Goal: Information Seeking & Learning: Learn about a topic

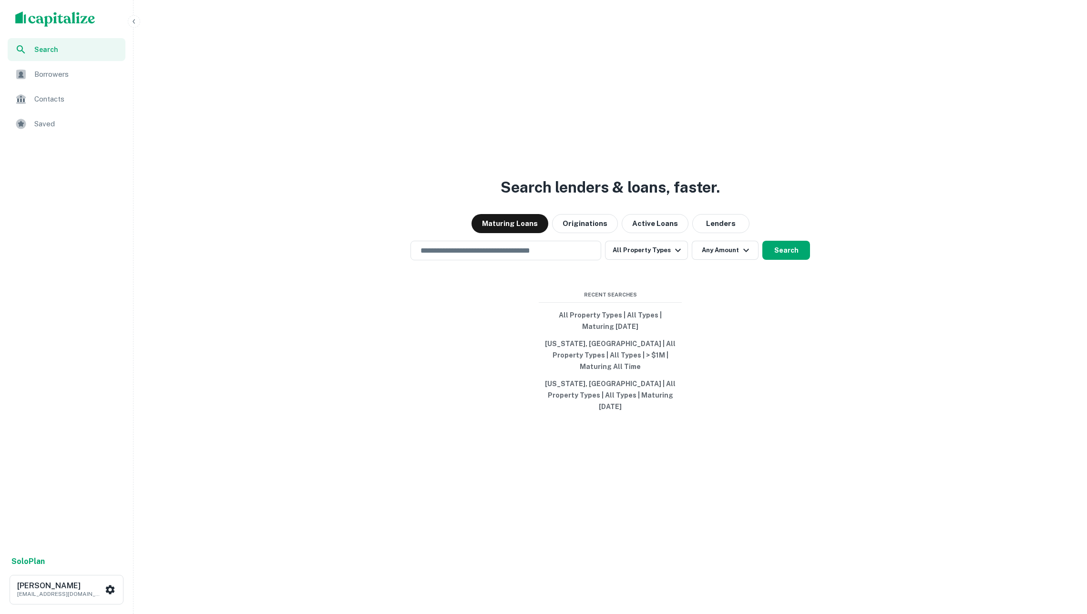
click at [66, 74] on span "Borrowers" at bounding box center [76, 74] width 85 height 11
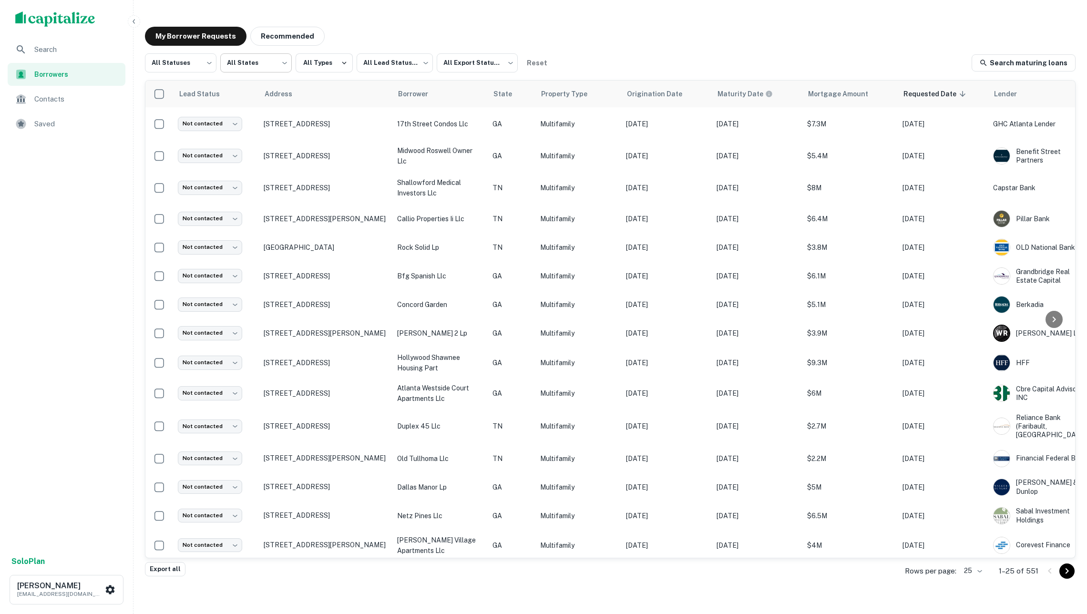
click at [235, 59] on body "Search Borrowers Contacts Saved Solo Plan Soren Craig soren+marcusflatfile1@cap…" at bounding box center [543, 307] width 1087 height 614
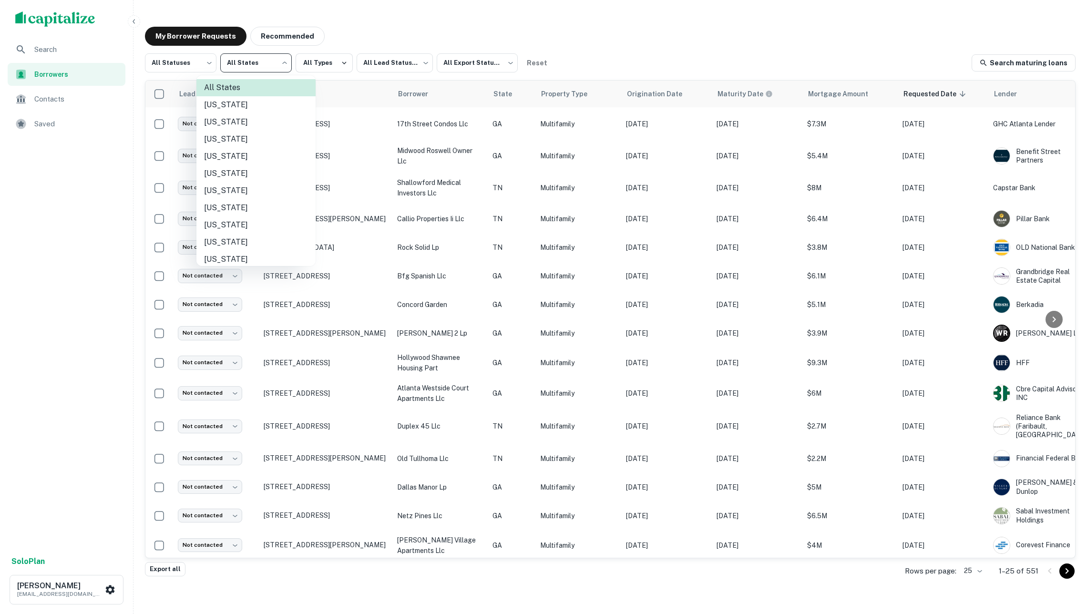
click at [231, 136] on li "Arizona" at bounding box center [255, 139] width 119 height 17
type input "**"
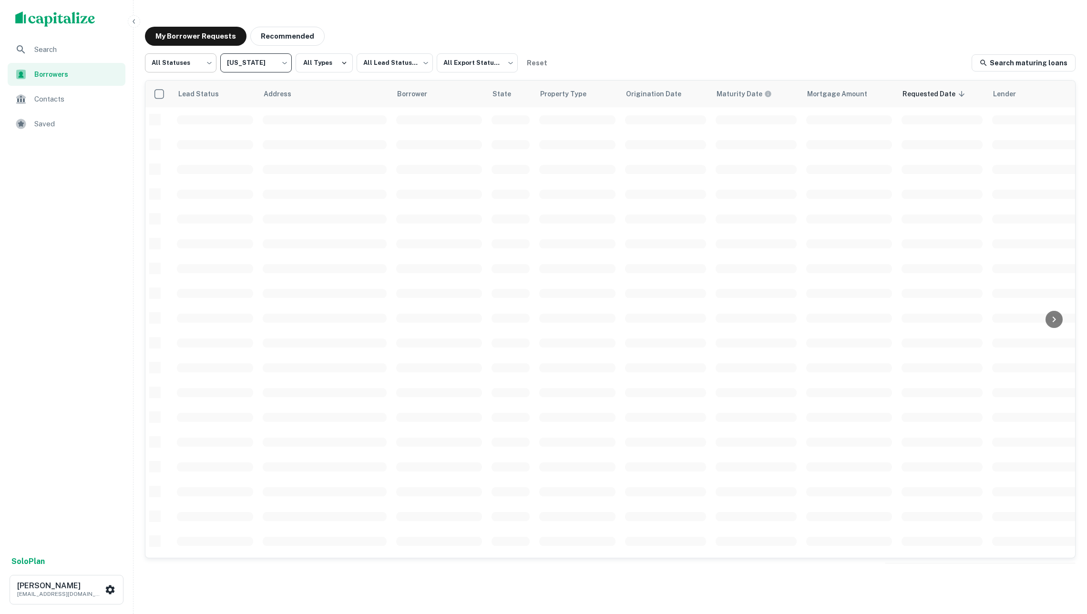
click at [201, 61] on body "Search Borrowers Contacts Saved Solo Plan Soren Craig soren+marcusflatfile1@cap…" at bounding box center [543, 307] width 1087 height 614
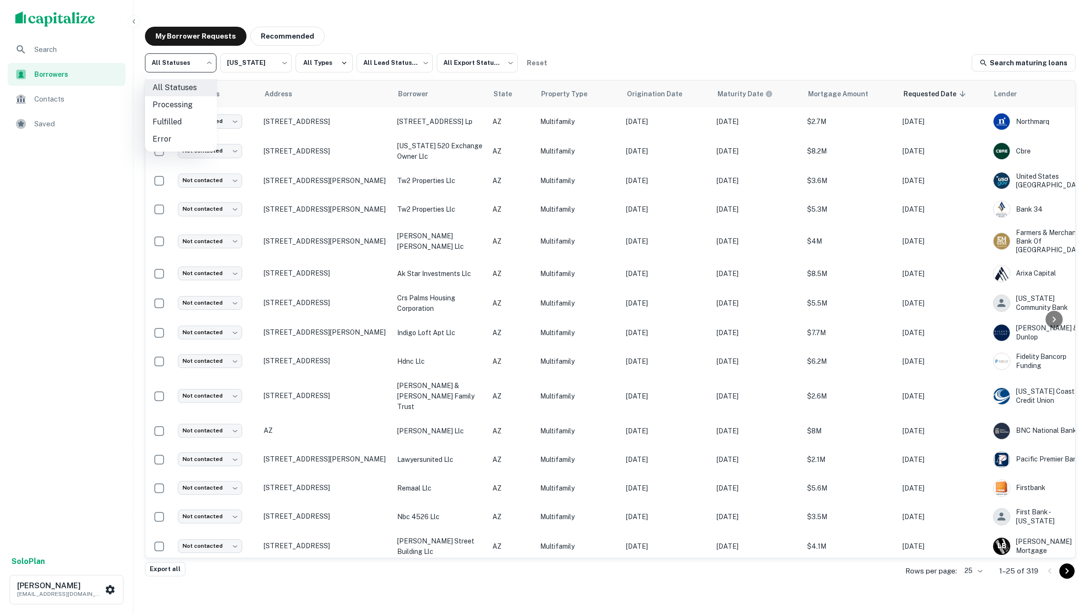
click at [190, 119] on li "Fulfilled" at bounding box center [181, 121] width 72 height 17
type input "*********"
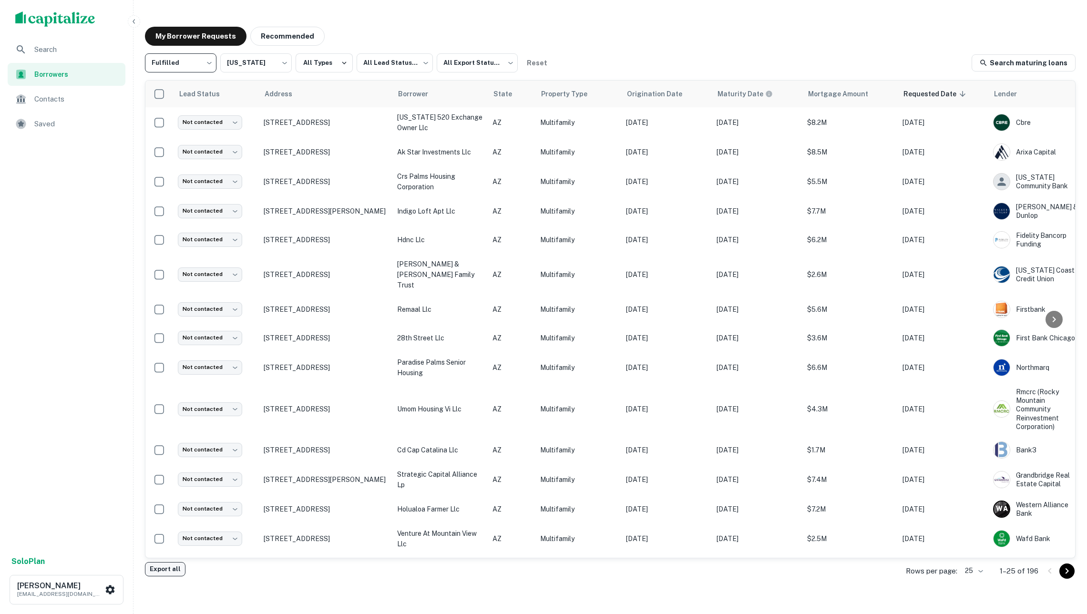
click at [161, 572] on button "Export all" at bounding box center [165, 569] width 41 height 14
click at [246, 58] on body "Search Borrowers Contacts Saved Solo Plan Soren Craig soren+marcusflatfile1@cap…" at bounding box center [543, 307] width 1087 height 614
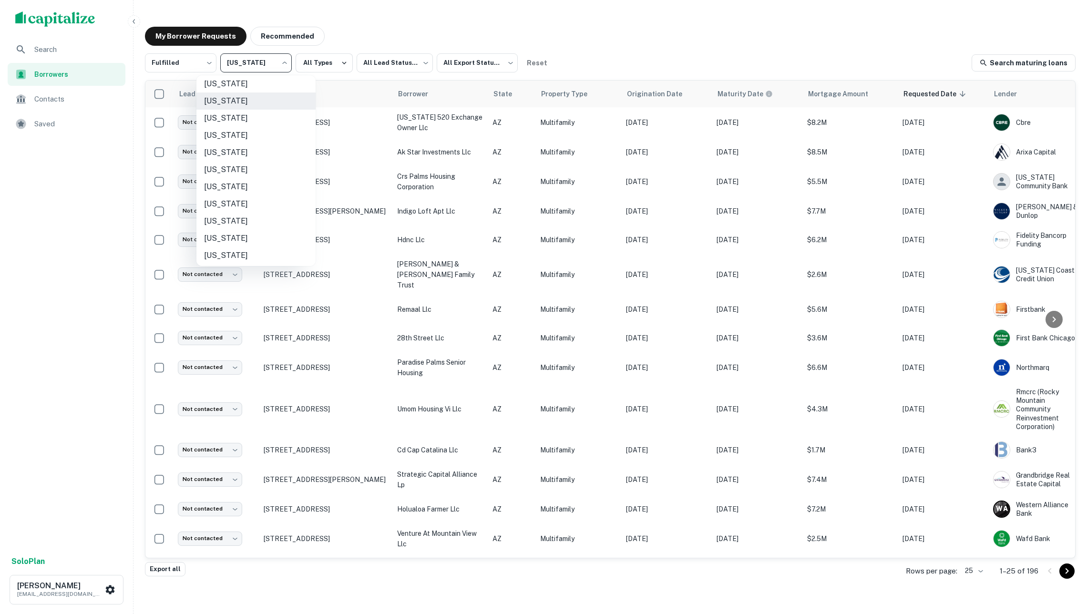
scroll to position [52, 0]
click at [259, 202] on li "Georgia" at bounding box center [255, 206] width 119 height 17
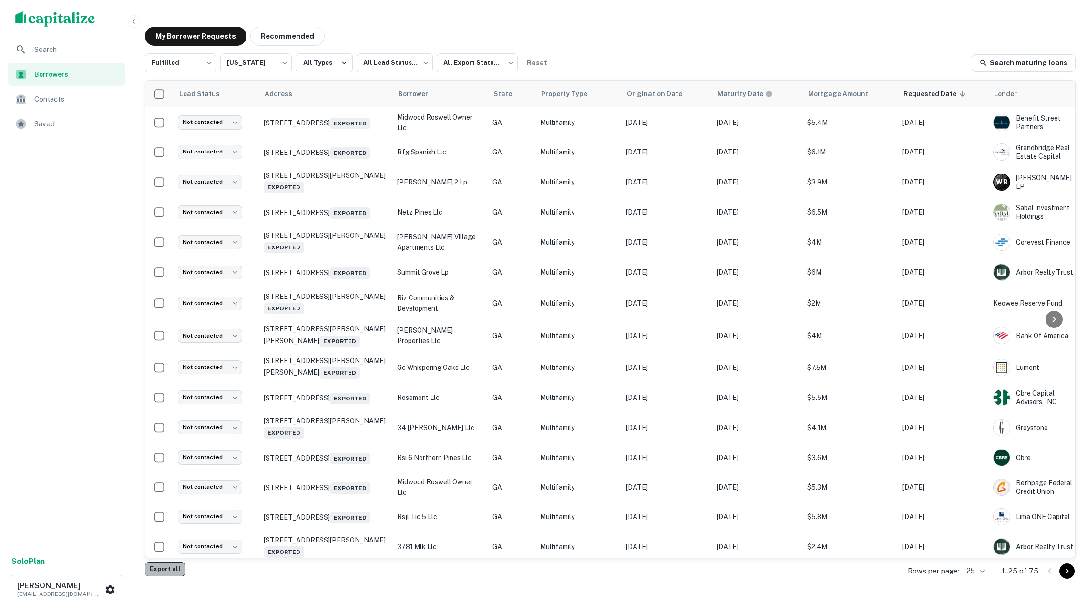
click at [176, 565] on button "Export all" at bounding box center [165, 569] width 41 height 14
click at [273, 57] on body "Search Borrowers Contacts Saved Solo Plan Soren Craig soren+marcusflatfile1@cap…" at bounding box center [543, 307] width 1087 height 614
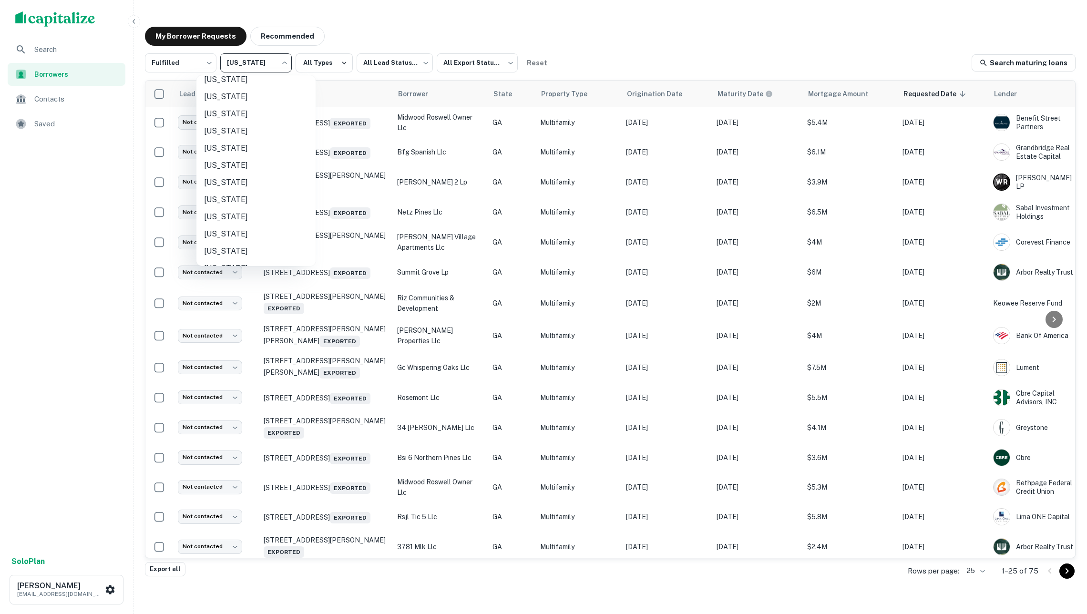
scroll to position [681, 0]
click at [244, 128] on li "Tennessee" at bounding box center [255, 127] width 119 height 17
type input "**"
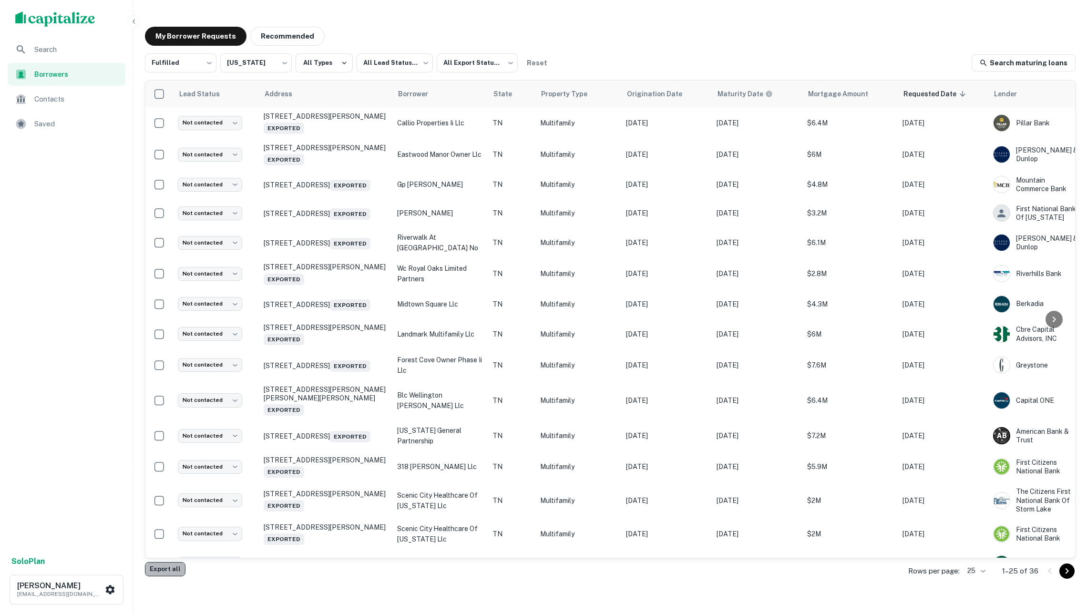
click at [168, 564] on button "Export all" at bounding box center [165, 569] width 41 height 14
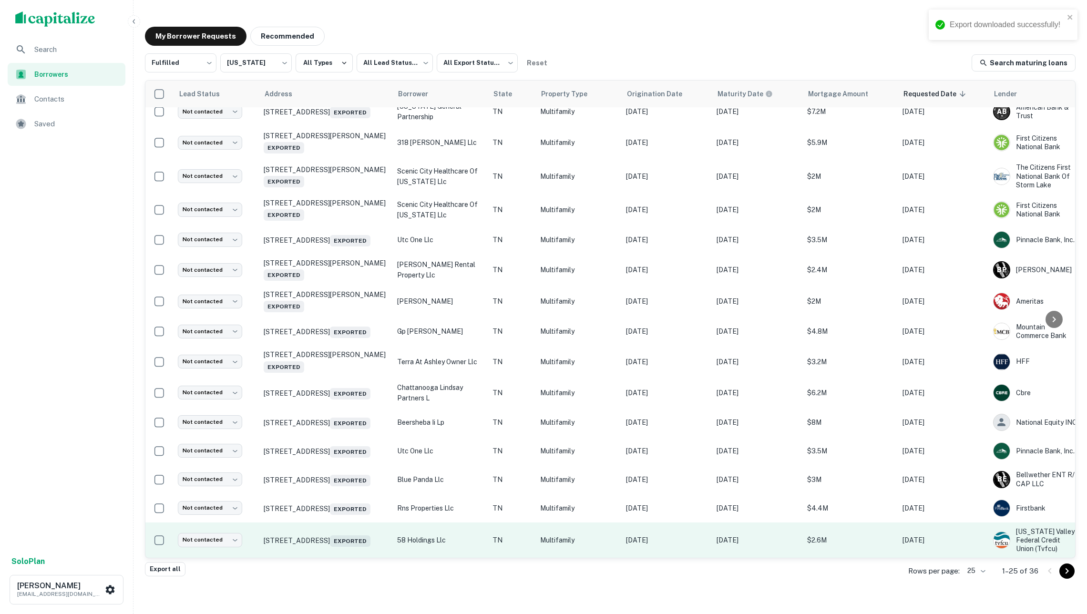
scroll to position [335, 0]
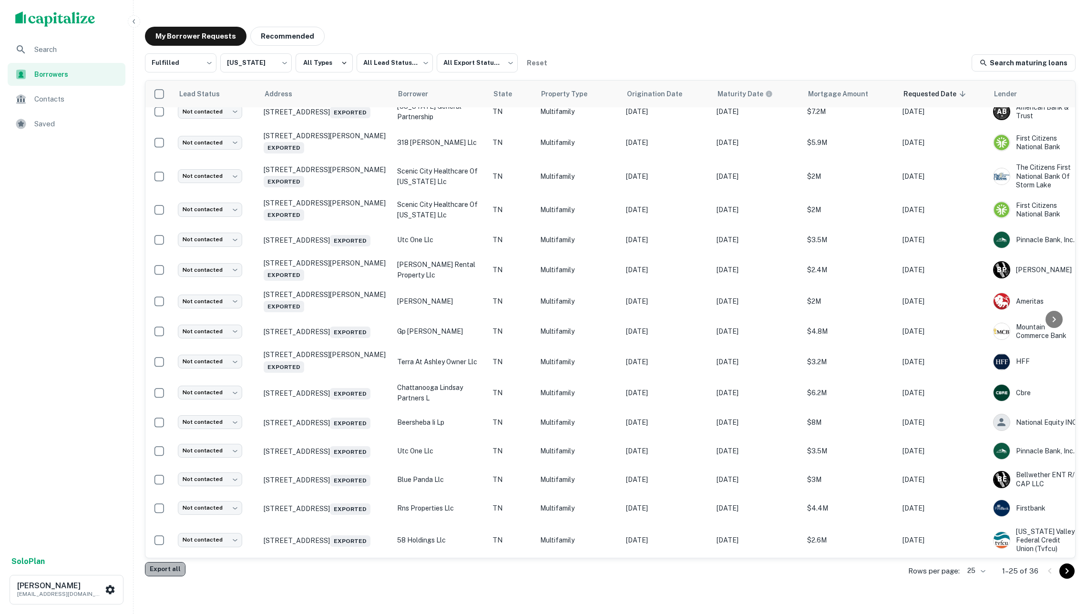
click at [156, 574] on button "Export all" at bounding box center [165, 569] width 41 height 14
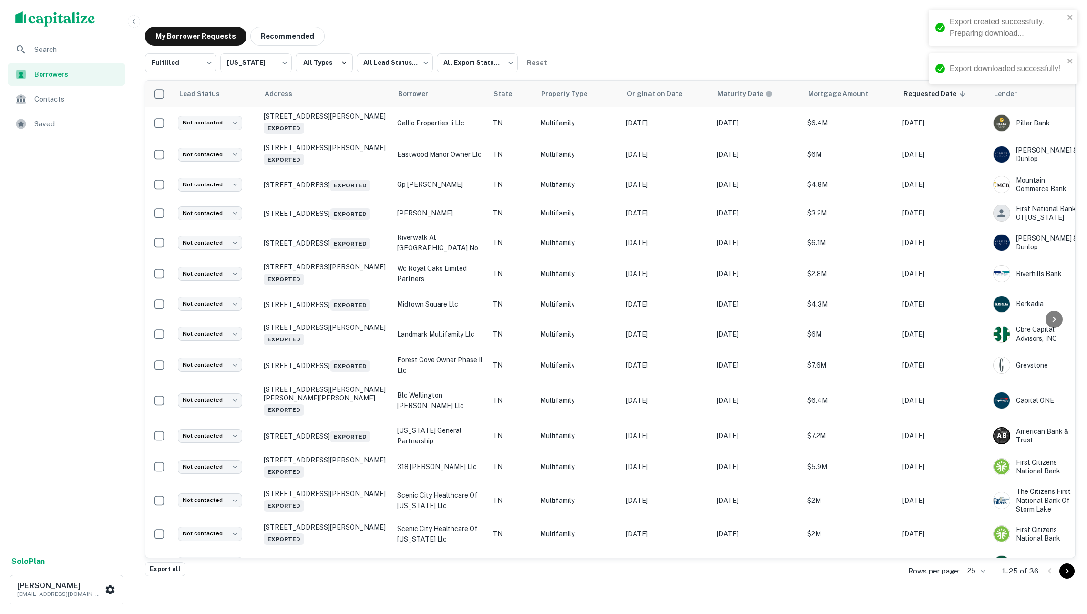
scroll to position [0, 0]
click at [102, 48] on span "Search" at bounding box center [76, 49] width 85 height 11
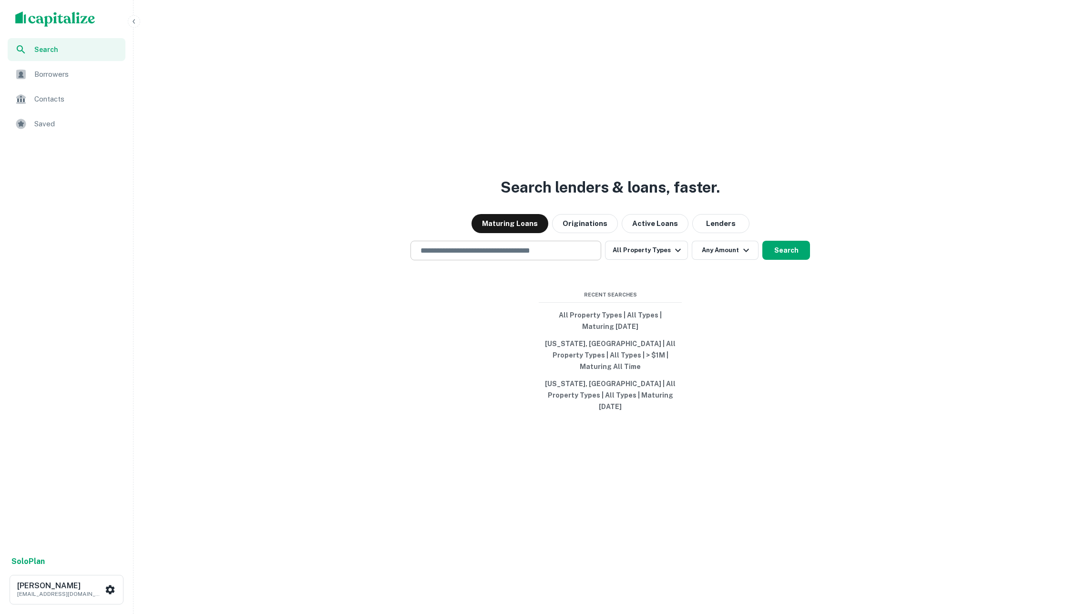
click at [525, 256] on input "text" at bounding box center [506, 250] width 182 height 11
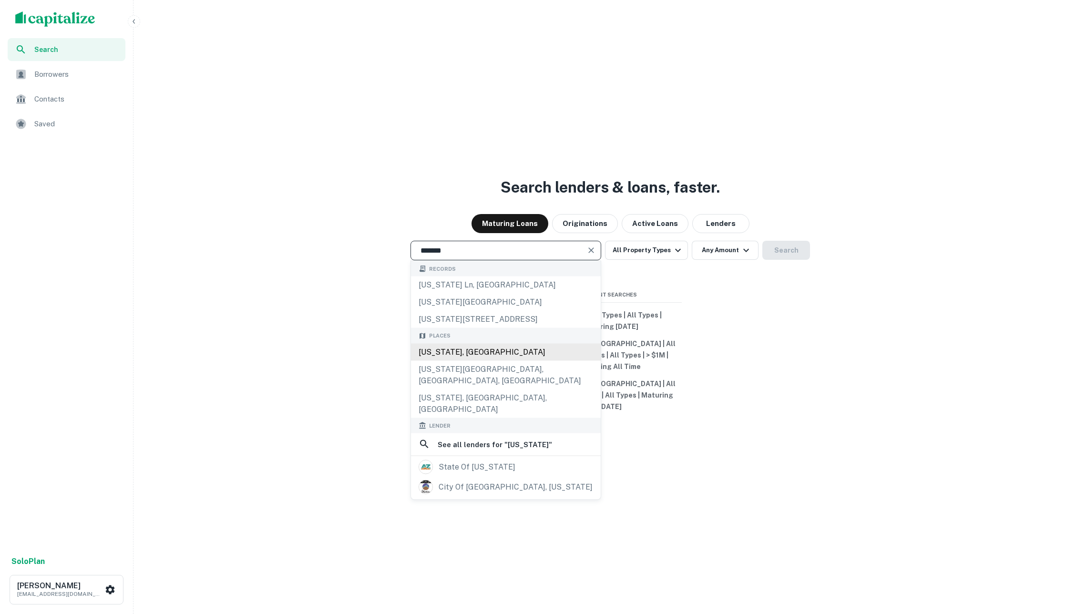
click at [510, 360] on div "Arizona, USA" at bounding box center [506, 351] width 190 height 17
type input "**********"
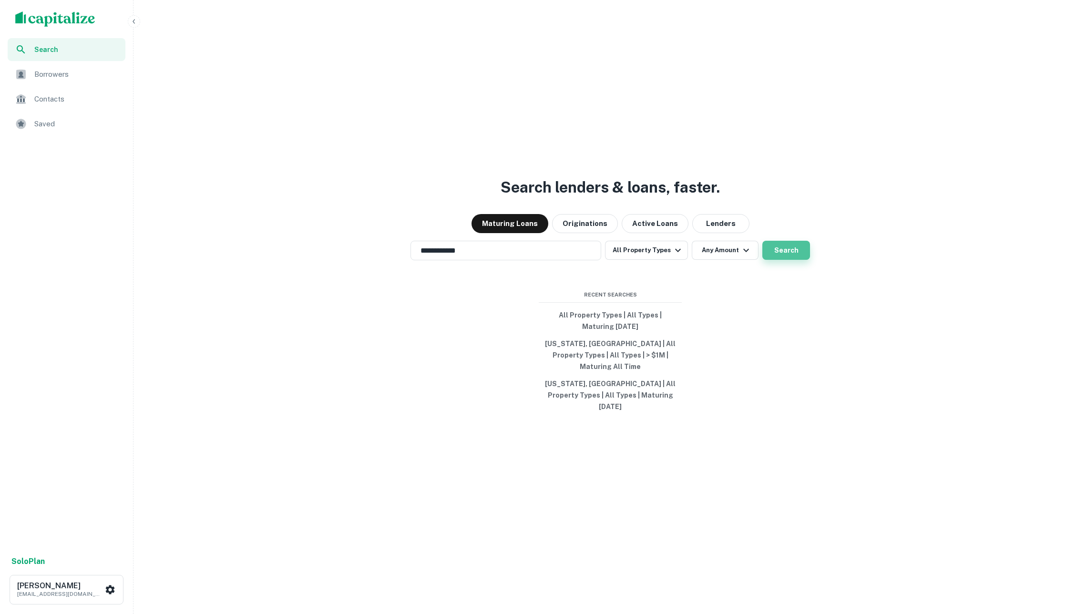
click at [786, 260] on button "Search" at bounding box center [786, 250] width 48 height 19
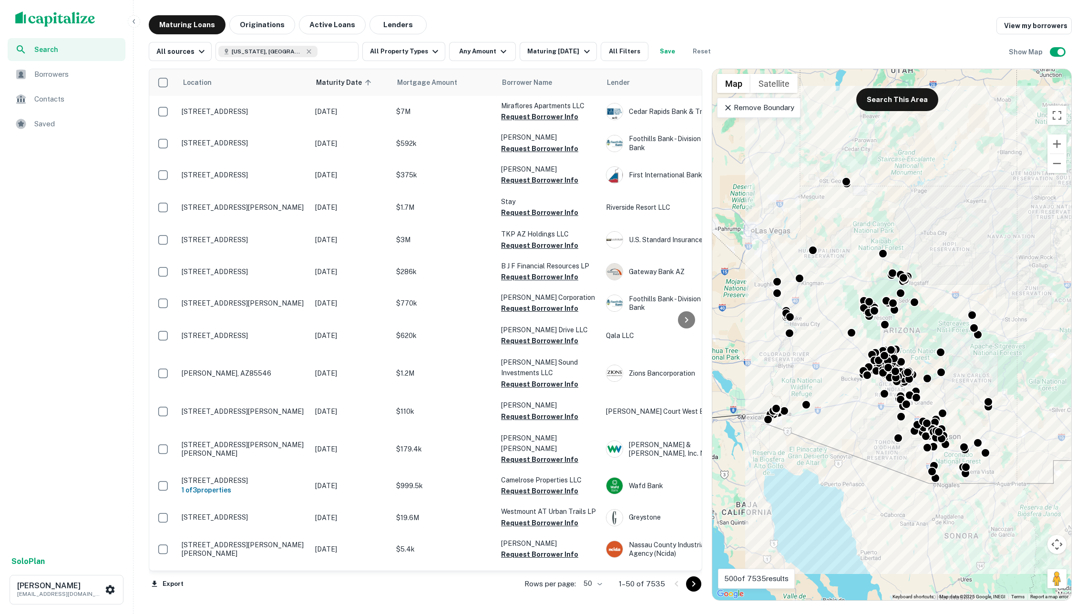
click at [769, 113] on p "Remove Boundary" at bounding box center [758, 107] width 71 height 11
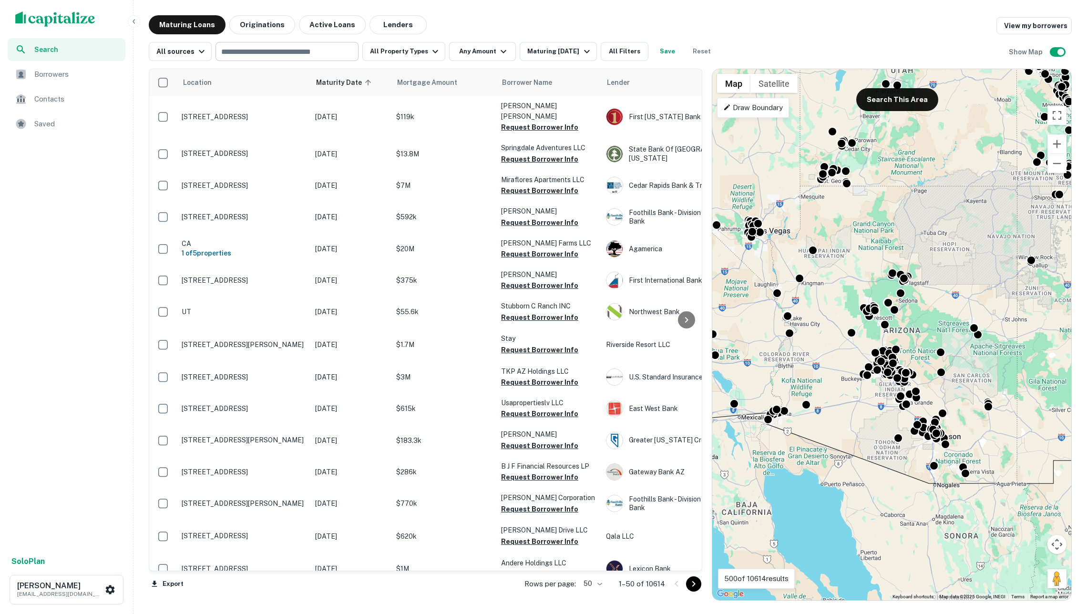
click at [262, 54] on input "text" at bounding box center [286, 51] width 136 height 13
type input "*******"
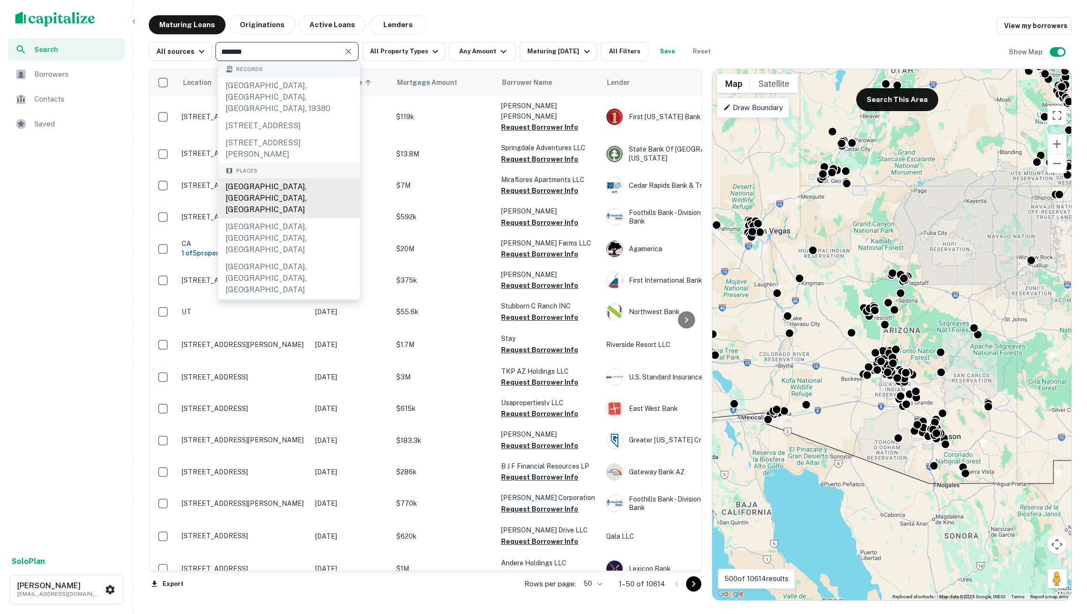
click at [276, 189] on div "[GEOGRAPHIC_DATA], [GEOGRAPHIC_DATA], [GEOGRAPHIC_DATA]" at bounding box center [289, 198] width 142 height 40
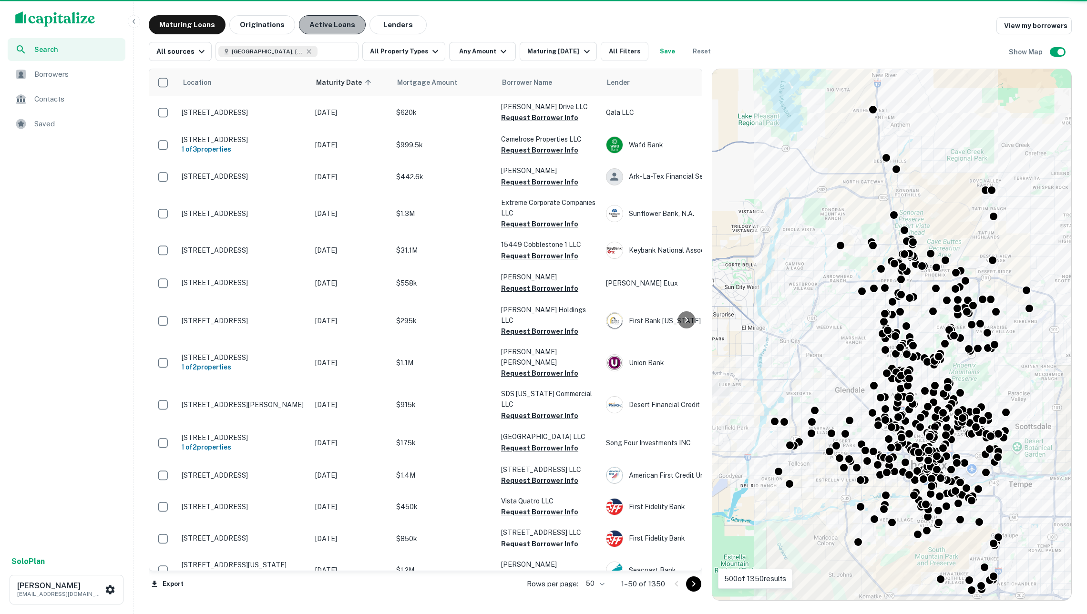
click at [332, 26] on button "Active Loans" at bounding box center [332, 24] width 67 height 19
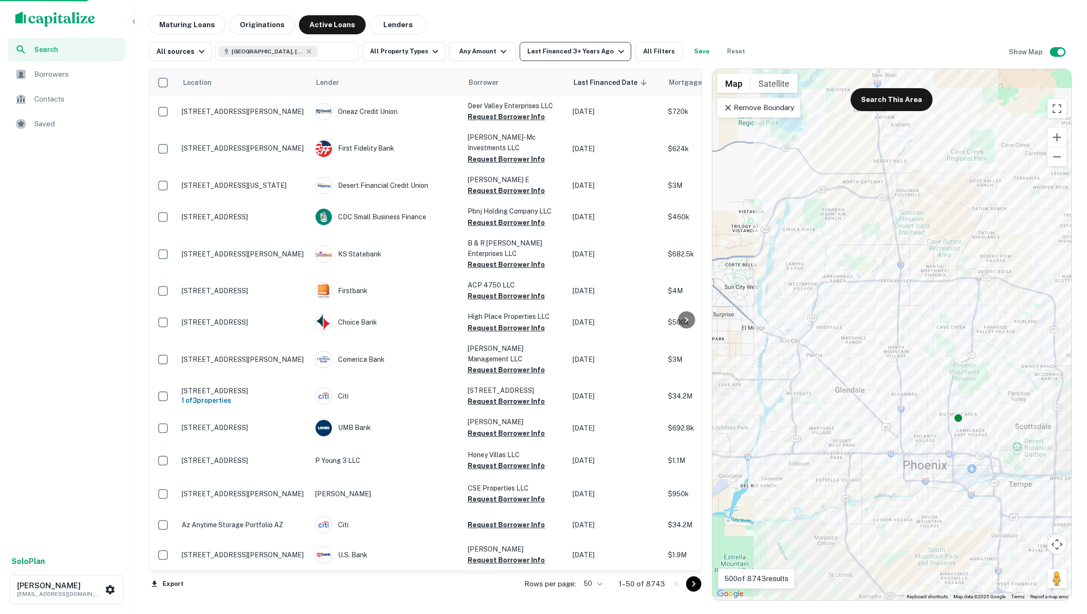
click at [559, 51] on div "Last Financed 3+ Years Ago" at bounding box center [576, 51] width 99 height 11
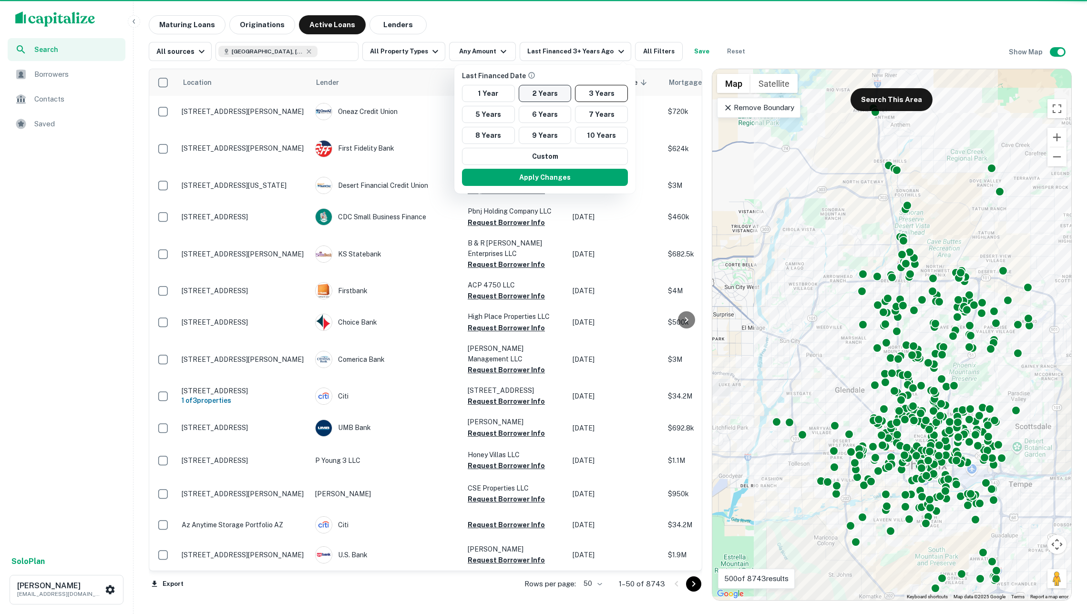
click at [550, 98] on button "2 Years" at bounding box center [545, 93] width 53 height 17
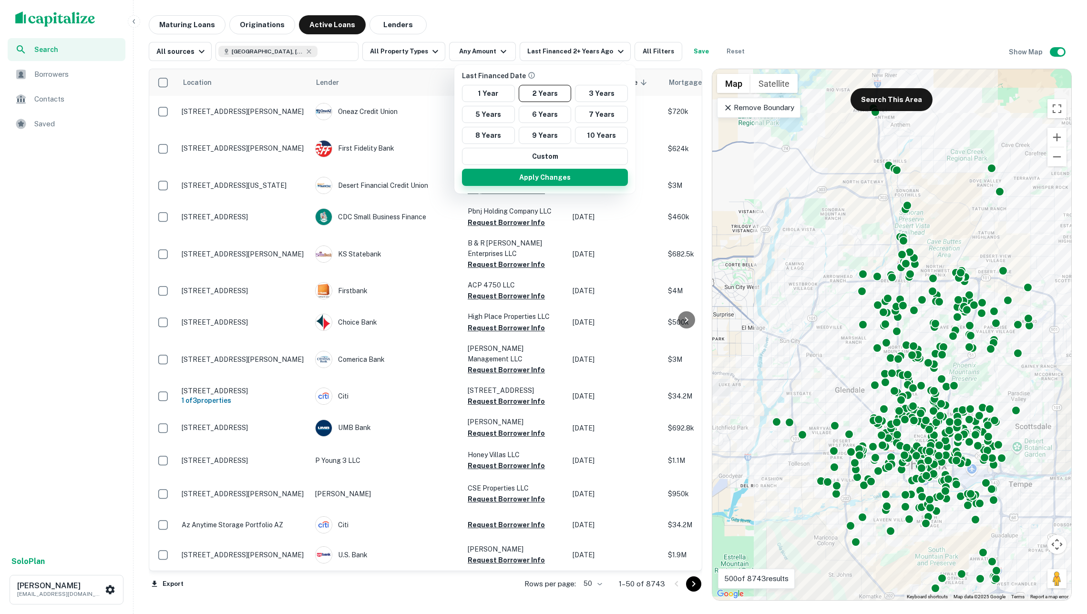
click at [597, 180] on button "Apply Changes" at bounding box center [545, 177] width 166 height 17
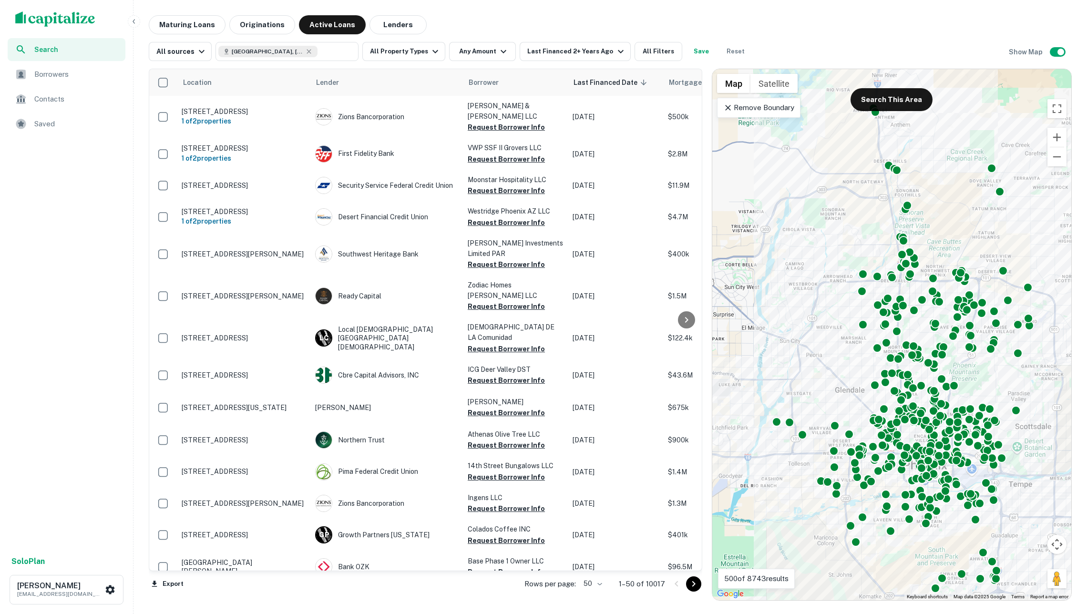
click at [748, 113] on p "Remove Boundary" at bounding box center [758, 107] width 71 height 11
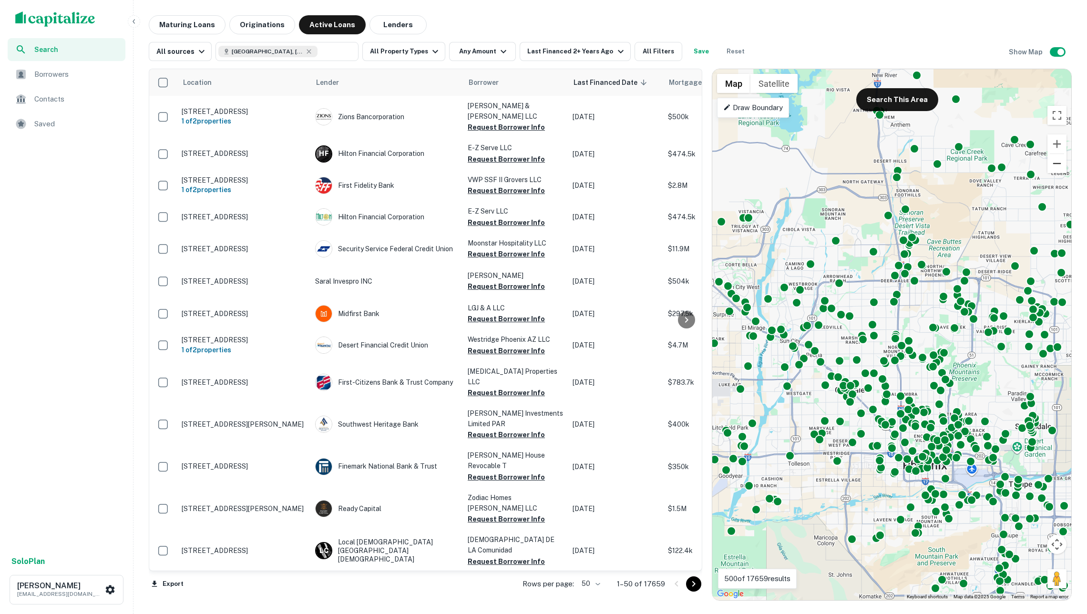
click at [1060, 167] on button "Zoom out" at bounding box center [1056, 163] width 19 height 19
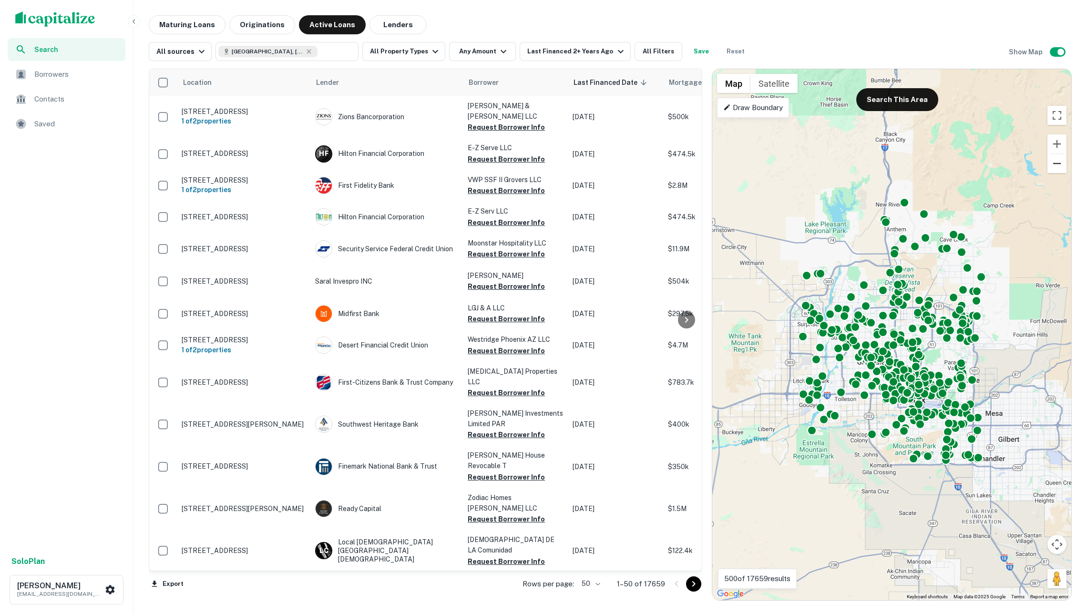
click at [1060, 167] on button "Zoom out" at bounding box center [1056, 163] width 19 height 19
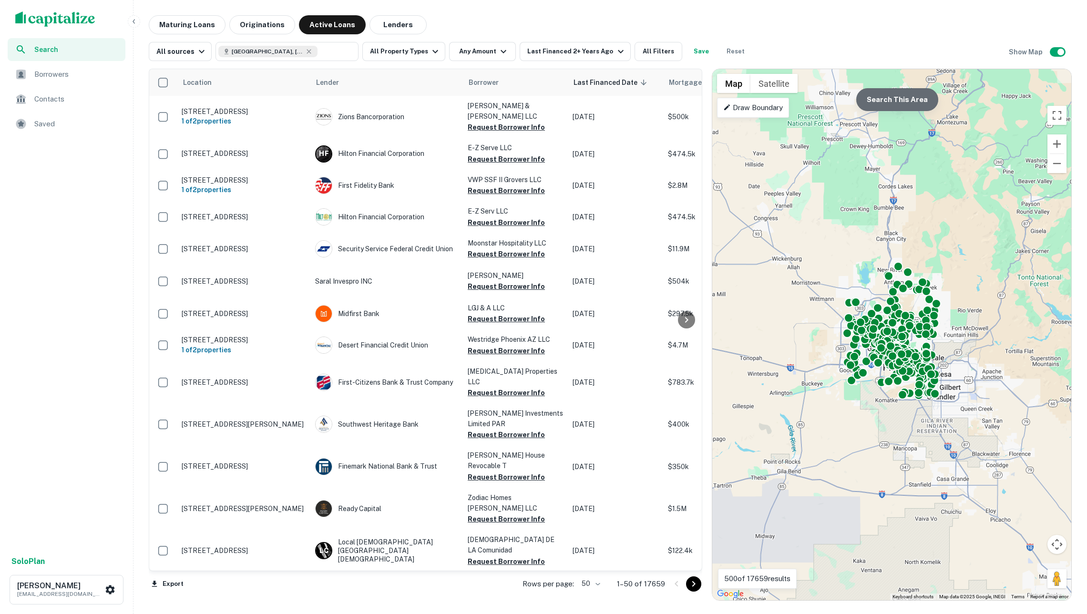
click at [917, 105] on button "Search This Area" at bounding box center [897, 99] width 82 height 23
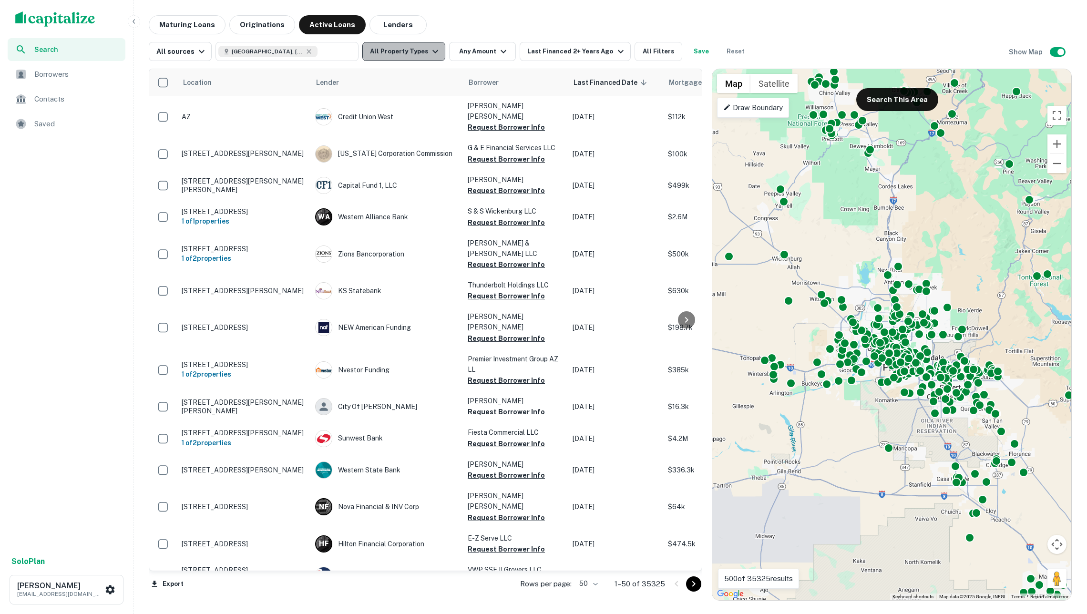
click at [430, 54] on icon "button" at bounding box center [435, 51] width 11 height 11
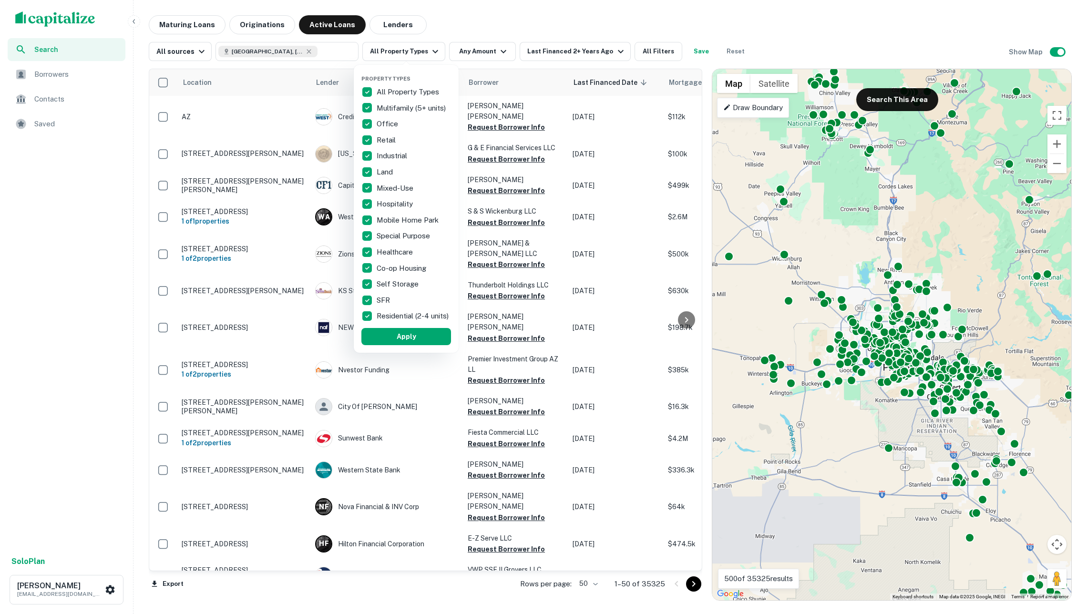
click at [410, 85] on div "All Property Types" at bounding box center [406, 92] width 90 height 16
click at [410, 105] on p "Multifamily (5+ units)" at bounding box center [412, 107] width 71 height 11
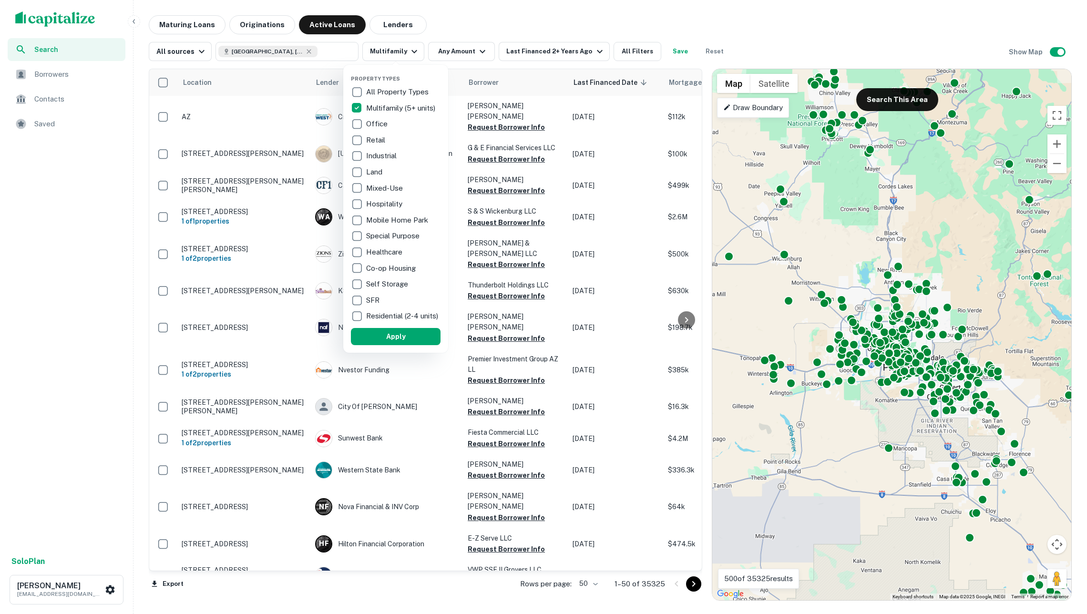
click at [470, 25] on div at bounding box center [543, 307] width 1087 height 614
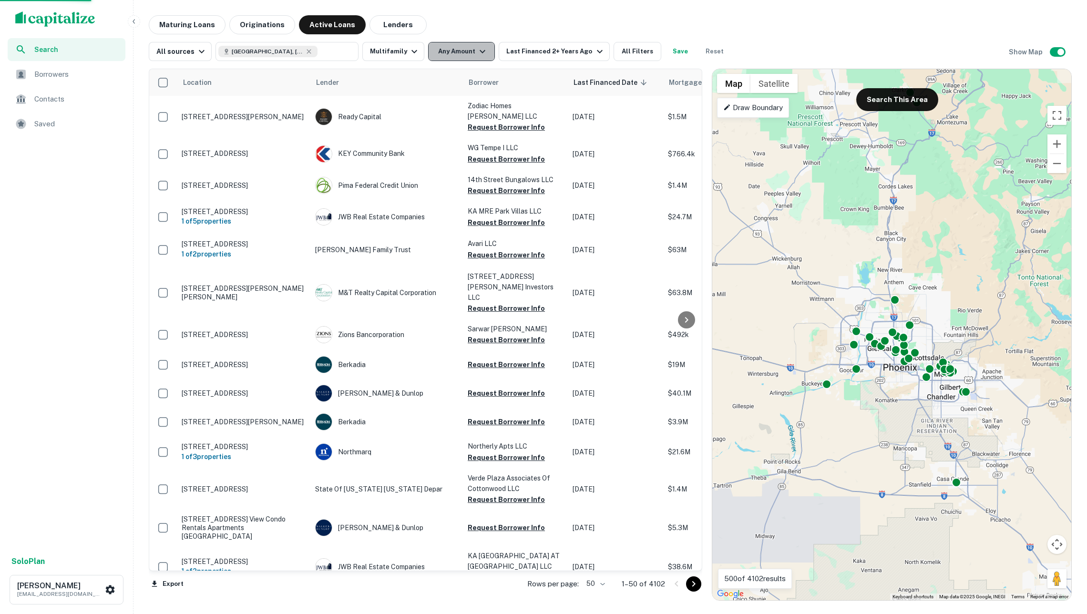
click at [462, 50] on button "Any Amount" at bounding box center [461, 51] width 67 height 19
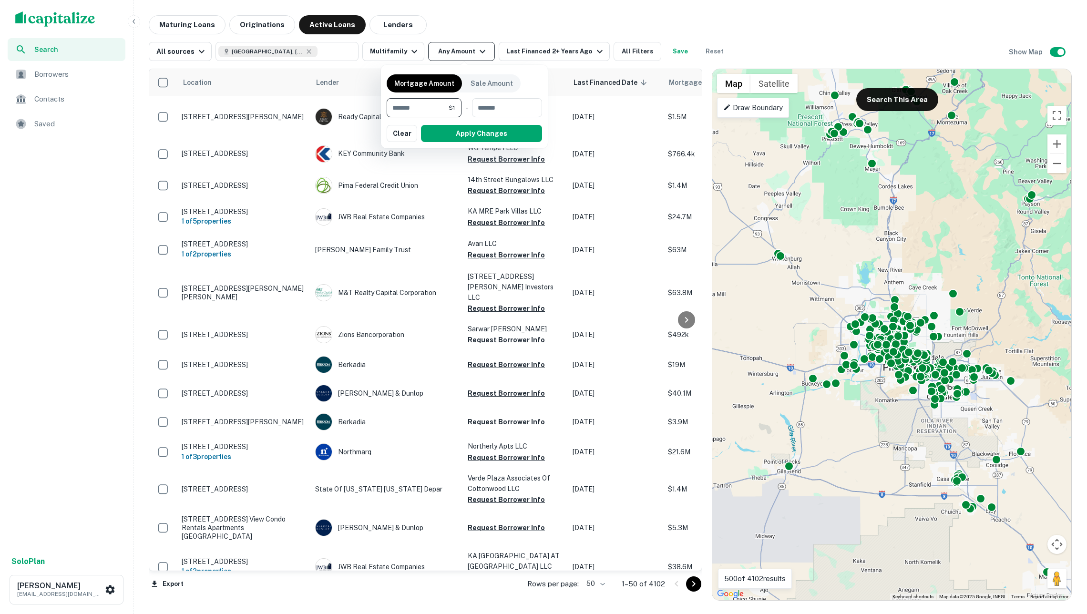
type input "***"
type input "**"
type input "********"
click at [437, 102] on input "number" at bounding box center [417, 107] width 60 height 19
type input "**"
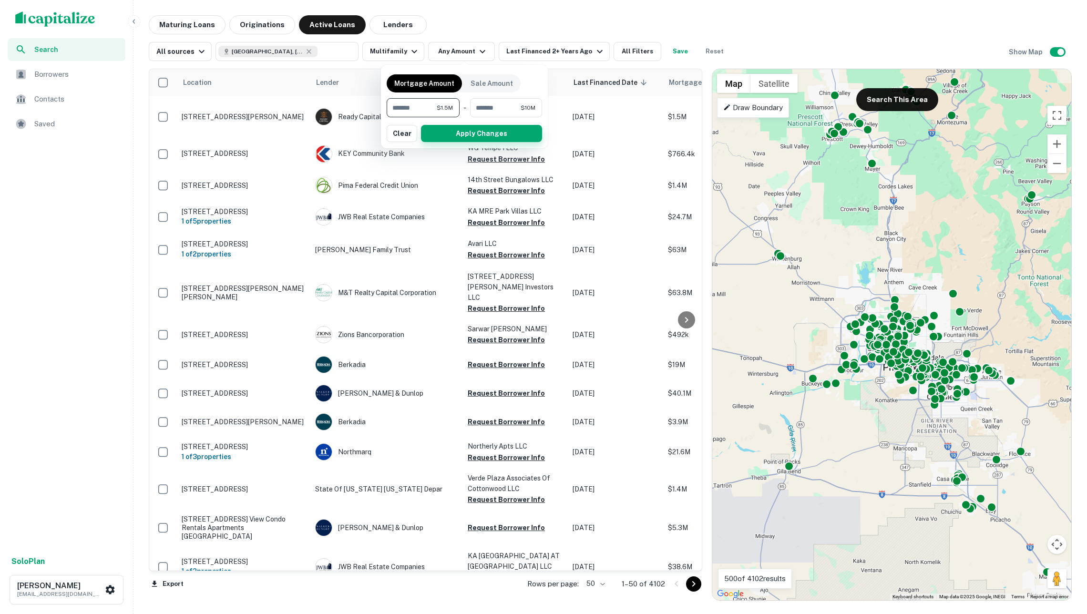
type input "*******"
click at [481, 136] on button "Apply Changes" at bounding box center [481, 133] width 121 height 17
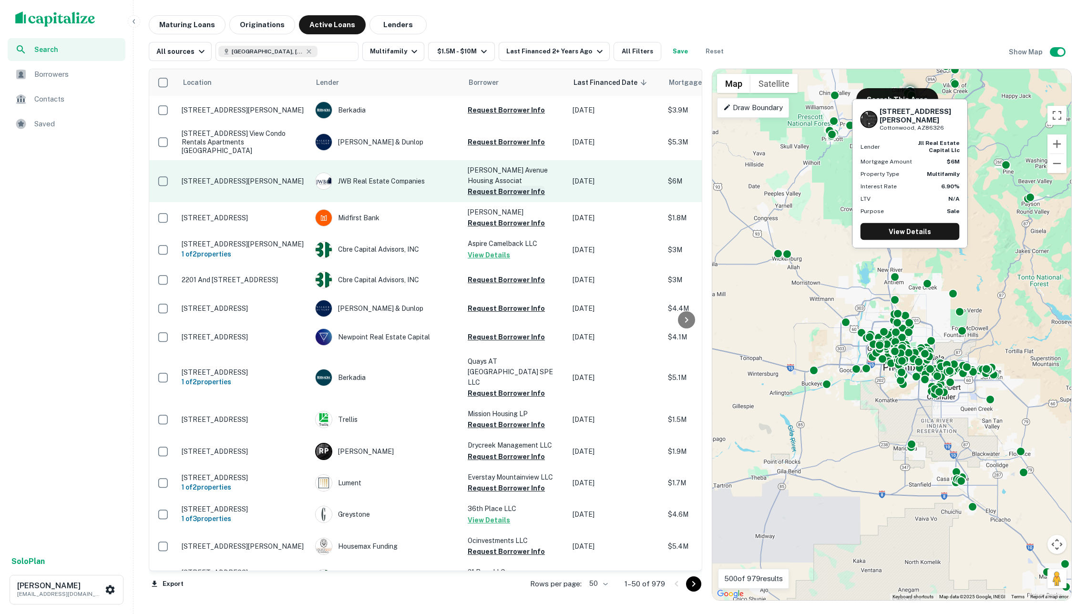
click at [510, 187] on button "Request Borrower Info" at bounding box center [506, 191] width 77 height 11
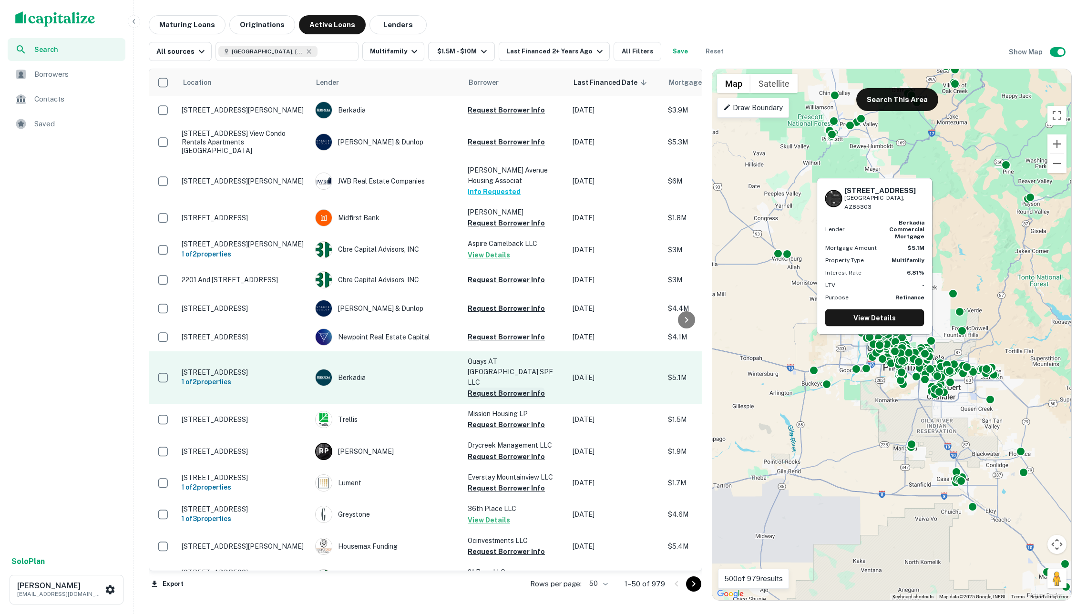
click at [510, 388] on button "Request Borrower Info" at bounding box center [506, 393] width 77 height 11
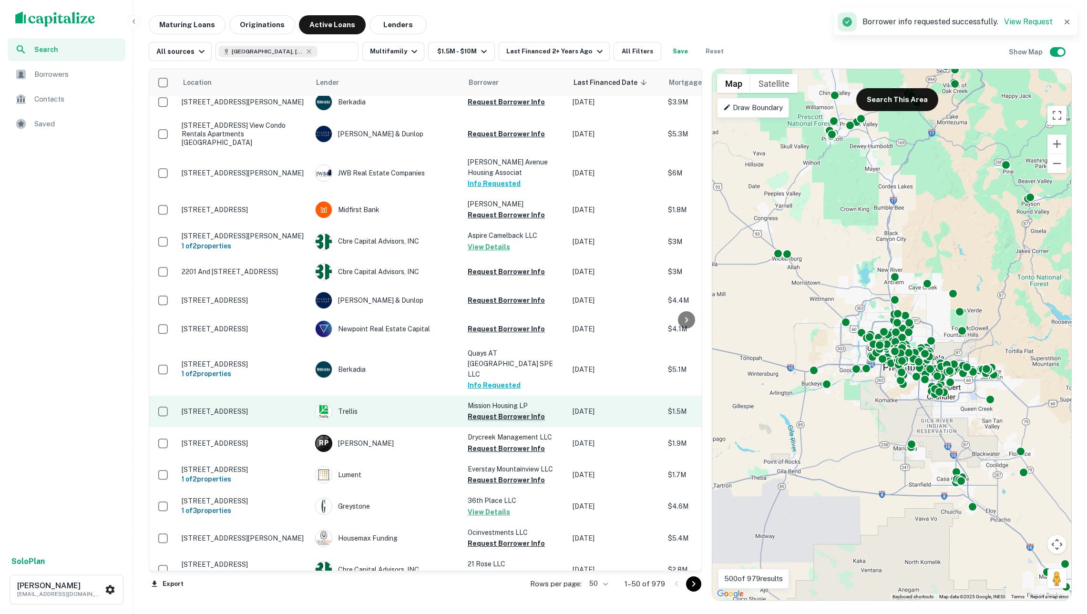
scroll to position [10, 0]
click at [504, 409] on button "Request Borrower Info" at bounding box center [506, 414] width 77 height 11
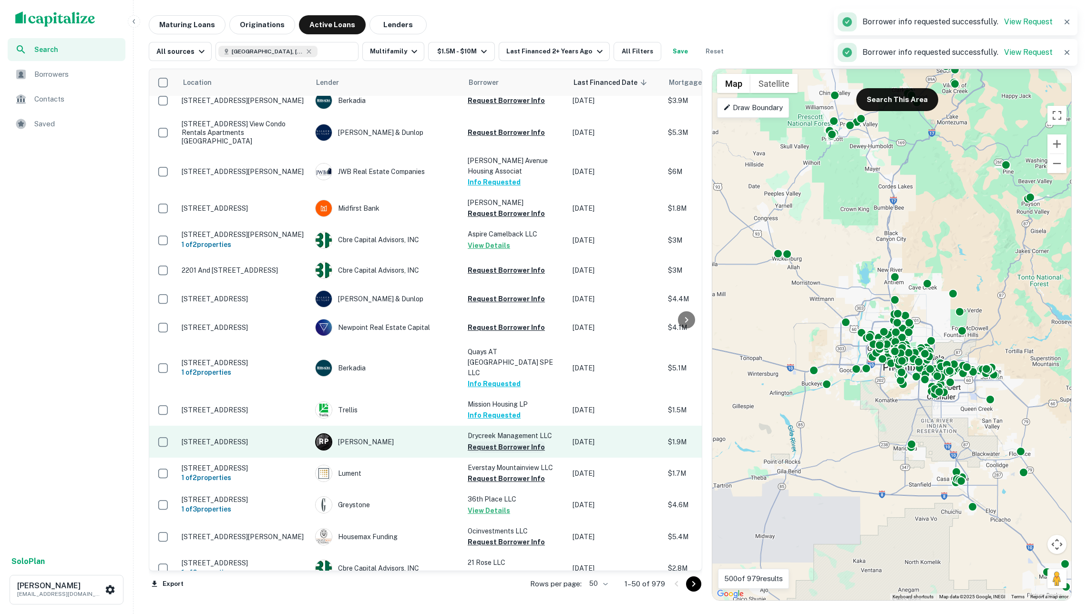
click at [502, 441] on button "Request Borrower Info" at bounding box center [506, 446] width 77 height 11
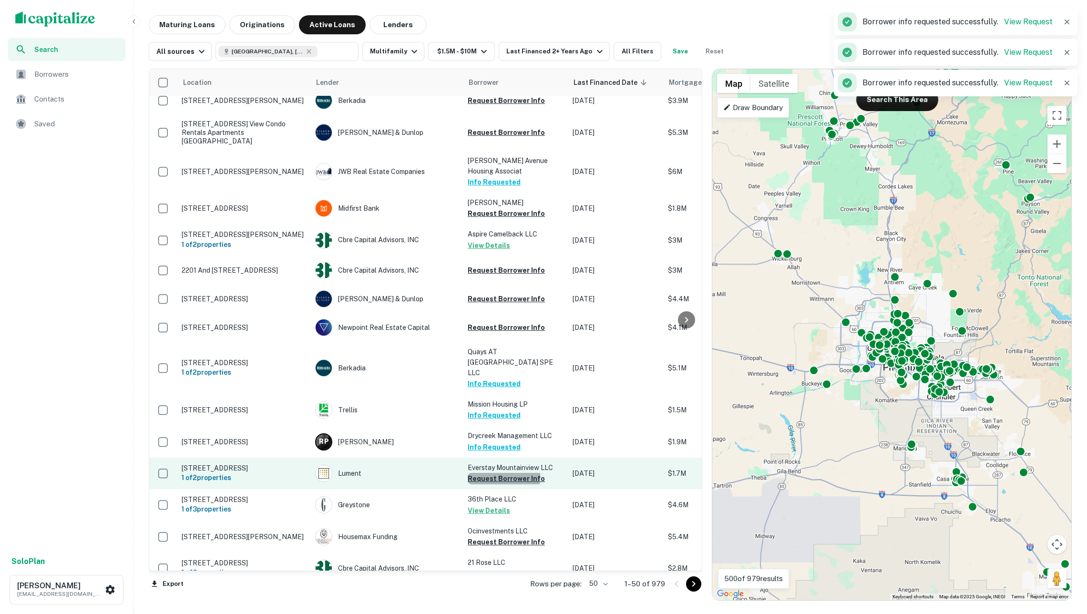
click at [499, 473] on button "Request Borrower Info" at bounding box center [506, 478] width 77 height 11
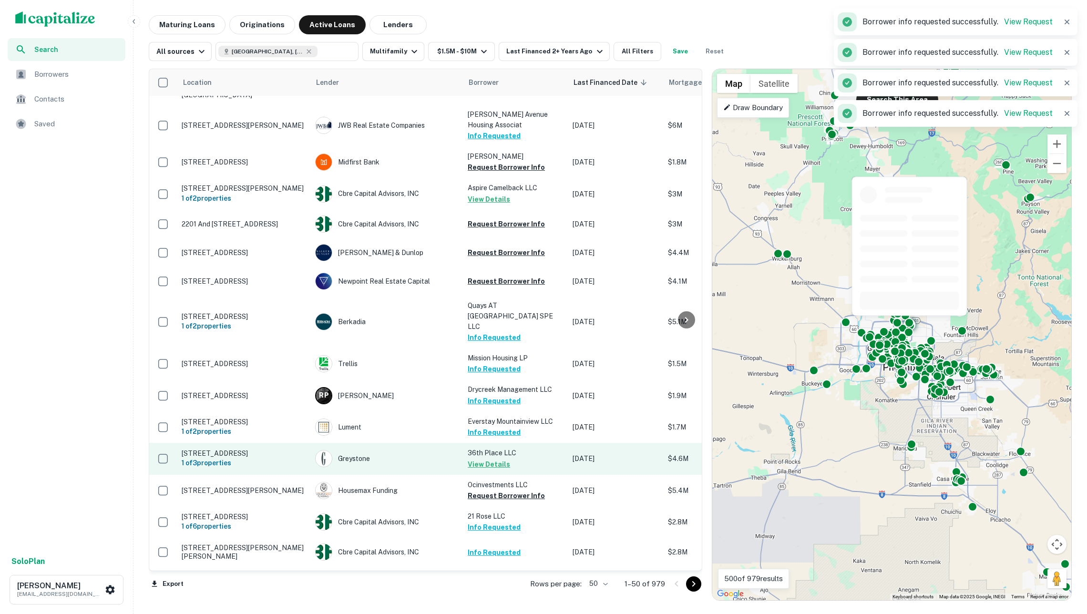
scroll to position [58, 0]
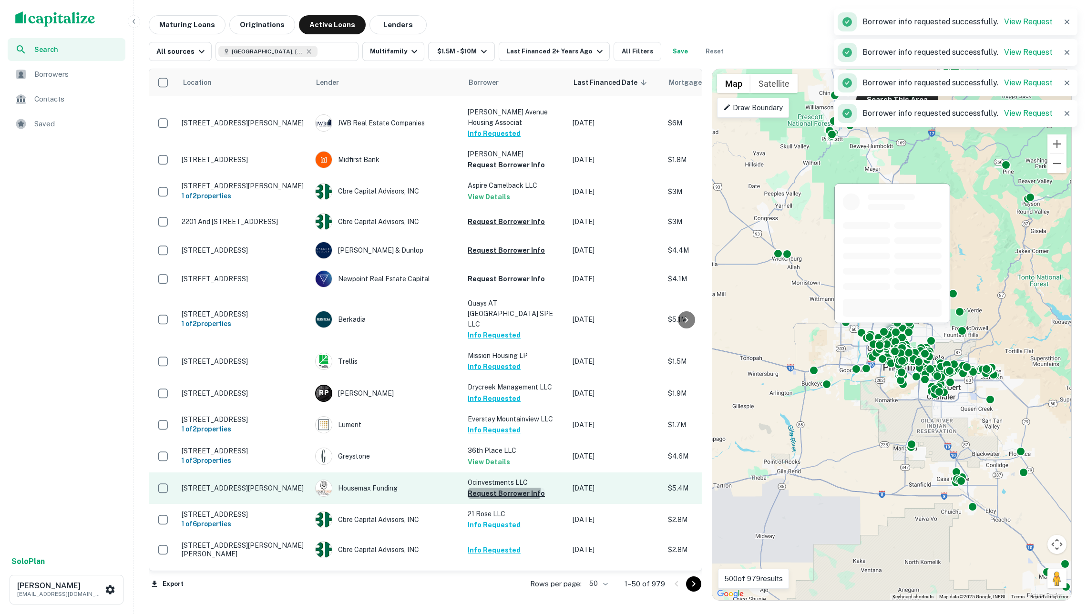
click at [501, 488] on button "Request Borrower Info" at bounding box center [506, 493] width 77 height 11
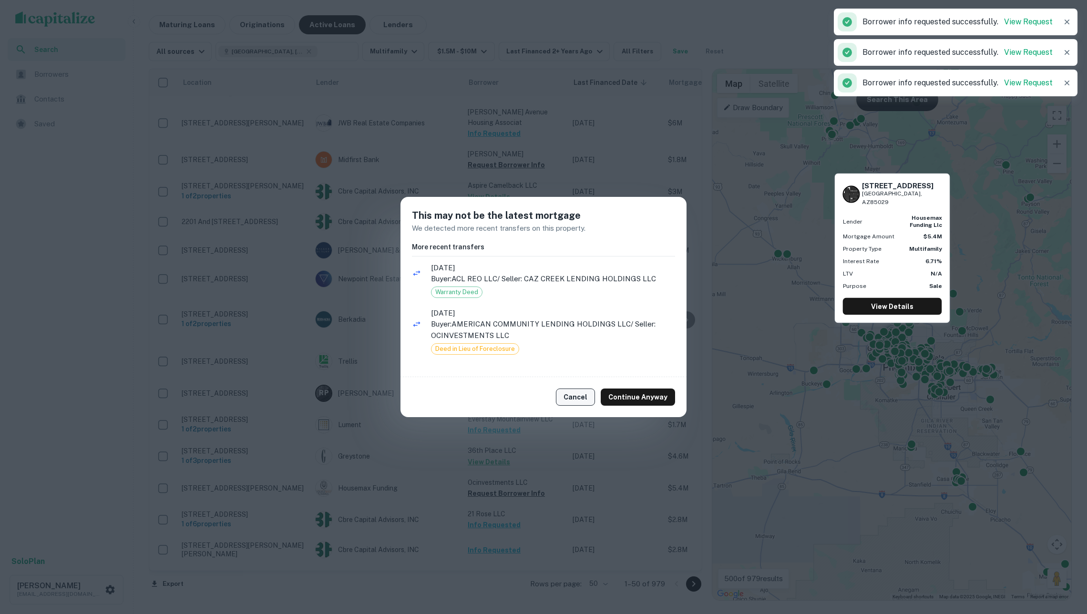
click at [576, 397] on button "Cancel" at bounding box center [575, 397] width 39 height 17
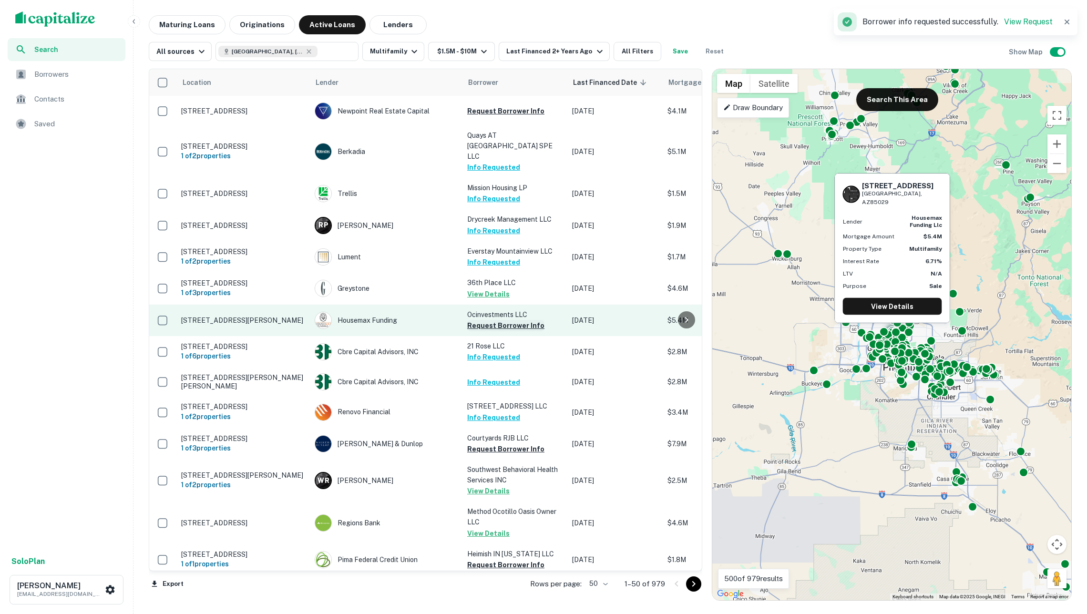
scroll to position [226, 1]
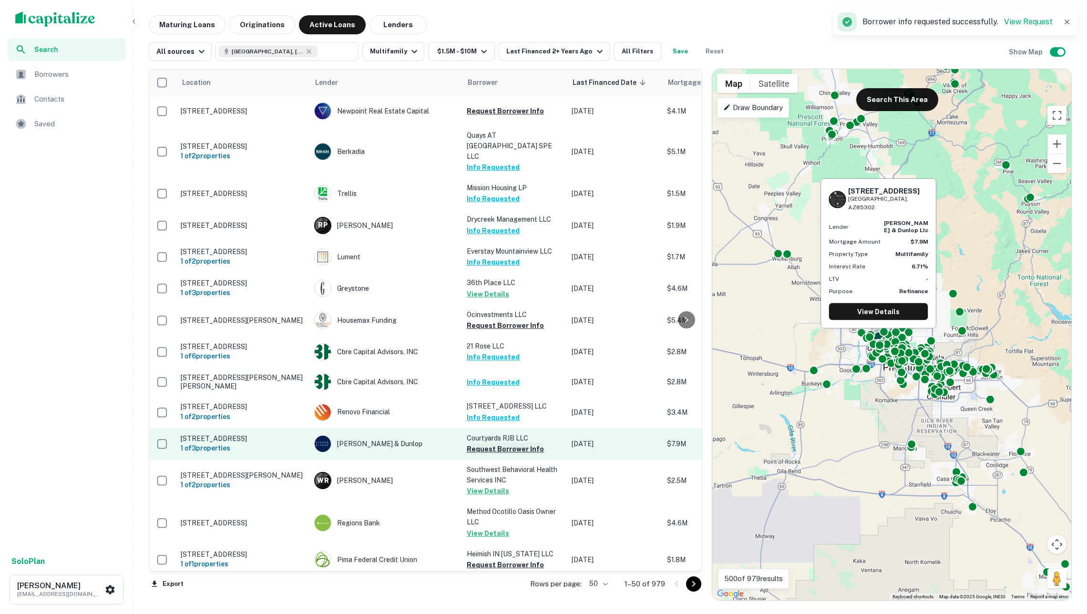
click at [491, 446] on button "Request Borrower Info" at bounding box center [505, 448] width 77 height 11
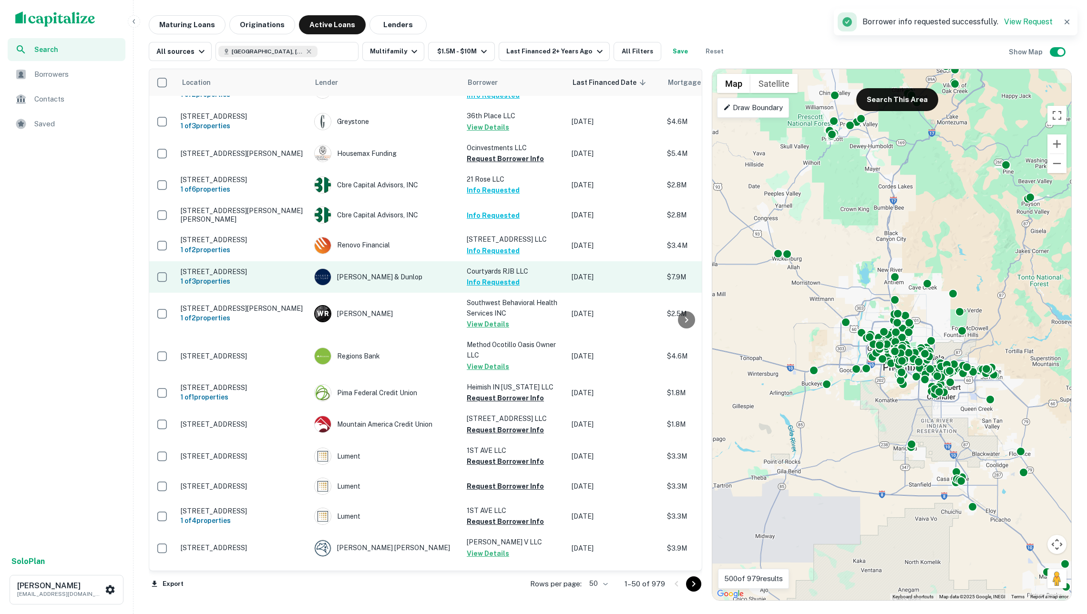
scroll to position [405, 2]
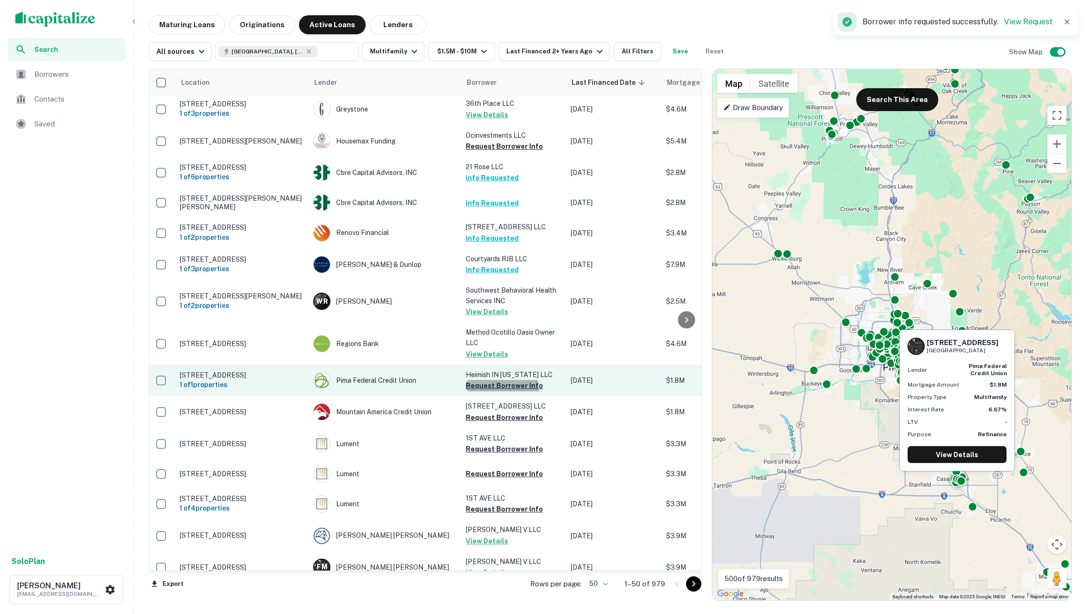
click at [496, 387] on button "Request Borrower Info" at bounding box center [504, 385] width 77 height 11
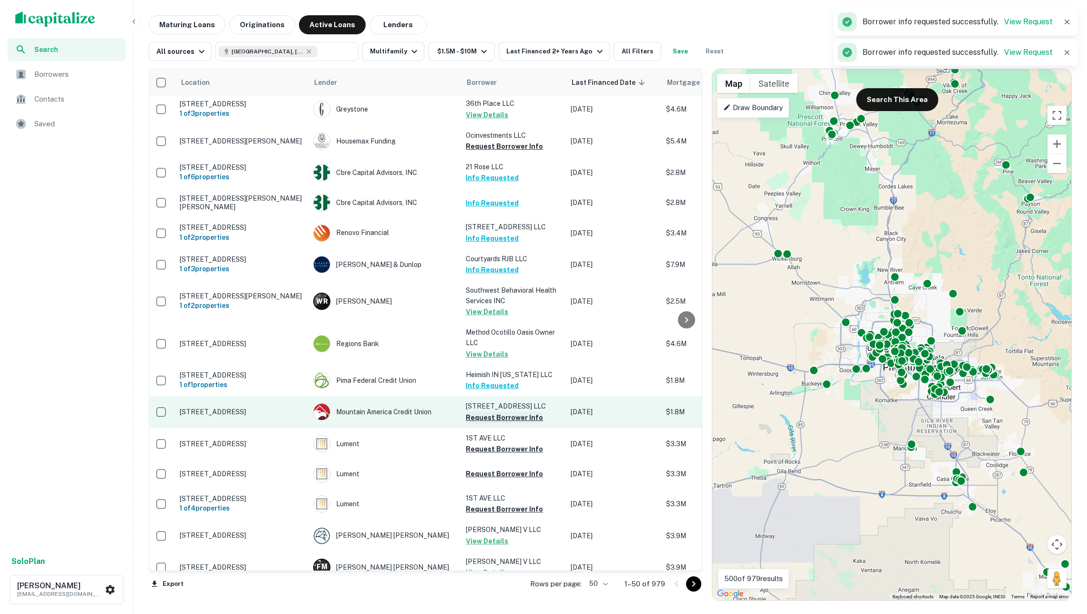
click at [498, 420] on button "Request Borrower Info" at bounding box center [504, 417] width 77 height 11
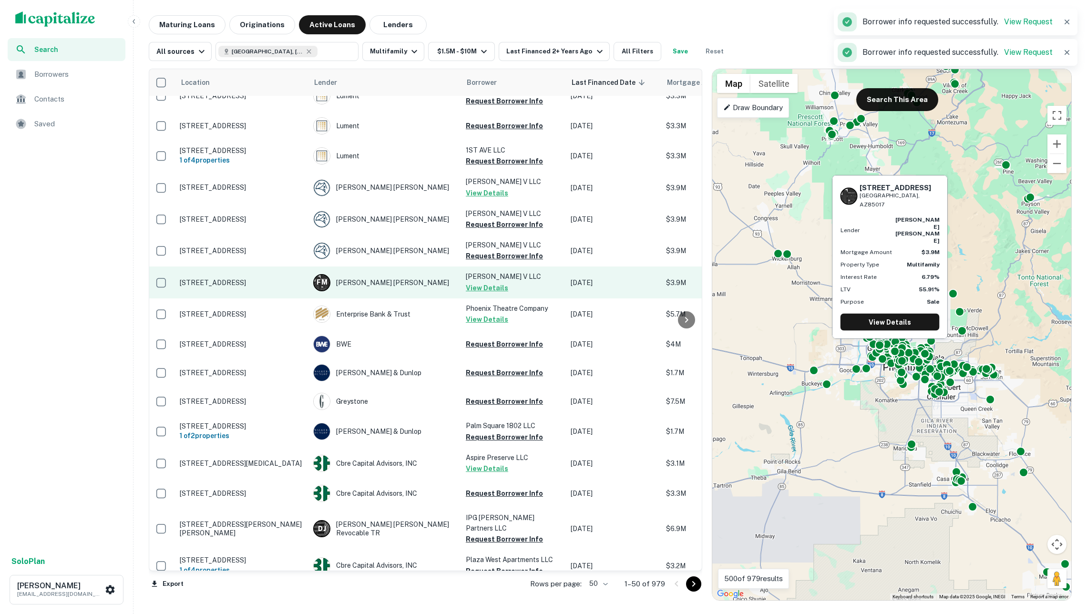
scroll to position [803, 2]
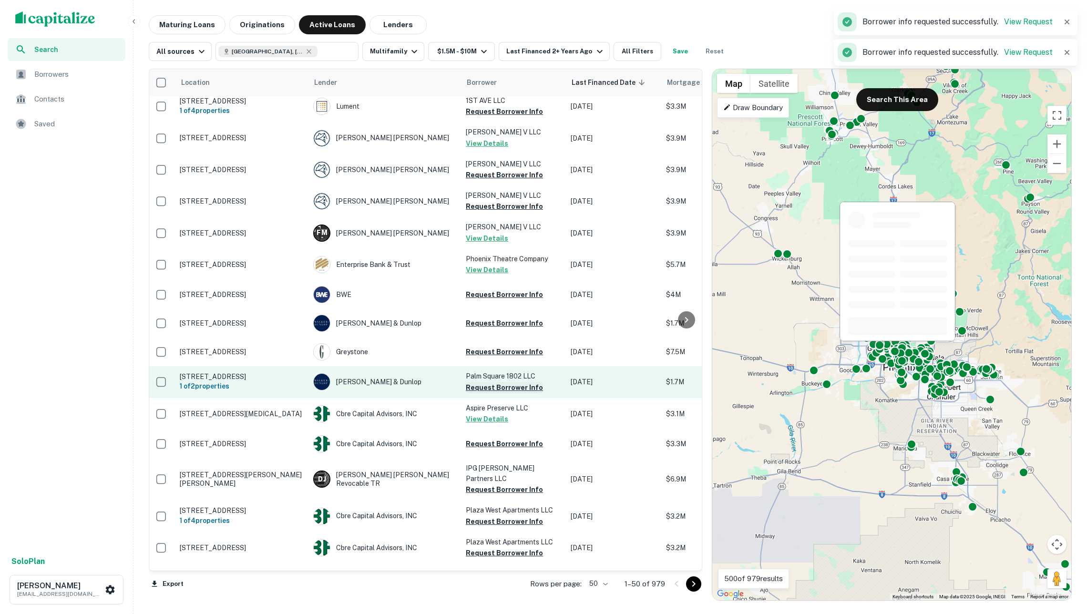
click at [494, 392] on button "Request Borrower Info" at bounding box center [504, 387] width 77 height 11
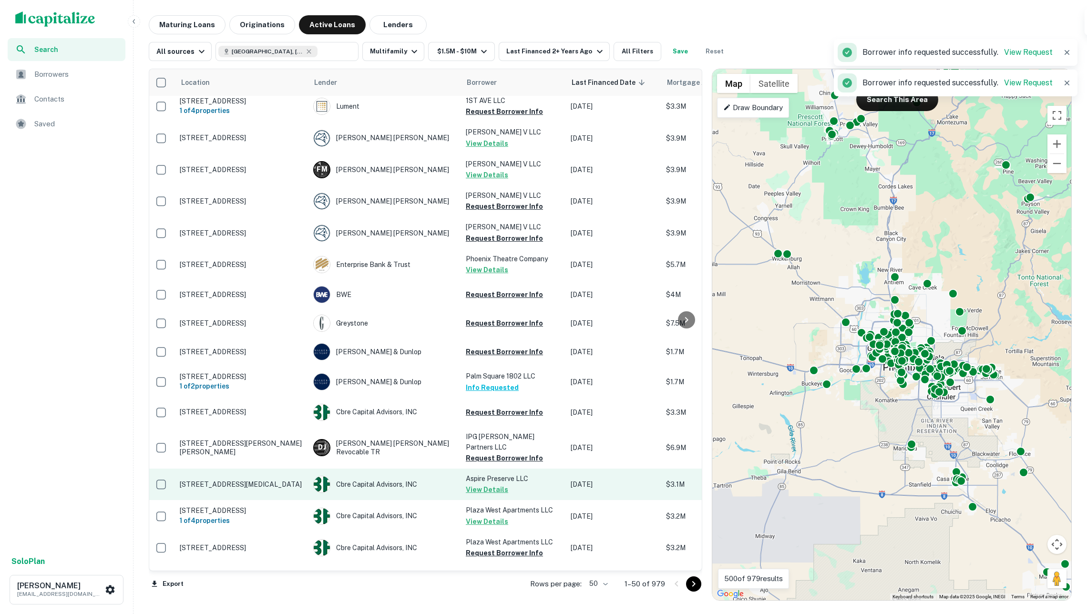
click at [499, 485] on button "View Details" at bounding box center [487, 489] width 42 height 11
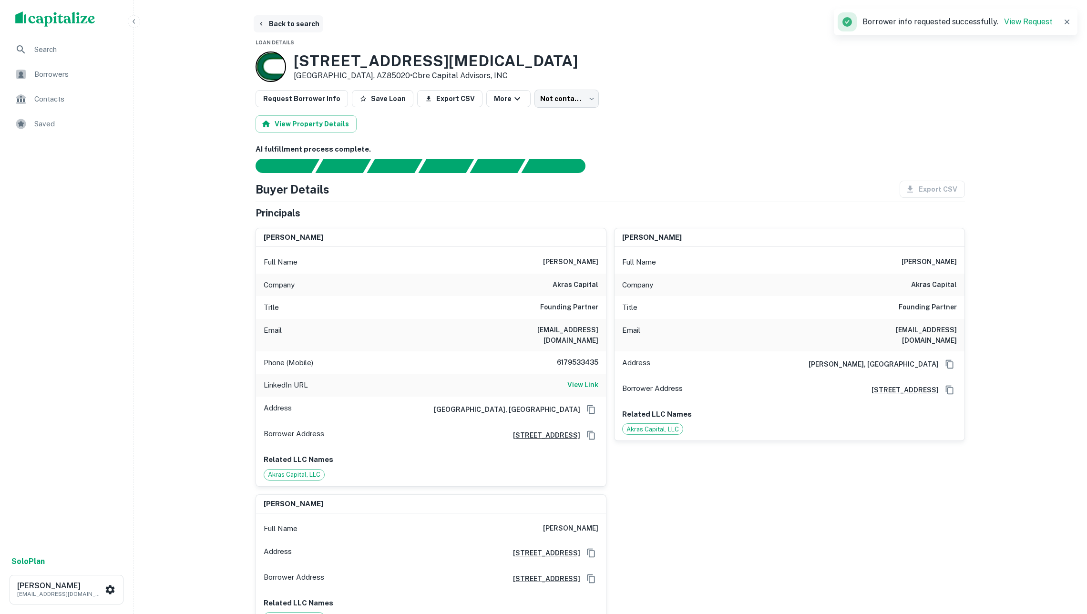
click at [297, 25] on button "Back to search" at bounding box center [289, 23] width 70 height 17
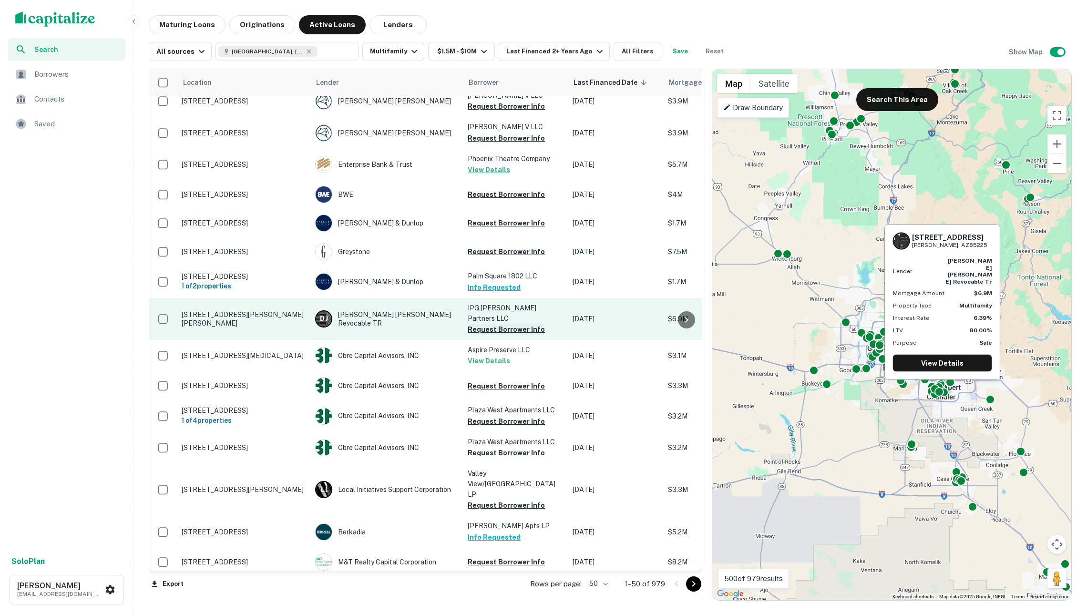
scroll to position [922, 0]
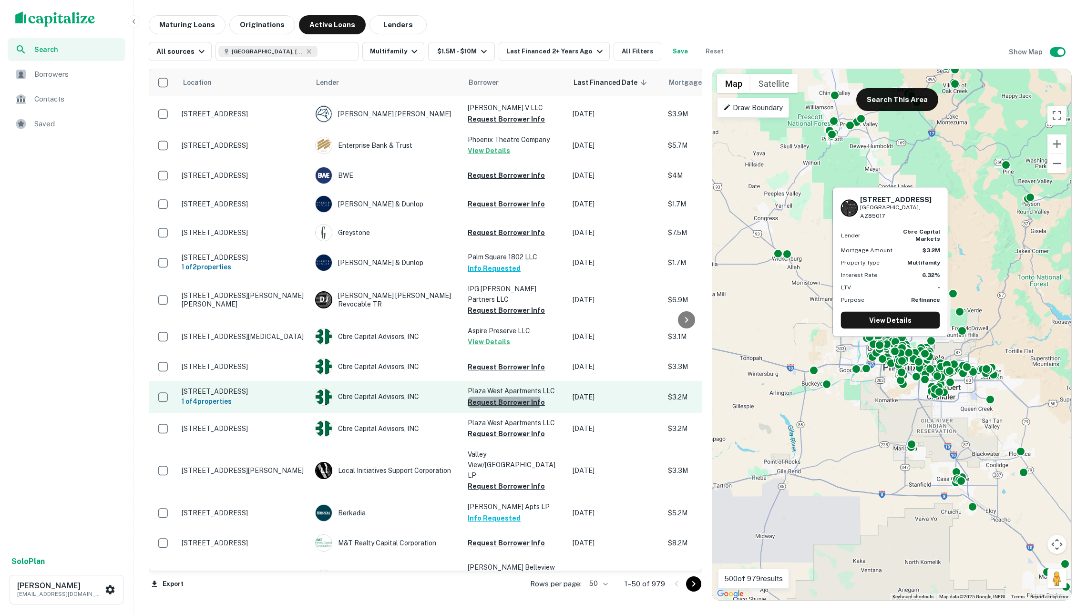
click at [494, 397] on button "Request Borrower Info" at bounding box center [506, 402] width 77 height 11
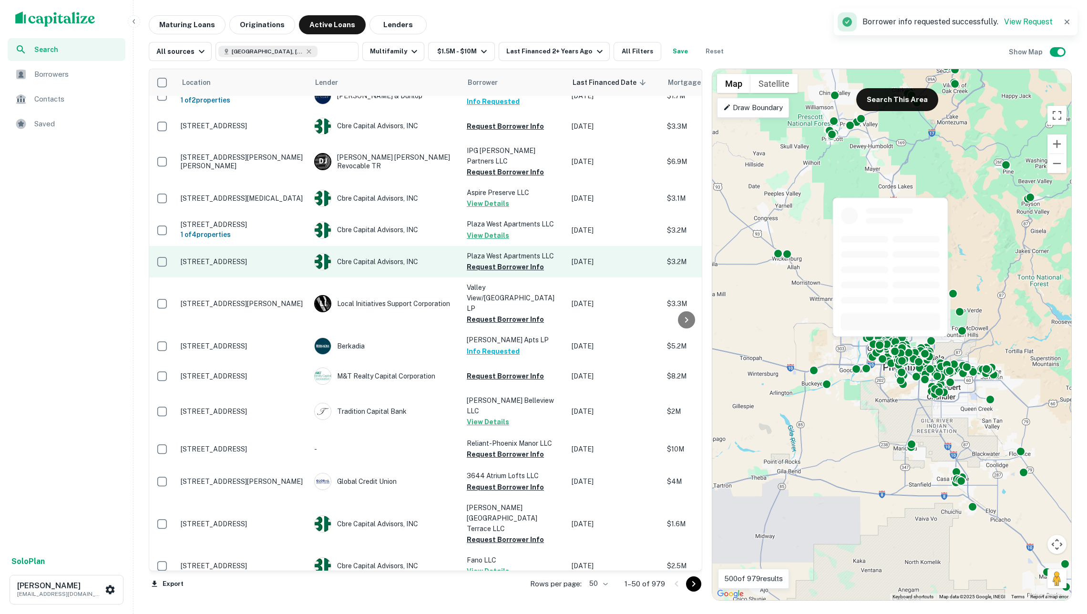
scroll to position [1099, 1]
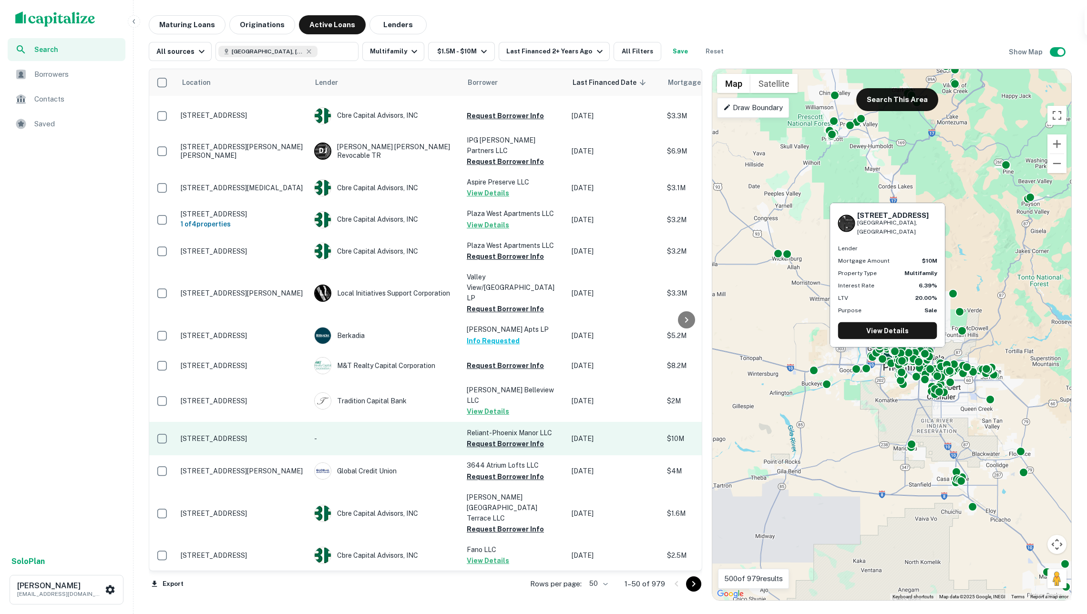
click at [493, 438] on button "Request Borrower Info" at bounding box center [505, 443] width 77 height 11
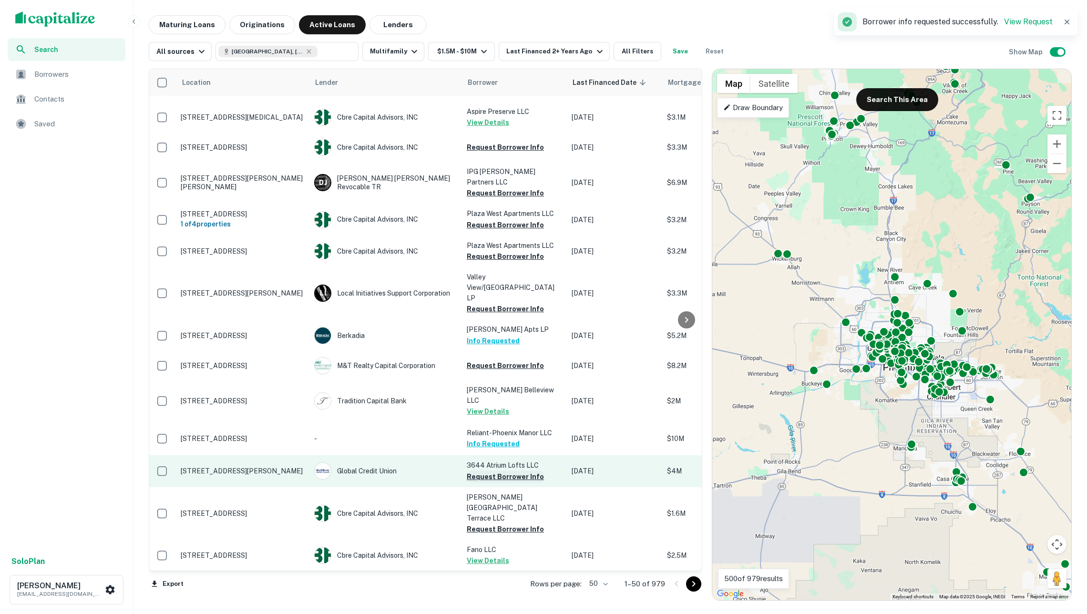
click at [502, 471] on button "Request Borrower Info" at bounding box center [505, 476] width 77 height 11
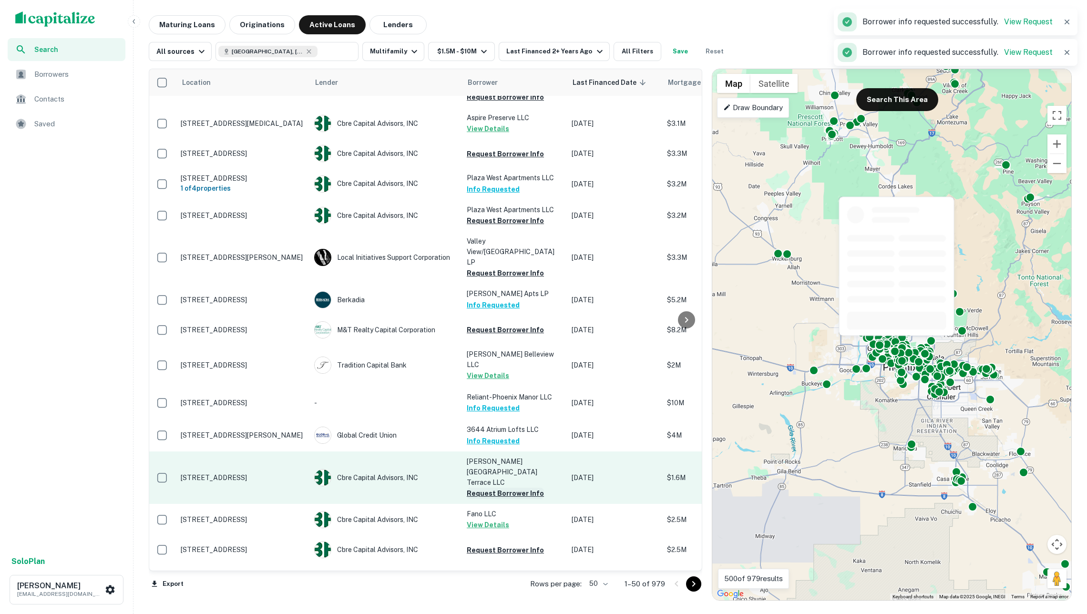
scroll to position [0, 0]
click at [496, 488] on button "Request Borrower Info" at bounding box center [505, 493] width 77 height 11
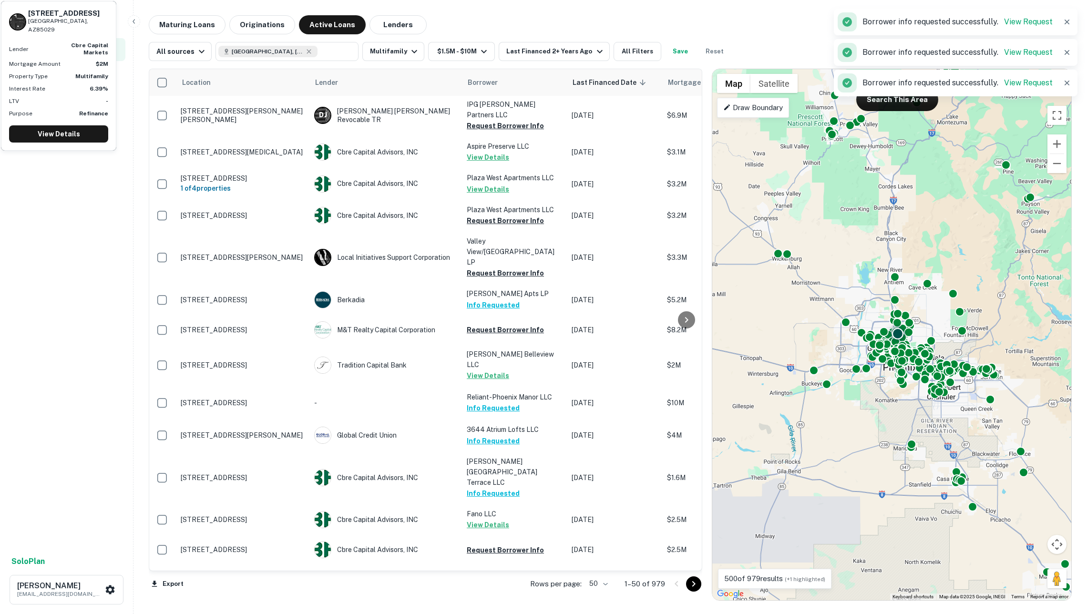
click at [509, 611] on button "Request Borrower Info" at bounding box center [505, 616] width 77 height 11
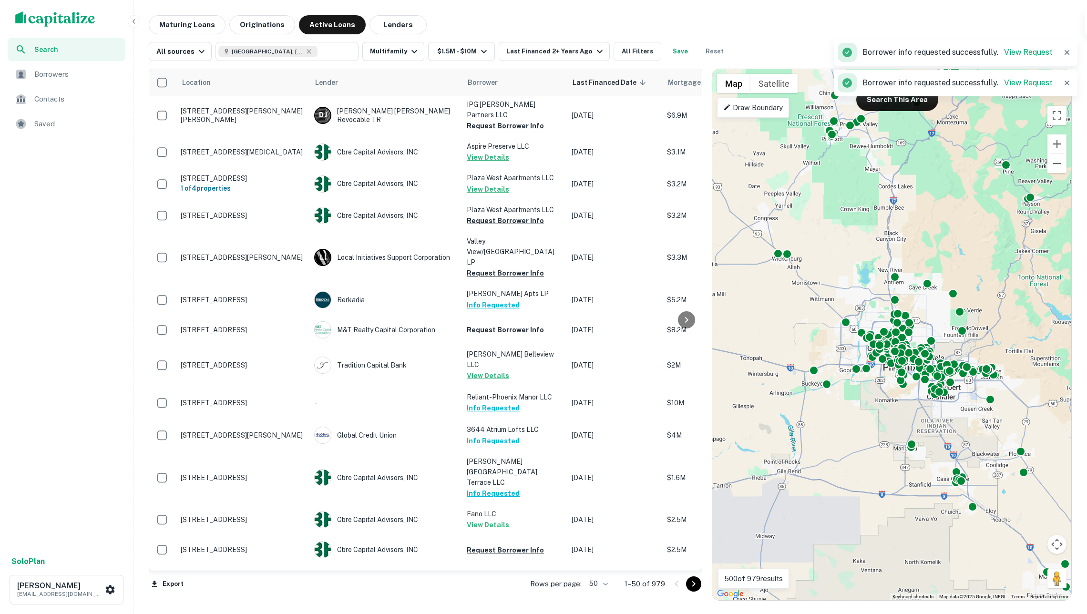
click at [689, 583] on icon "Go to next page" at bounding box center [693, 583] width 11 height 11
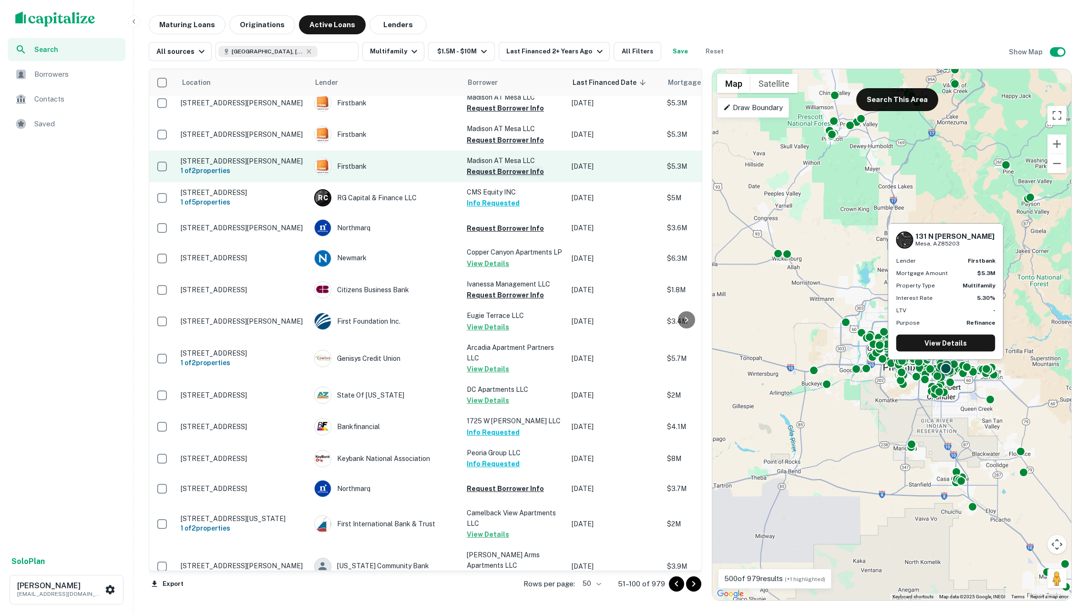
click at [500, 166] on button "Request Borrower Info" at bounding box center [505, 171] width 77 height 11
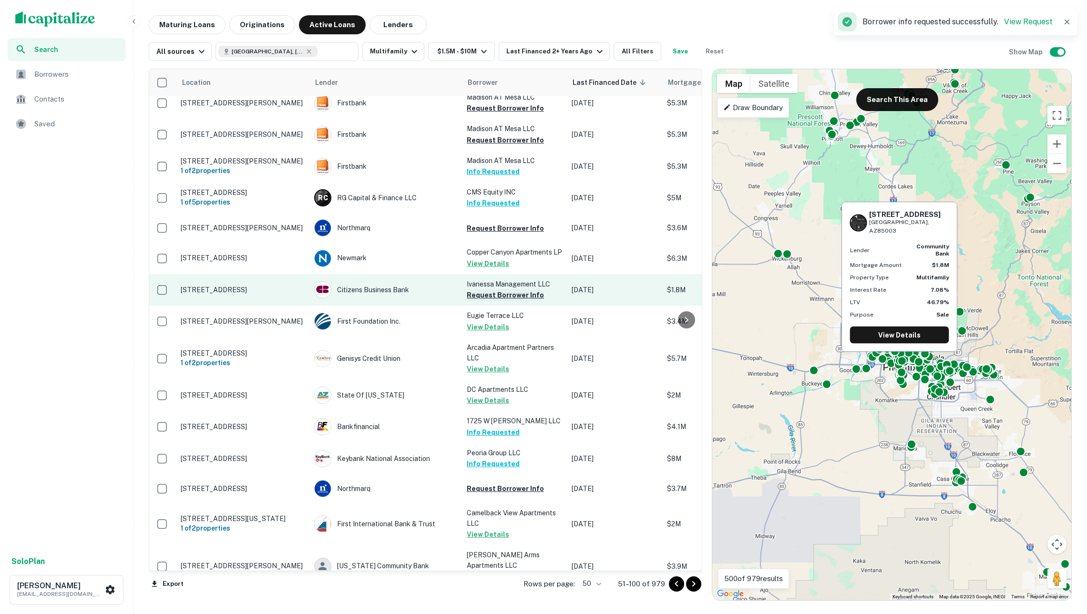
click at [507, 289] on button "Request Borrower Info" at bounding box center [505, 294] width 77 height 11
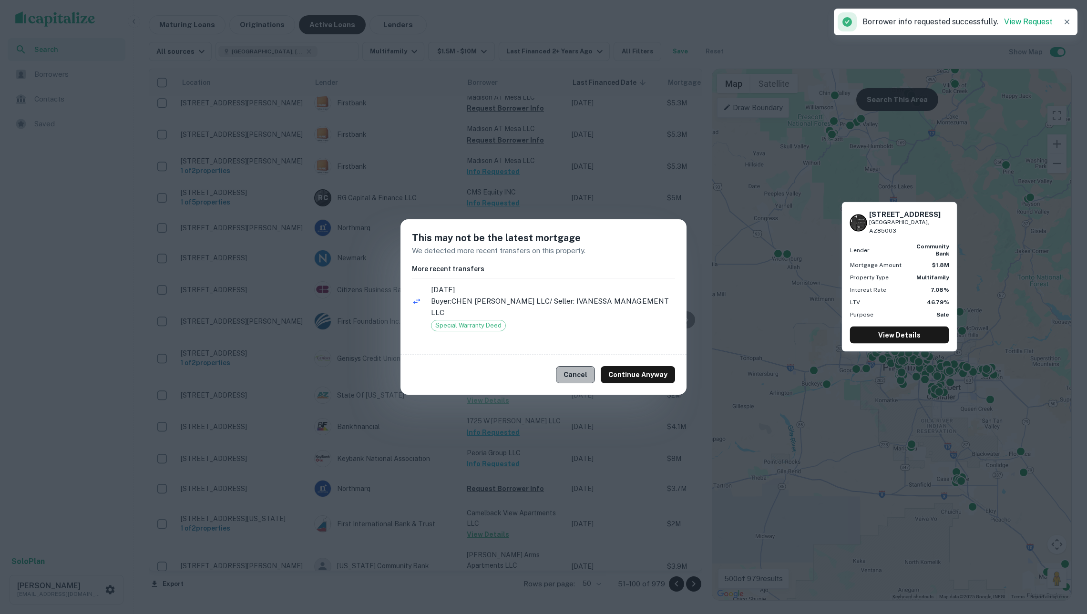
click at [583, 368] on button "Cancel" at bounding box center [575, 374] width 39 height 17
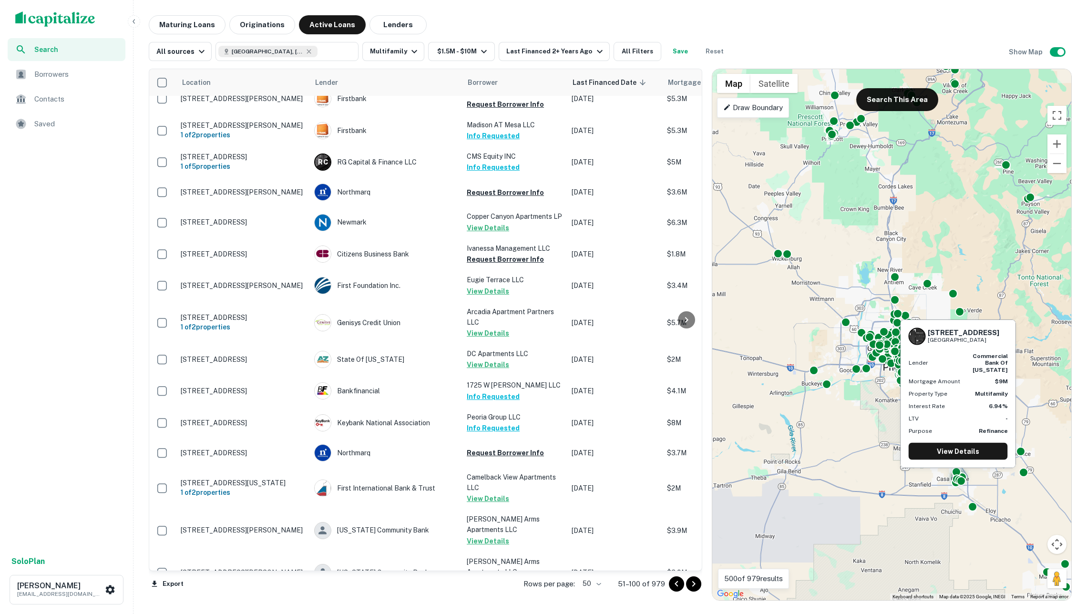
click at [515, 609] on button "Request Borrower Info" at bounding box center [505, 614] width 77 height 11
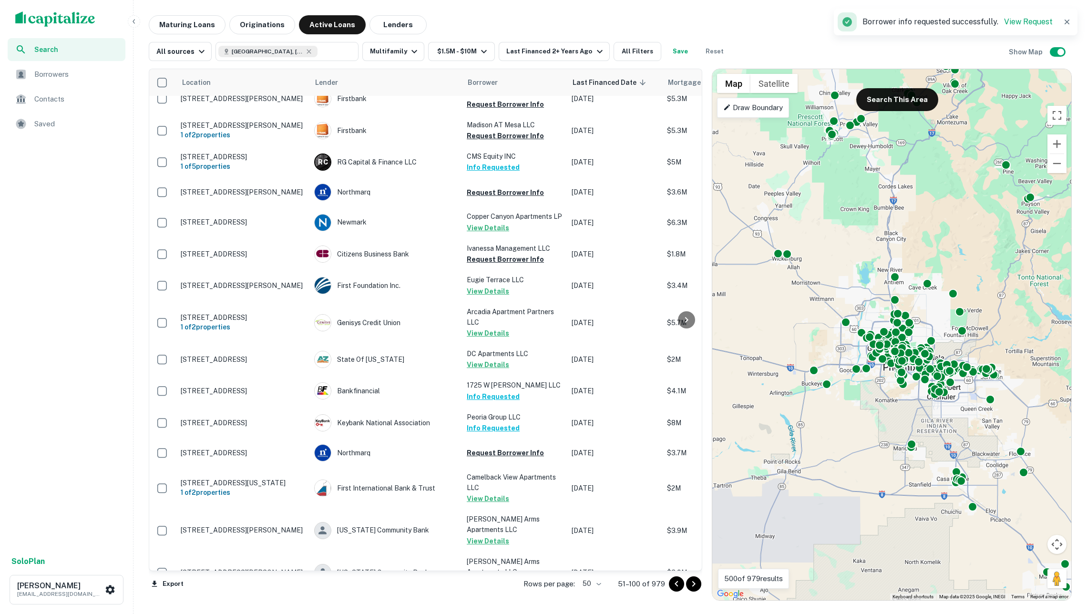
click at [692, 583] on icon "Go to next page" at bounding box center [693, 583] width 11 height 11
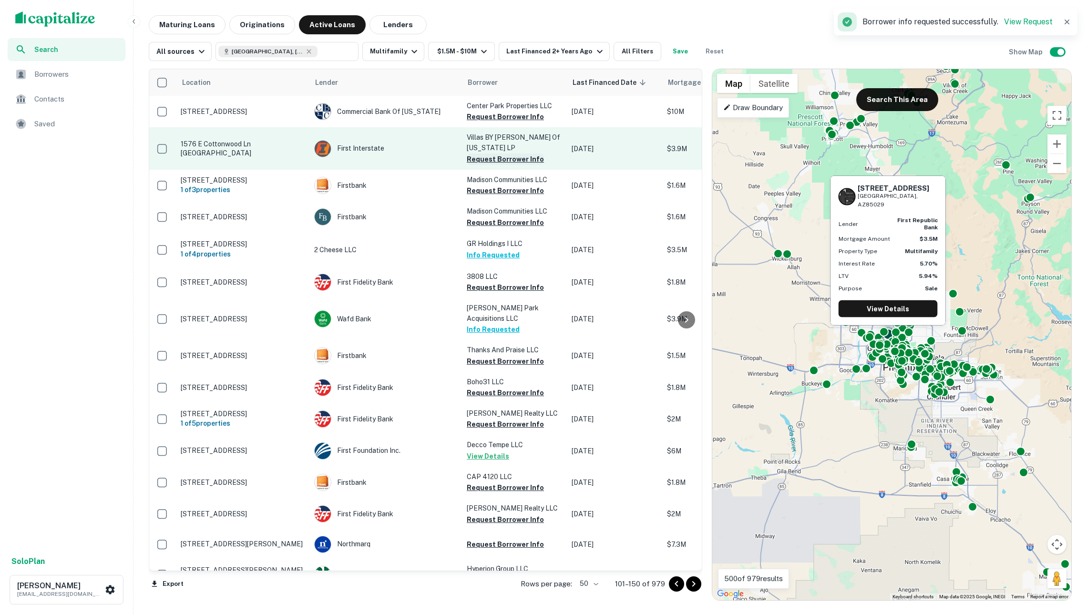
scroll to position [0, 1]
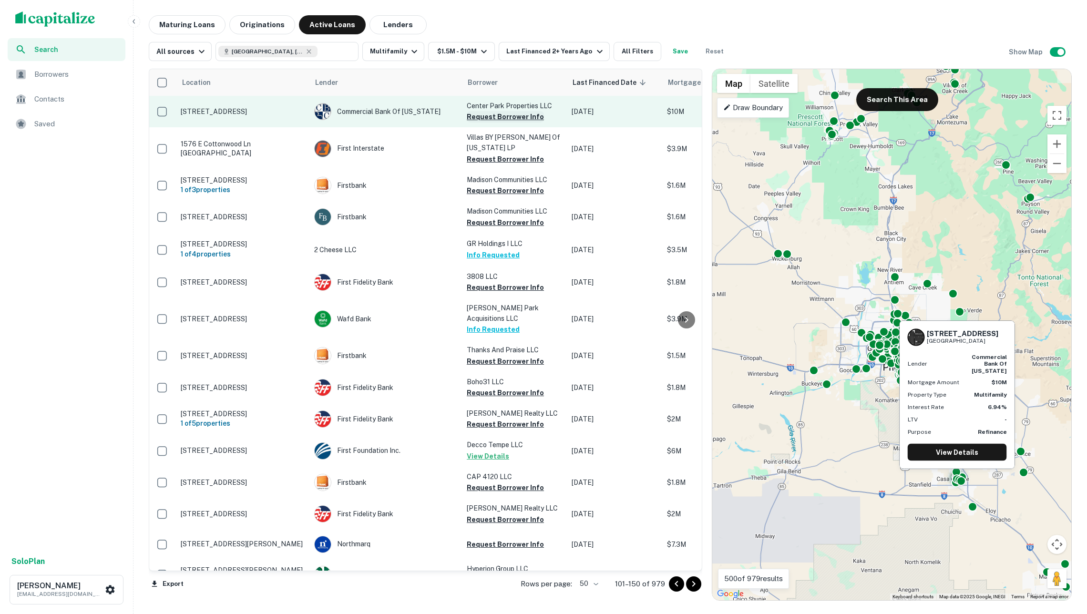
click at [500, 118] on button "Request Borrower Info" at bounding box center [505, 116] width 77 height 11
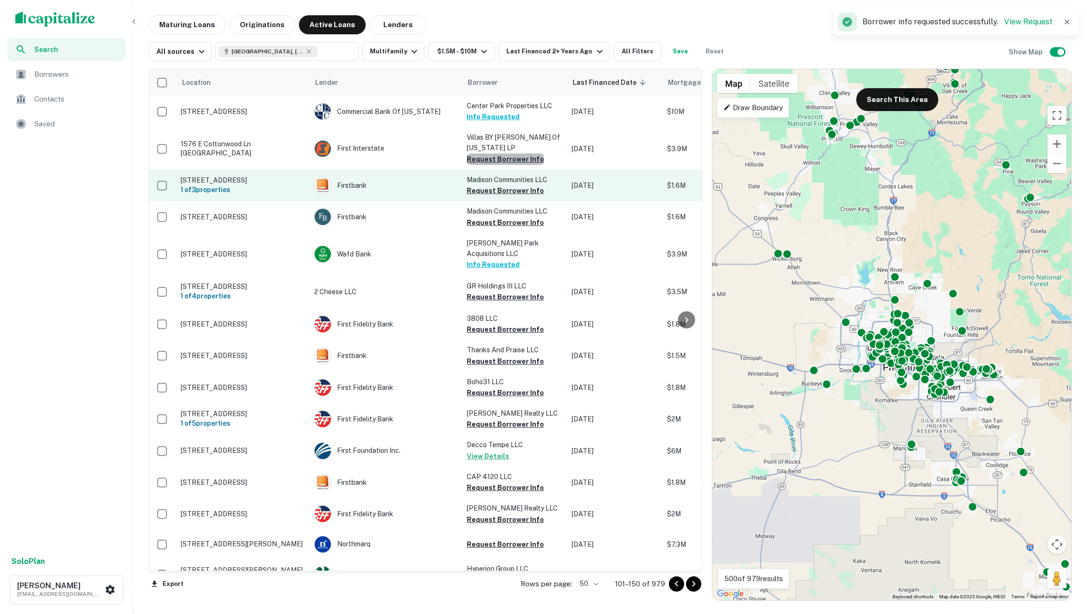
drag, startPoint x: 508, startPoint y: 148, endPoint x: 508, endPoint y: 160, distance: 12.4
click at [508, 154] on button "Request Borrower Info" at bounding box center [505, 159] width 77 height 11
click at [512, 185] on button "Request Borrower Info" at bounding box center [505, 190] width 77 height 11
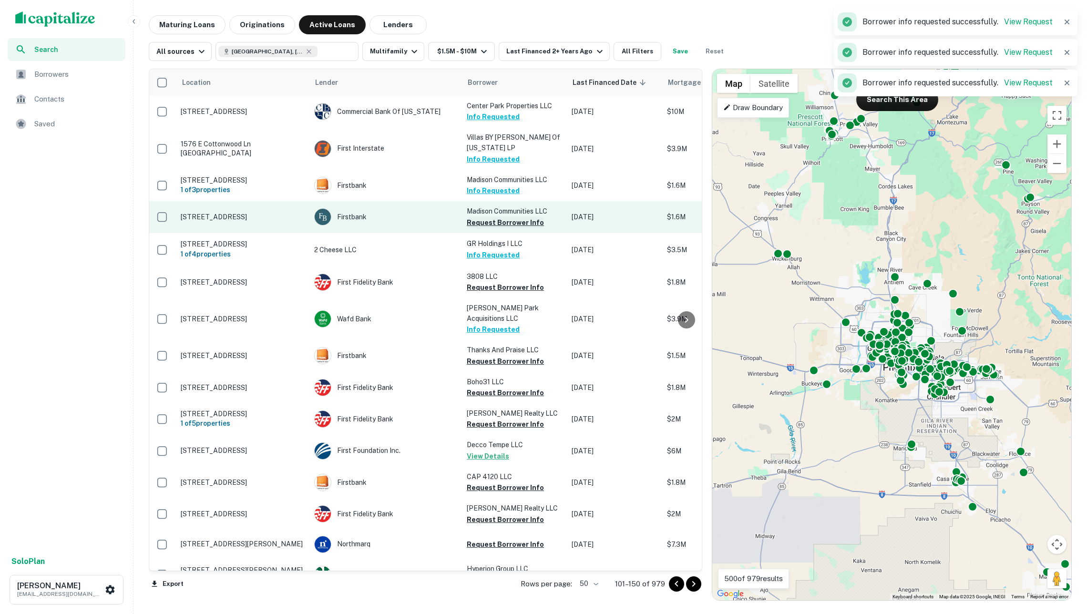
click at [513, 217] on button "Request Borrower Info" at bounding box center [505, 222] width 77 height 11
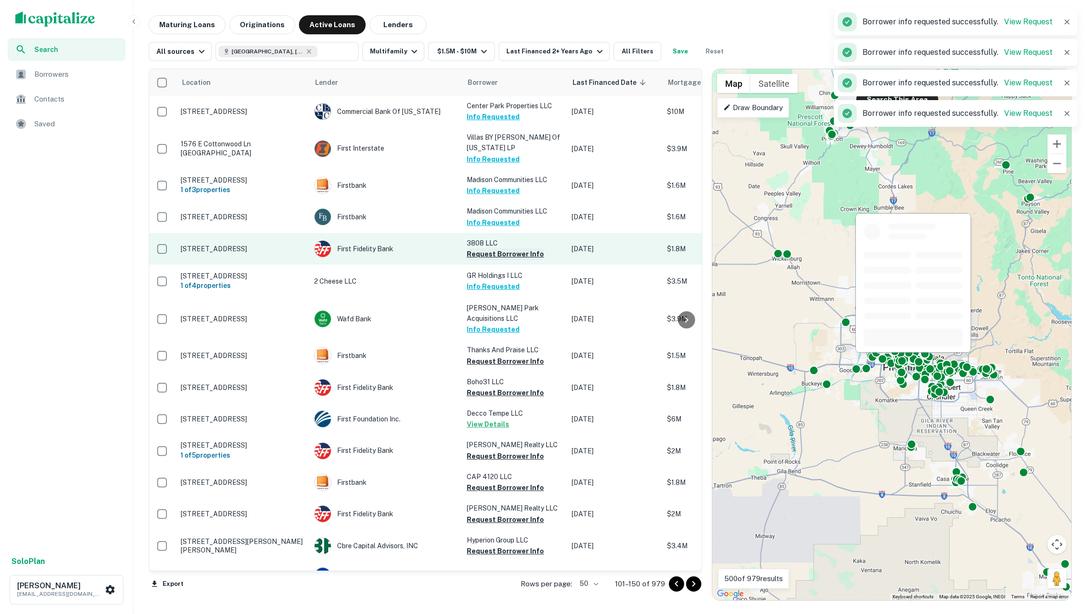
click at [495, 248] on button "Request Borrower Info" at bounding box center [505, 253] width 77 height 11
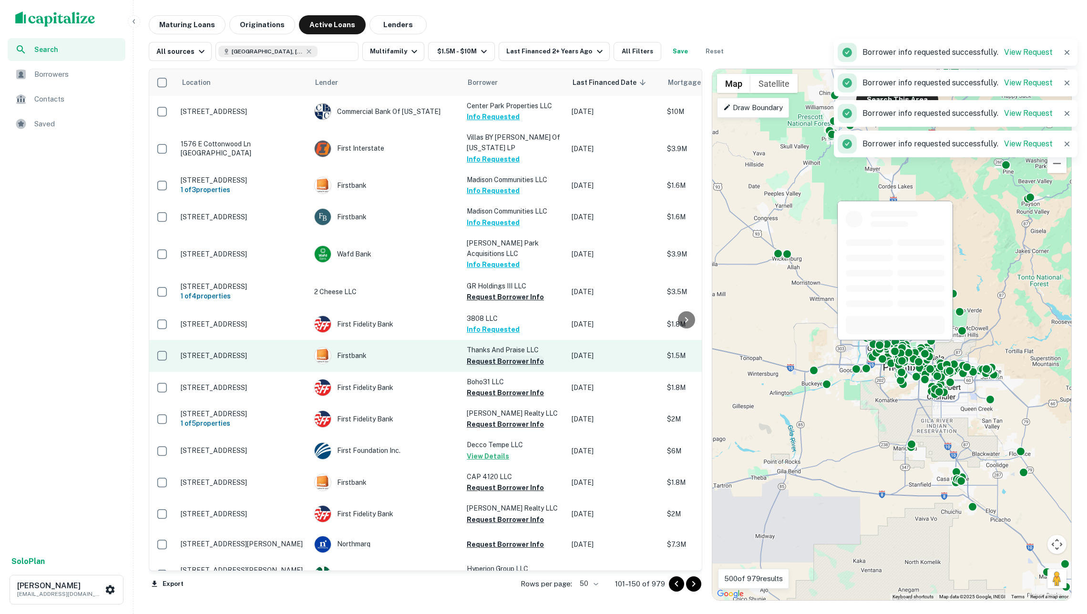
click at [512, 356] on button "Request Borrower Info" at bounding box center [505, 361] width 77 height 11
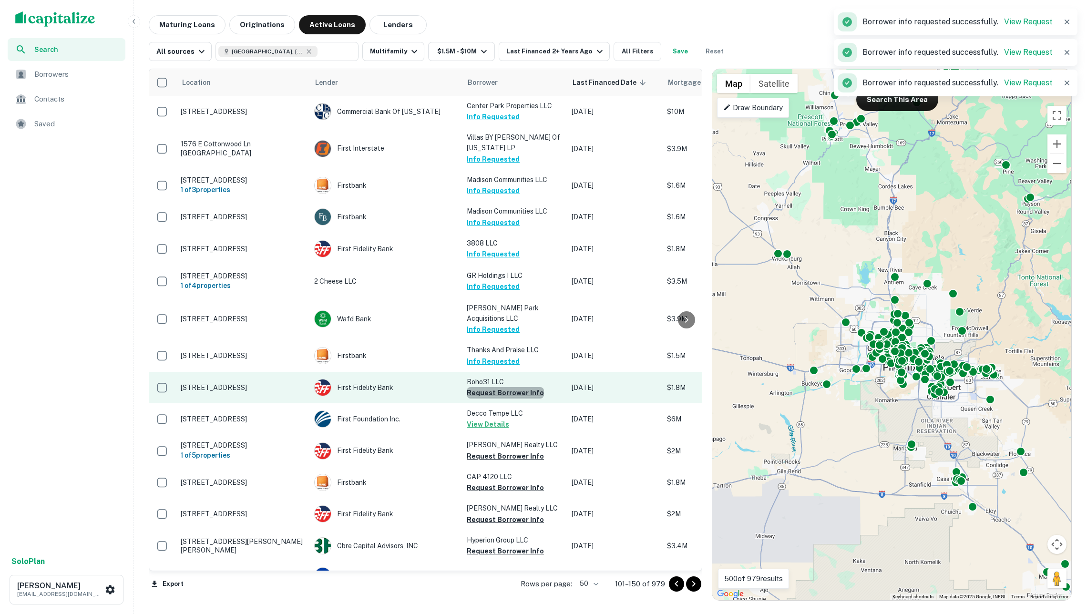
click at [507, 387] on button "Request Borrower Info" at bounding box center [505, 392] width 77 height 11
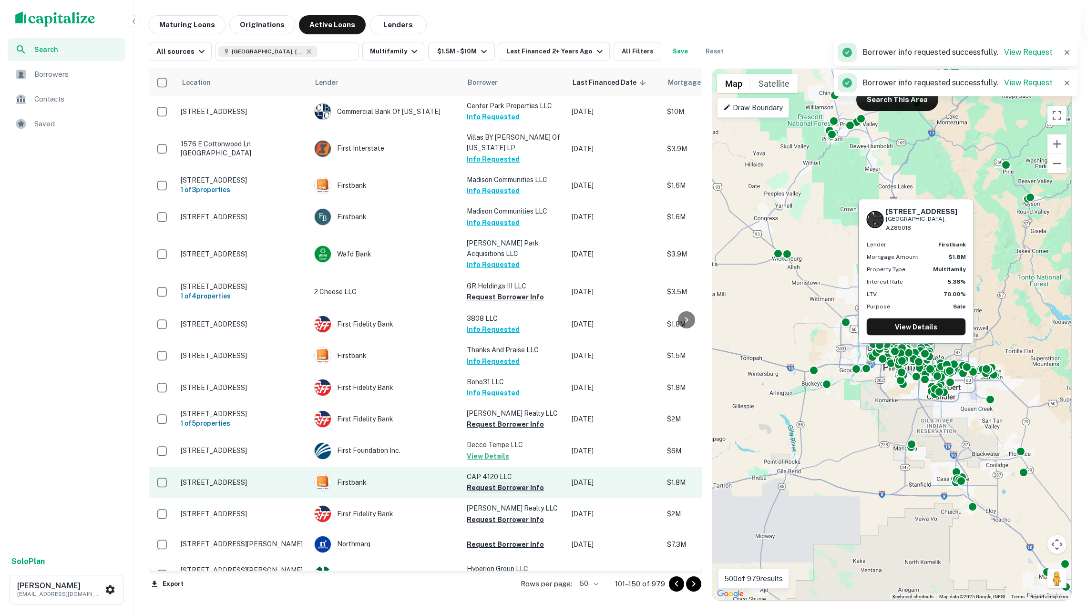
click at [509, 482] on button "Request Borrower Info" at bounding box center [505, 487] width 77 height 11
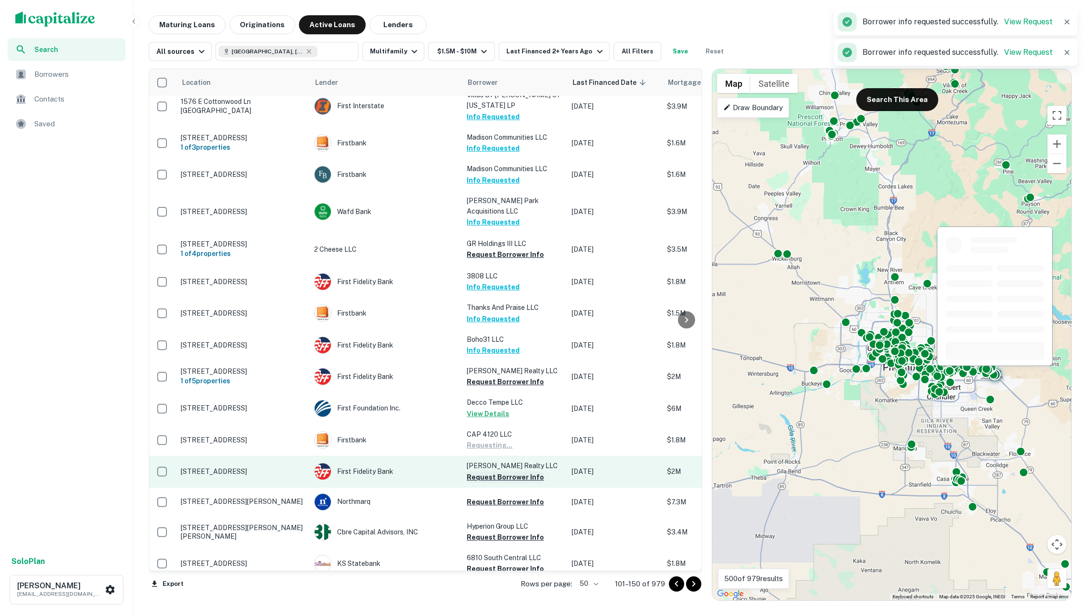
click at [508, 471] on button "Request Borrower Info" at bounding box center [505, 476] width 77 height 11
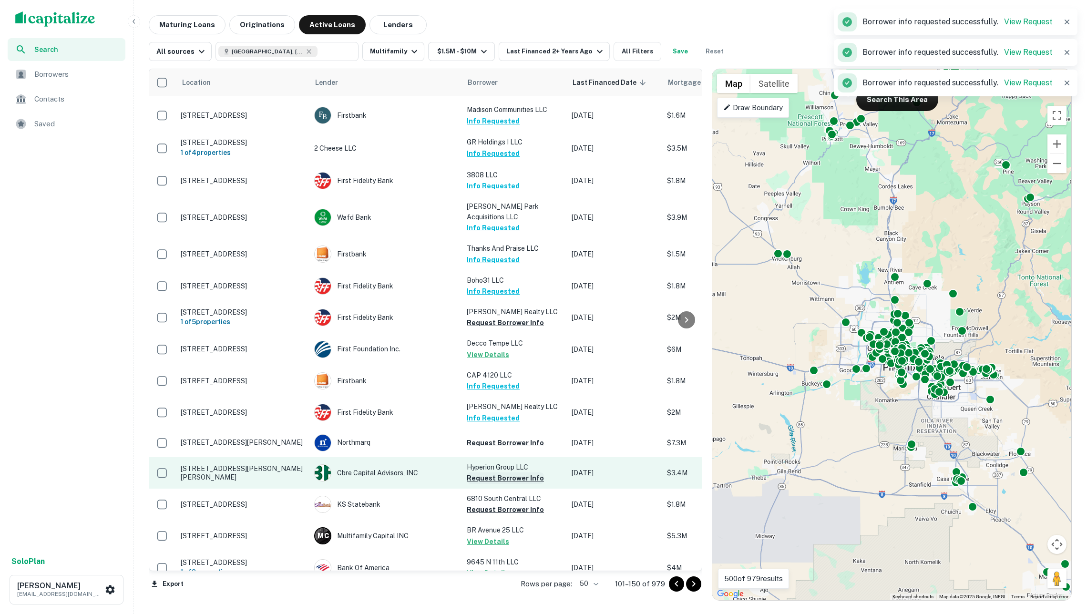
scroll to position [115, 1]
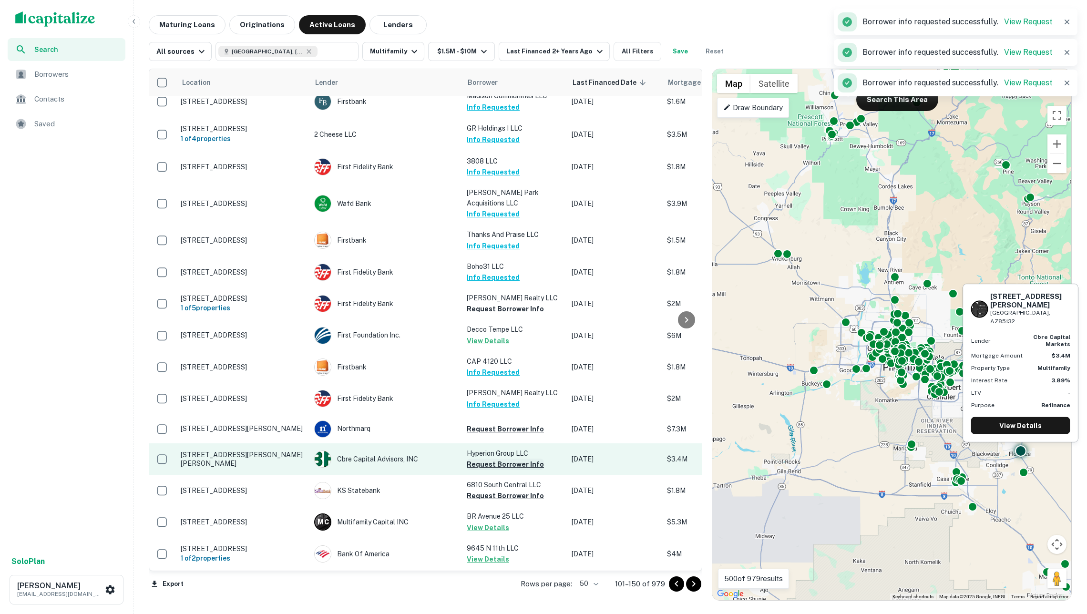
click at [508, 459] on button "Request Borrower Info" at bounding box center [505, 464] width 77 height 11
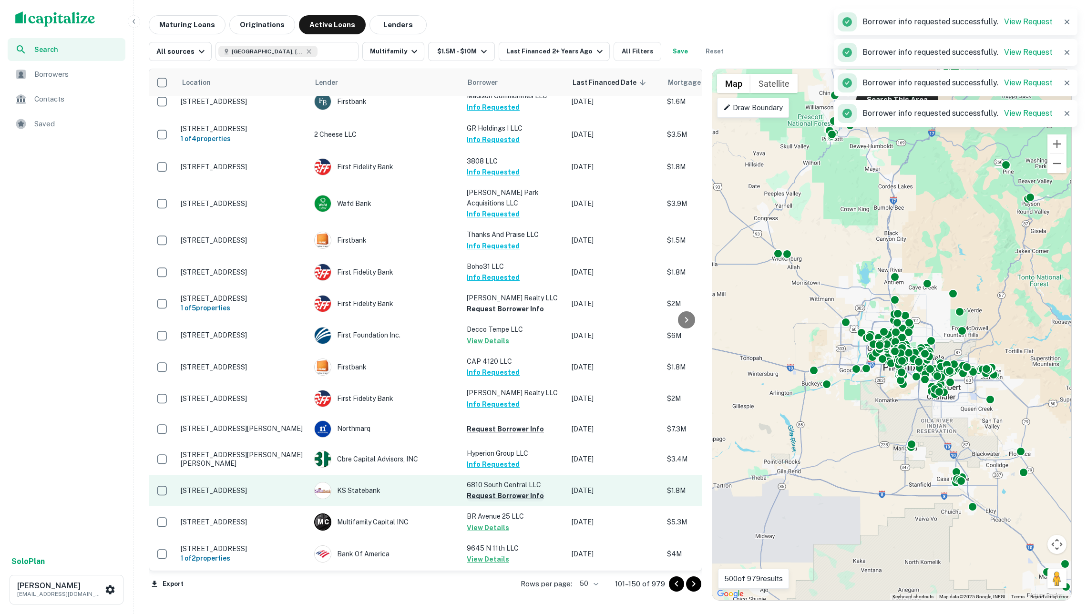
click at [506, 490] on button "Request Borrower Info" at bounding box center [505, 495] width 77 height 11
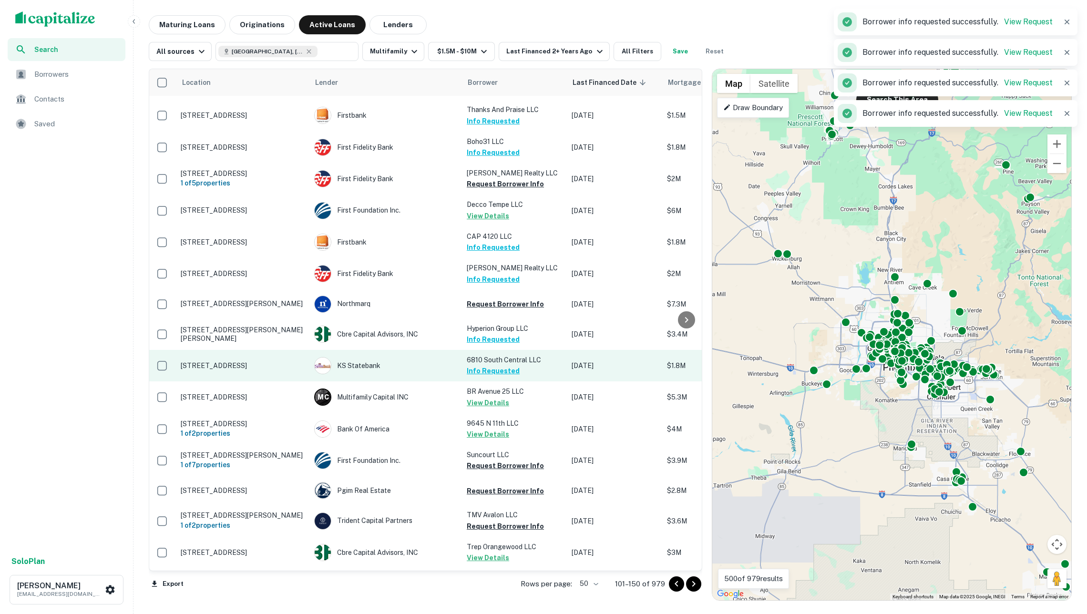
scroll to position [266, 1]
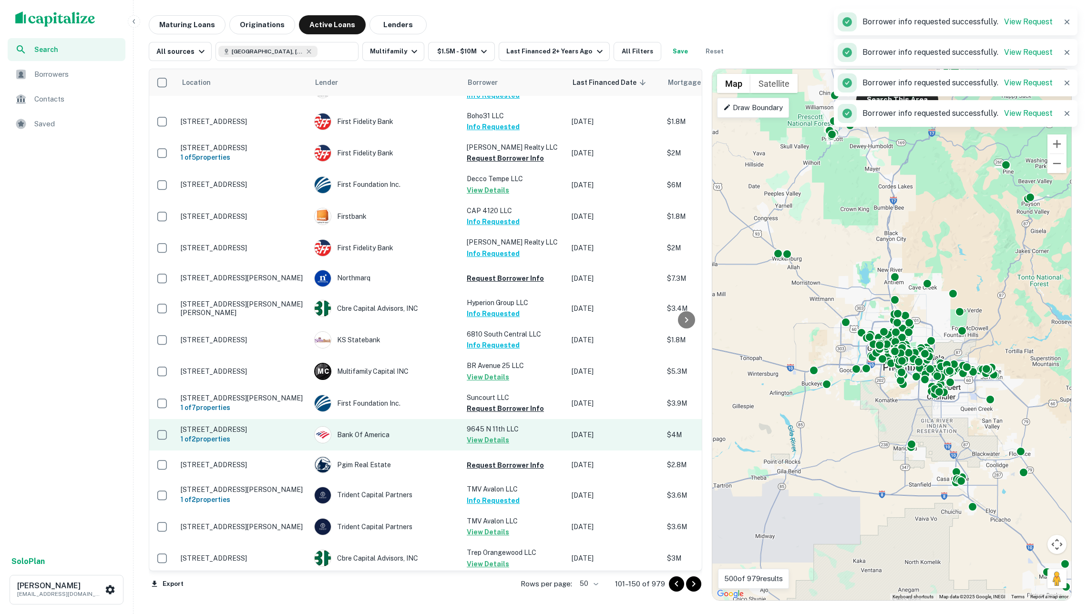
click at [489, 434] on button "View Details" at bounding box center [488, 439] width 42 height 11
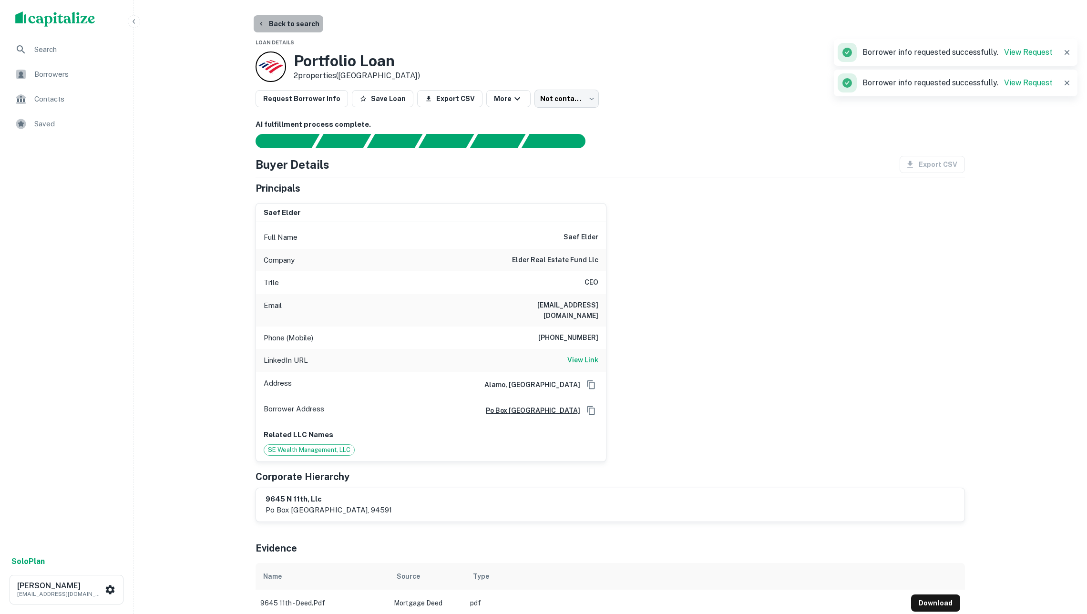
click at [286, 24] on button "Back to search" at bounding box center [289, 23] width 70 height 17
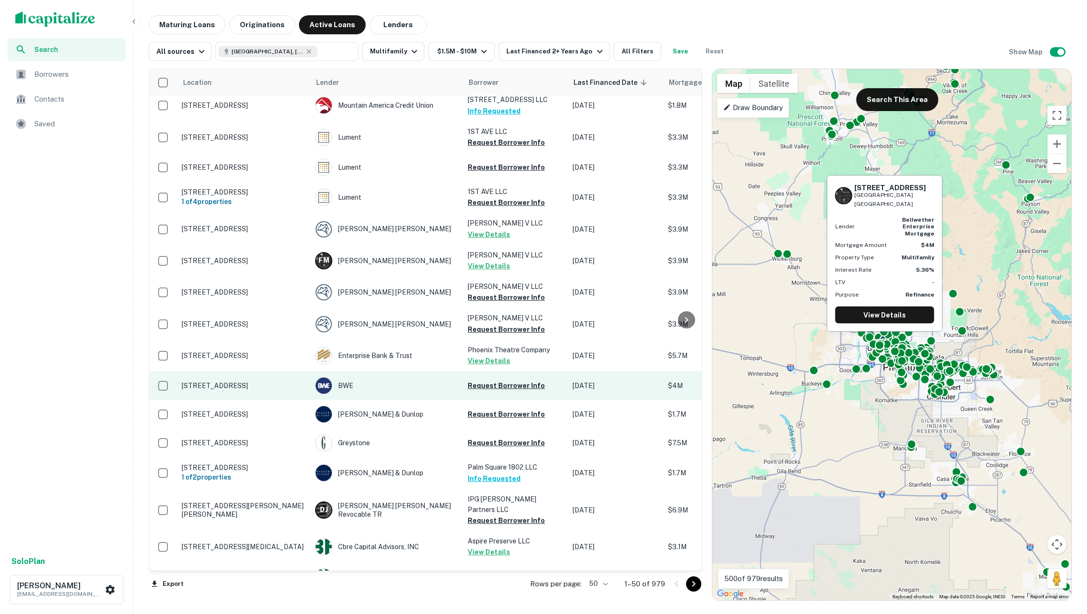
scroll to position [1118, 0]
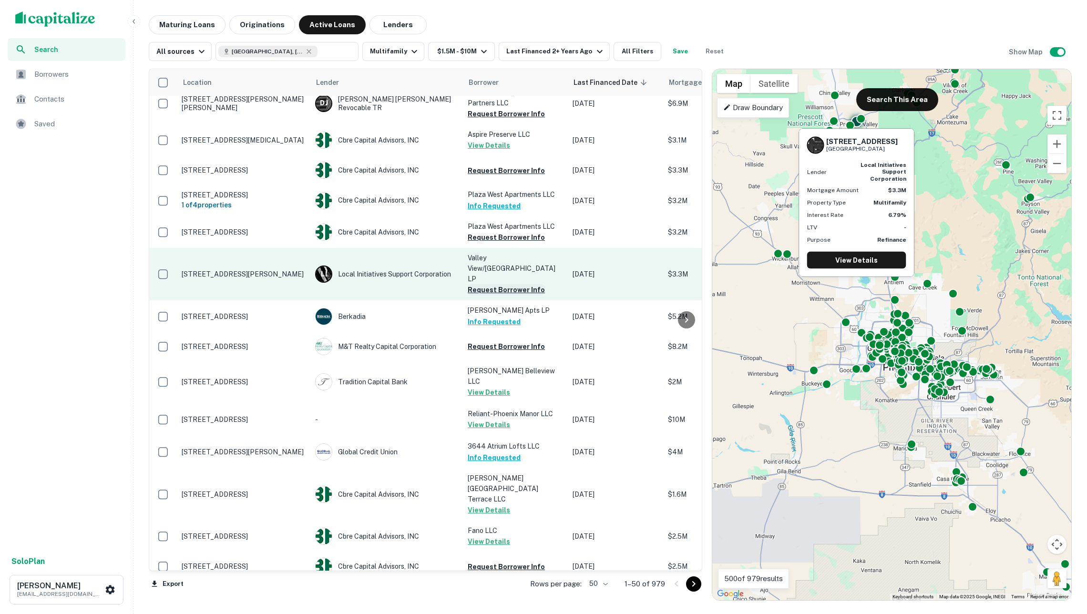
click at [504, 284] on button "Request Borrower Info" at bounding box center [506, 289] width 77 height 11
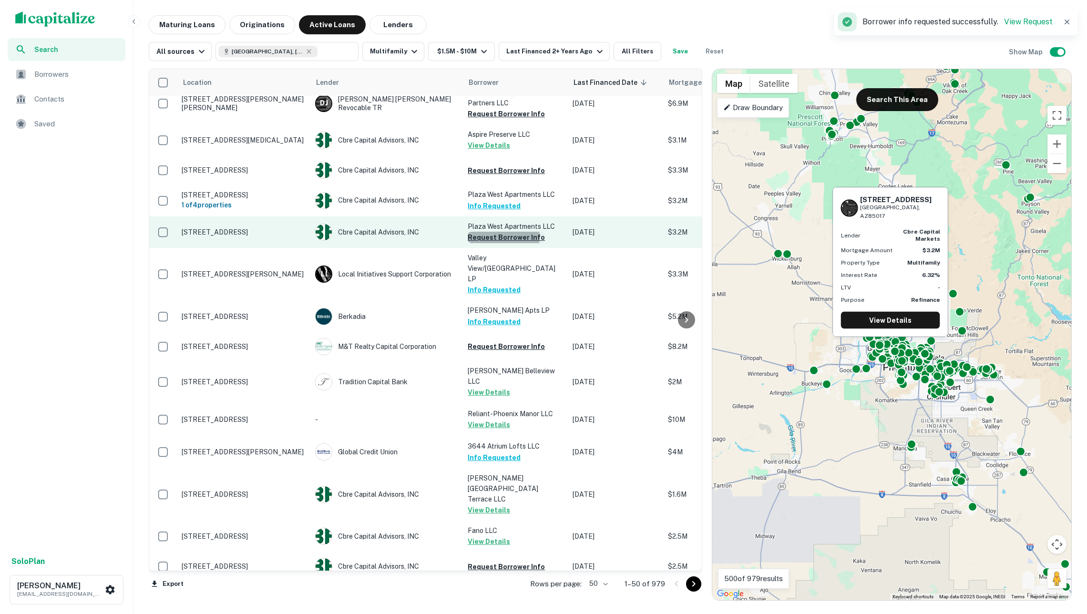
click at [498, 232] on button "Request Borrower Info" at bounding box center [506, 237] width 77 height 11
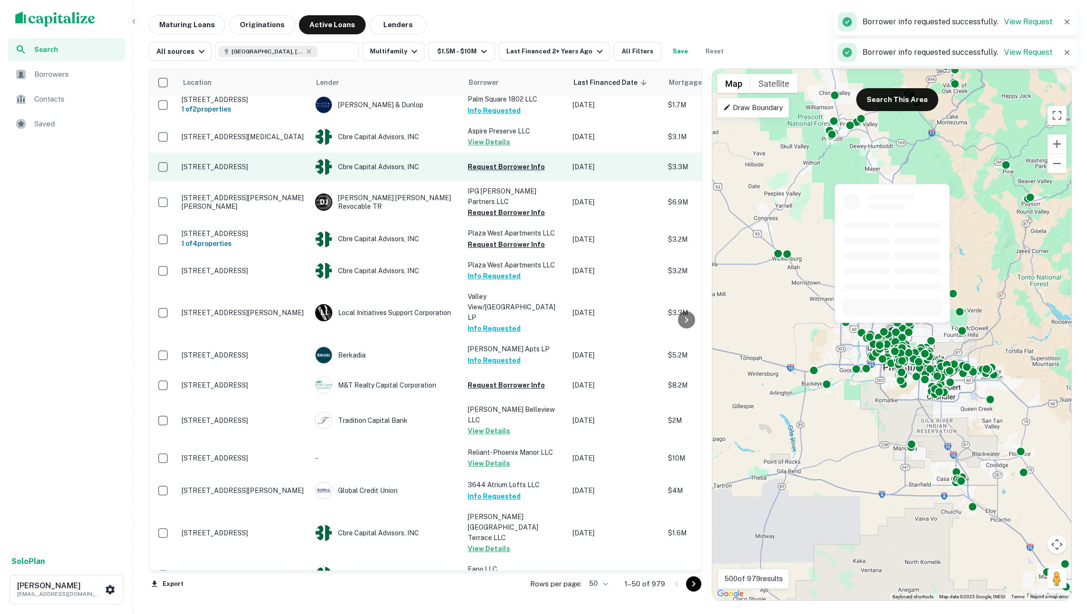
scroll to position [1067, 0]
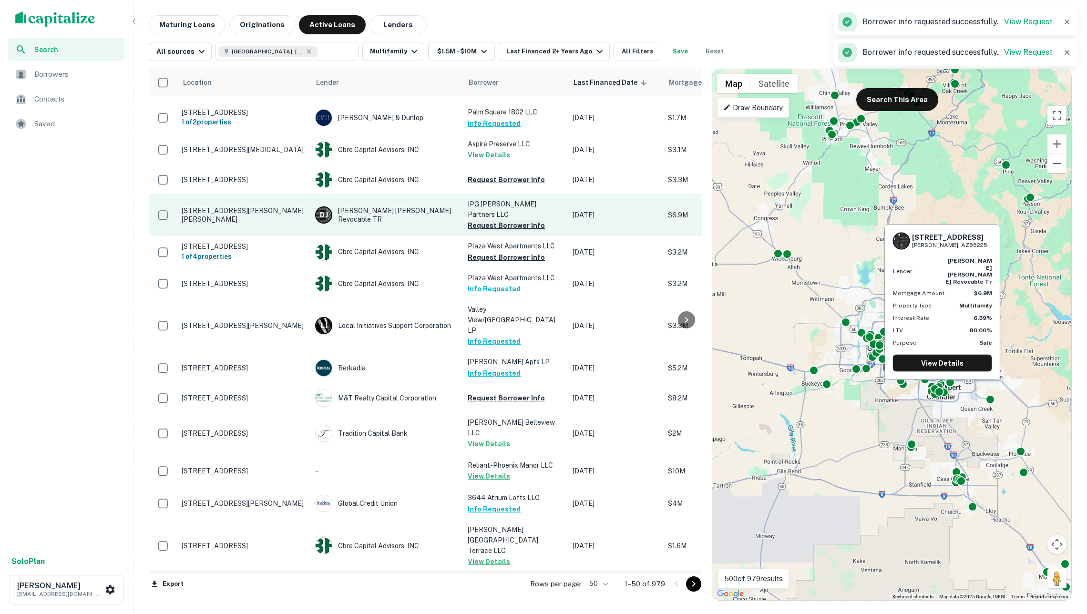
click at [508, 220] on button "Request Borrower Info" at bounding box center [506, 225] width 77 height 11
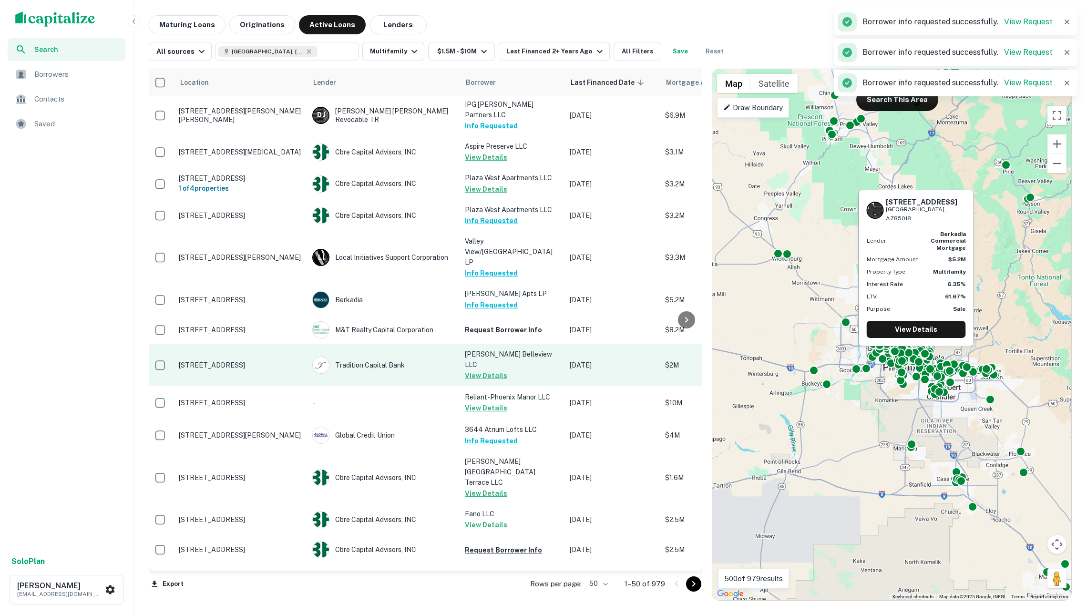
scroll to position [0, 0]
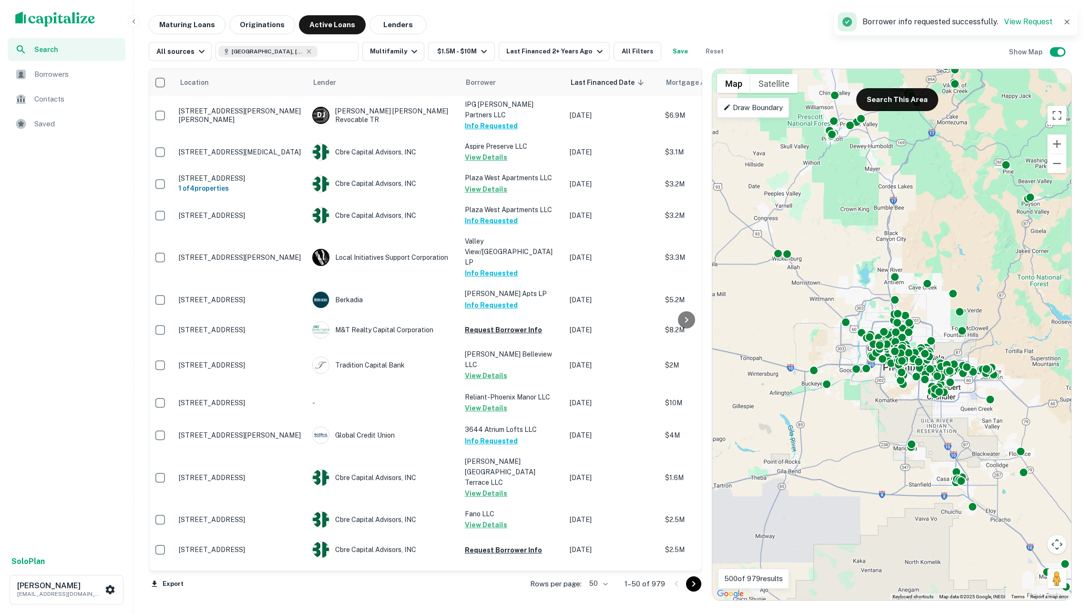
click at [693, 583] on icon "Go to next page" at bounding box center [693, 584] width 3 height 6
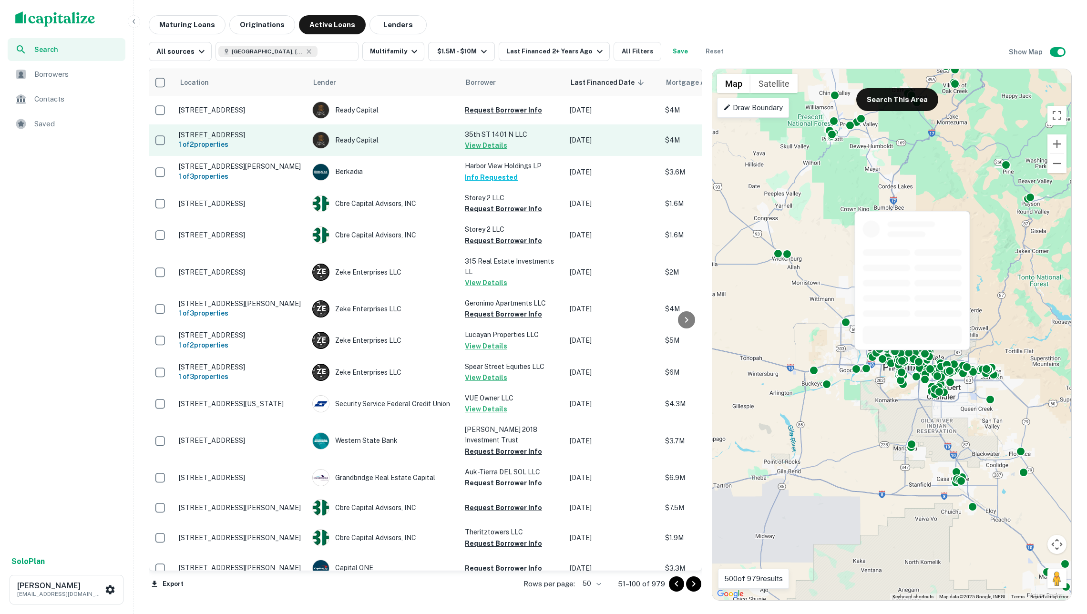
scroll to position [0, 3]
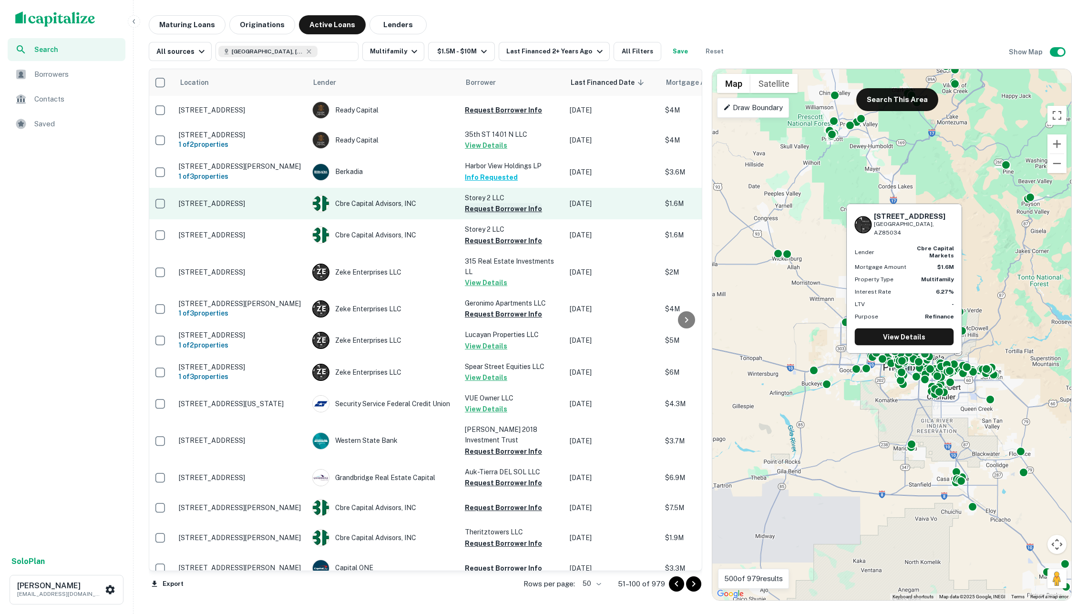
click at [512, 210] on button "Request Borrower Info" at bounding box center [503, 208] width 77 height 11
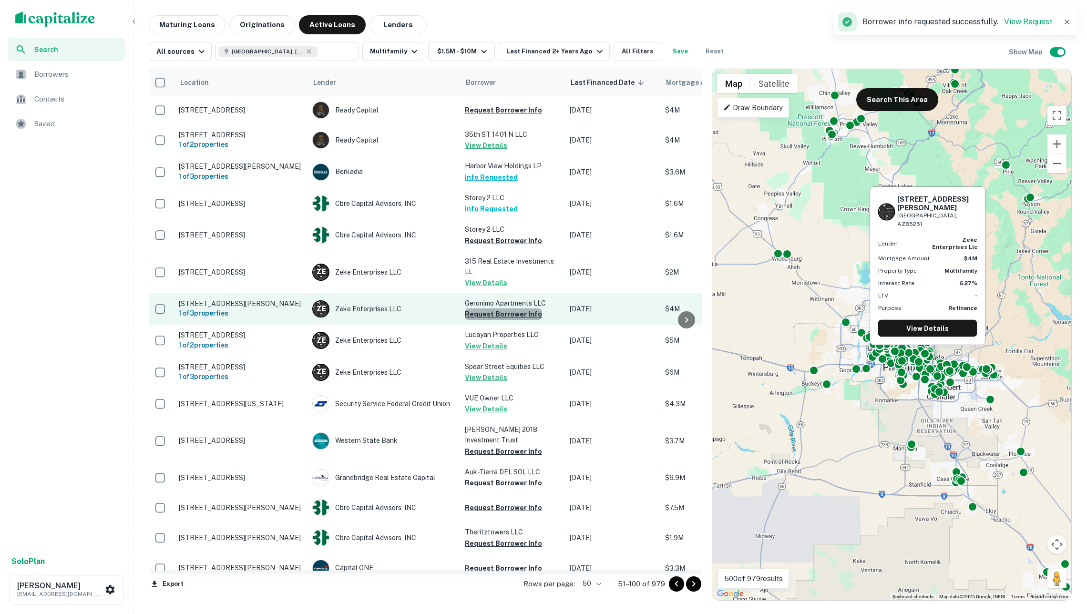
click at [508, 317] on button "Request Borrower Info" at bounding box center [503, 313] width 77 height 11
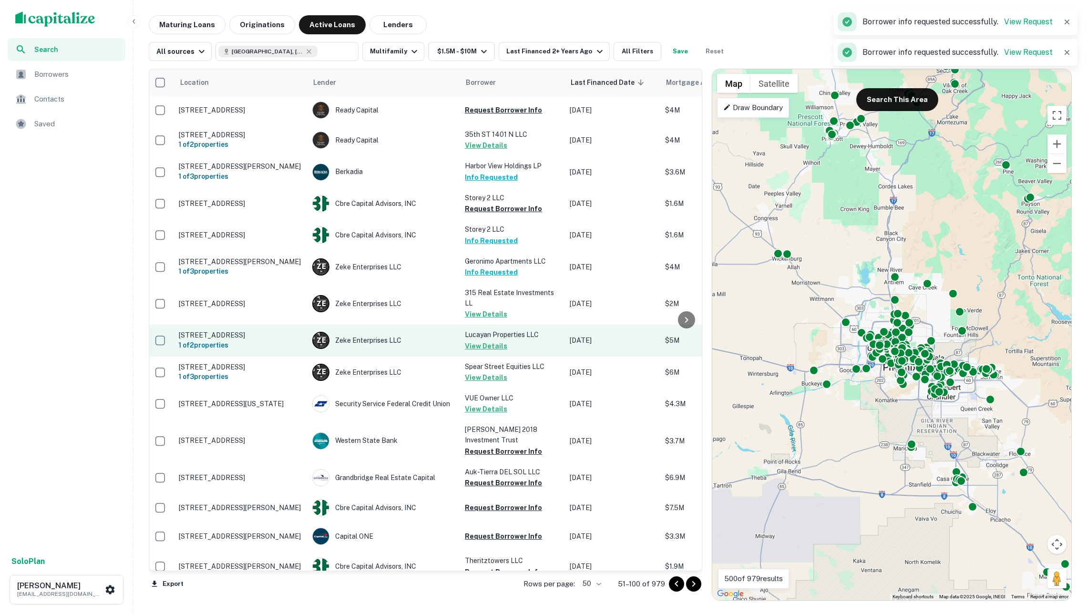
scroll to position [73, 3]
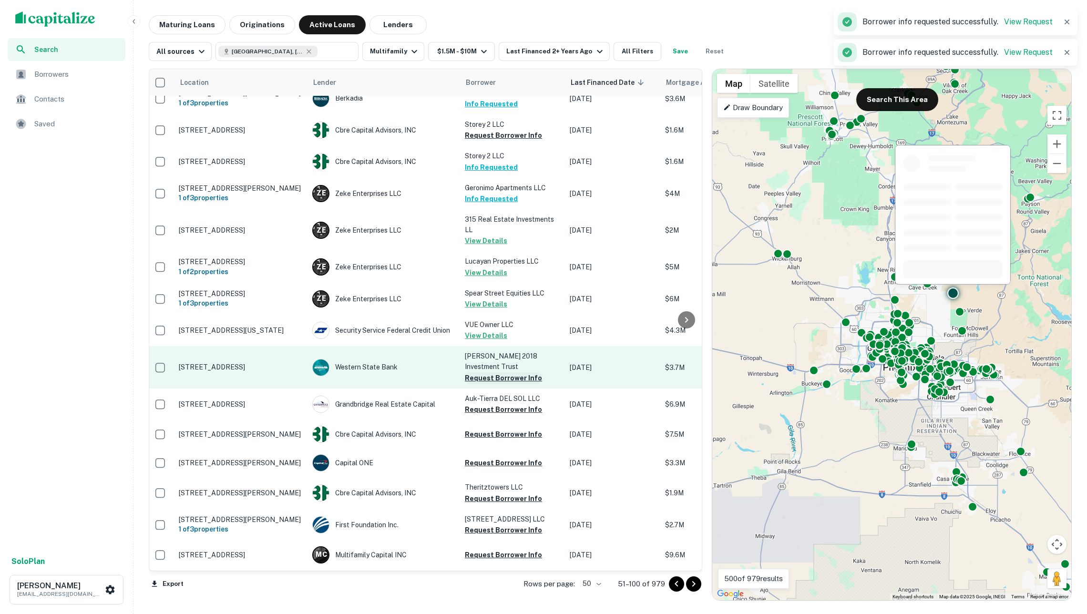
click at [505, 384] on button "Request Borrower Info" at bounding box center [503, 377] width 77 height 11
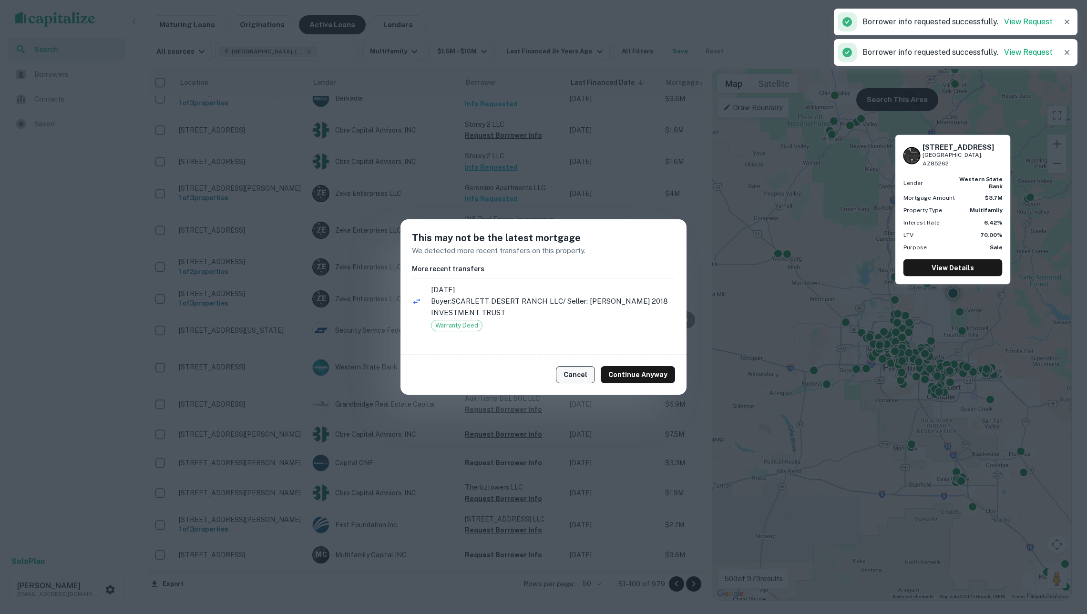
click at [584, 373] on button "Cancel" at bounding box center [575, 374] width 39 height 17
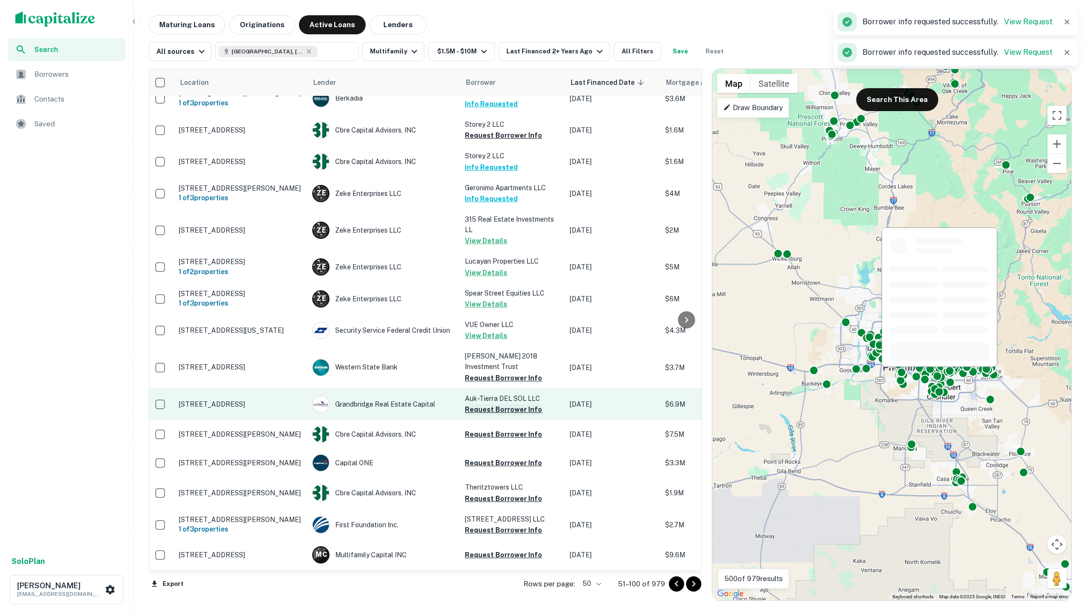
click at [493, 415] on button "Request Borrower Info" at bounding box center [503, 409] width 77 height 11
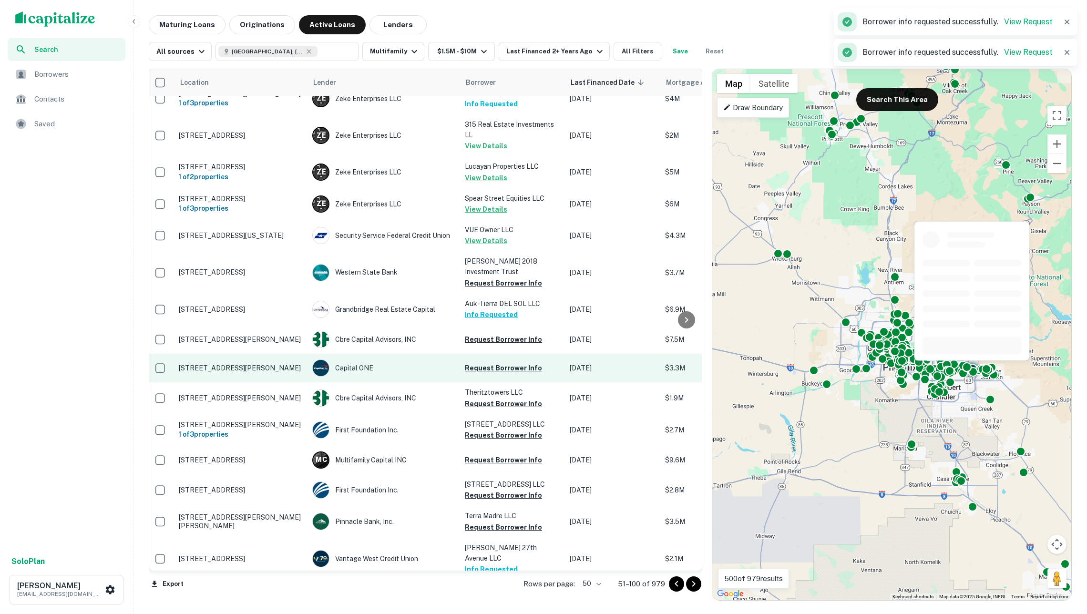
scroll to position [174, 3]
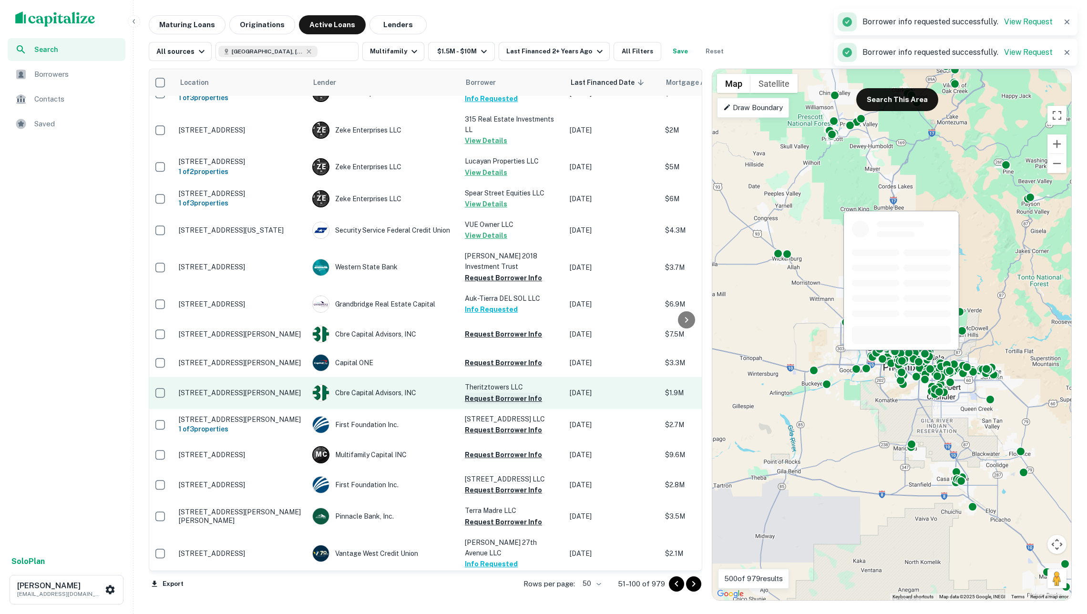
click at [492, 404] on button "Request Borrower Info" at bounding box center [503, 398] width 77 height 11
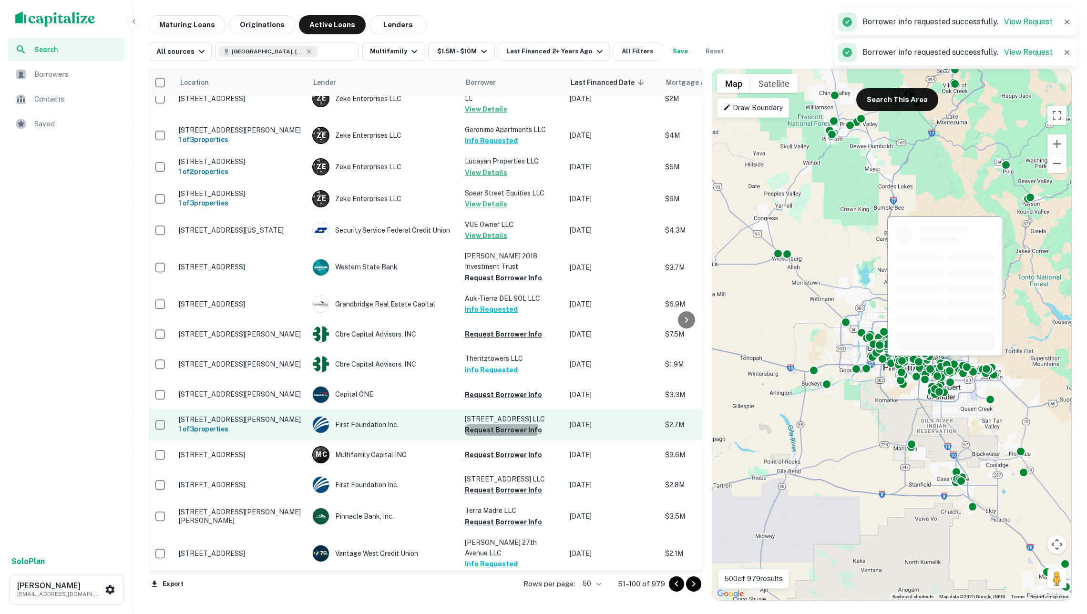
click at [500, 436] on button "Request Borrower Info" at bounding box center [503, 429] width 77 height 11
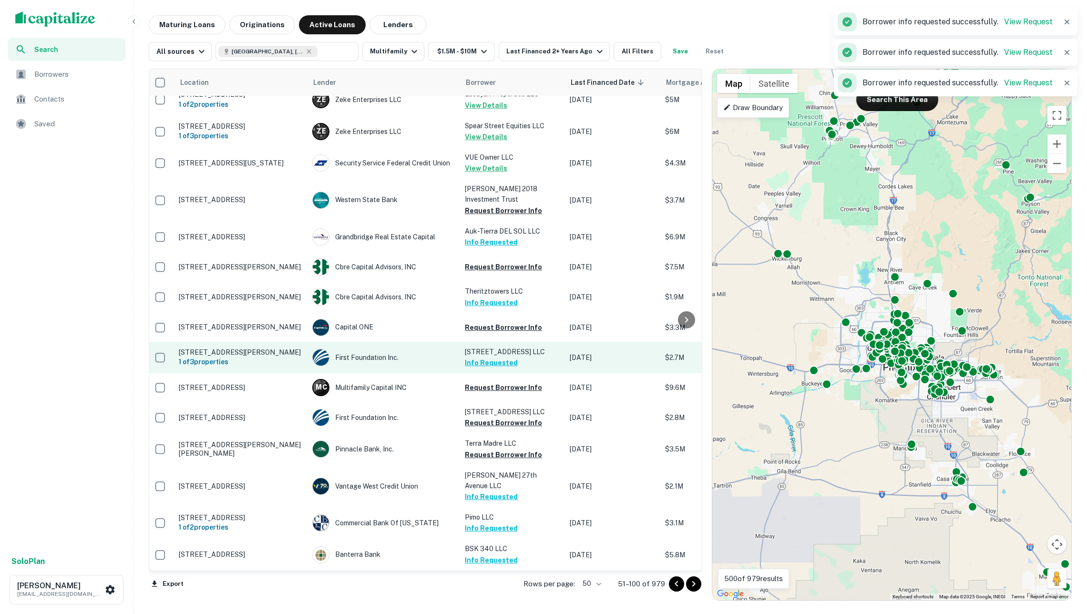
scroll to position [241, 3]
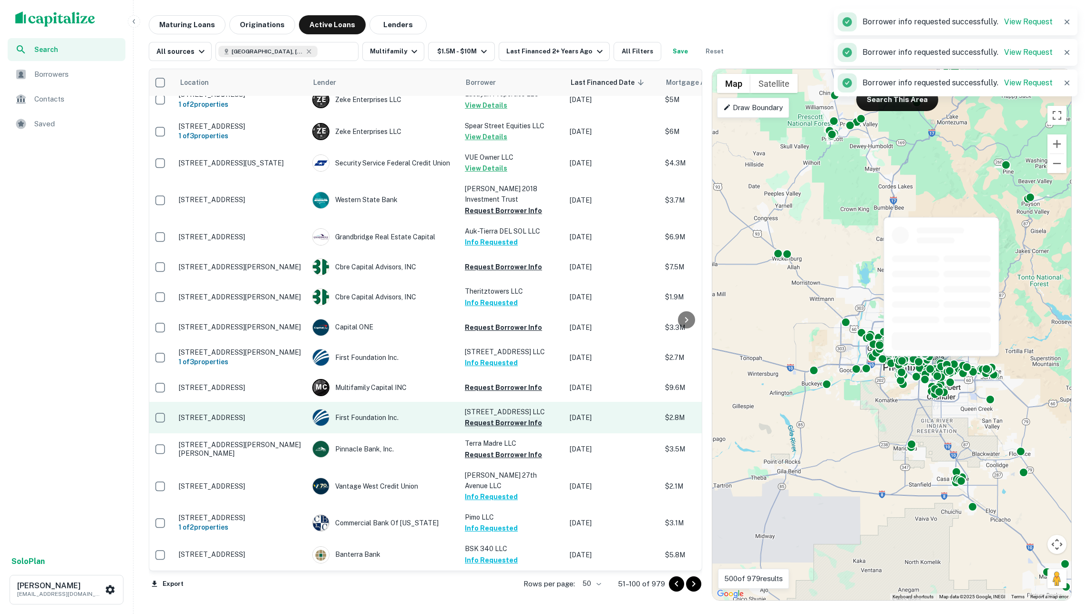
click at [500, 429] on button "Request Borrower Info" at bounding box center [503, 422] width 77 height 11
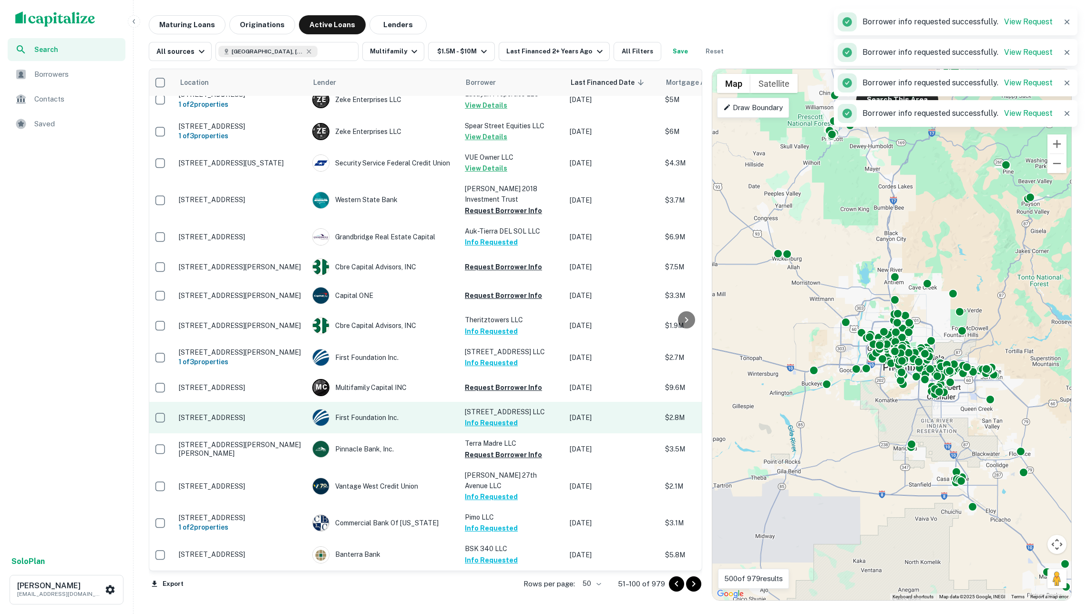
scroll to position [324, 5]
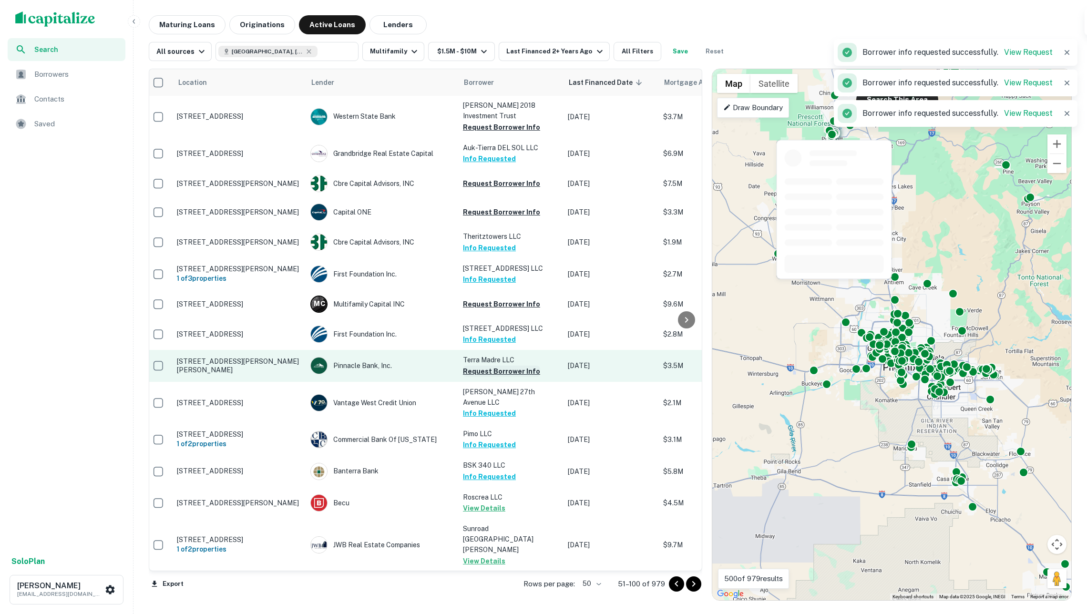
click at [496, 377] on button "Request Borrower Info" at bounding box center [501, 371] width 77 height 11
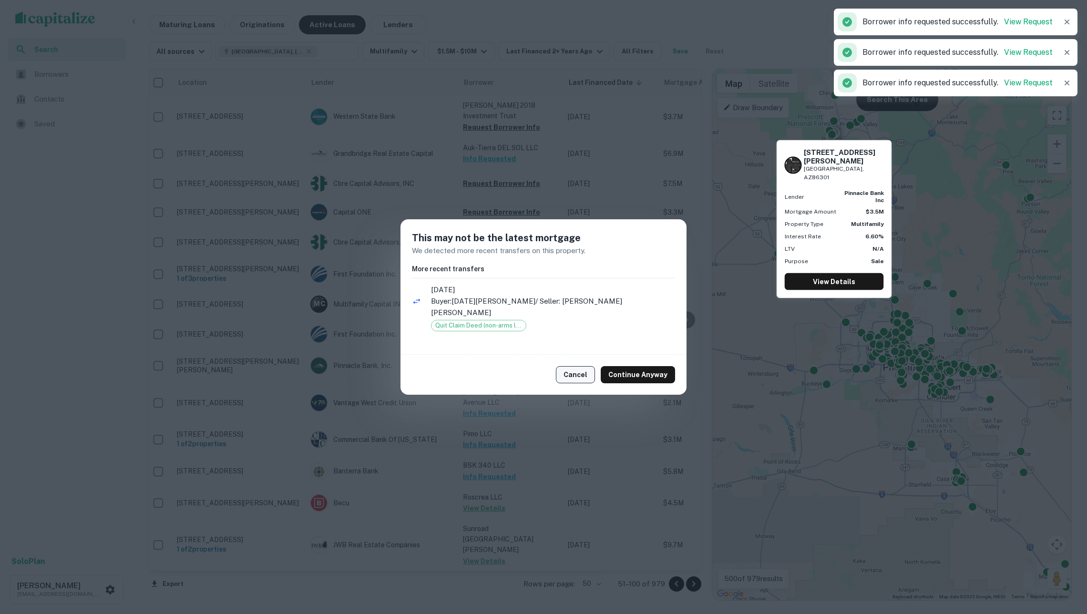
click at [579, 368] on button "Cancel" at bounding box center [575, 374] width 39 height 17
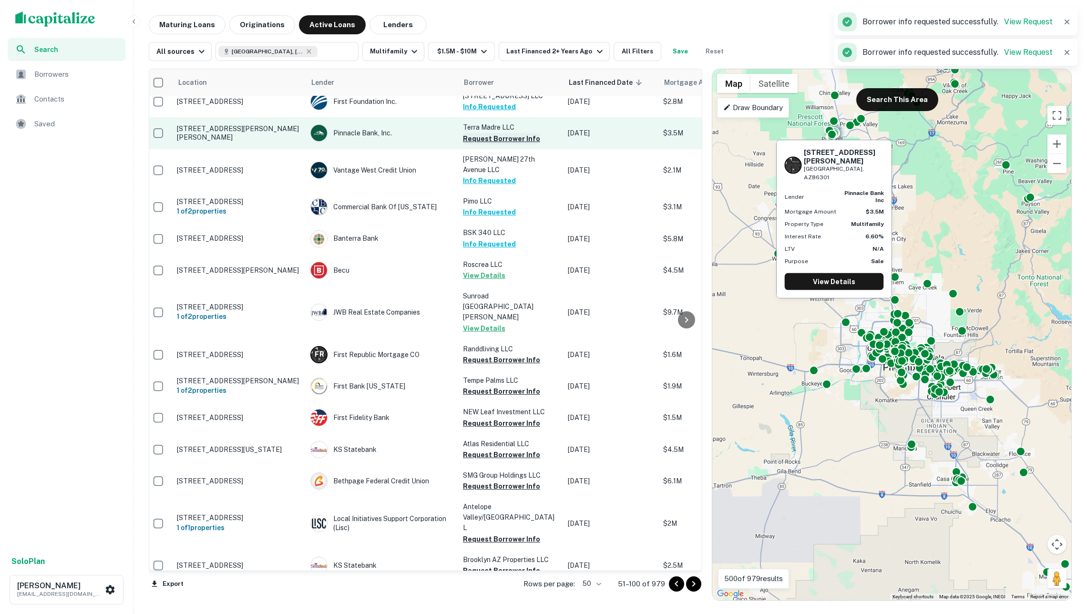
scroll to position [557, 5]
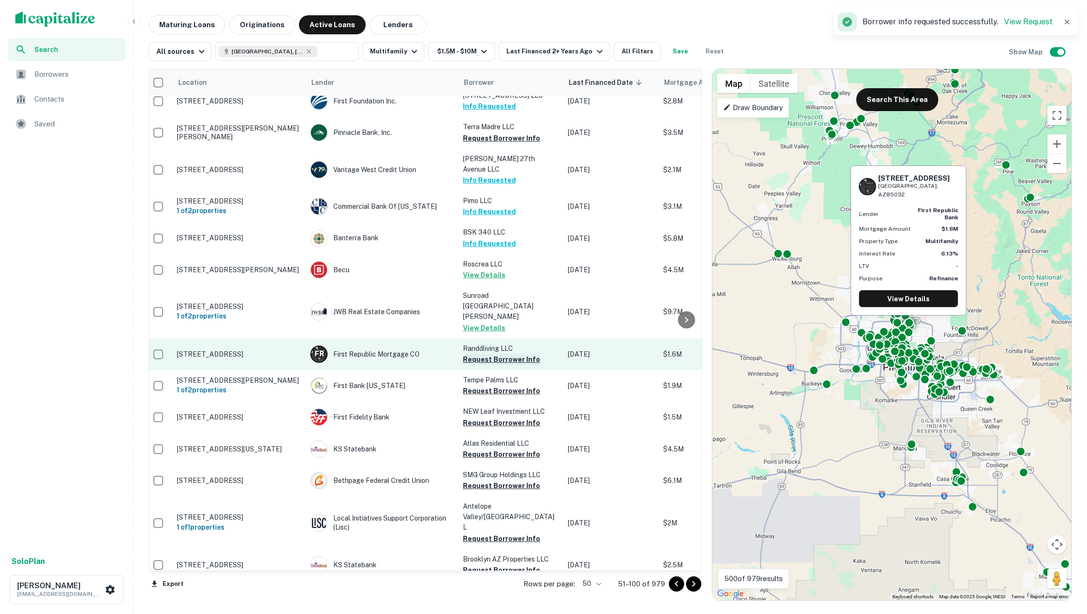
click at [492, 354] on button "Request Borrower Info" at bounding box center [501, 359] width 77 height 11
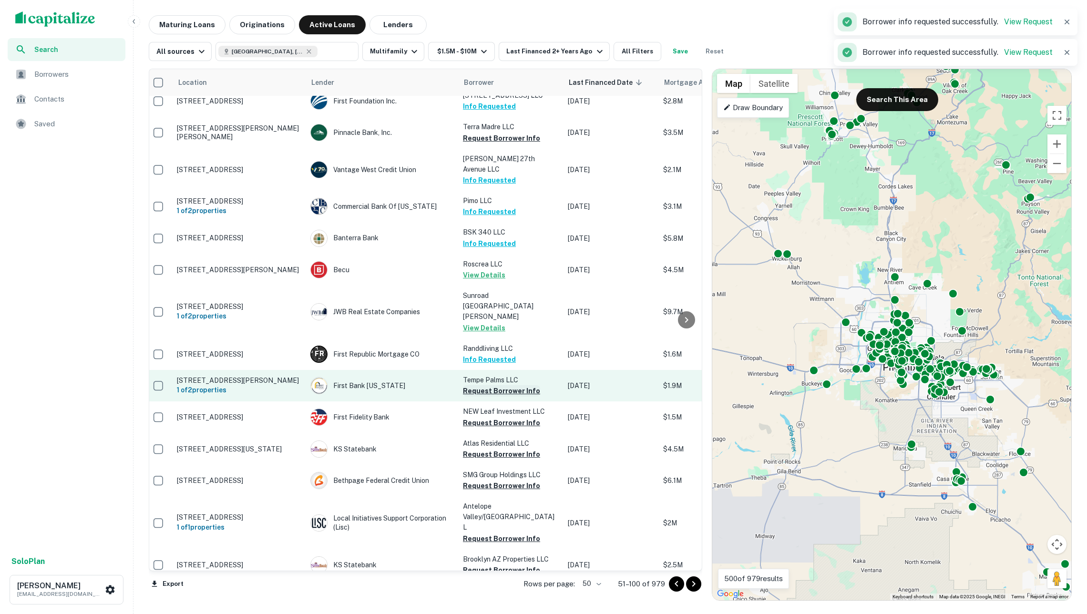
click at [494, 385] on button "Request Borrower Info" at bounding box center [501, 390] width 77 height 11
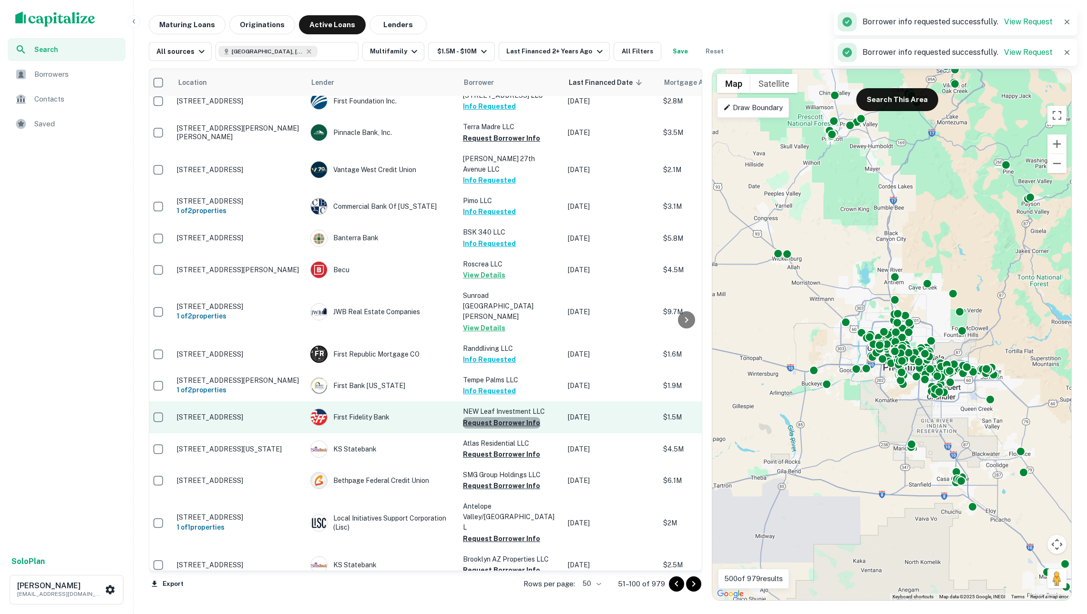
click at [502, 417] on button "Request Borrower Info" at bounding box center [501, 422] width 77 height 11
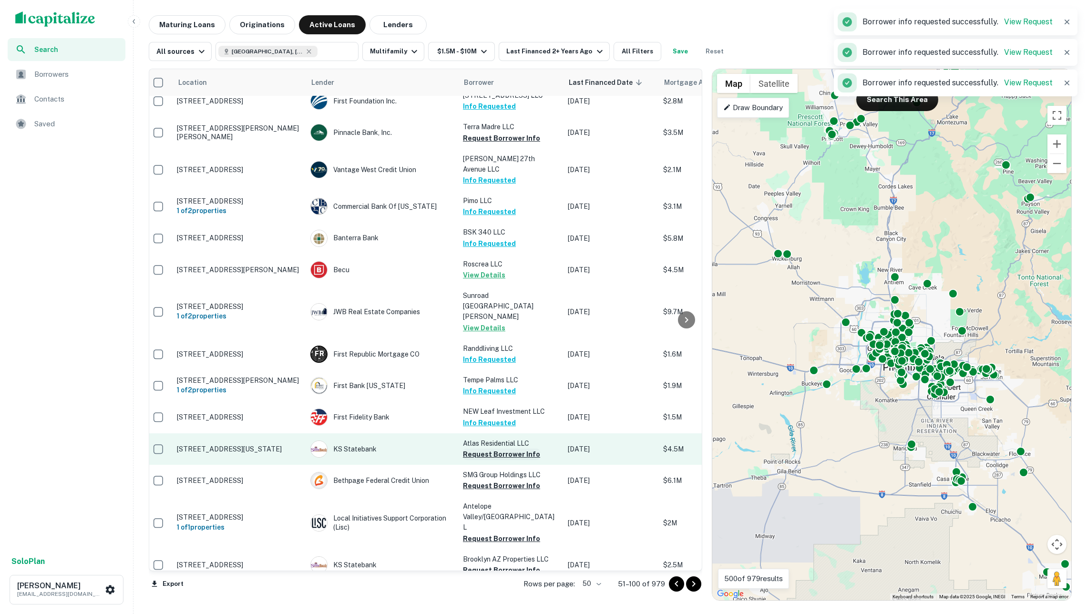
click at [507, 449] on button "Request Borrower Info" at bounding box center [501, 454] width 77 height 11
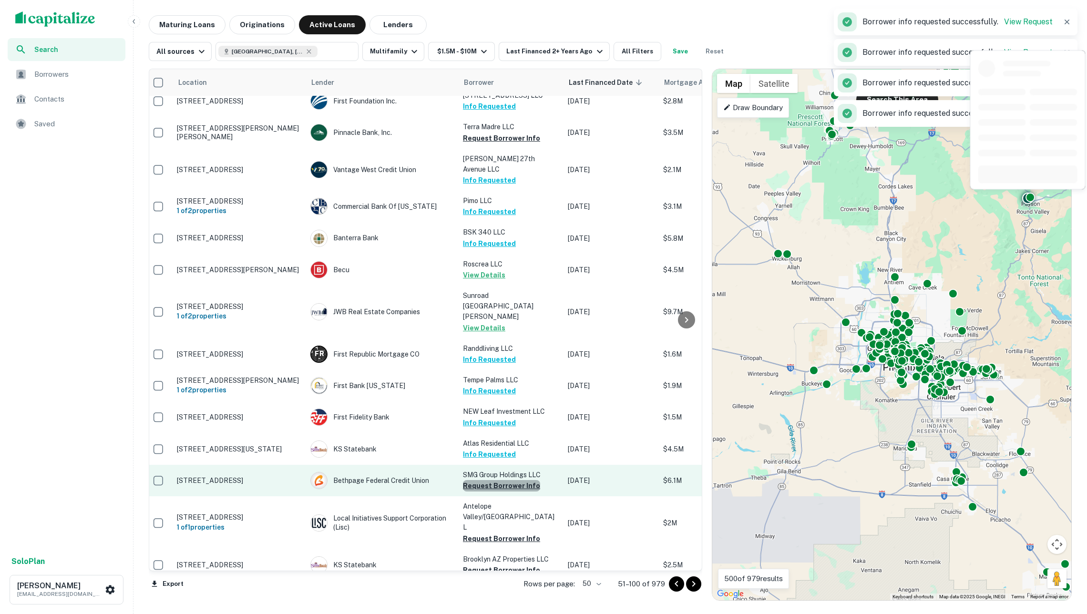
click at [509, 480] on button "Request Borrower Info" at bounding box center [501, 485] width 77 height 11
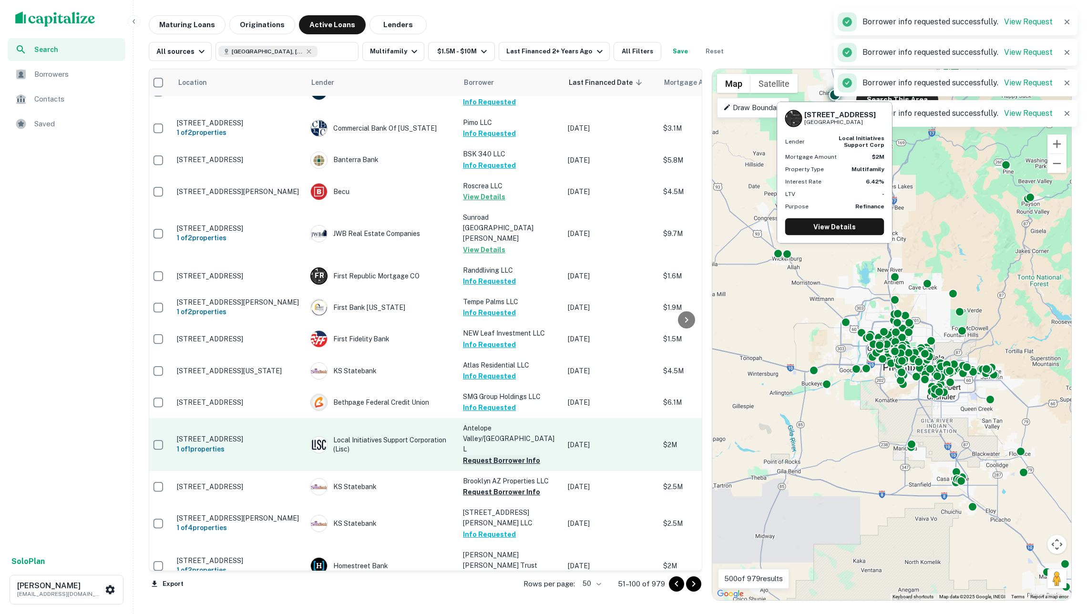
scroll to position [670, 6]
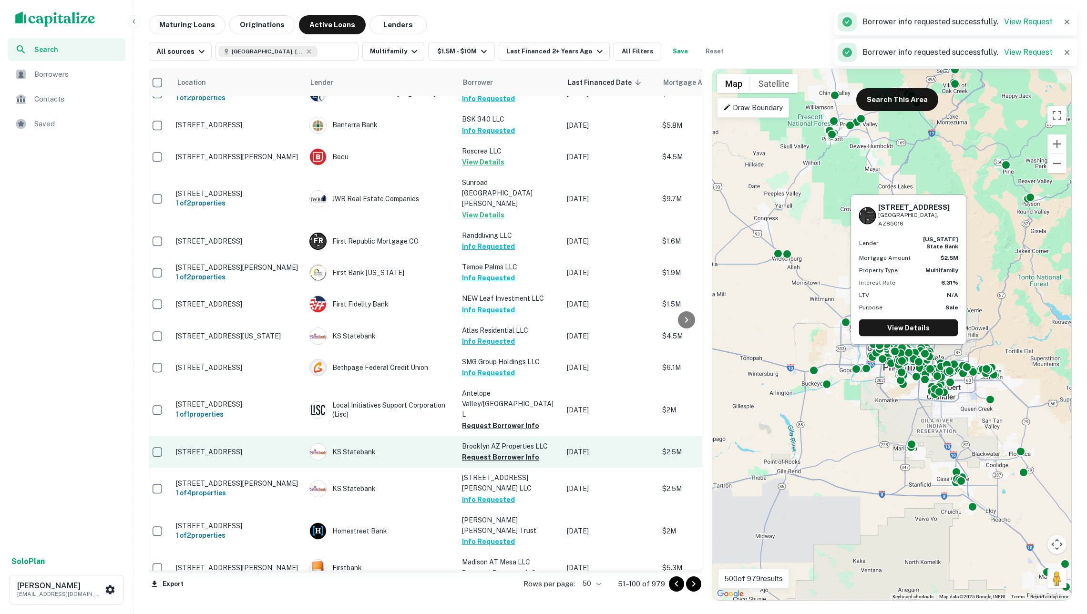
click at [503, 451] on button "Request Borrower Info" at bounding box center [500, 456] width 77 height 11
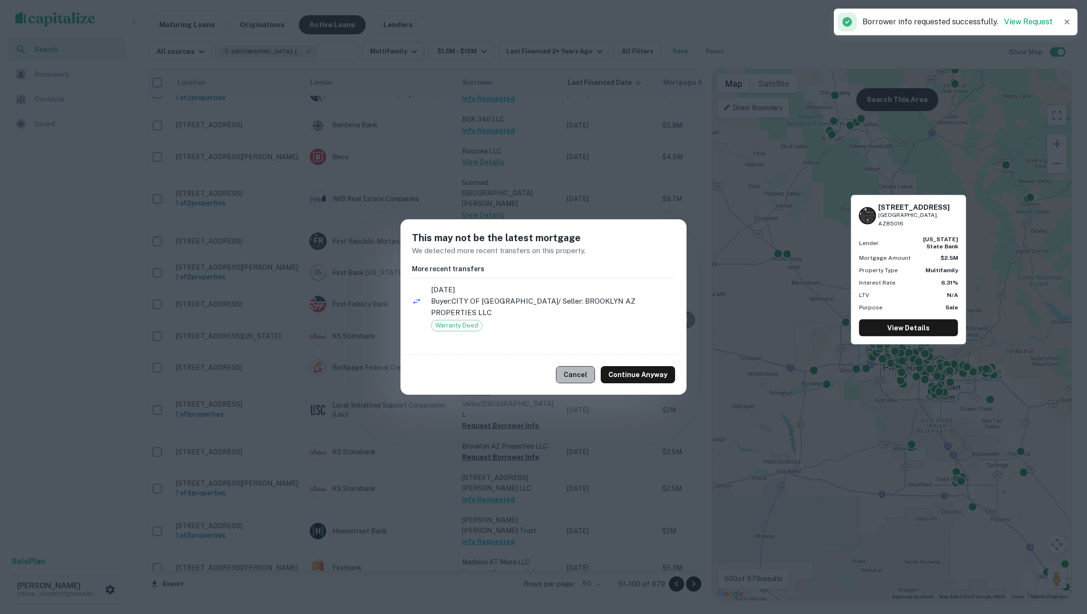
click at [582, 374] on button "Cancel" at bounding box center [575, 374] width 39 height 17
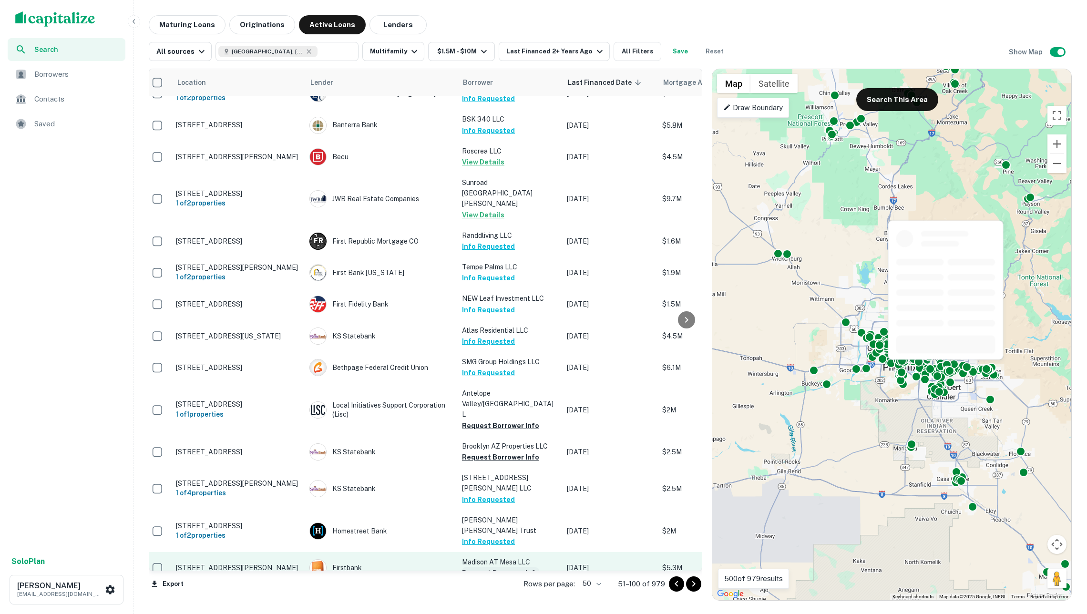
click at [505, 567] on button "Request Borrower Info" at bounding box center [500, 572] width 77 height 11
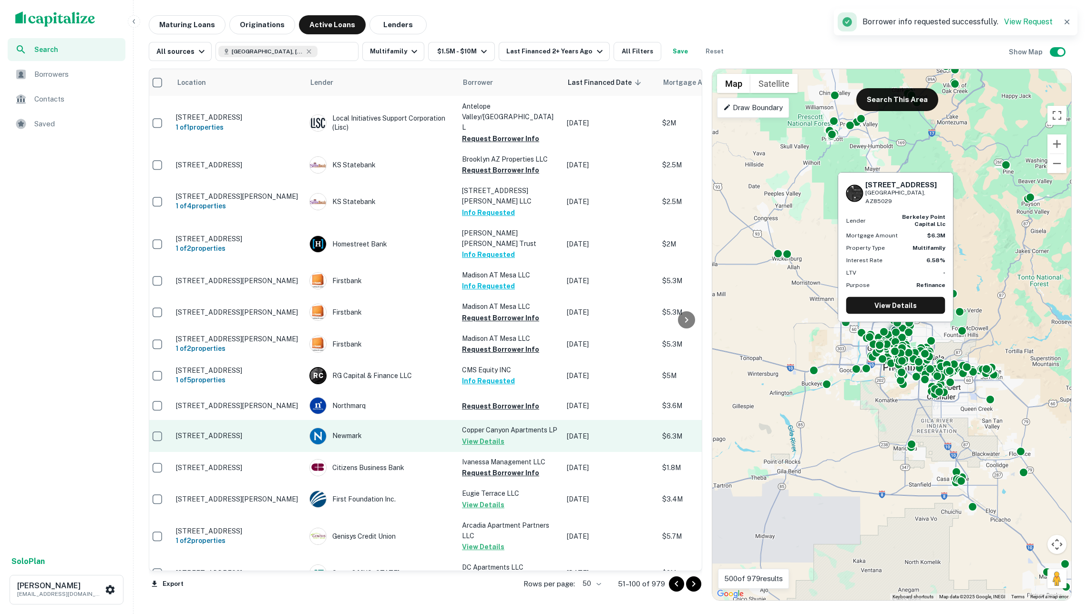
scroll to position [989, 6]
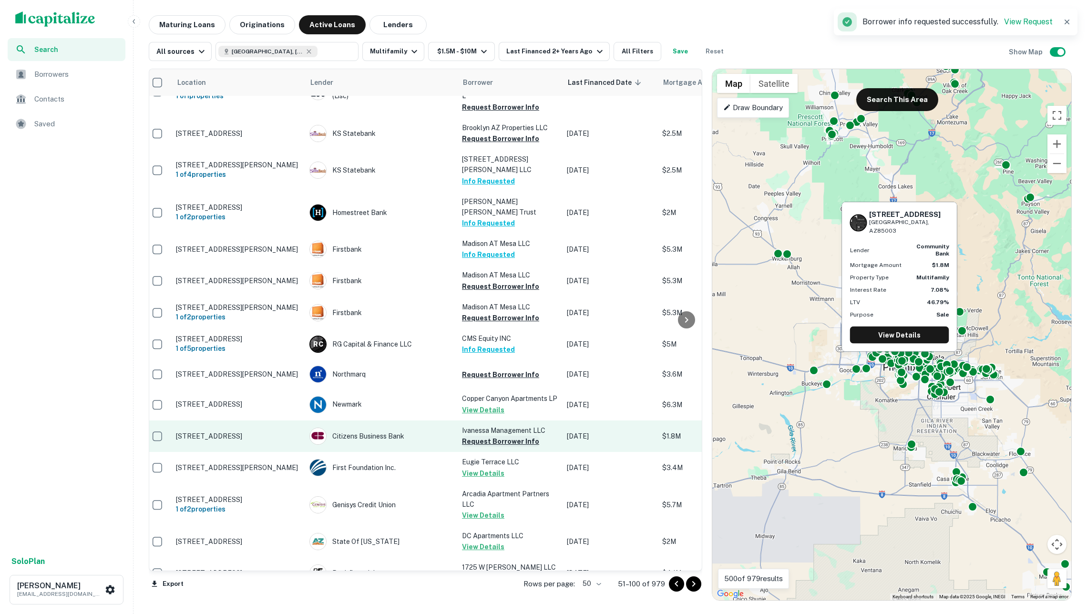
click at [505, 436] on button "Request Borrower Info" at bounding box center [500, 441] width 77 height 11
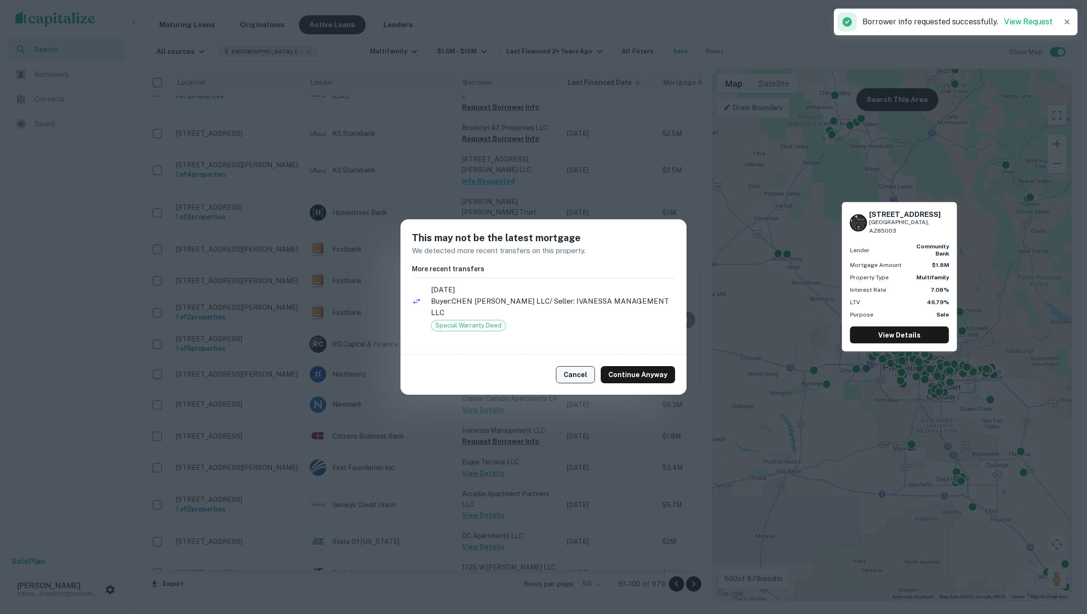
click at [577, 366] on button "Cancel" at bounding box center [575, 374] width 39 height 17
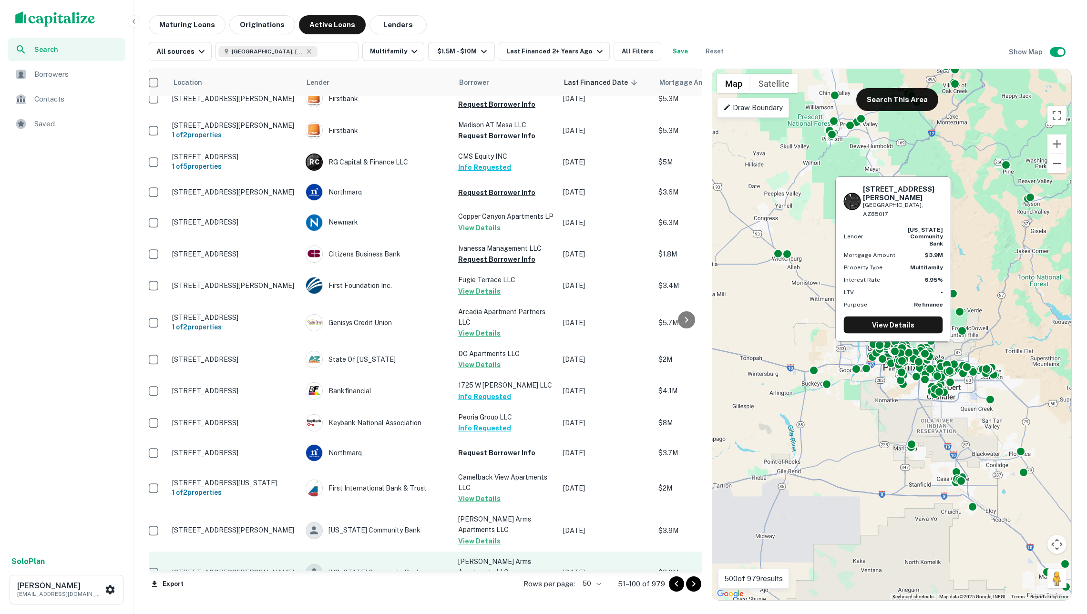
scroll to position [0, 0]
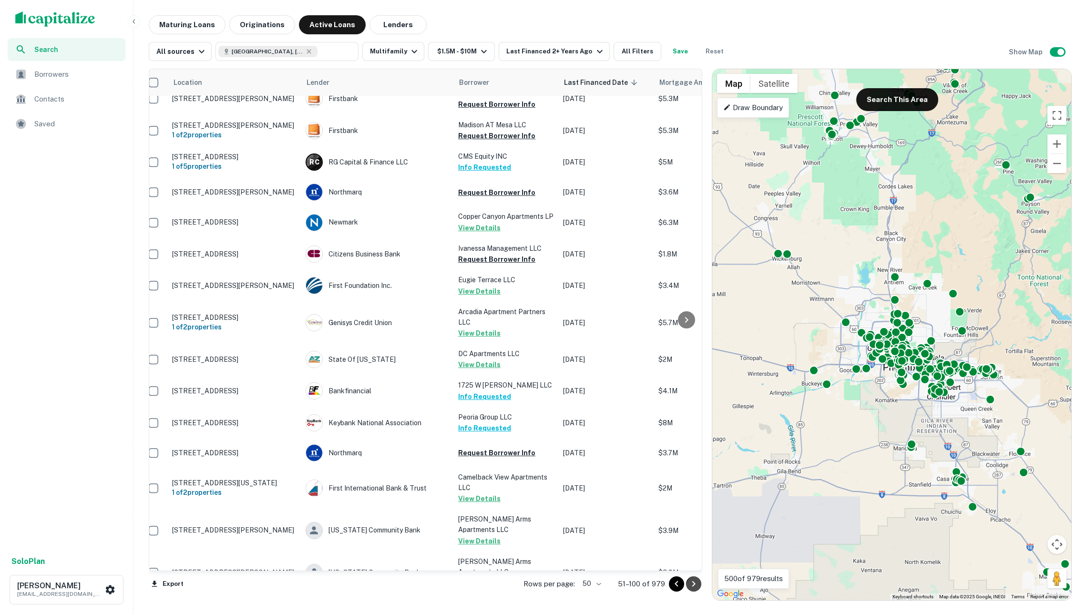
click at [698, 584] on icon "Go to next page" at bounding box center [693, 583] width 11 height 11
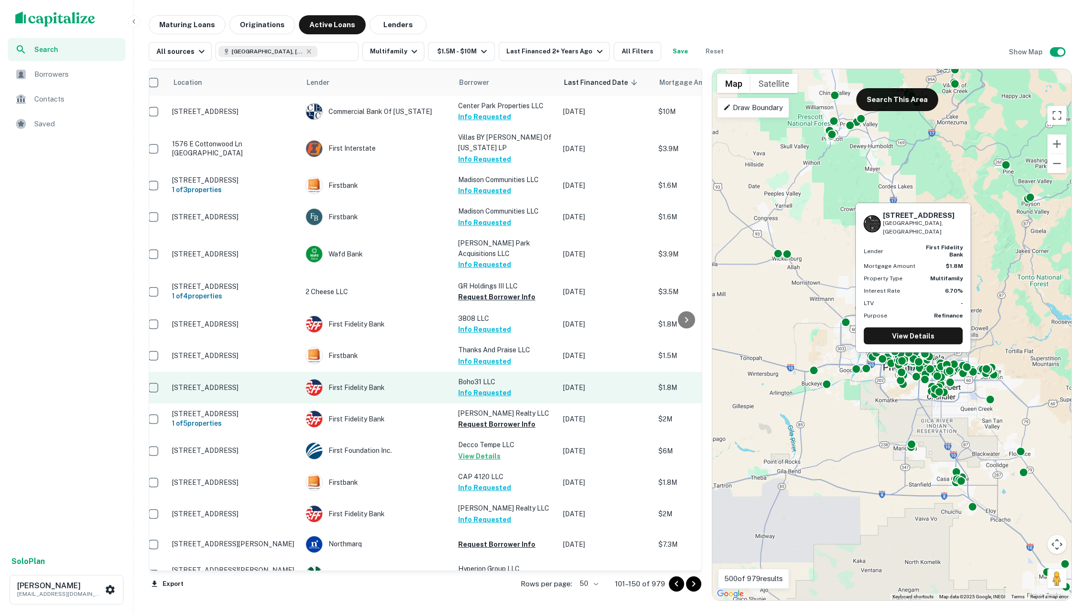
scroll to position [0, 10]
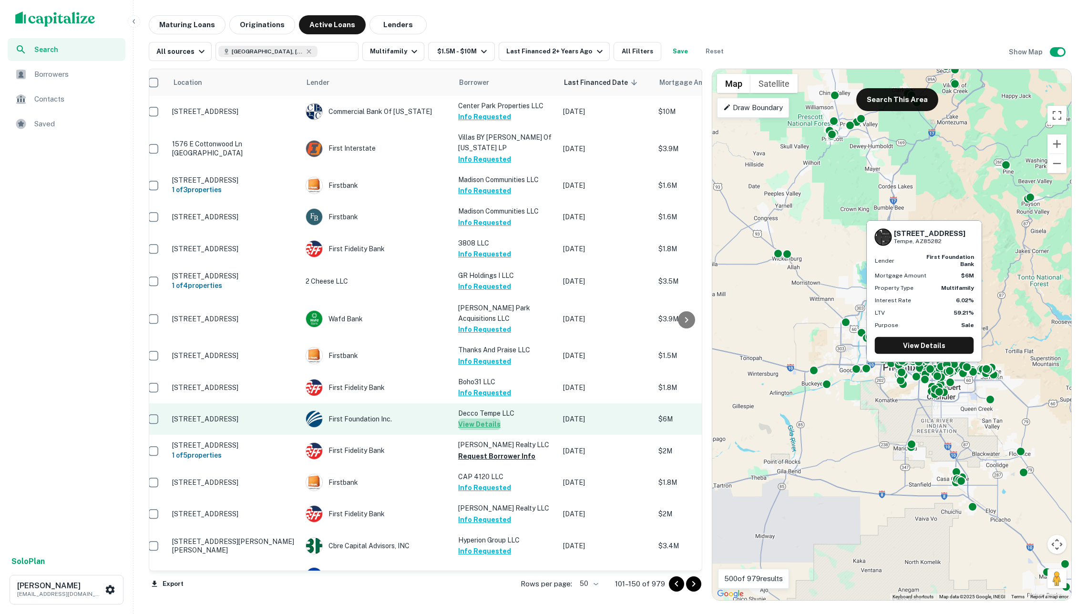
click at [496, 419] on button "View Details" at bounding box center [479, 424] width 42 height 11
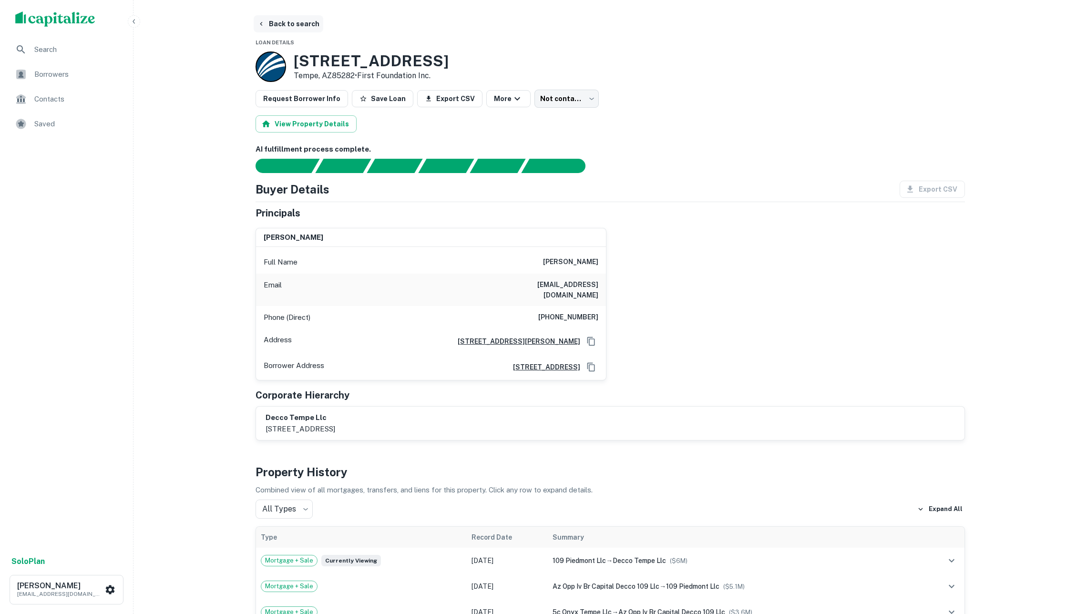
click at [300, 21] on button "Back to search" at bounding box center [289, 23] width 70 height 17
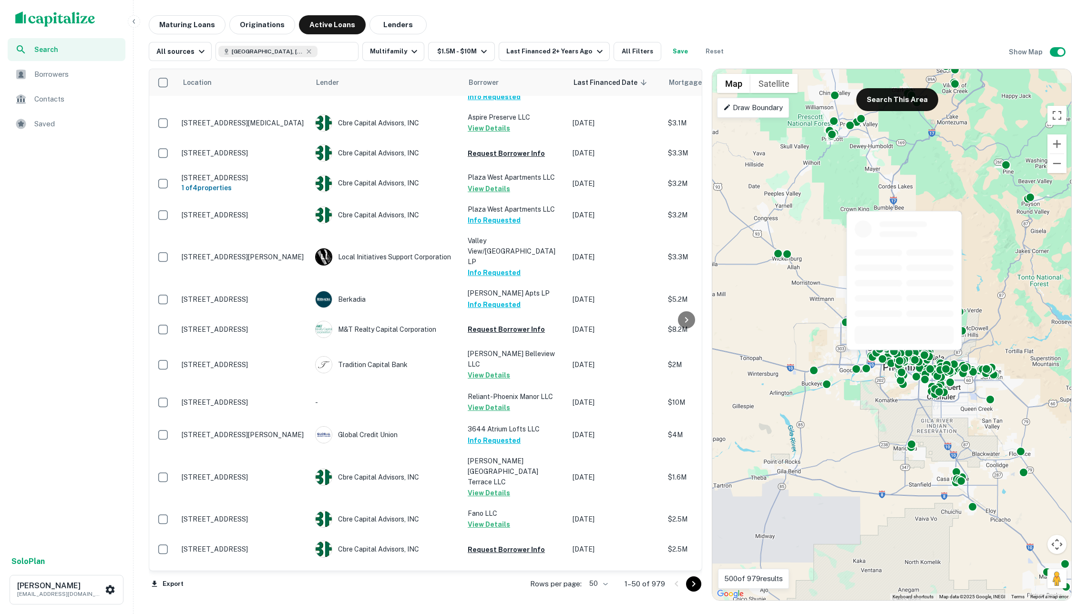
scroll to position [1135, 0]
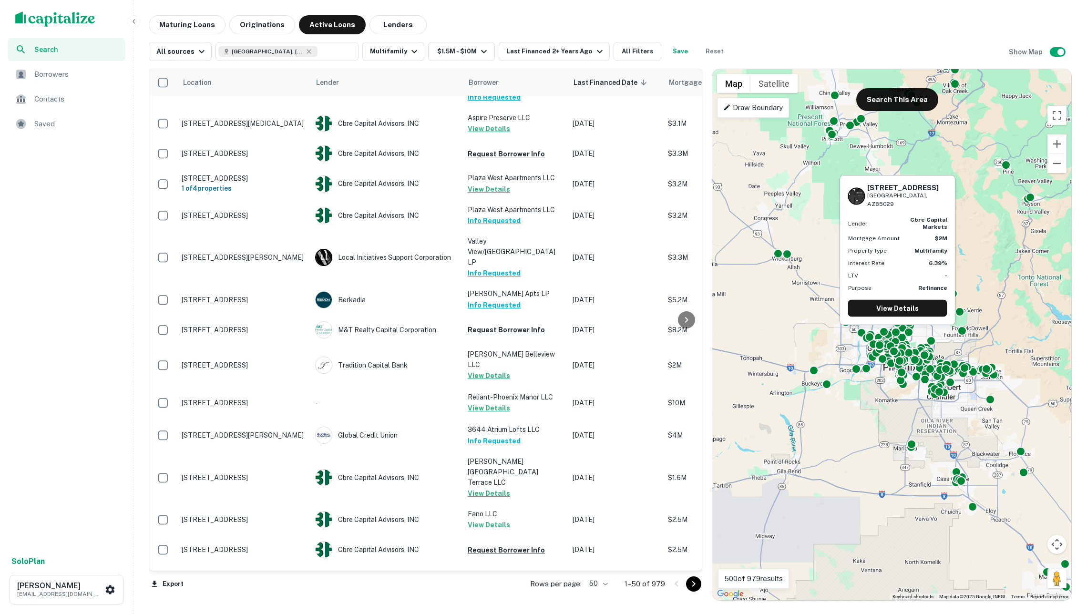
click at [525, 611] on button "Request Borrower Info" at bounding box center [506, 616] width 77 height 11
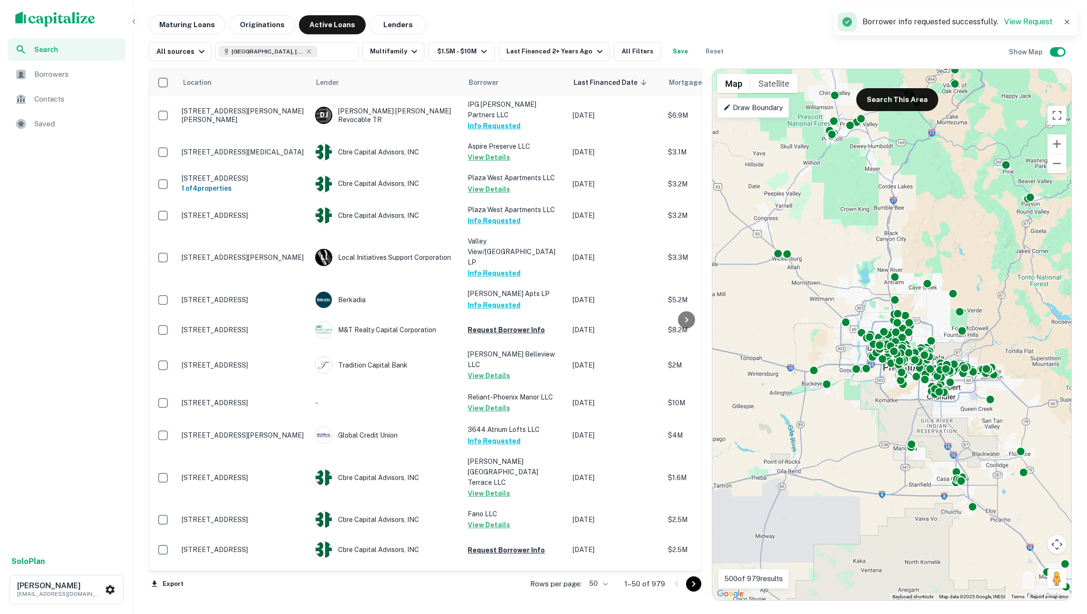
click at [692, 585] on icon "Go to next page" at bounding box center [693, 584] width 3 height 6
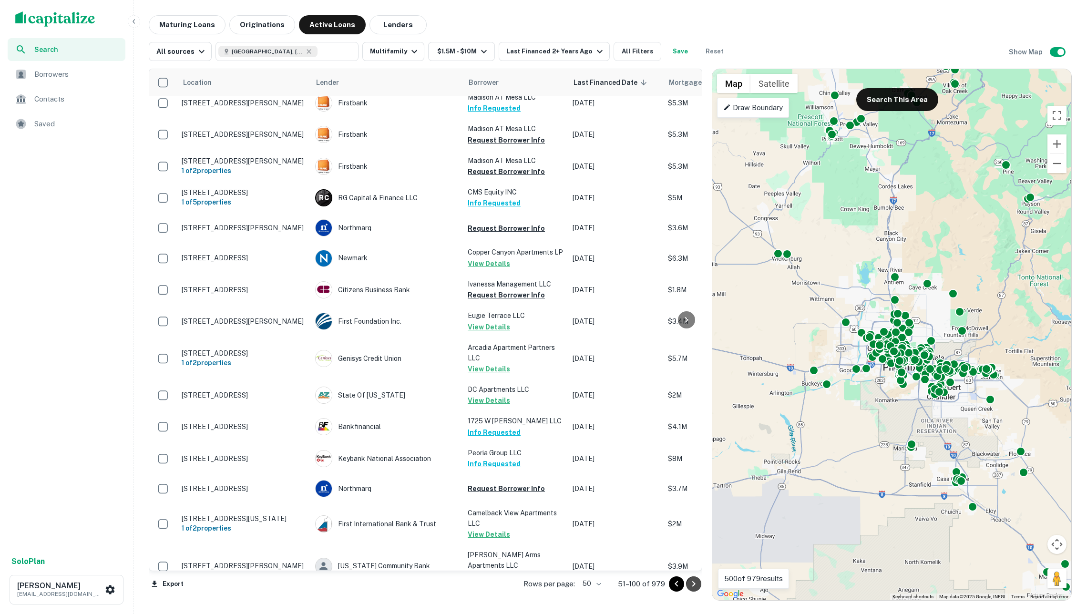
click at [693, 580] on icon "Go to next page" at bounding box center [693, 583] width 11 height 11
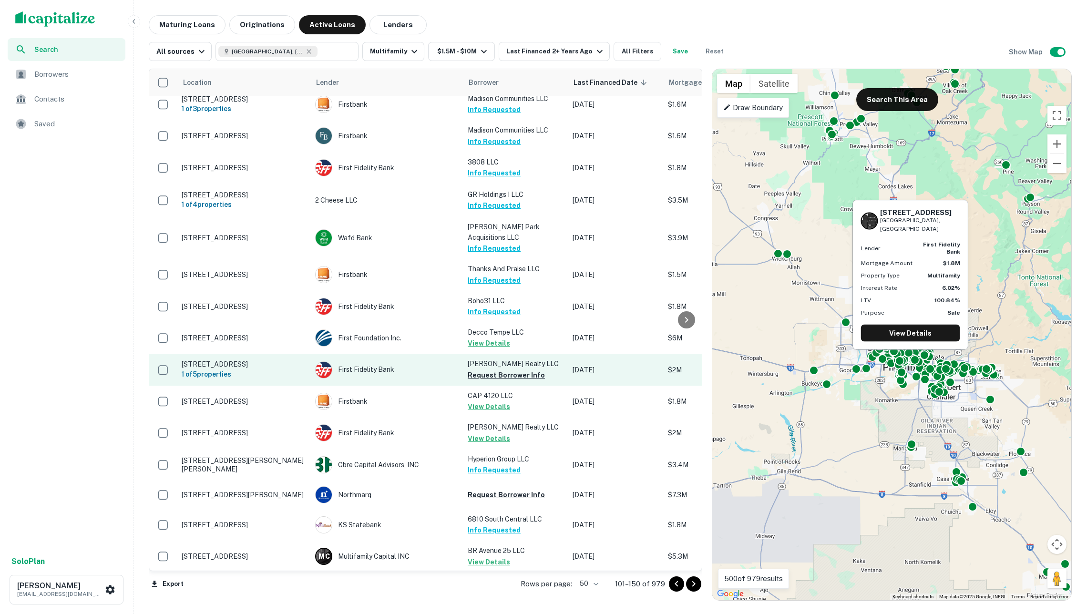
scroll to position [84, 0]
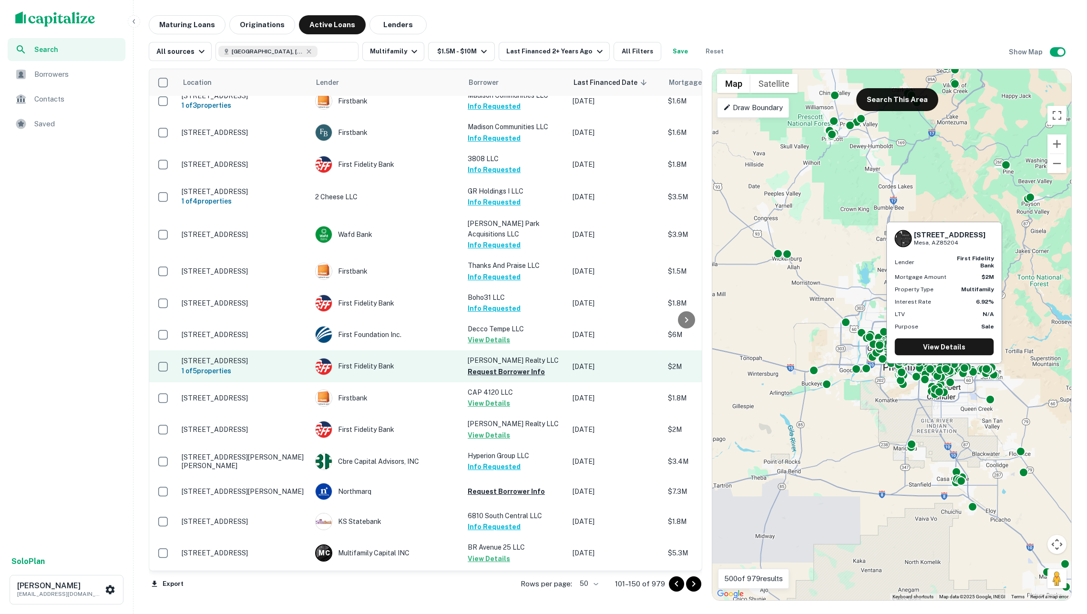
click at [515, 366] on button "Request Borrower Info" at bounding box center [506, 371] width 77 height 11
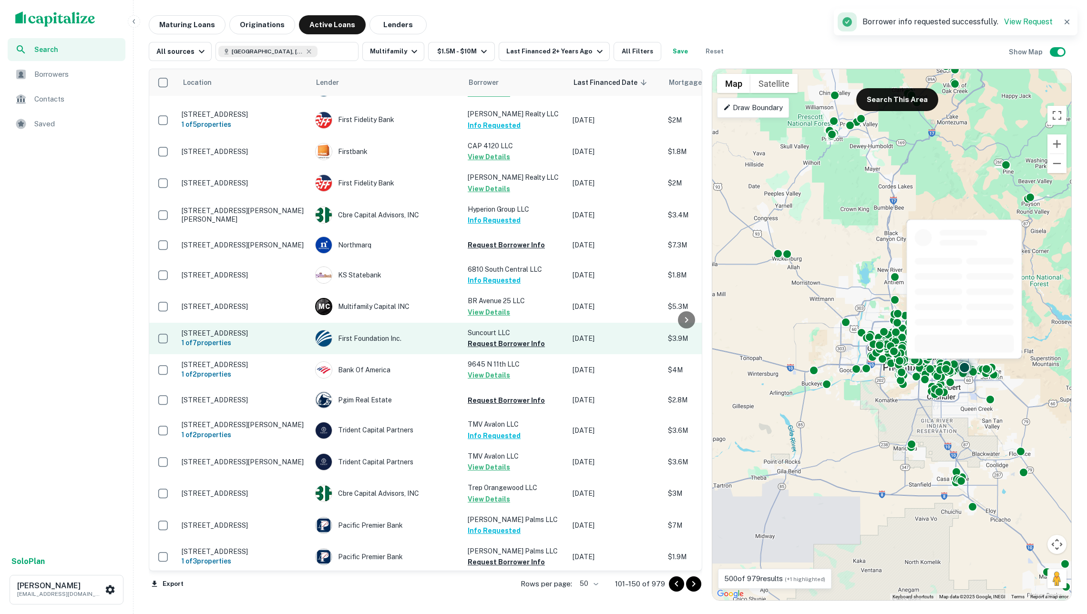
scroll to position [332, 0]
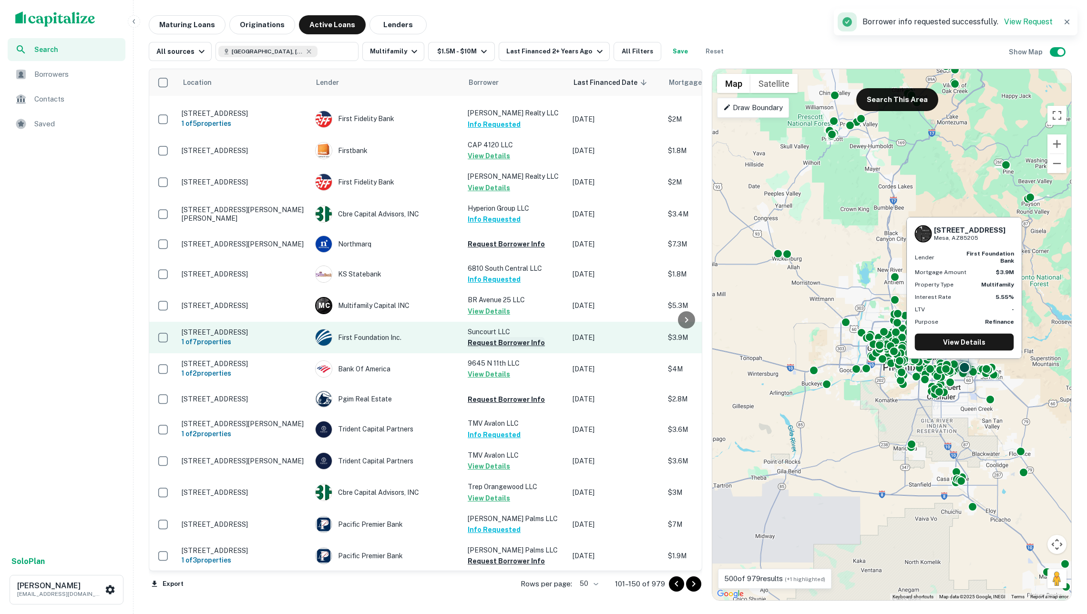
click at [494, 337] on button "Request Borrower Info" at bounding box center [506, 342] width 77 height 11
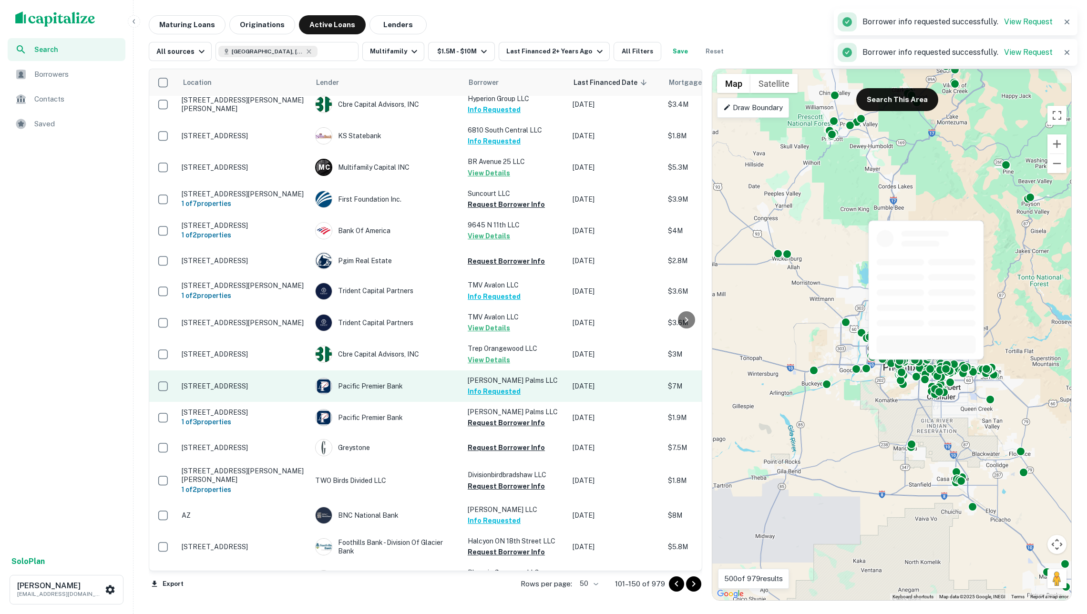
scroll to position [483, 0]
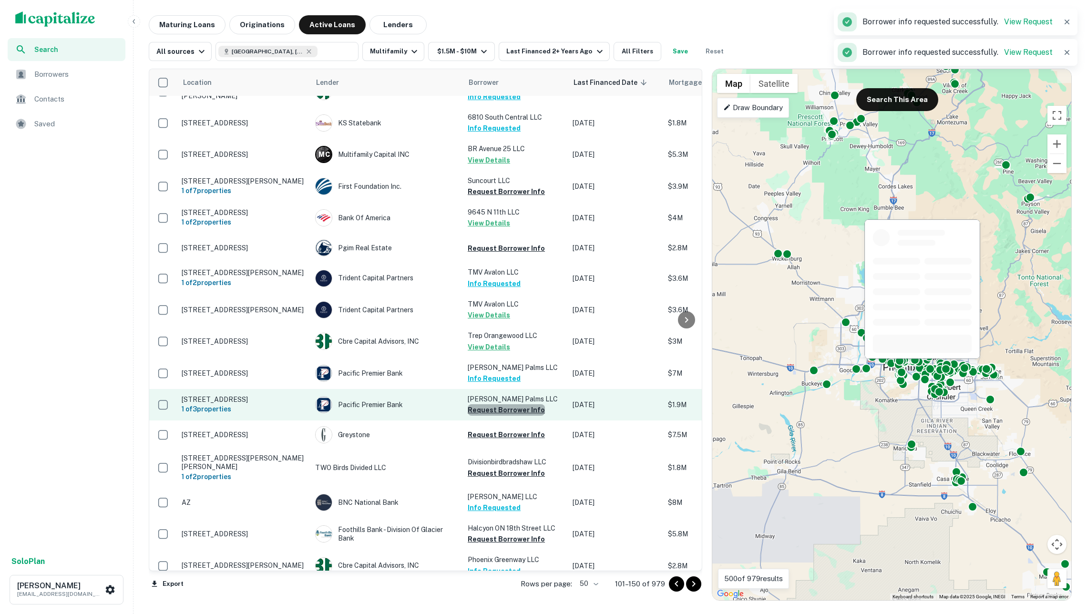
click at [508, 404] on button "Request Borrower Info" at bounding box center [506, 409] width 77 height 11
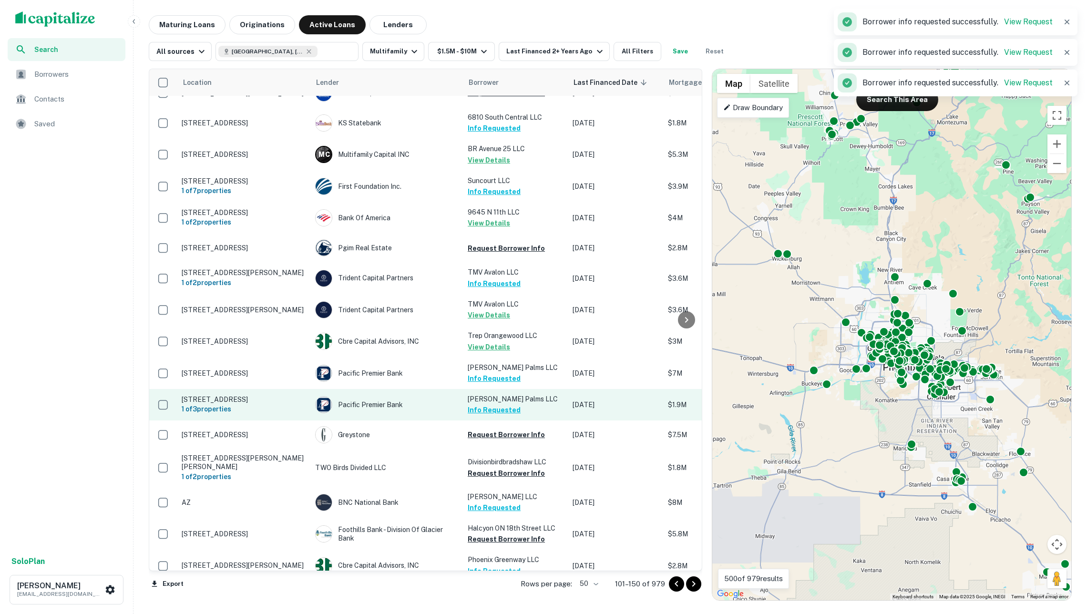
scroll to position [593, 0]
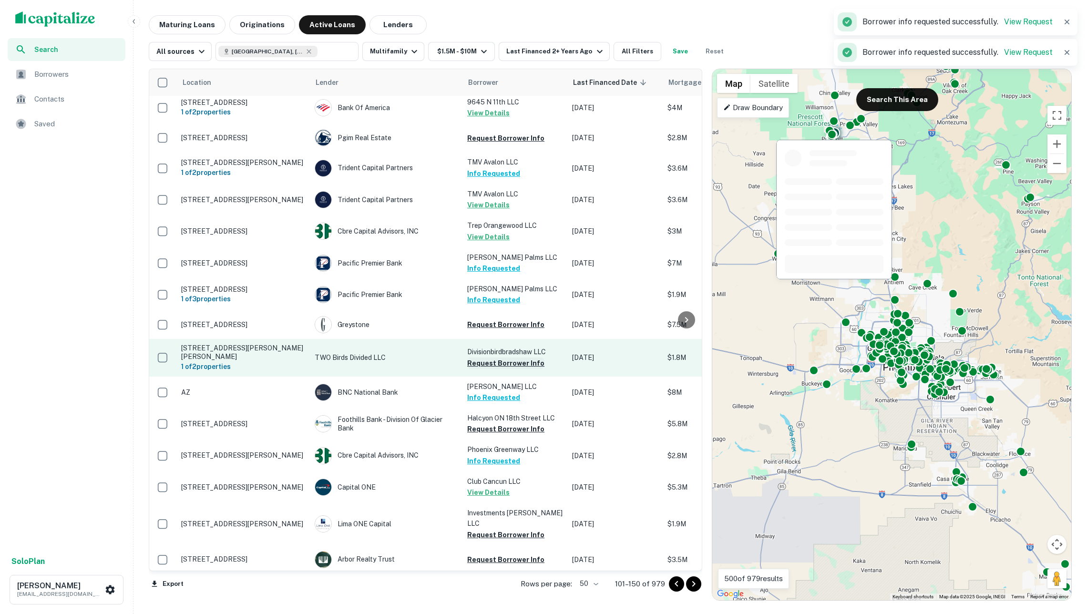
click at [501, 358] on button "Request Borrower Info" at bounding box center [505, 363] width 77 height 11
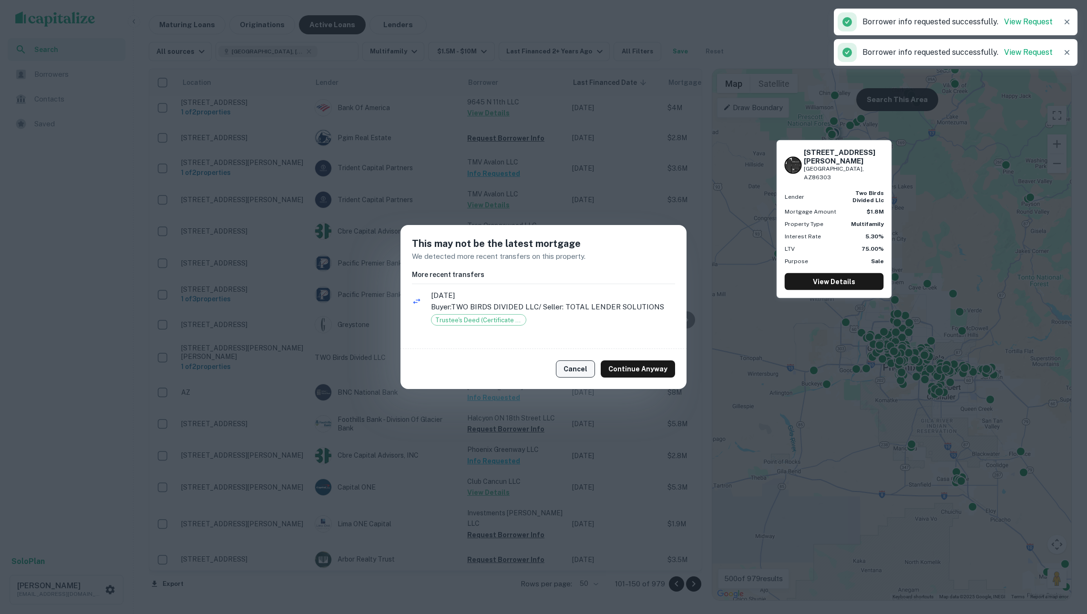
click at [572, 368] on button "Cancel" at bounding box center [575, 368] width 39 height 17
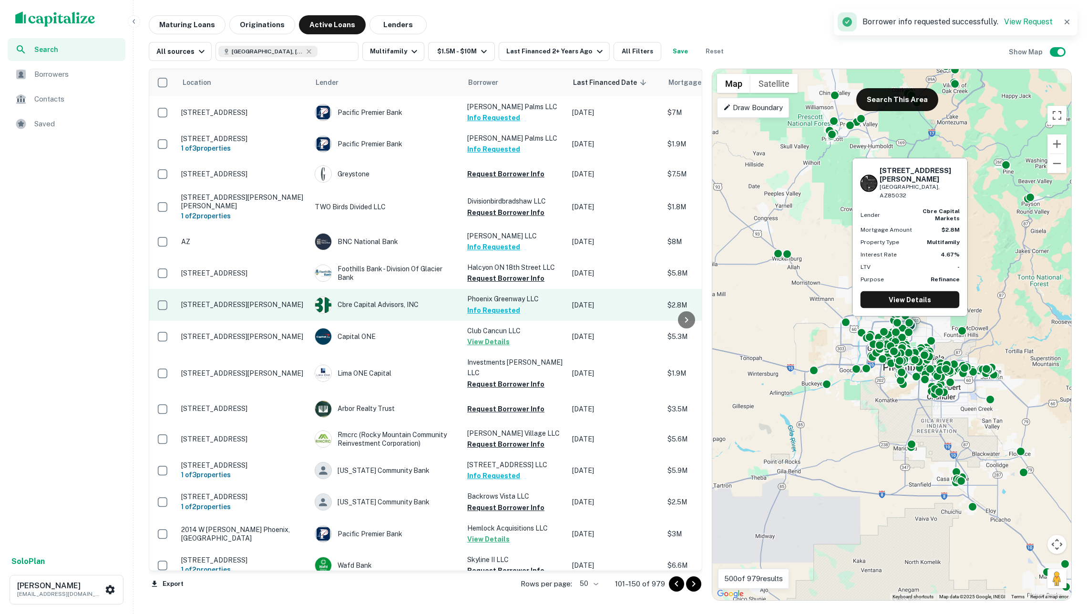
scroll to position [746, 0]
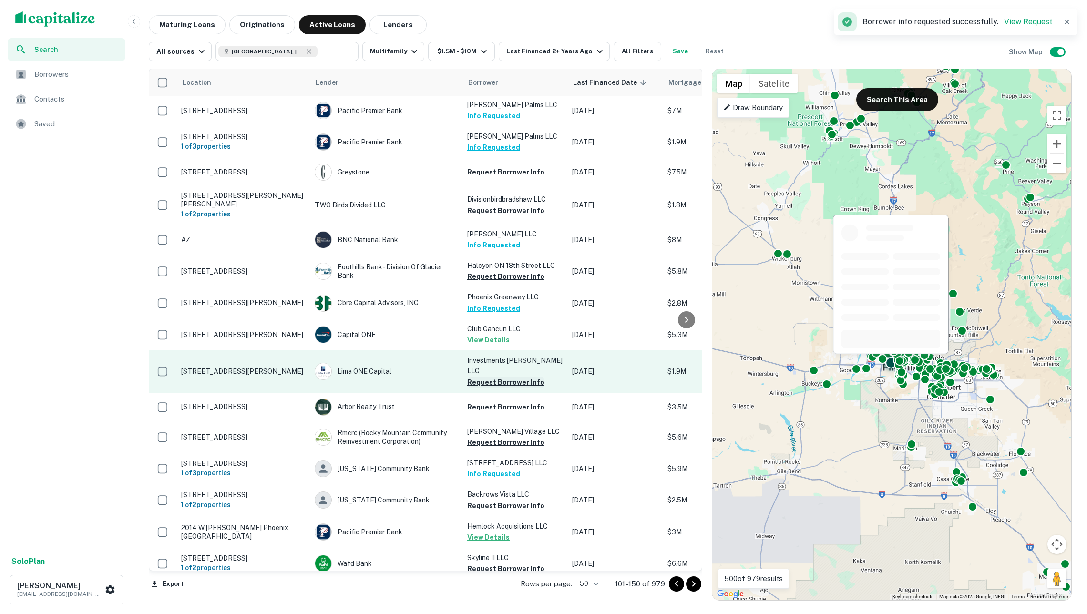
click at [505, 377] on button "Request Borrower Info" at bounding box center [505, 382] width 77 height 11
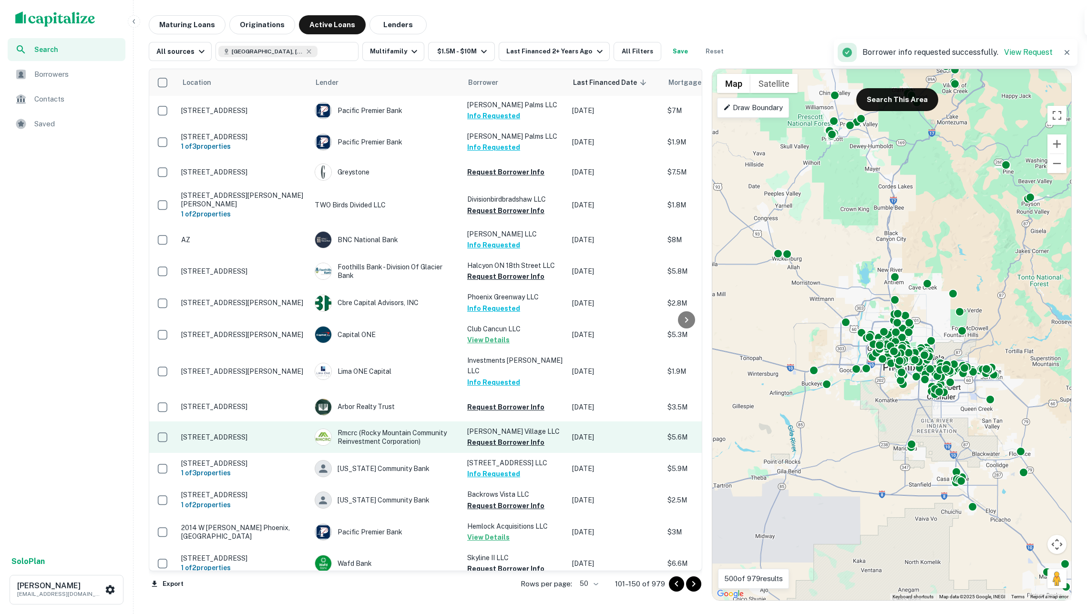
scroll to position [853, 1]
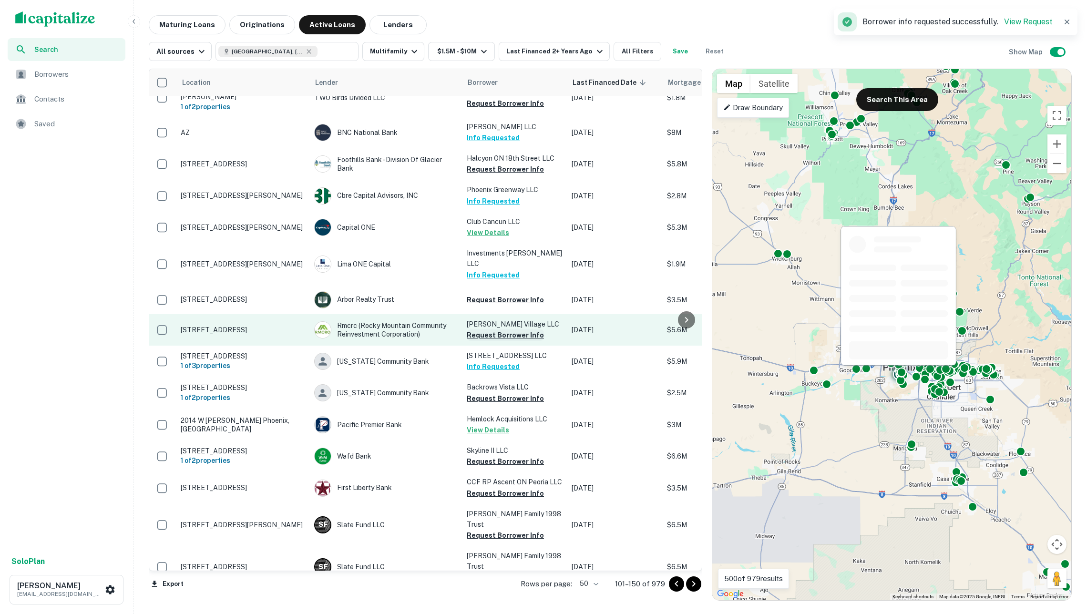
click at [511, 329] on button "Request Borrower Info" at bounding box center [505, 334] width 77 height 11
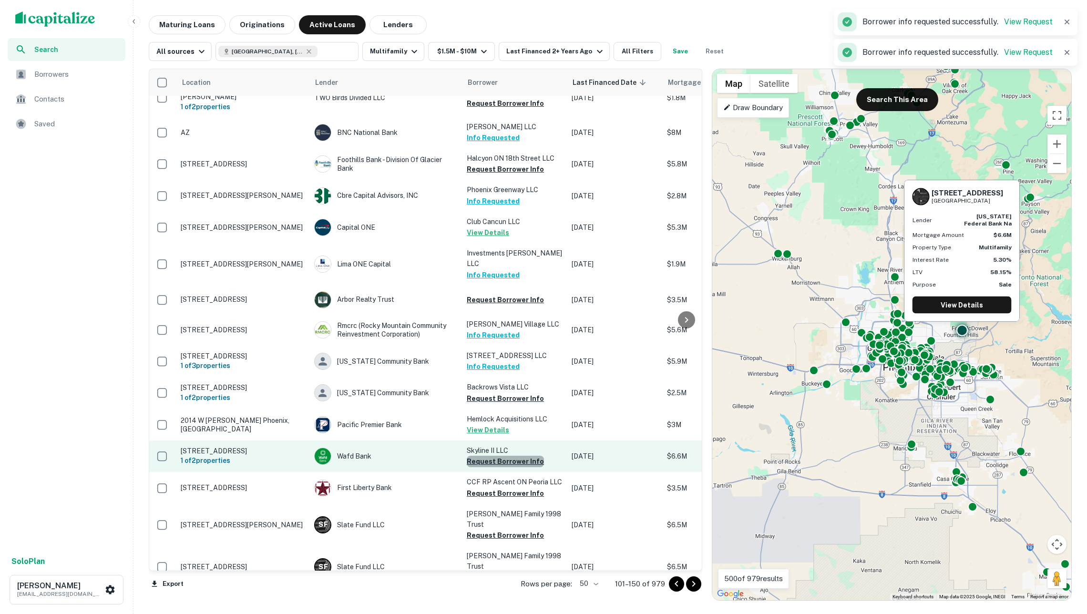
click at [514, 456] on button "Request Borrower Info" at bounding box center [505, 461] width 77 height 11
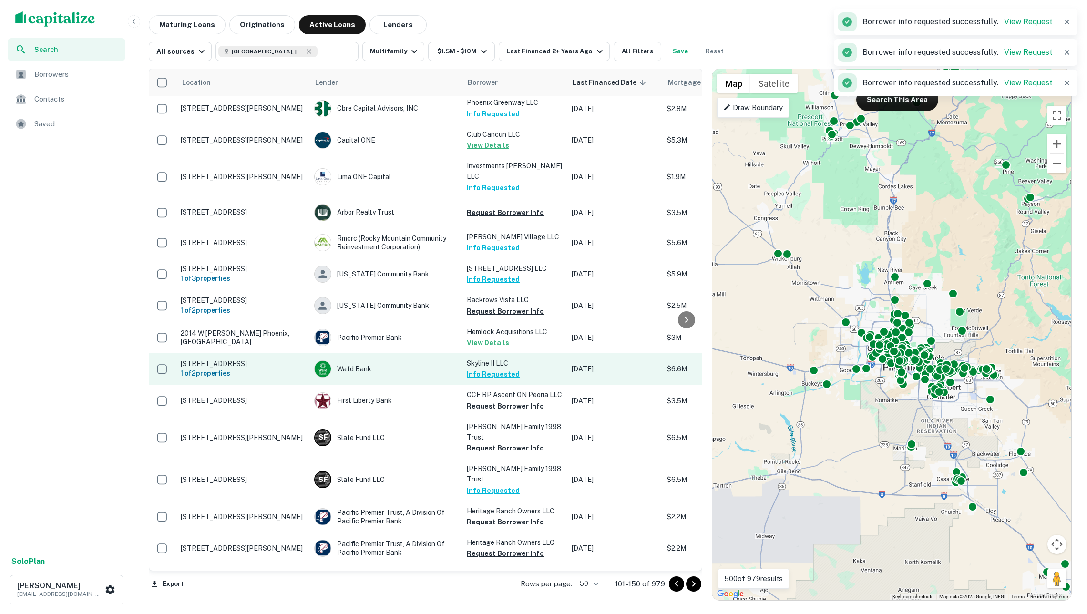
scroll to position [950, 2]
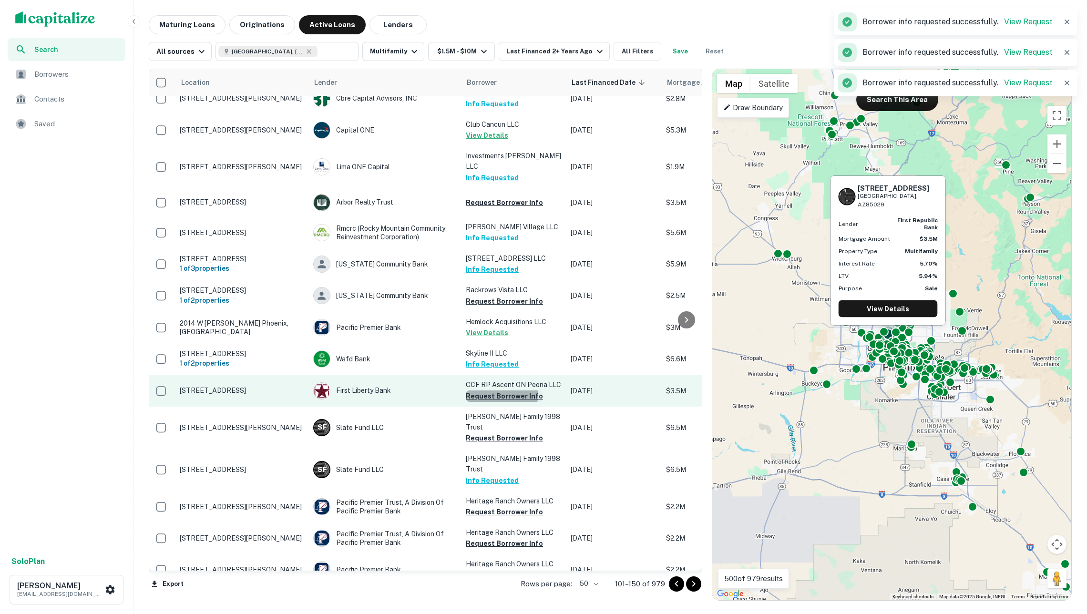
click at [501, 390] on button "Request Borrower Info" at bounding box center [504, 395] width 77 height 11
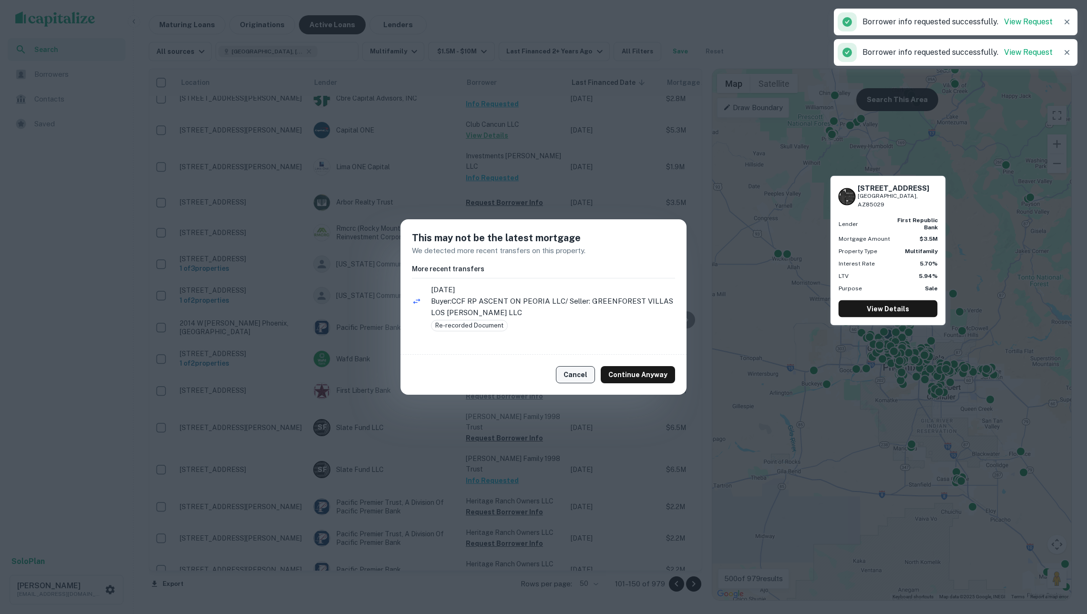
click at [584, 377] on button "Cancel" at bounding box center [575, 374] width 39 height 17
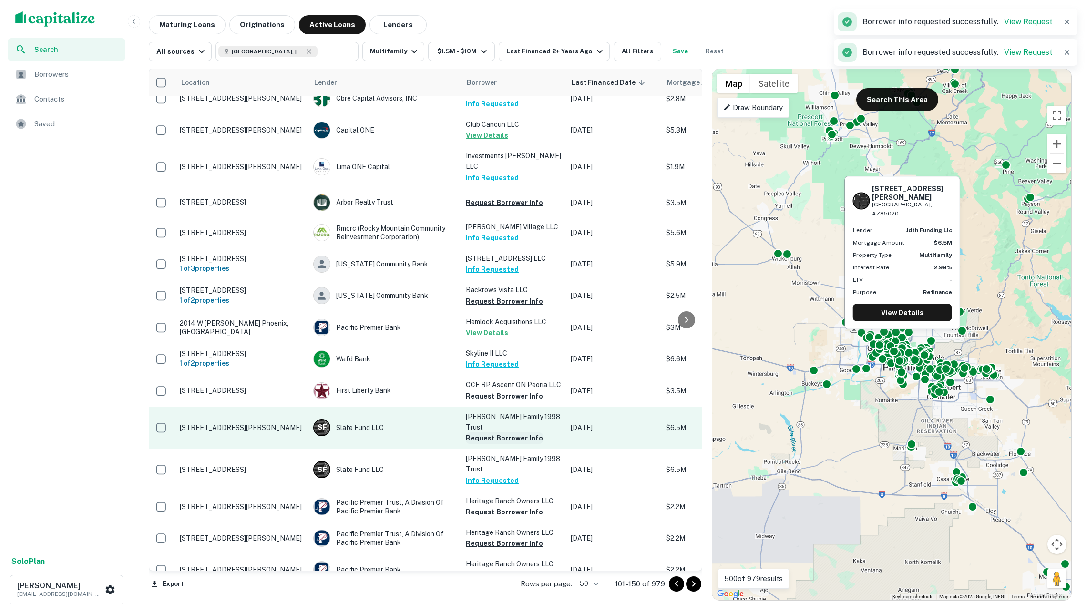
click at [508, 432] on button "Request Borrower Info" at bounding box center [504, 437] width 77 height 11
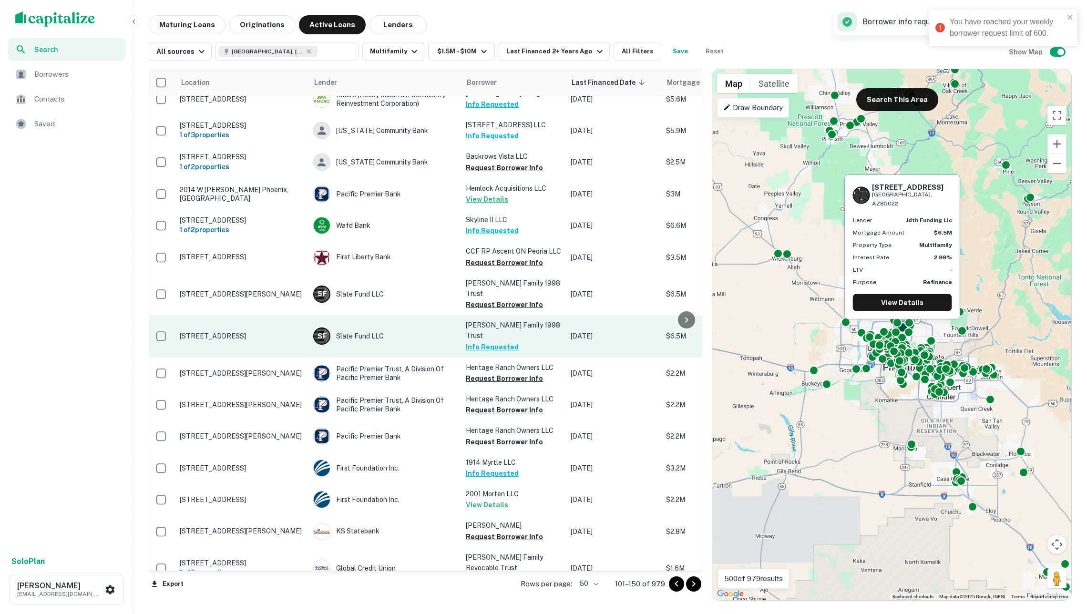
scroll to position [1086, 2]
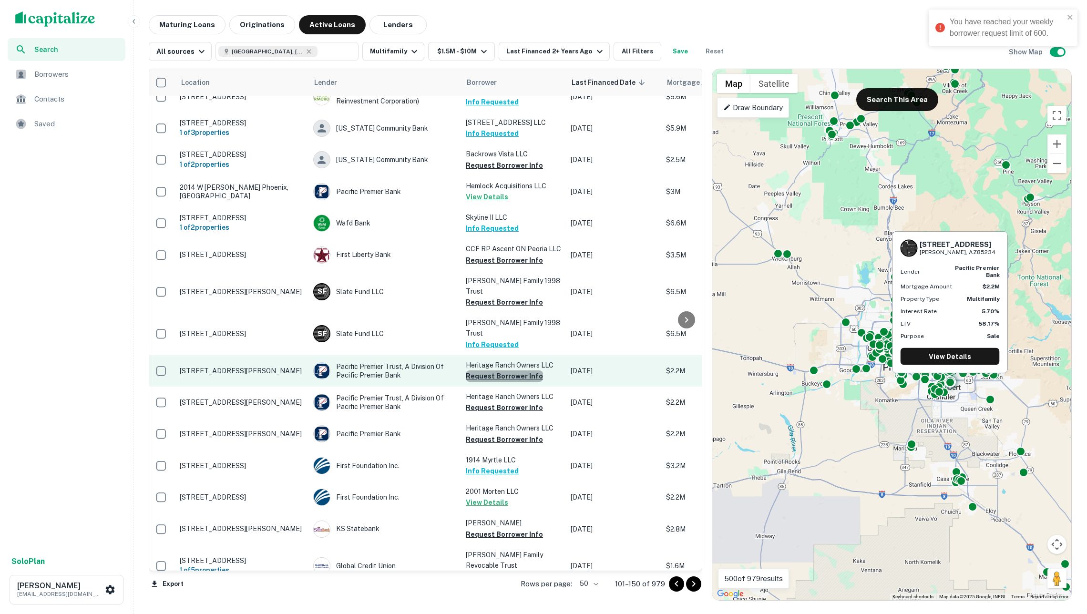
click at [508, 370] on button "Request Borrower Info" at bounding box center [504, 375] width 77 height 11
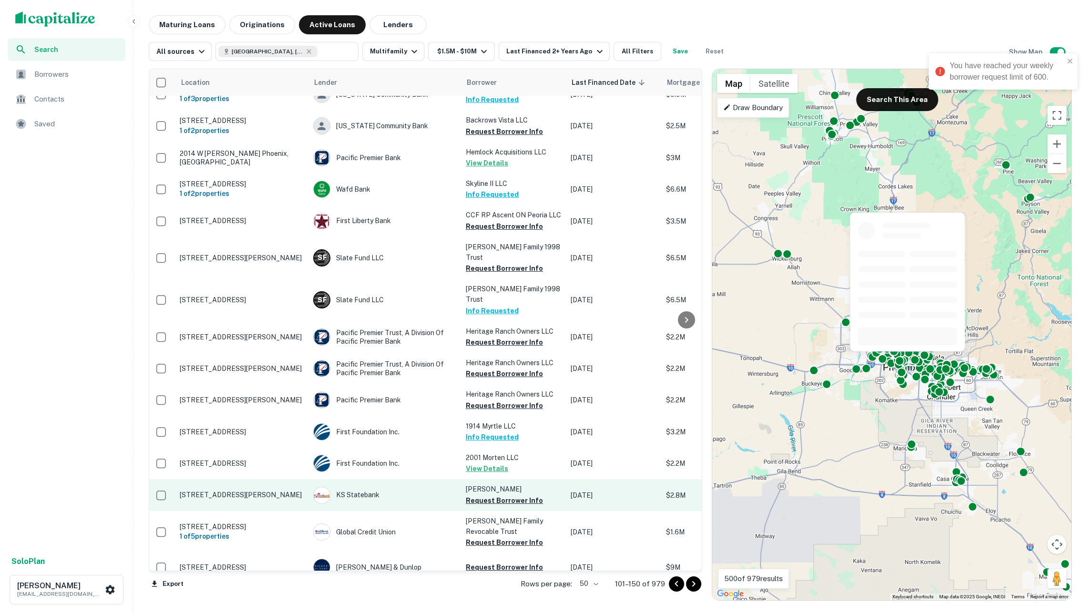
scroll to position [1119, 2]
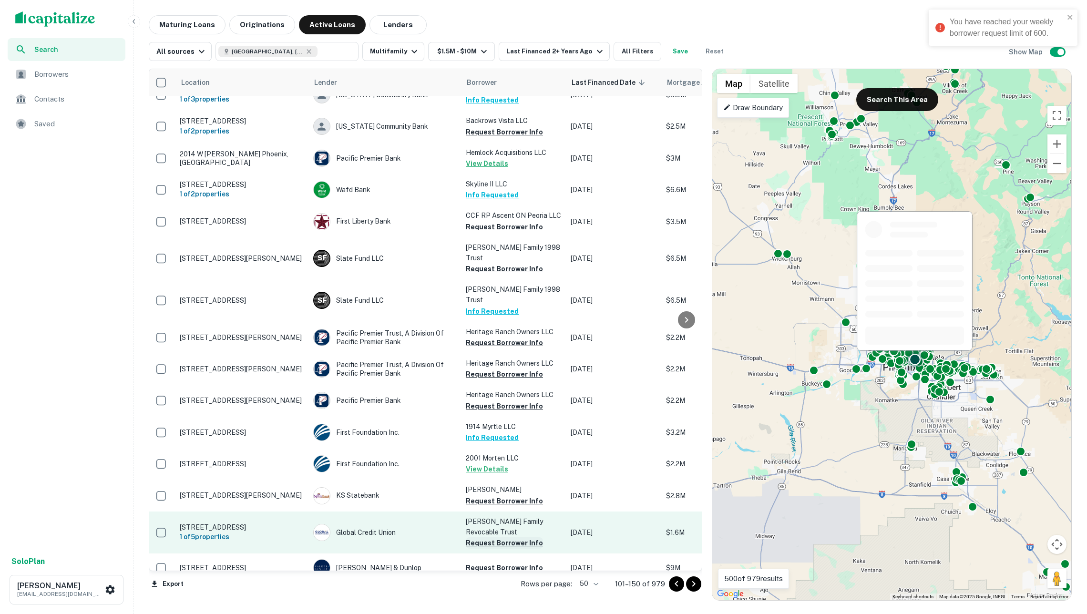
click at [509, 537] on button "Request Borrower Info" at bounding box center [504, 542] width 77 height 11
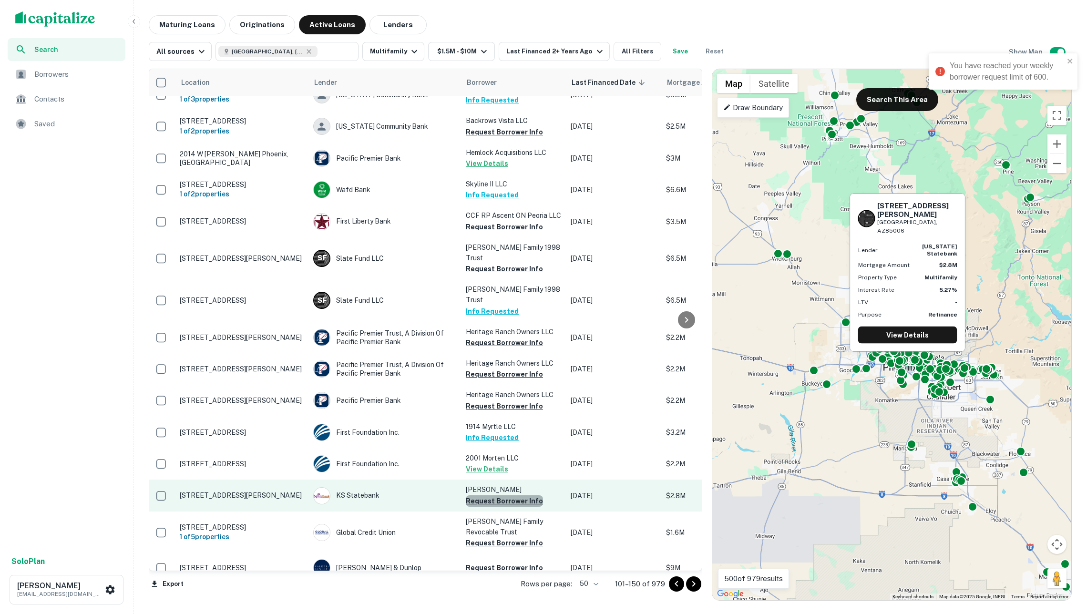
click at [509, 495] on button "Request Borrower Info" at bounding box center [504, 500] width 77 height 11
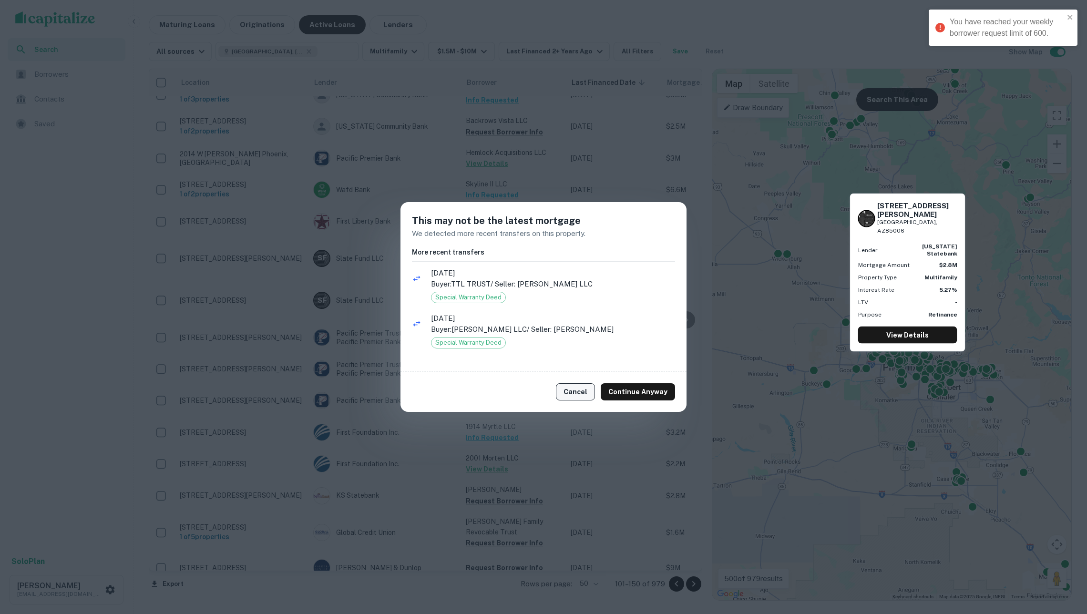
click at [584, 389] on button "Cancel" at bounding box center [575, 391] width 39 height 17
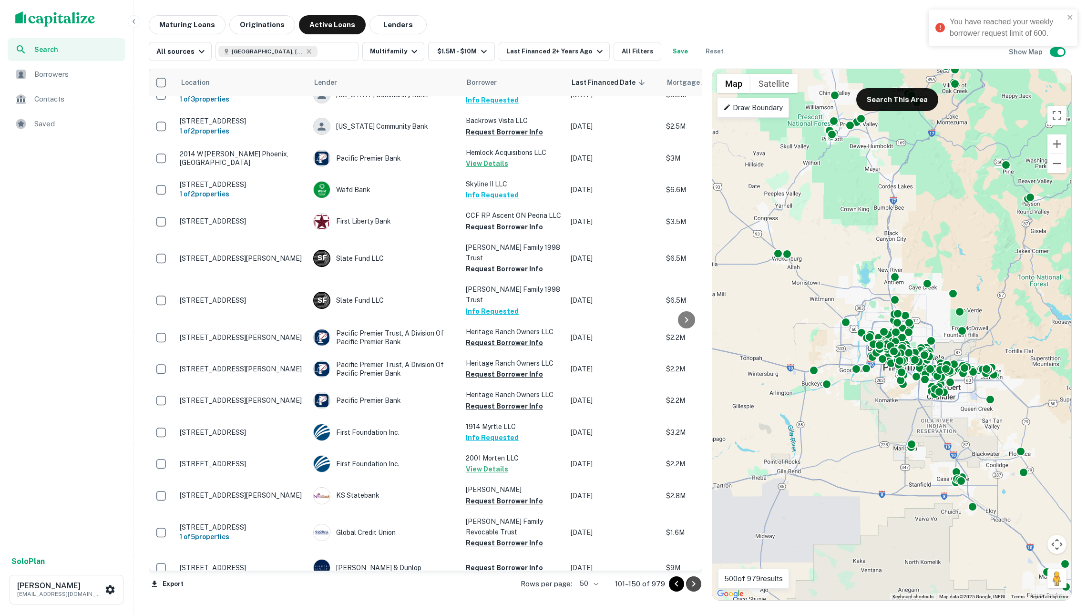
click at [693, 583] on icon "Go to next page" at bounding box center [693, 584] width 3 height 6
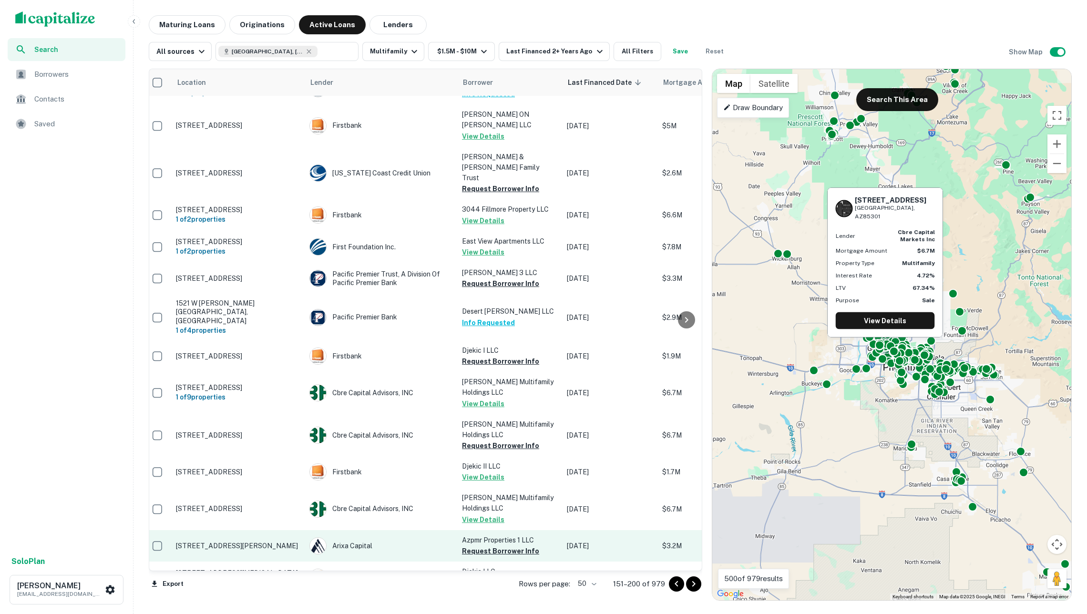
scroll to position [1167, 6]
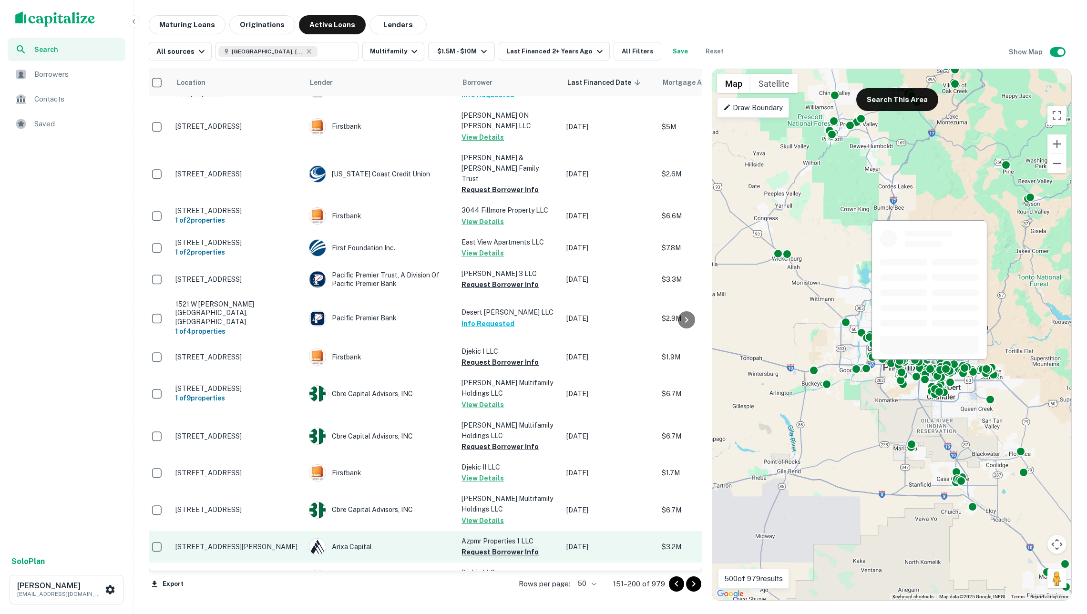
click at [511, 546] on button "Request Borrower Info" at bounding box center [499, 551] width 77 height 11
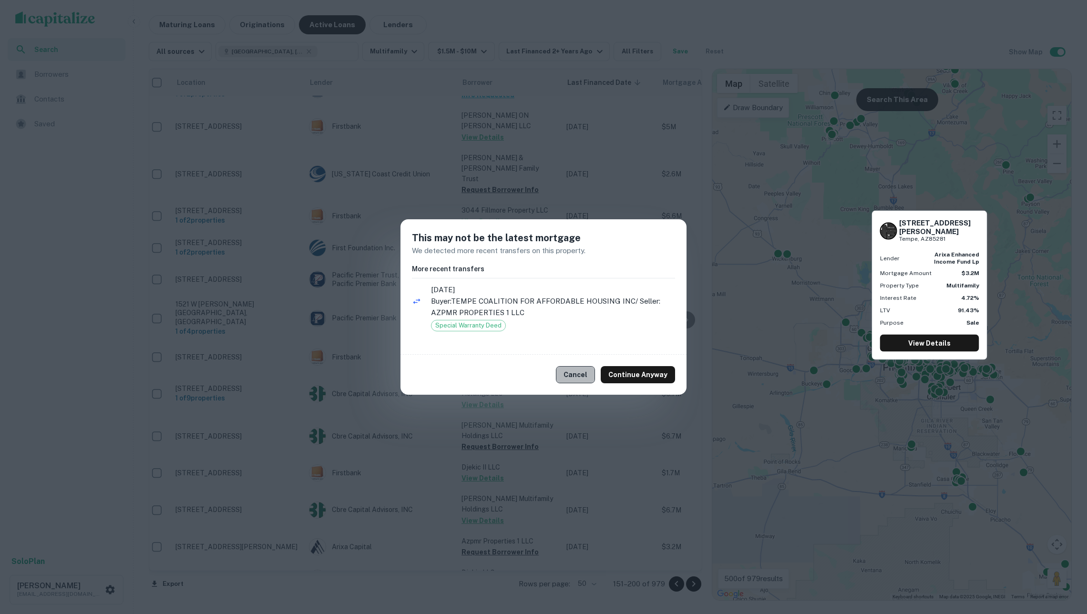
click at [581, 374] on button "Cancel" at bounding box center [575, 374] width 39 height 17
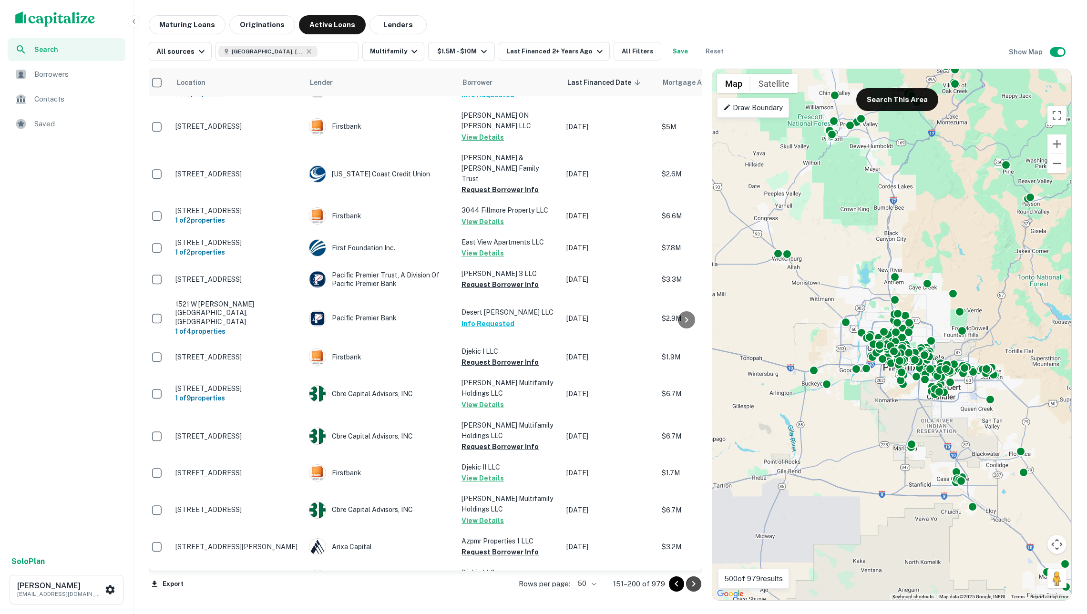
click at [692, 582] on icon "Go to next page" at bounding box center [693, 583] width 11 height 11
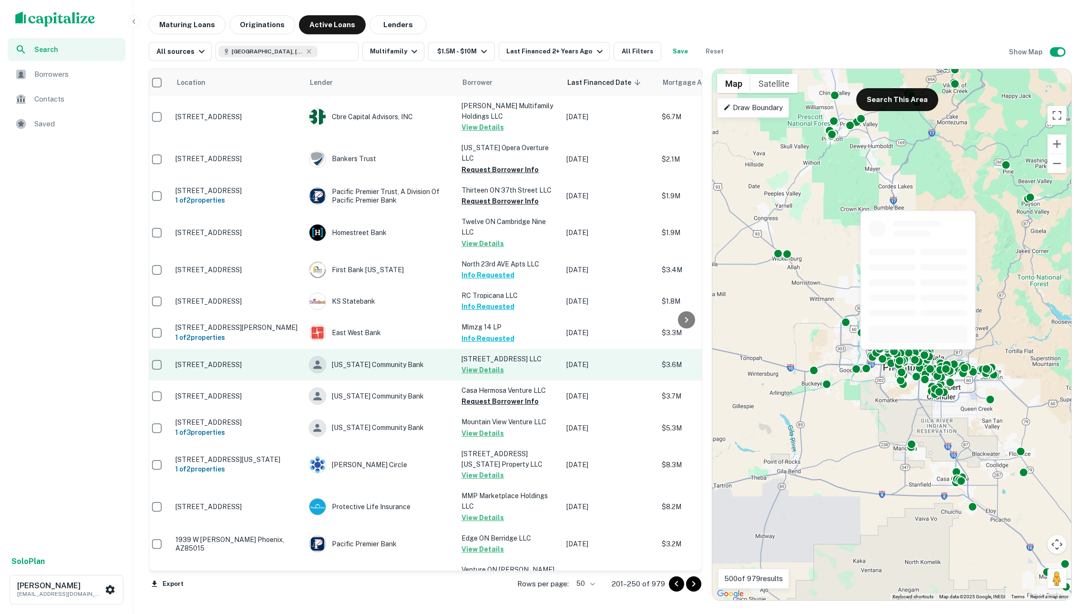
scroll to position [0, 6]
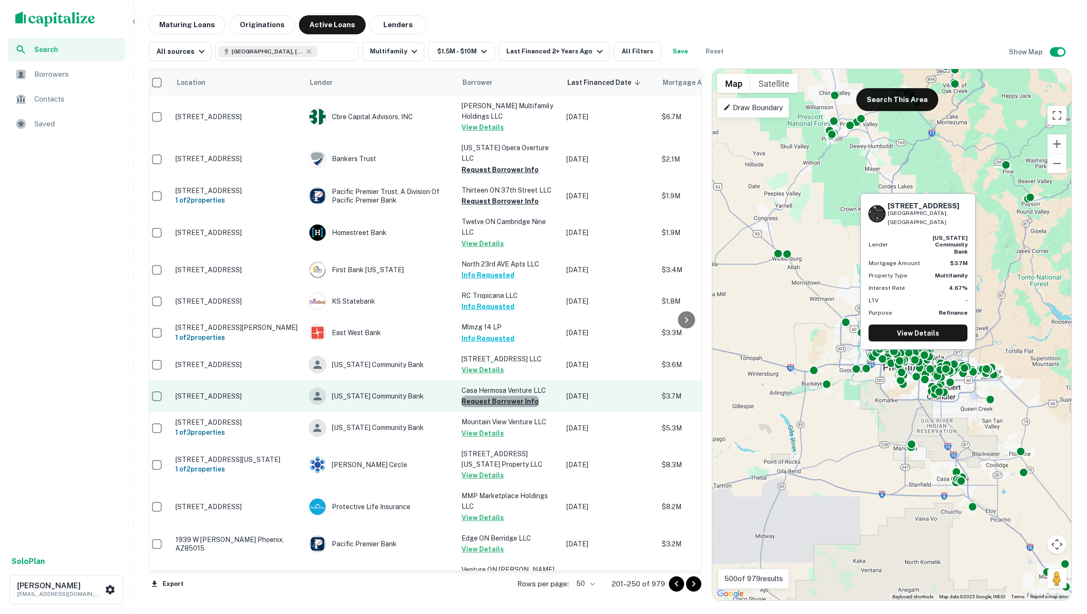
click at [506, 396] on button "Request Borrower Info" at bounding box center [499, 401] width 77 height 11
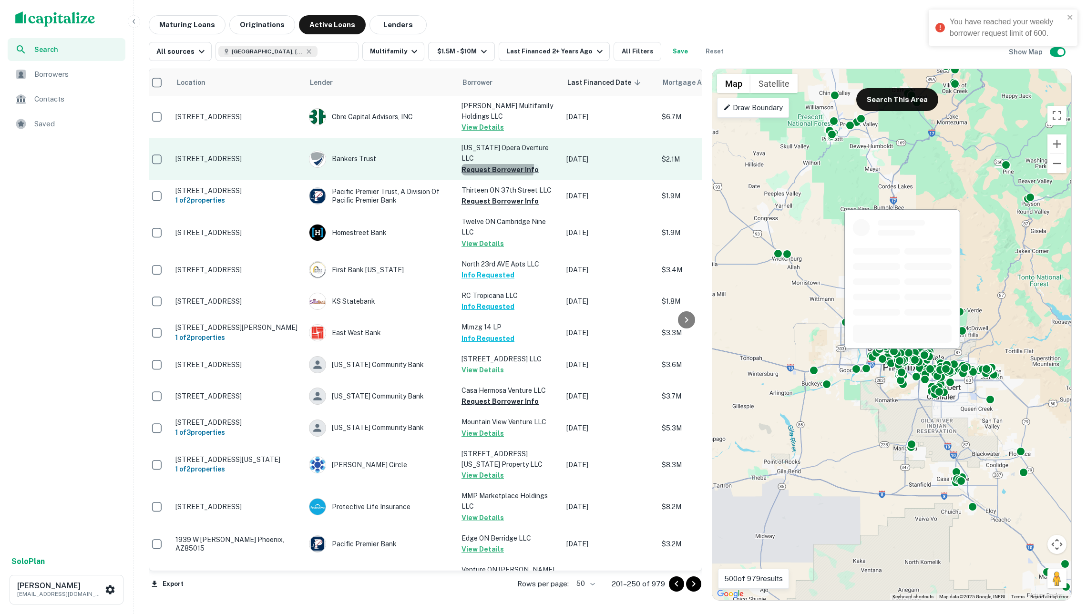
click at [487, 164] on button "Request Borrower Info" at bounding box center [499, 169] width 77 height 11
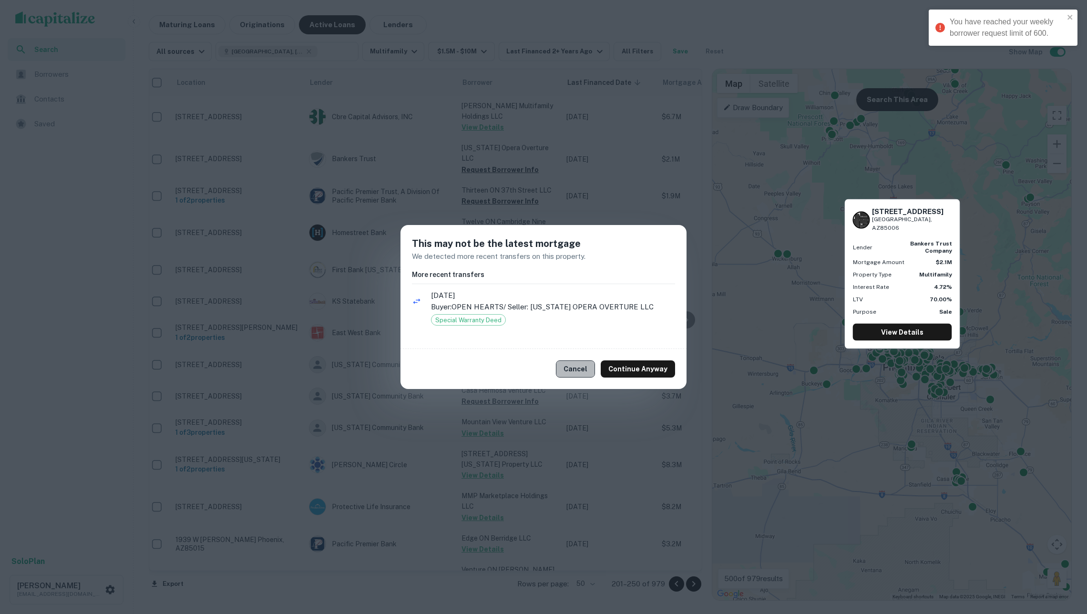
click at [588, 367] on button "Cancel" at bounding box center [575, 368] width 39 height 17
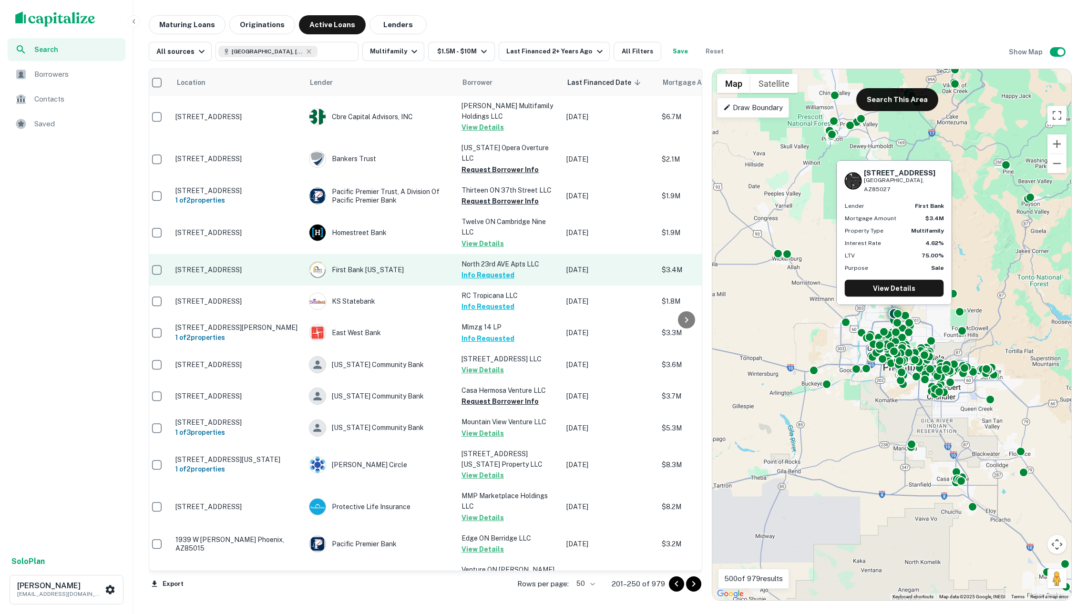
scroll to position [0, 0]
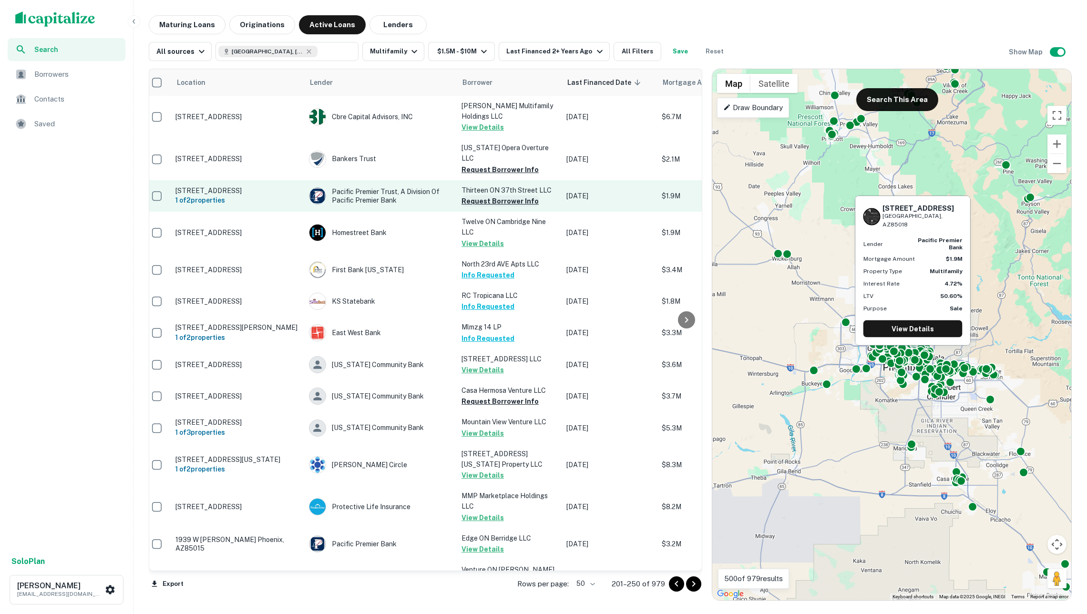
click at [488, 195] on button "Request Borrower Info" at bounding box center [499, 200] width 77 height 11
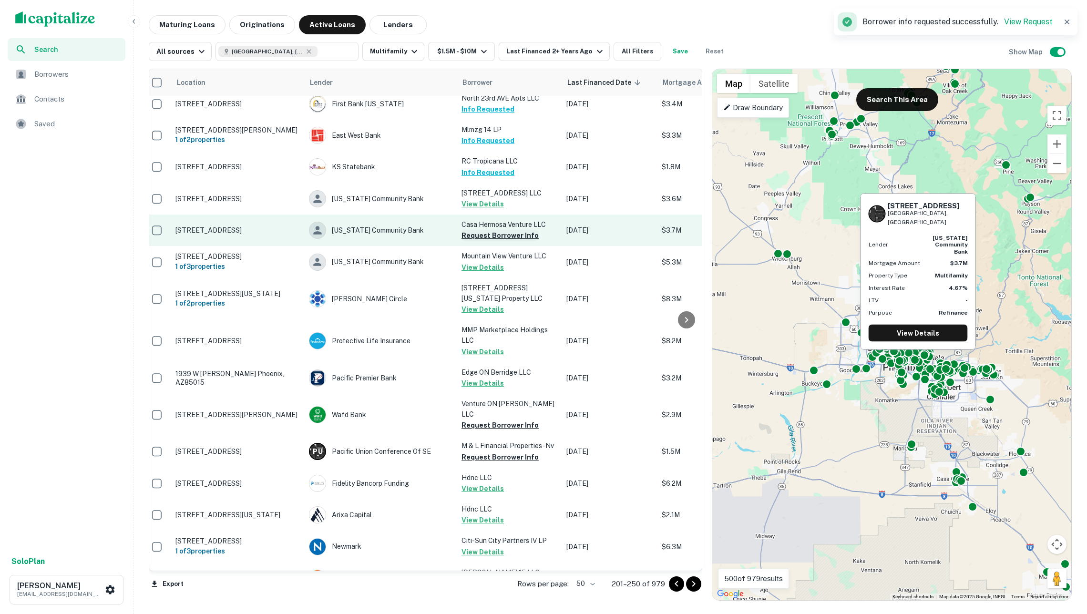
scroll to position [205, 6]
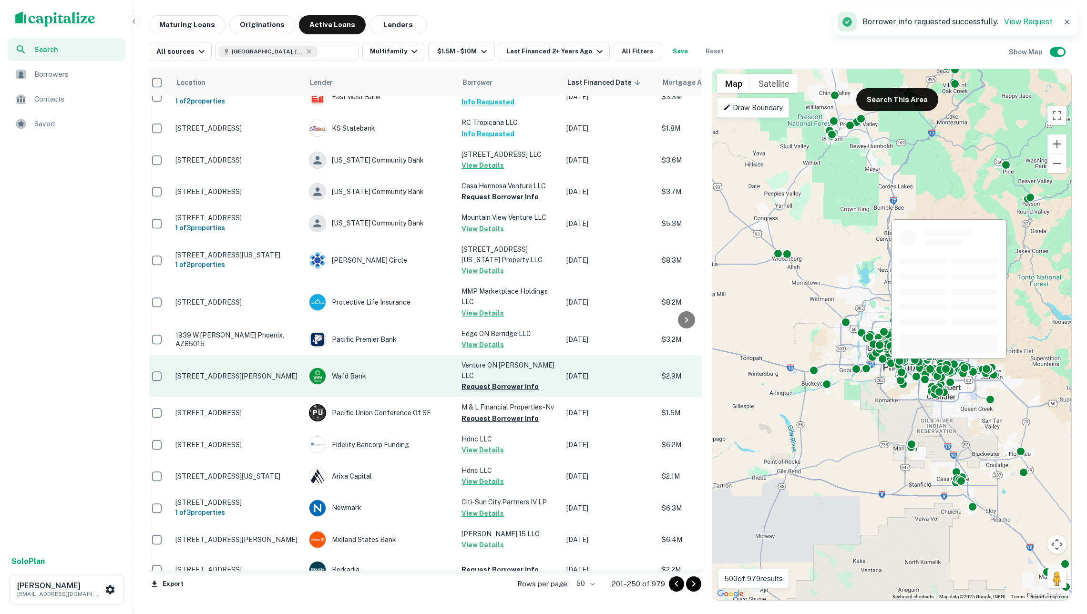
click at [492, 381] on button "Request Borrower Info" at bounding box center [499, 386] width 77 height 11
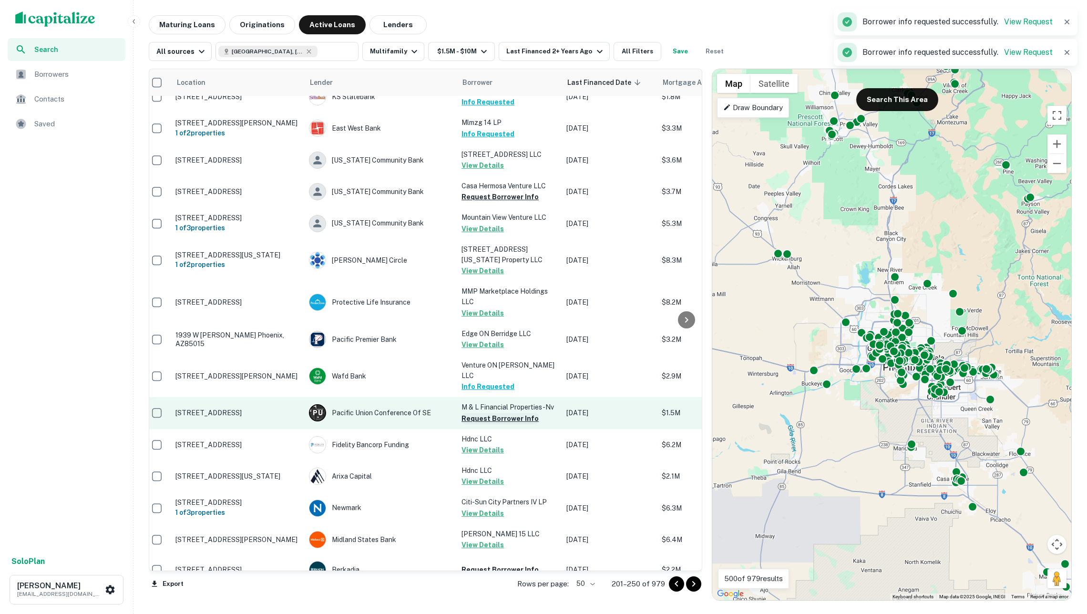
click at [496, 413] on button "Request Borrower Info" at bounding box center [499, 418] width 77 height 11
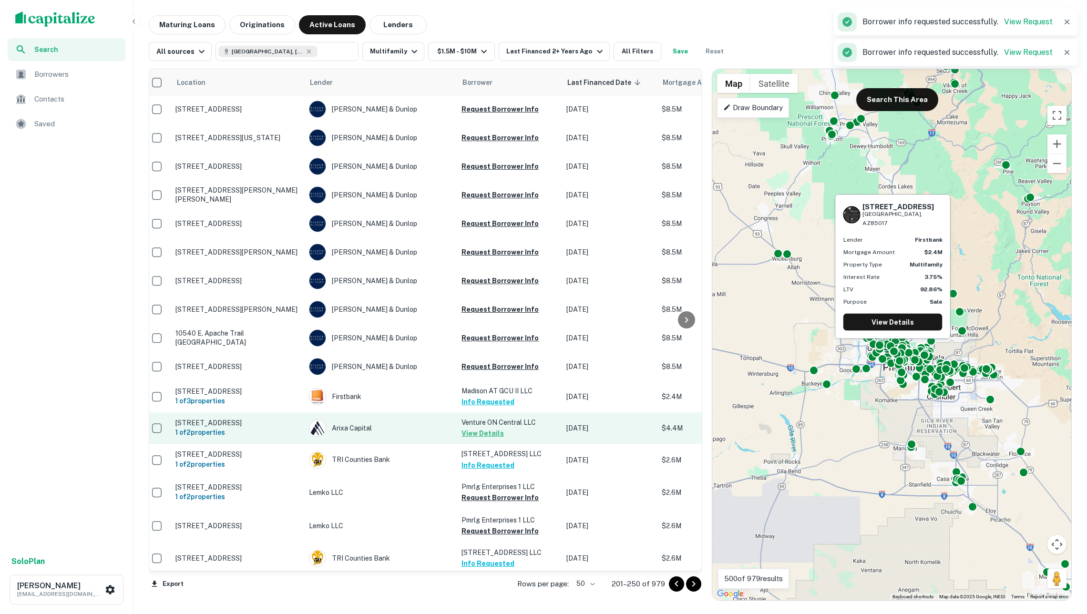
scroll to position [1126, 6]
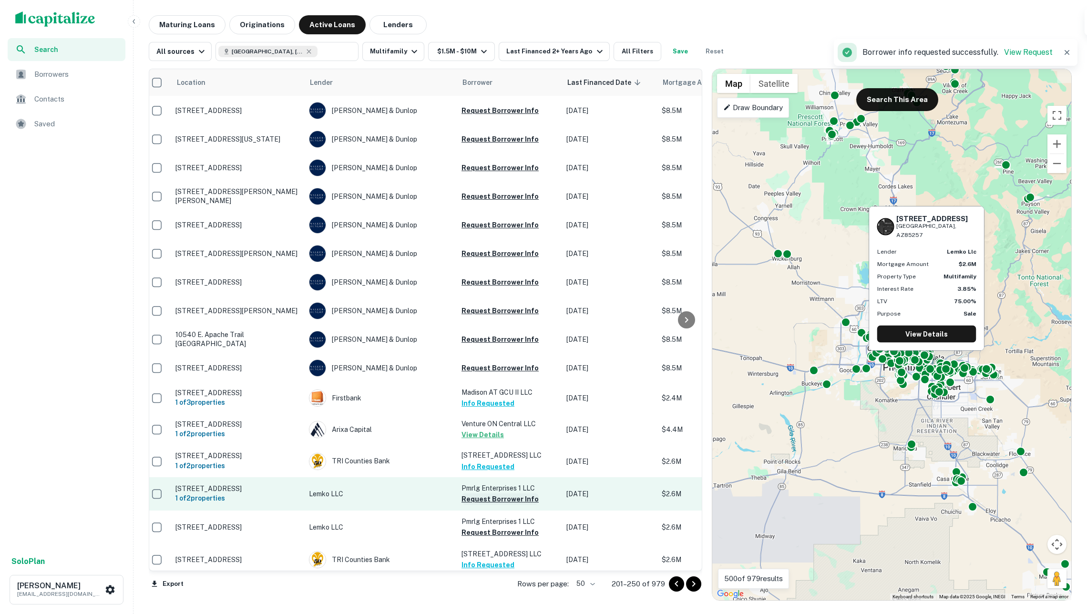
click at [510, 493] on button "Request Borrower Info" at bounding box center [499, 498] width 77 height 11
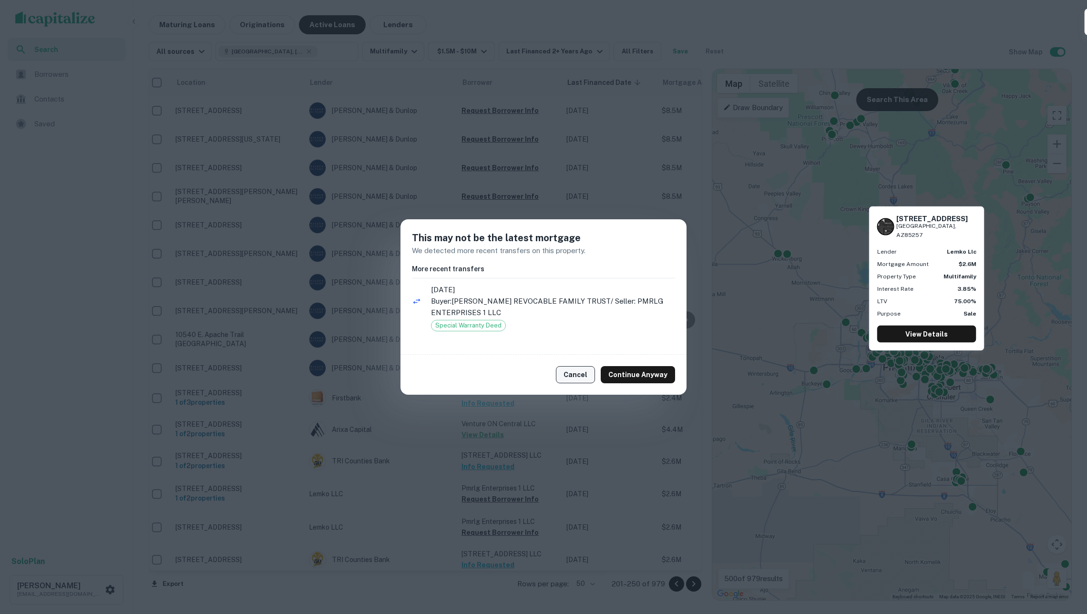
click at [583, 370] on button "Cancel" at bounding box center [575, 374] width 39 height 17
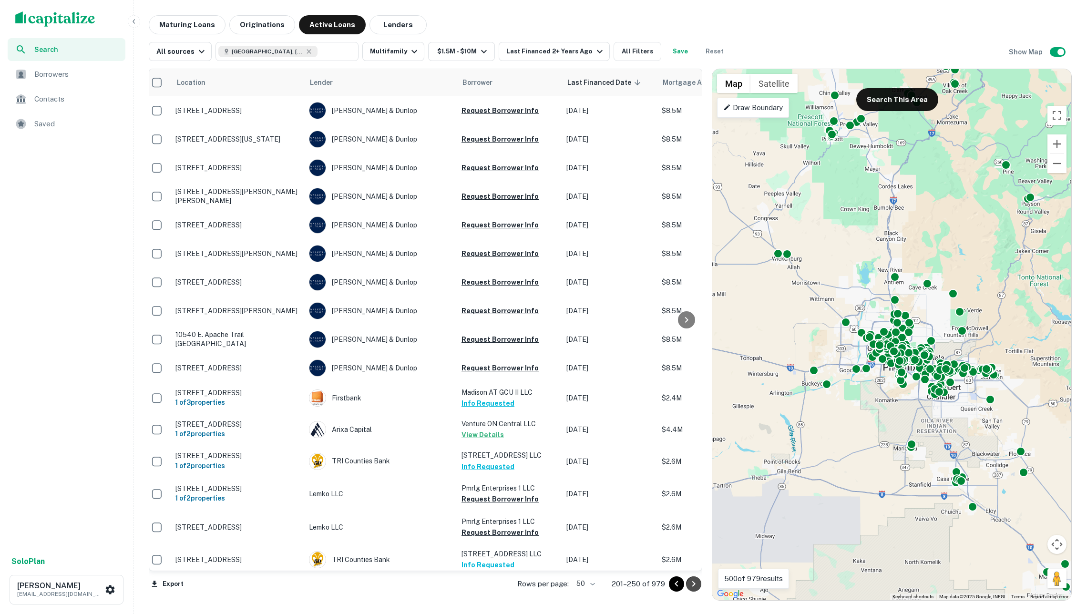
click at [693, 582] on icon "Go to next page" at bounding box center [693, 583] width 11 height 11
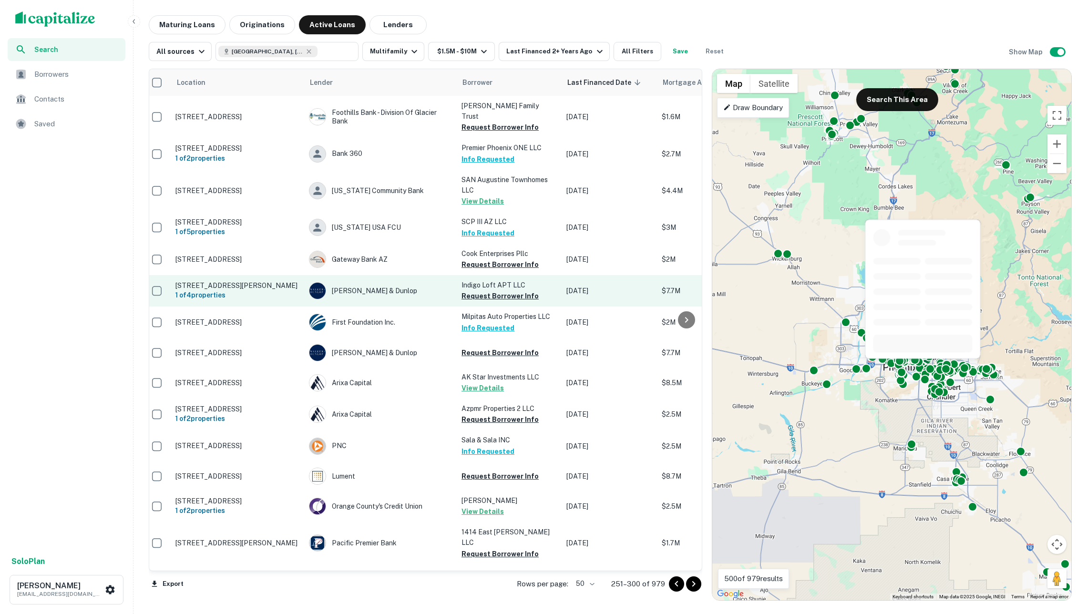
scroll to position [0, 6]
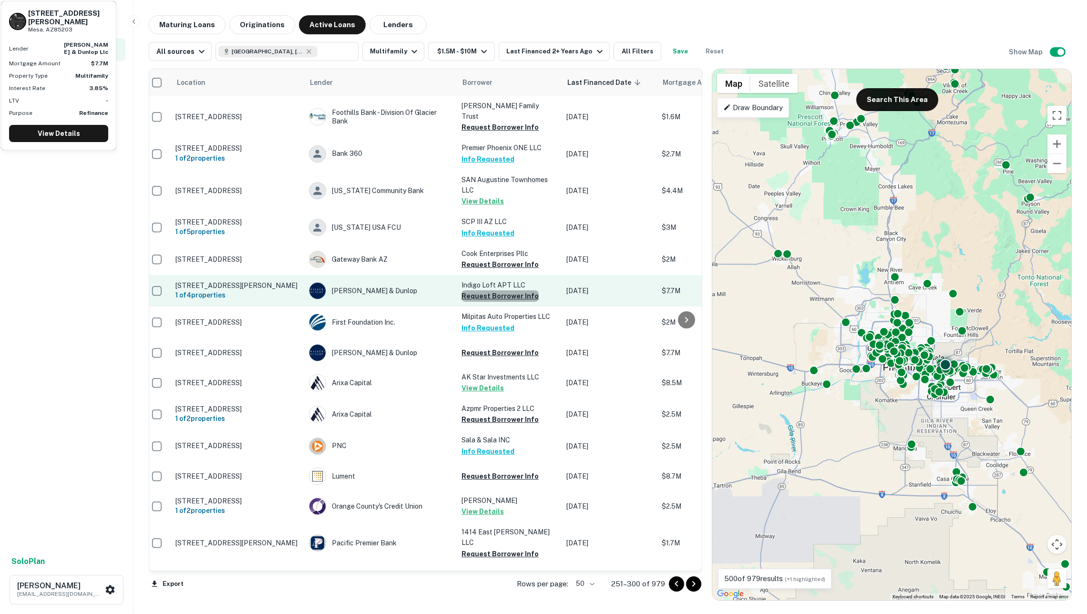
click at [506, 290] on button "Request Borrower Info" at bounding box center [499, 295] width 77 height 11
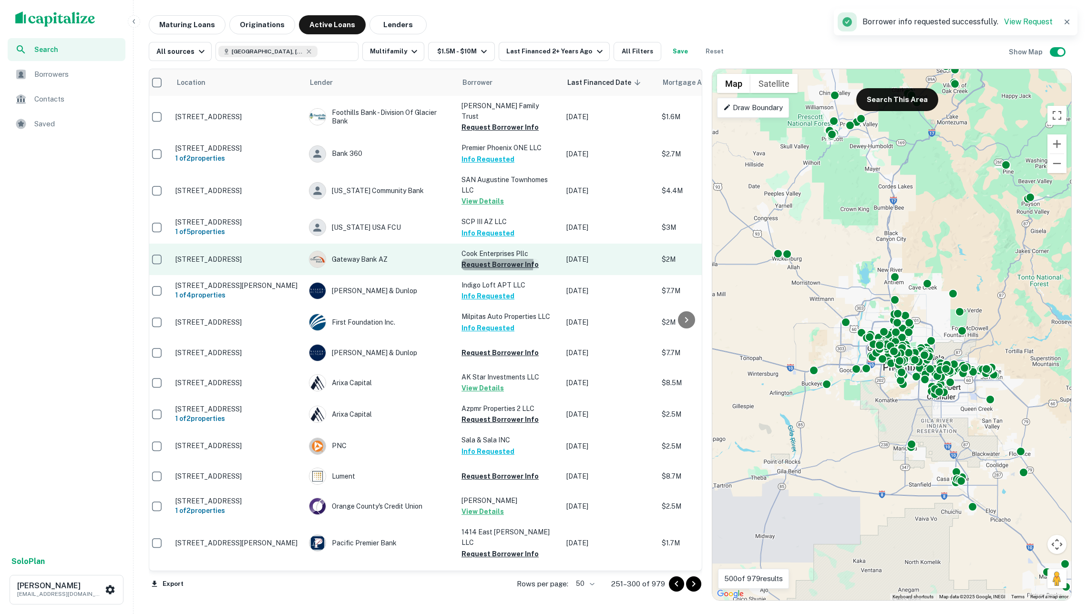
click at [491, 259] on button "Request Borrower Info" at bounding box center [499, 264] width 77 height 11
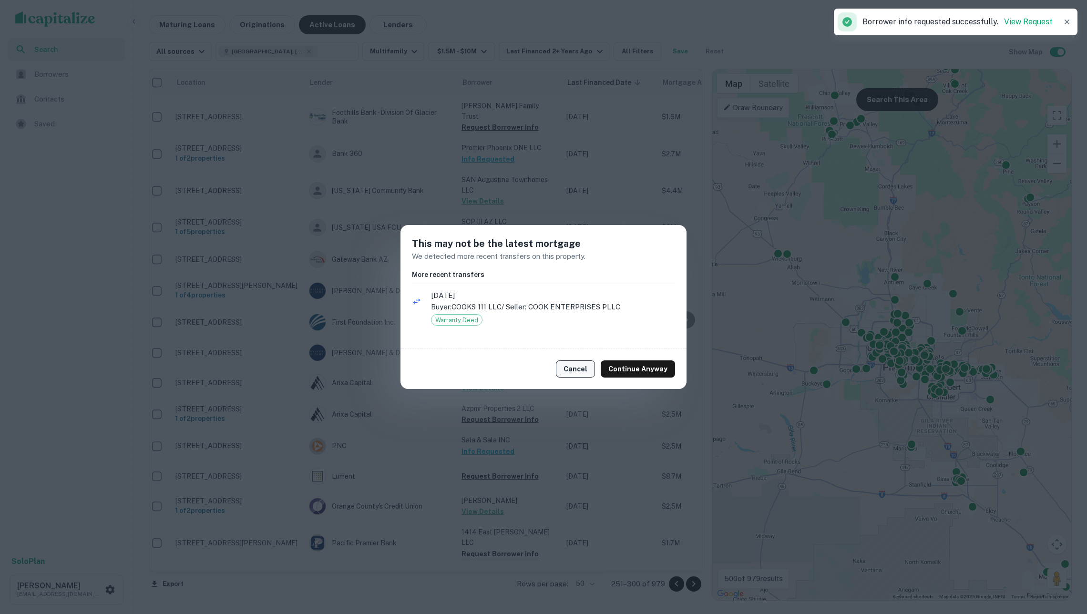
click at [586, 371] on button "Cancel" at bounding box center [575, 368] width 39 height 17
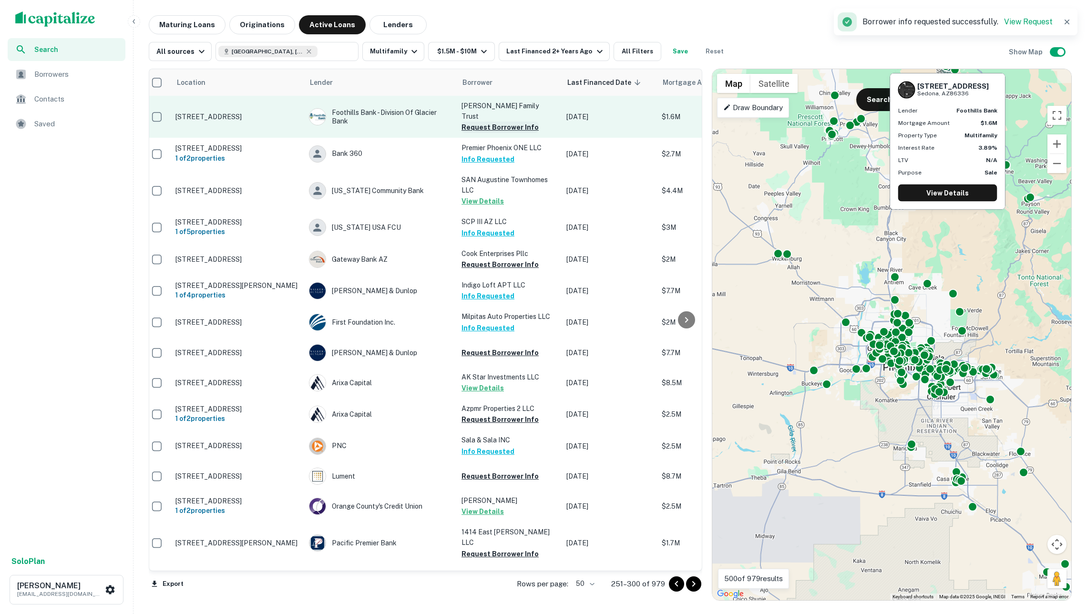
click at [485, 122] on button "Request Borrower Info" at bounding box center [499, 127] width 77 height 11
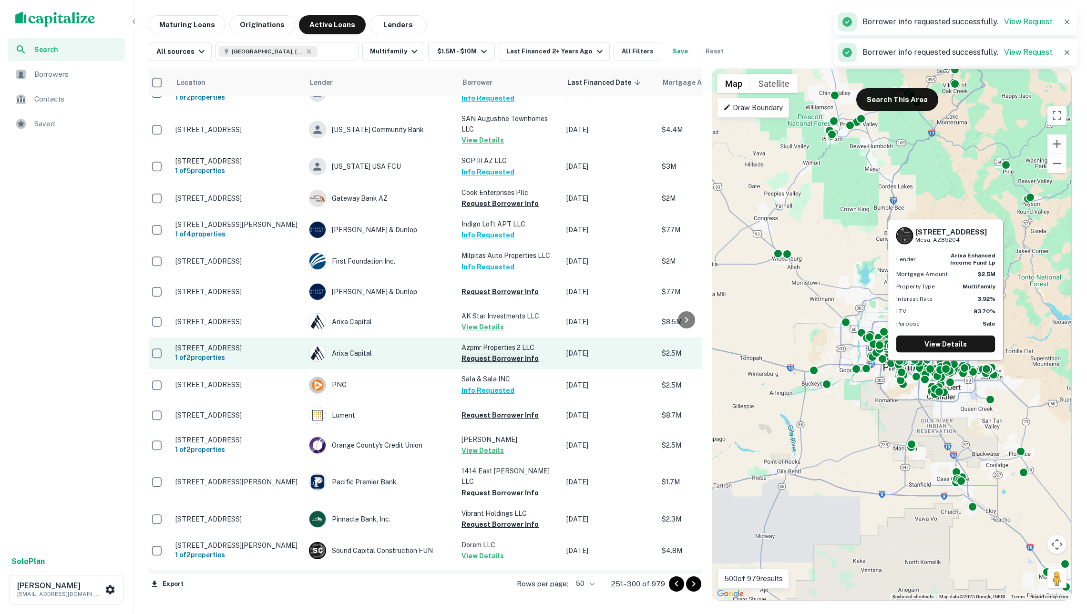
scroll to position [67, 6]
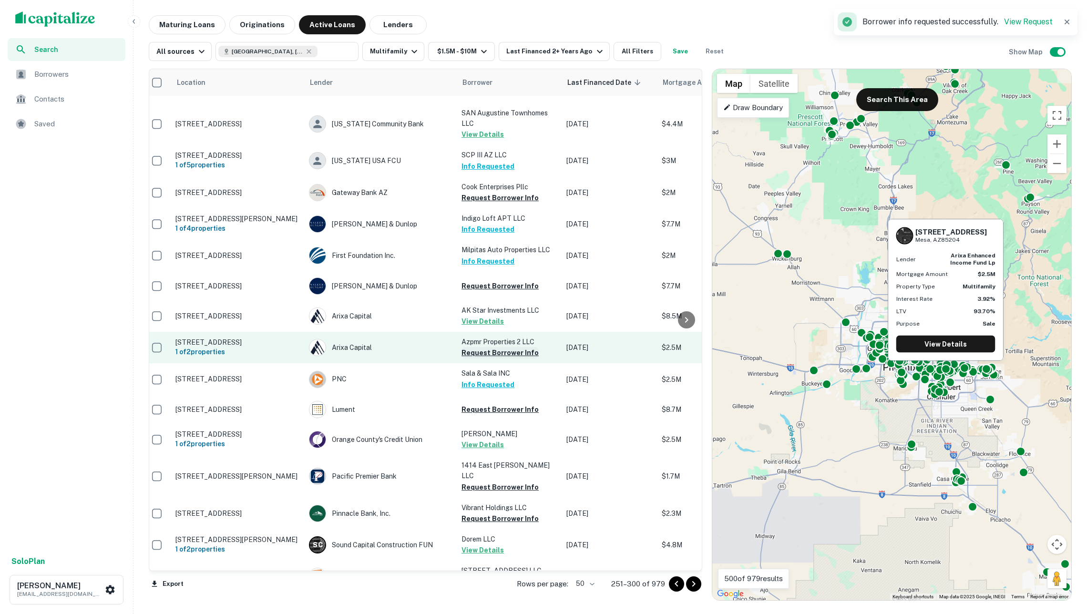
click at [492, 347] on button "Request Borrower Info" at bounding box center [499, 352] width 77 height 11
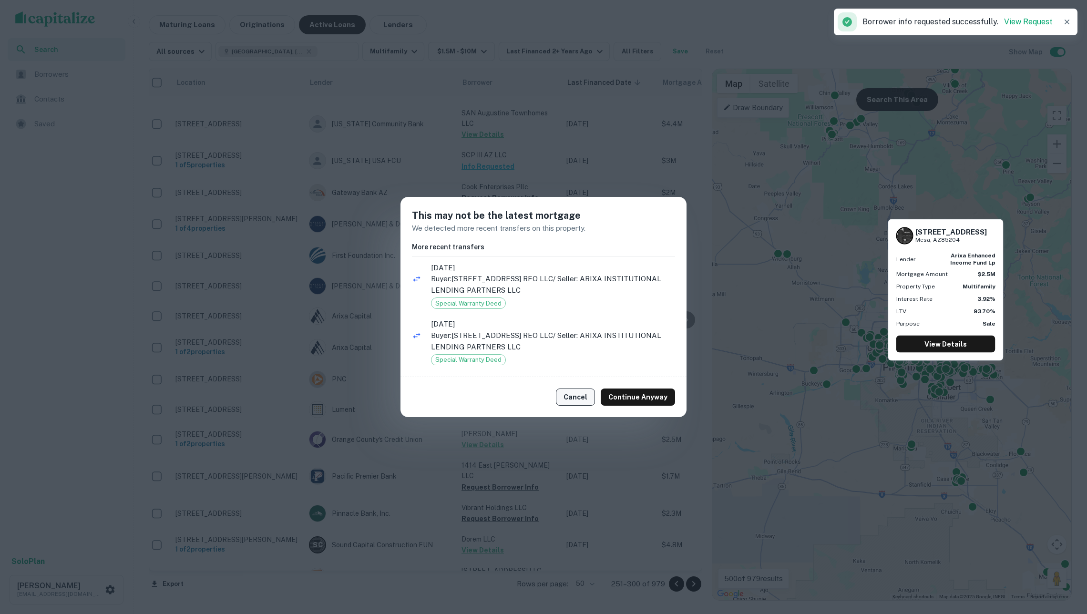
click at [573, 395] on button "Cancel" at bounding box center [575, 397] width 39 height 17
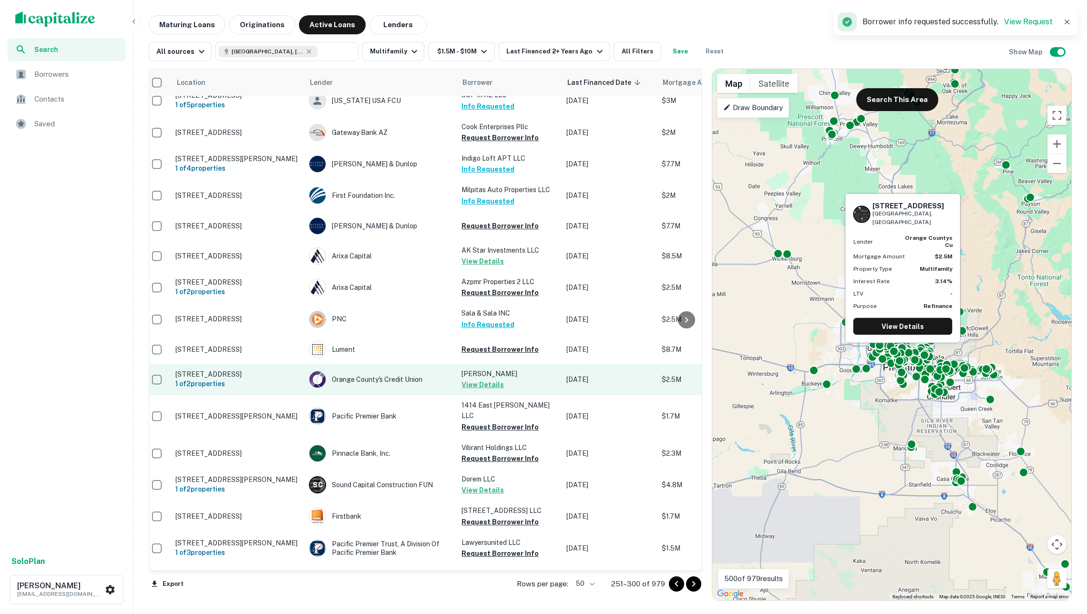
scroll to position [137, 6]
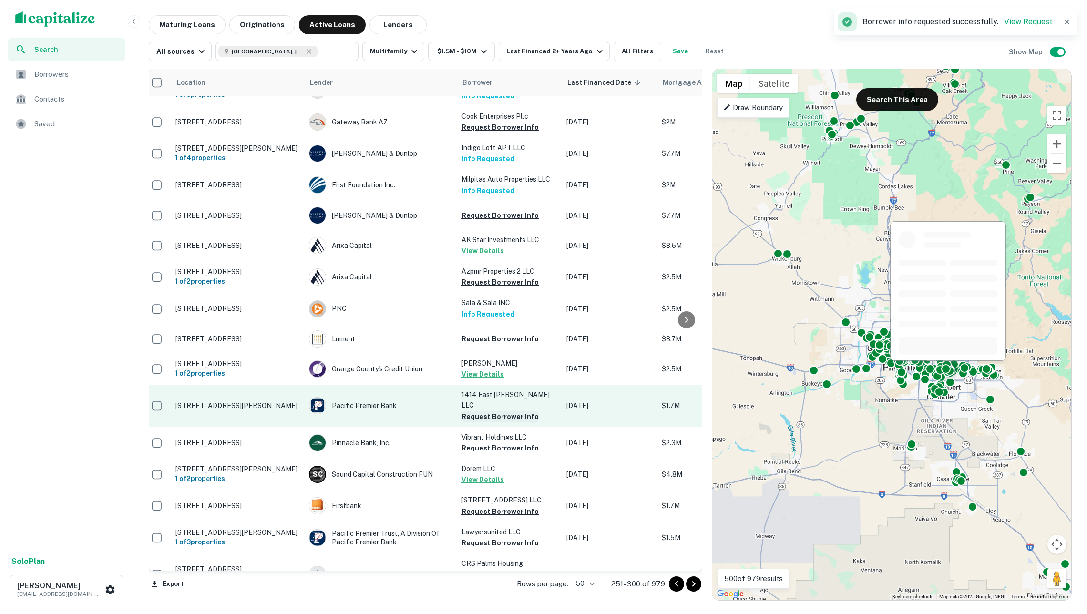
click at [485, 411] on button "Request Borrower Info" at bounding box center [499, 416] width 77 height 11
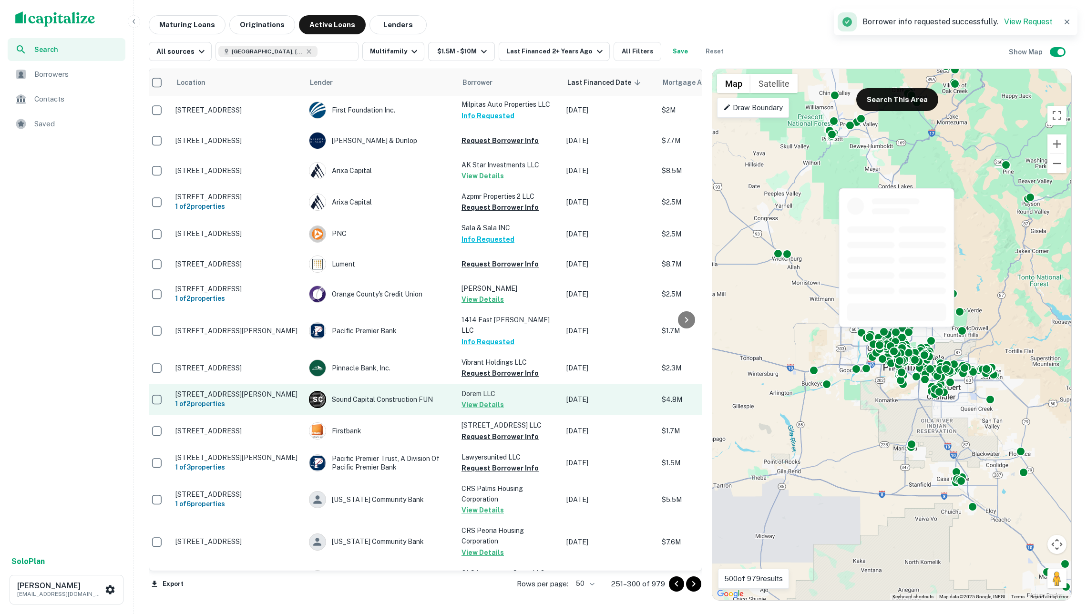
scroll to position [230, 6]
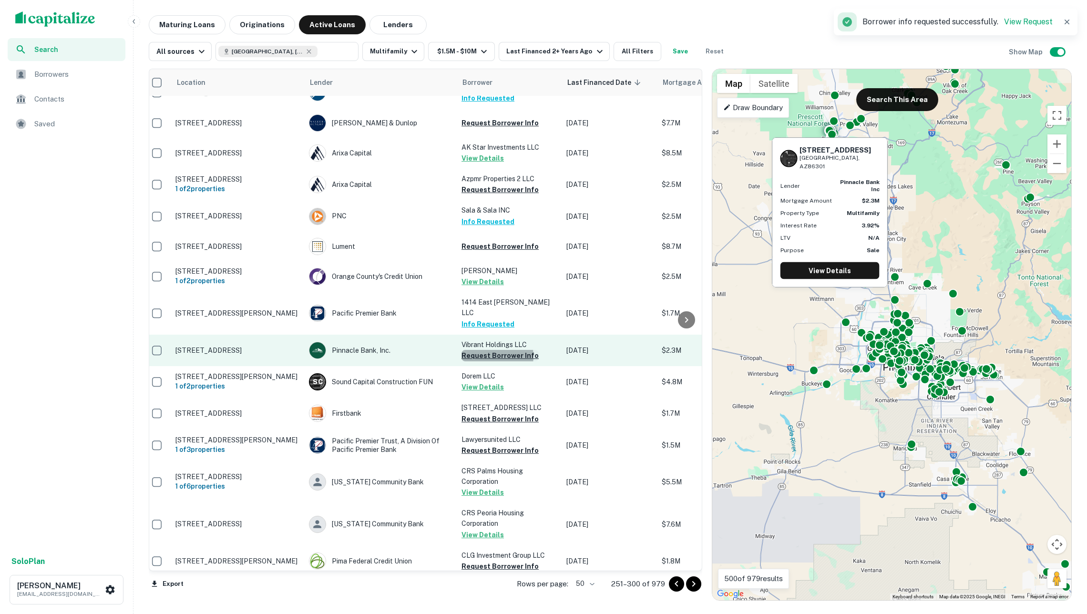
click at [489, 350] on button "Request Borrower Info" at bounding box center [499, 355] width 77 height 11
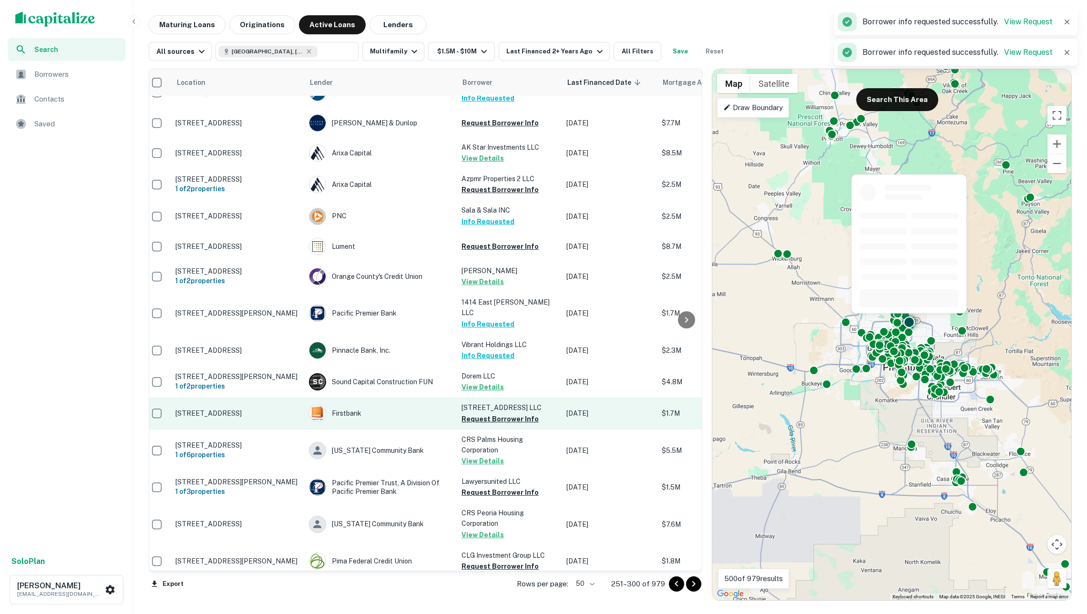
scroll to position [292, 6]
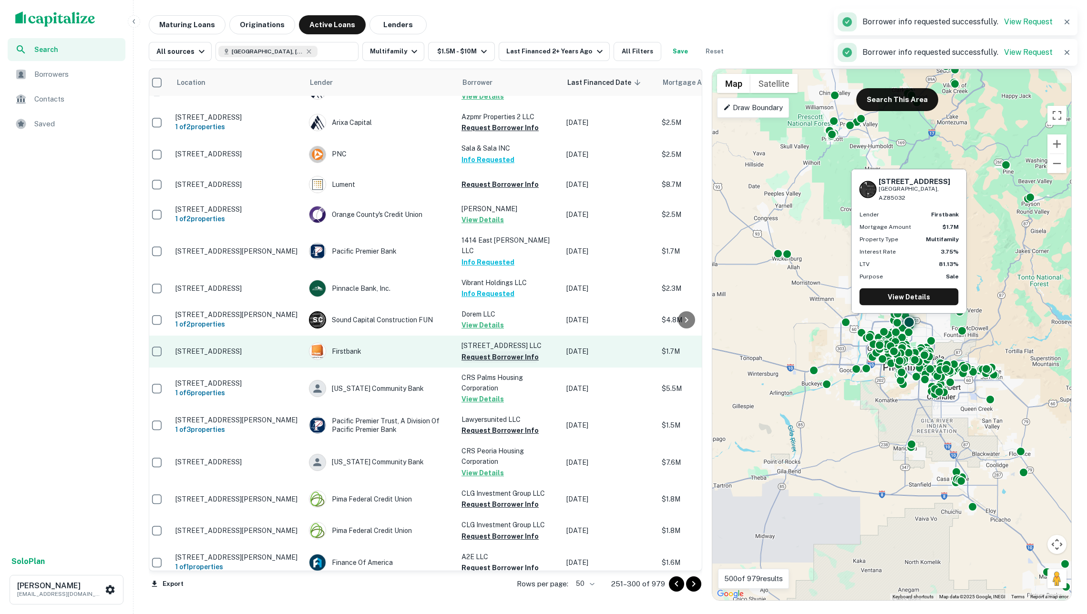
click at [487, 351] on button "Request Borrower Info" at bounding box center [499, 356] width 77 height 11
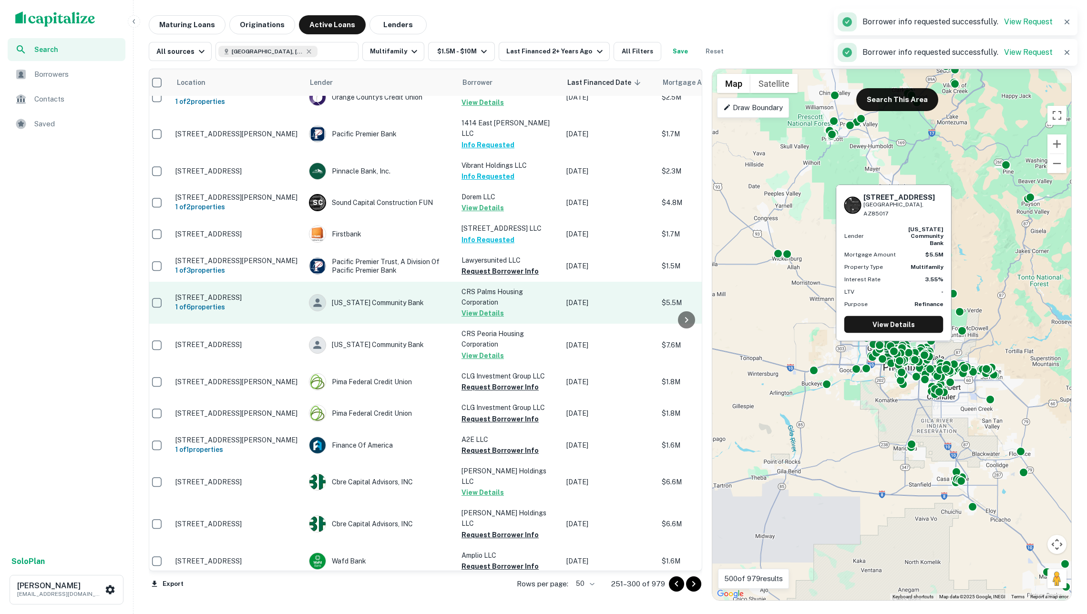
scroll to position [410, 6]
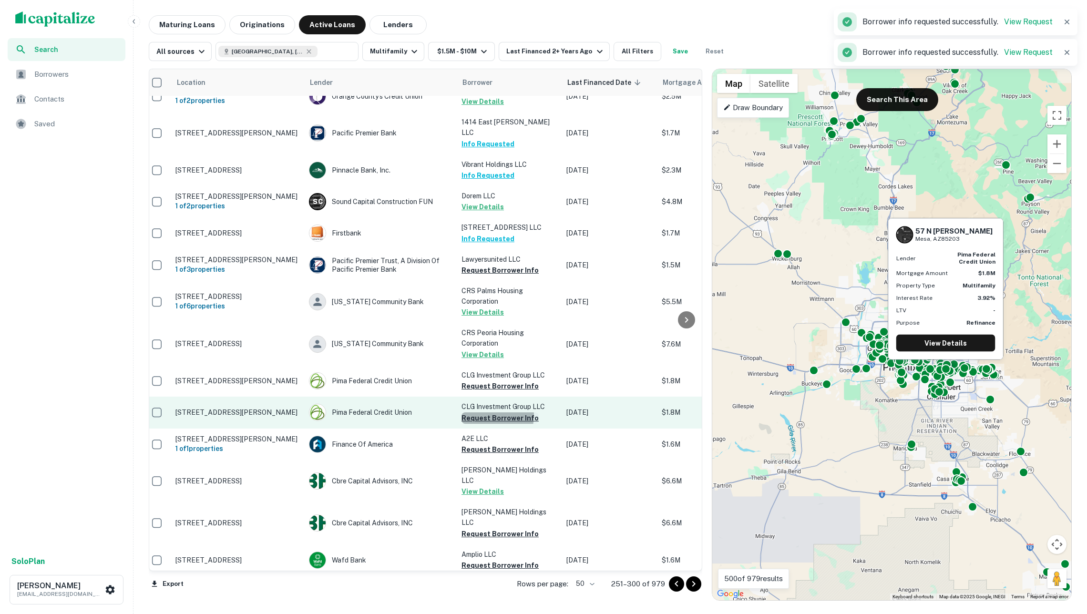
click at [492, 412] on button "Request Borrower Info" at bounding box center [499, 417] width 77 height 11
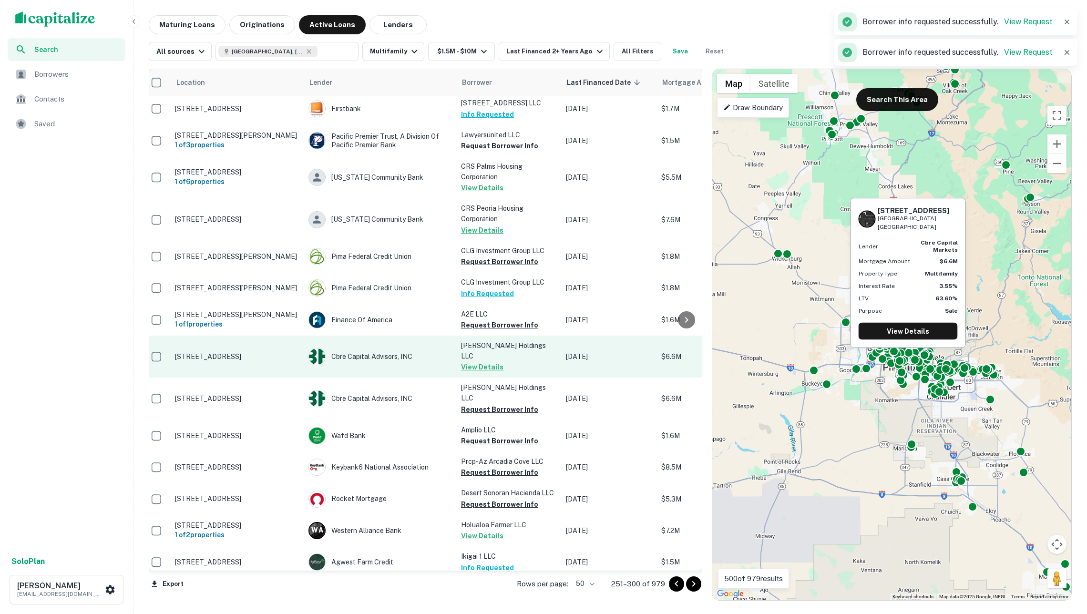
scroll to position [535, 8]
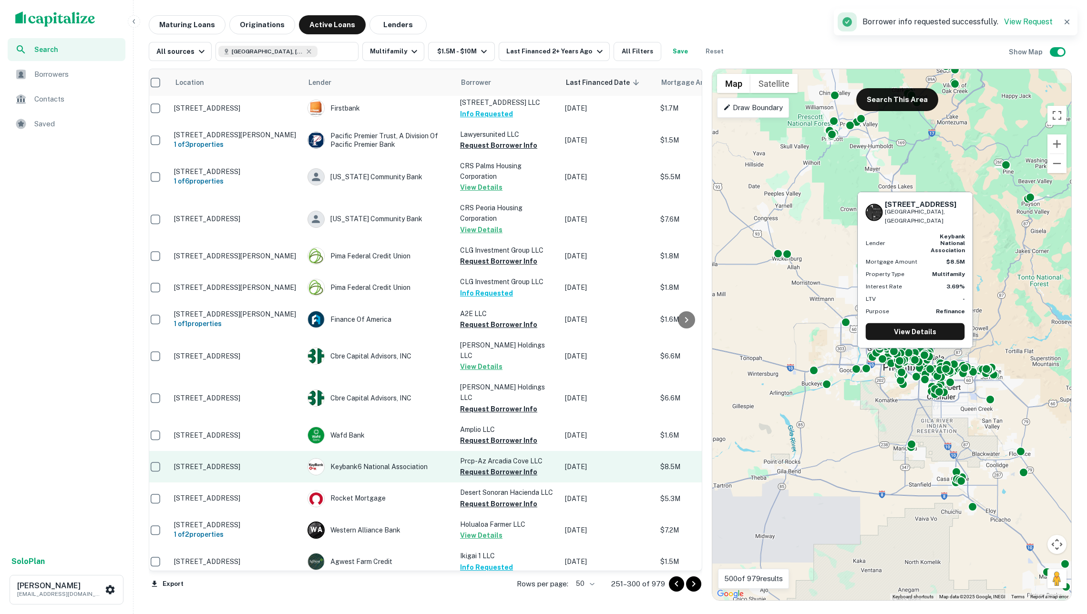
click at [491, 466] on button "Request Borrower Info" at bounding box center [498, 471] width 77 height 11
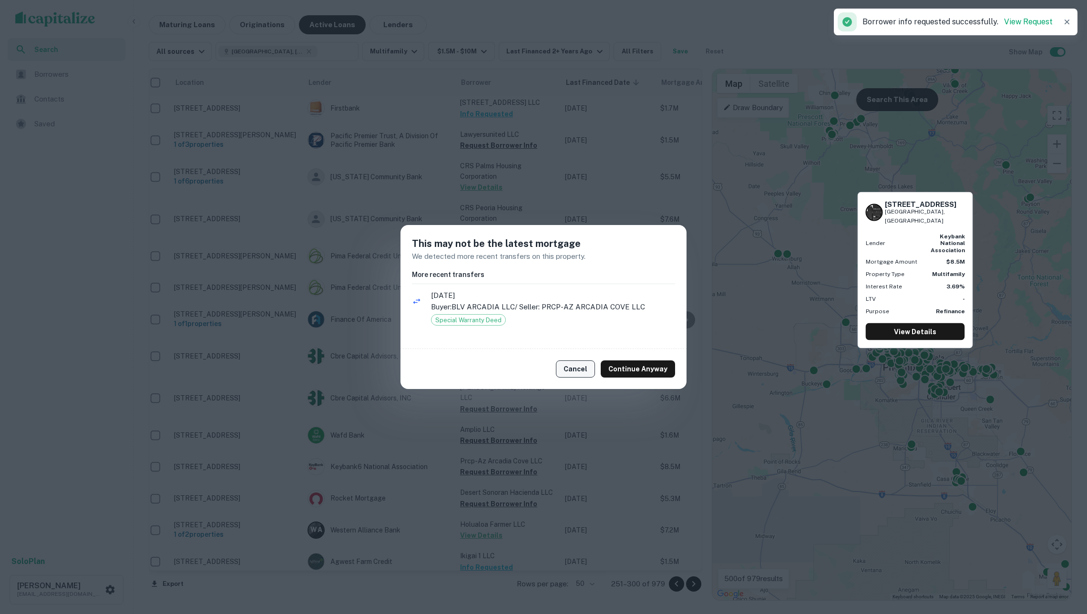
click at [584, 368] on button "Cancel" at bounding box center [575, 368] width 39 height 17
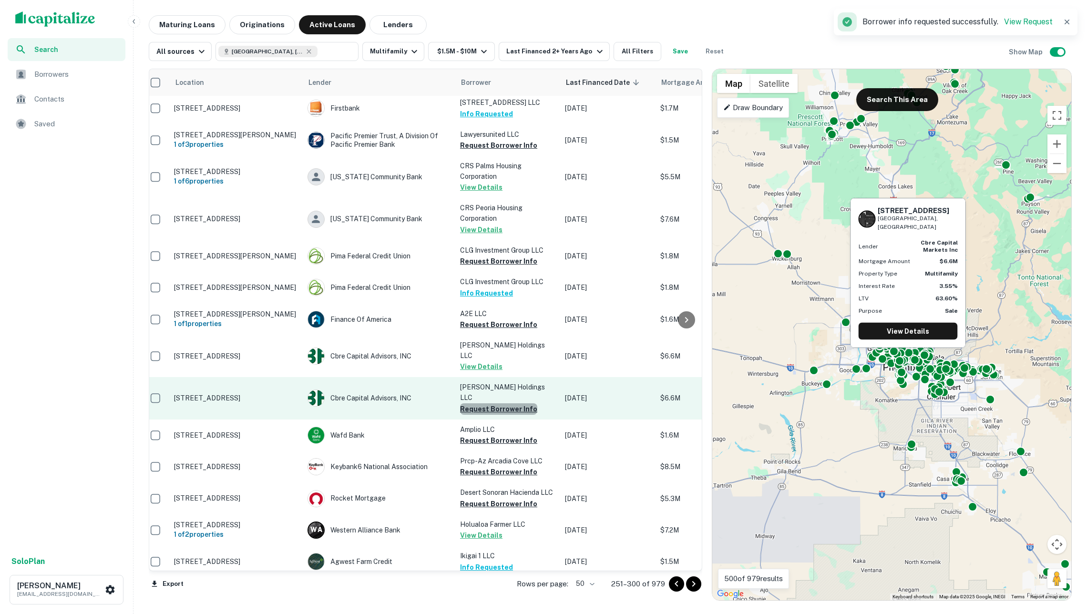
click at [500, 403] on button "Request Borrower Info" at bounding box center [498, 408] width 77 height 11
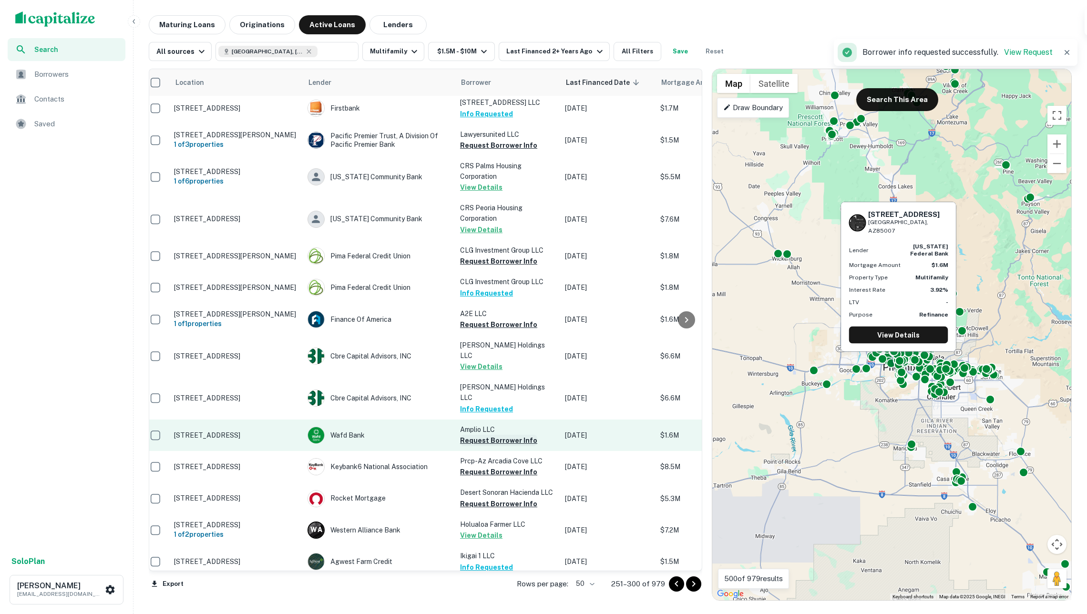
click at [502, 435] on button "Request Borrower Info" at bounding box center [498, 440] width 77 height 11
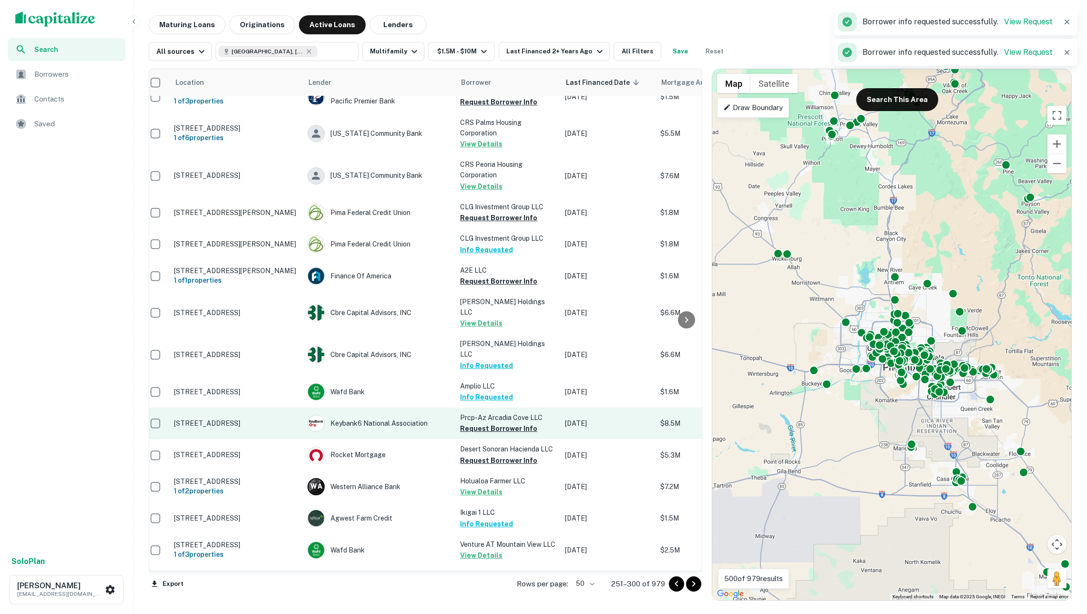
scroll to position [590, 8]
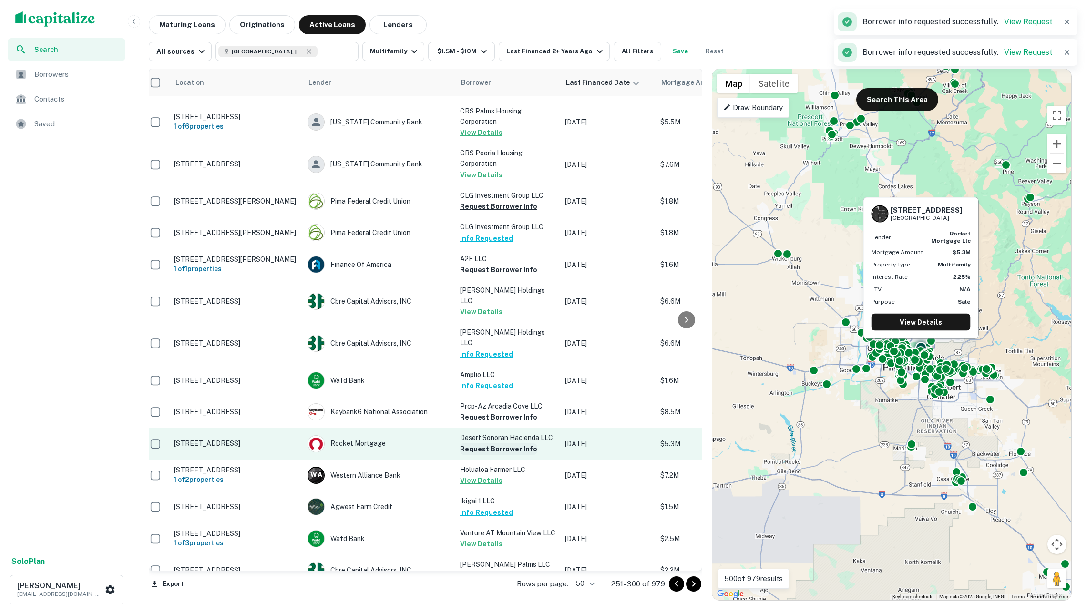
click at [501, 443] on button "Request Borrower Info" at bounding box center [498, 448] width 77 height 11
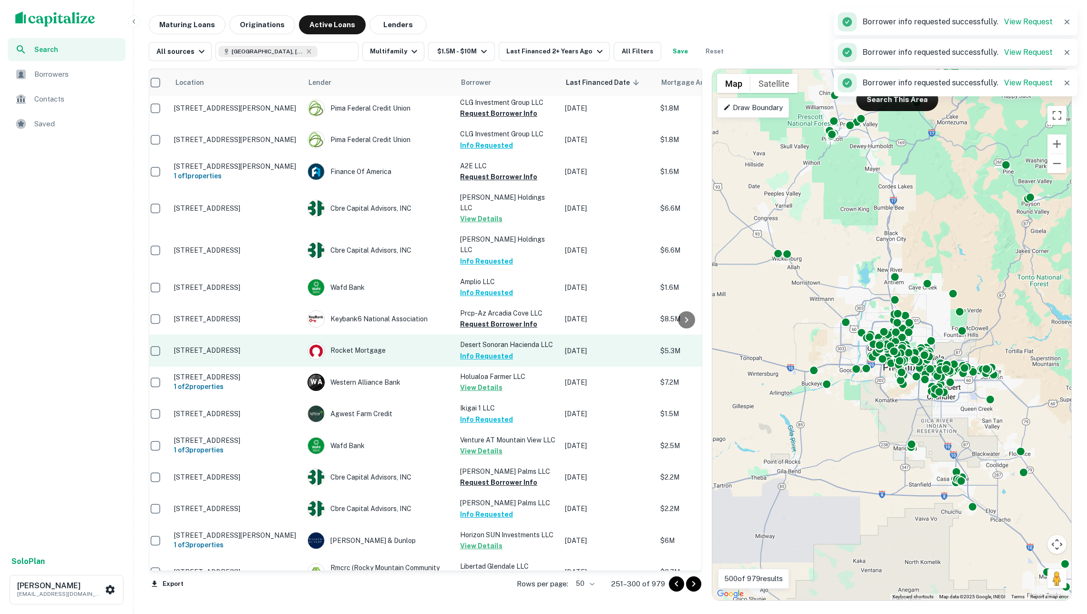
scroll to position [684, 8]
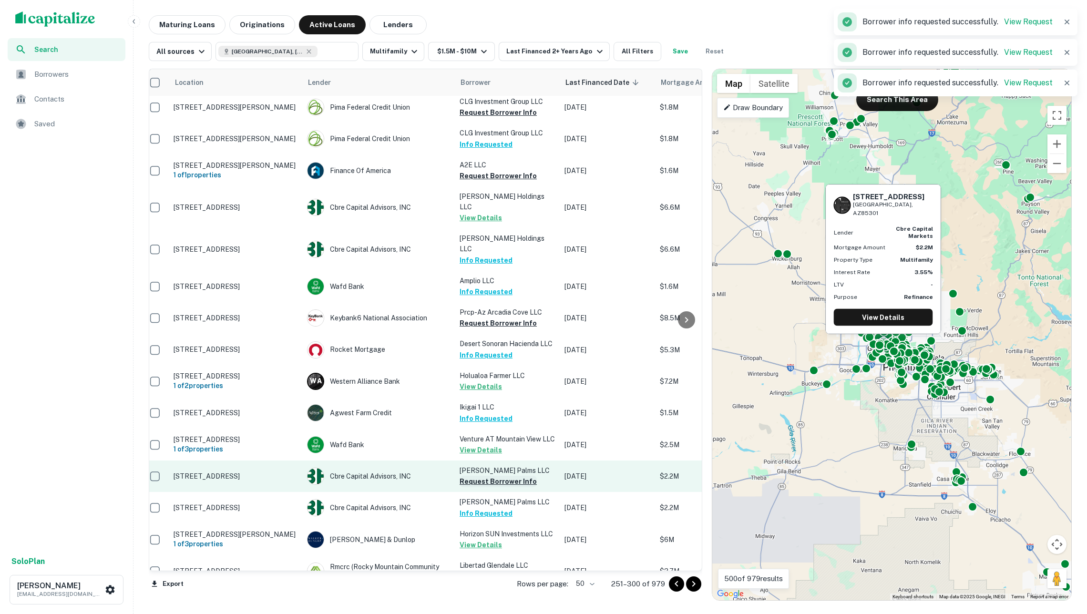
click at [496, 476] on button "Request Borrower Info" at bounding box center [498, 481] width 77 height 11
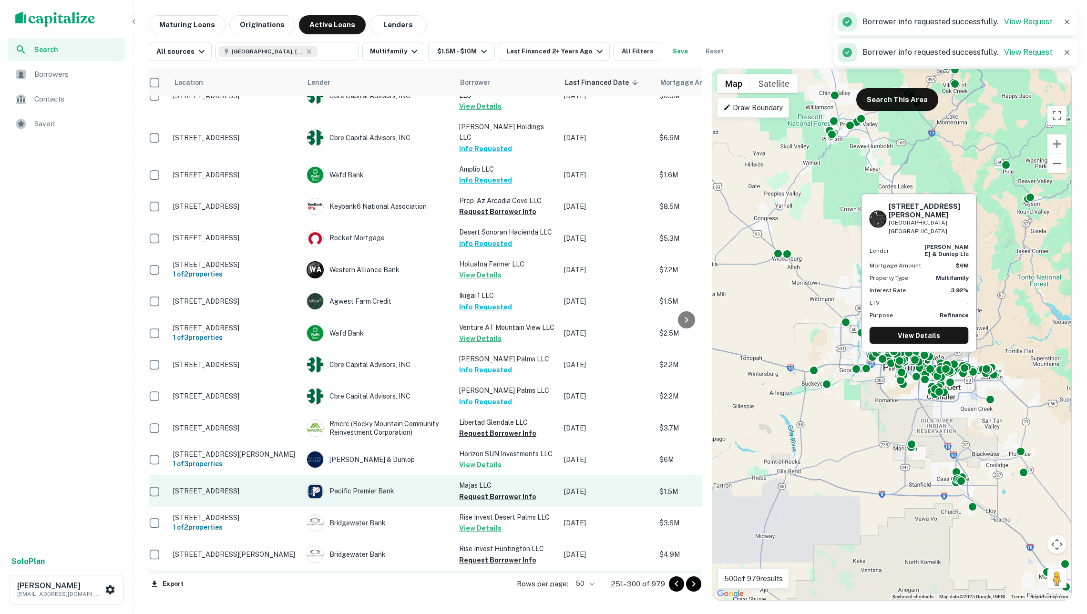
scroll to position [797, 9]
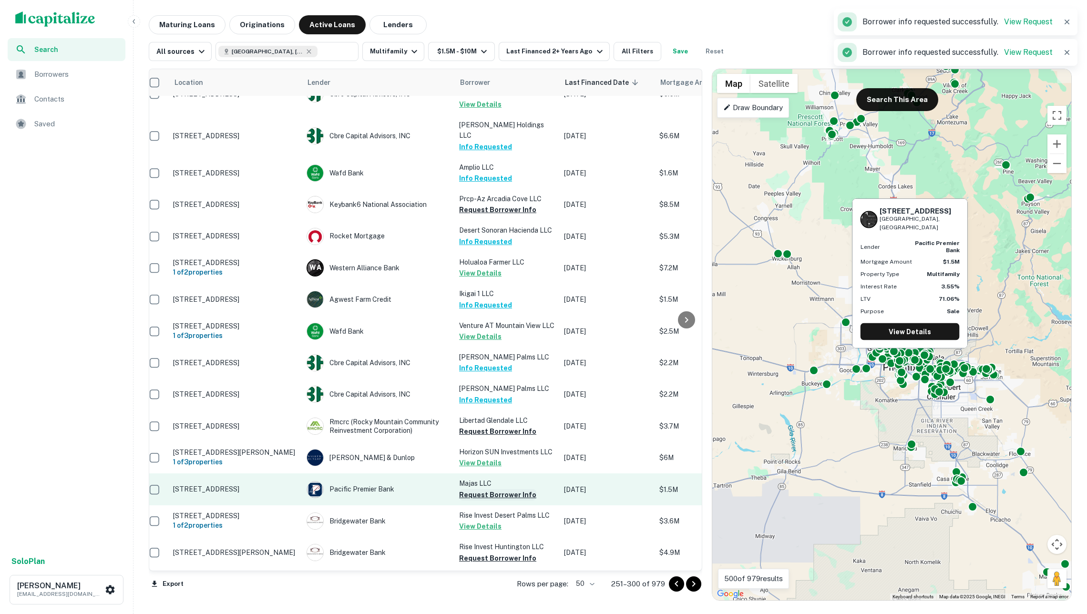
click at [496, 489] on button "Request Borrower Info" at bounding box center [497, 494] width 77 height 11
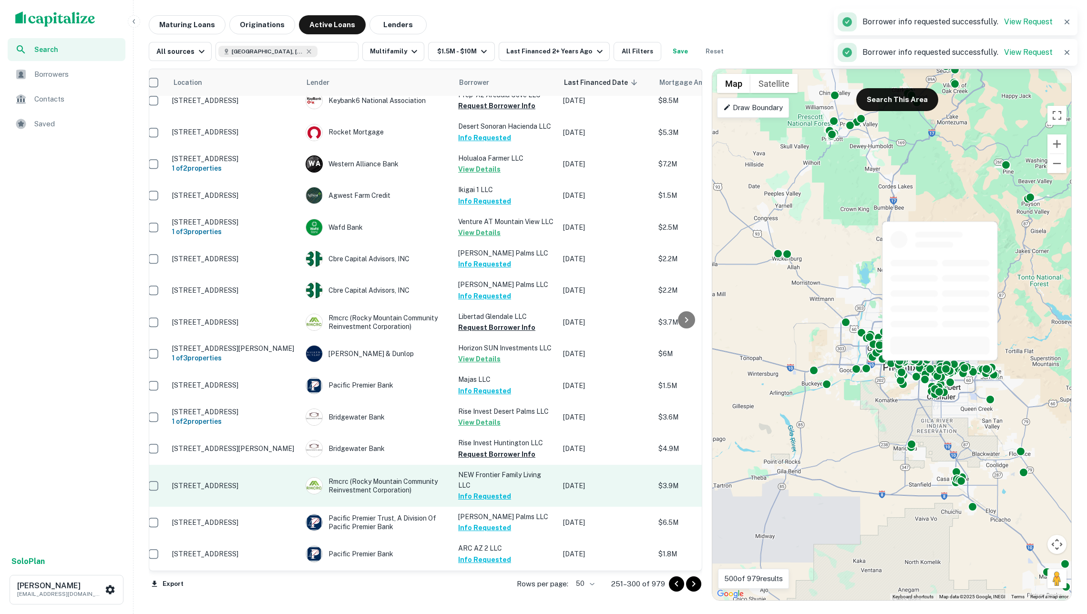
scroll to position [911, 10]
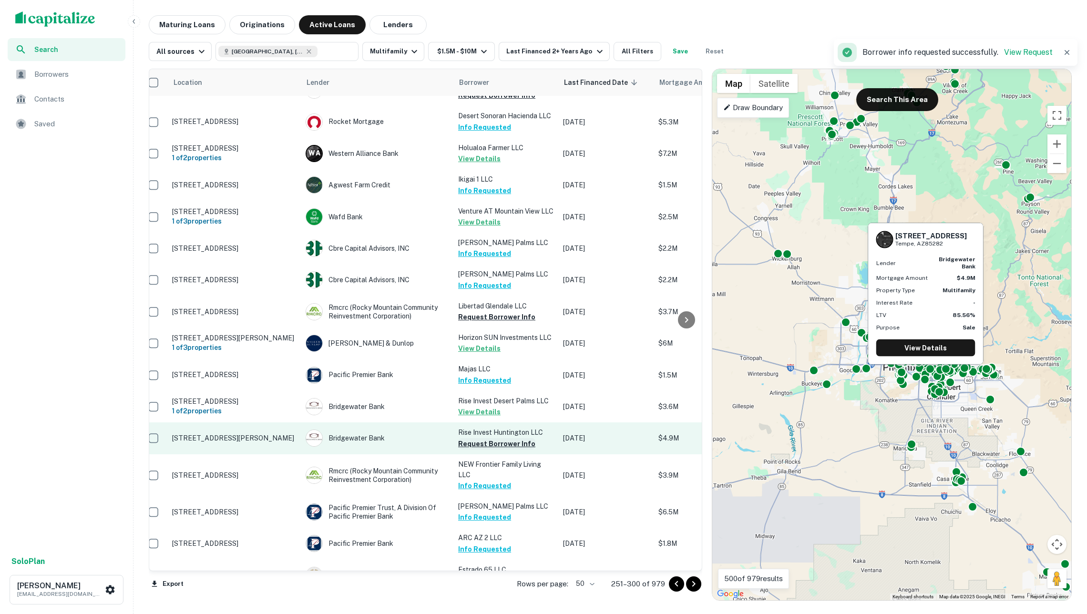
click at [489, 438] on button "Request Borrower Info" at bounding box center [496, 443] width 77 height 11
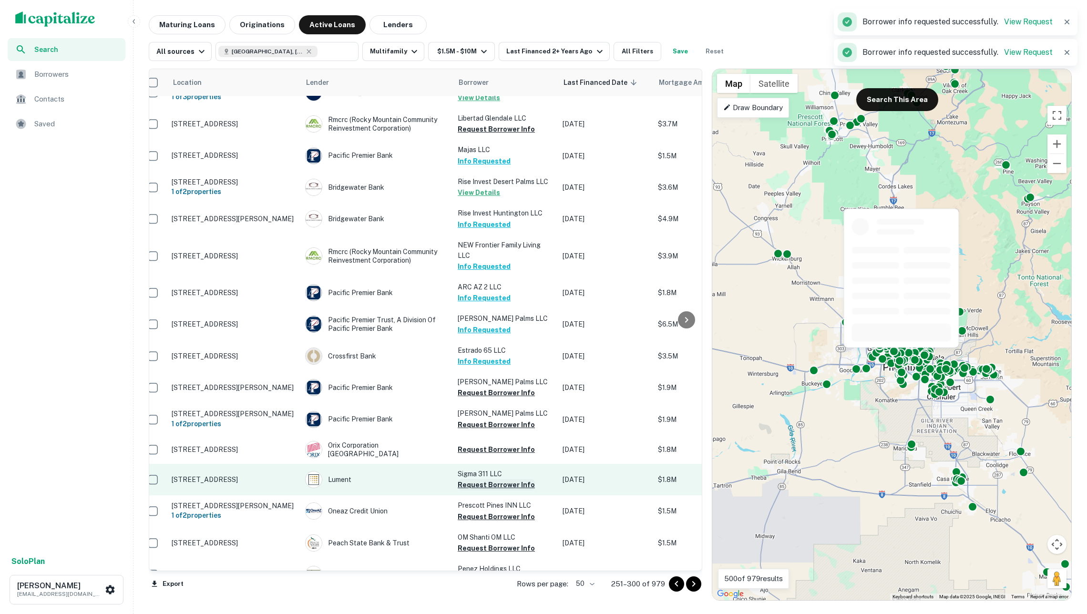
scroll to position [1129, 11]
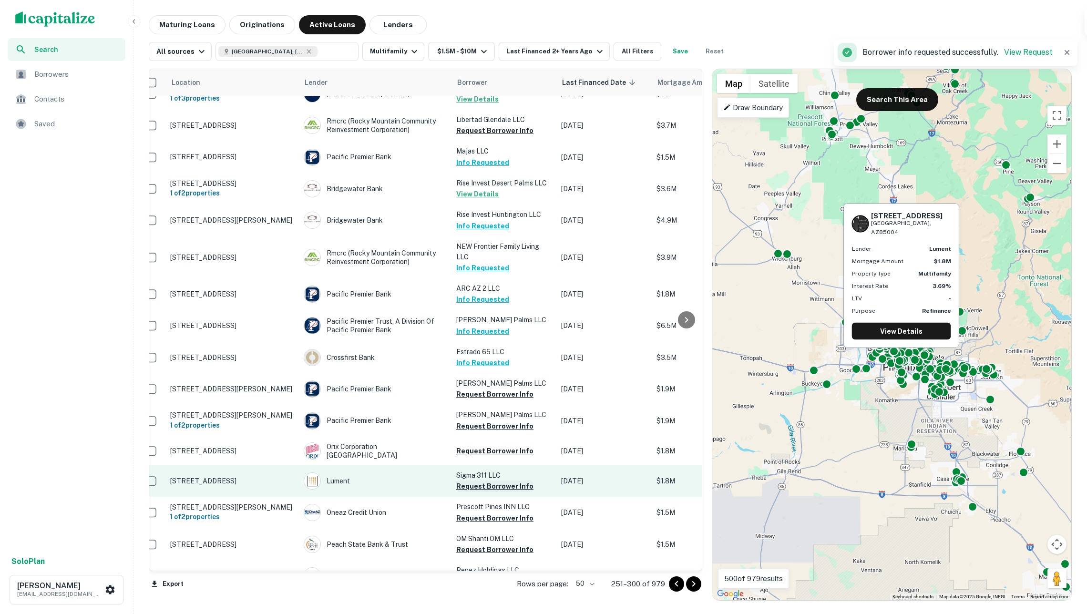
click at [493, 481] on button "Request Borrower Info" at bounding box center [494, 486] width 77 height 11
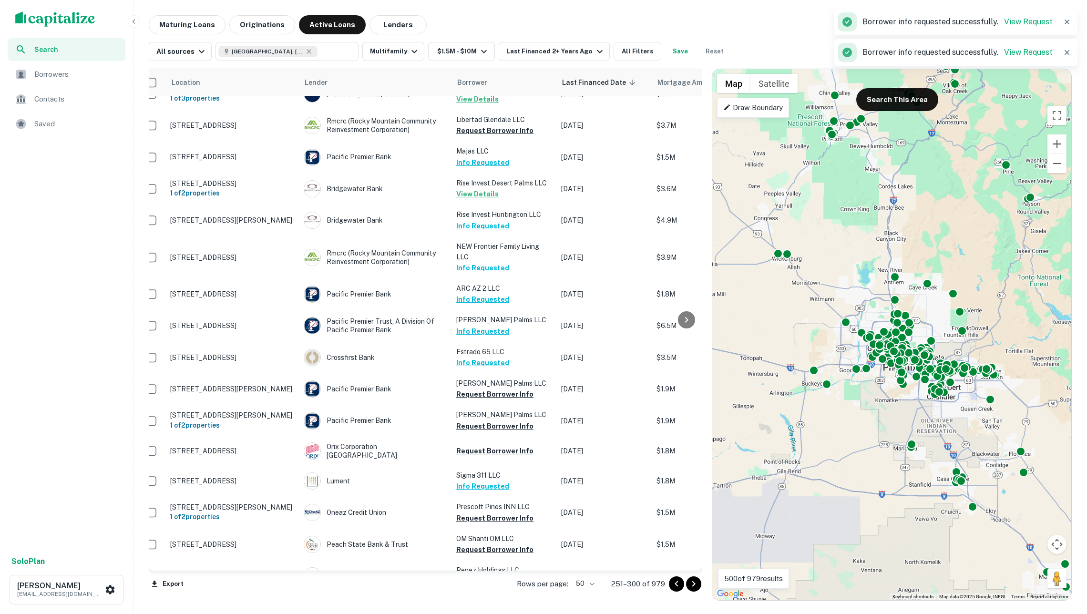
click at [689, 581] on icon "Go to next page" at bounding box center [693, 583] width 11 height 11
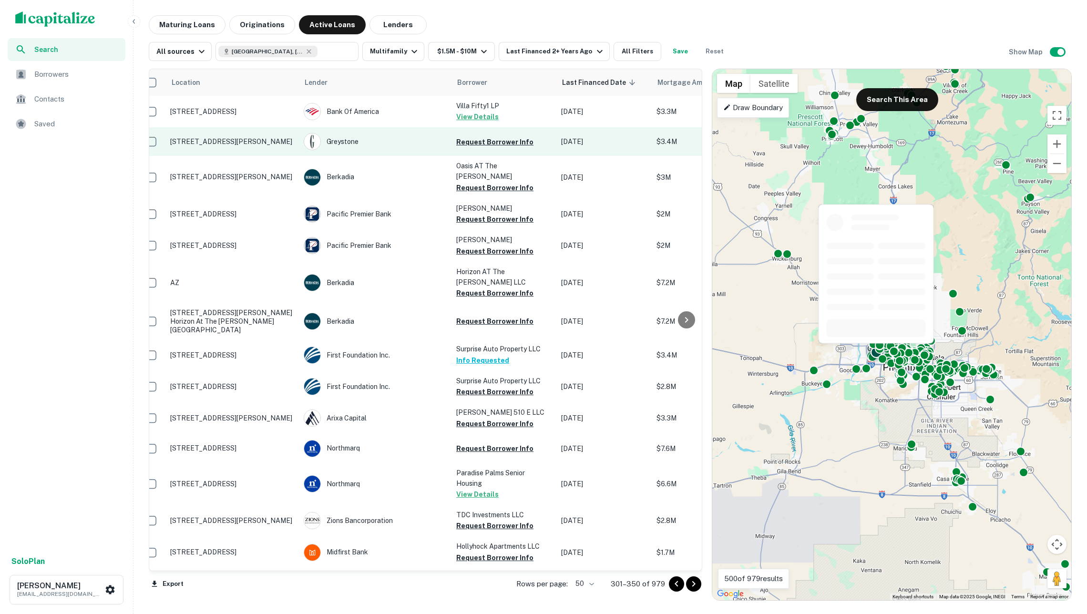
scroll to position [0, 11]
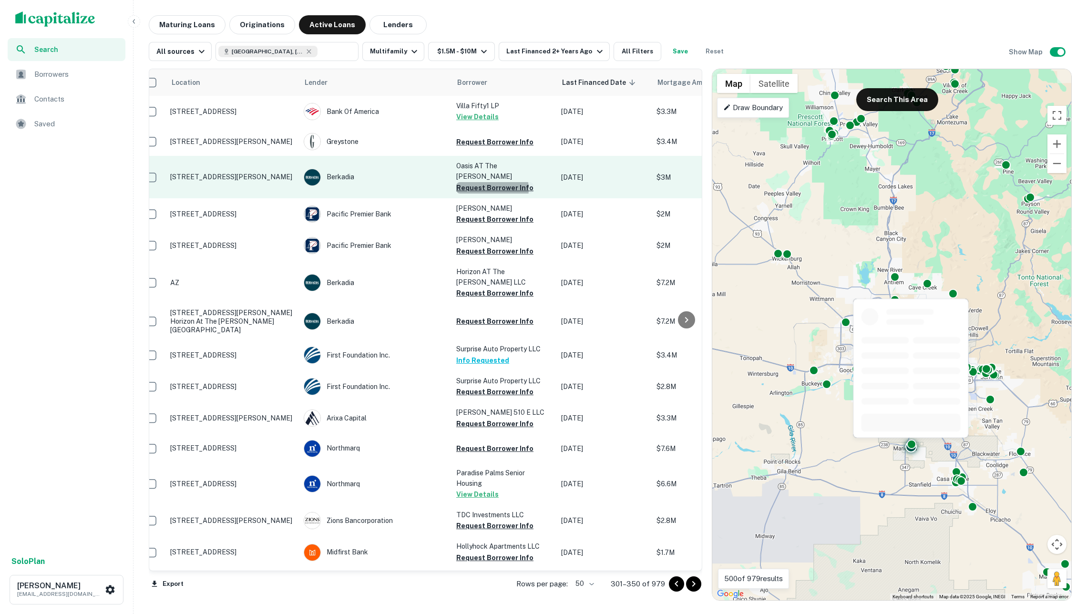
click at [489, 182] on button "Request Borrower Info" at bounding box center [494, 187] width 77 height 11
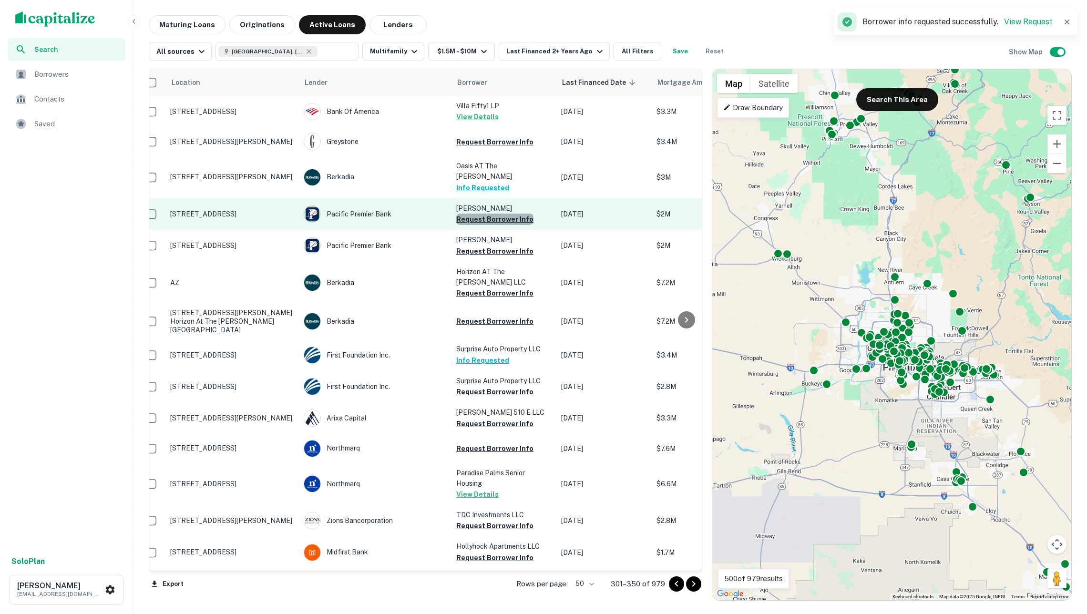
click at [494, 214] on button "Request Borrower Info" at bounding box center [494, 219] width 77 height 11
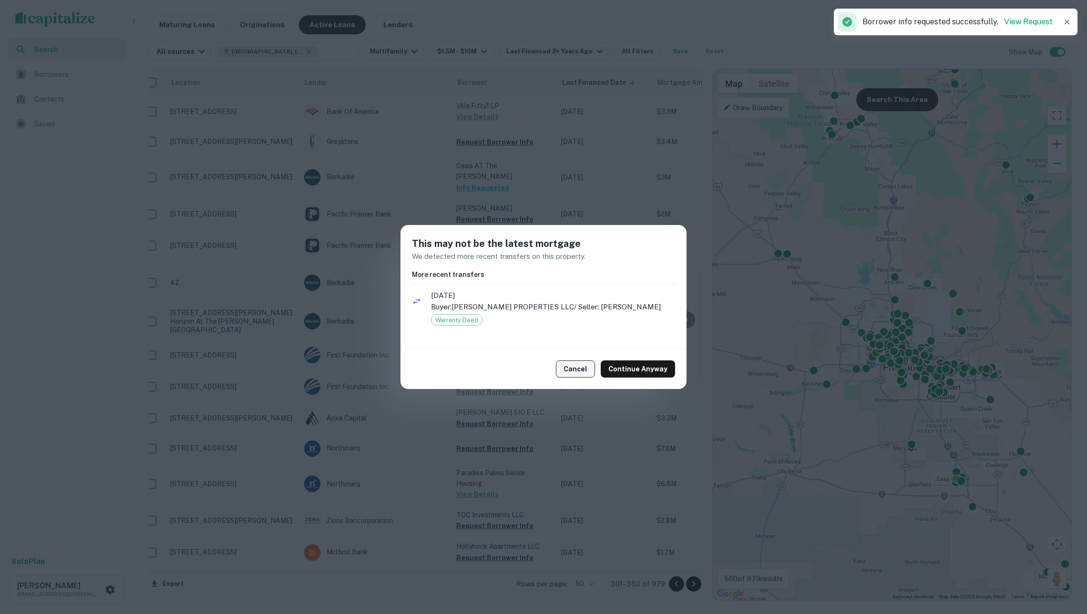
click at [584, 367] on button "Cancel" at bounding box center [575, 368] width 39 height 17
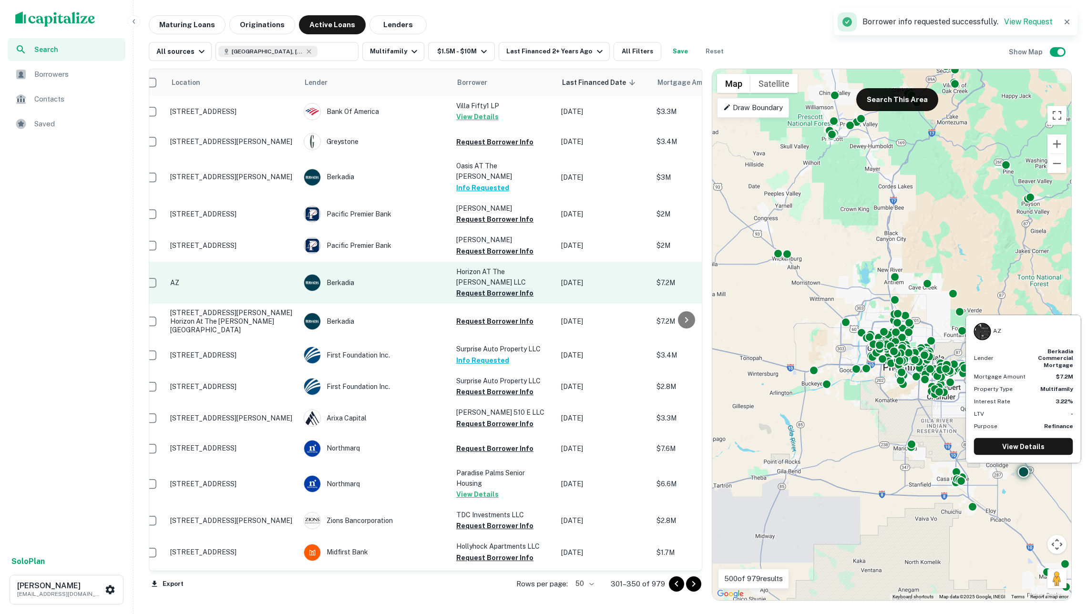
click at [479, 287] on button "Request Borrower Info" at bounding box center [494, 292] width 77 height 11
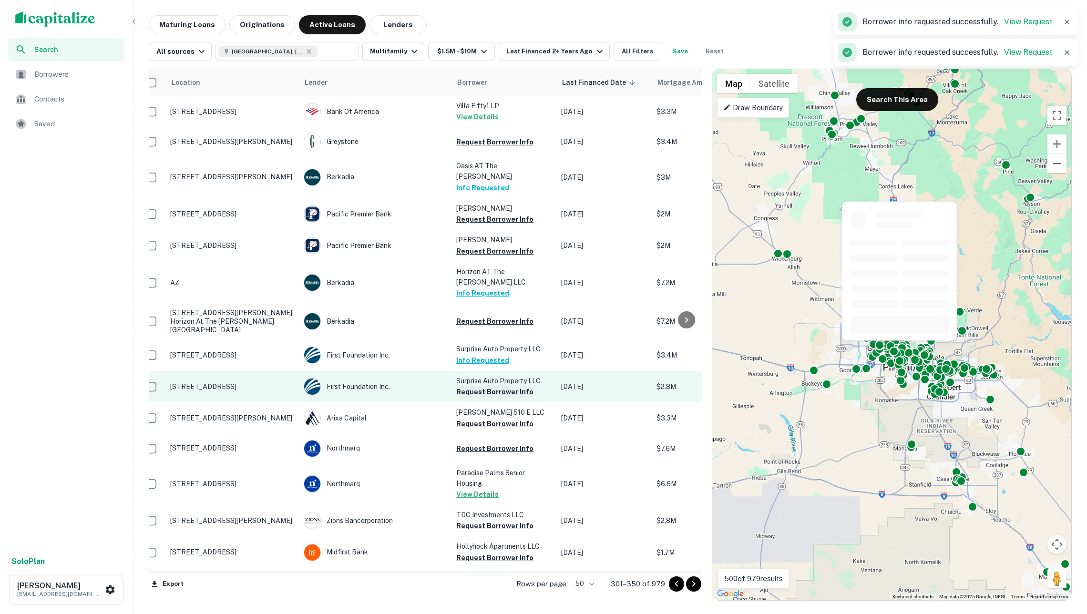
click at [507, 386] on button "Request Borrower Info" at bounding box center [494, 391] width 77 height 11
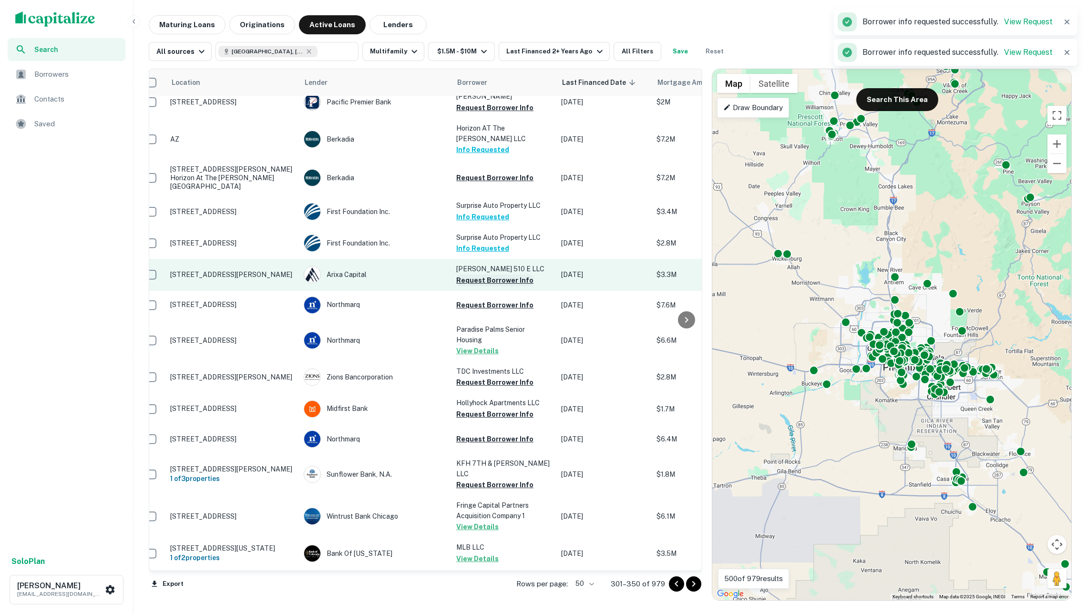
scroll to position [145, 11]
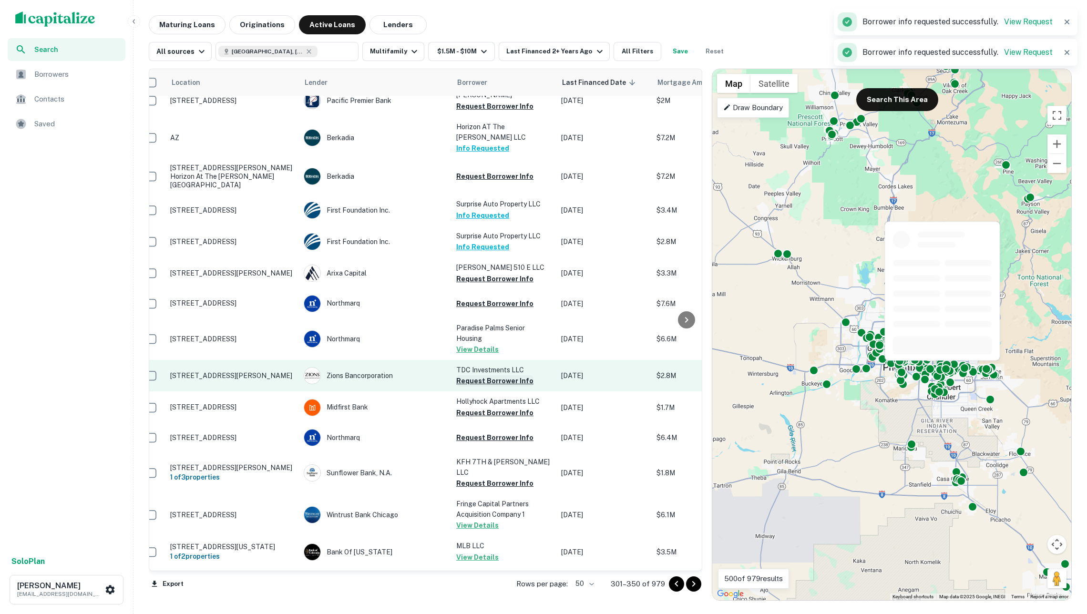
click at [488, 375] on button "Request Borrower Info" at bounding box center [494, 380] width 77 height 11
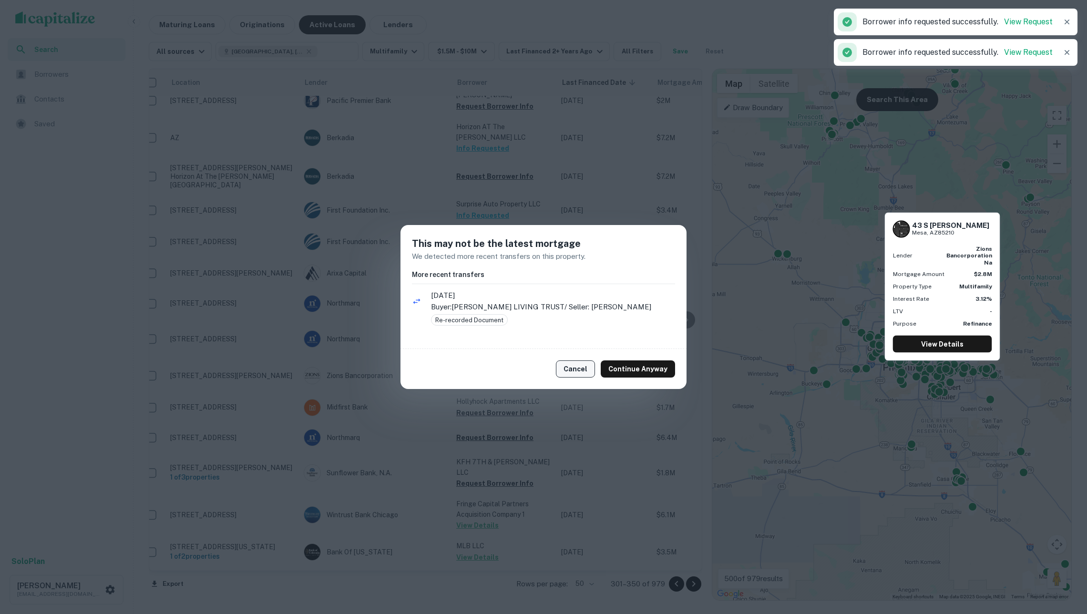
click at [574, 364] on button "Cancel" at bounding box center [575, 368] width 39 height 17
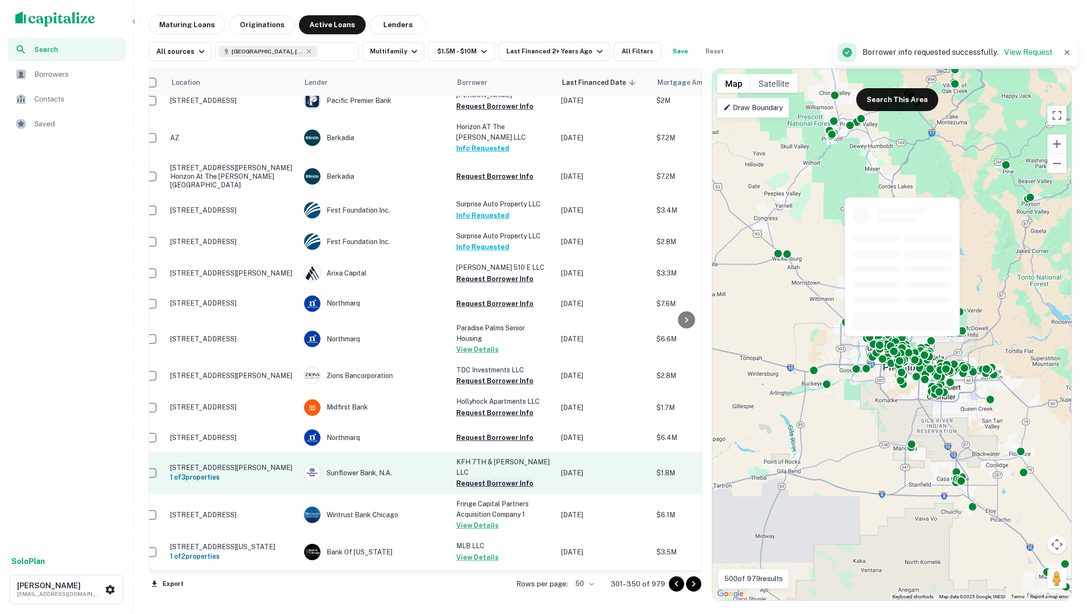
click at [494, 478] on button "Request Borrower Info" at bounding box center [494, 483] width 77 height 11
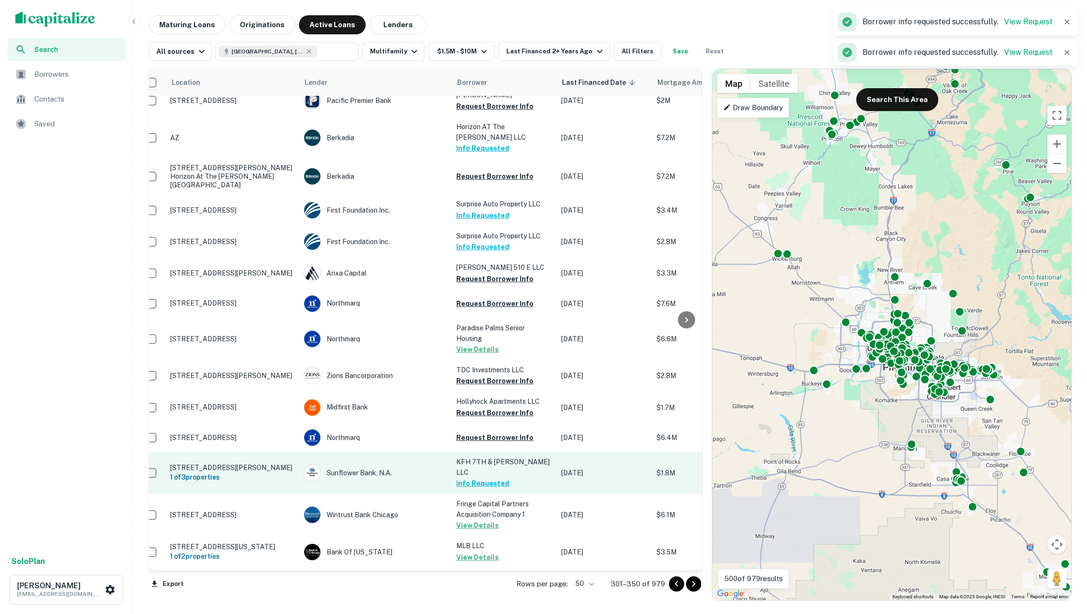
scroll to position [265, 11]
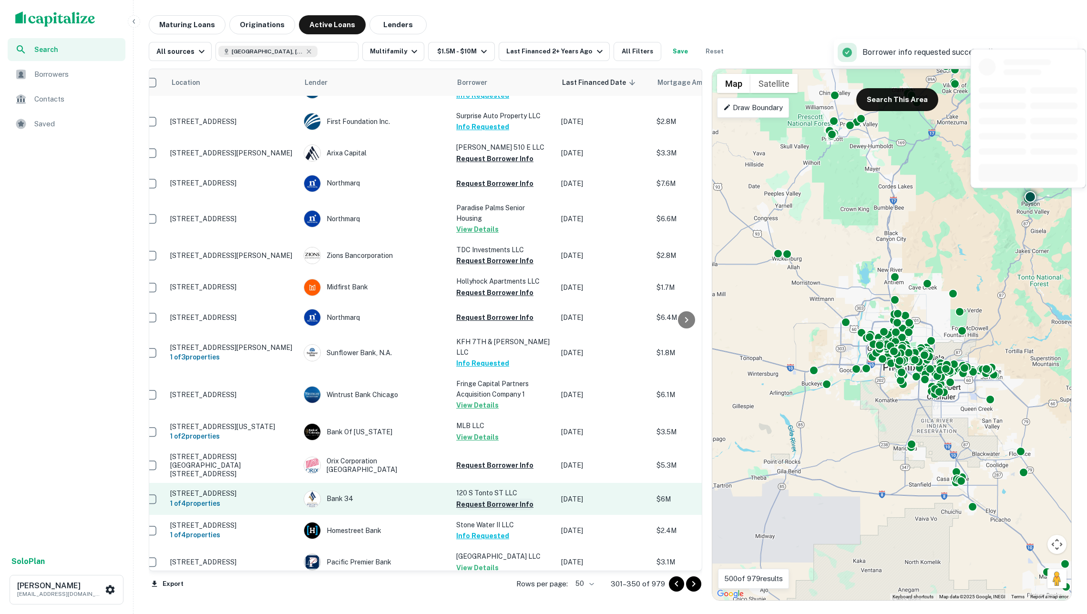
click at [492, 499] on button "Request Borrower Info" at bounding box center [494, 504] width 77 height 11
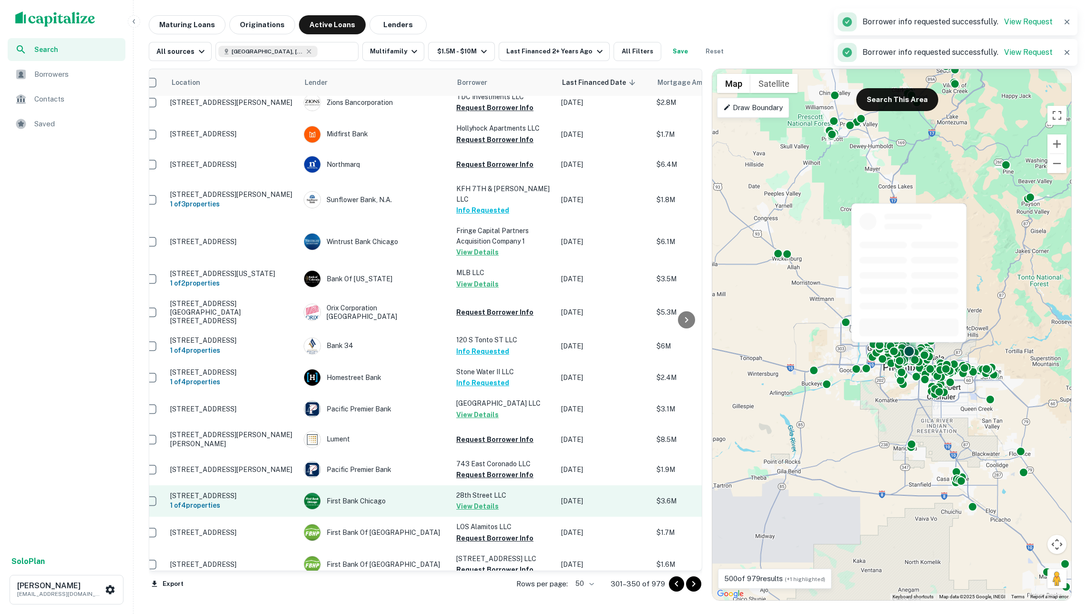
scroll to position [437, 11]
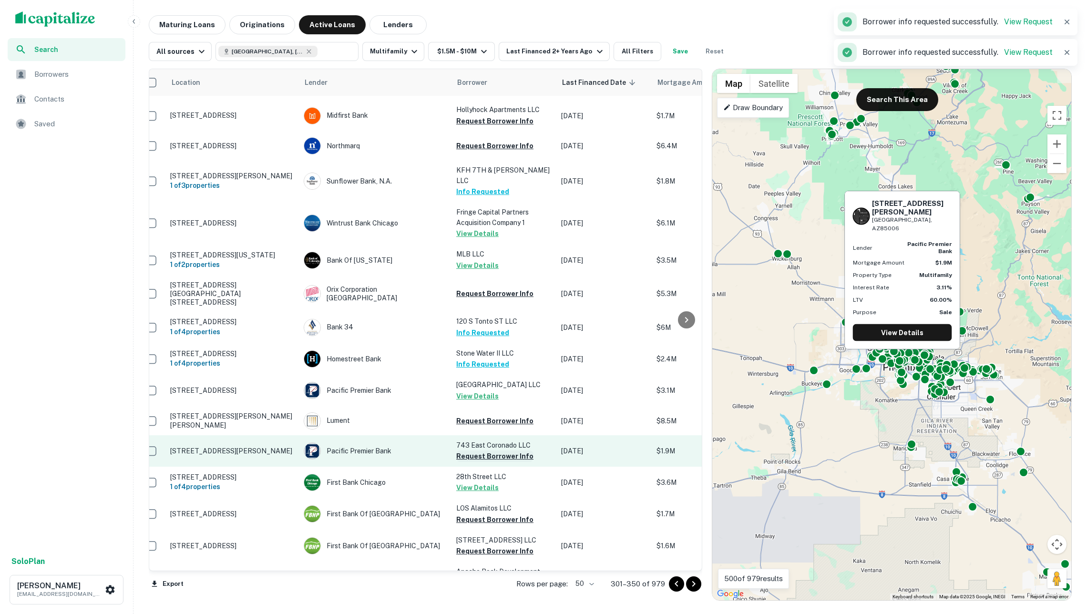
click at [481, 450] on button "Request Borrower Info" at bounding box center [494, 455] width 77 height 11
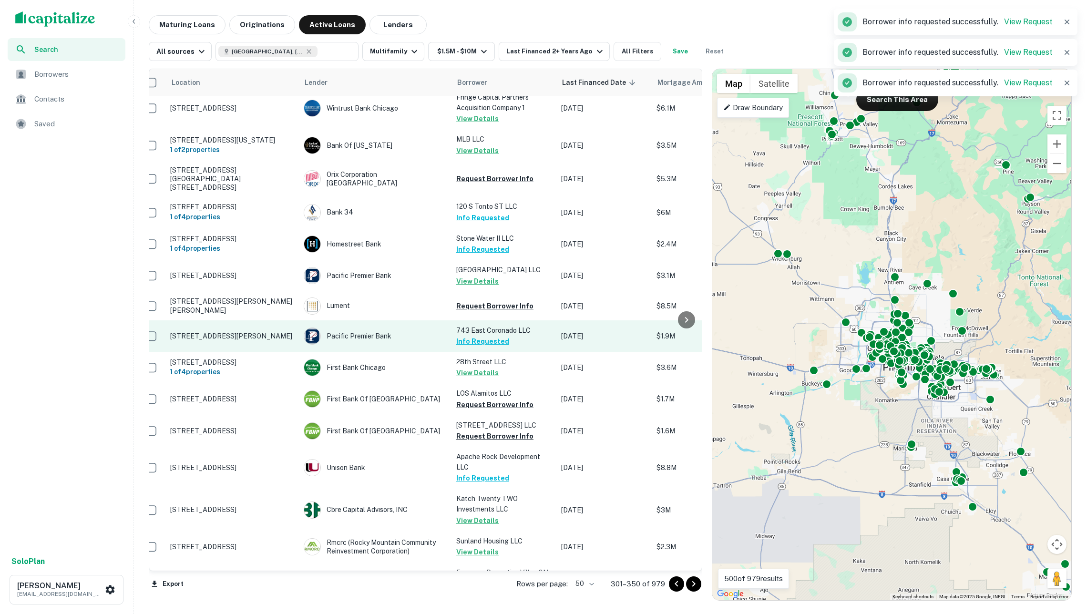
scroll to position [554, 11]
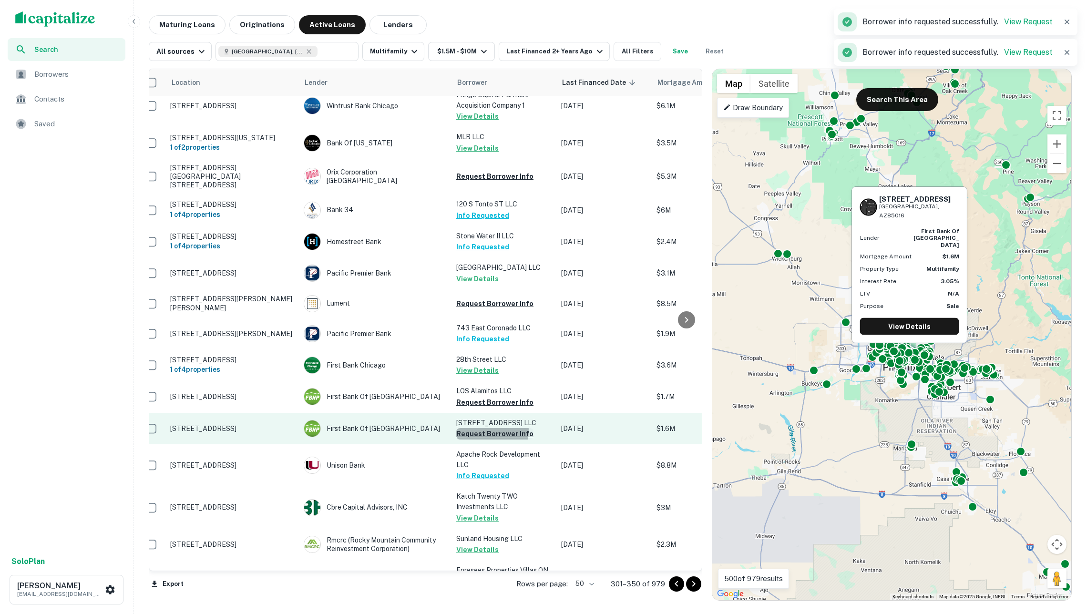
click at [485, 428] on button "Request Borrower Info" at bounding box center [494, 433] width 77 height 11
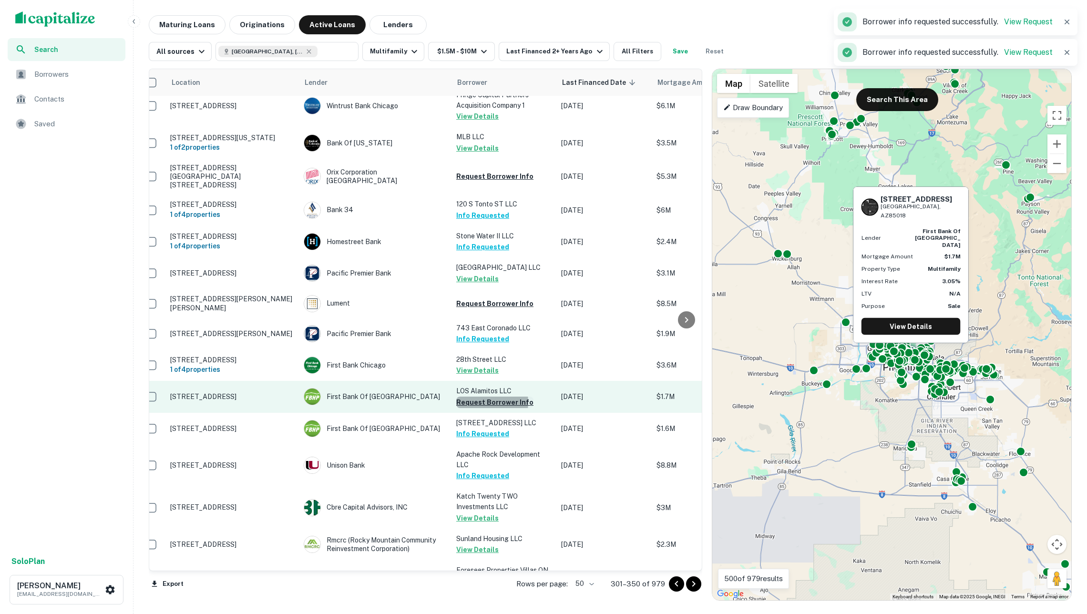
click at [484, 397] on button "Request Borrower Info" at bounding box center [494, 402] width 77 height 11
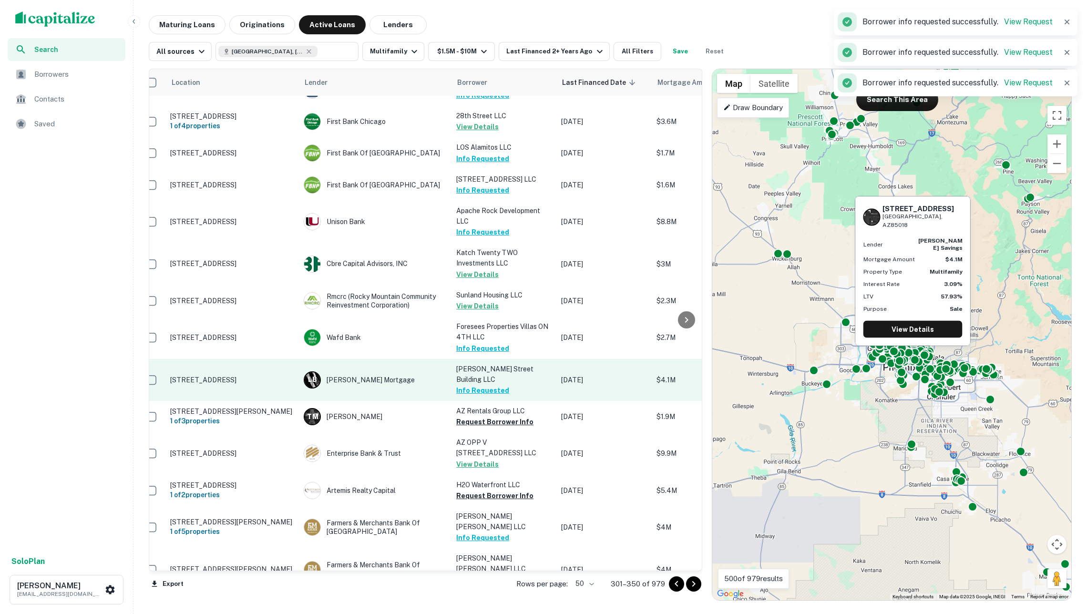
scroll to position [799, 11]
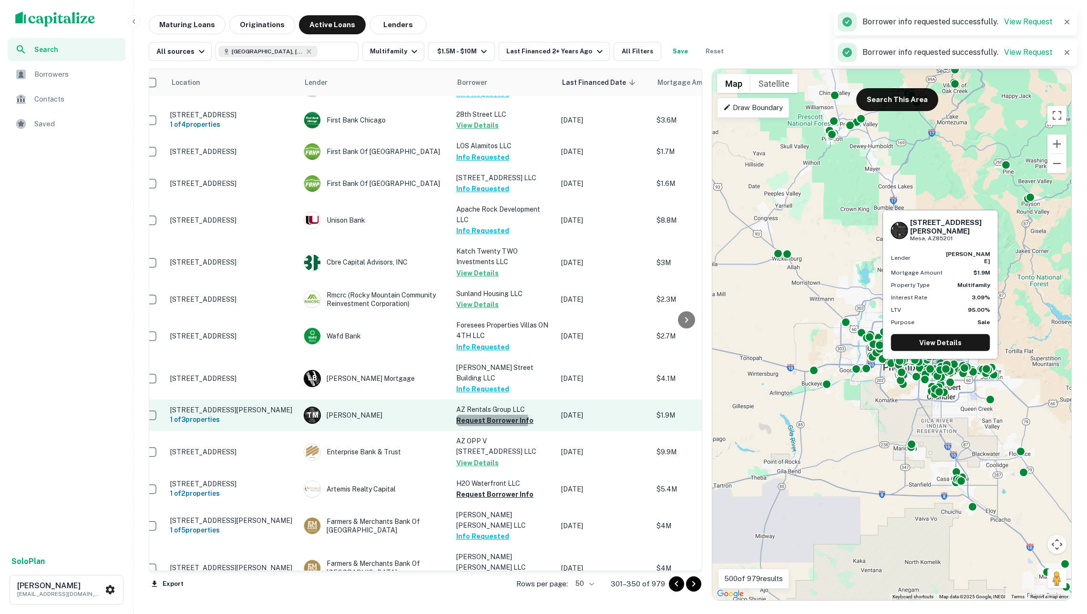
click at [487, 415] on button "Request Borrower Info" at bounding box center [494, 420] width 77 height 11
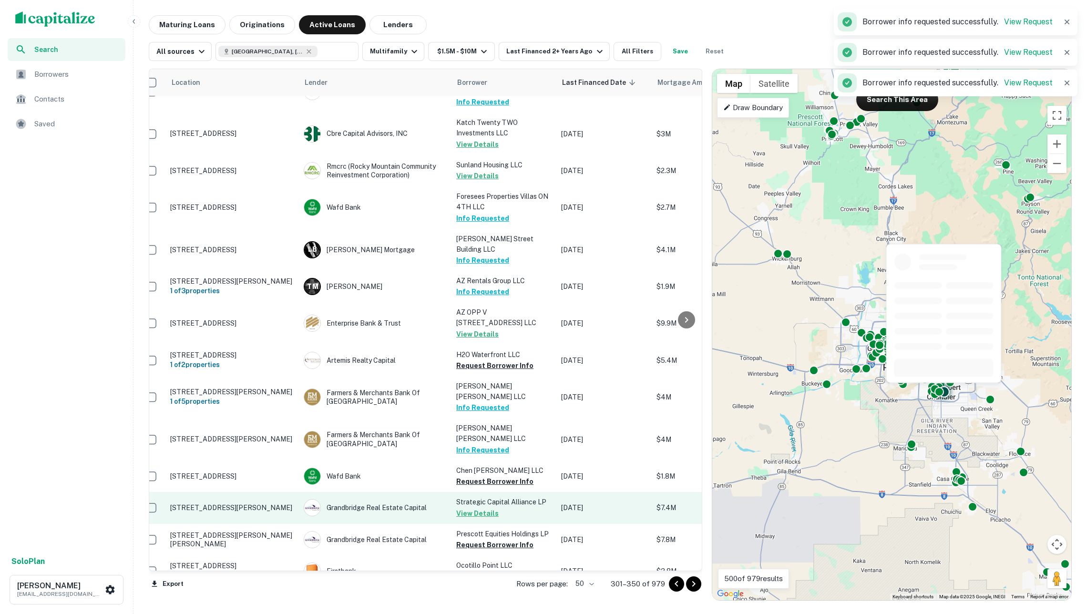
scroll to position [929, 11]
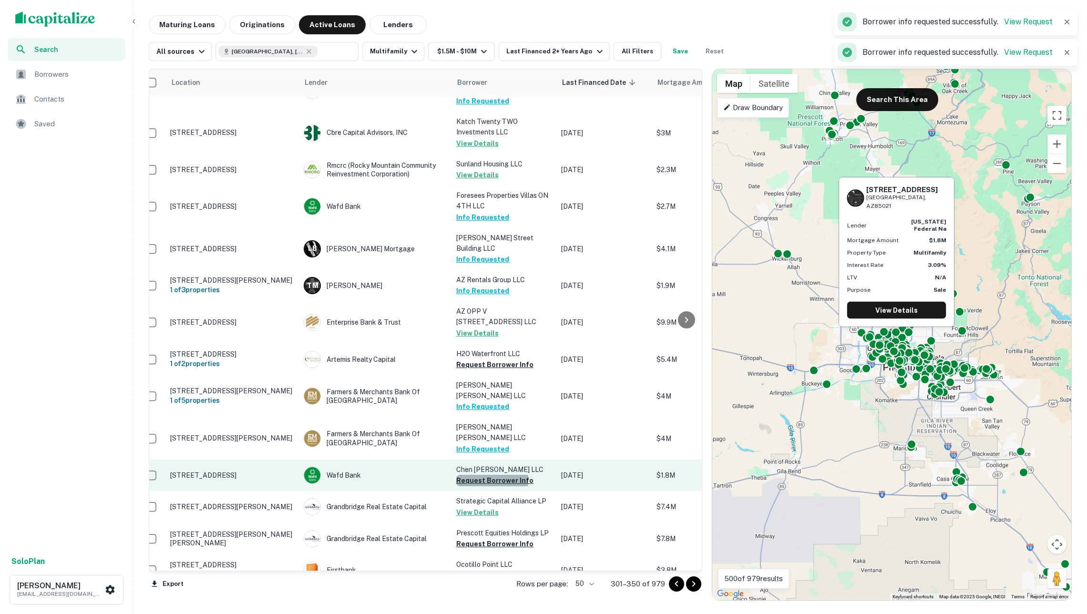
click at [489, 475] on button "Request Borrower Info" at bounding box center [494, 480] width 77 height 11
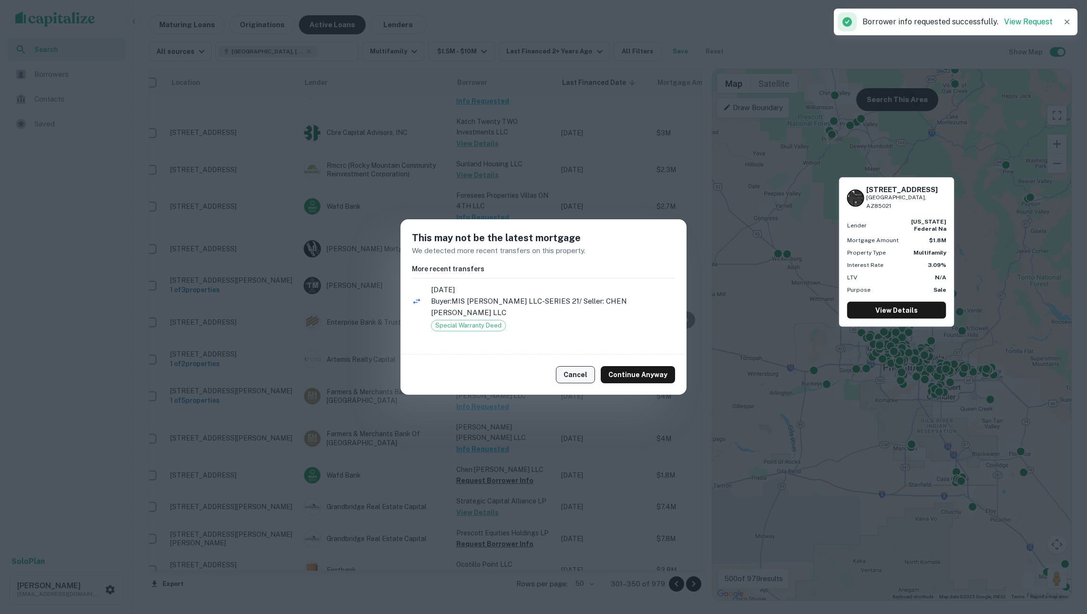
click at [580, 366] on button "Cancel" at bounding box center [575, 374] width 39 height 17
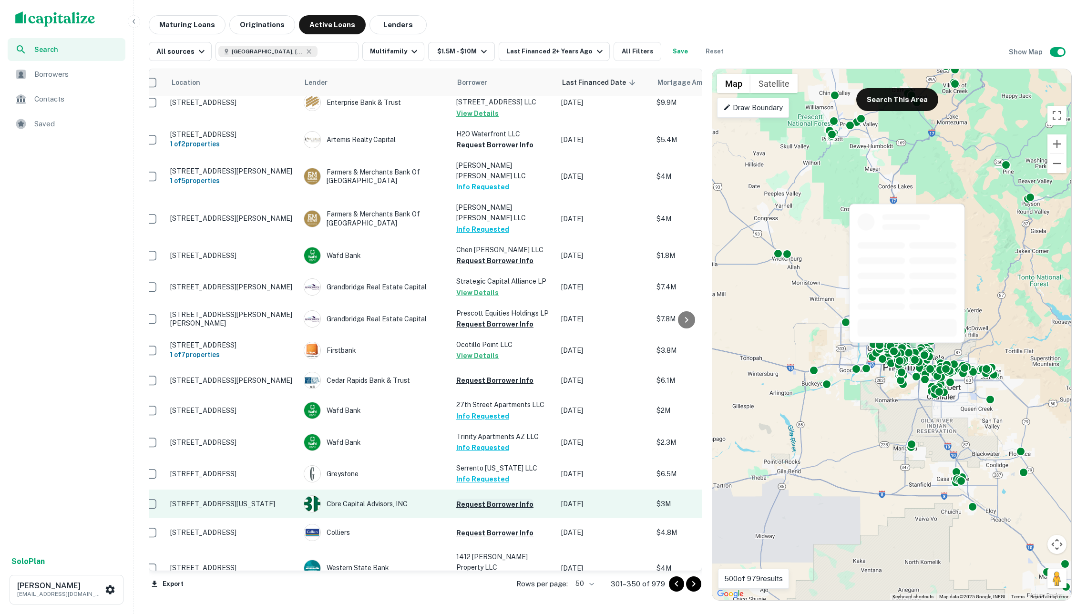
scroll to position [1148, 11]
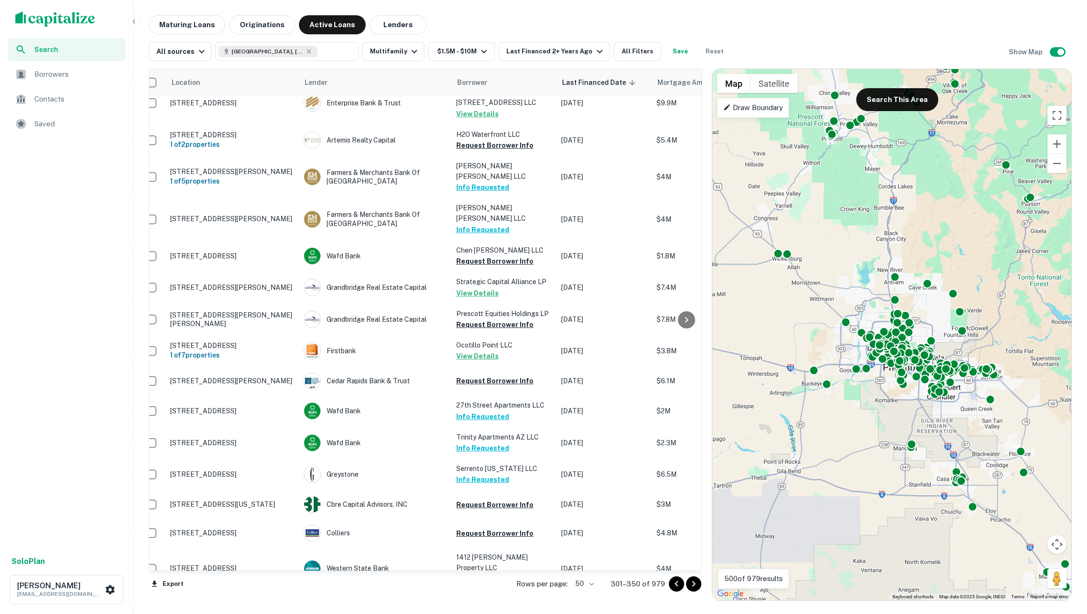
click at [696, 582] on icon "Go to next page" at bounding box center [693, 583] width 11 height 11
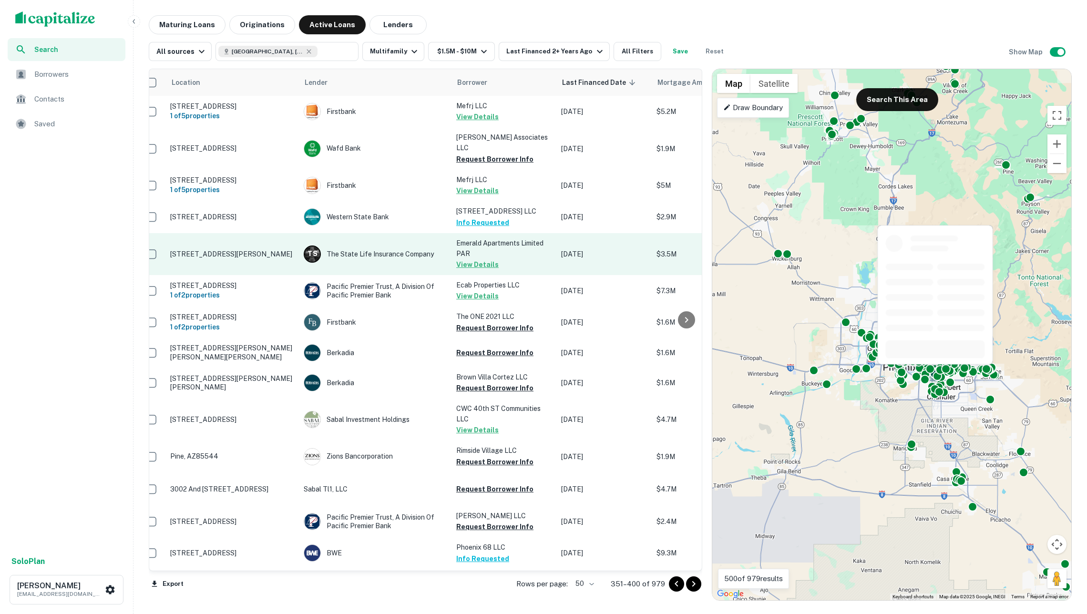
scroll to position [0, 11]
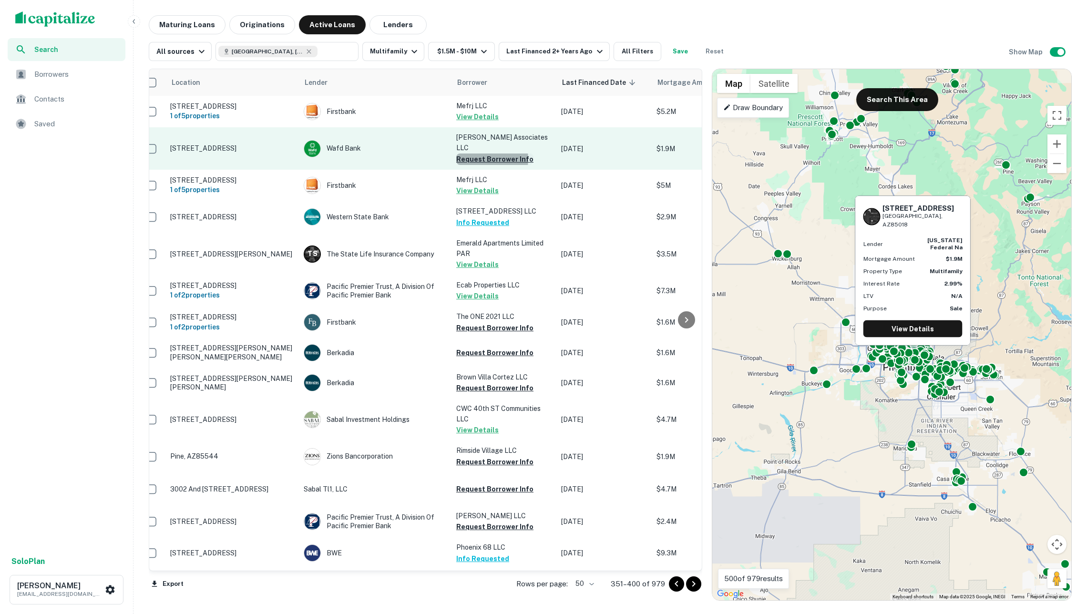
click at [485, 158] on button "Request Borrower Info" at bounding box center [494, 159] width 77 height 11
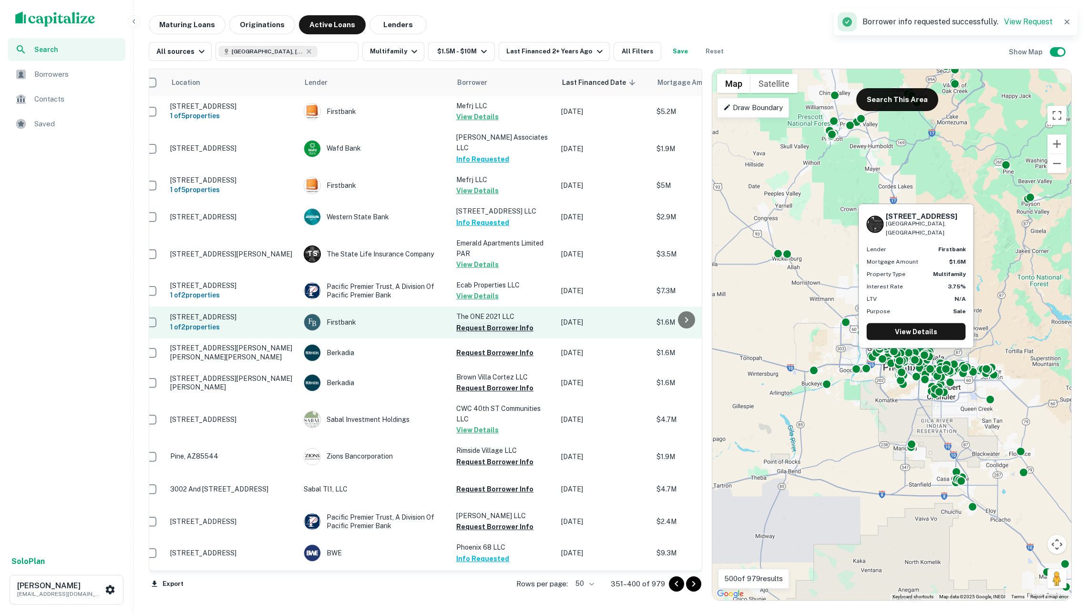
click at [498, 322] on button "Request Borrower Info" at bounding box center [494, 327] width 77 height 11
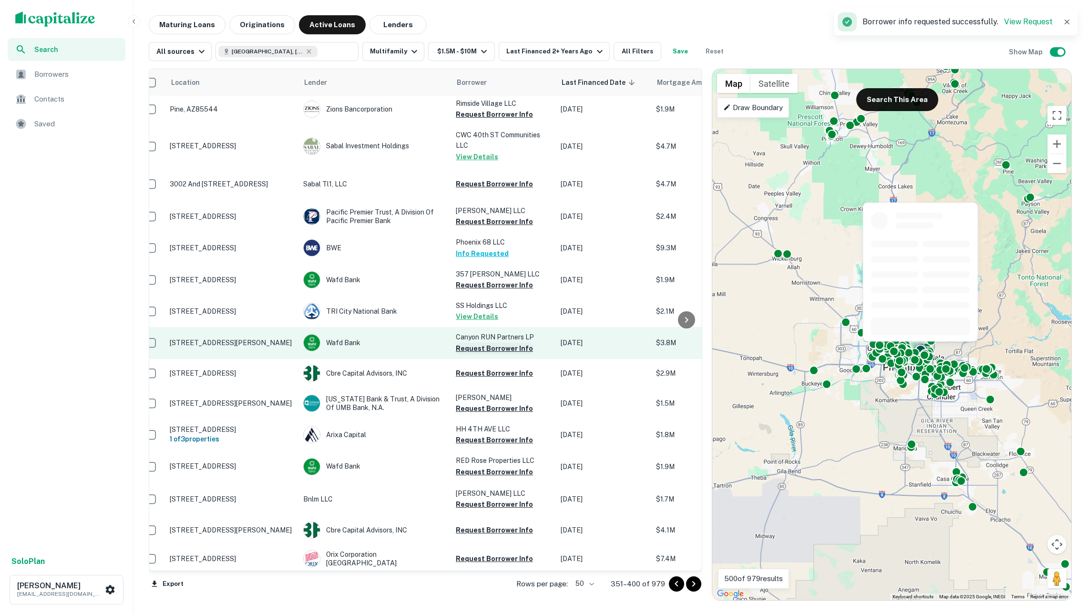
scroll to position [305, 12]
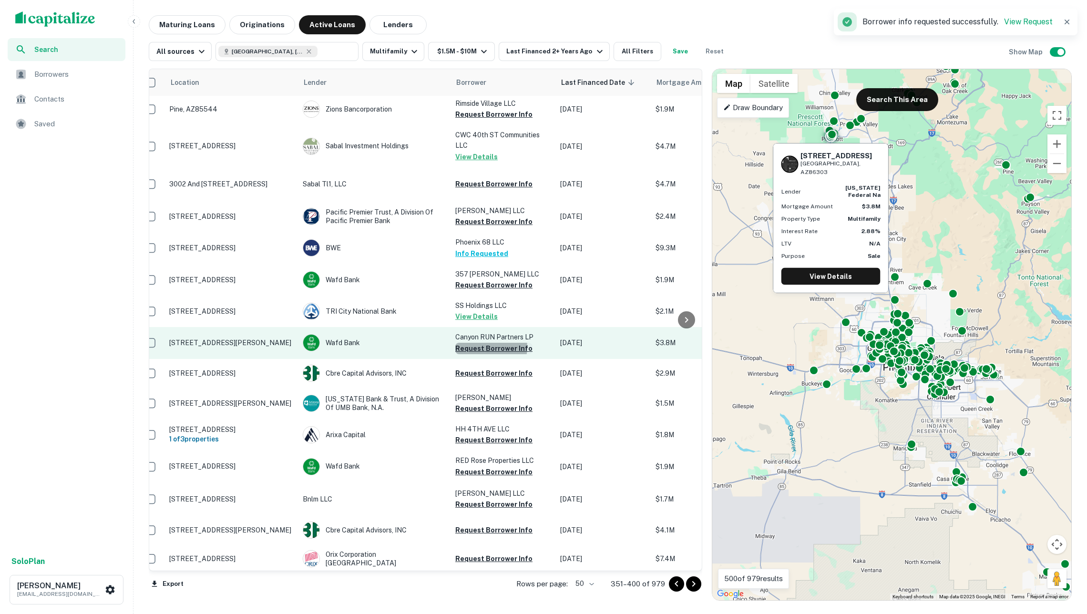
click at [487, 343] on button "Request Borrower Info" at bounding box center [493, 348] width 77 height 11
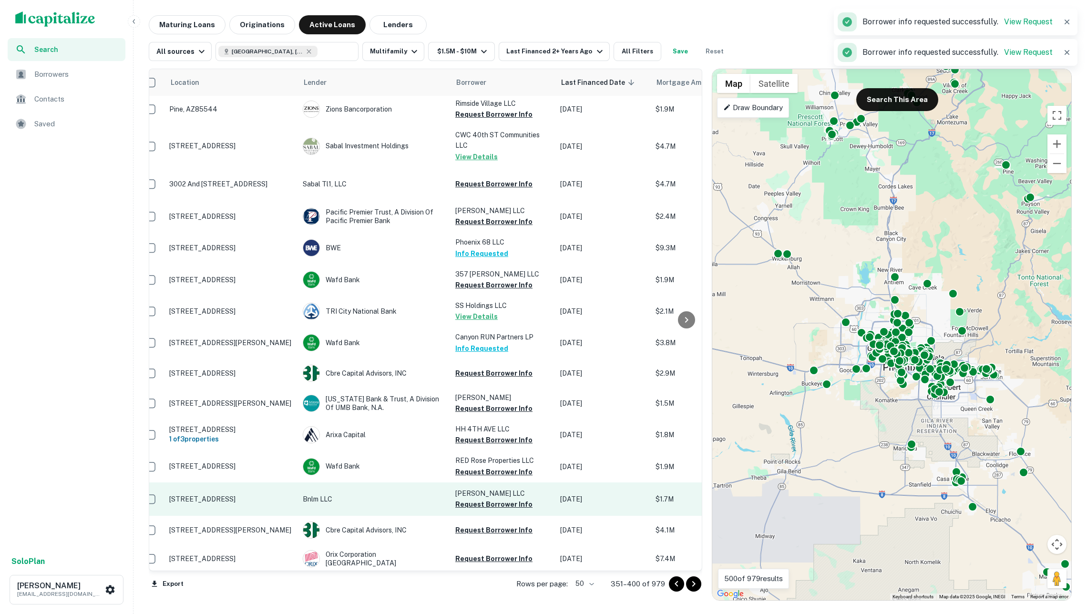
scroll to position [363, 12]
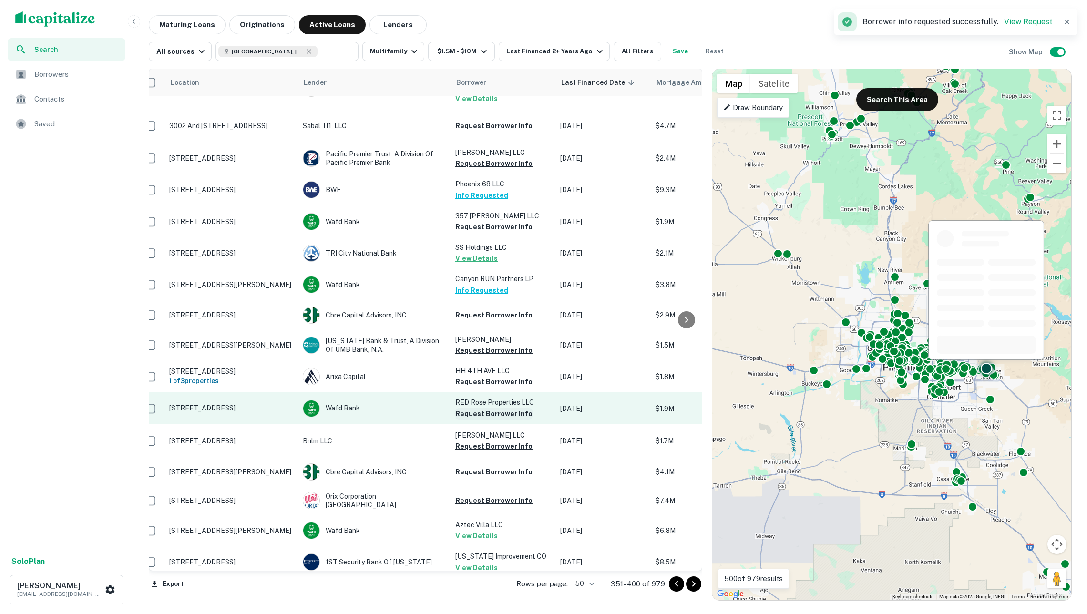
click at [490, 409] on button "Request Borrower Info" at bounding box center [493, 413] width 77 height 11
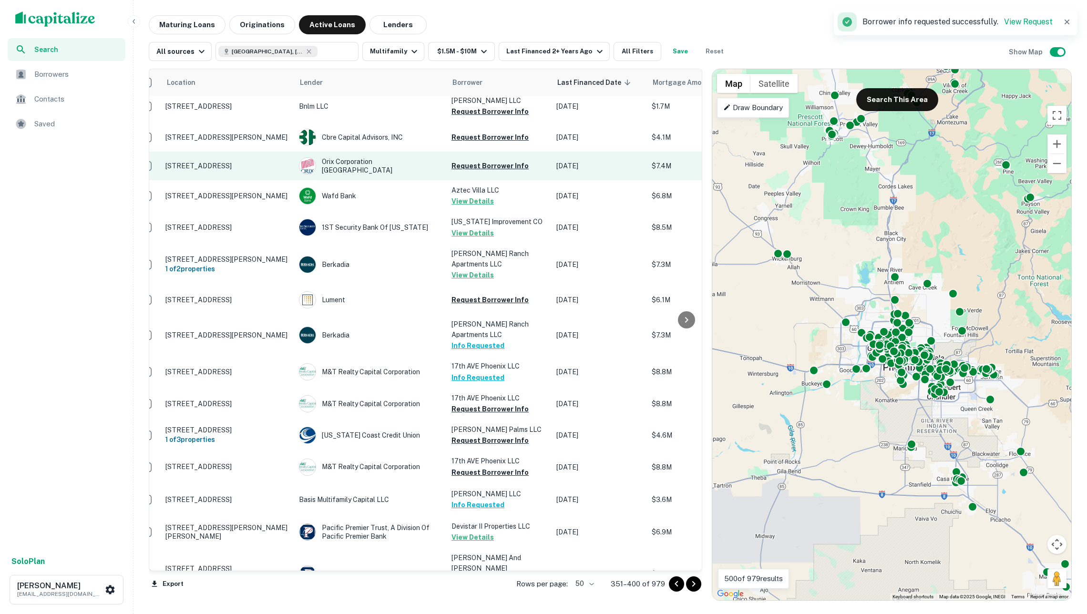
scroll to position [700, 16]
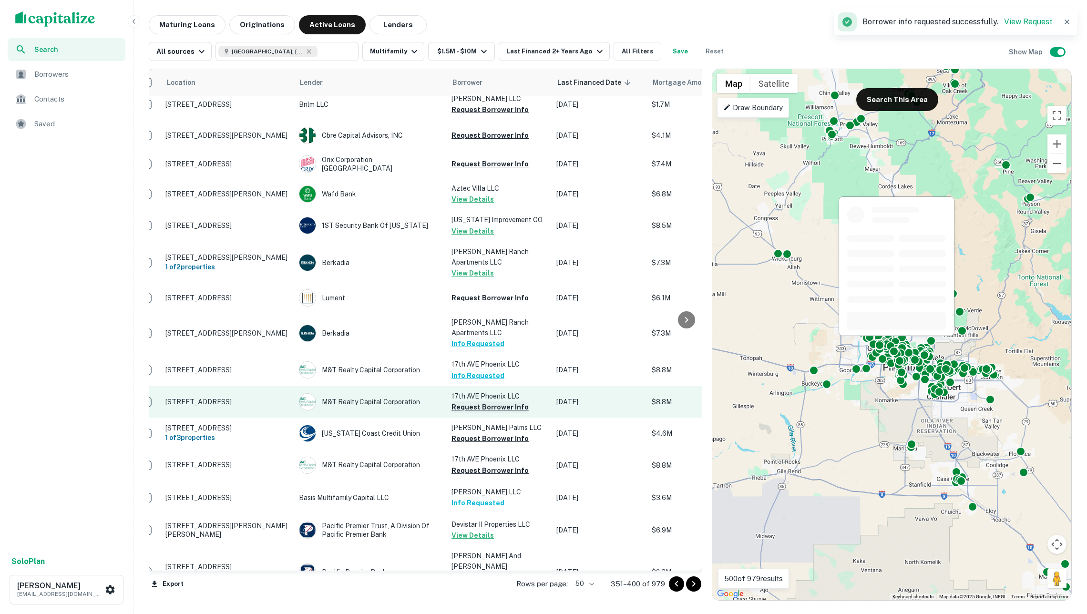
click at [492, 409] on button "Request Borrower Info" at bounding box center [489, 406] width 77 height 11
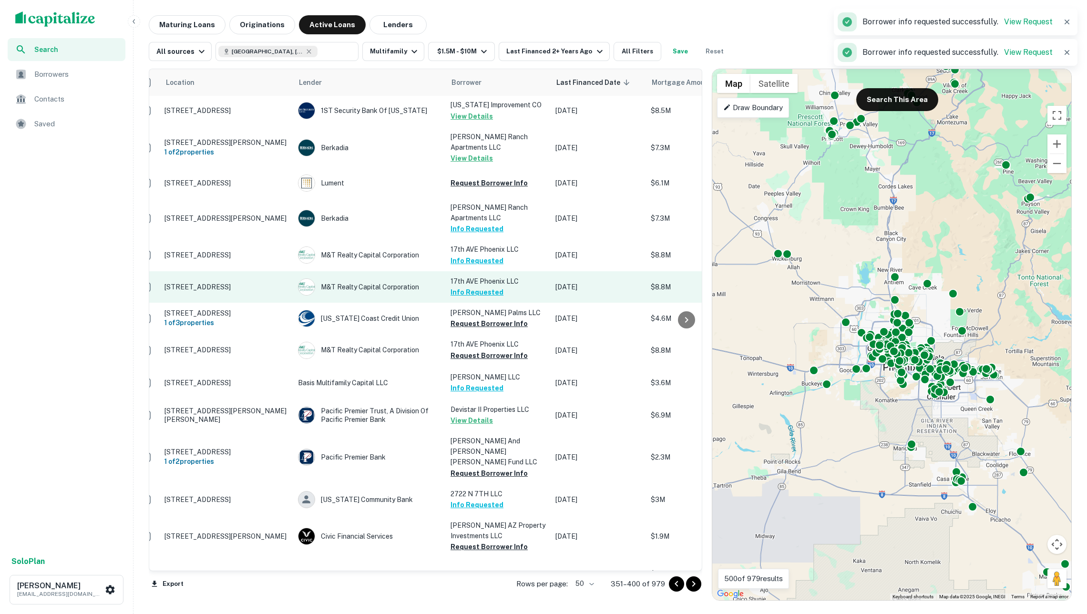
scroll to position [983, 17]
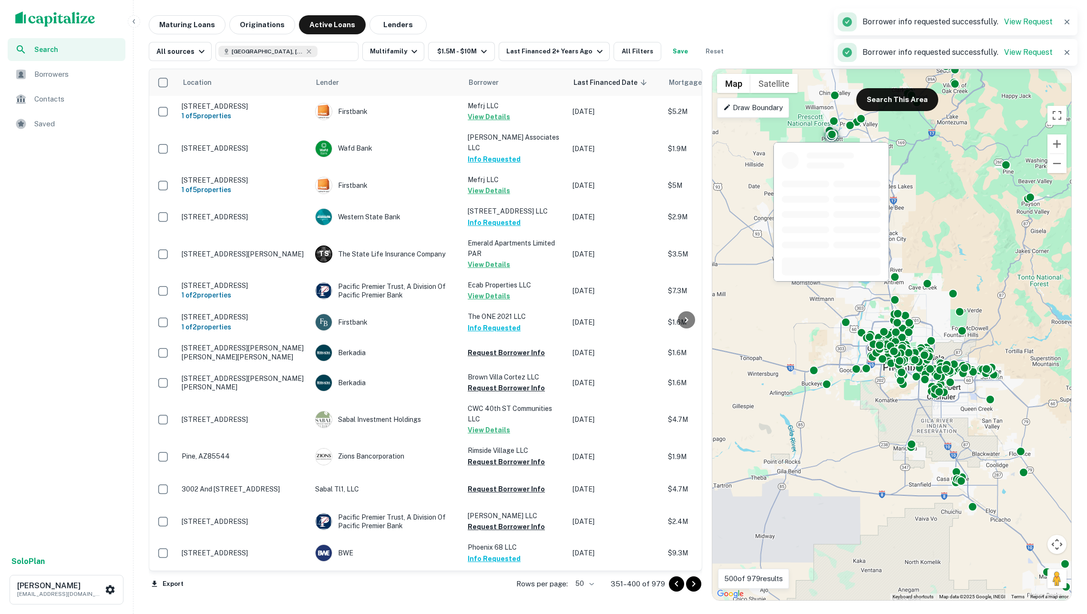
scroll to position [983, 17]
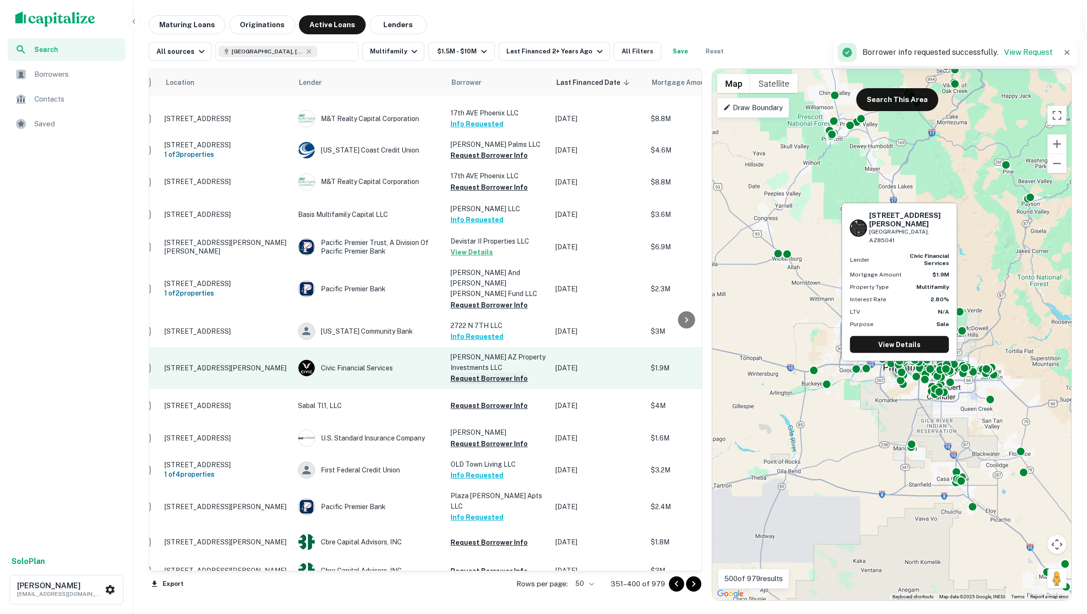
click at [476, 373] on button "Request Borrower Info" at bounding box center [488, 378] width 77 height 11
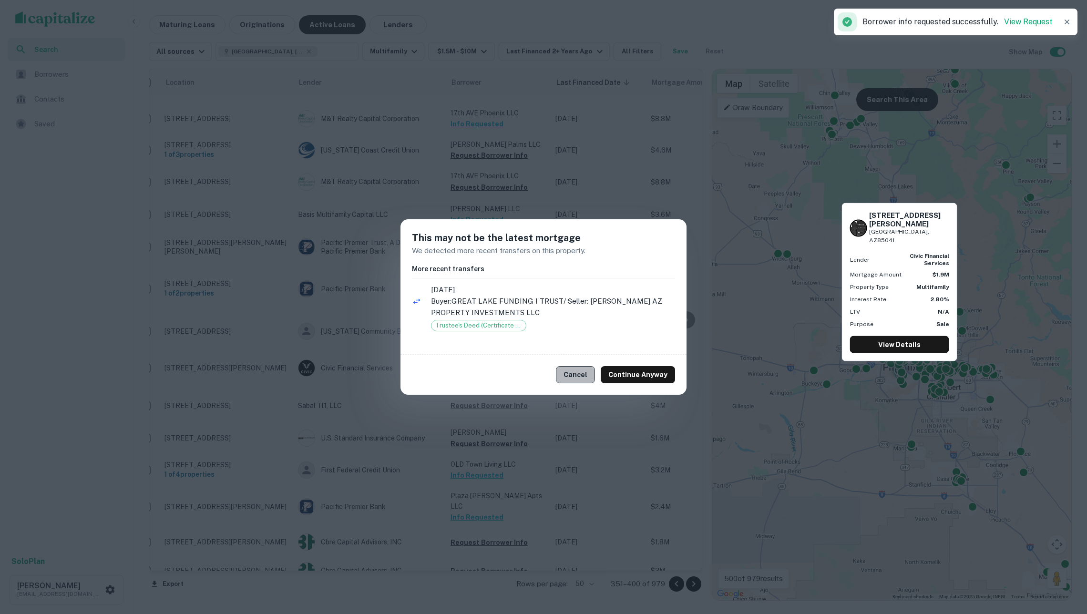
click at [586, 373] on button "Cancel" at bounding box center [575, 374] width 39 height 17
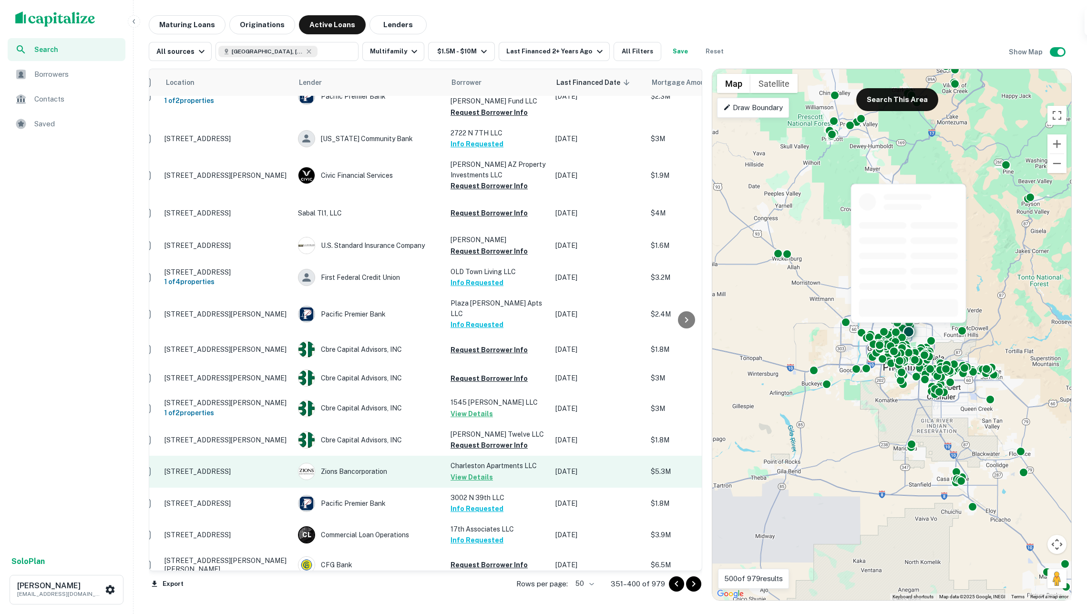
scroll to position [1175, 17]
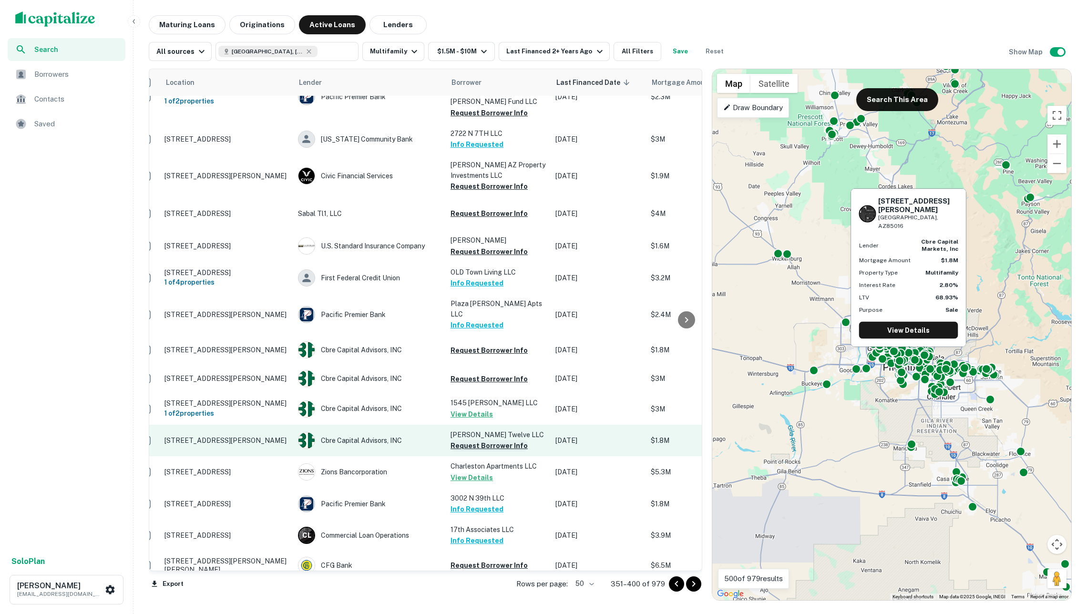
click at [501, 440] on button "Request Borrower Info" at bounding box center [488, 445] width 77 height 11
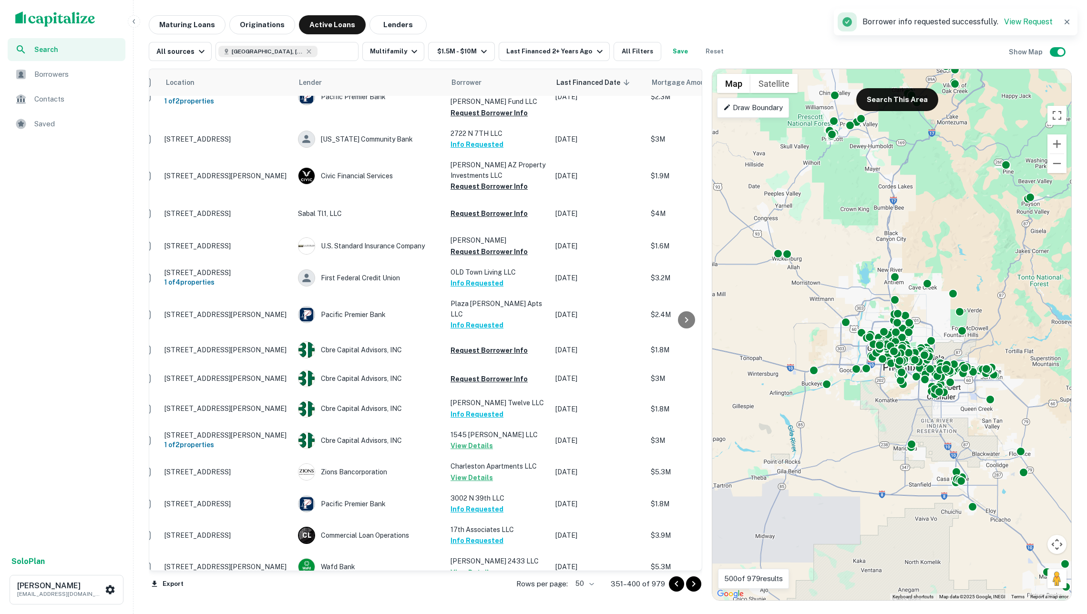
scroll to position [1173, 17]
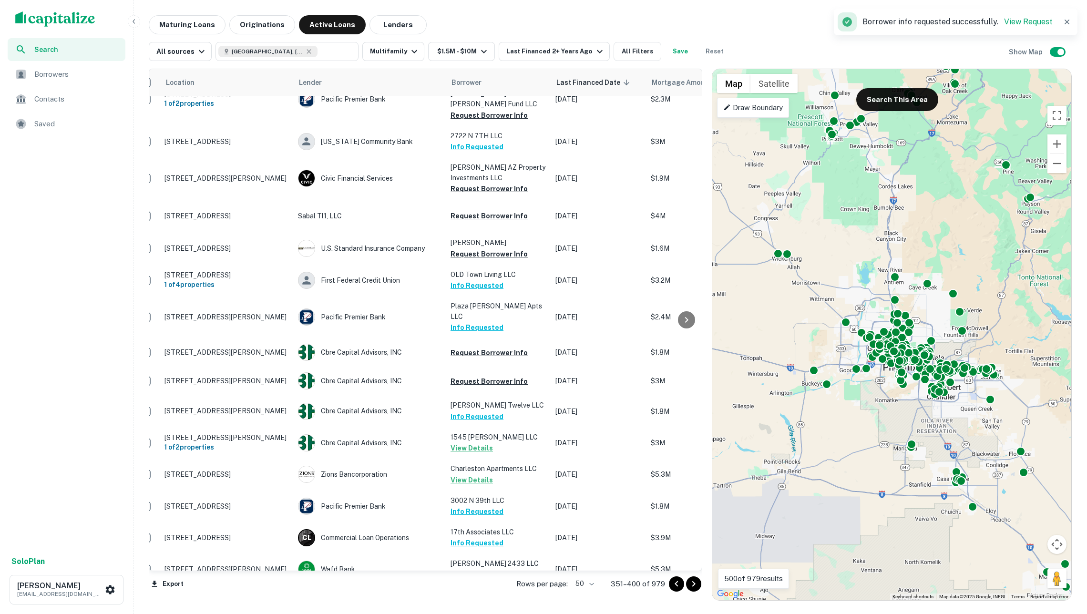
click at [695, 581] on icon "Go to next page" at bounding box center [693, 583] width 11 height 11
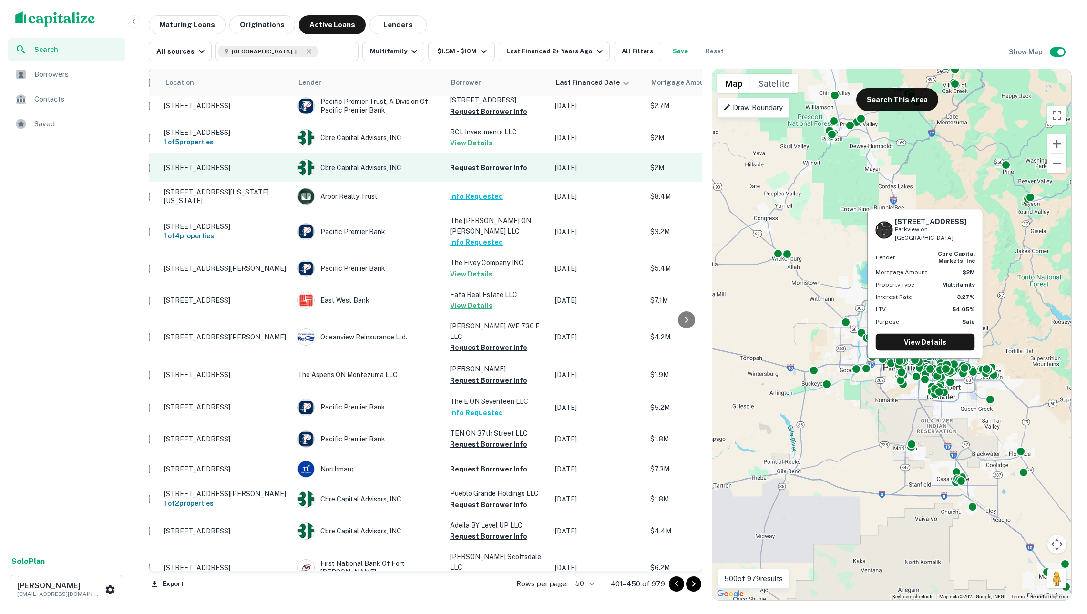
scroll to position [191, 18]
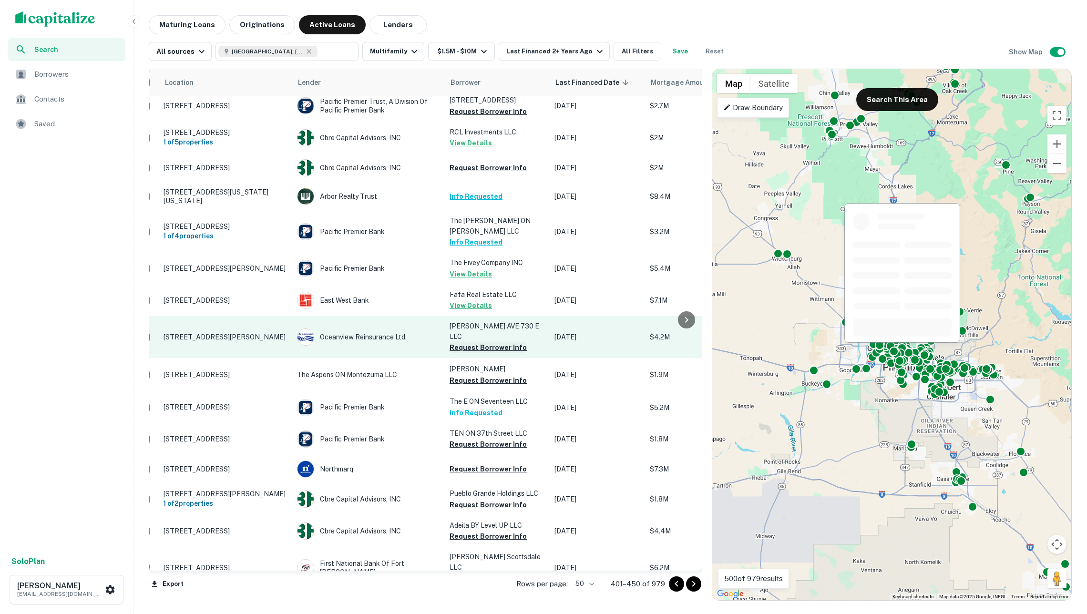
click at [497, 345] on button "Request Borrower Info" at bounding box center [488, 347] width 77 height 11
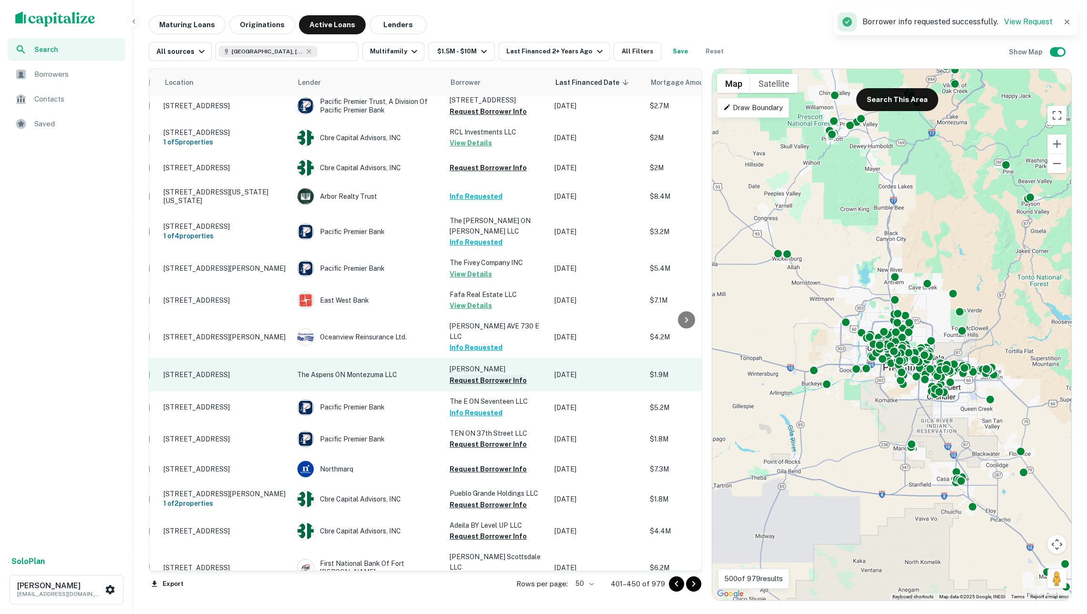
click at [496, 377] on button "Request Borrower Info" at bounding box center [488, 380] width 77 height 11
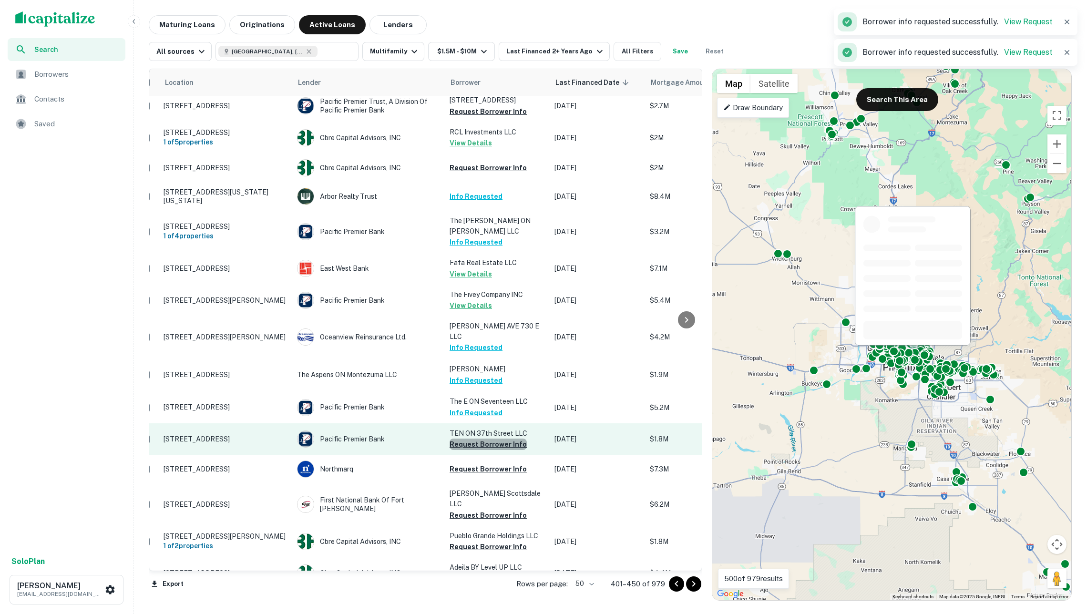
click at [506, 439] on button "Request Borrower Info" at bounding box center [488, 444] width 77 height 11
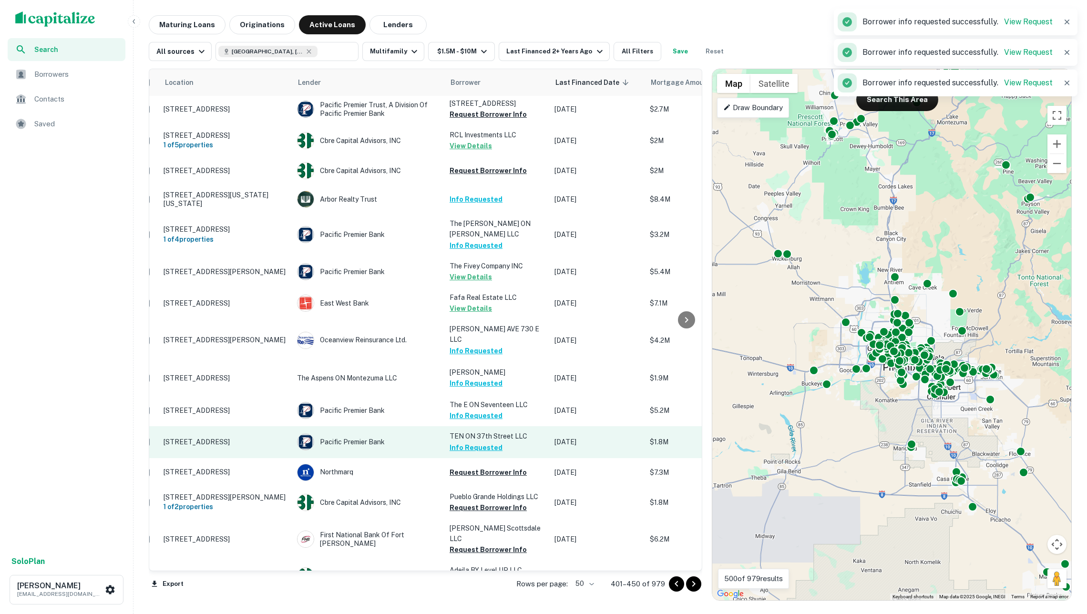
scroll to position [316, 18]
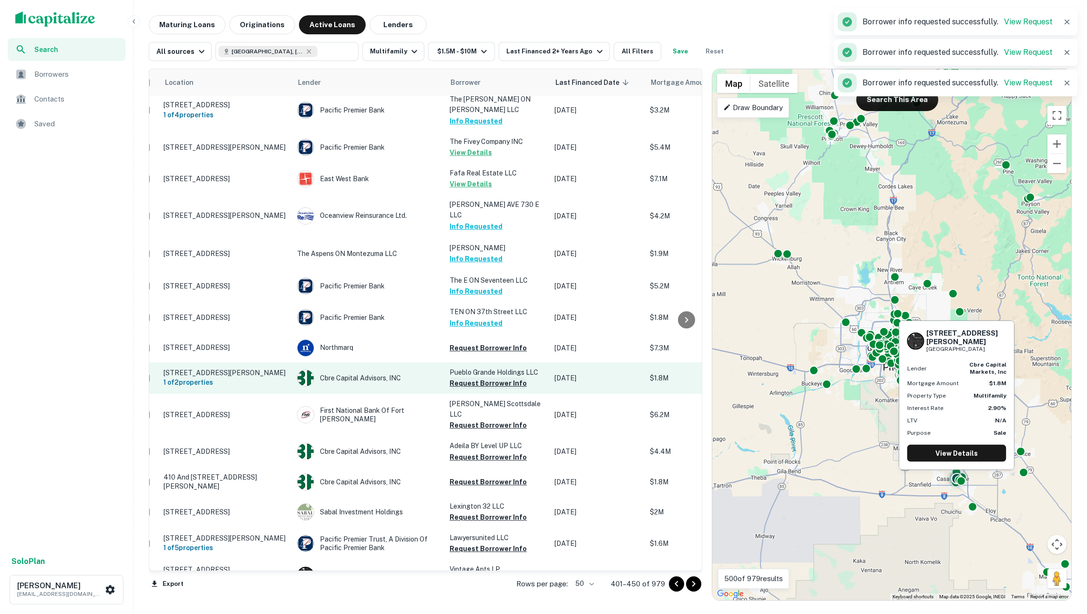
click at [481, 378] on button "Request Borrower Info" at bounding box center [488, 383] width 77 height 11
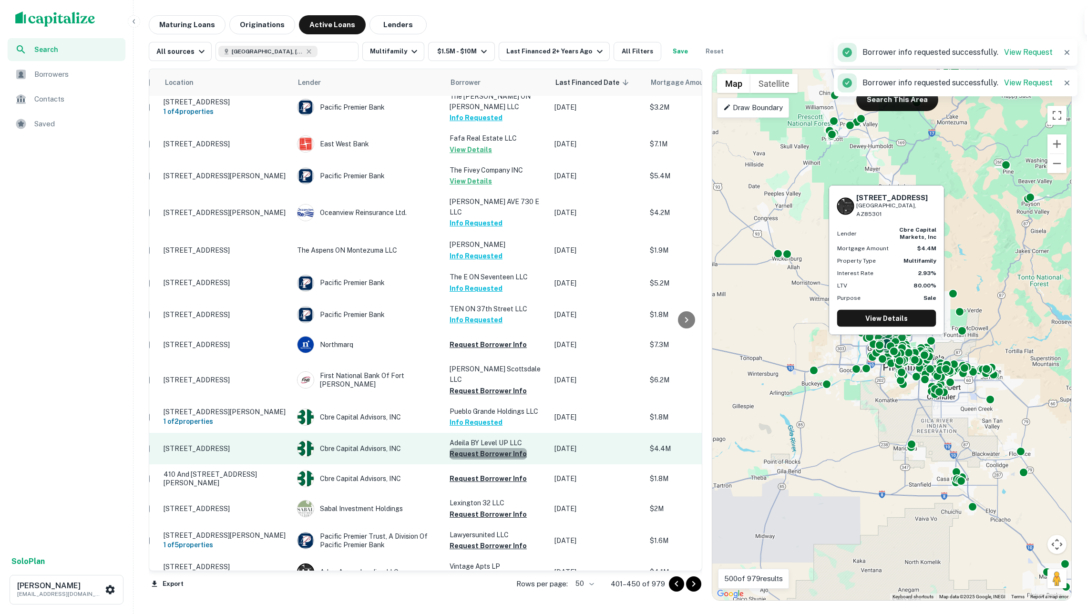
click at [489, 448] on button "Request Borrower Info" at bounding box center [488, 453] width 77 height 11
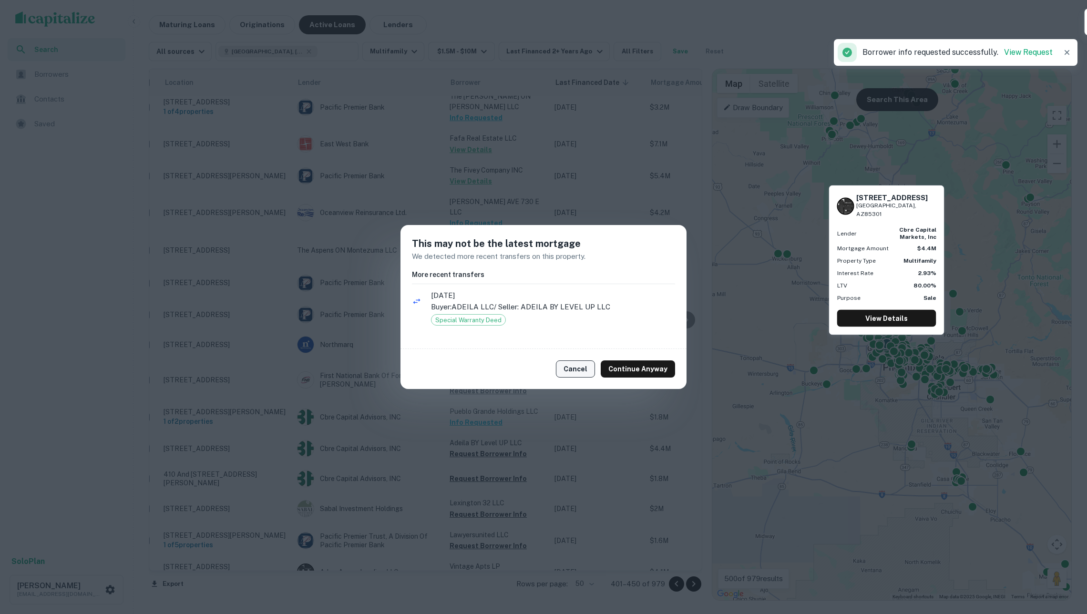
click at [581, 371] on button "Cancel" at bounding box center [575, 368] width 39 height 17
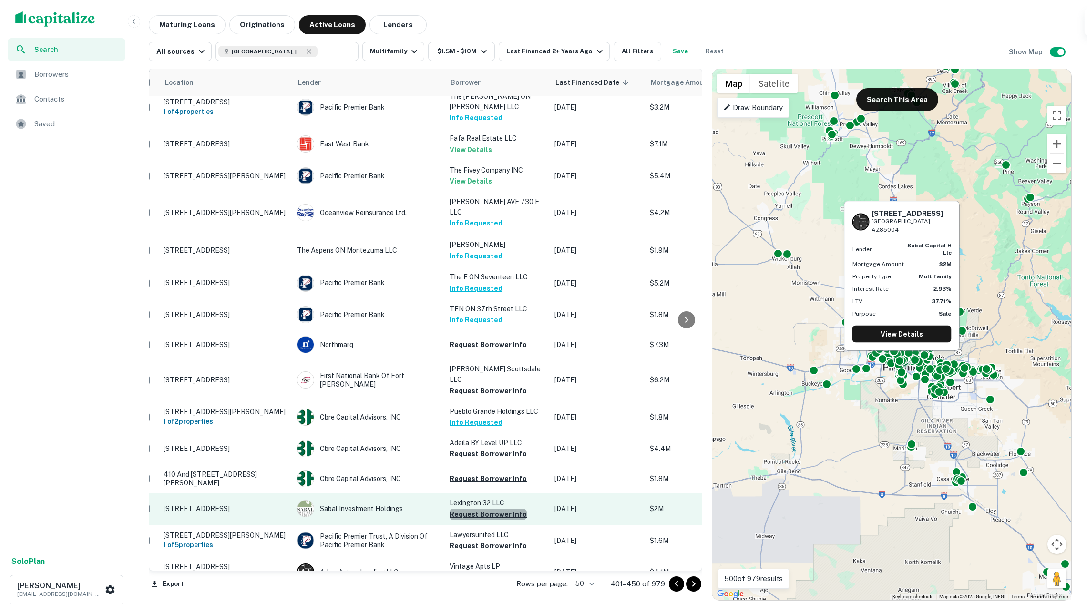
click at [492, 512] on button "Request Borrower Info" at bounding box center [488, 514] width 77 height 11
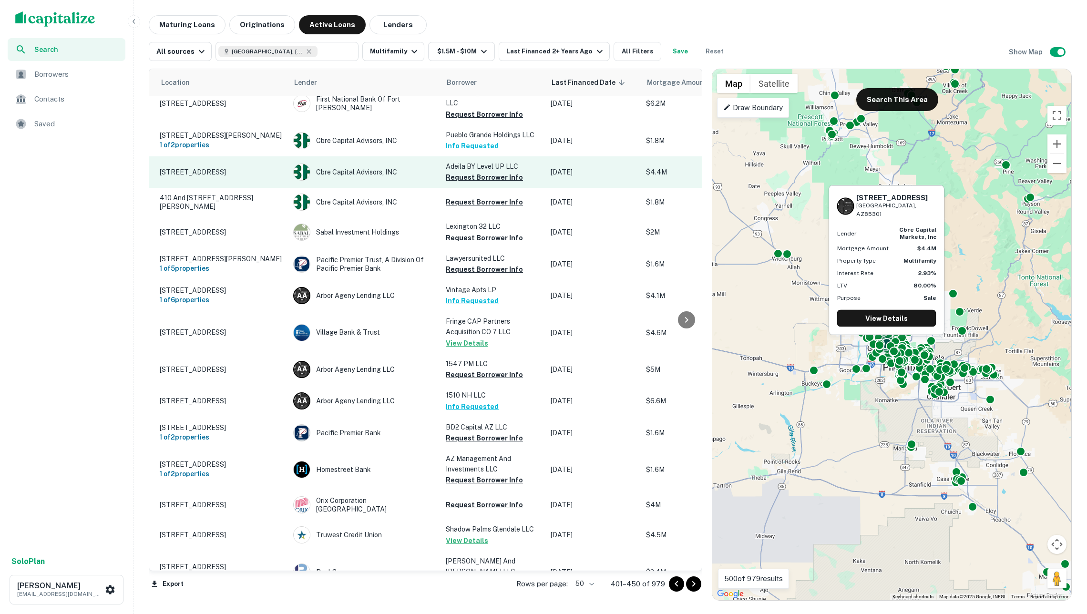
scroll to position [597, 22]
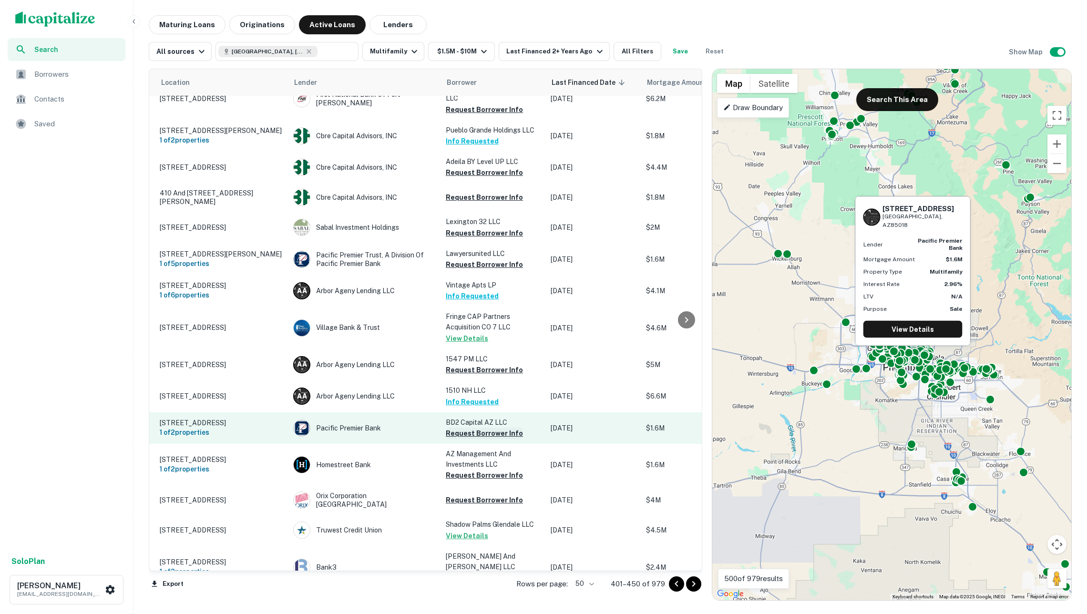
click at [476, 428] on button "Request Borrower Info" at bounding box center [484, 433] width 77 height 11
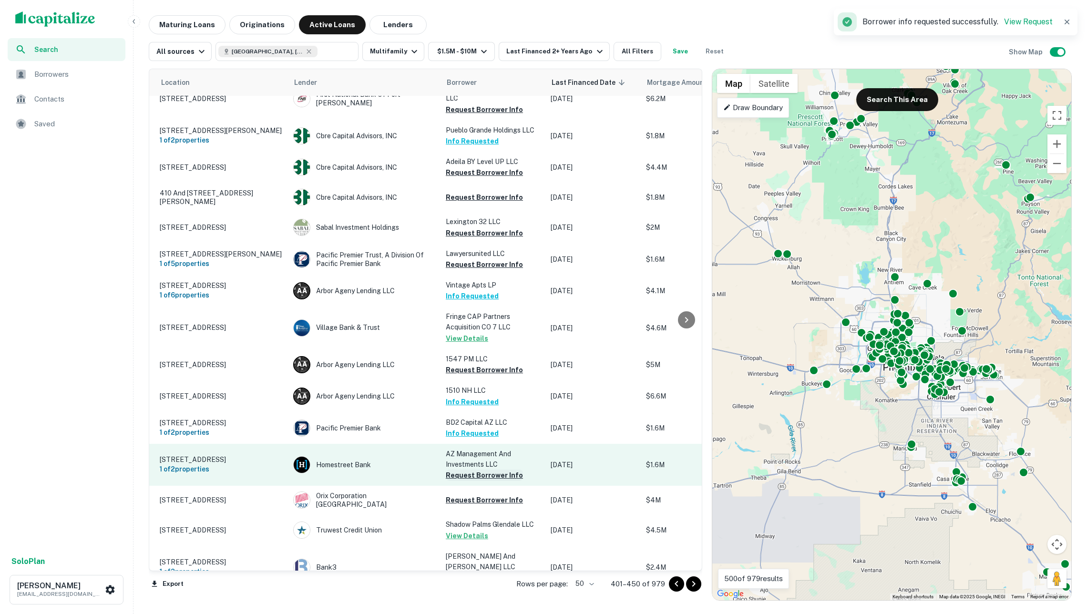
click at [479, 470] on button "Request Borrower Info" at bounding box center [484, 475] width 77 height 11
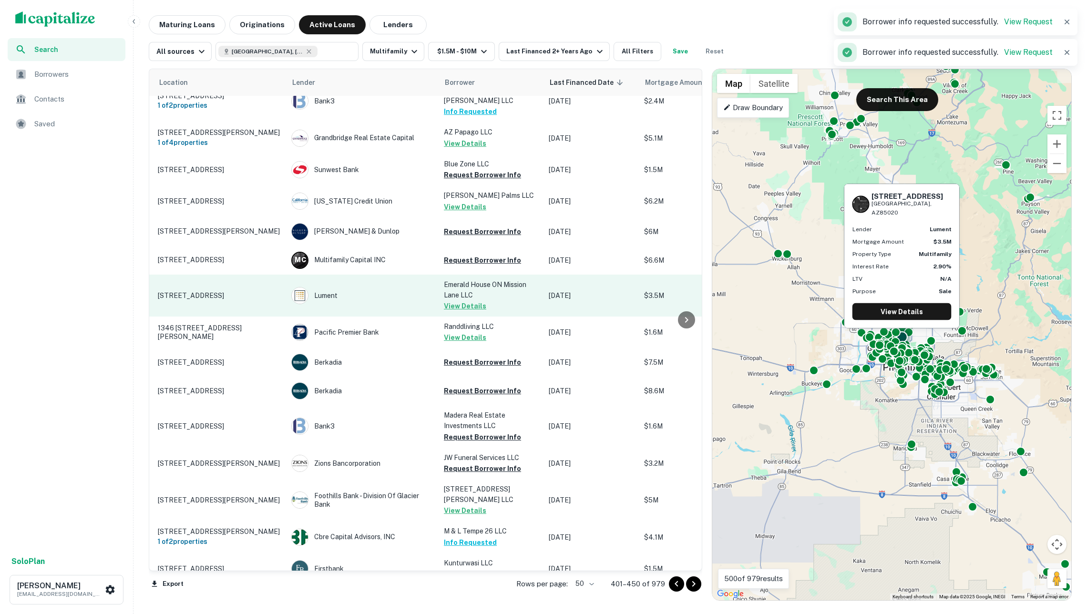
scroll to position [1068, 24]
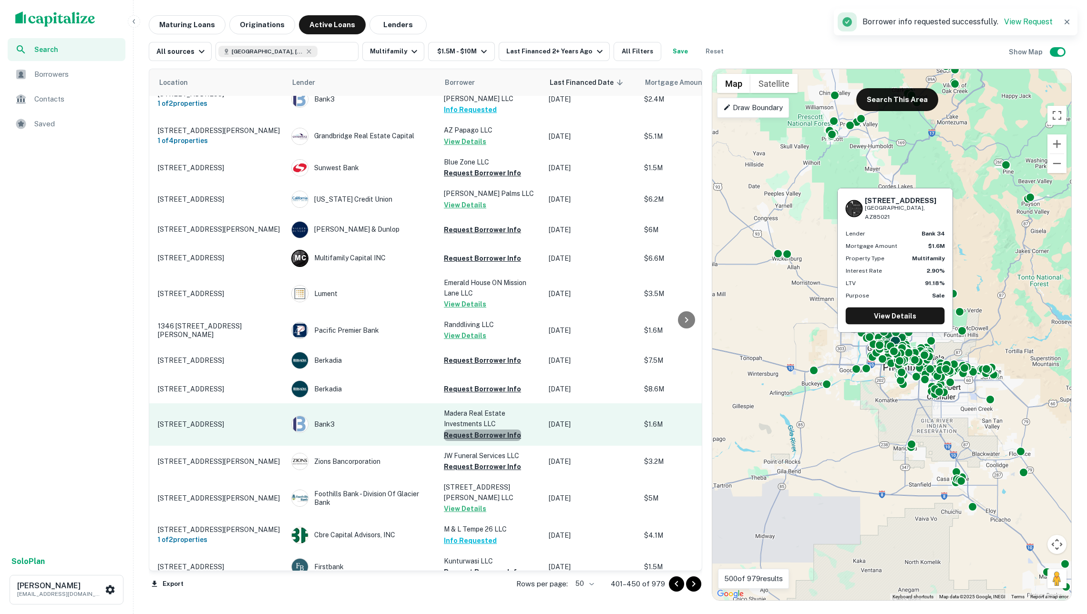
click at [487, 430] on button "Request Borrower Info" at bounding box center [482, 435] width 77 height 11
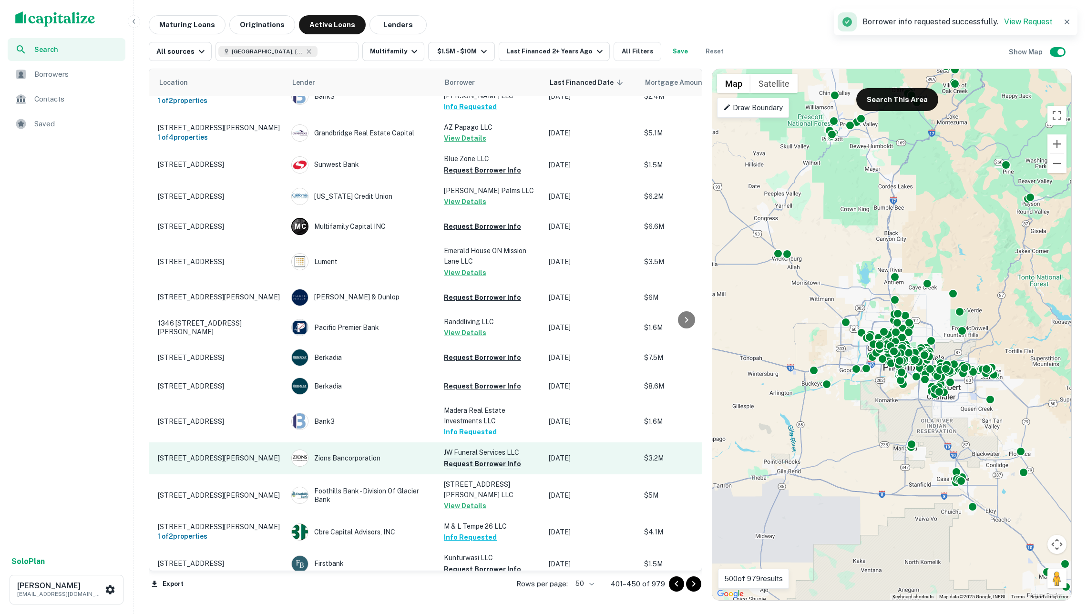
click at [494, 462] on button "Request Borrower Info" at bounding box center [482, 463] width 77 height 11
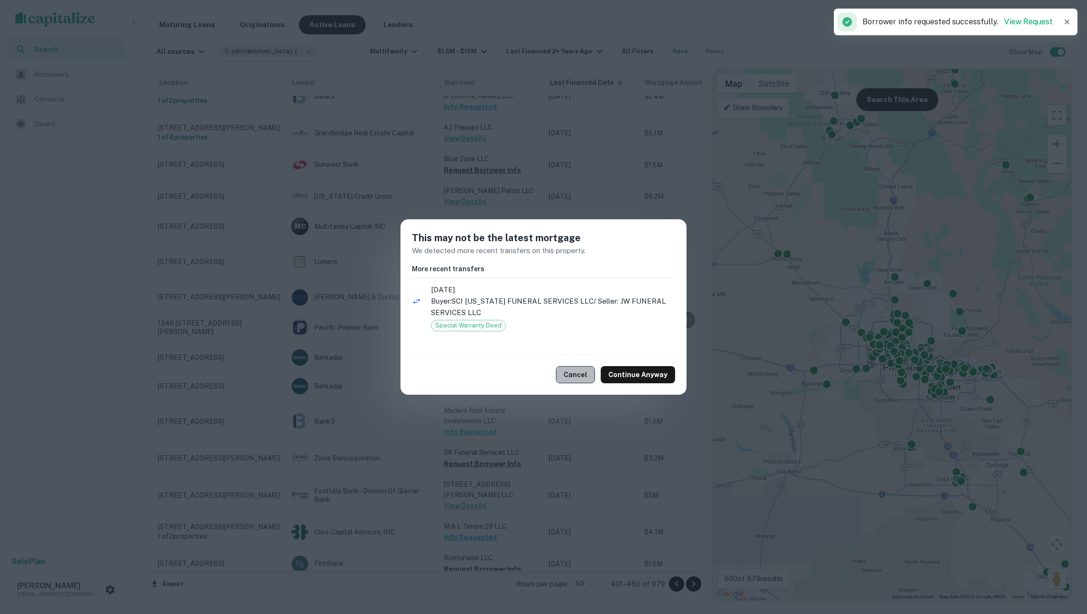
click at [576, 373] on button "Cancel" at bounding box center [575, 374] width 39 height 17
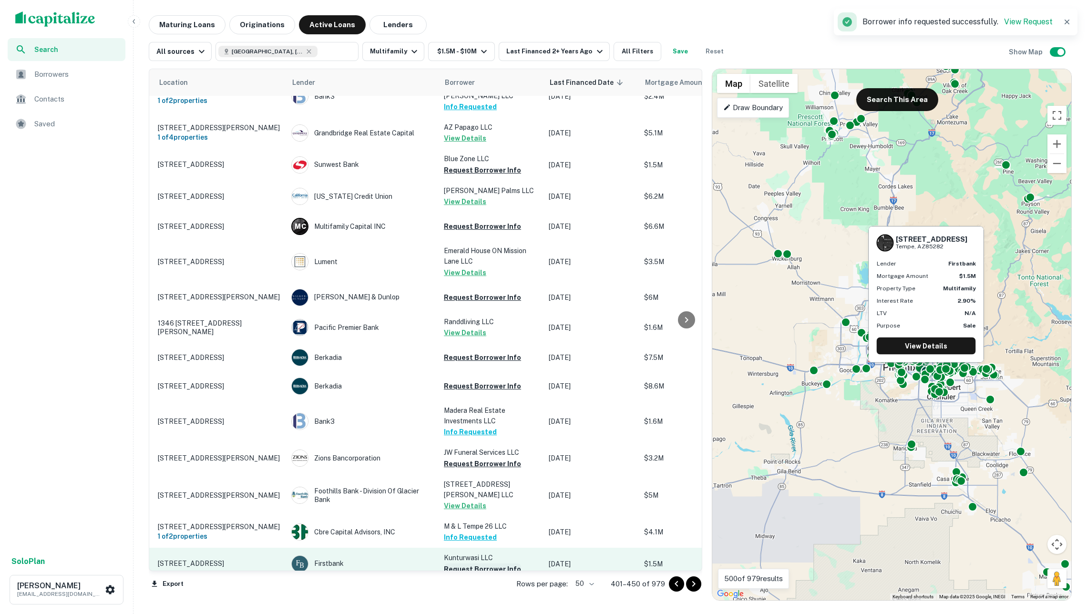
click at [497, 563] on button "Request Borrower Info" at bounding box center [482, 568] width 77 height 11
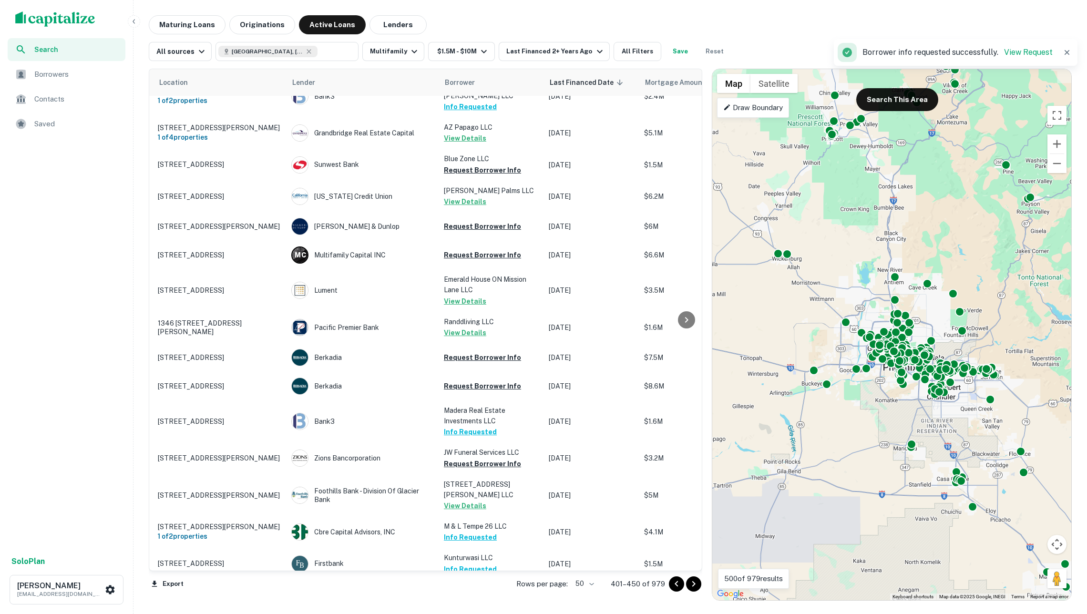
click at [688, 582] on icon "Go to next page" at bounding box center [693, 583] width 11 height 11
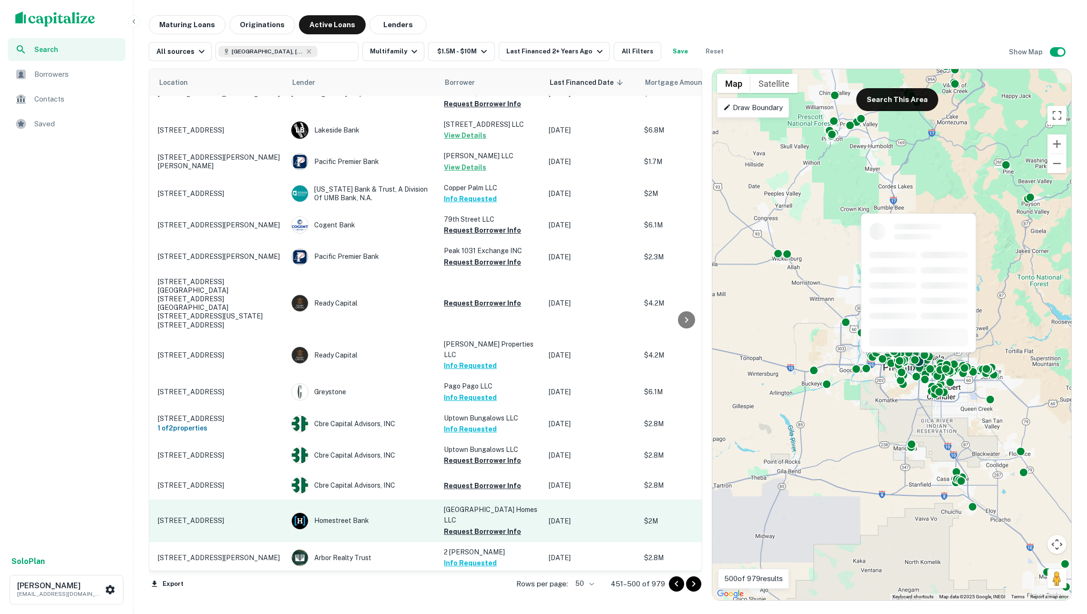
scroll to position [1116, 24]
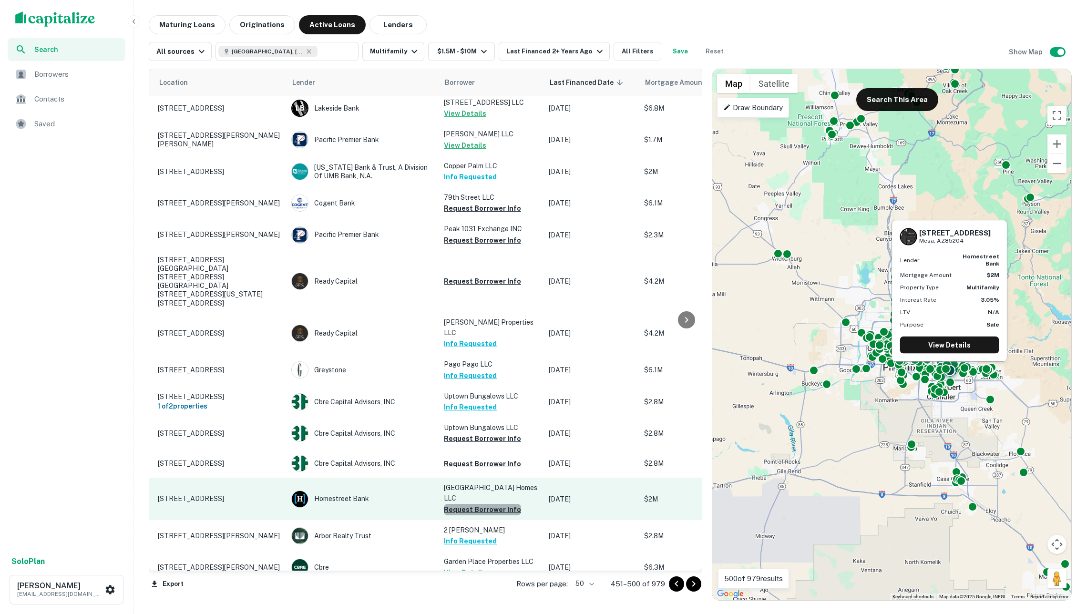
click at [487, 504] on button "Request Borrower Info" at bounding box center [482, 509] width 77 height 11
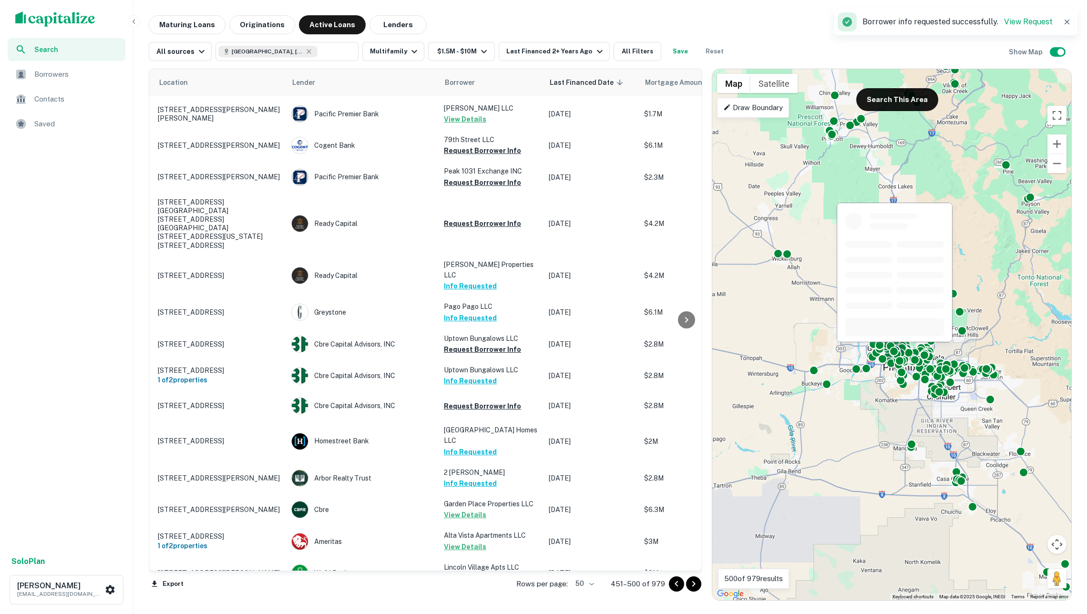
scroll to position [1173, 24]
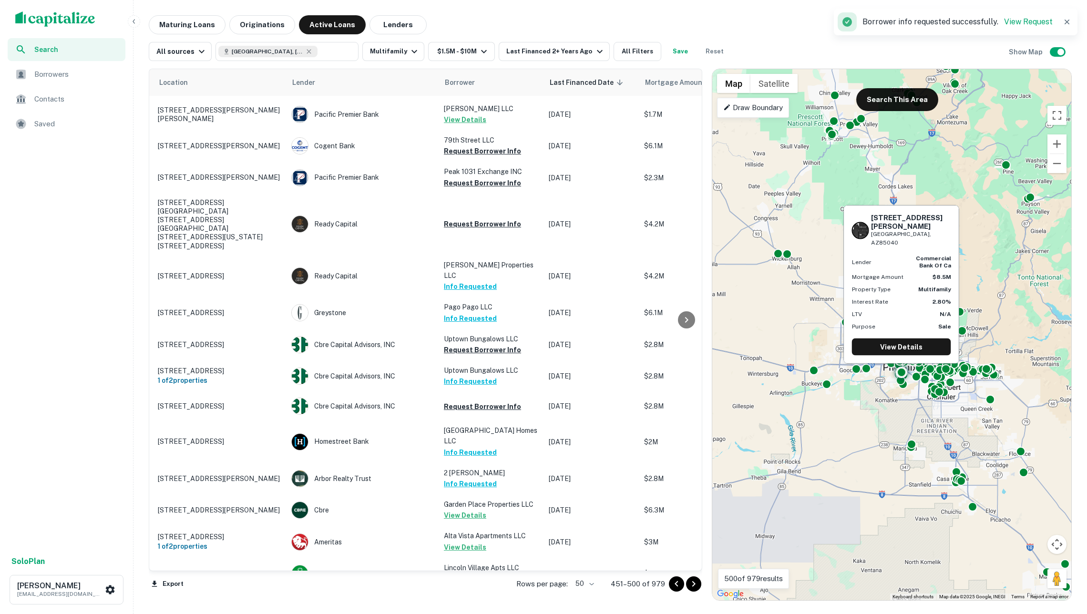
click at [499, 614] on button "Request Borrower Info" at bounding box center [482, 620] width 77 height 11
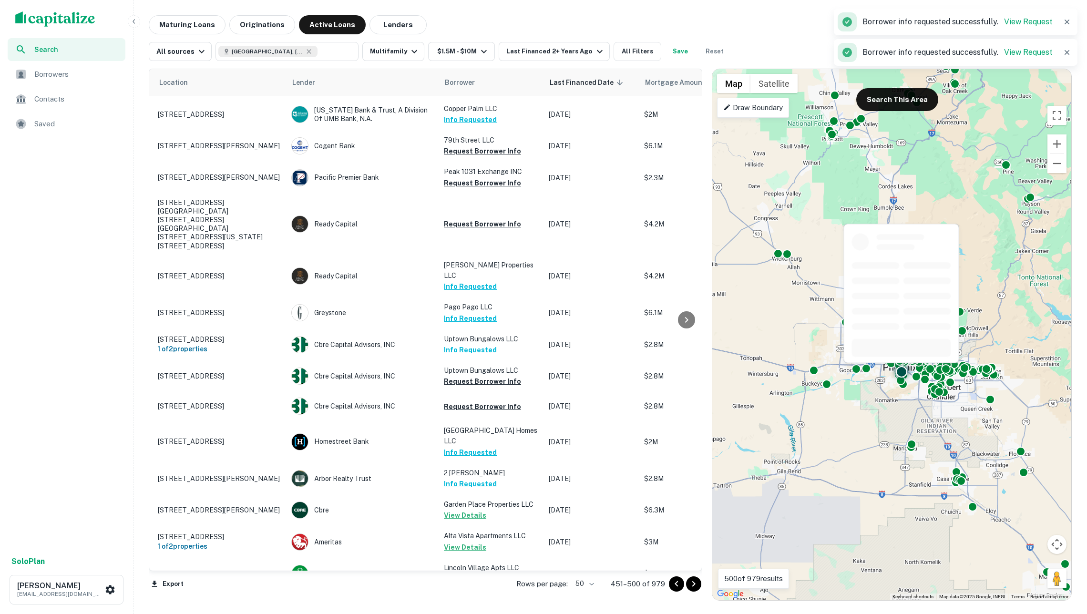
scroll to position [0, 0]
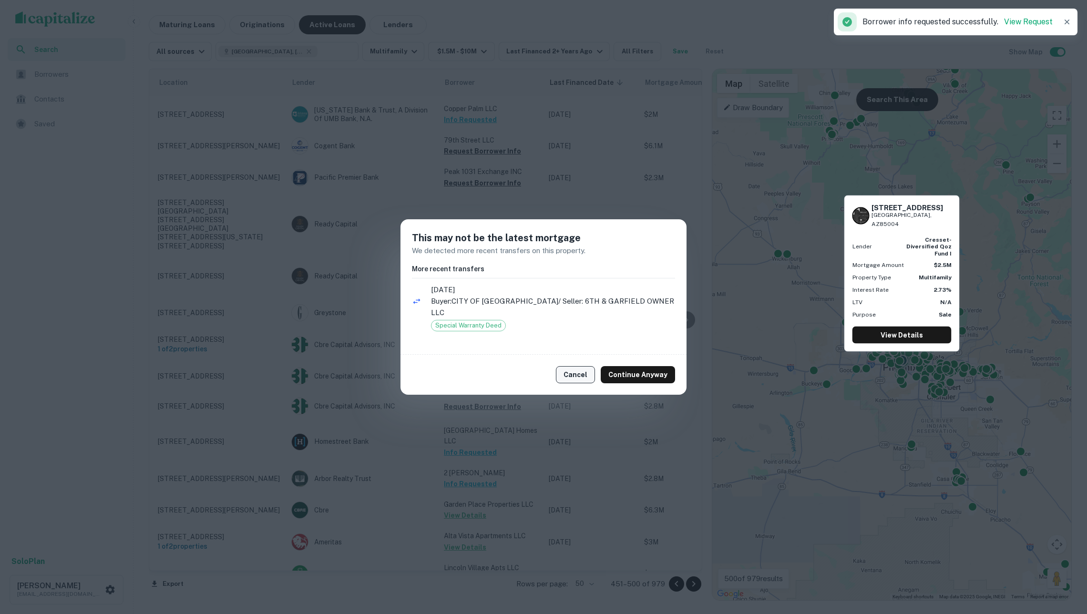
click at [586, 366] on button "Cancel" at bounding box center [575, 374] width 39 height 17
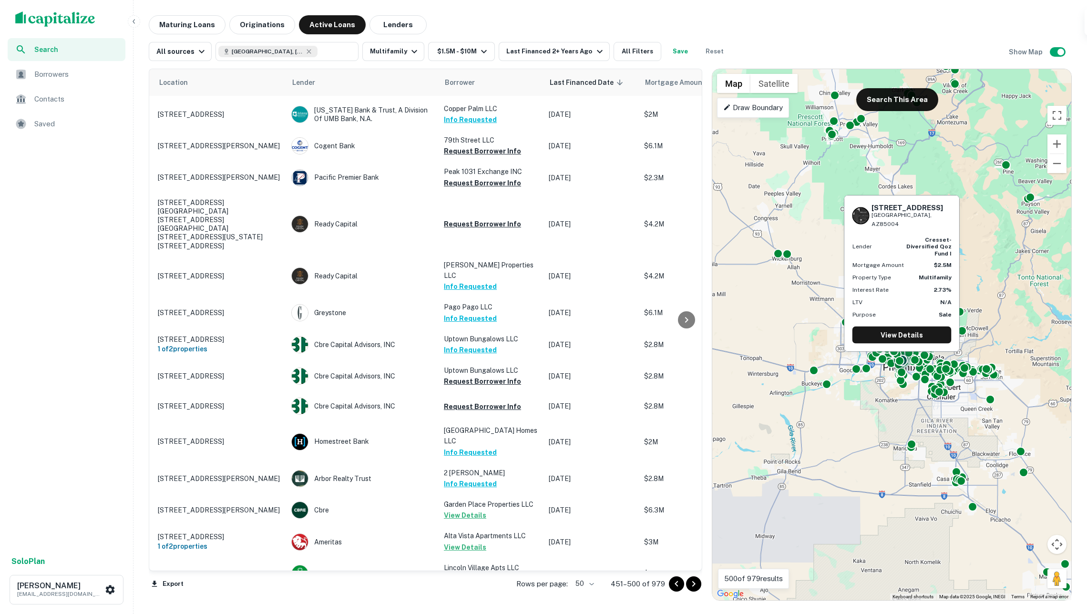
click at [692, 586] on icon "Go to next page" at bounding box center [693, 583] width 11 height 11
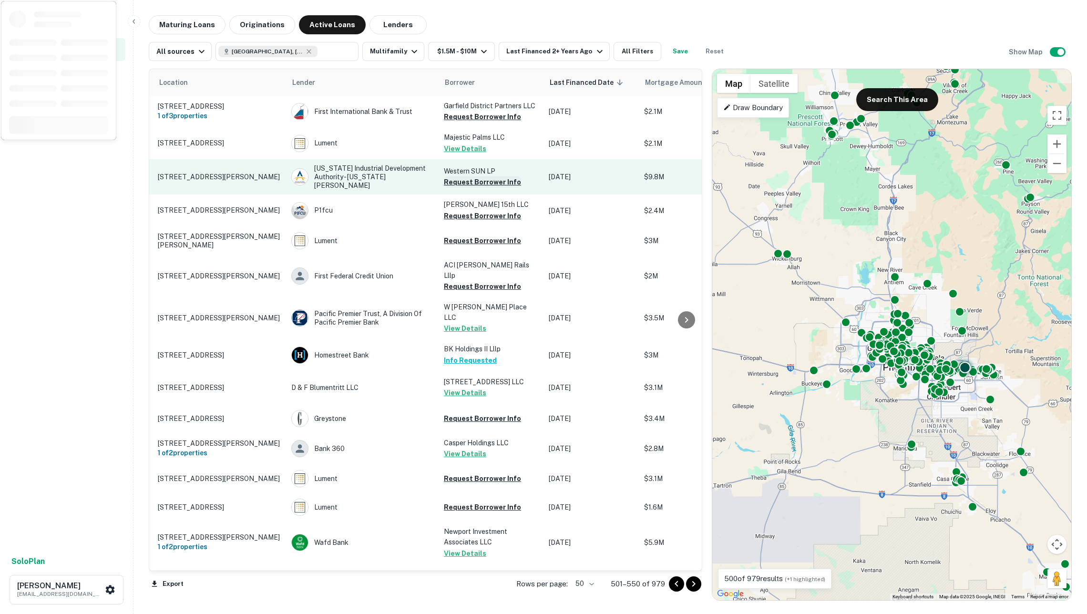
scroll to position [0, 24]
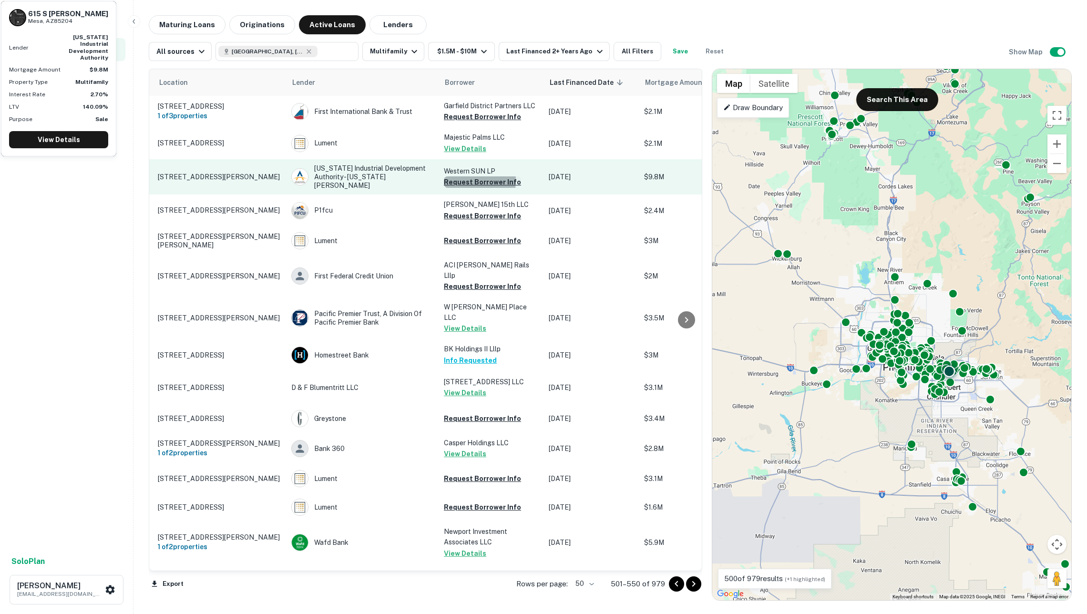
click at [470, 178] on button "Request Borrower Info" at bounding box center [482, 181] width 77 height 11
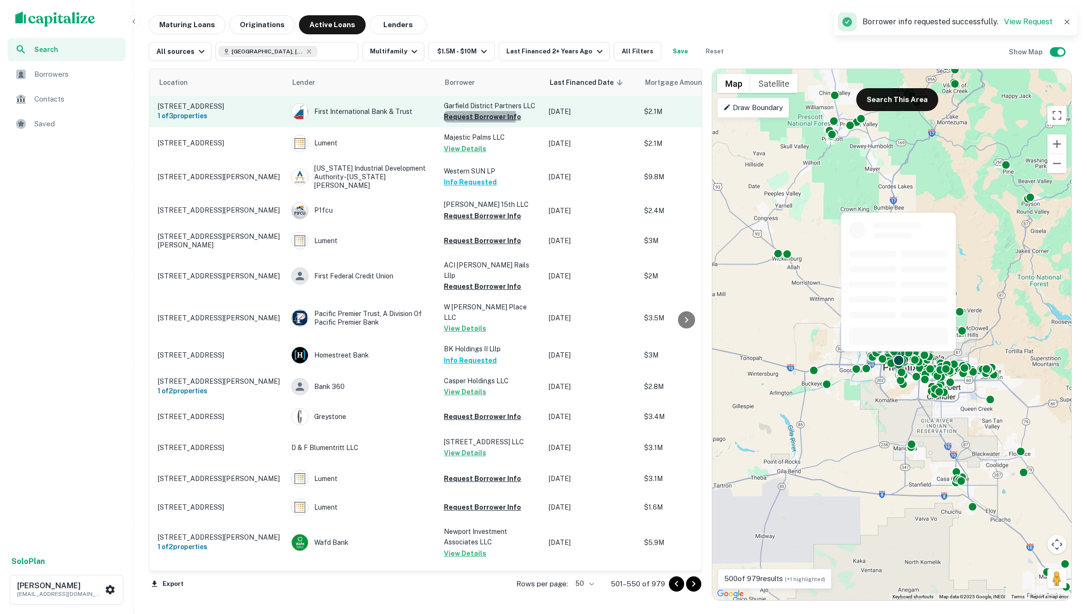
click at [467, 116] on button "Request Borrower Info" at bounding box center [482, 116] width 77 height 11
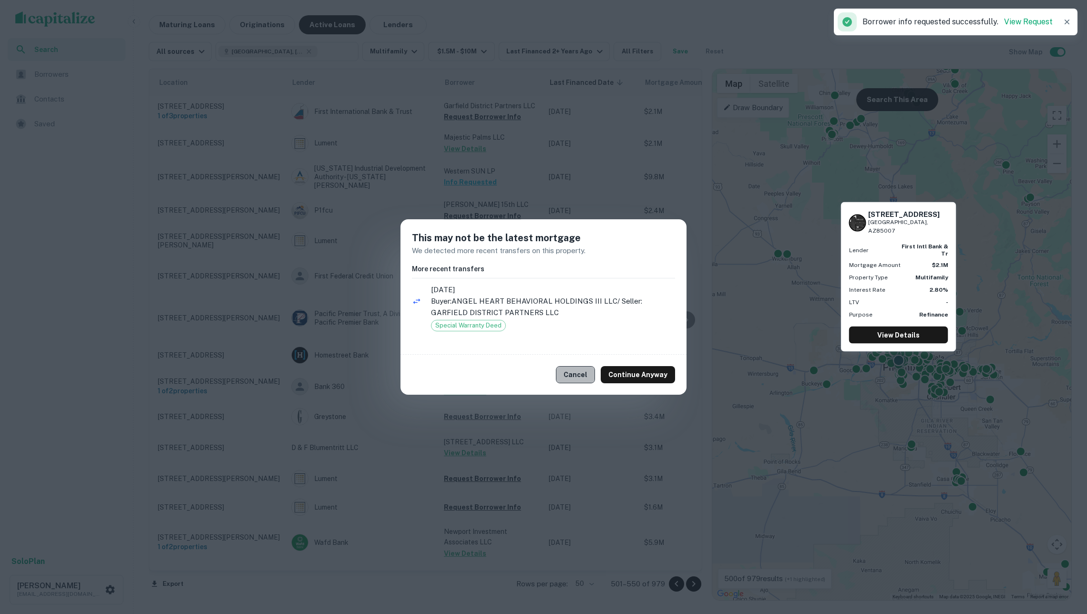
click at [583, 373] on button "Cancel" at bounding box center [575, 374] width 39 height 17
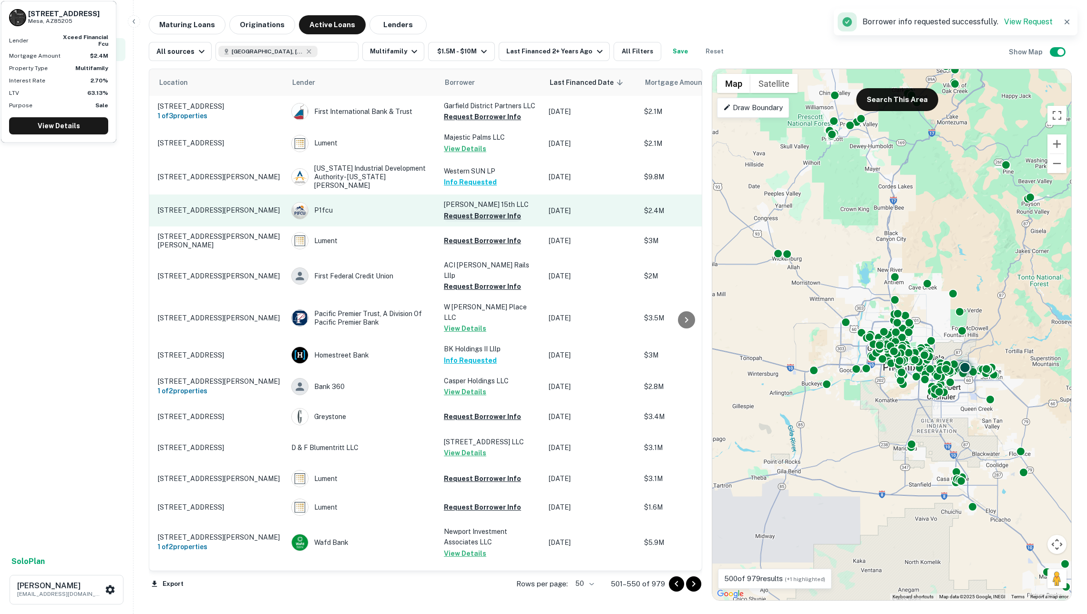
click at [468, 210] on button "Request Borrower Info" at bounding box center [482, 215] width 77 height 11
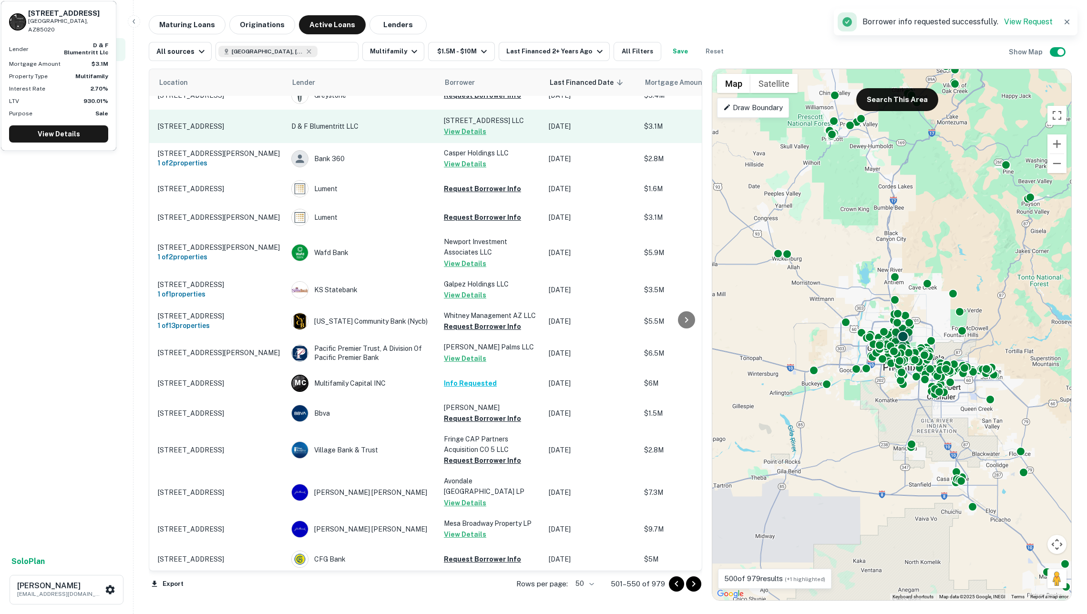
scroll to position [294, 24]
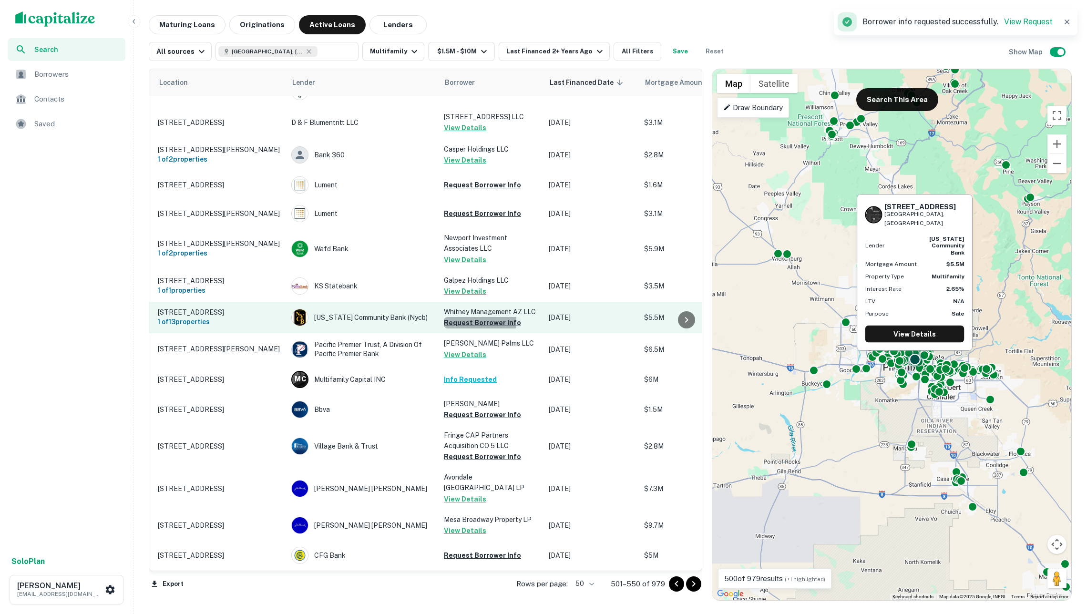
click at [471, 317] on button "Request Borrower Info" at bounding box center [482, 322] width 77 height 11
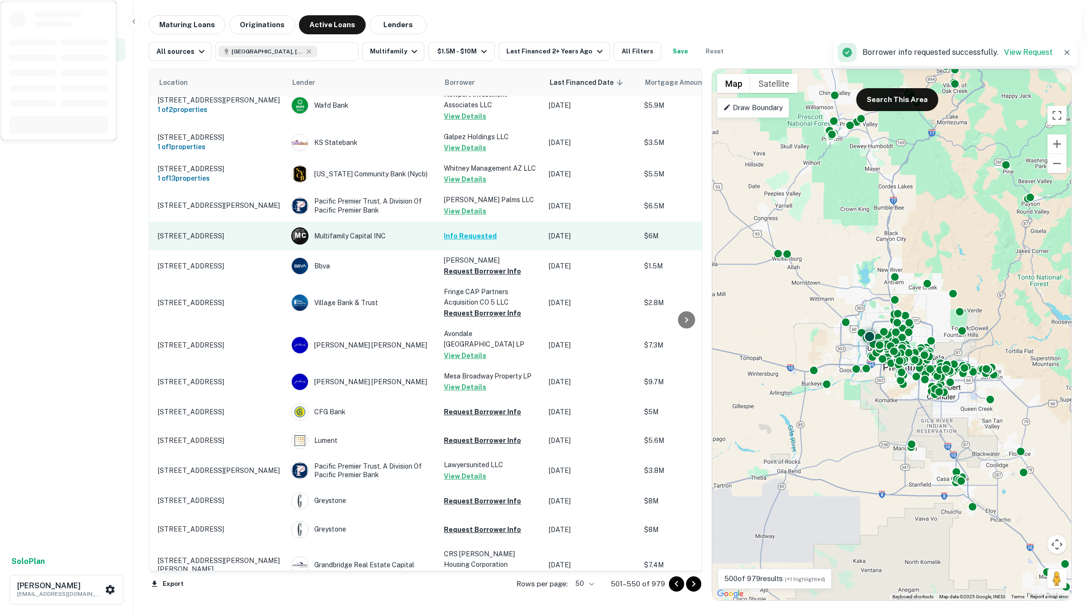
scroll to position [439, 25]
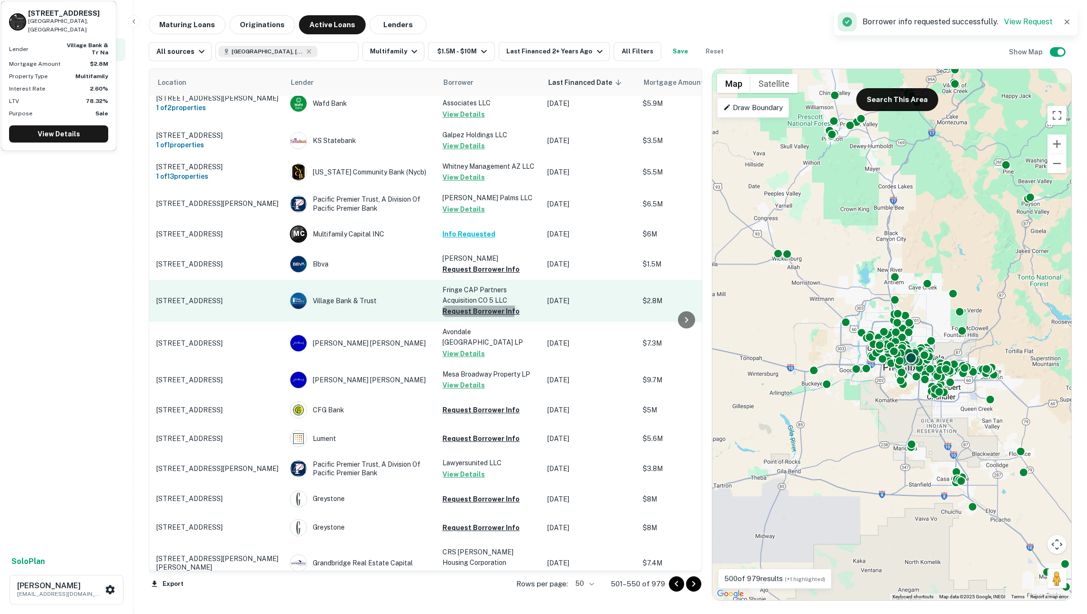
click at [466, 306] on button "Request Borrower Info" at bounding box center [480, 311] width 77 height 11
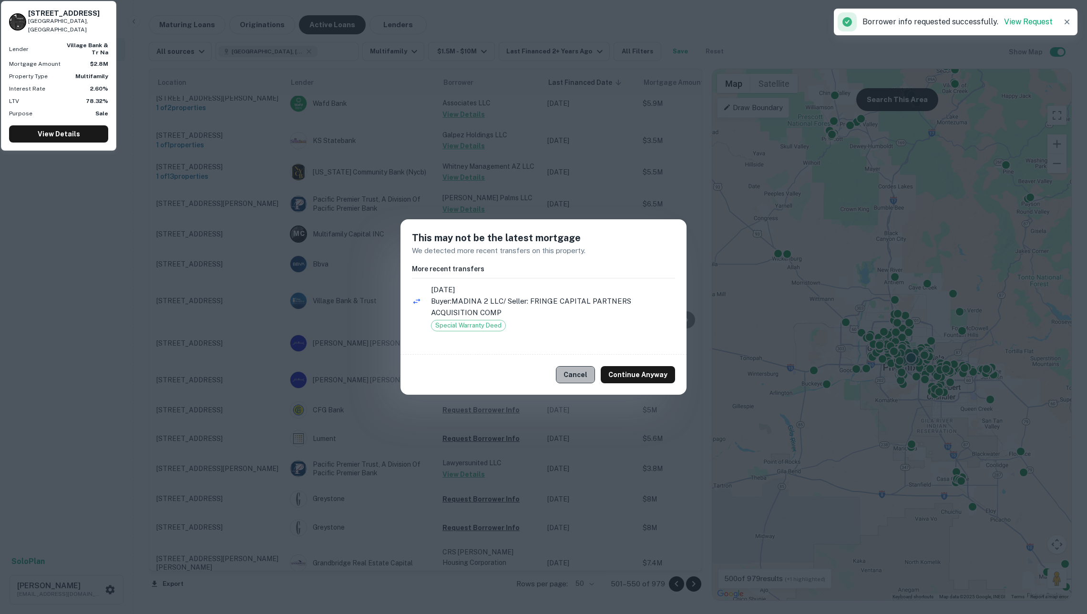
click at [587, 379] on button "Cancel" at bounding box center [575, 374] width 39 height 17
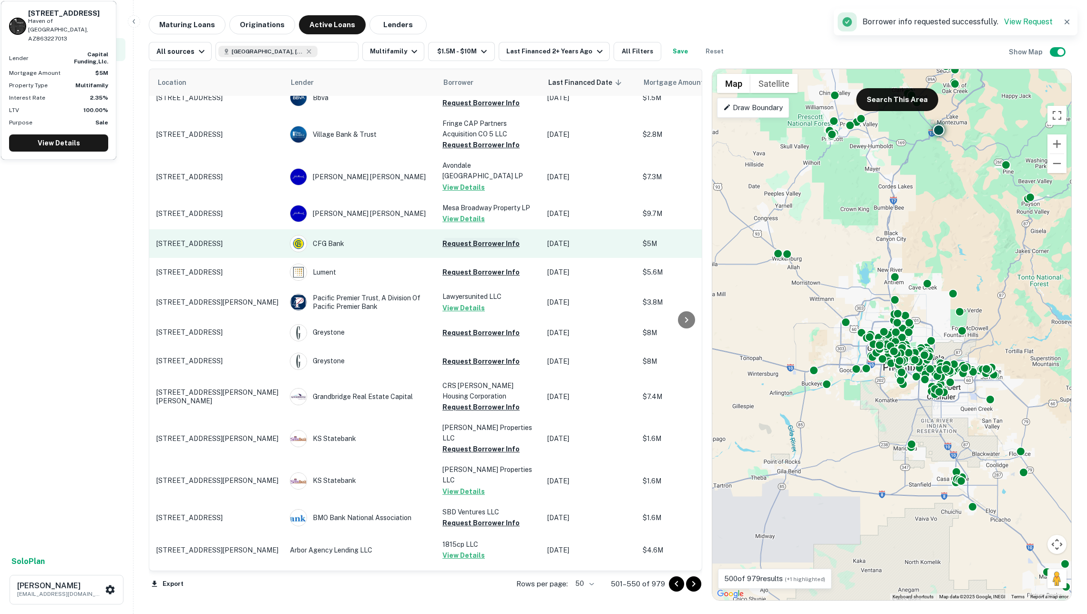
scroll to position [607, 27]
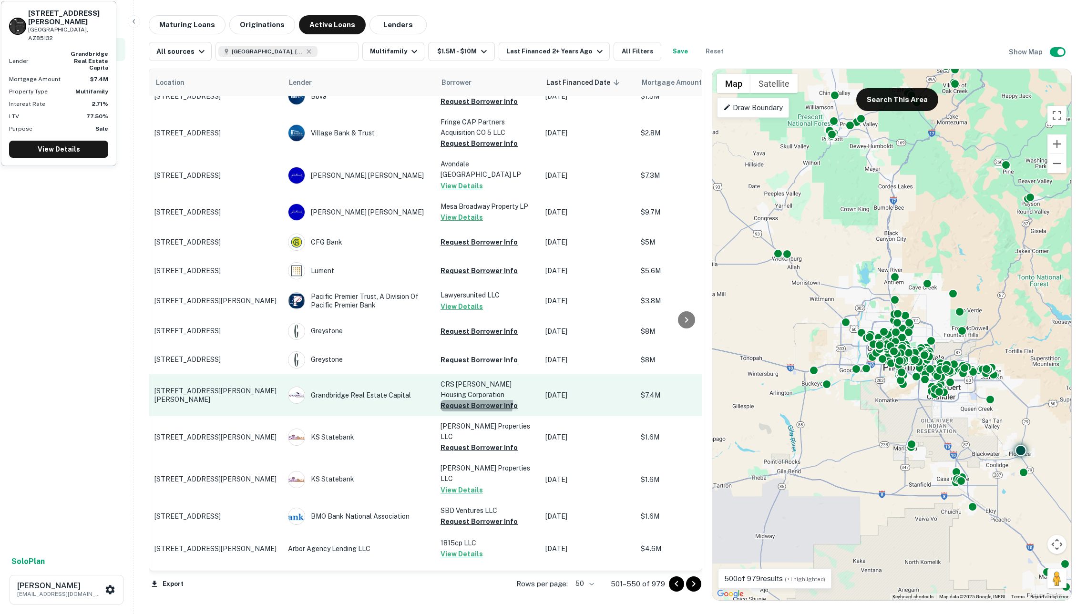
click at [471, 400] on button "Request Borrower Info" at bounding box center [478, 405] width 77 height 11
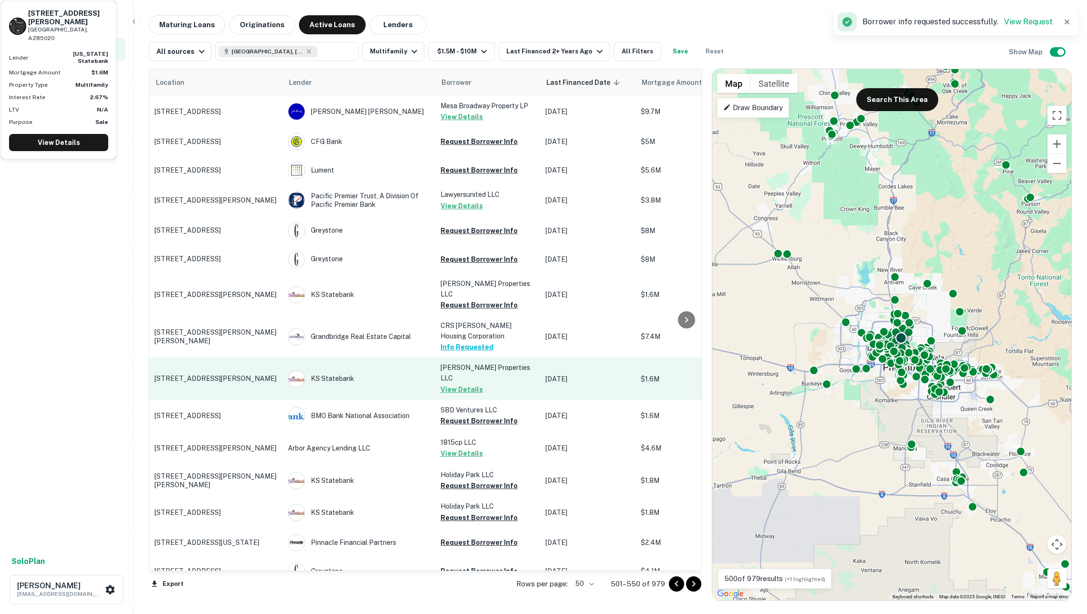
scroll to position [744, 27]
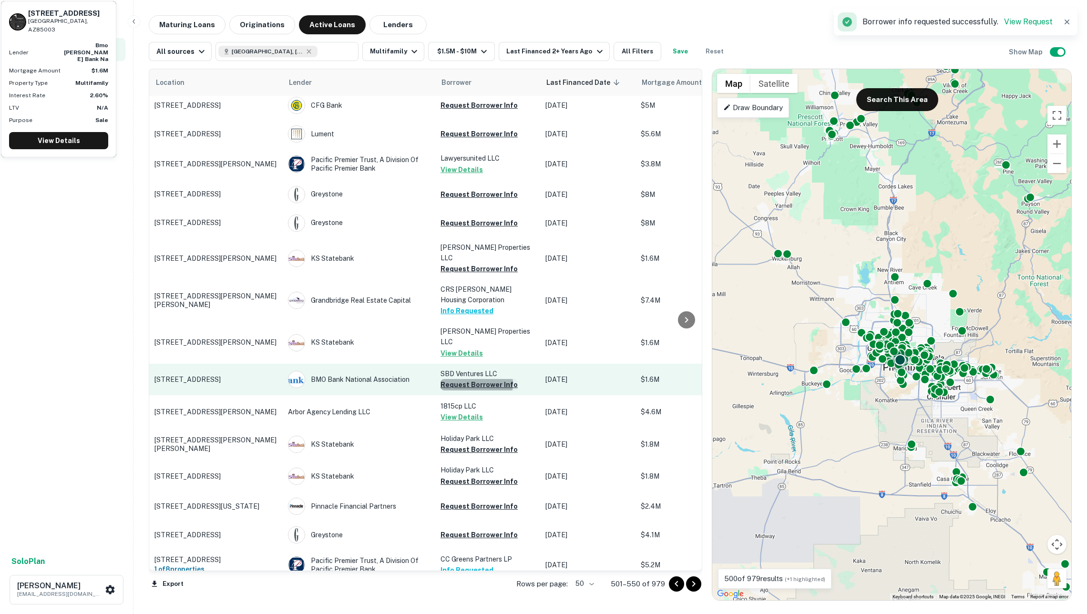
click at [473, 379] on button "Request Borrower Info" at bounding box center [478, 384] width 77 height 11
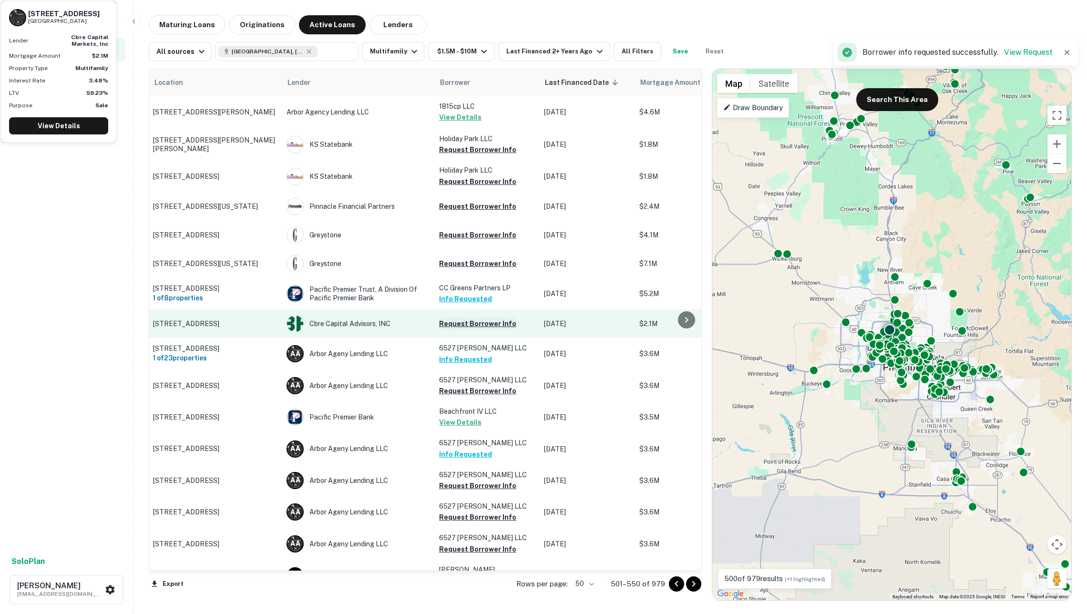
scroll to position [1044, 31]
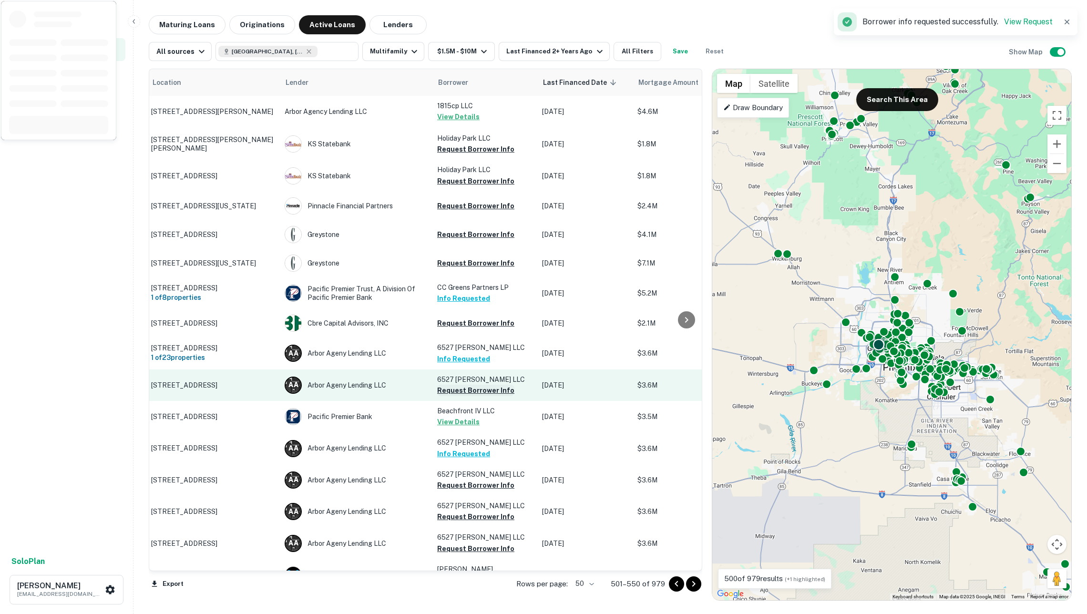
click at [470, 385] on button "Request Borrower Info" at bounding box center [475, 390] width 77 height 11
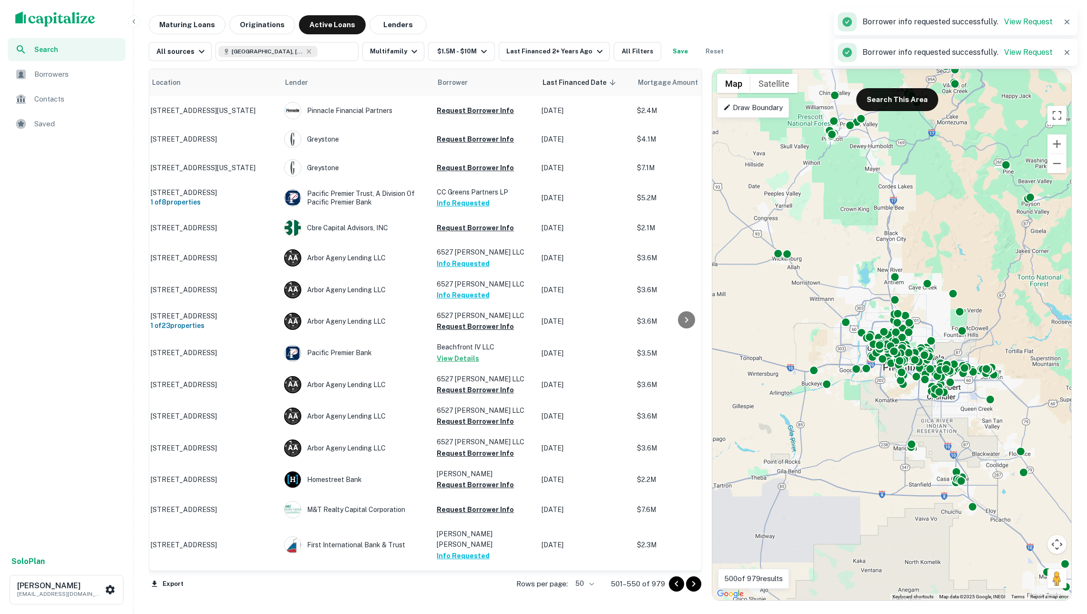
scroll to position [1139, 31]
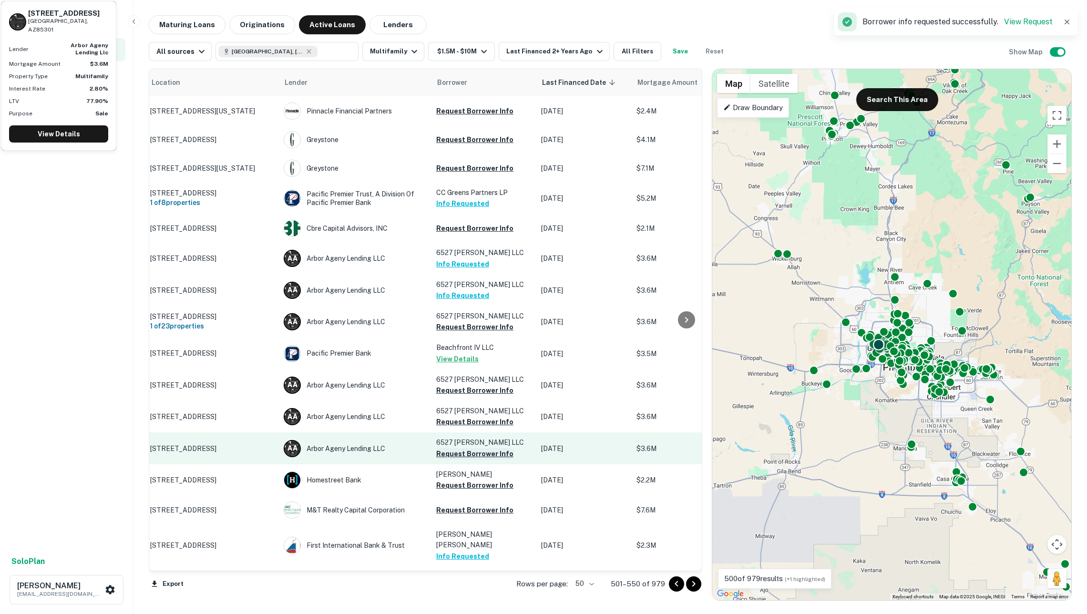
click at [475, 448] on button "Request Borrower Info" at bounding box center [474, 453] width 77 height 11
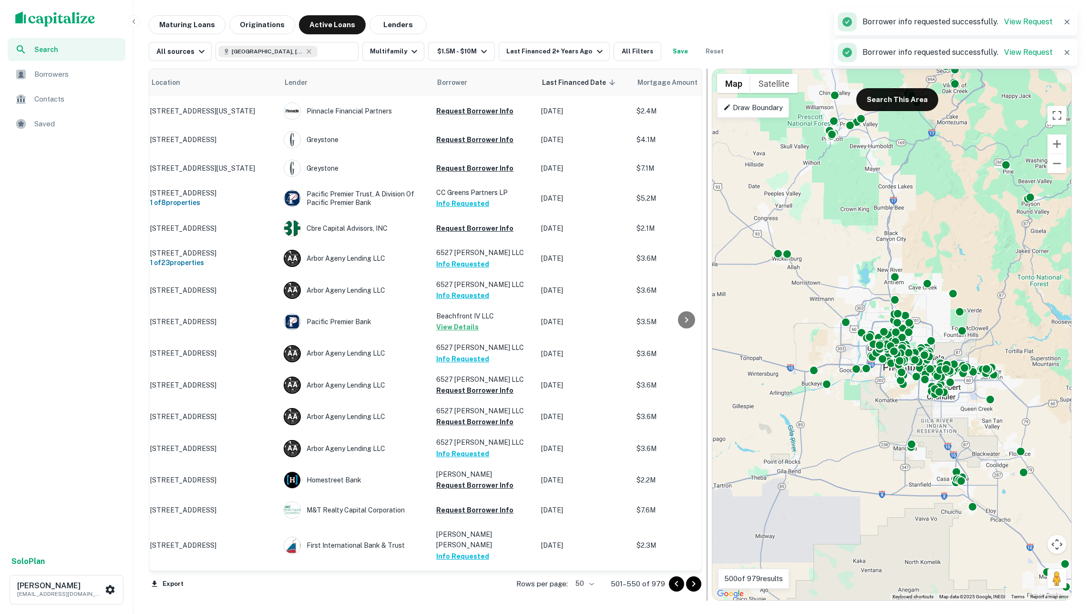
scroll to position [0, 0]
click at [695, 585] on icon "Go to next page" at bounding box center [693, 583] width 11 height 11
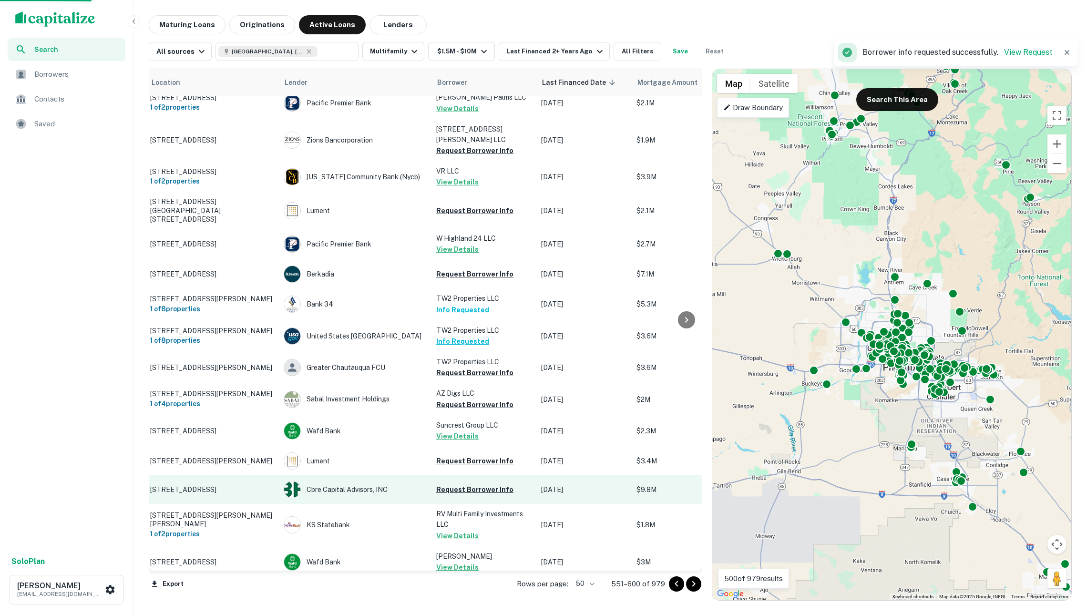
scroll to position [1136, 31]
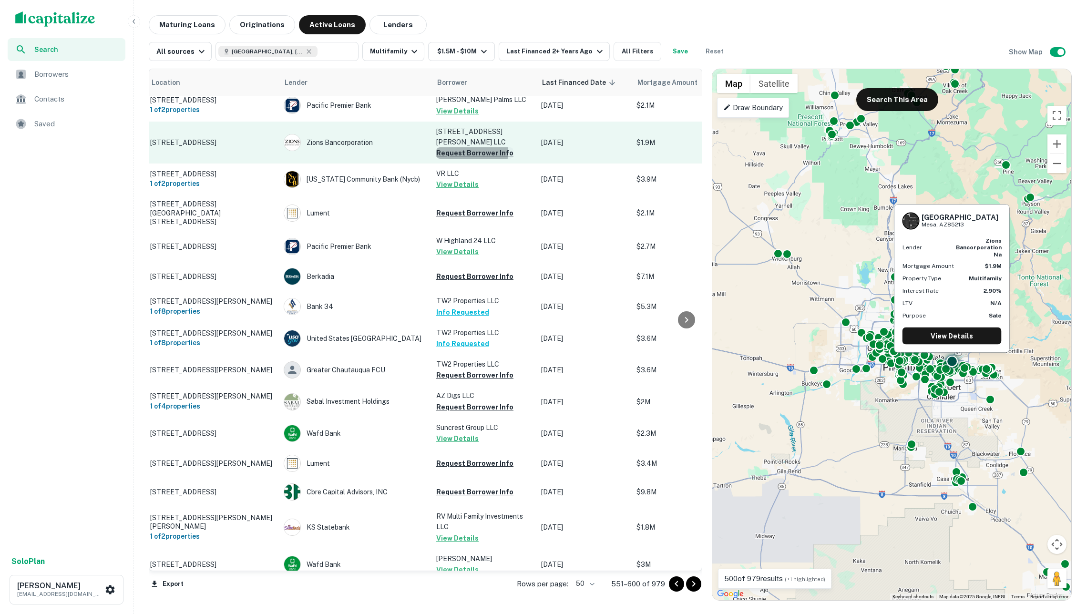
click at [468, 147] on button "Request Borrower Info" at bounding box center [474, 152] width 77 height 11
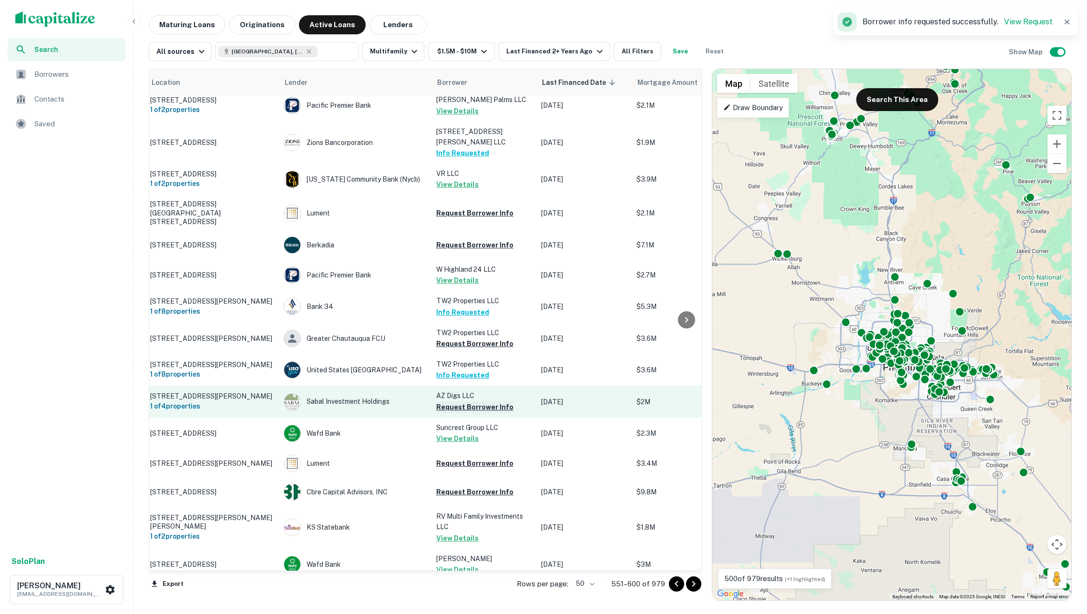
scroll to position [0, 0]
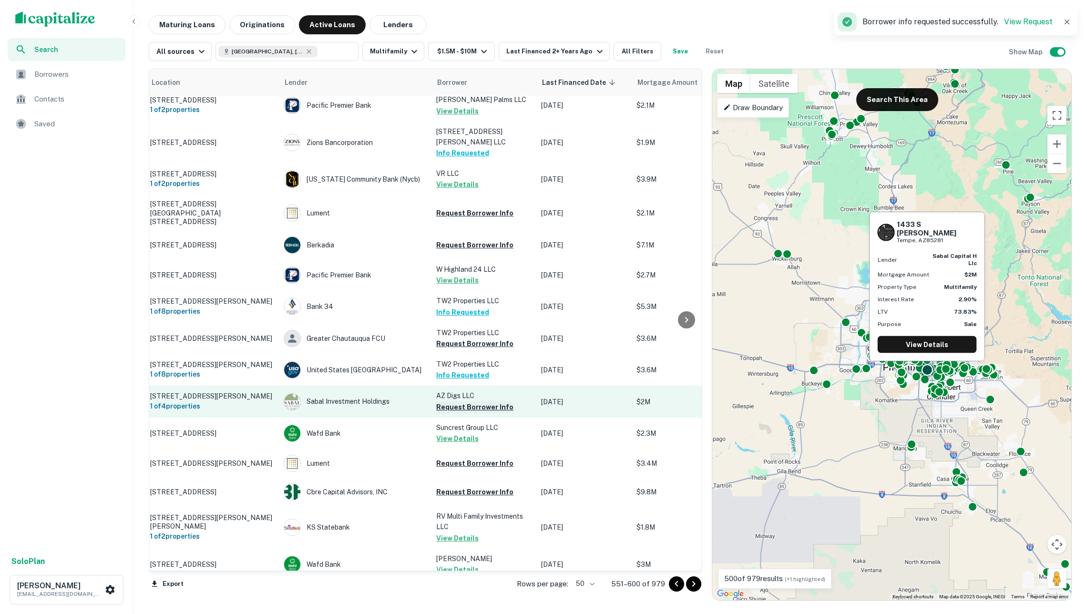
click at [493, 401] on button "Request Borrower Info" at bounding box center [474, 406] width 77 height 11
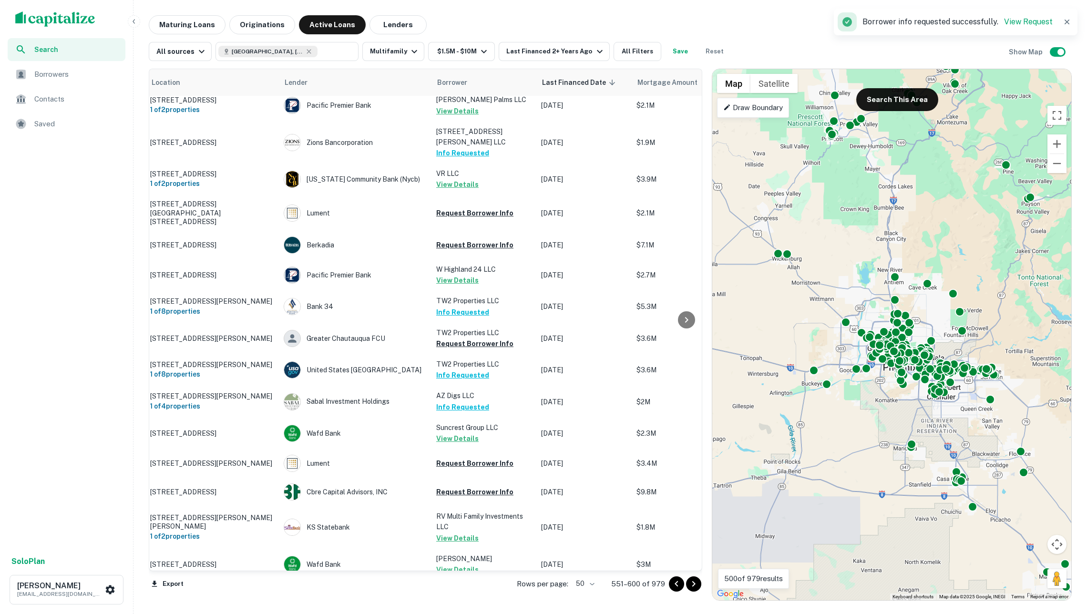
click at [688, 582] on icon "Go to next page" at bounding box center [693, 583] width 11 height 11
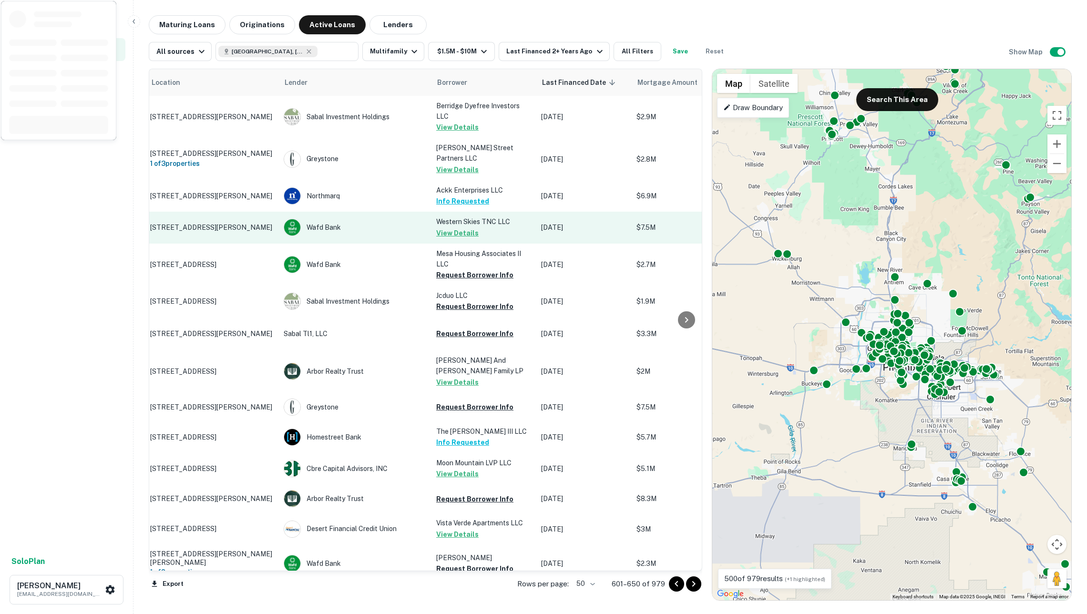
scroll to position [0, 31]
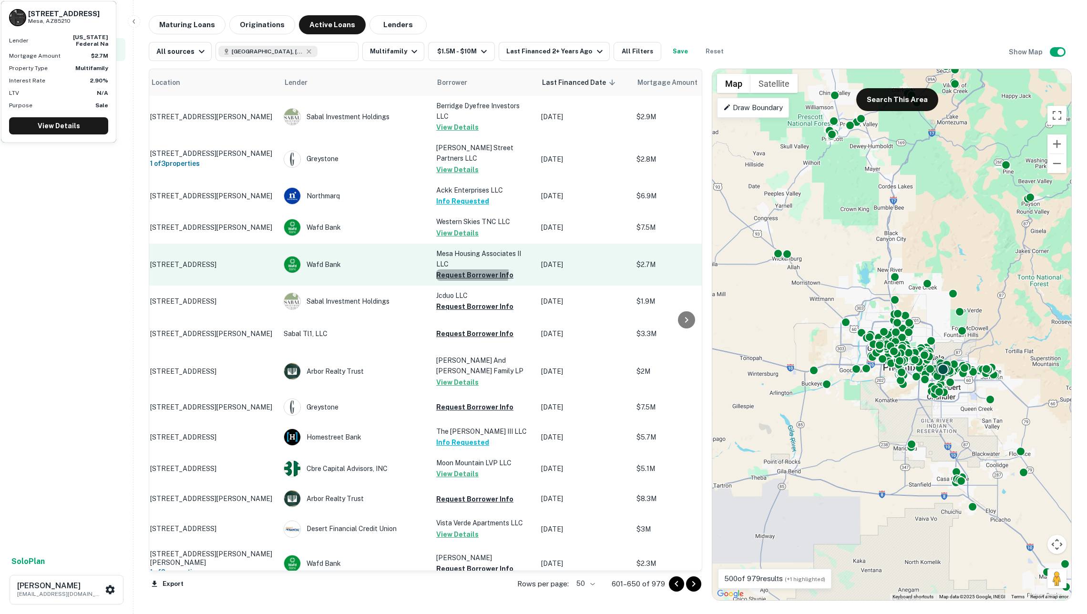
click at [471, 269] on button "Request Borrower Info" at bounding box center [474, 274] width 77 height 11
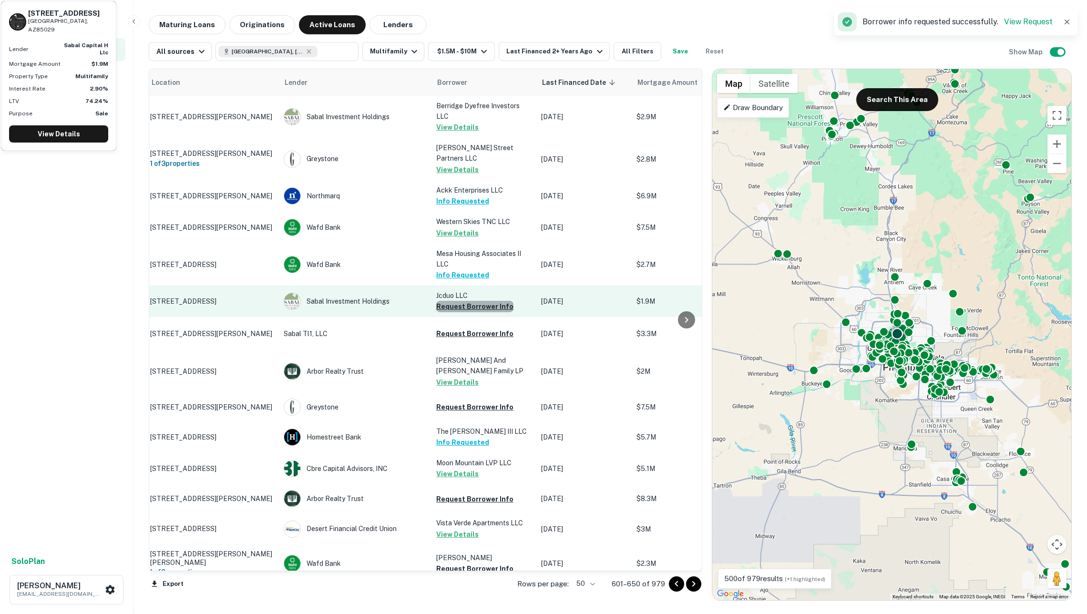
click at [481, 301] on button "Request Borrower Info" at bounding box center [474, 306] width 77 height 11
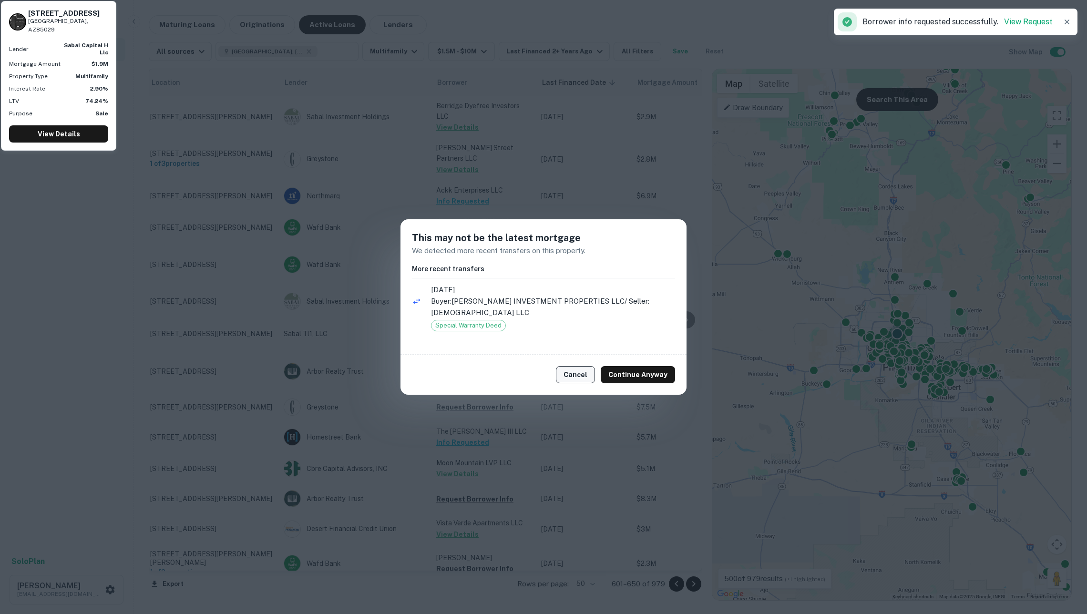
click at [588, 366] on button "Cancel" at bounding box center [575, 374] width 39 height 17
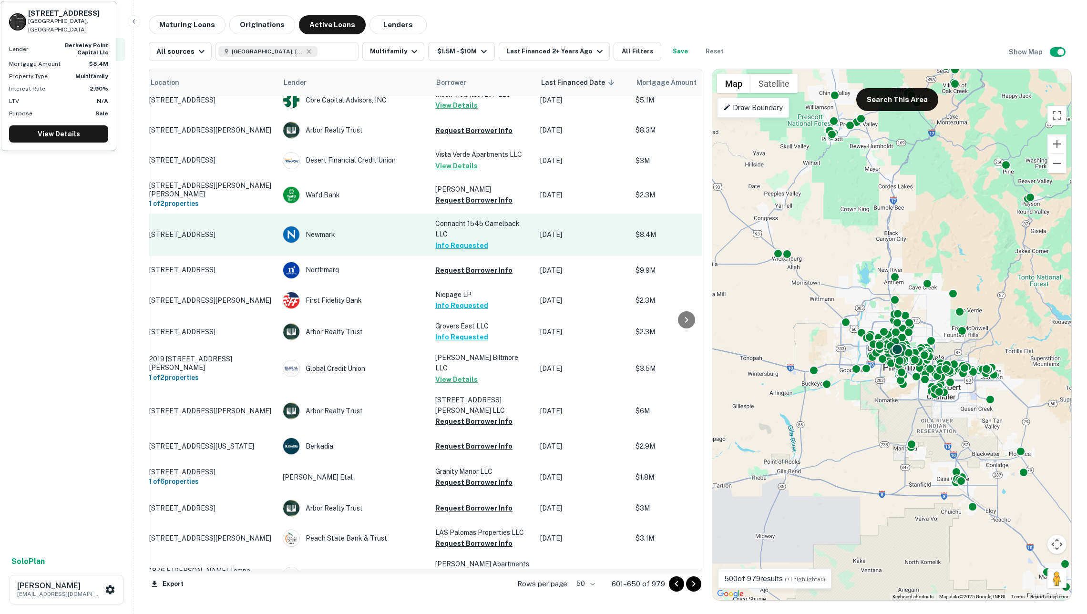
scroll to position [401, 32]
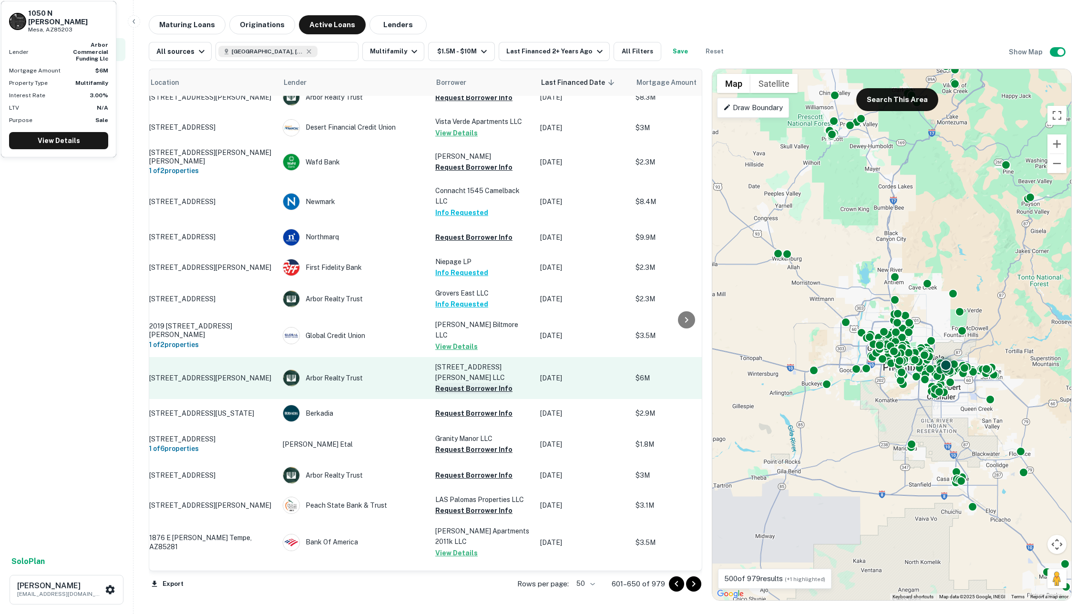
click at [462, 383] on button "Request Borrower Info" at bounding box center [473, 388] width 77 height 11
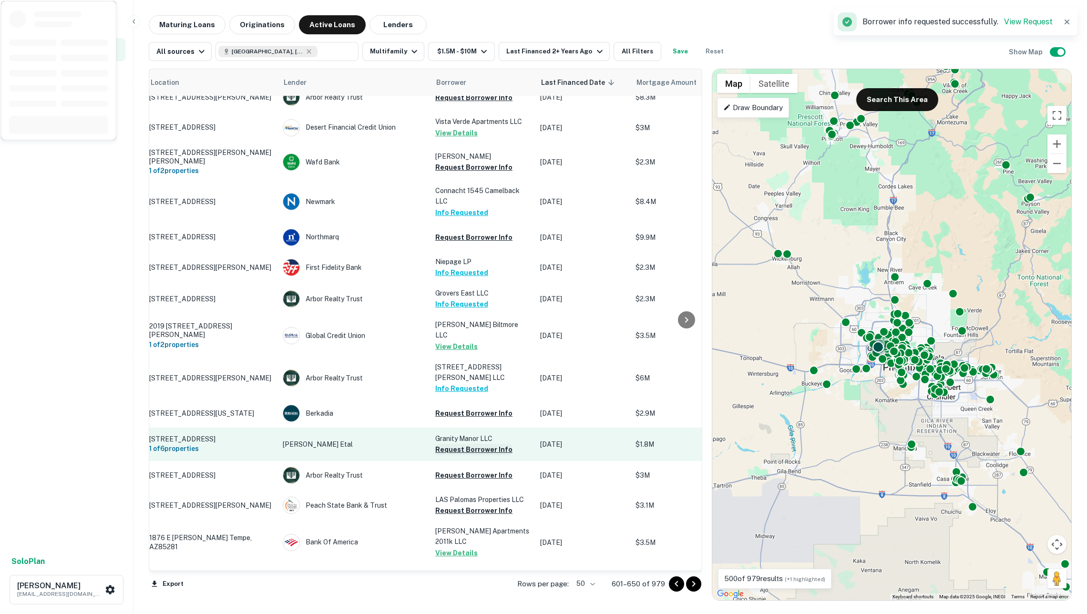
click at [475, 444] on button "Request Borrower Info" at bounding box center [473, 449] width 77 height 11
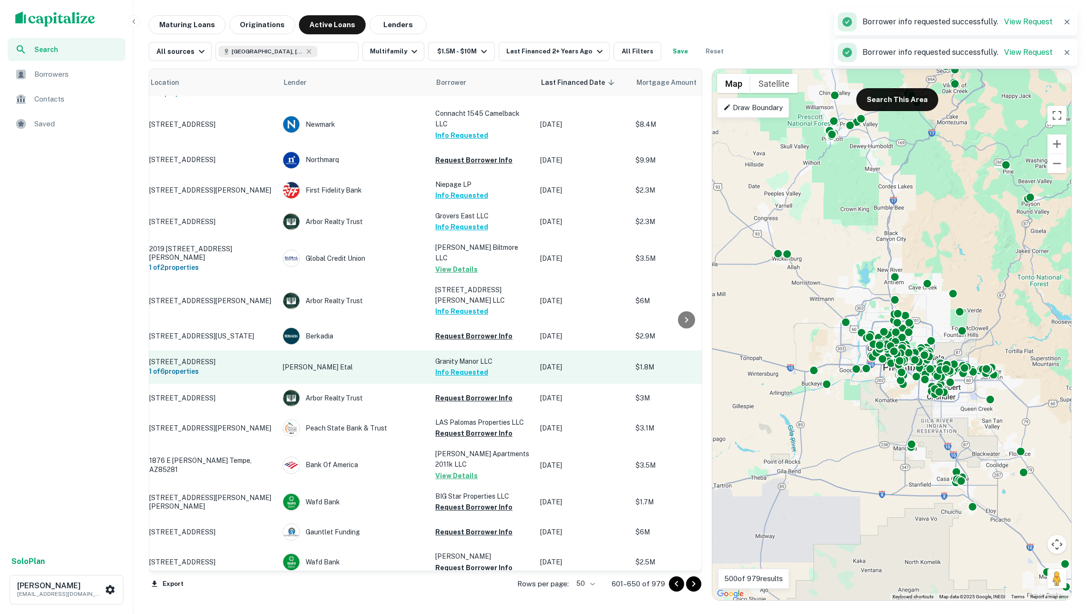
scroll to position [485, 33]
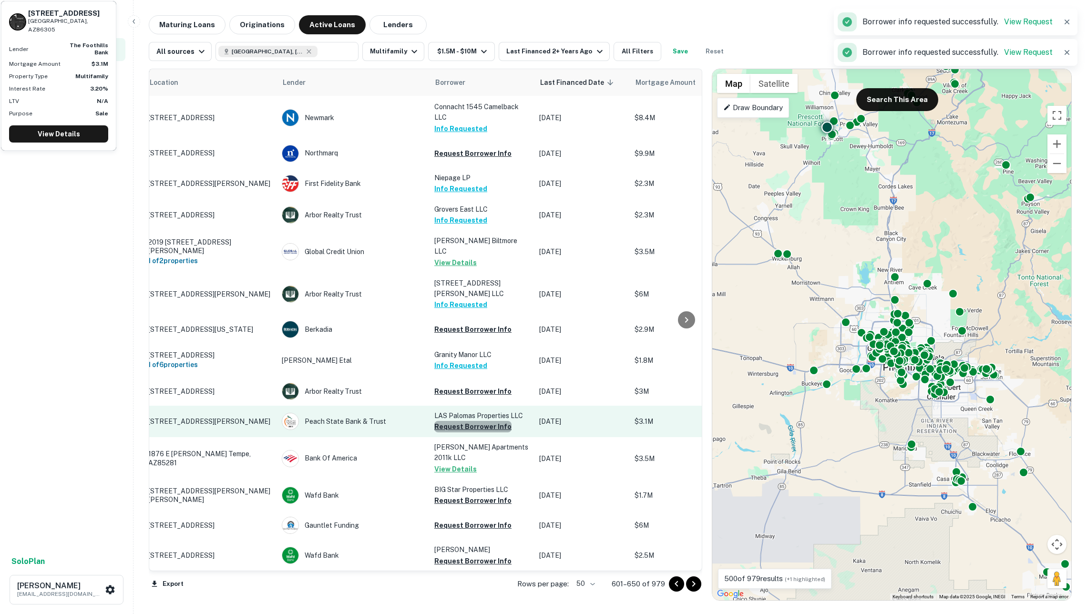
click at [477, 421] on button "Request Borrower Info" at bounding box center [472, 426] width 77 height 11
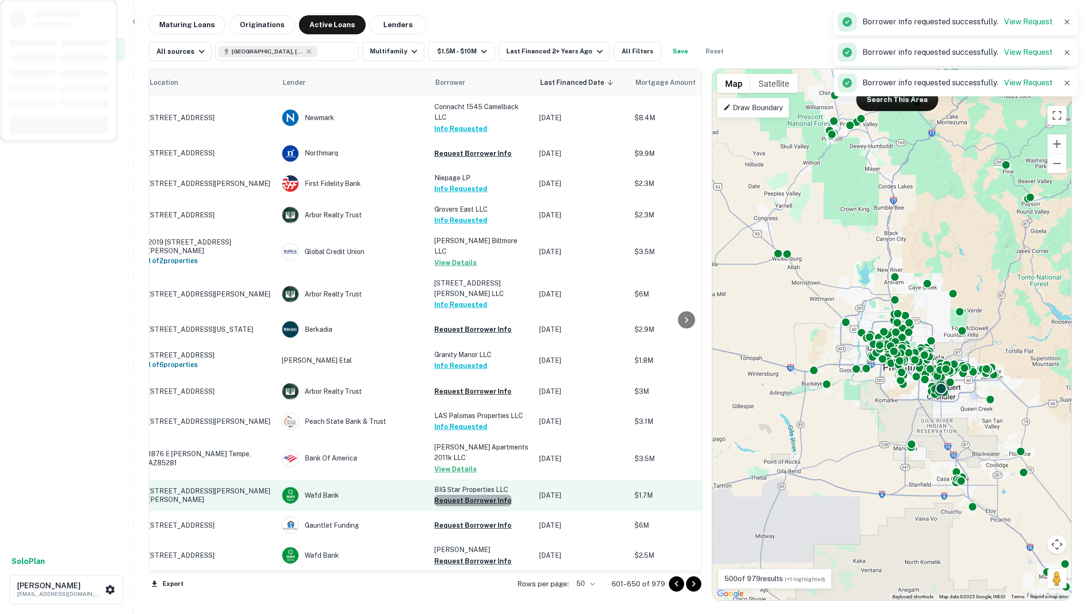
click at [490, 495] on button "Request Borrower Info" at bounding box center [472, 500] width 77 height 11
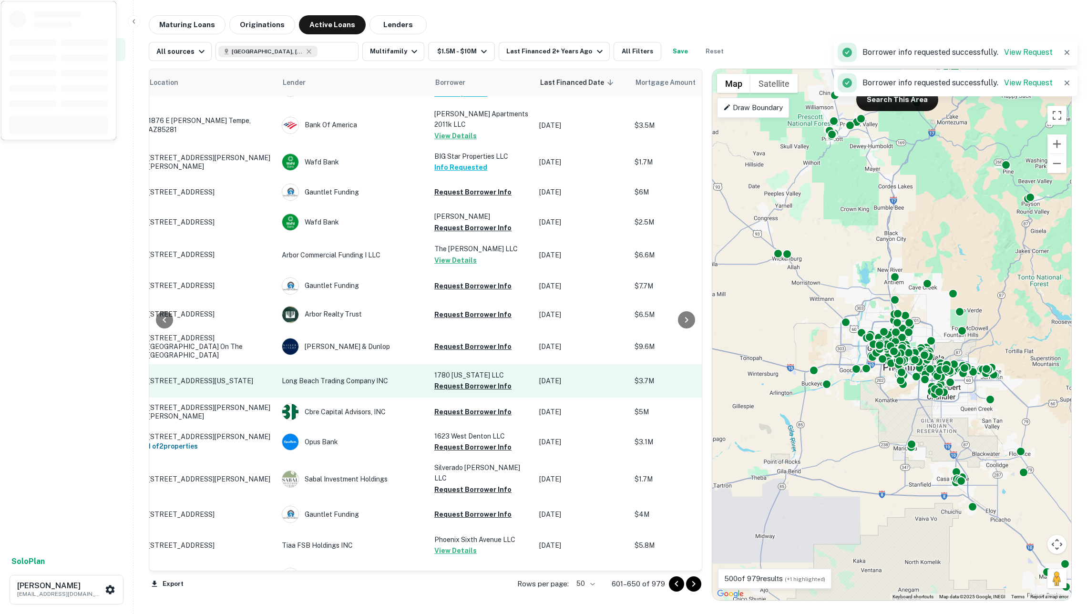
scroll to position [819, 34]
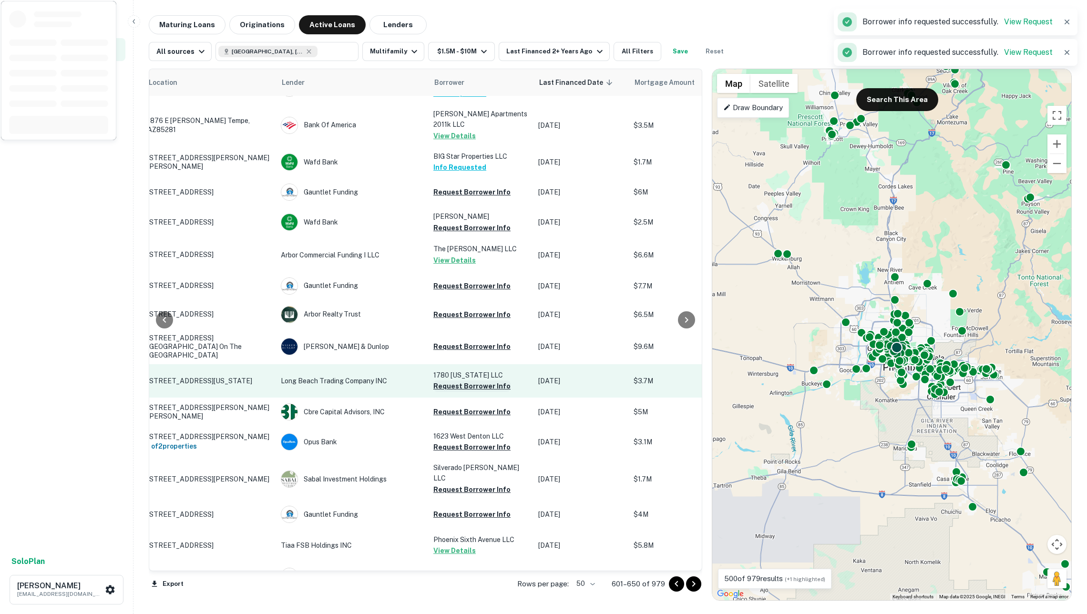
click at [460, 380] on button "Request Borrower Info" at bounding box center [471, 385] width 77 height 11
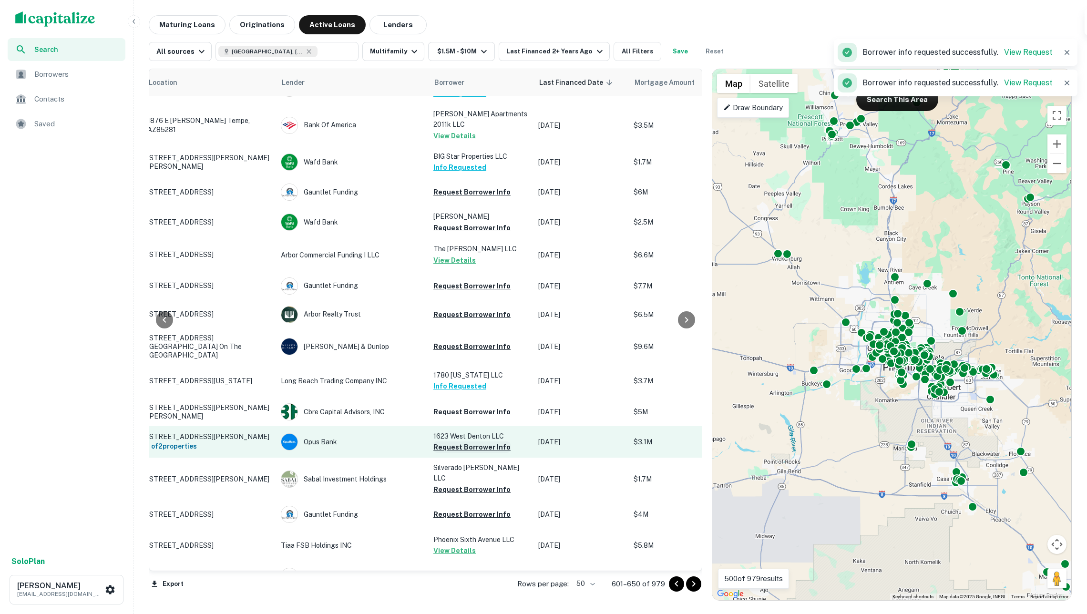
click at [477, 441] on button "Request Borrower Info" at bounding box center [471, 446] width 77 height 11
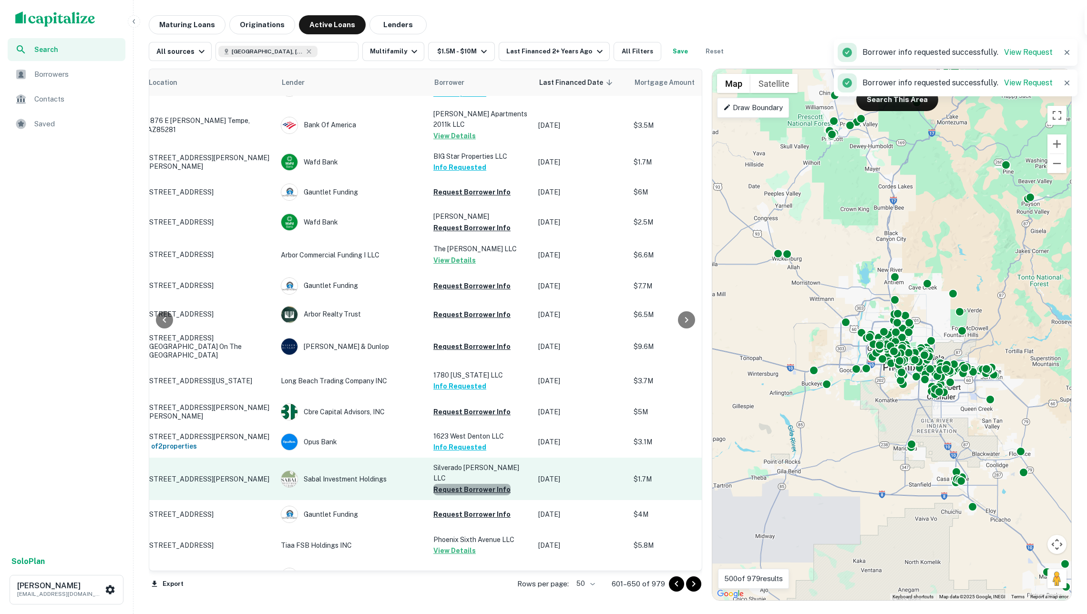
click at [483, 484] on button "Request Borrower Info" at bounding box center [471, 489] width 77 height 11
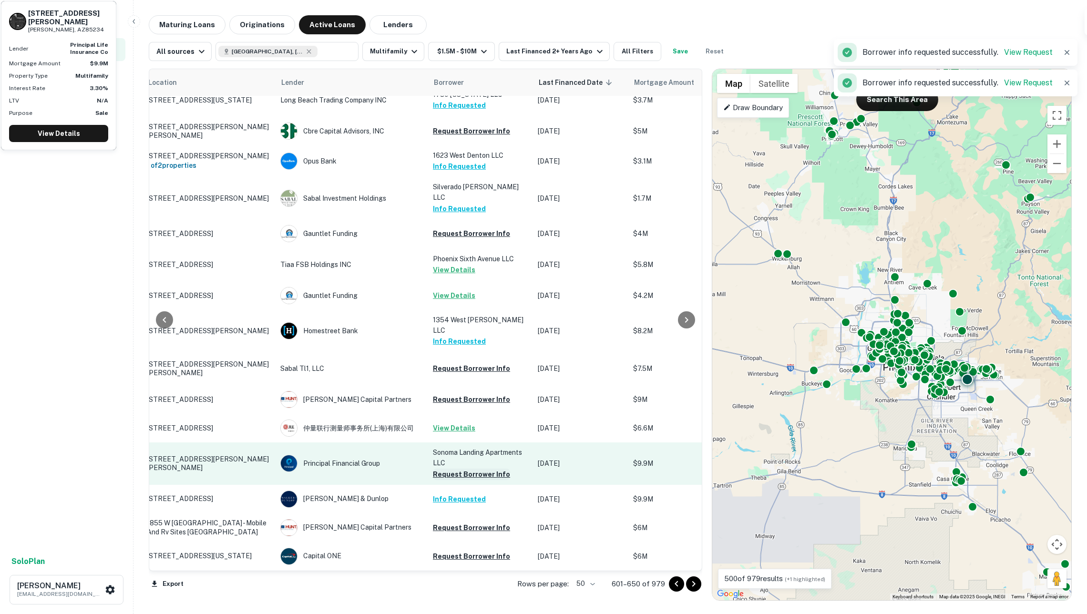
scroll to position [1104, 35]
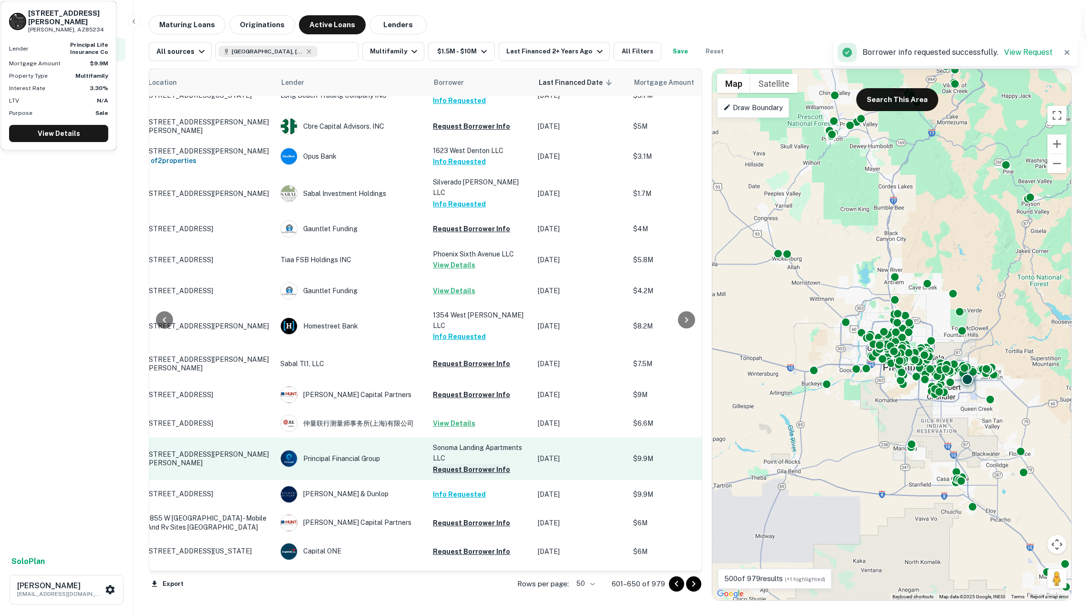
click at [464, 464] on button "Request Borrower Info" at bounding box center [471, 469] width 77 height 11
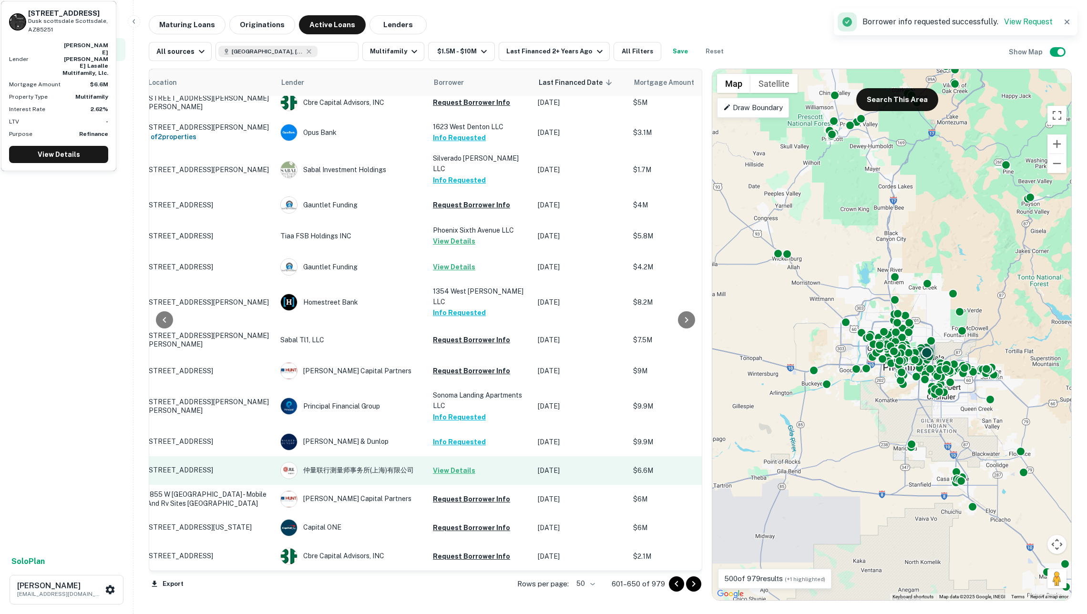
scroll to position [1150, 35]
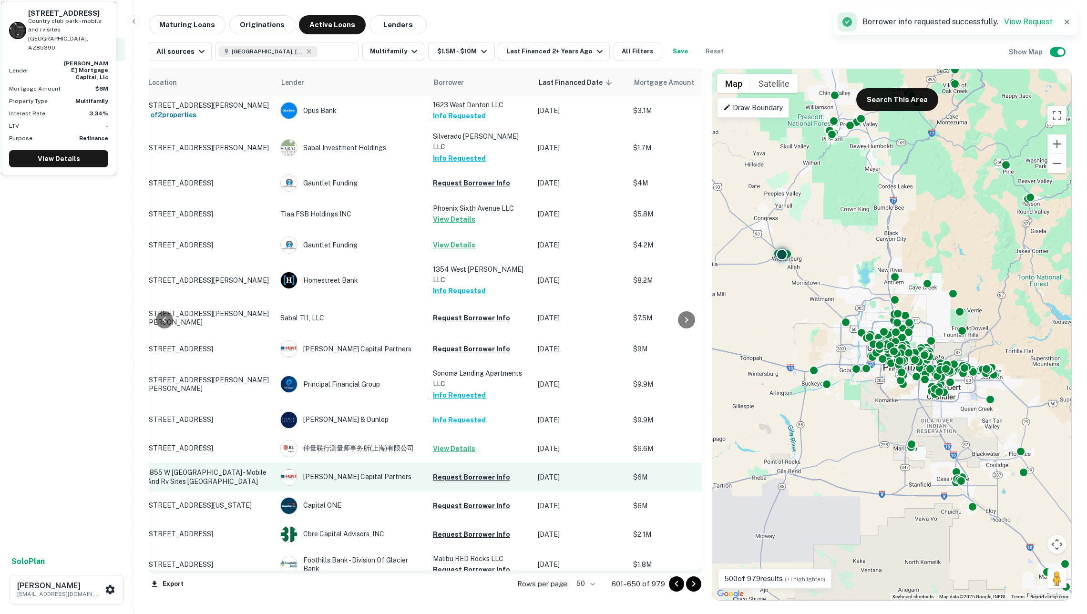
click at [470, 471] on button "Request Borrower Info" at bounding box center [471, 476] width 77 height 11
click at [470, 463] on td "Info Requested" at bounding box center [480, 477] width 105 height 29
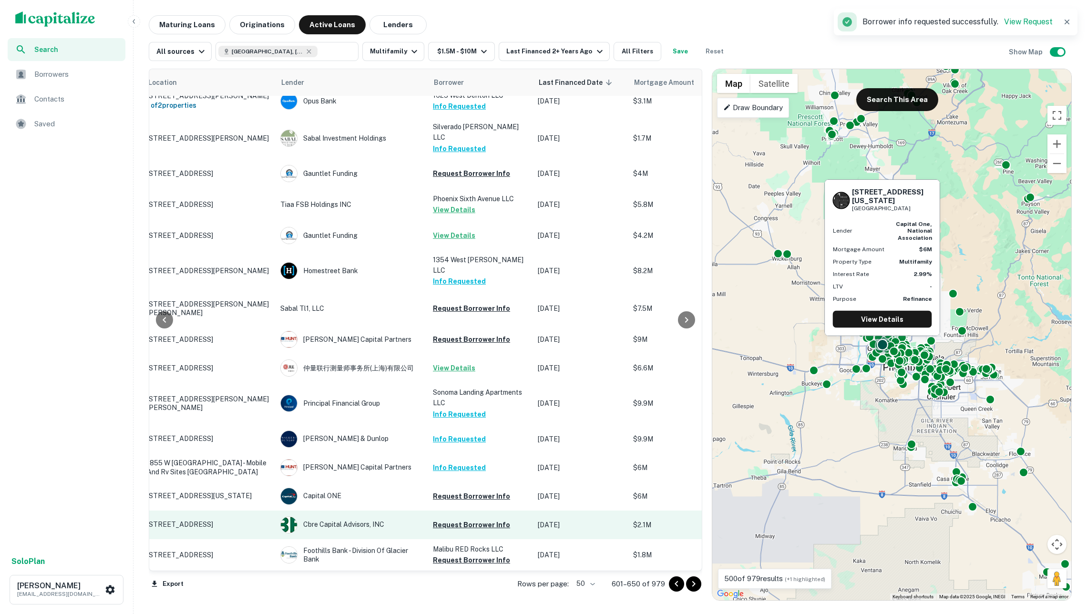
scroll to position [1158, 35]
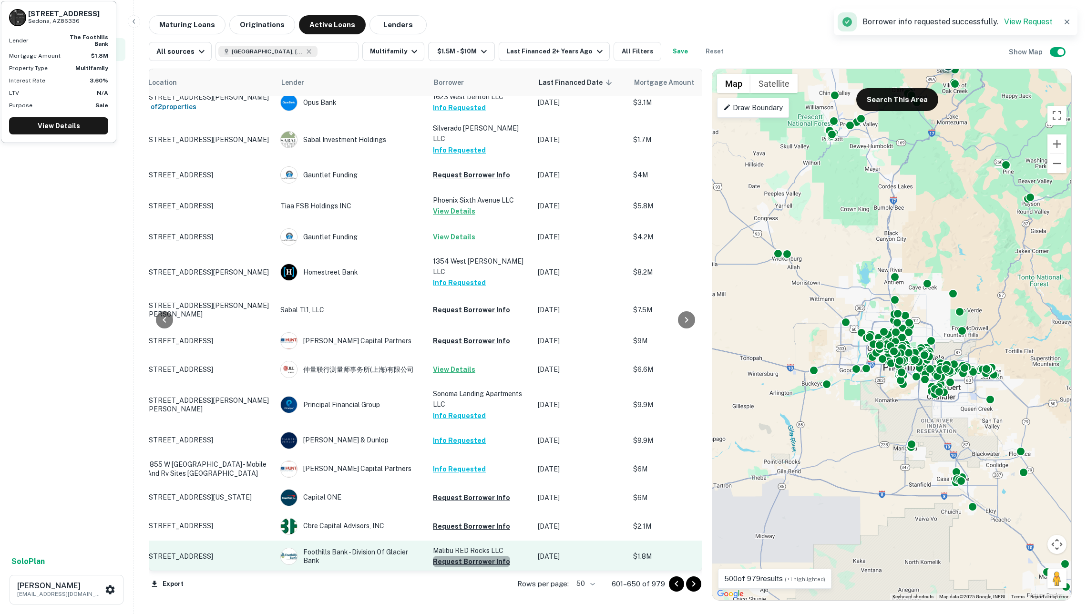
click at [483, 556] on button "Request Borrower Info" at bounding box center [471, 561] width 77 height 11
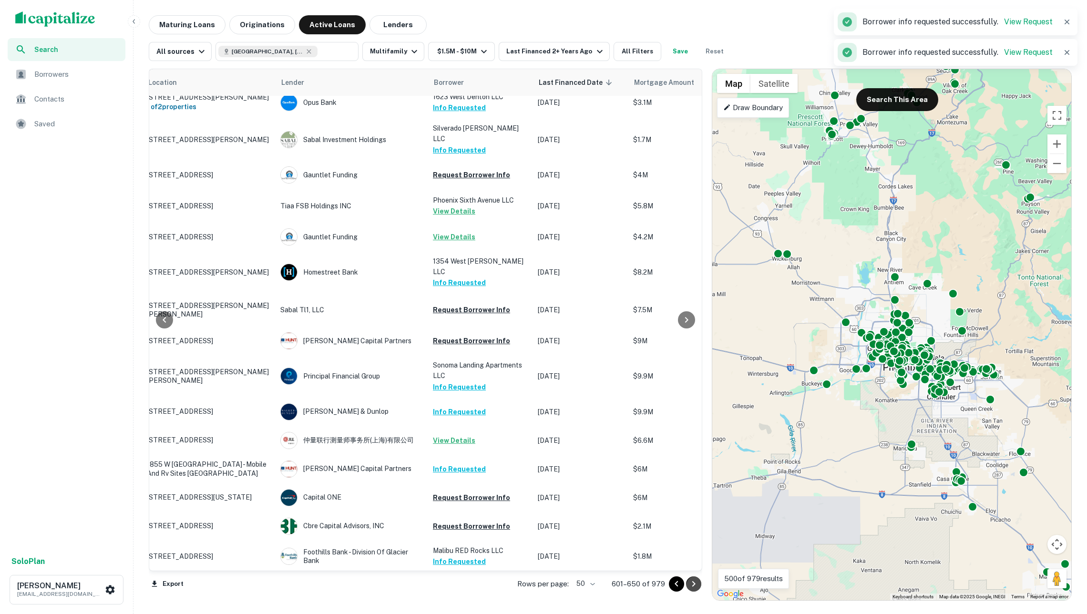
click at [693, 584] on icon "Go to next page" at bounding box center [693, 584] width 3 height 6
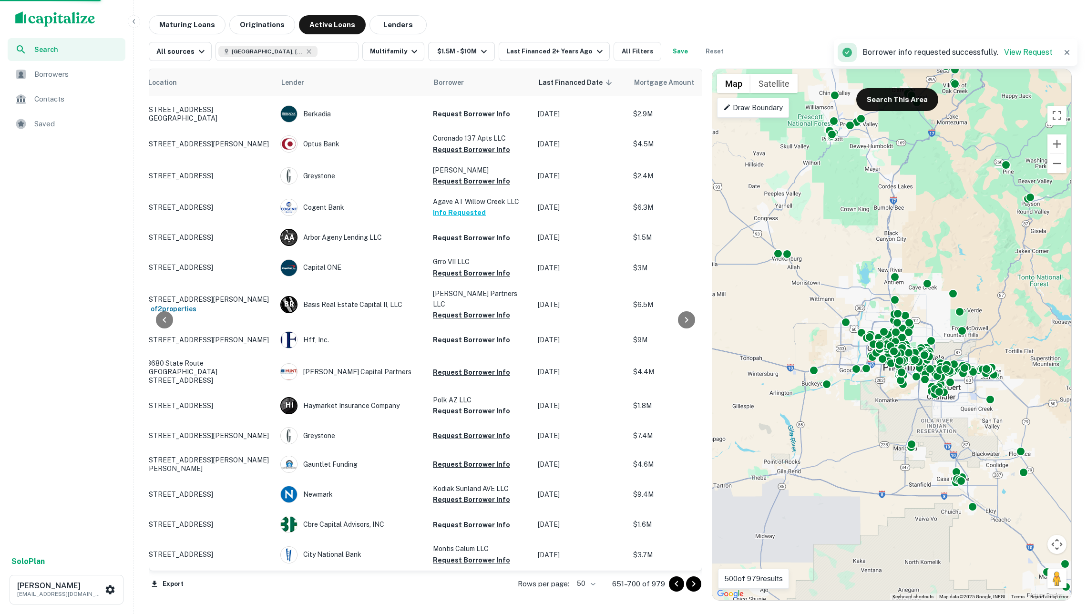
scroll to position [1149, 35]
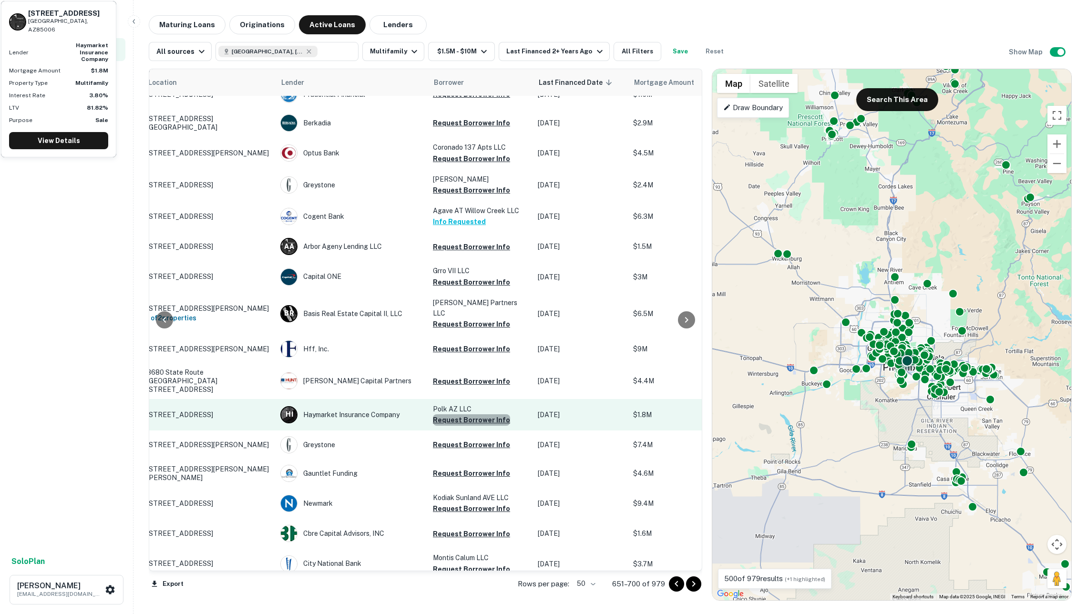
click at [477, 414] on button "Request Borrower Info" at bounding box center [471, 419] width 77 height 11
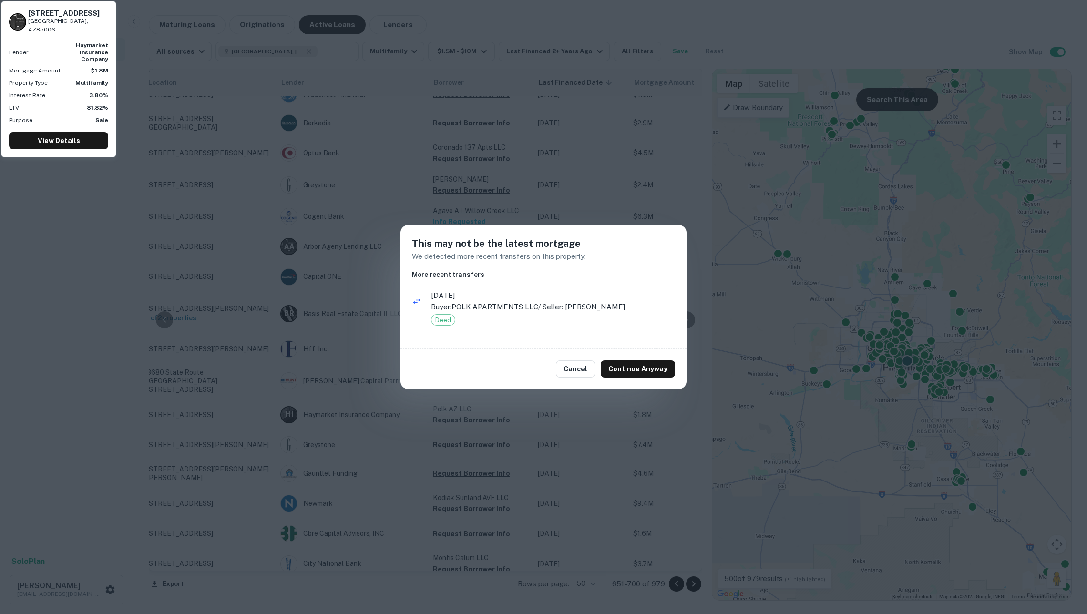
click at [536, 392] on div "This may not be the latest mortgage We detected more recent transfers on this p…" at bounding box center [543, 307] width 1087 height 614
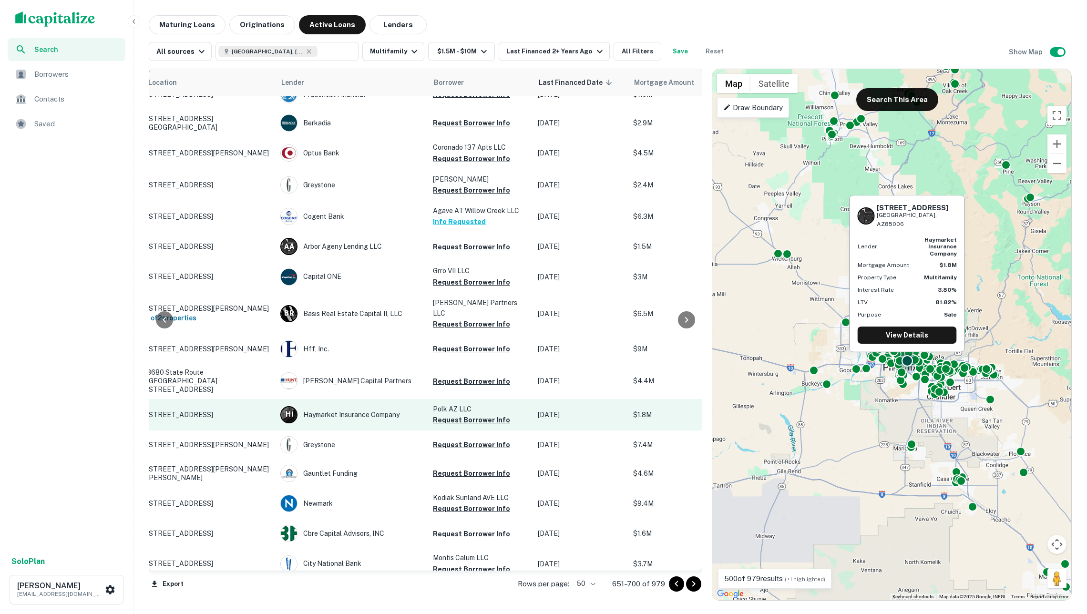
scroll to position [0, 0]
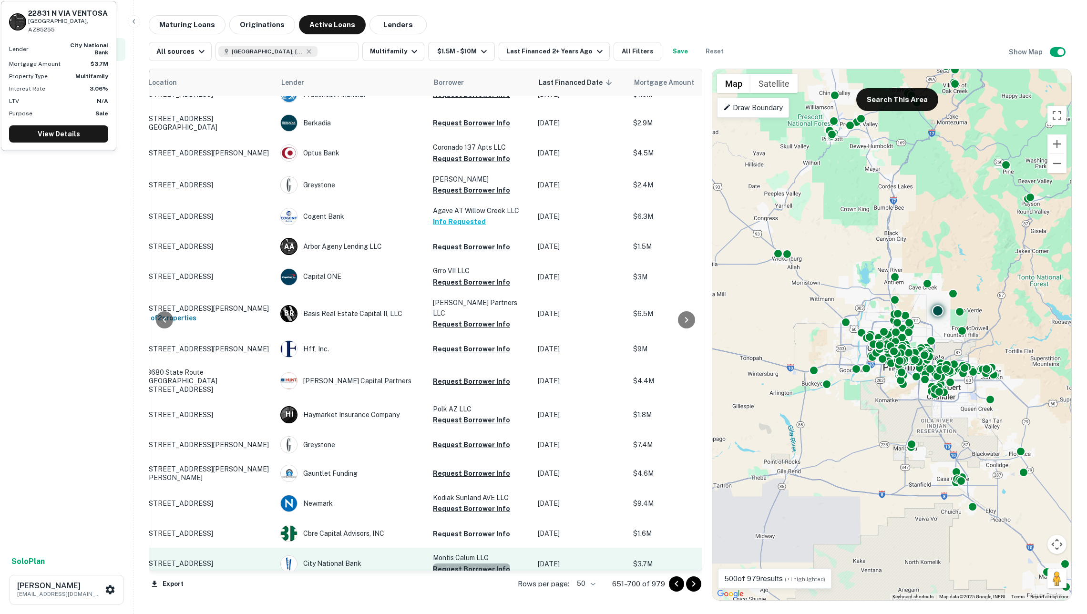
click at [485, 563] on button "Request Borrower Info" at bounding box center [471, 568] width 77 height 11
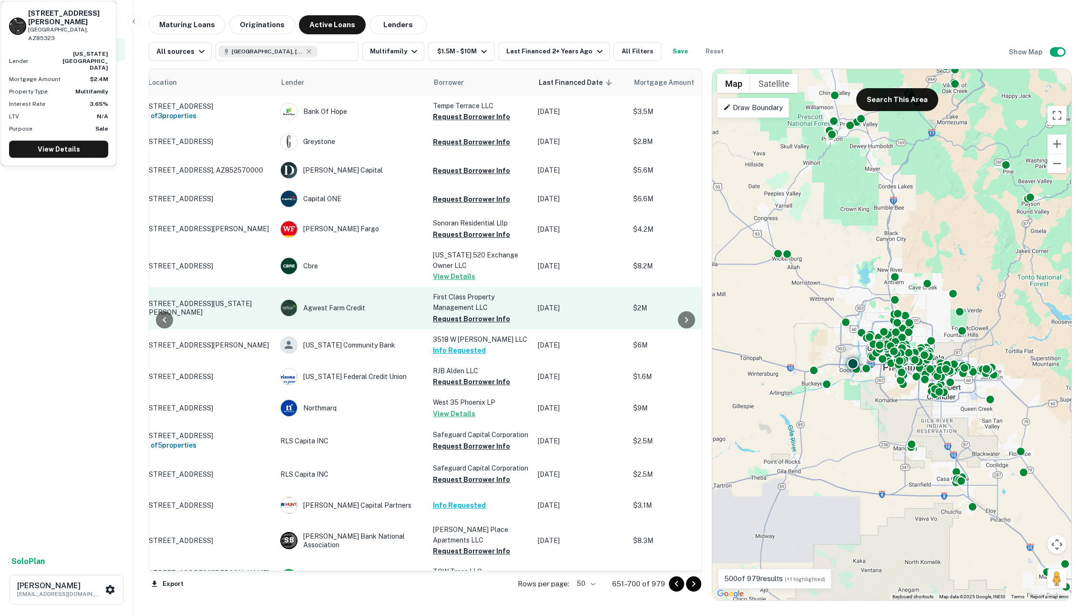
scroll to position [0, 35]
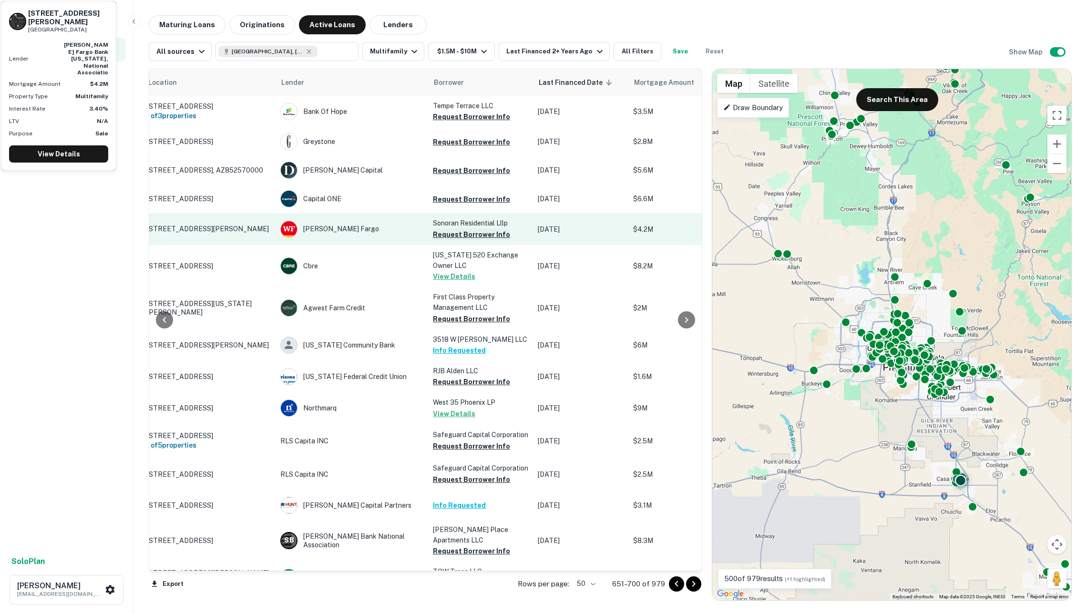
click at [472, 240] on button "Request Borrower Info" at bounding box center [471, 234] width 77 height 11
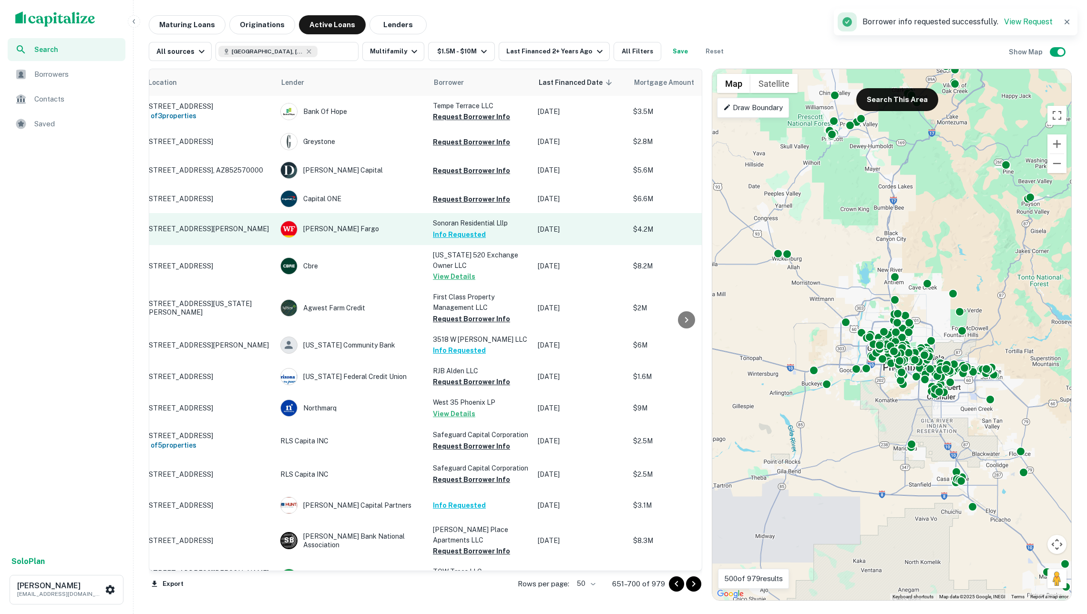
scroll to position [0, 25]
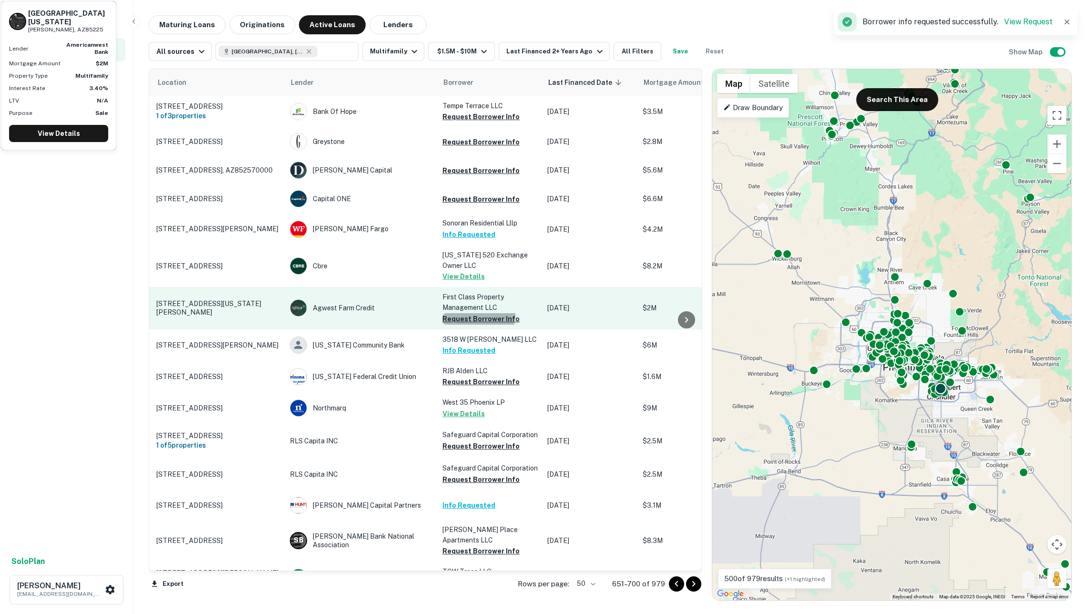
click at [477, 319] on button "Request Borrower Info" at bounding box center [480, 318] width 77 height 11
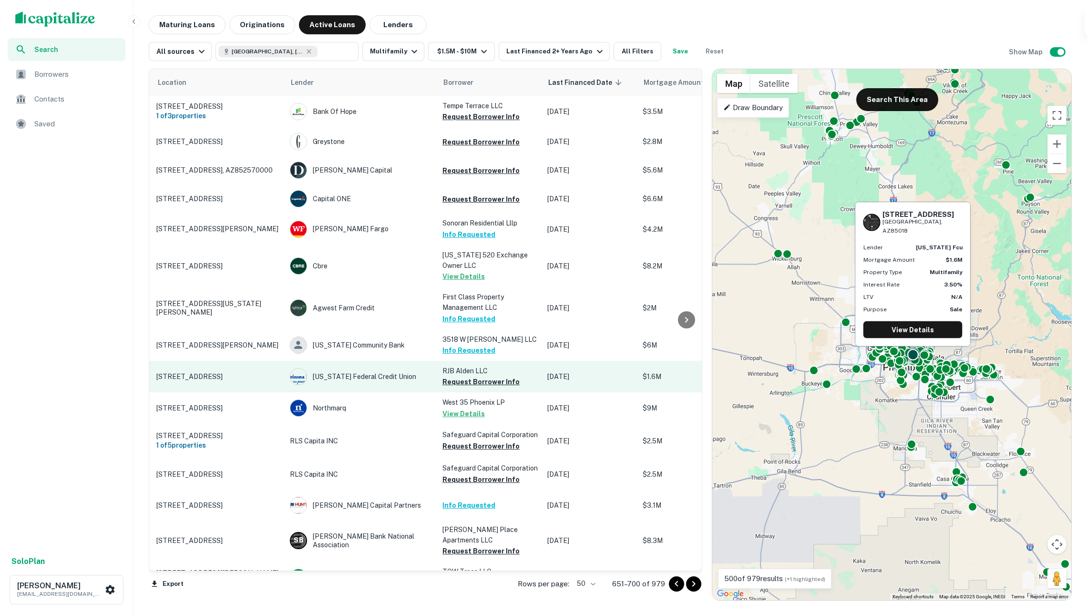
scroll to position [0, 0]
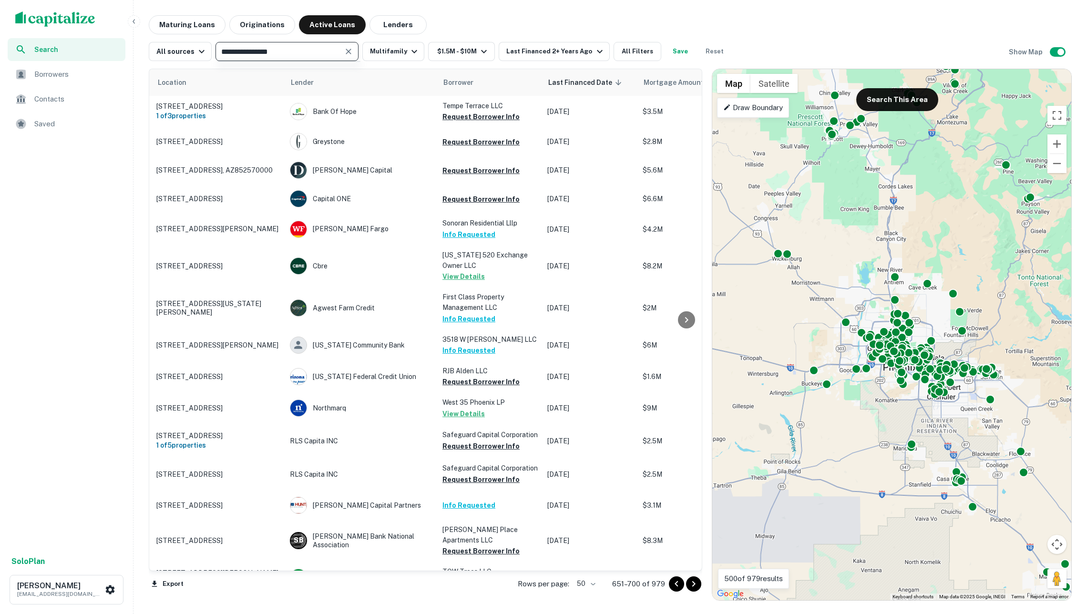
type input "**********"
click at [339, 50] on input "**********" at bounding box center [279, 51] width 122 height 13
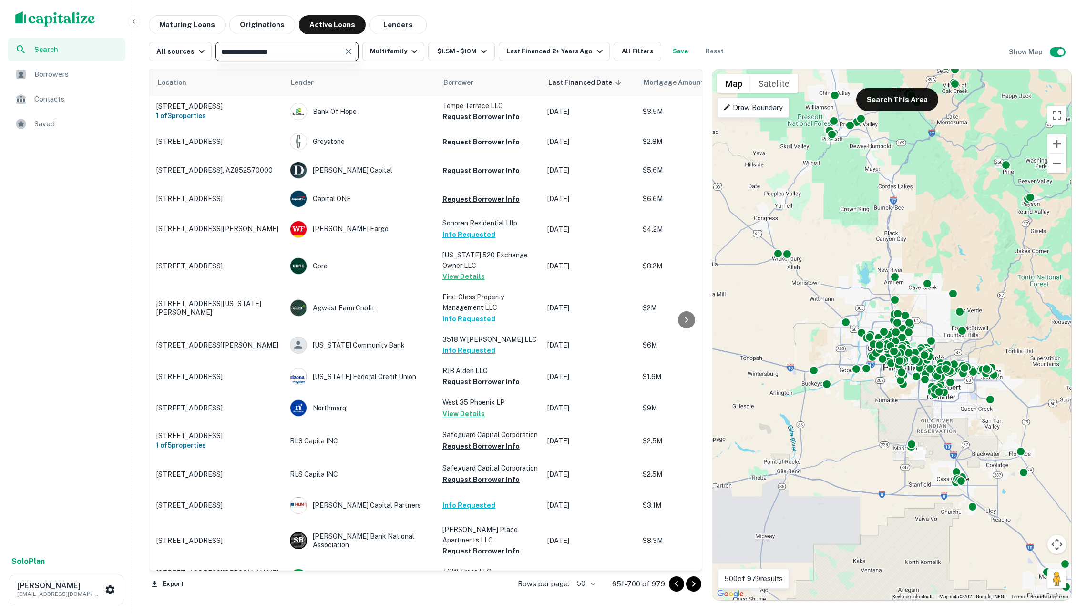
click at [339, 50] on input "**********" at bounding box center [279, 51] width 122 height 13
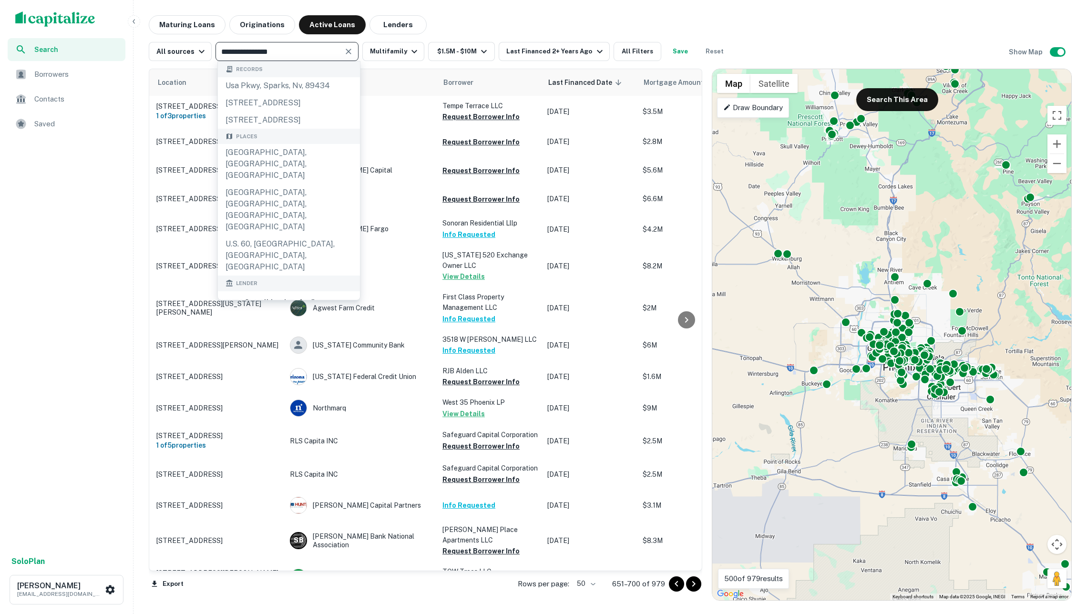
click at [465, 30] on div "Maturing Loans Originations Active Loans Lenders" at bounding box center [610, 24] width 923 height 19
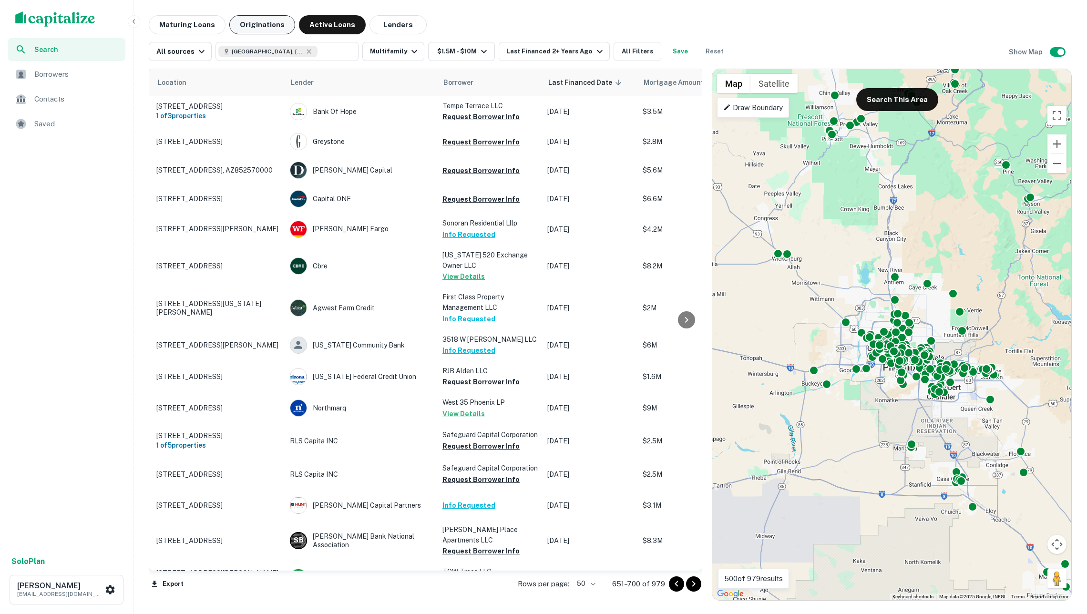
click at [283, 17] on button "Originations" at bounding box center [262, 24] width 66 height 19
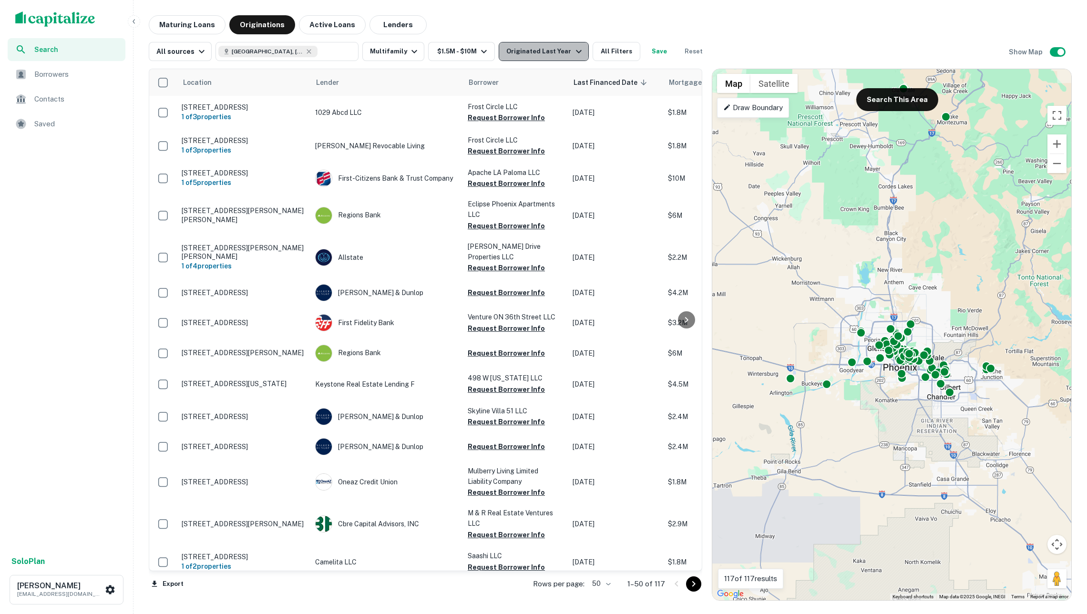
click at [527, 46] on div "Originated Last Year" at bounding box center [545, 51] width 78 height 11
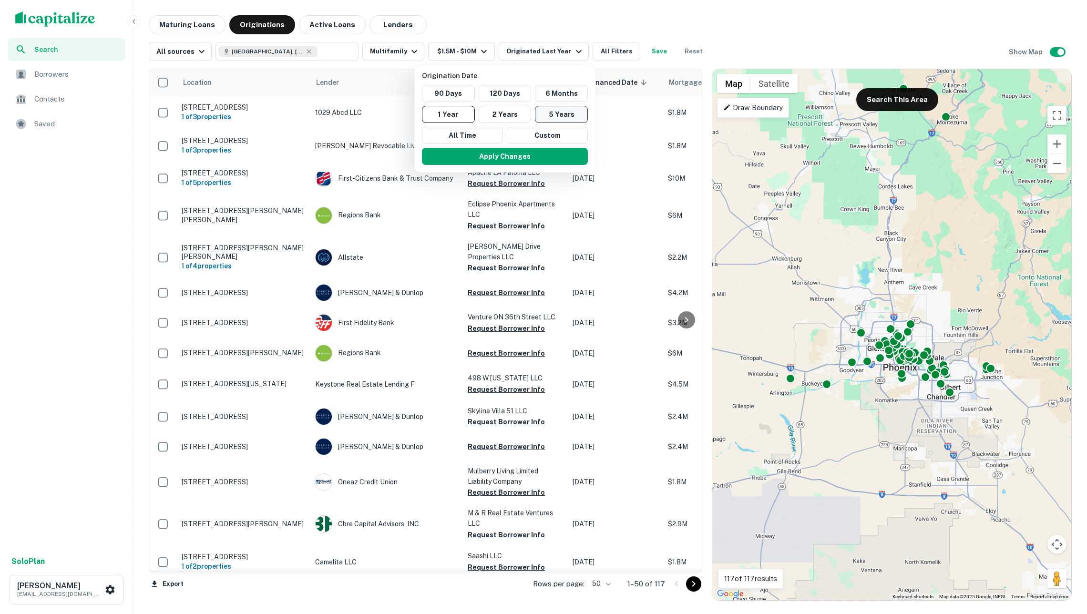
click at [555, 113] on button "5 Years" at bounding box center [561, 114] width 53 height 17
click at [542, 154] on button "Apply Changes" at bounding box center [514, 156] width 166 height 17
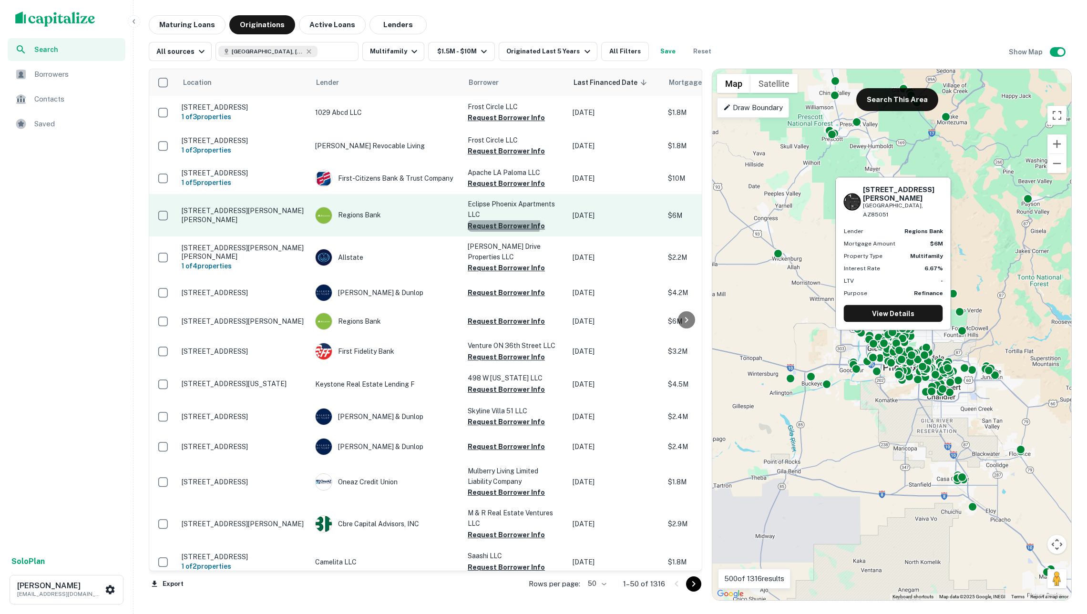
click at [502, 222] on button "Request Borrower Info" at bounding box center [506, 225] width 77 height 11
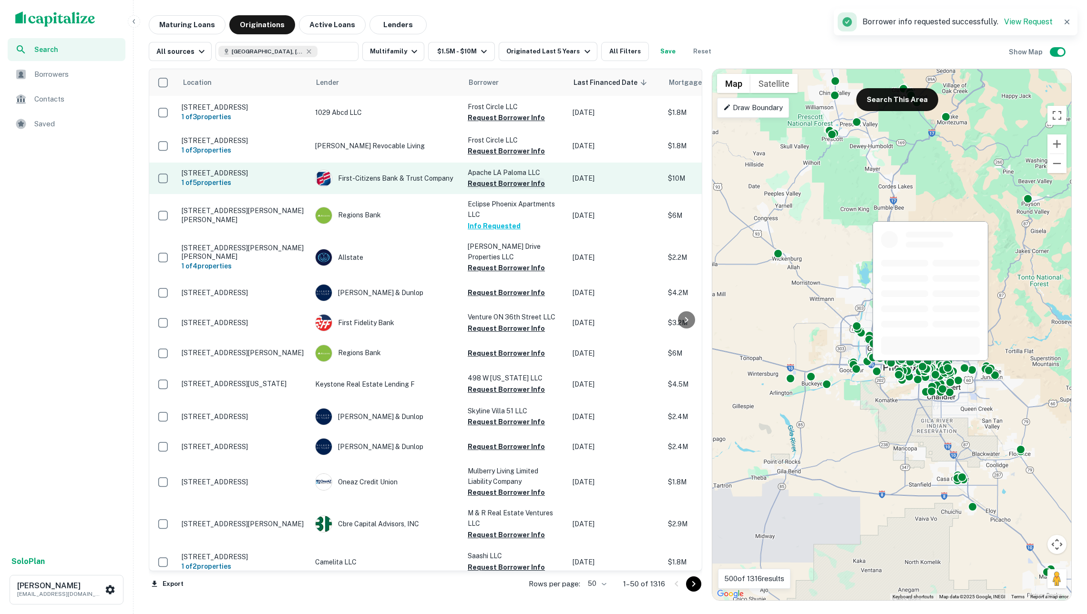
click at [495, 184] on button "Request Borrower Info" at bounding box center [506, 183] width 77 height 11
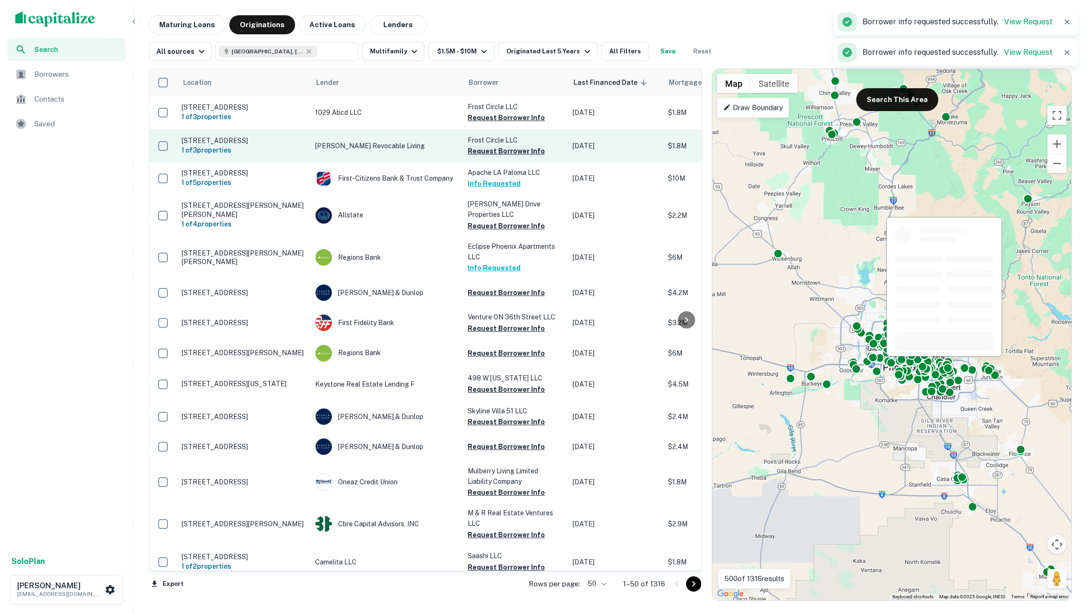
click at [491, 151] on button "Request Borrower Info" at bounding box center [506, 150] width 77 height 11
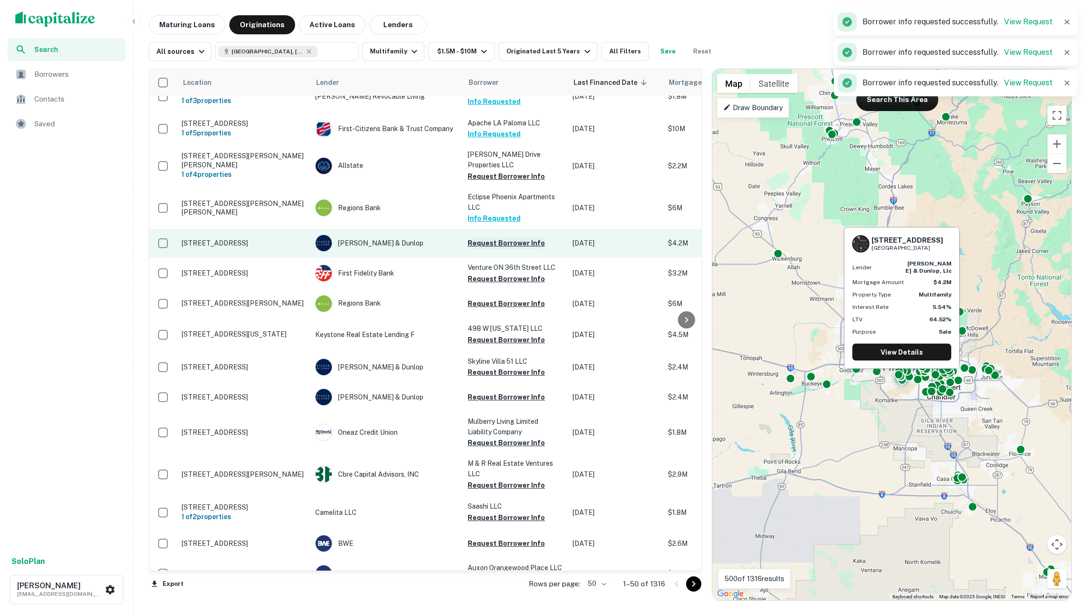
scroll to position [50, 0]
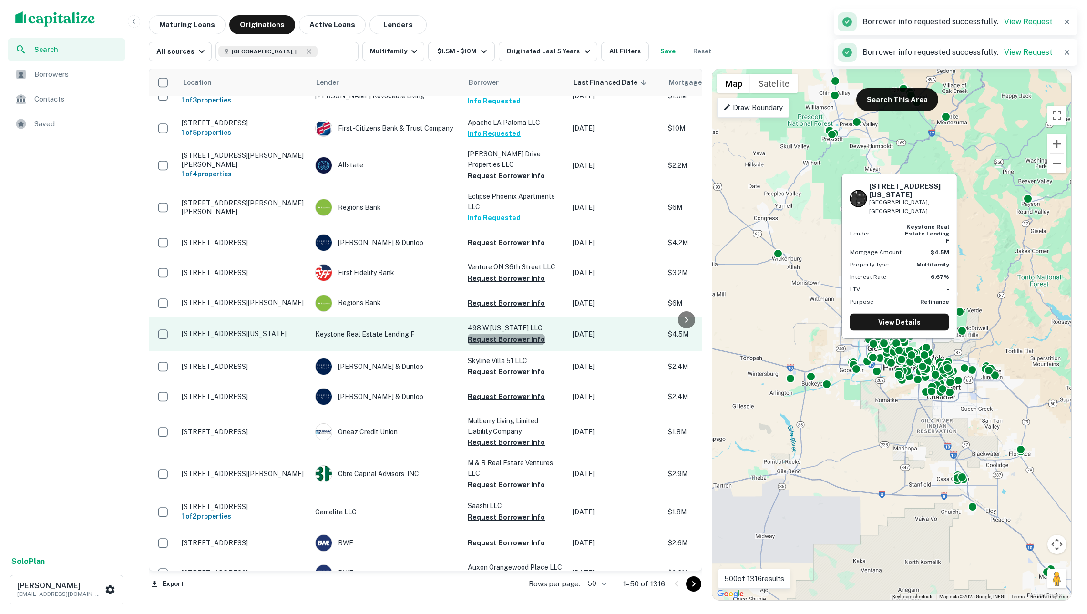
click at [508, 334] on button "Request Borrower Info" at bounding box center [506, 339] width 77 height 11
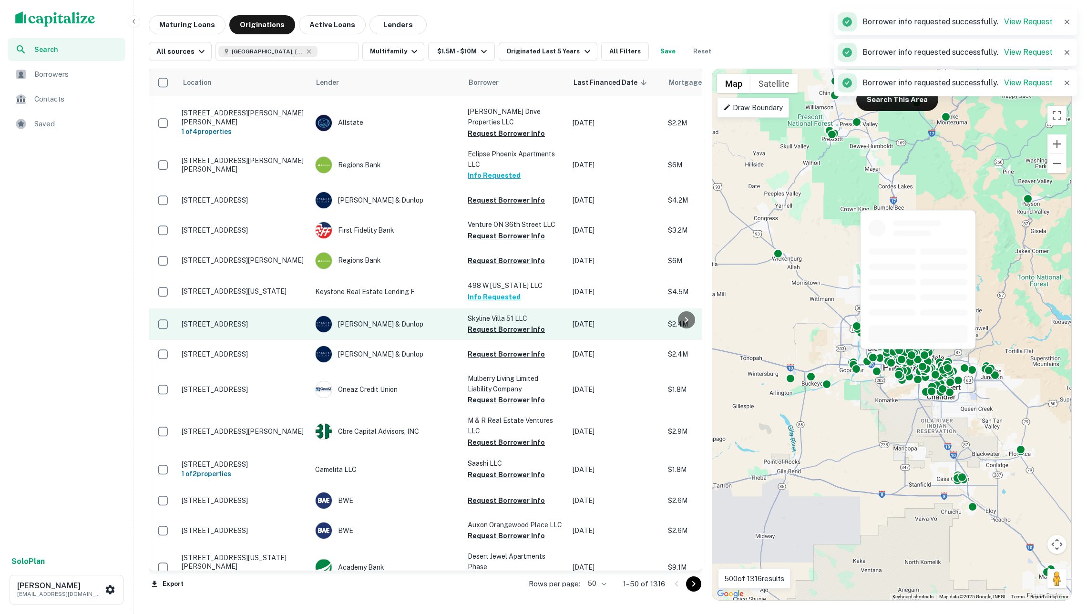
scroll to position [94, 0]
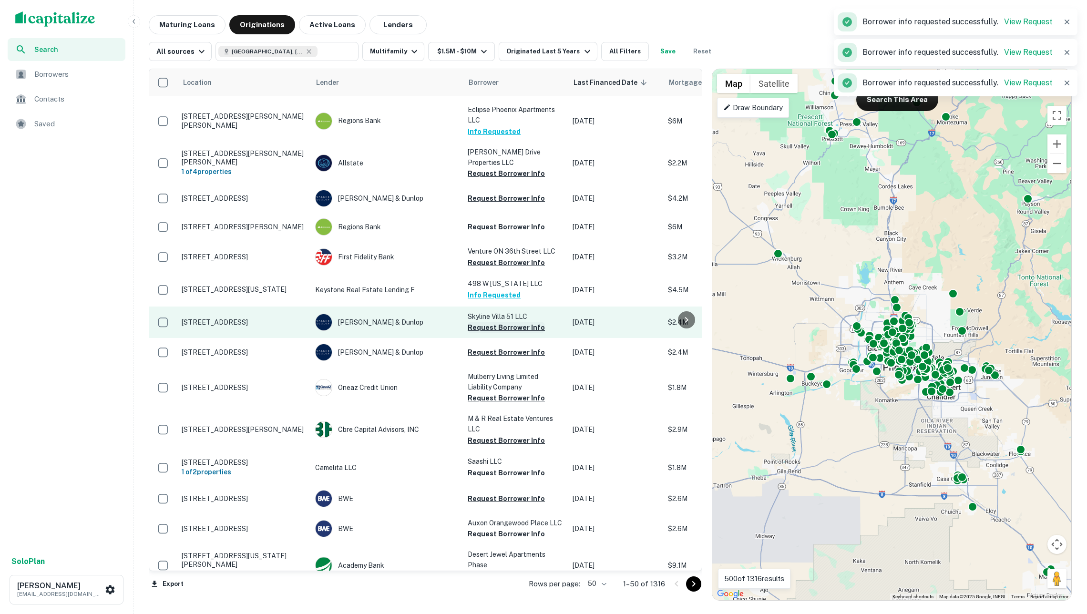
click at [501, 322] on button "Request Borrower Info" at bounding box center [506, 327] width 77 height 11
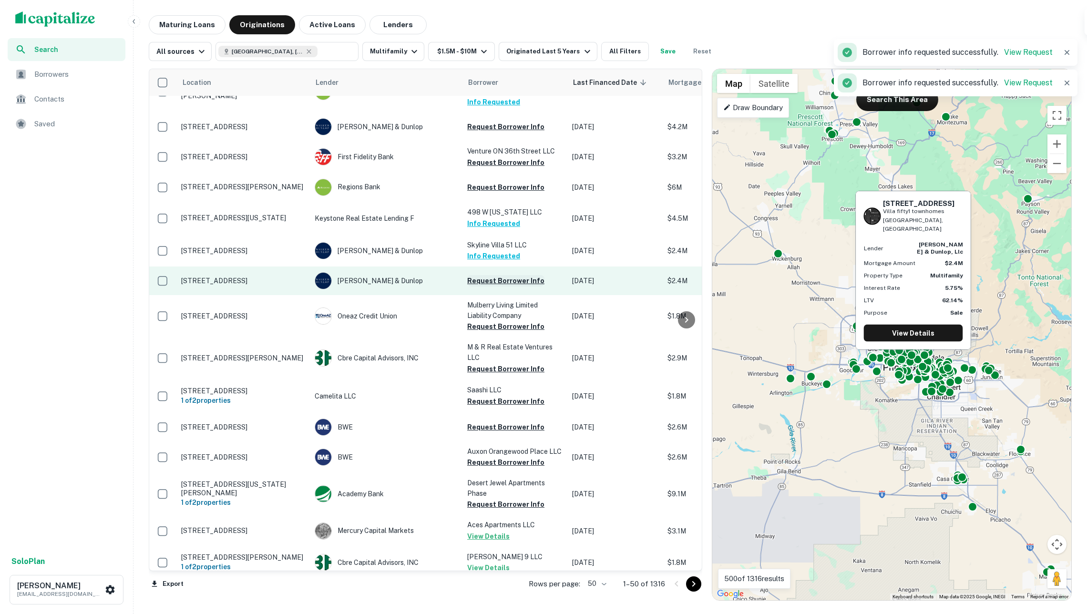
scroll to position [166, 1]
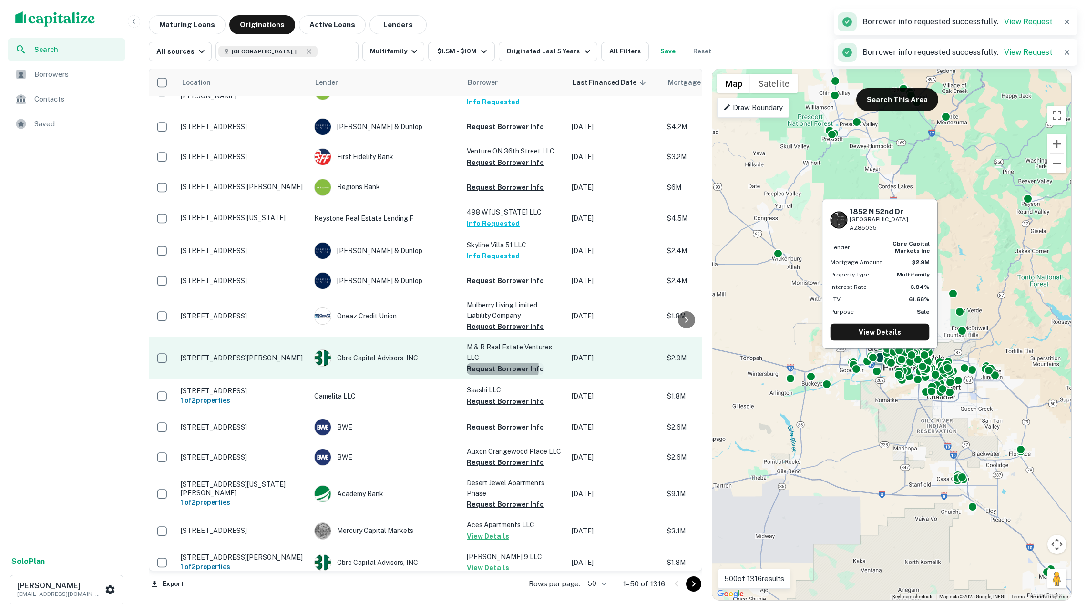
click at [498, 363] on button "Request Borrower Info" at bounding box center [505, 368] width 77 height 11
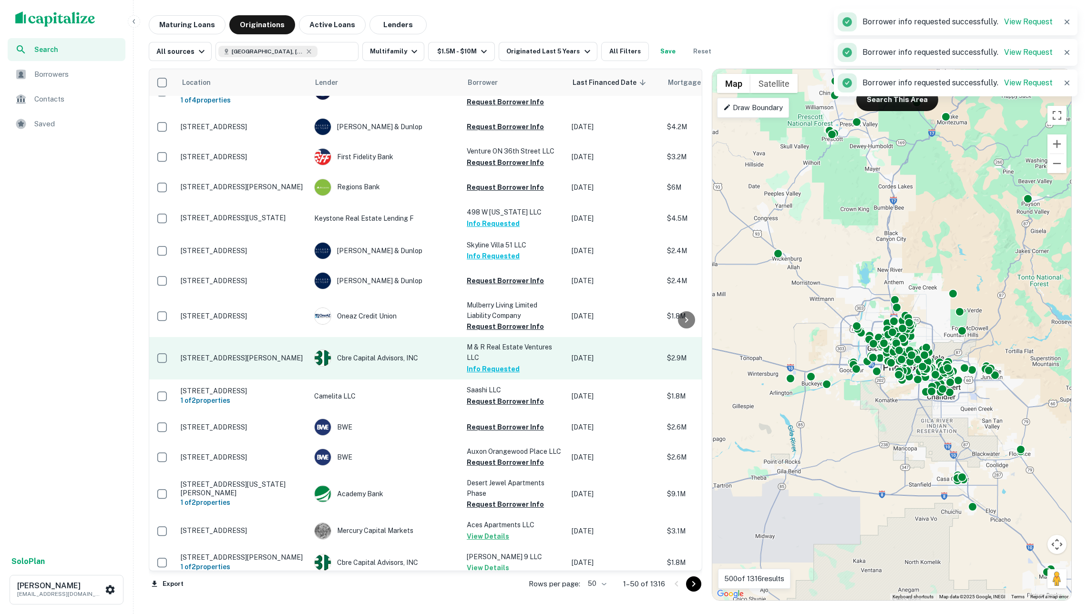
scroll to position [217, 3]
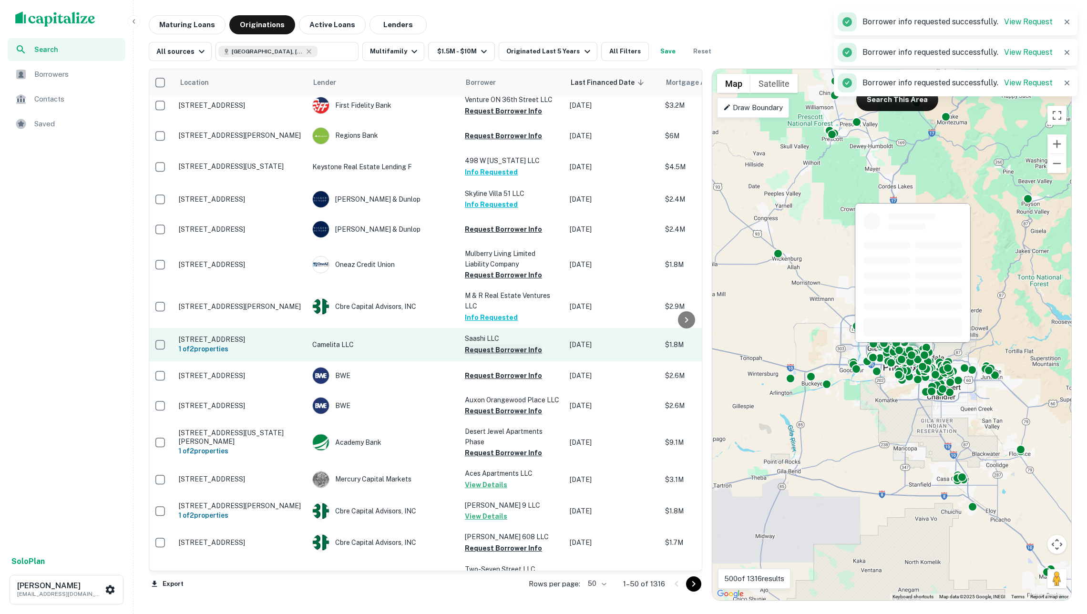
click at [491, 344] on button "Request Borrower Info" at bounding box center [503, 349] width 77 height 11
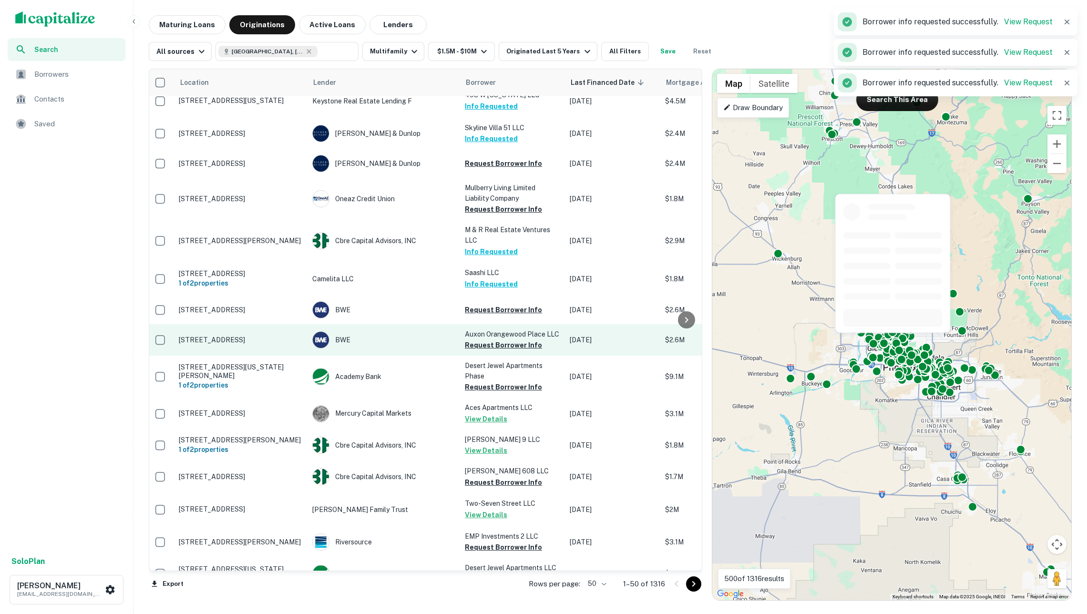
scroll to position [294, 4]
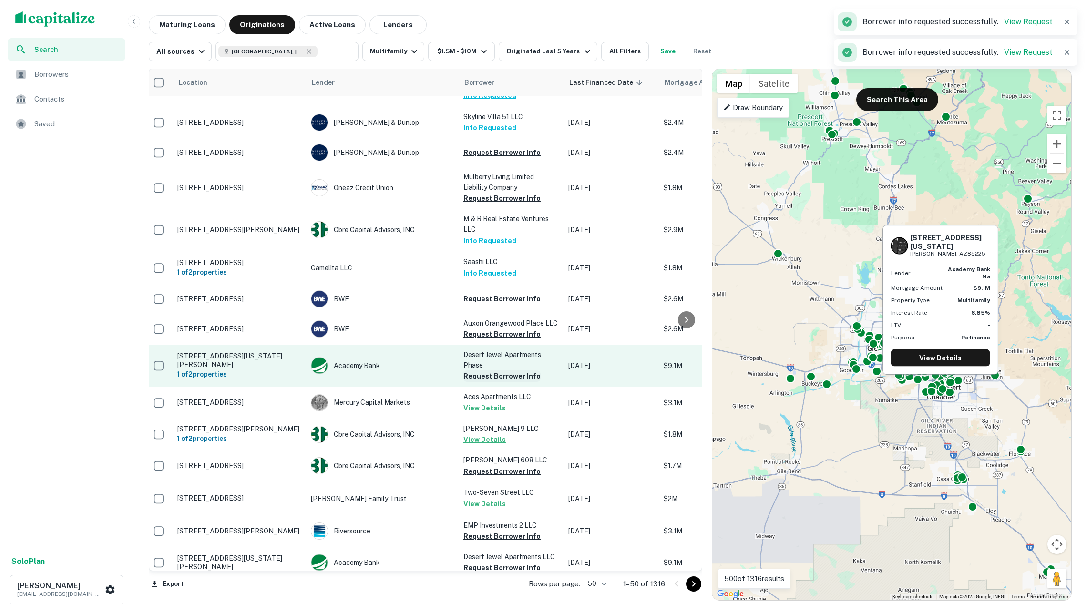
click at [493, 370] on button "Request Borrower Info" at bounding box center [501, 375] width 77 height 11
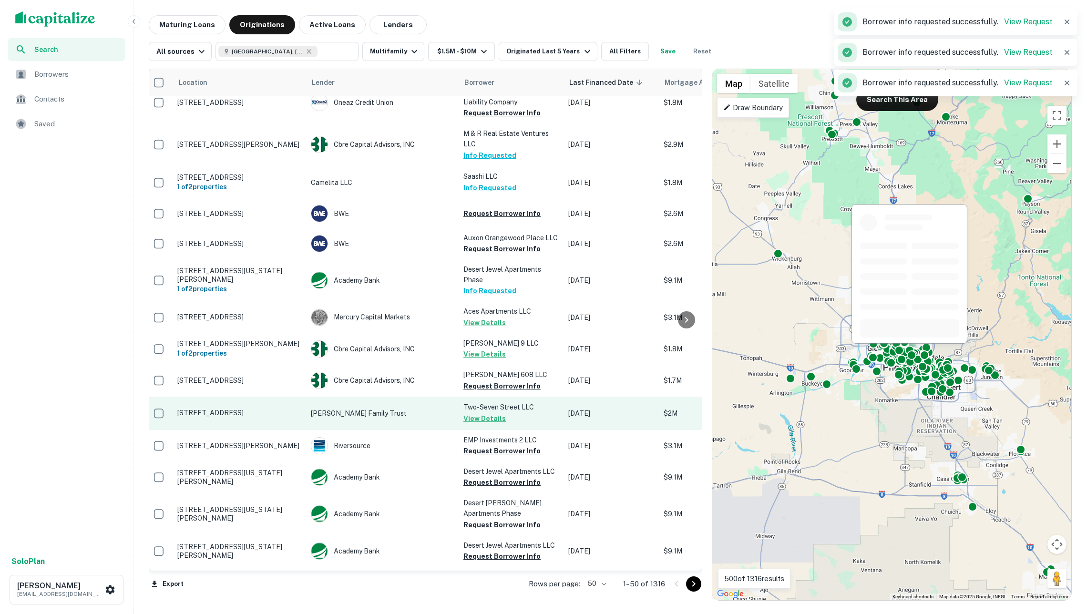
scroll to position [379, 5]
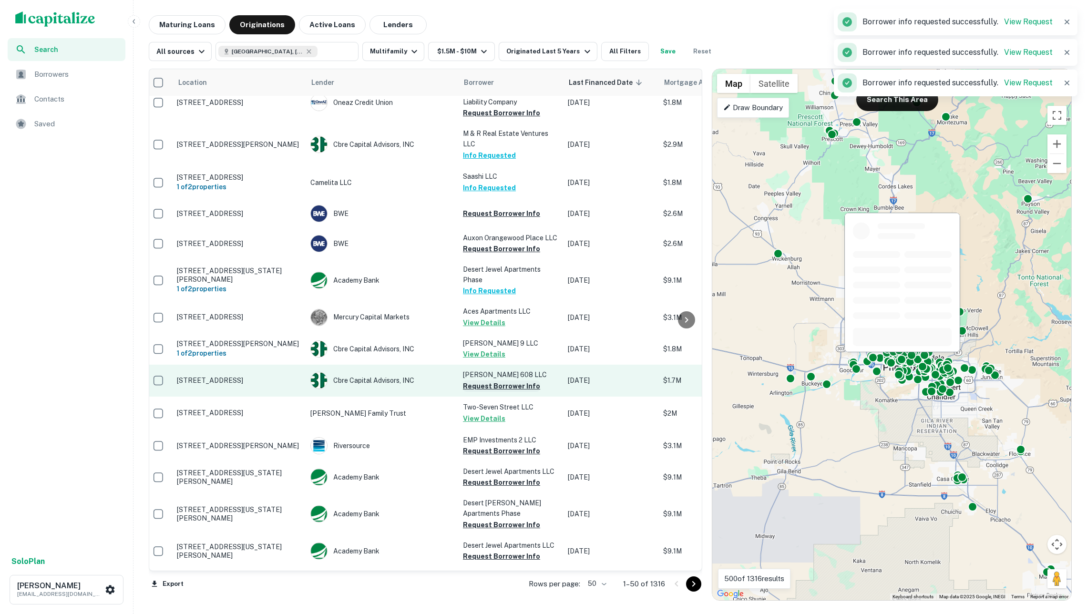
click at [491, 380] on button "Request Borrower Info" at bounding box center [501, 385] width 77 height 11
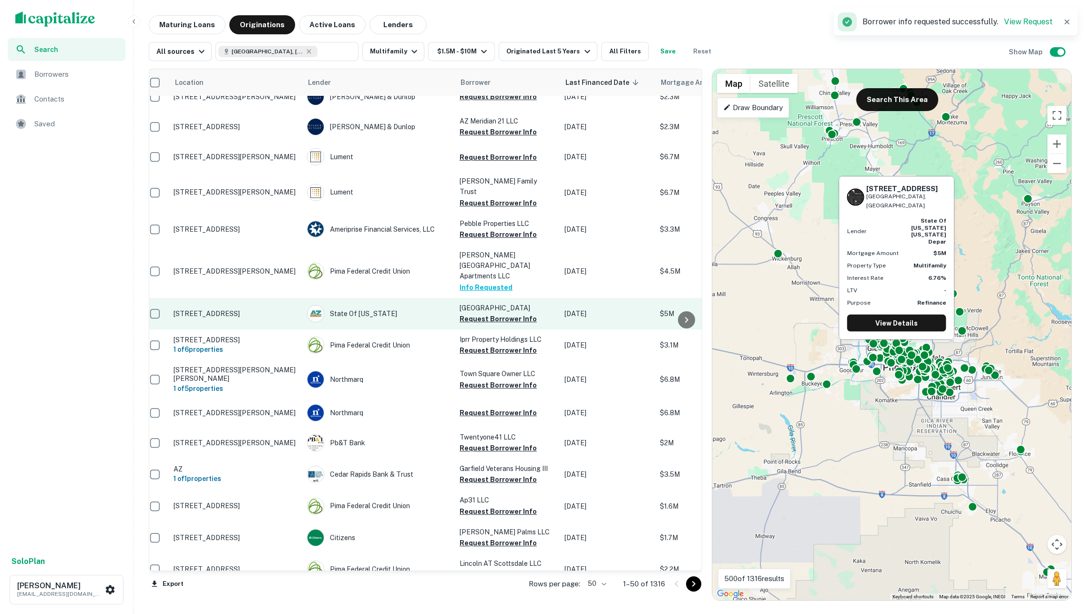
scroll to position [864, 8]
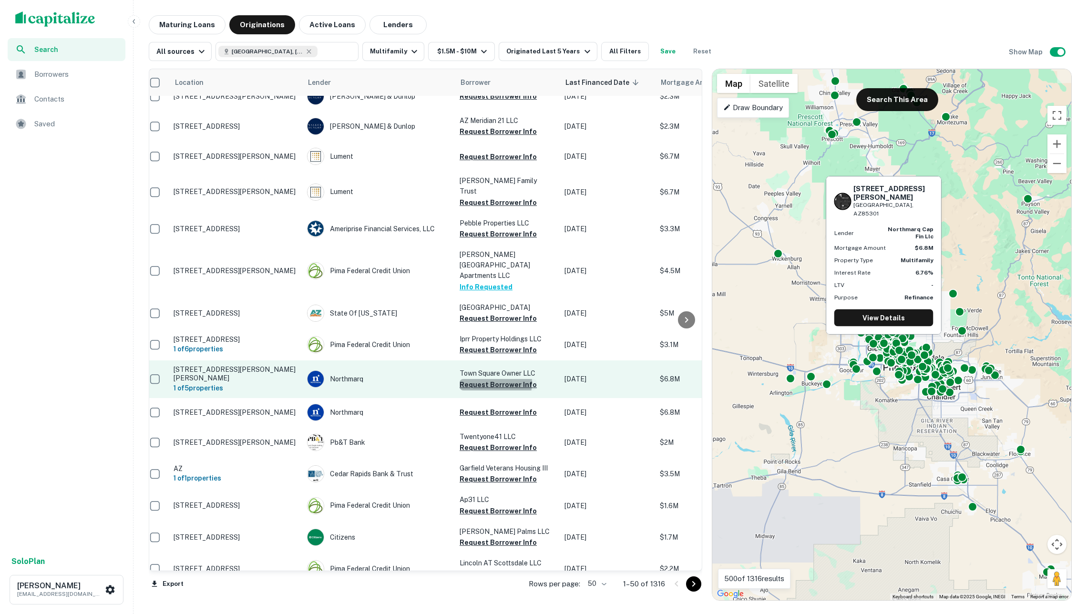
click at [486, 379] on button "Request Borrower Info" at bounding box center [498, 384] width 77 height 11
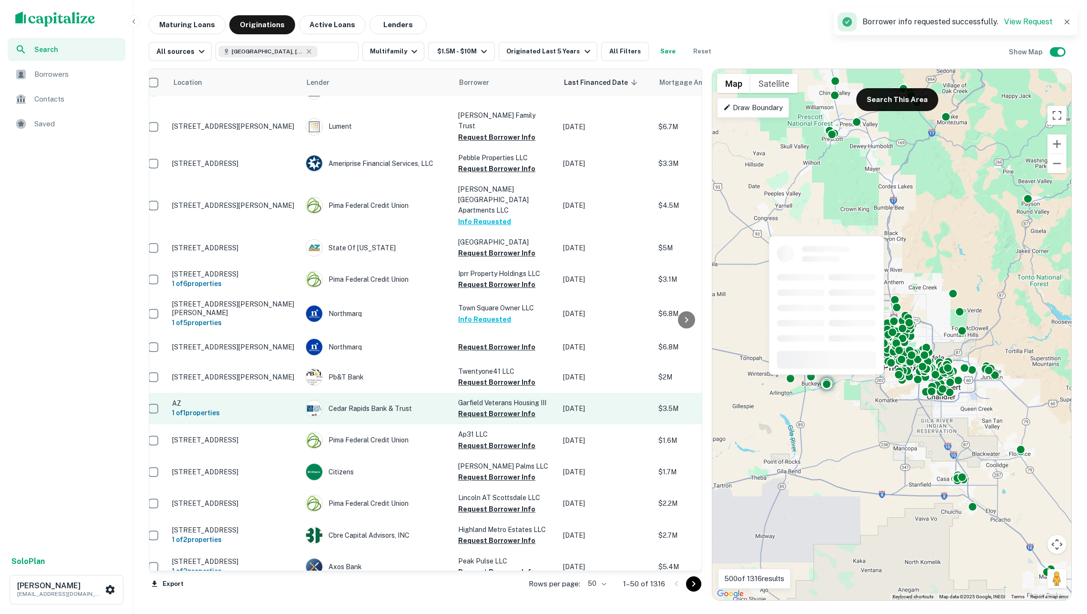
scroll to position [975, 10]
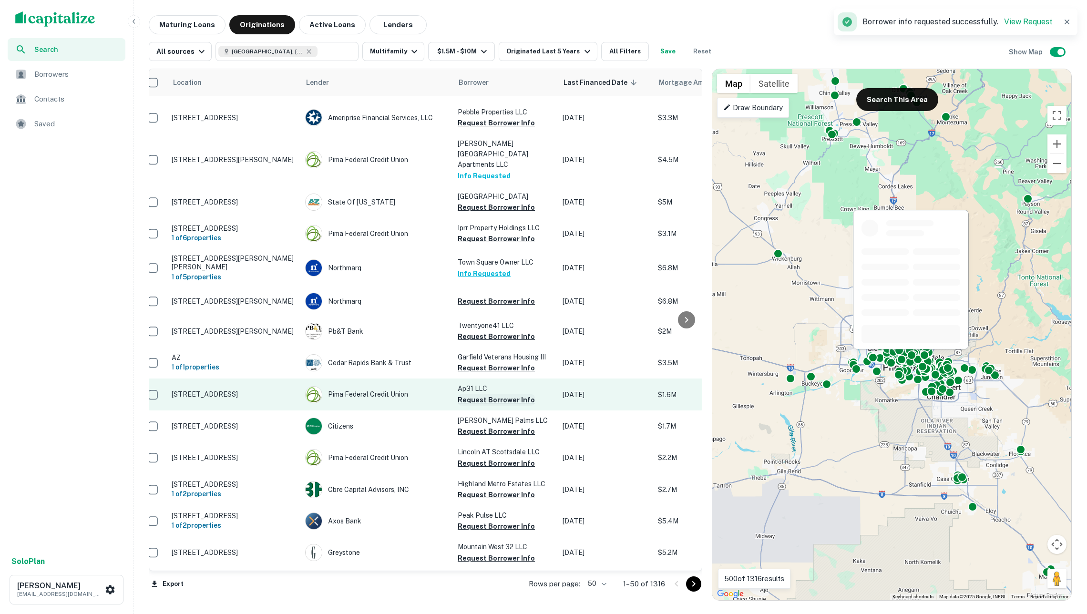
click at [491, 394] on button "Request Borrower Info" at bounding box center [496, 399] width 77 height 11
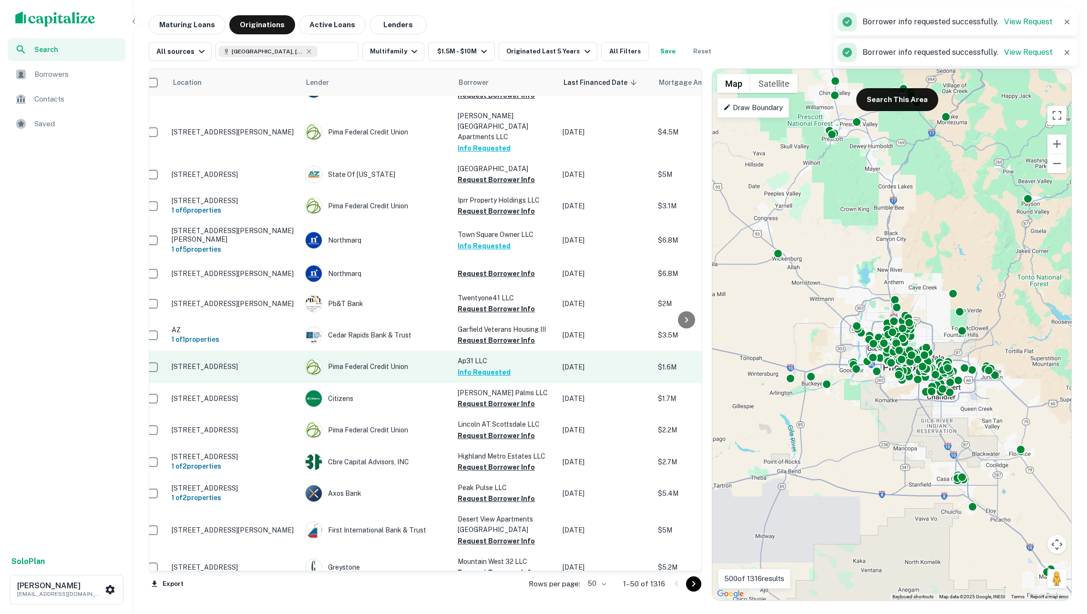
scroll to position [1003, 10]
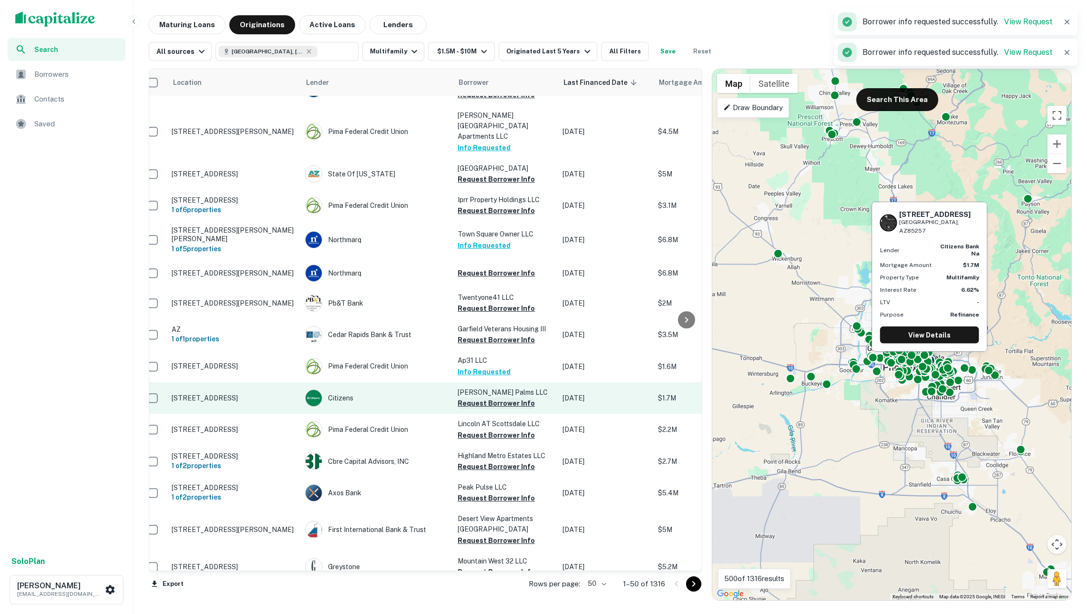
click at [489, 398] on button "Request Borrower Info" at bounding box center [496, 403] width 77 height 11
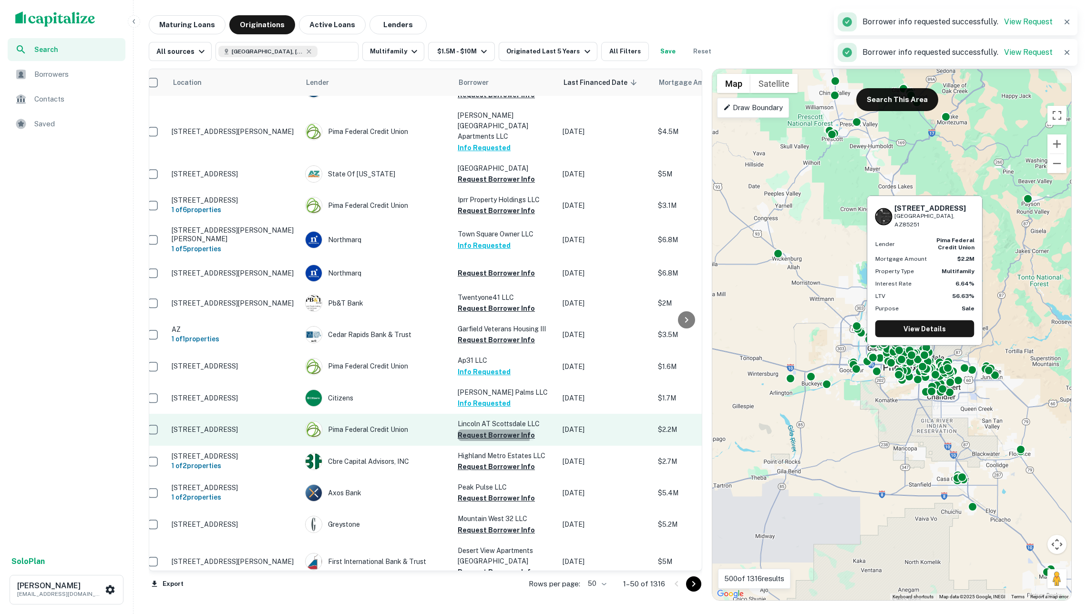
click at [487, 430] on button "Request Borrower Info" at bounding box center [496, 435] width 77 height 11
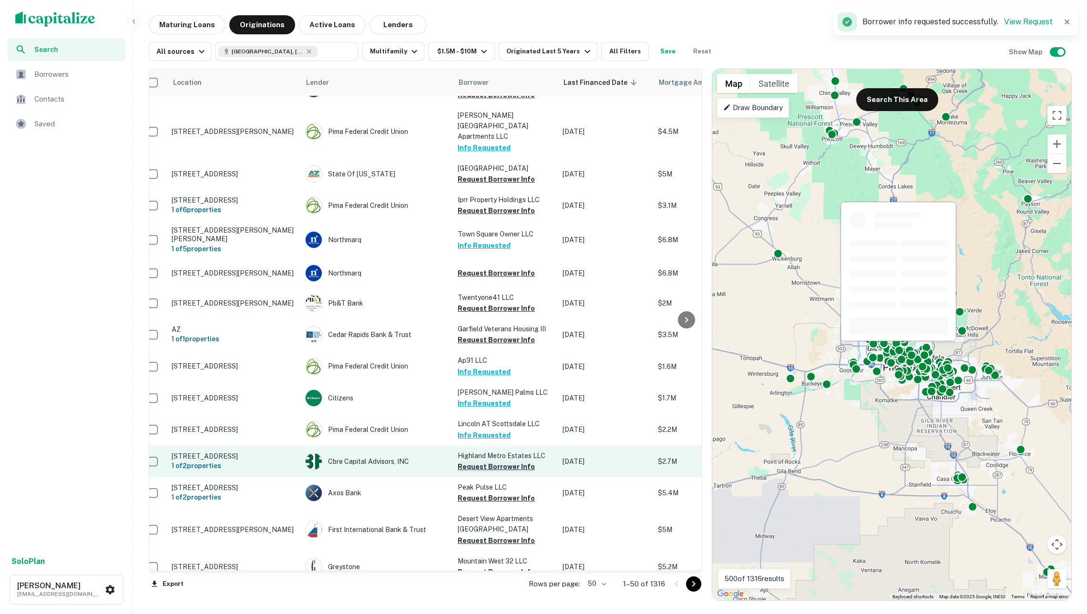
click at [487, 461] on button "Request Borrower Info" at bounding box center [496, 466] width 77 height 11
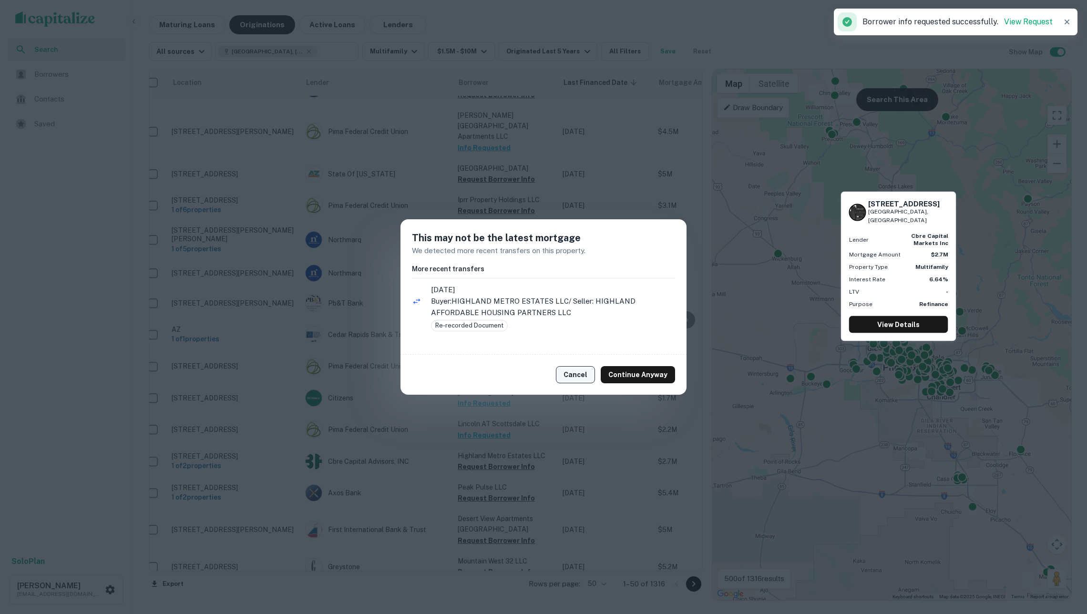
click at [584, 372] on button "Cancel" at bounding box center [575, 374] width 39 height 17
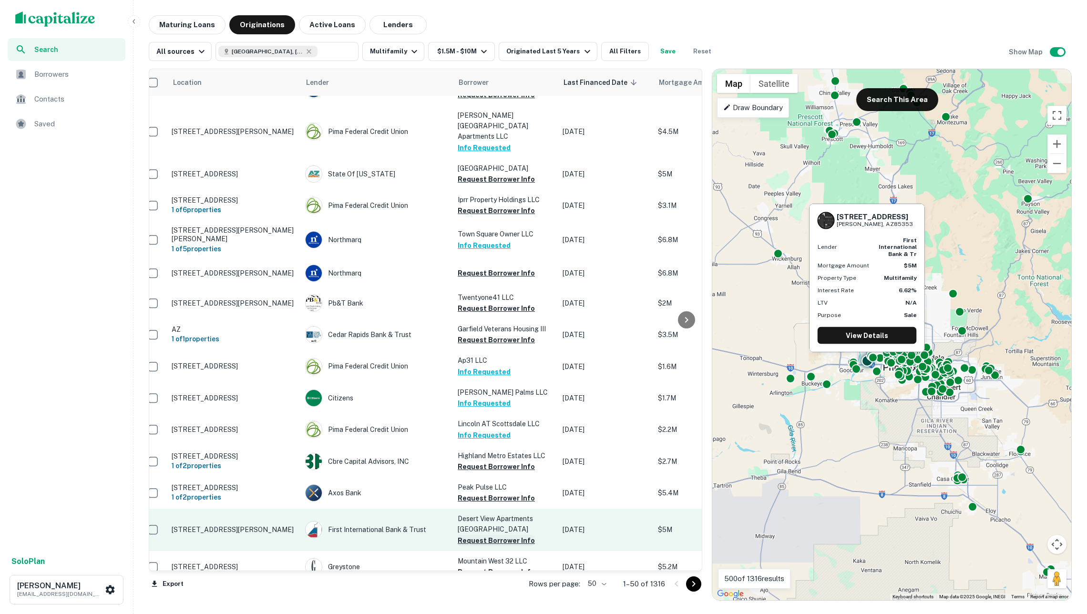
click at [483, 535] on button "Request Borrower Info" at bounding box center [496, 540] width 77 height 11
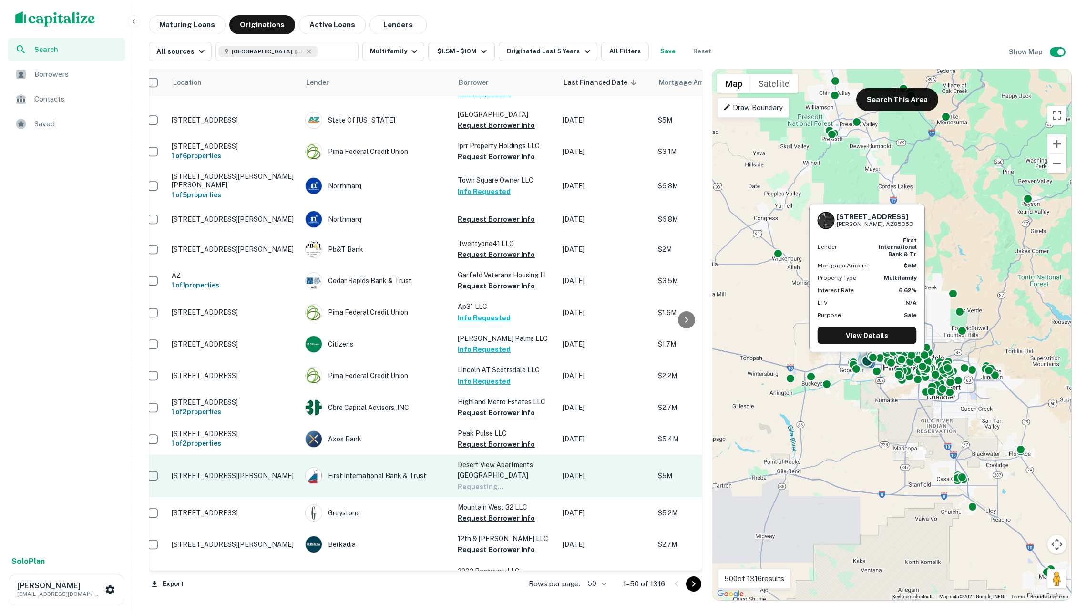
scroll to position [1060, 10]
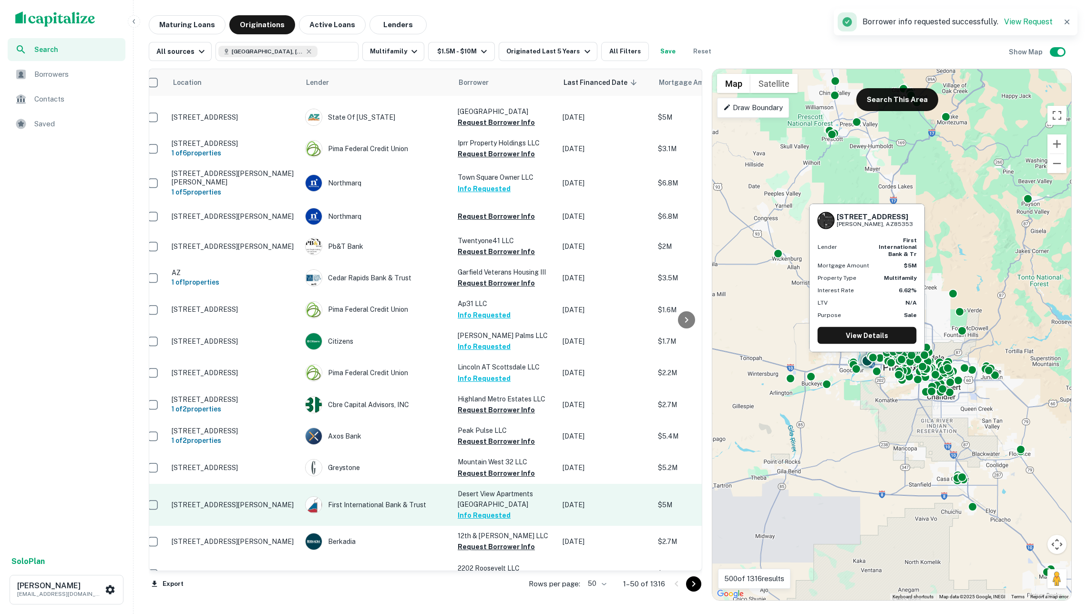
click at [487, 510] on button "Info Requested" at bounding box center [484, 515] width 53 height 11
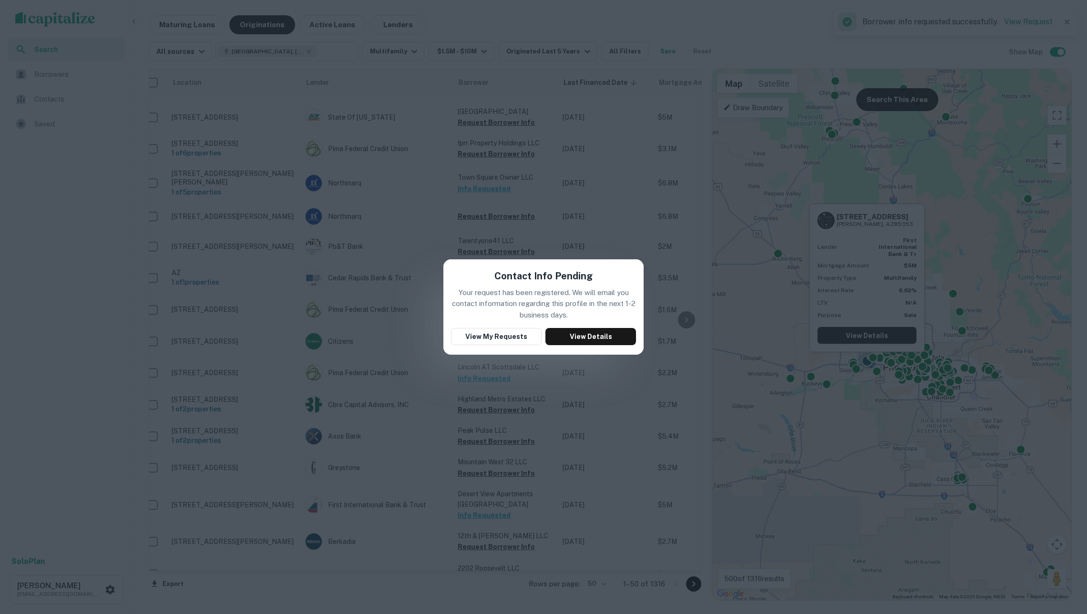
click at [387, 361] on div "Contact Info Pending Your request has been registered. We will email you contac…" at bounding box center [543, 307] width 1087 height 614
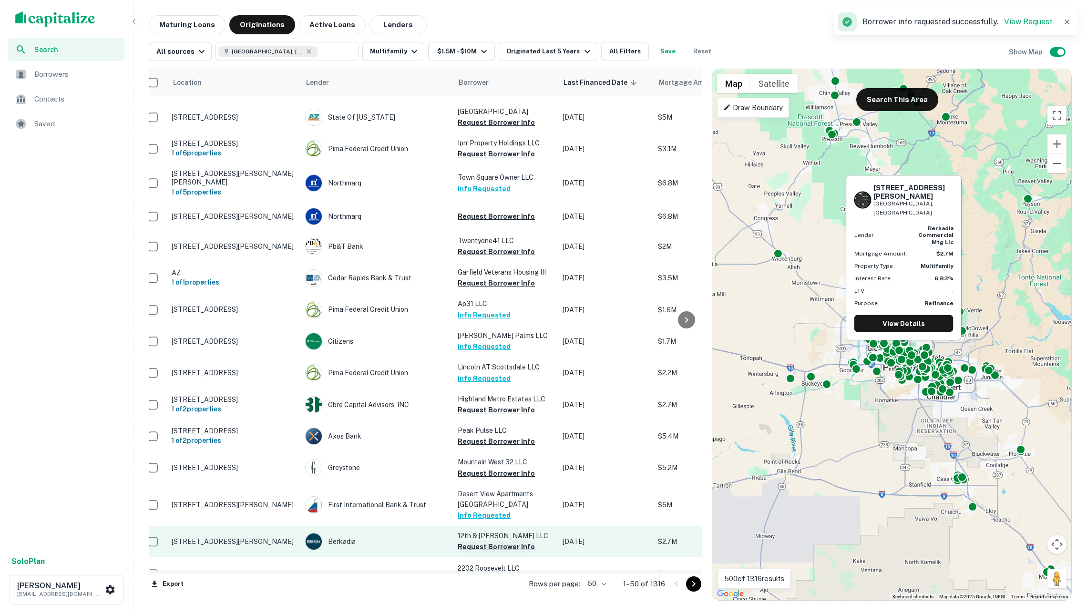
click at [489, 541] on button "Request Borrower Info" at bounding box center [496, 546] width 77 height 11
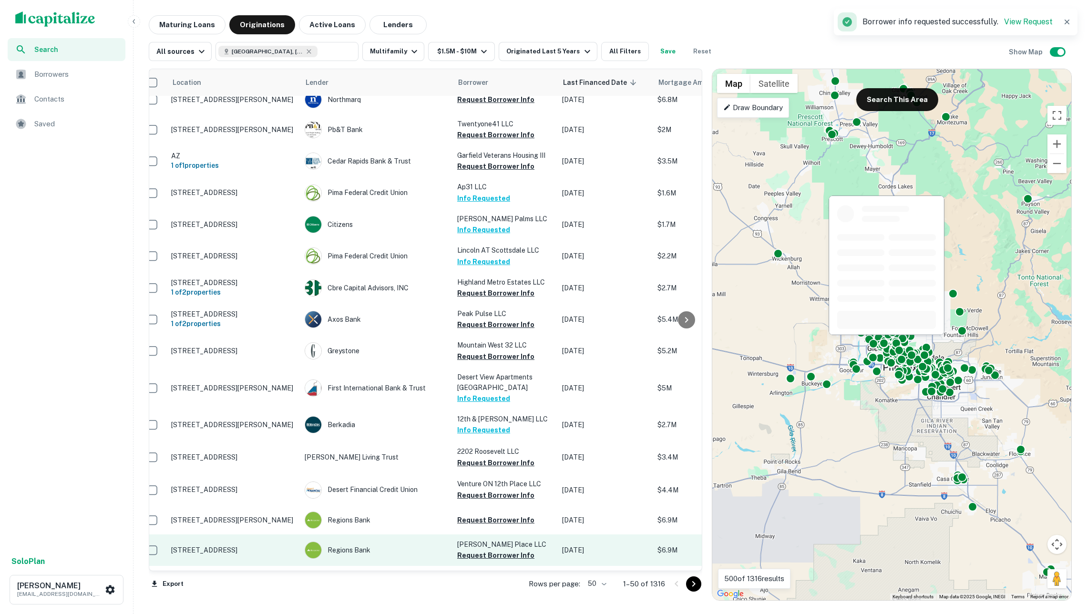
scroll to position [1177, 10]
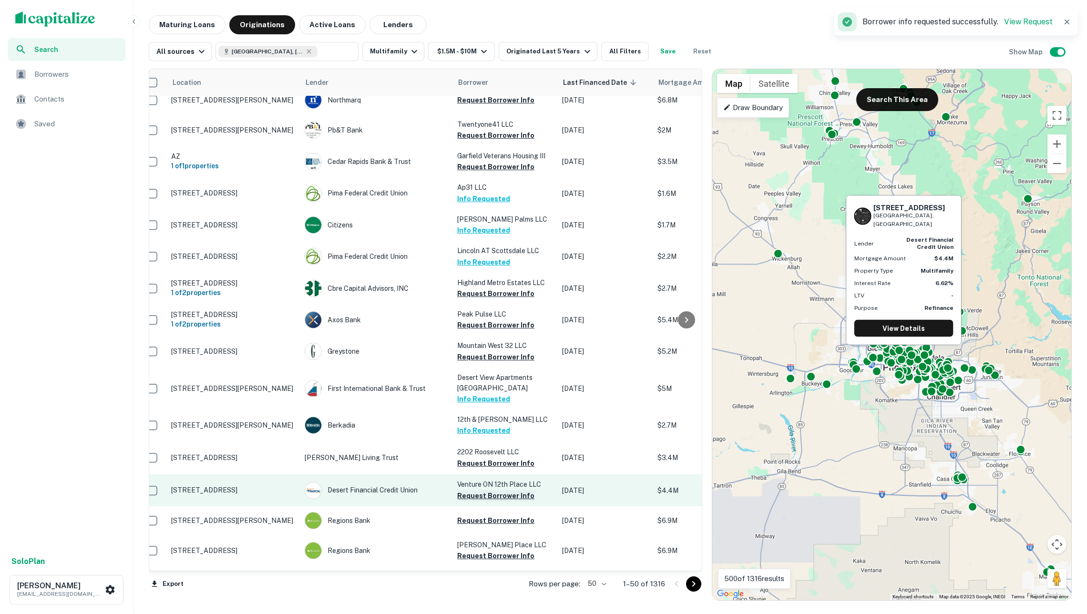
click at [473, 490] on button "Request Borrower Info" at bounding box center [495, 495] width 77 height 11
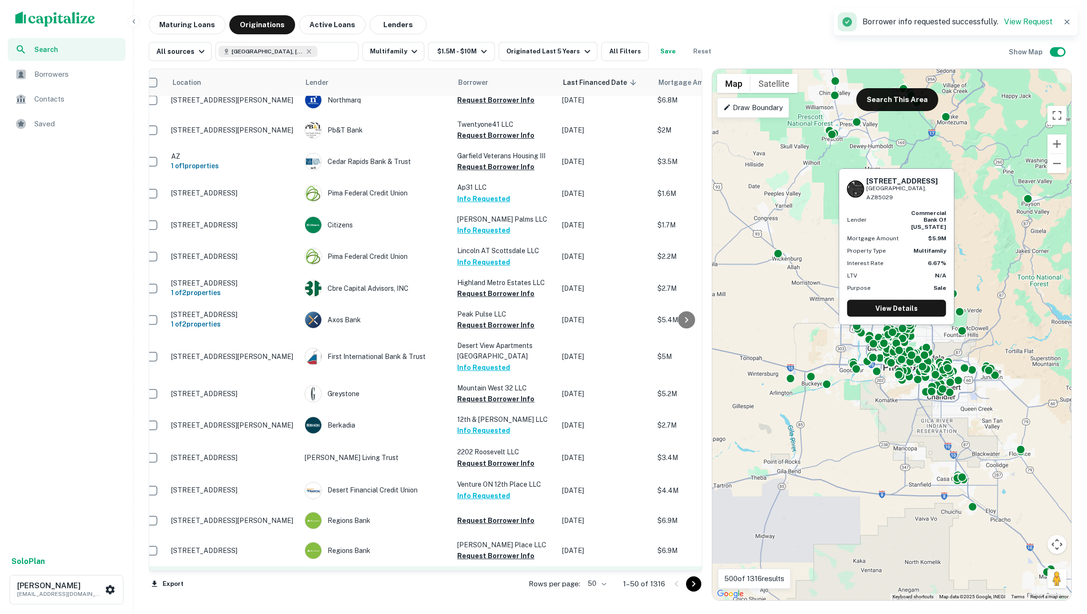
click at [512, 582] on button "Request Borrower Info" at bounding box center [495, 587] width 77 height 11
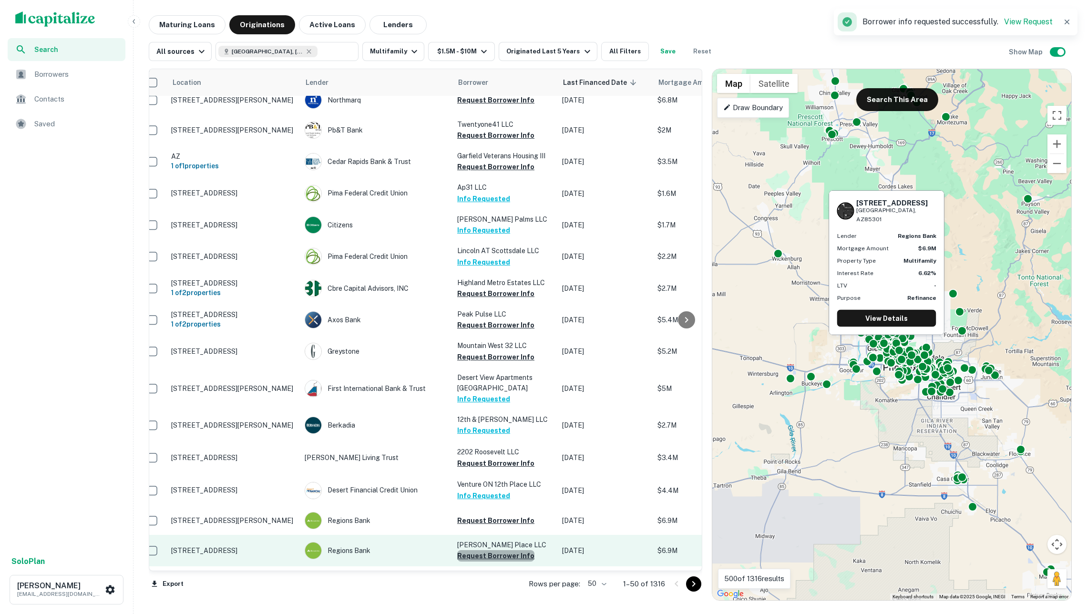
click at [507, 550] on button "Request Borrower Info" at bounding box center [495, 555] width 77 height 11
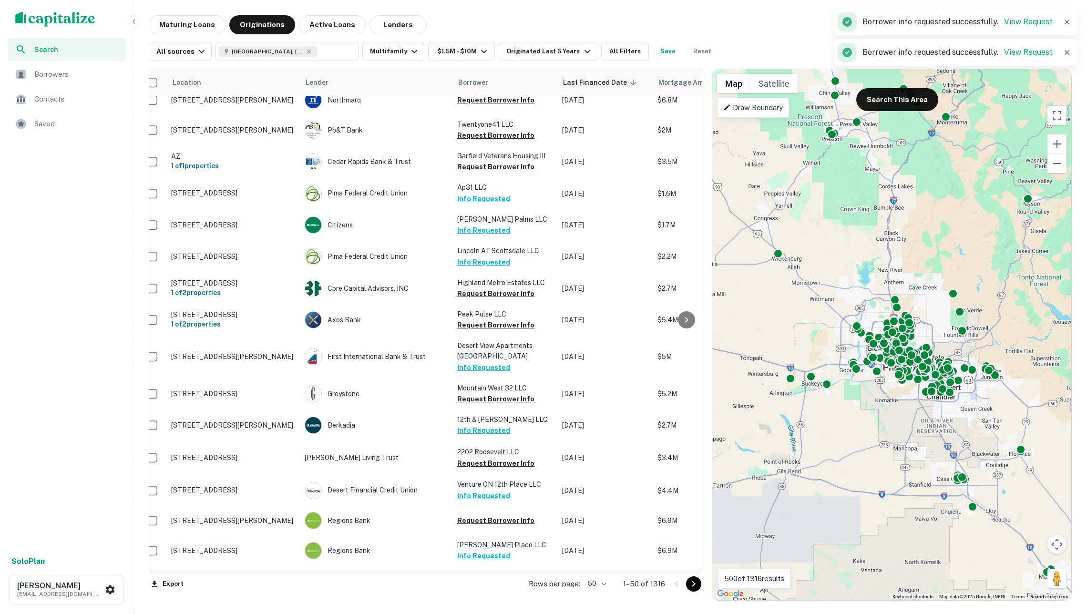
click at [692, 581] on icon "Go to next page" at bounding box center [693, 584] width 3 height 6
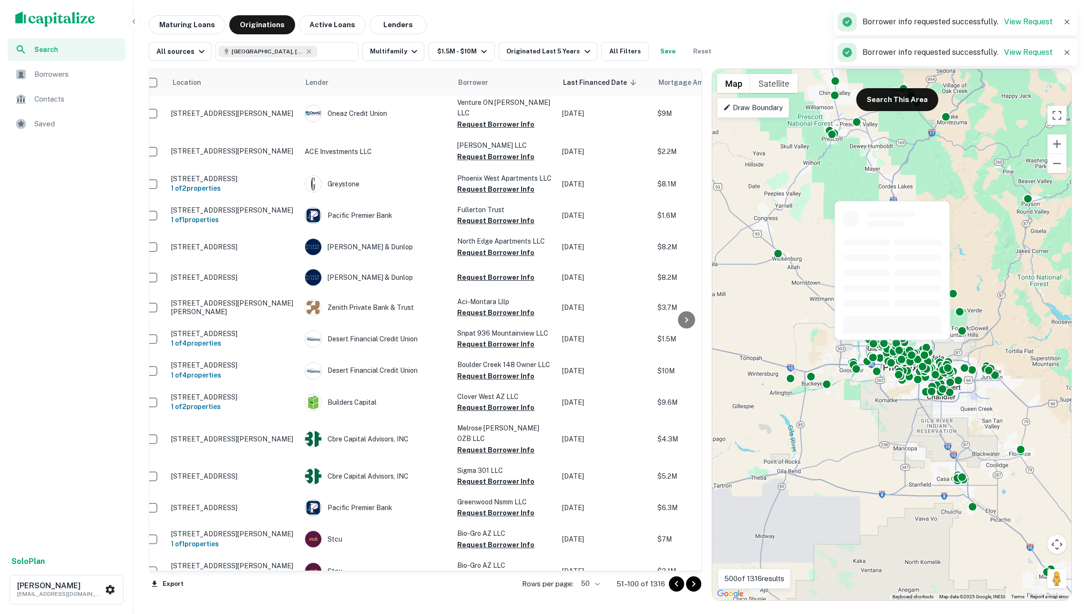
scroll to position [304, 10]
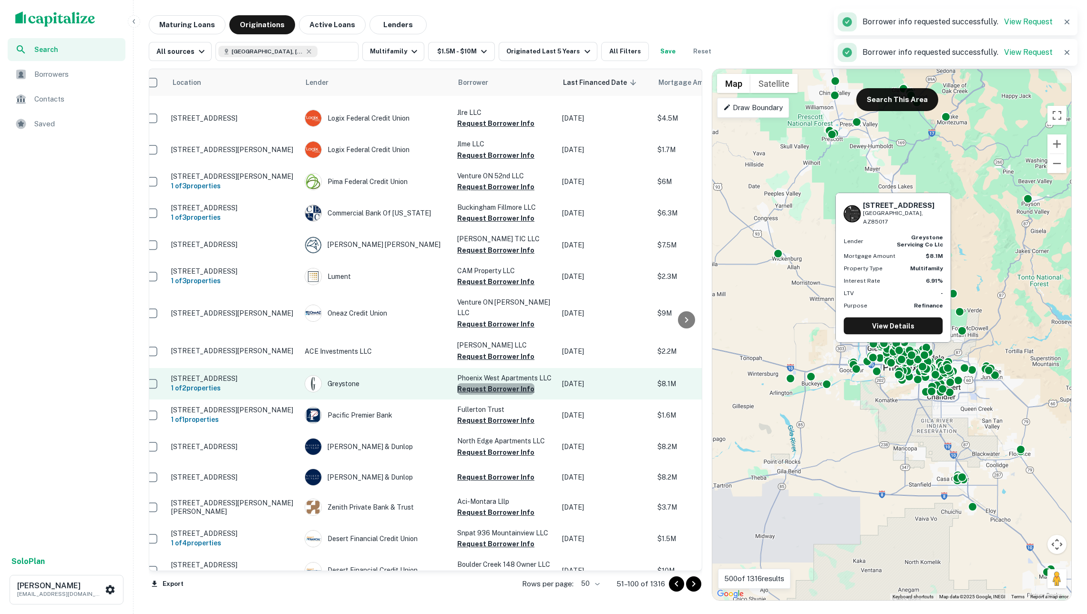
click at [503, 383] on button "Request Borrower Info" at bounding box center [495, 388] width 77 height 11
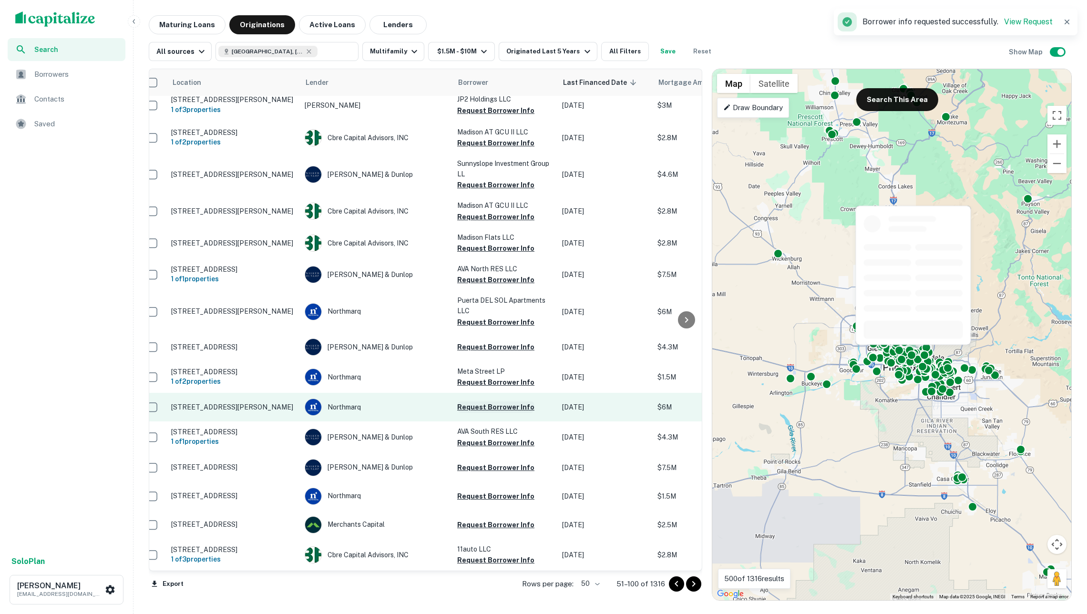
scroll to position [1136, 10]
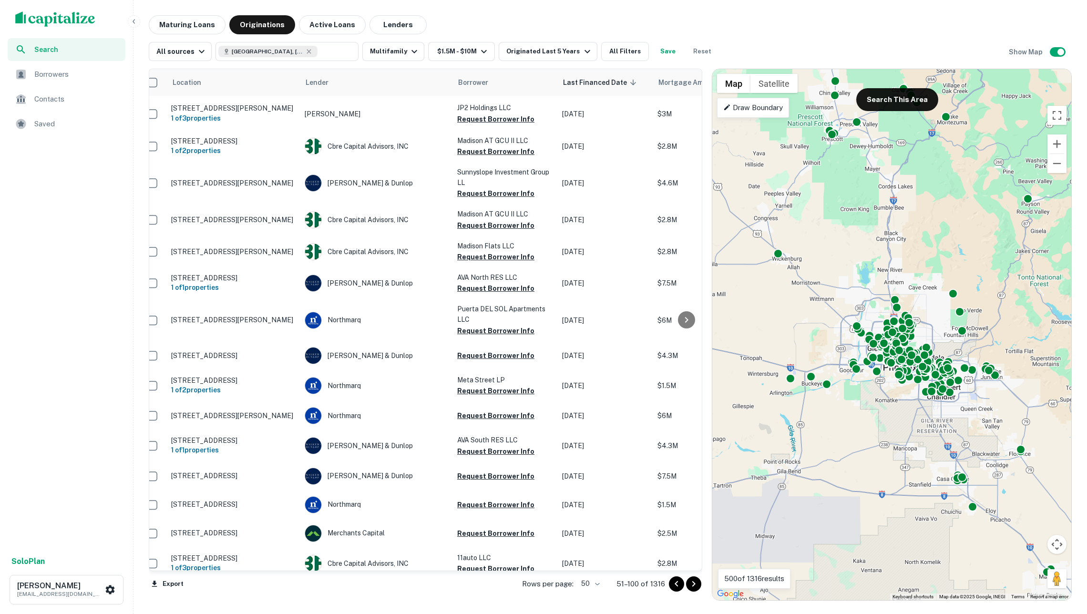
click at [692, 582] on icon "Go to next page" at bounding box center [693, 584] width 3 height 6
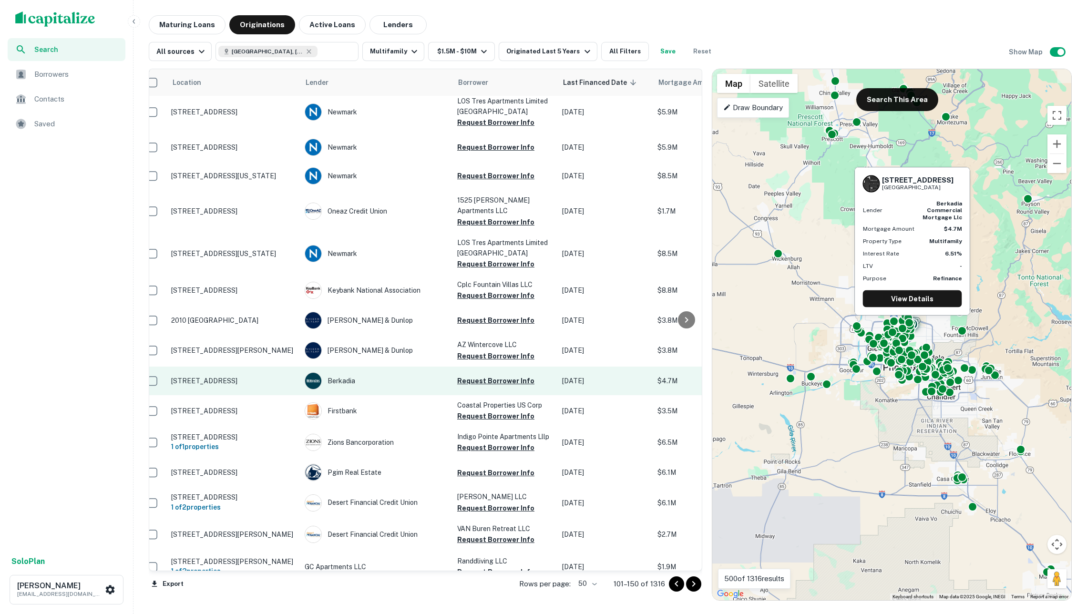
scroll to position [1177, 10]
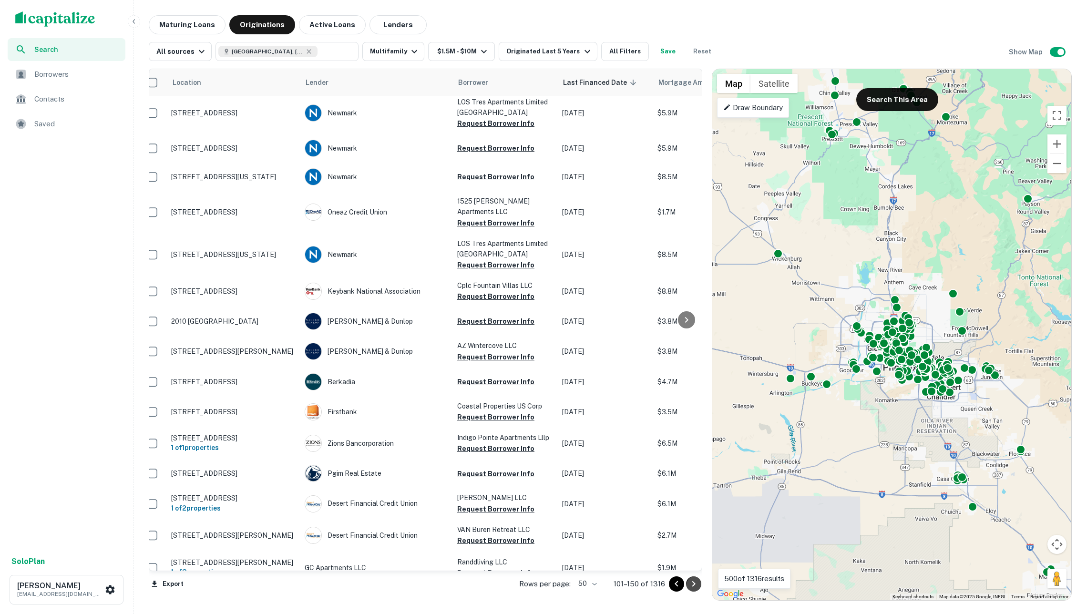
click at [691, 578] on icon "Go to next page" at bounding box center [693, 583] width 11 height 11
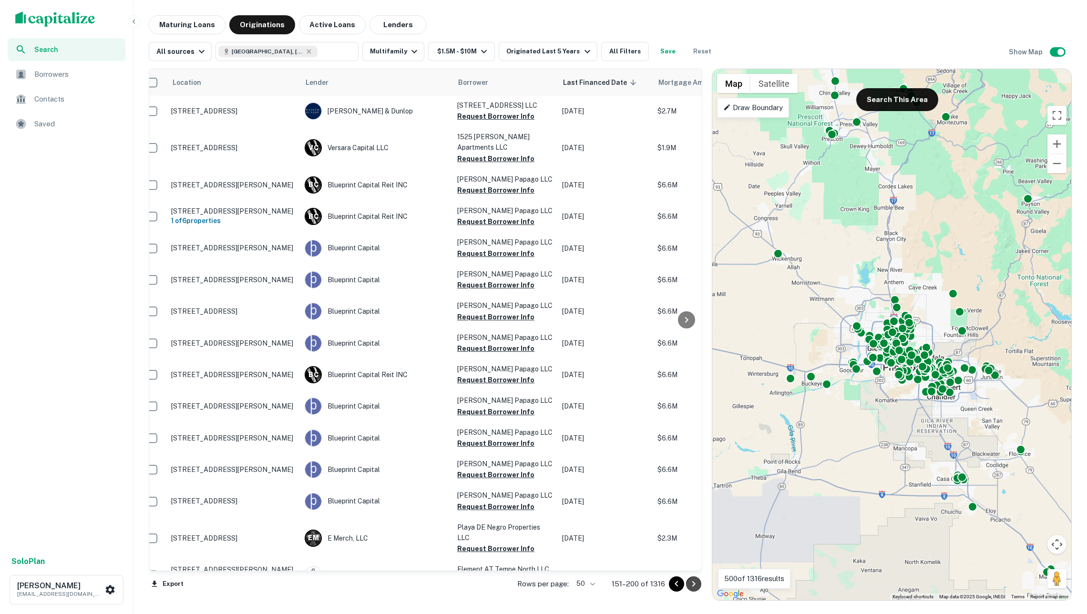
click at [691, 578] on icon "Go to next page" at bounding box center [693, 583] width 11 height 11
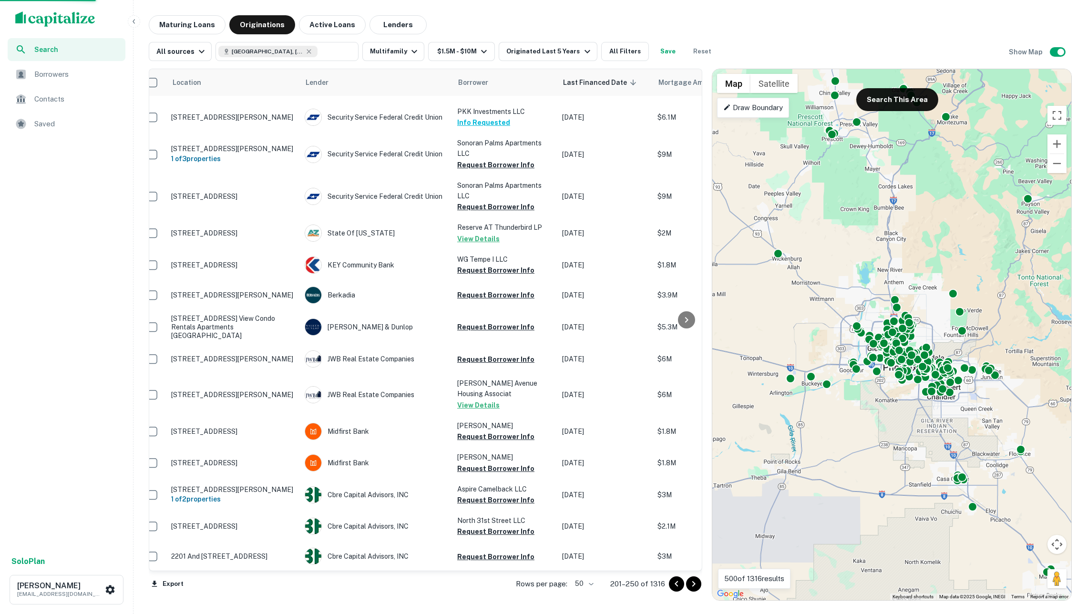
scroll to position [1157, 10]
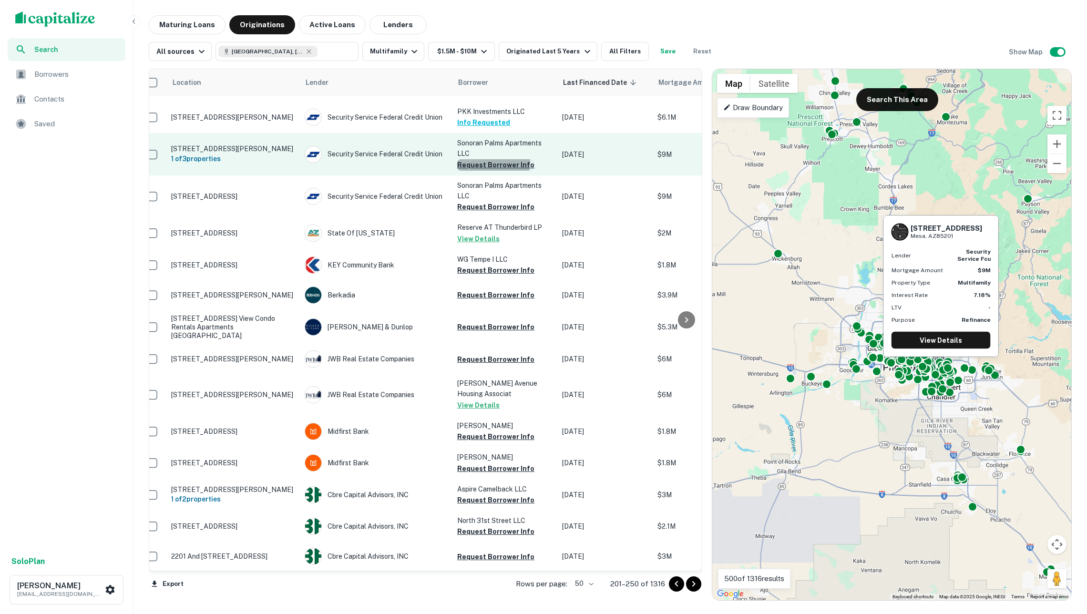
click at [493, 159] on button "Request Borrower Info" at bounding box center [495, 164] width 77 height 11
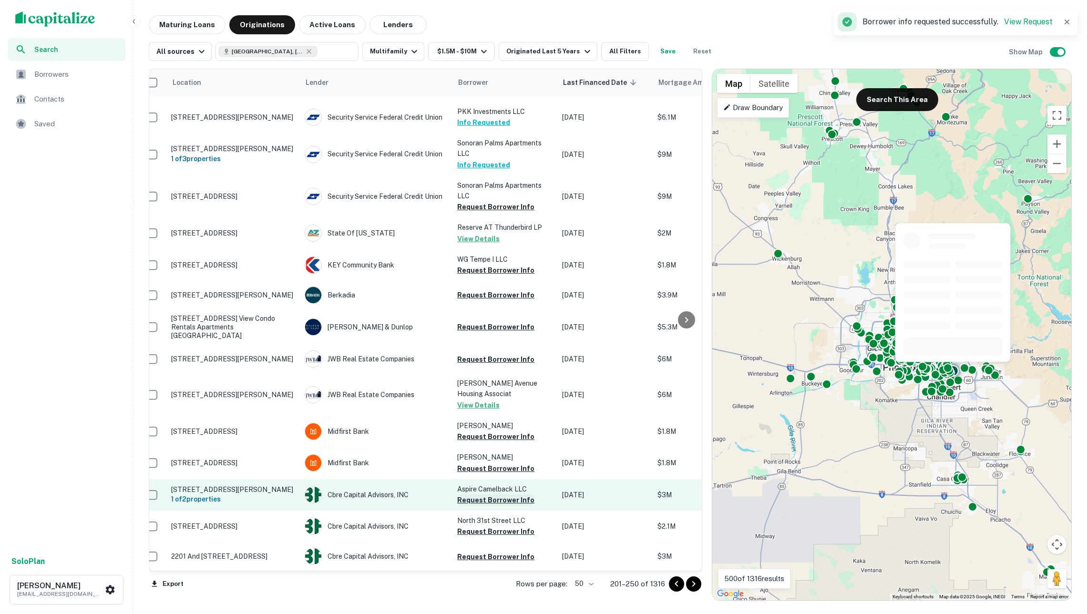
scroll to position [0, 0]
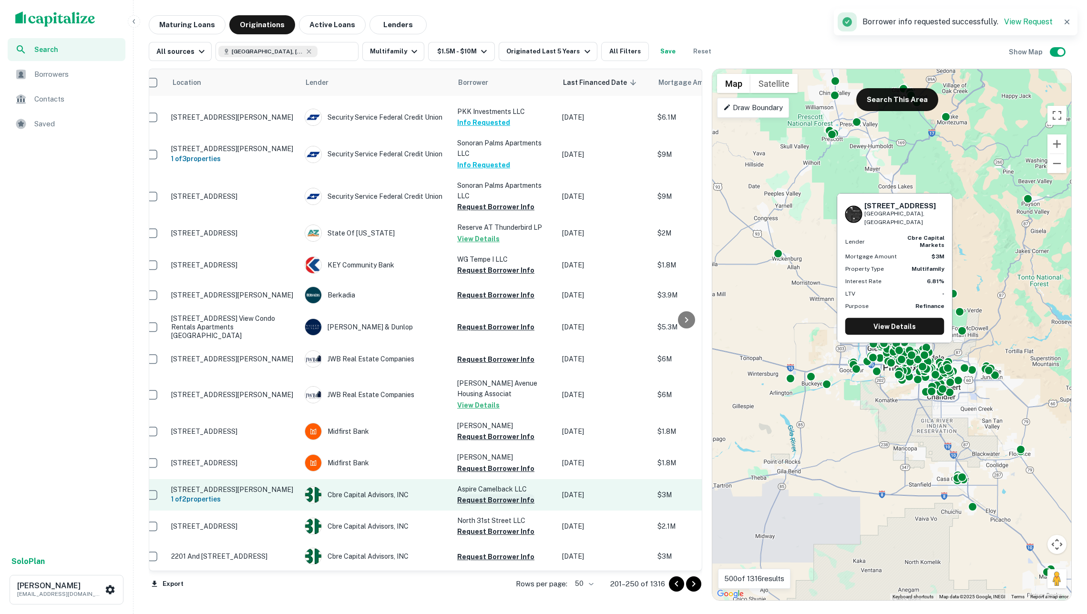
click at [508, 496] on button "Request Borrower Info" at bounding box center [495, 499] width 77 height 11
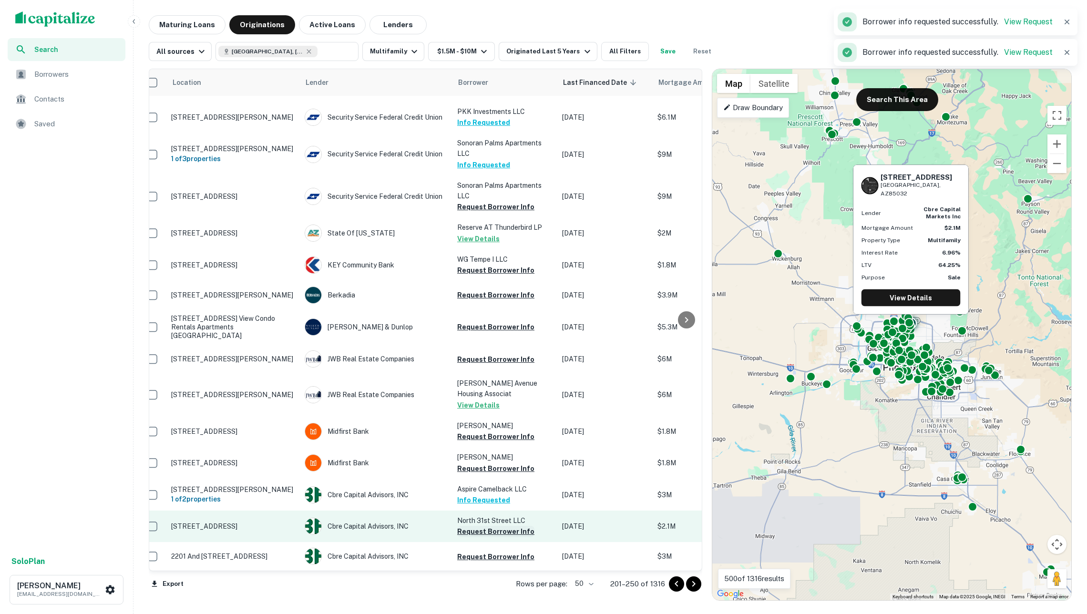
click at [507, 528] on button "Request Borrower Info" at bounding box center [495, 531] width 77 height 11
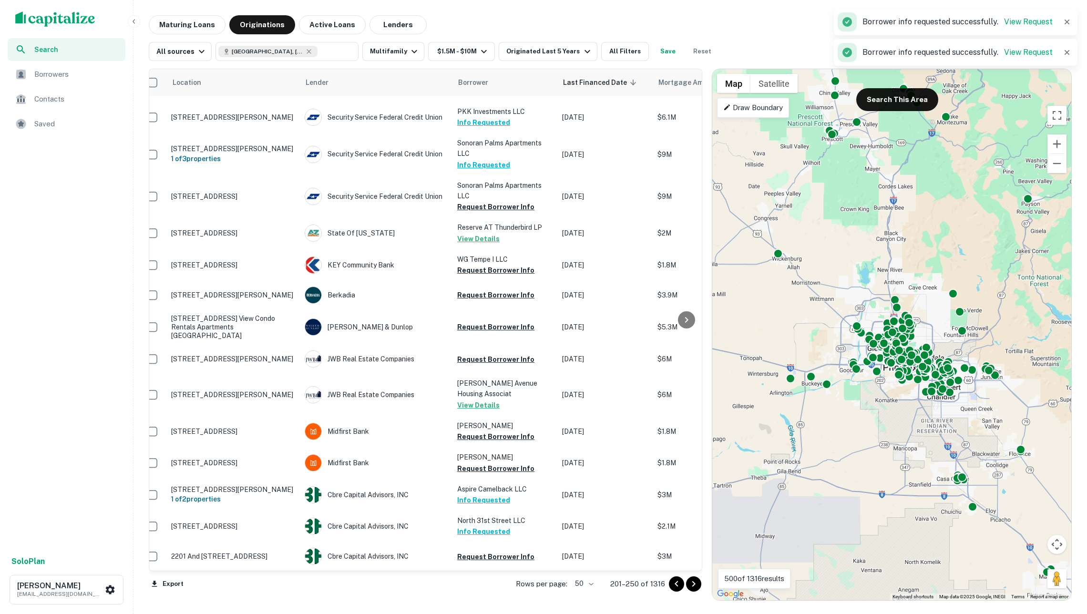
click at [693, 584] on icon "Go to next page" at bounding box center [693, 584] width 3 height 6
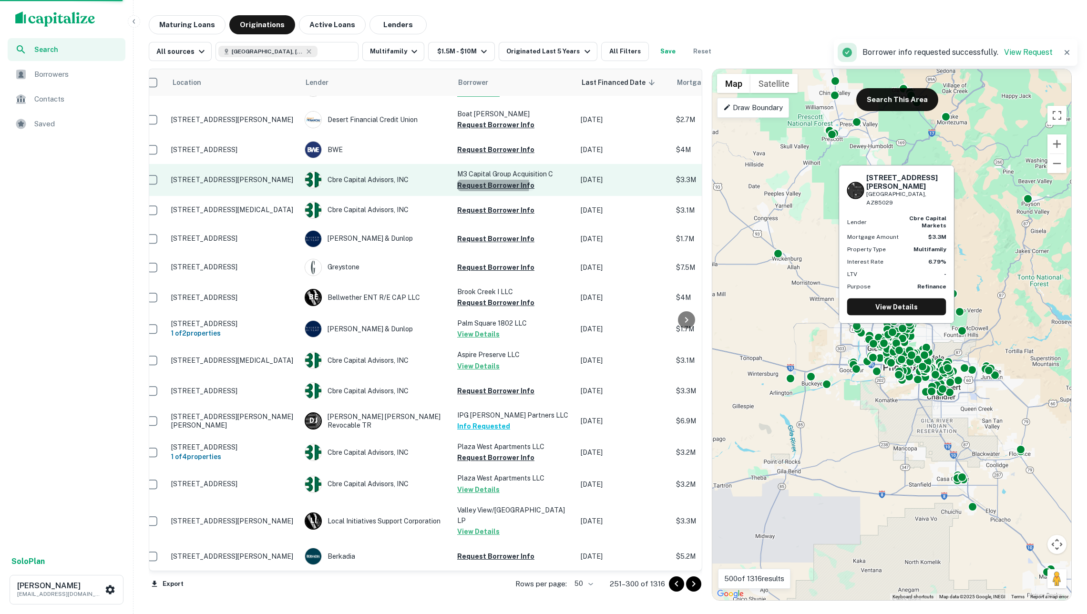
click at [471, 180] on button "Request Borrower Info" at bounding box center [495, 185] width 77 height 11
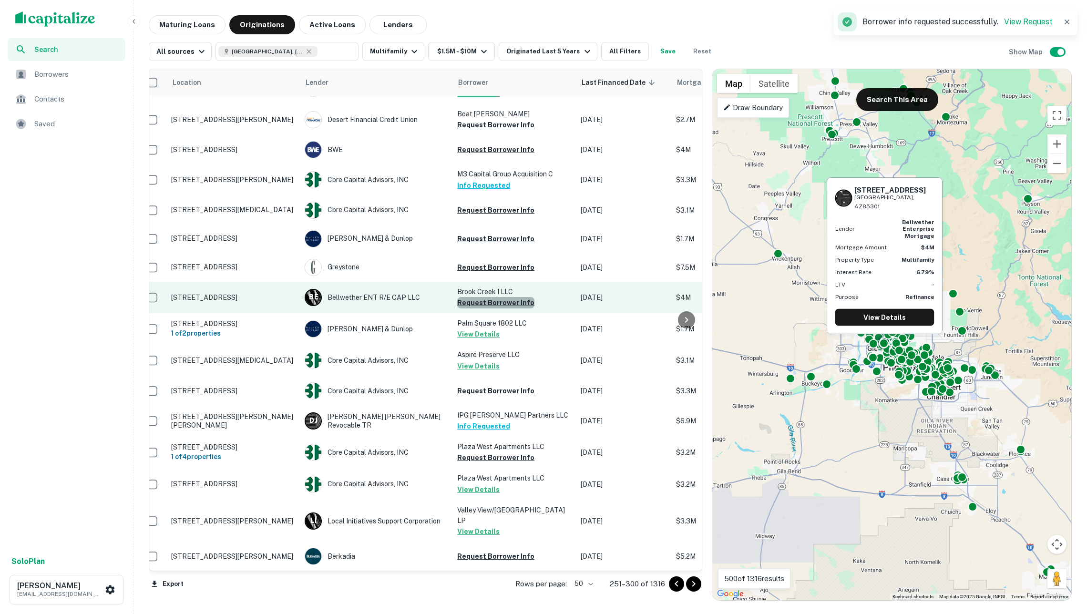
click at [502, 297] on button "Request Borrower Info" at bounding box center [495, 302] width 77 height 11
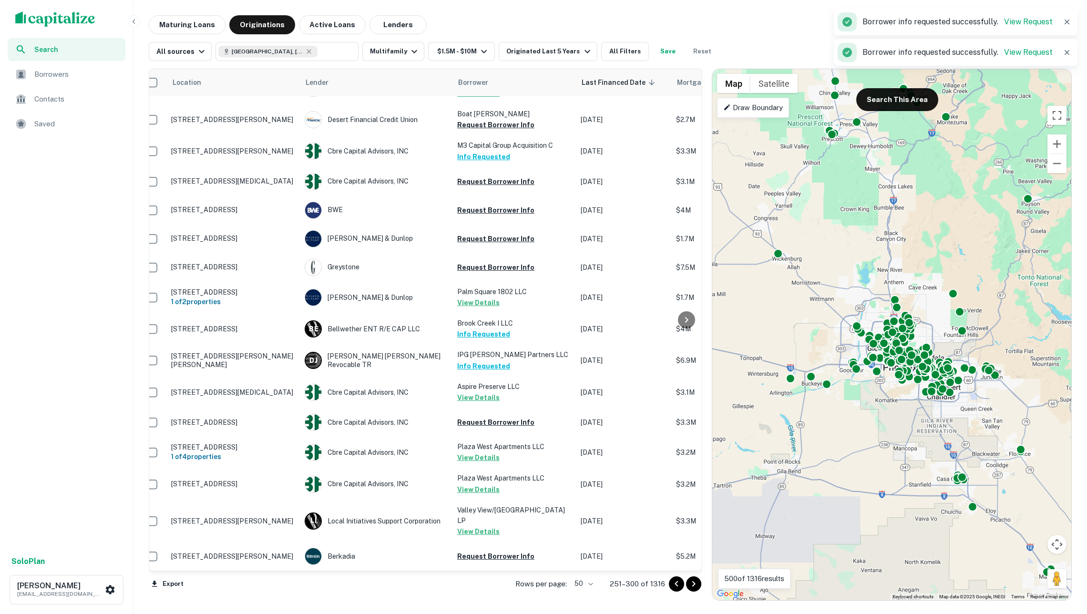
click at [690, 585] on icon "Go to next page" at bounding box center [693, 583] width 11 height 11
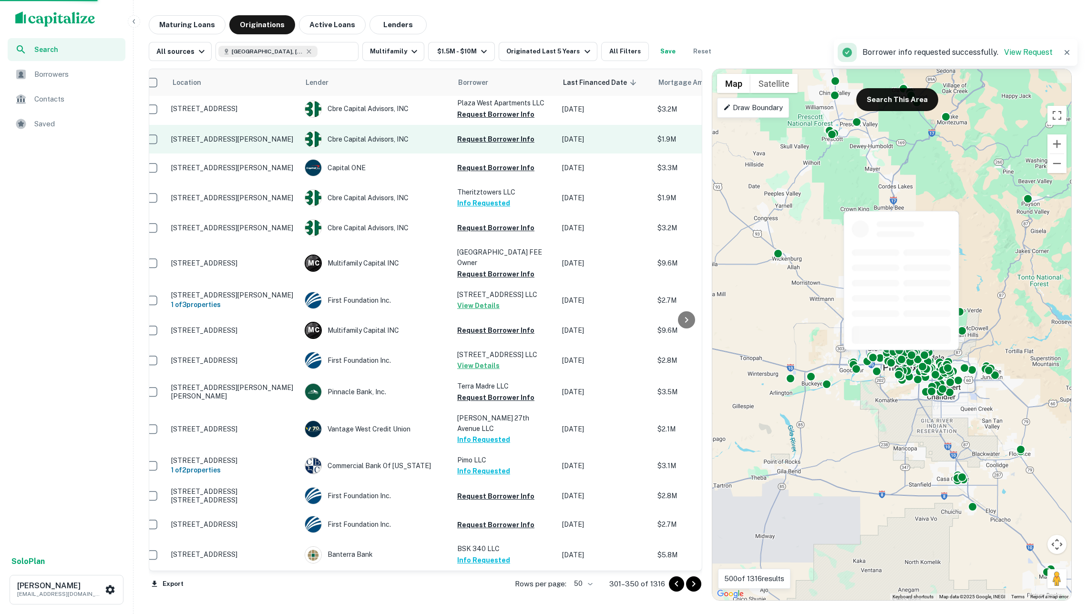
scroll to position [1124, 10]
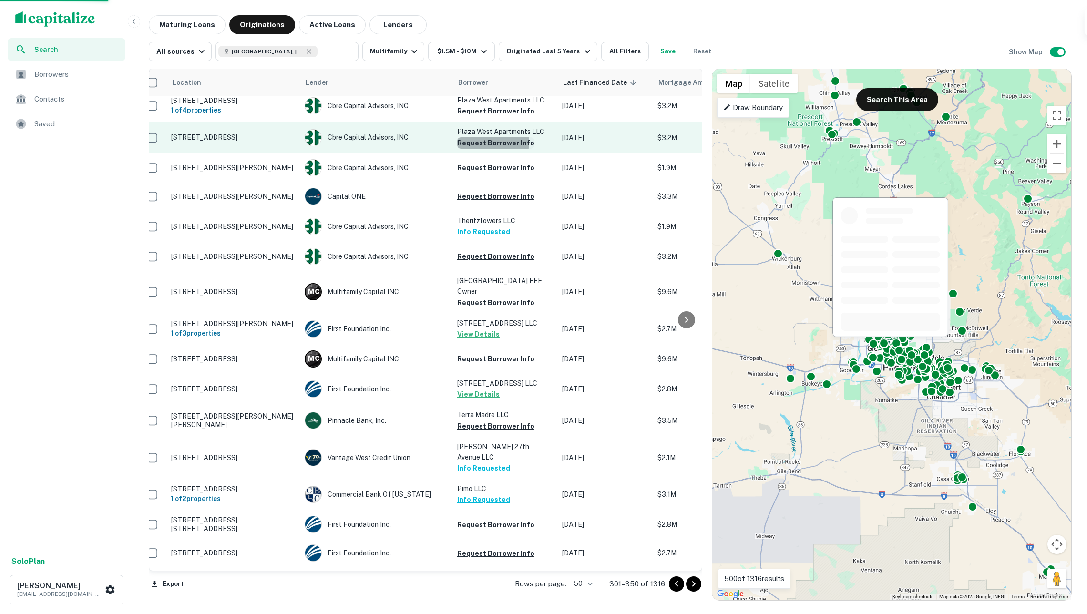
click at [490, 137] on button "Request Borrower Info" at bounding box center [495, 142] width 77 height 11
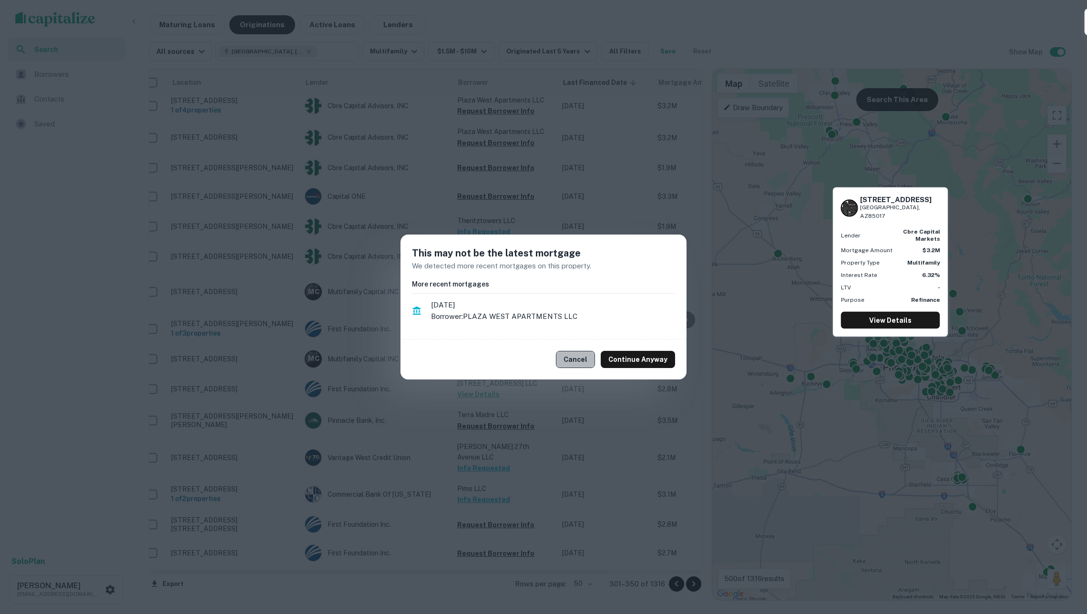
click at [583, 363] on button "Cancel" at bounding box center [575, 359] width 39 height 17
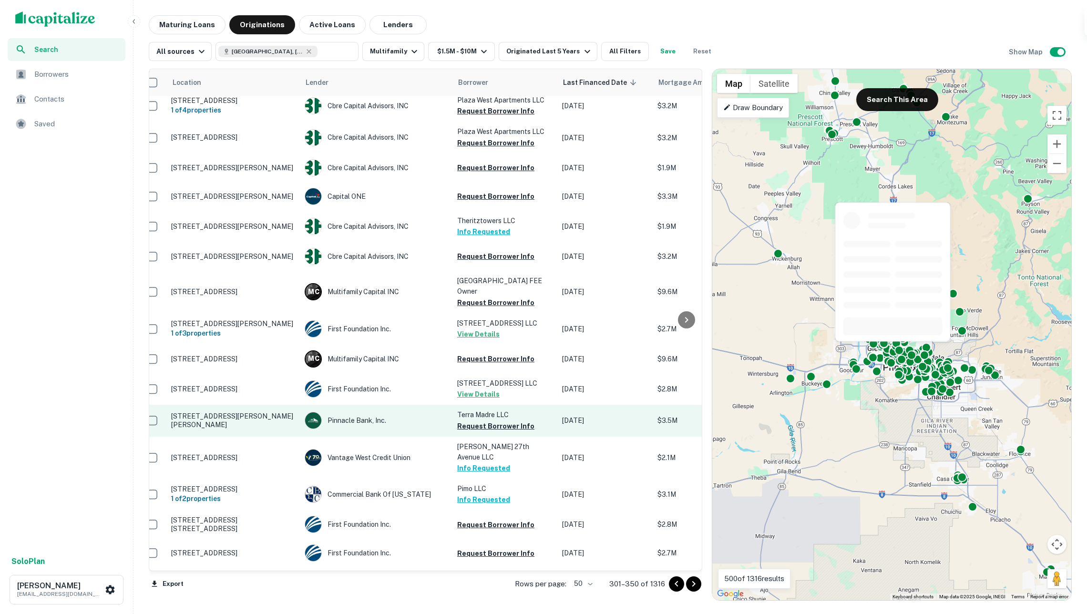
scroll to position [0, 0]
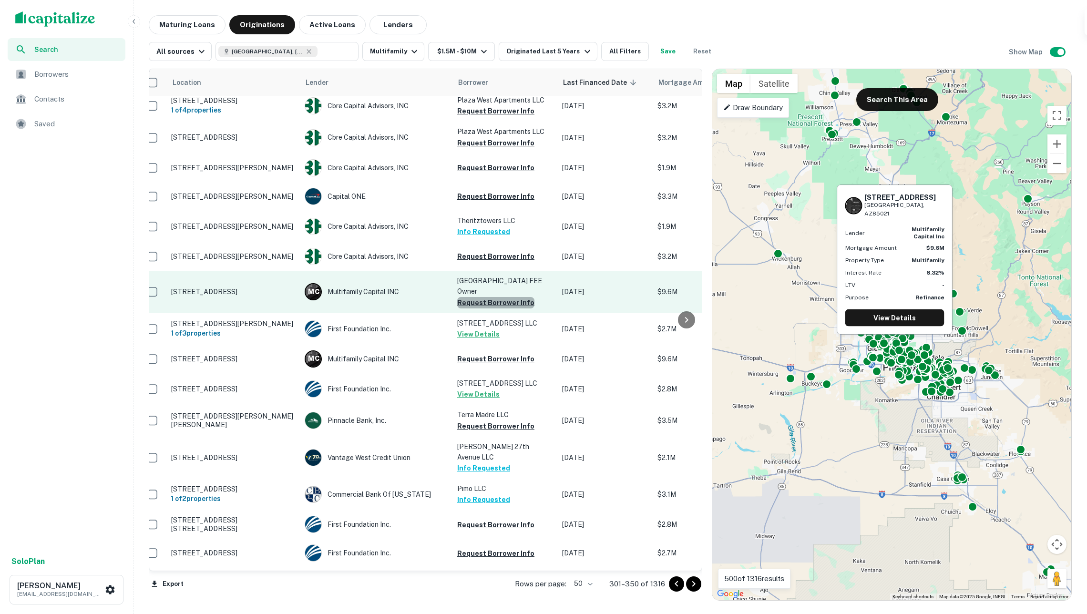
click at [513, 297] on button "Request Borrower Info" at bounding box center [495, 302] width 77 height 11
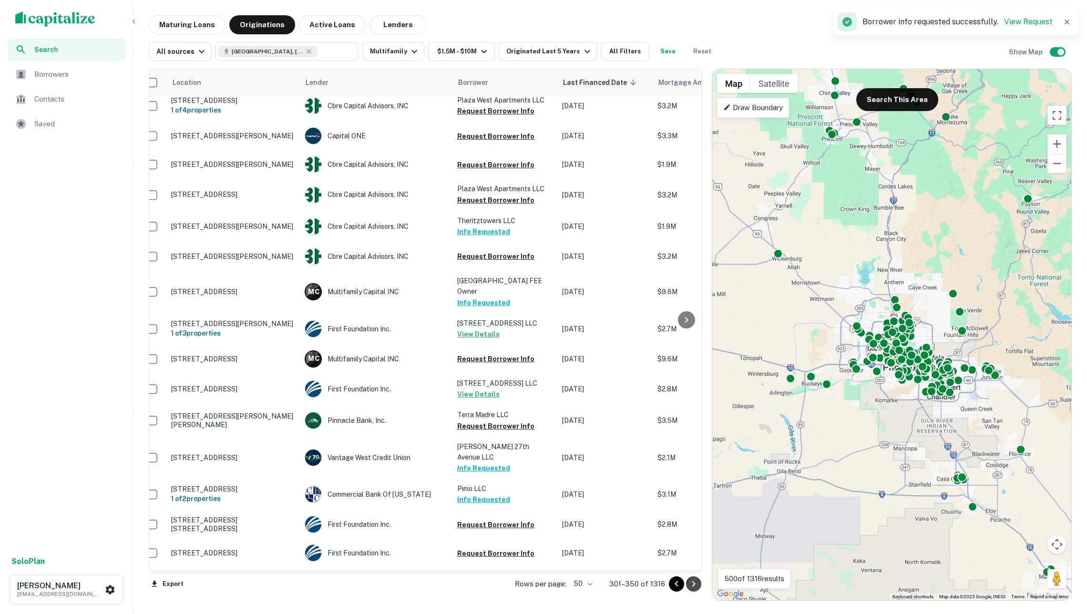
click at [692, 586] on icon "Go to next page" at bounding box center [693, 584] width 3 height 6
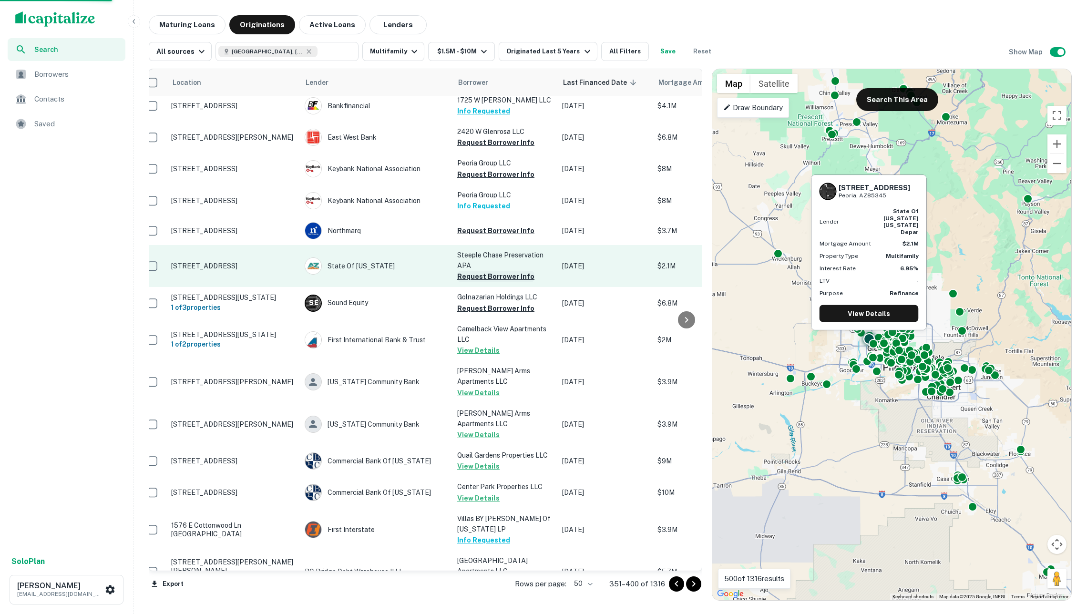
click at [487, 271] on button "Request Borrower Info" at bounding box center [495, 276] width 77 height 11
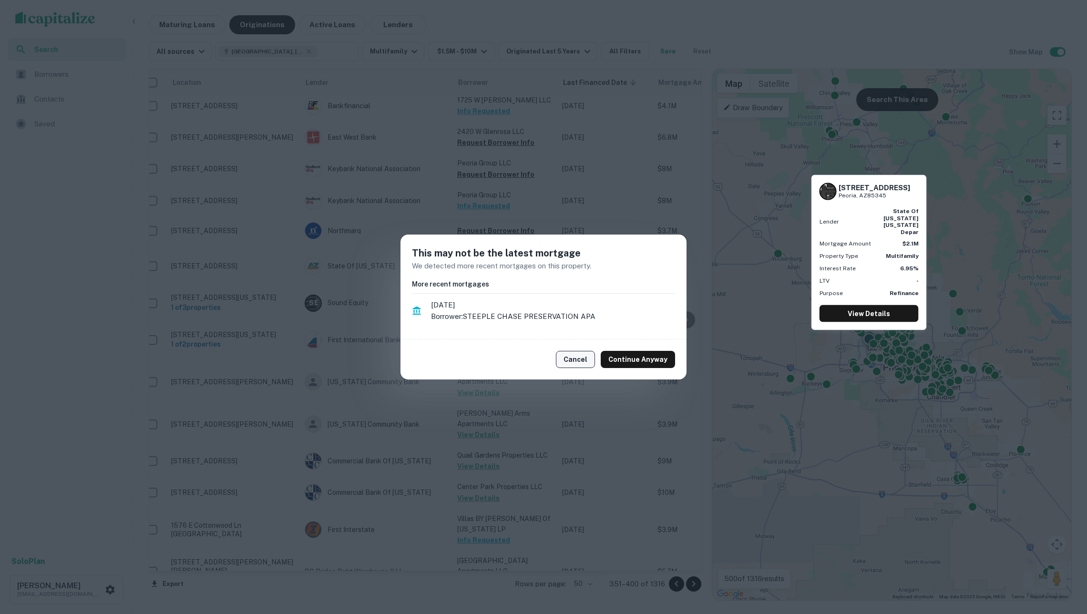
click at [585, 361] on button "Cancel" at bounding box center [575, 359] width 39 height 17
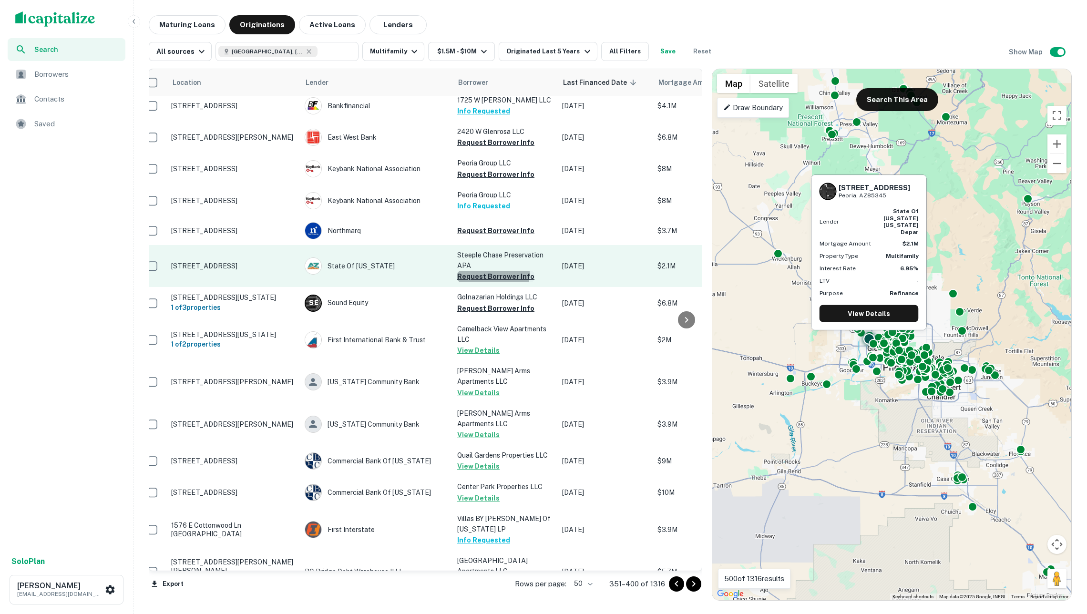
click at [470, 271] on button "Request Borrower Info" at bounding box center [495, 276] width 77 height 11
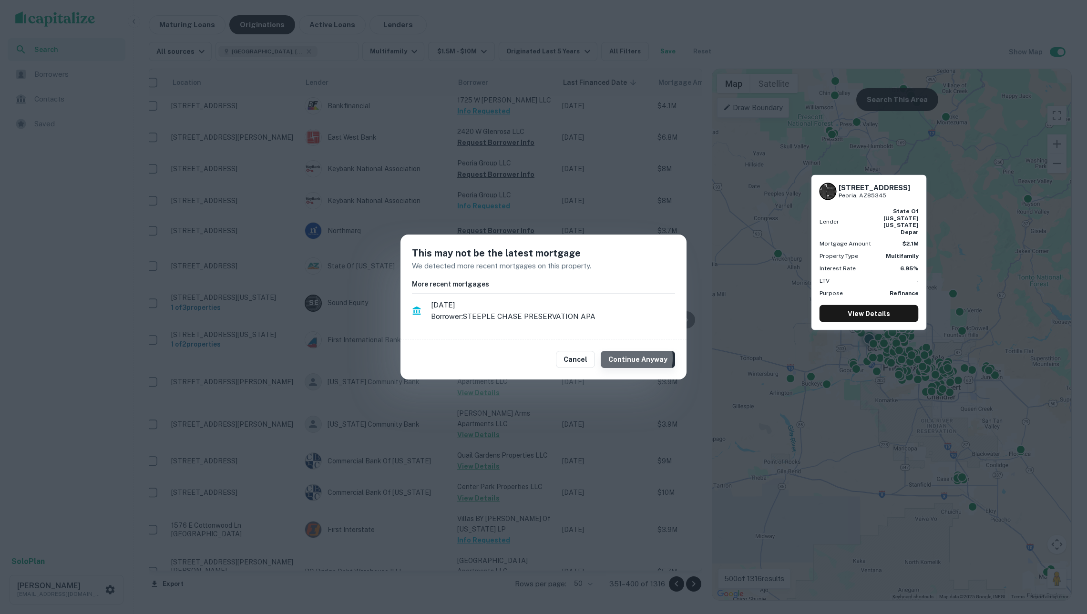
click at [622, 357] on button "Continue Anyway" at bounding box center [638, 359] width 74 height 17
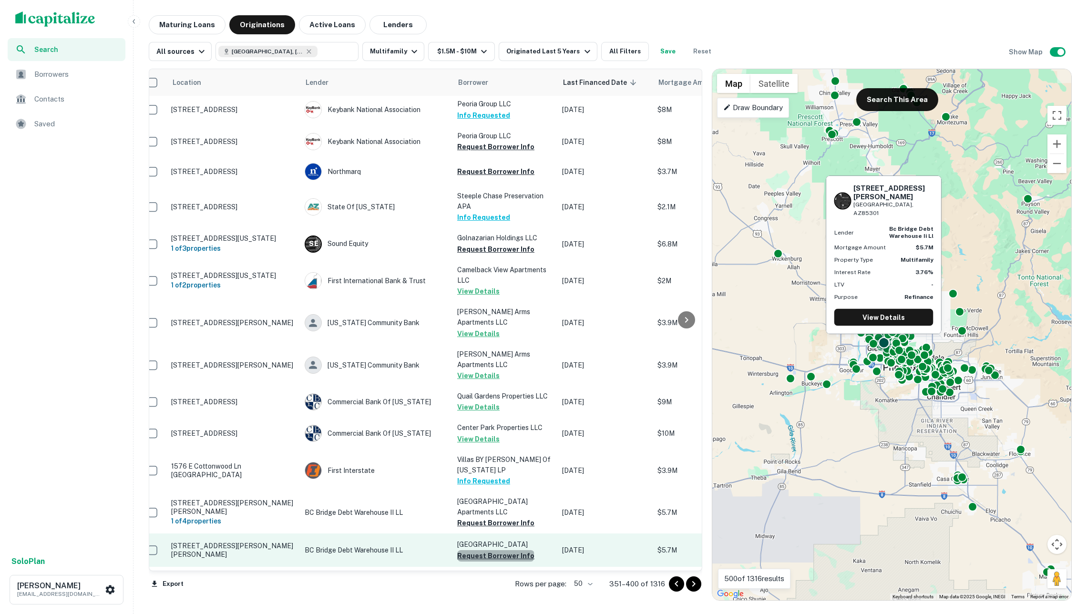
click at [495, 550] on button "Request Borrower Info" at bounding box center [495, 555] width 77 height 11
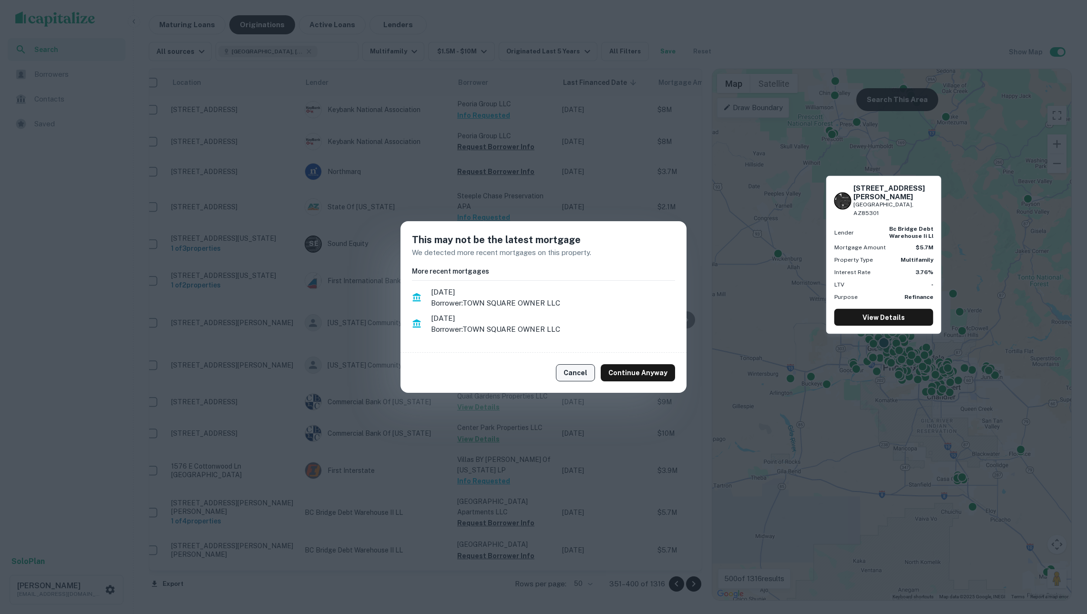
click at [576, 370] on button "Cancel" at bounding box center [575, 372] width 39 height 17
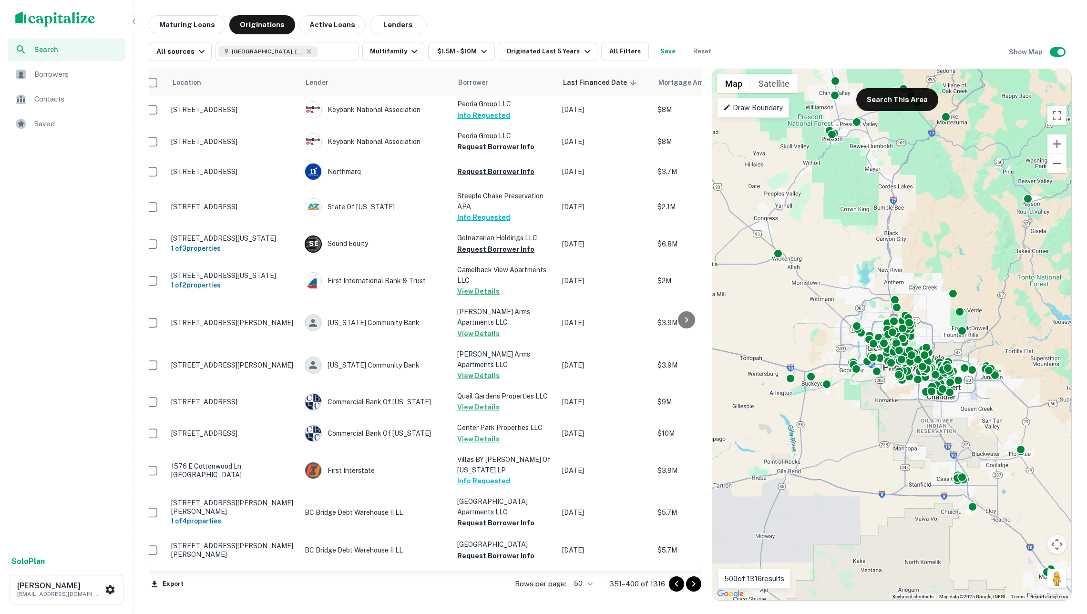
click at [693, 581] on icon "Go to next page" at bounding box center [693, 583] width 11 height 11
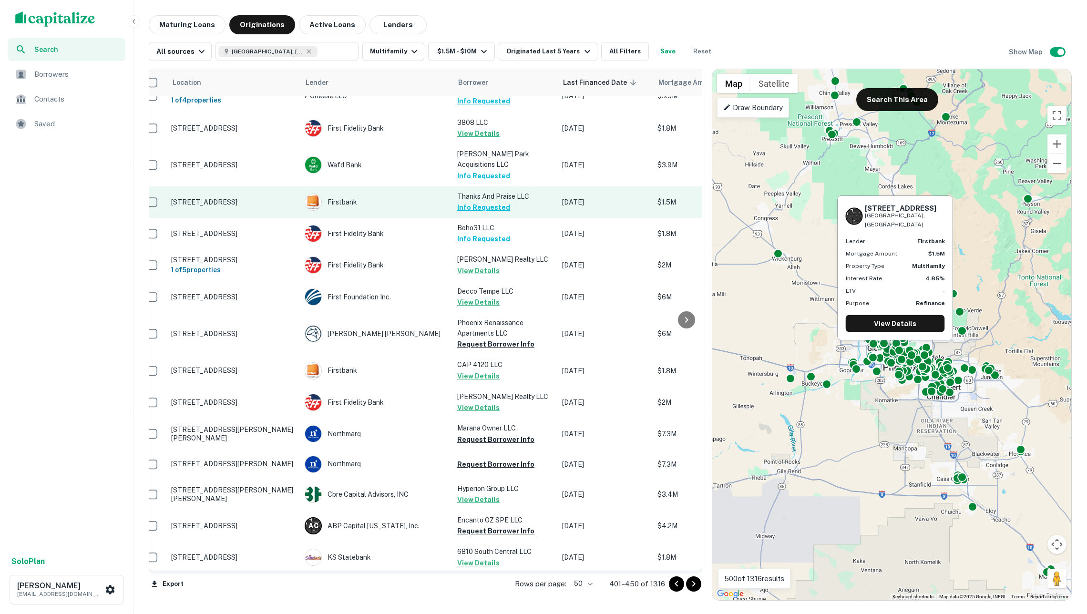
scroll to position [92, 10]
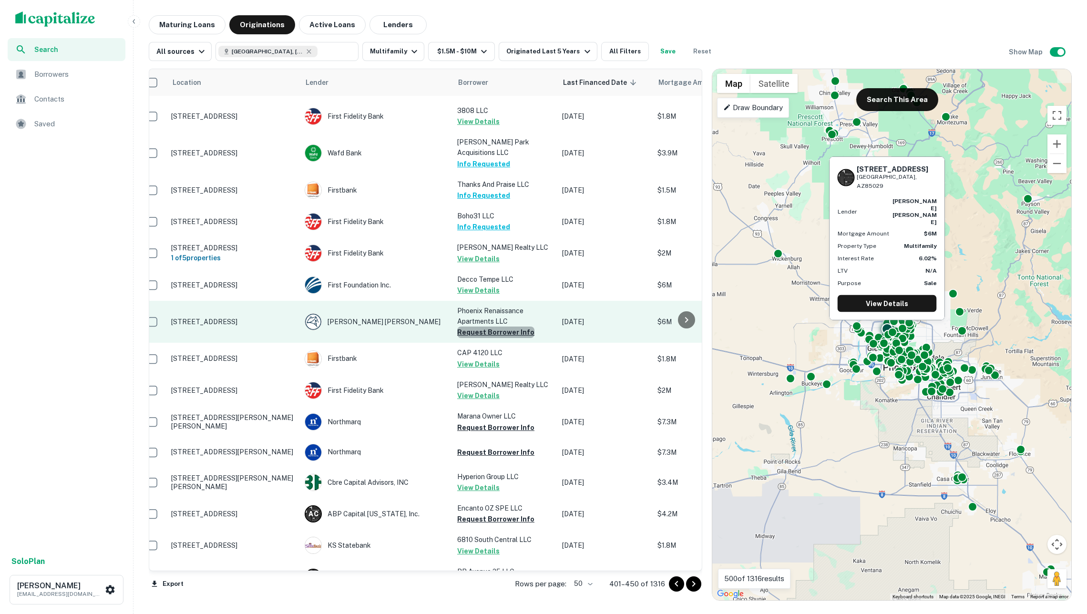
click at [496, 328] on button "Request Borrower Info" at bounding box center [495, 332] width 77 height 11
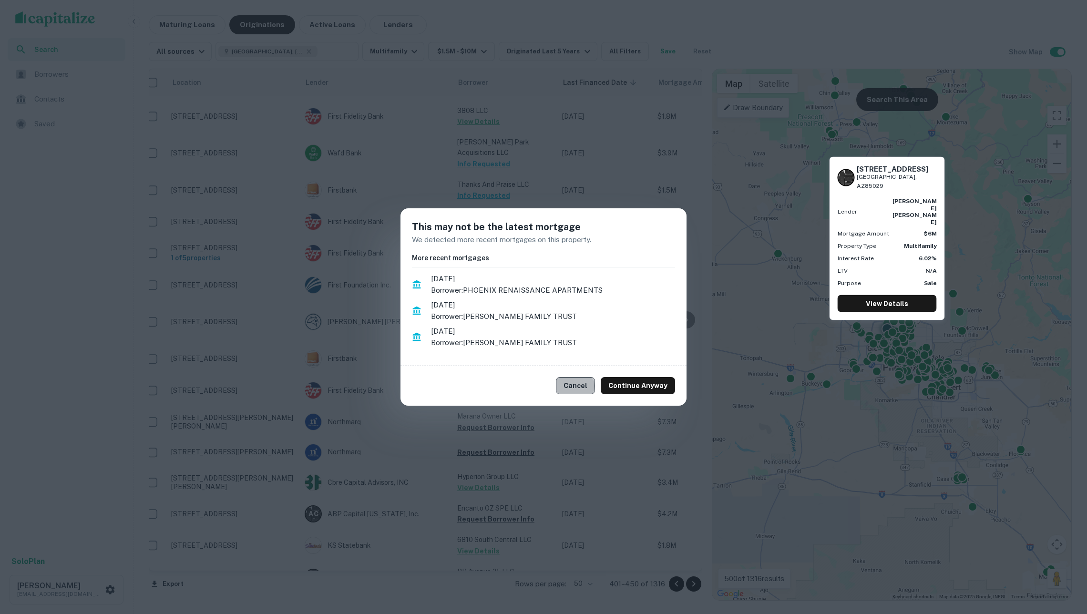
click at [574, 384] on button "Cancel" at bounding box center [575, 385] width 39 height 17
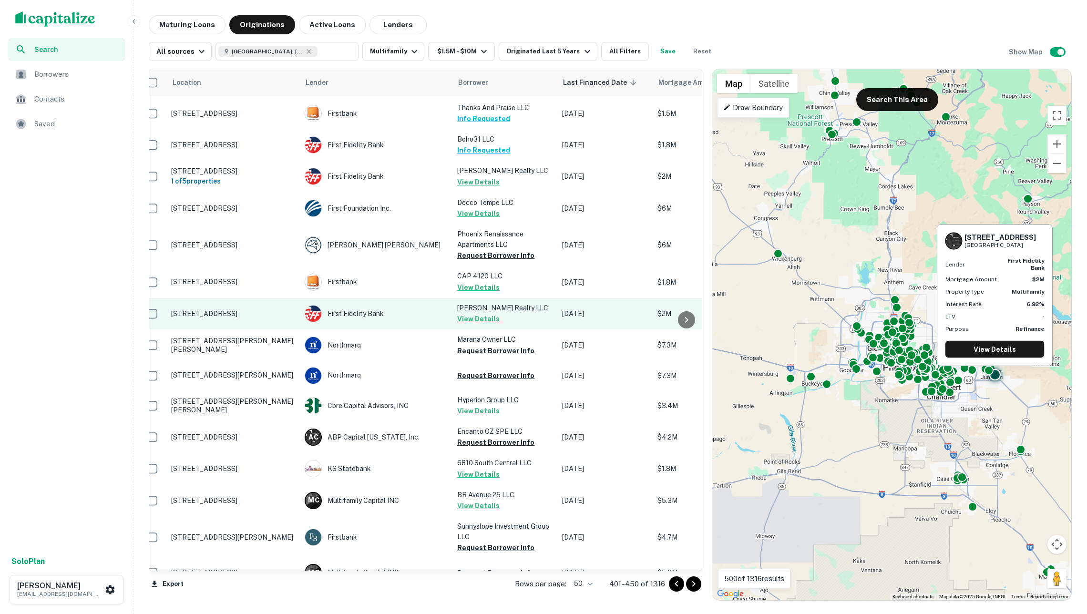
scroll to position [246, 11]
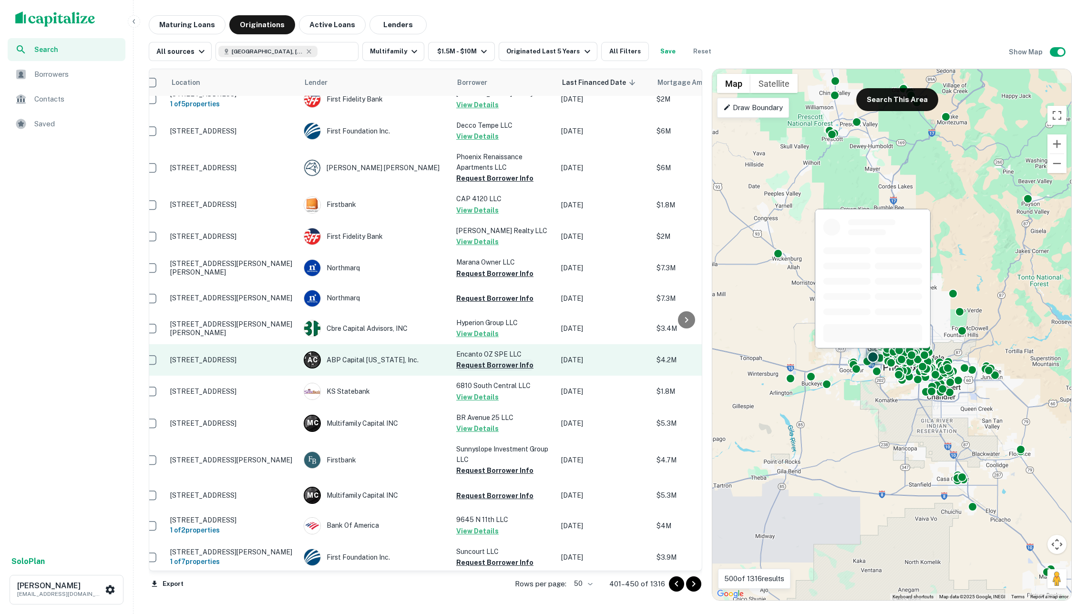
click at [487, 360] on button "Request Borrower Info" at bounding box center [494, 364] width 77 height 11
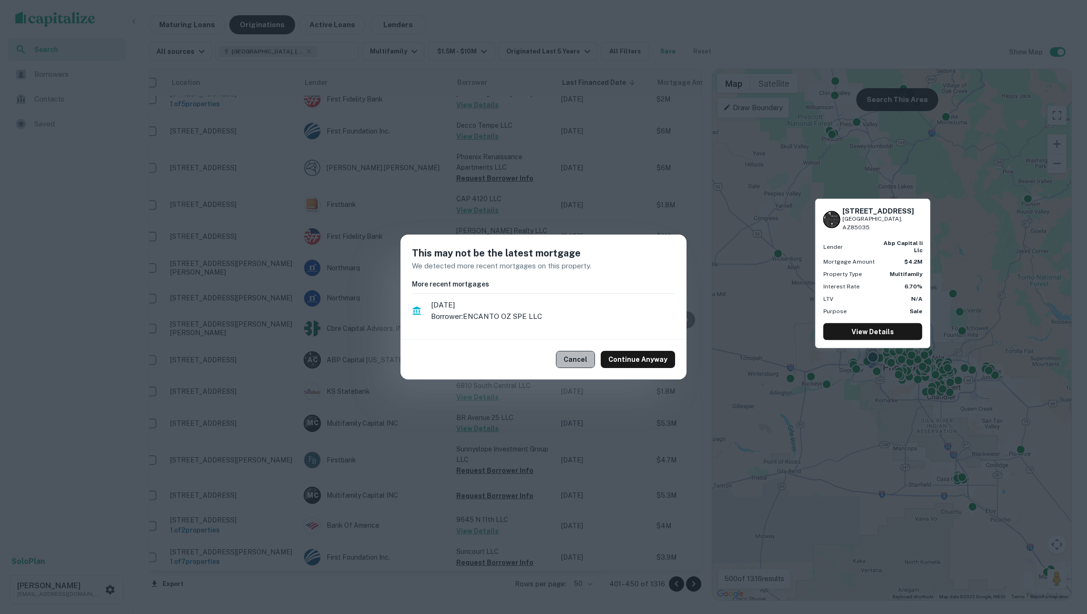
click at [583, 361] on button "Cancel" at bounding box center [575, 359] width 39 height 17
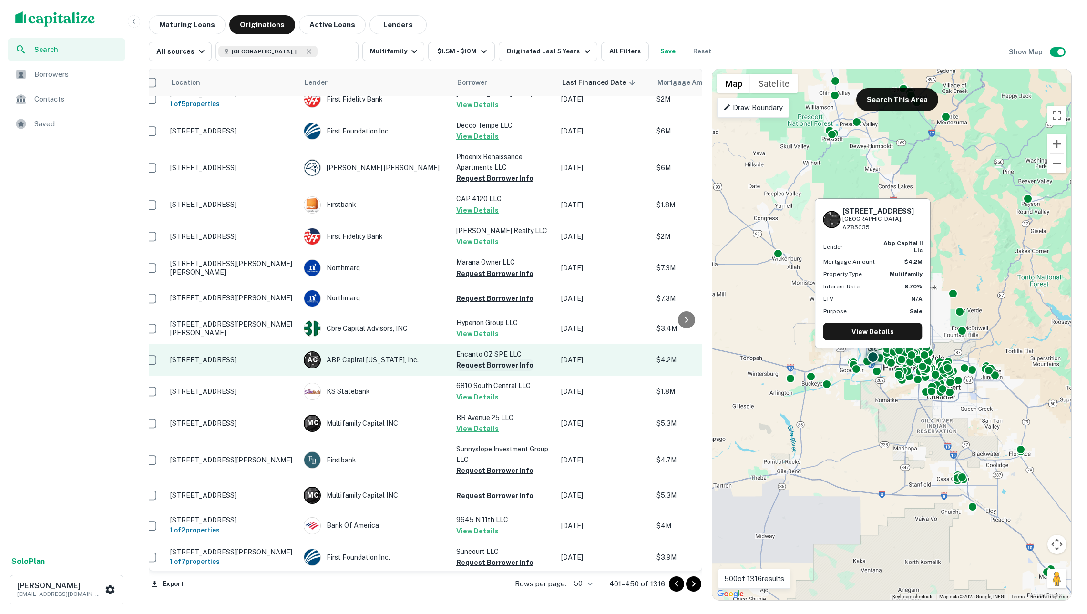
click at [501, 363] on button "Request Borrower Info" at bounding box center [494, 364] width 77 height 11
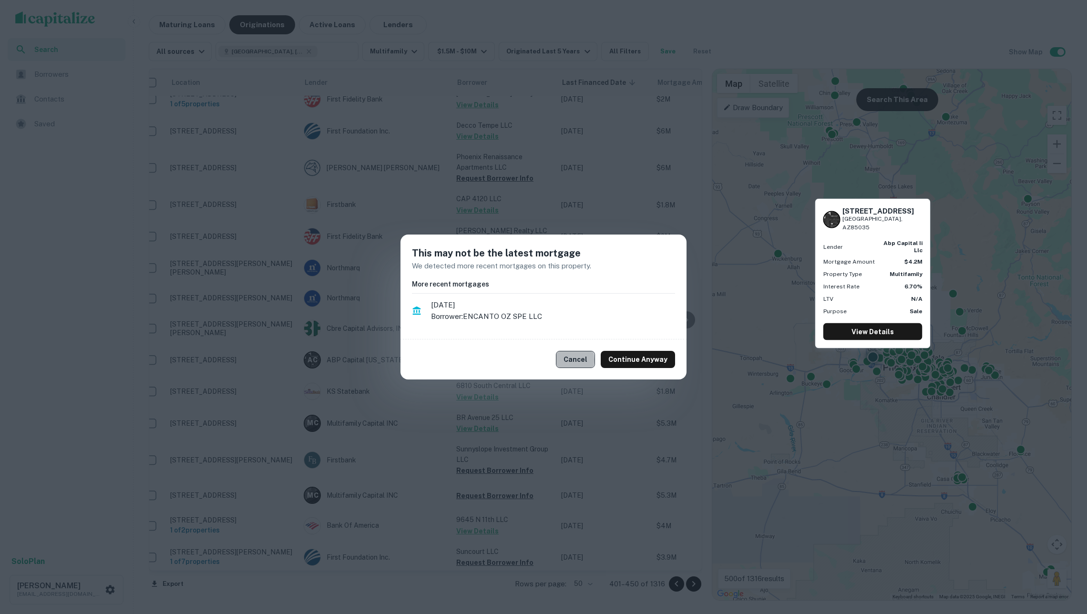
click at [572, 359] on button "Cancel" at bounding box center [575, 359] width 39 height 17
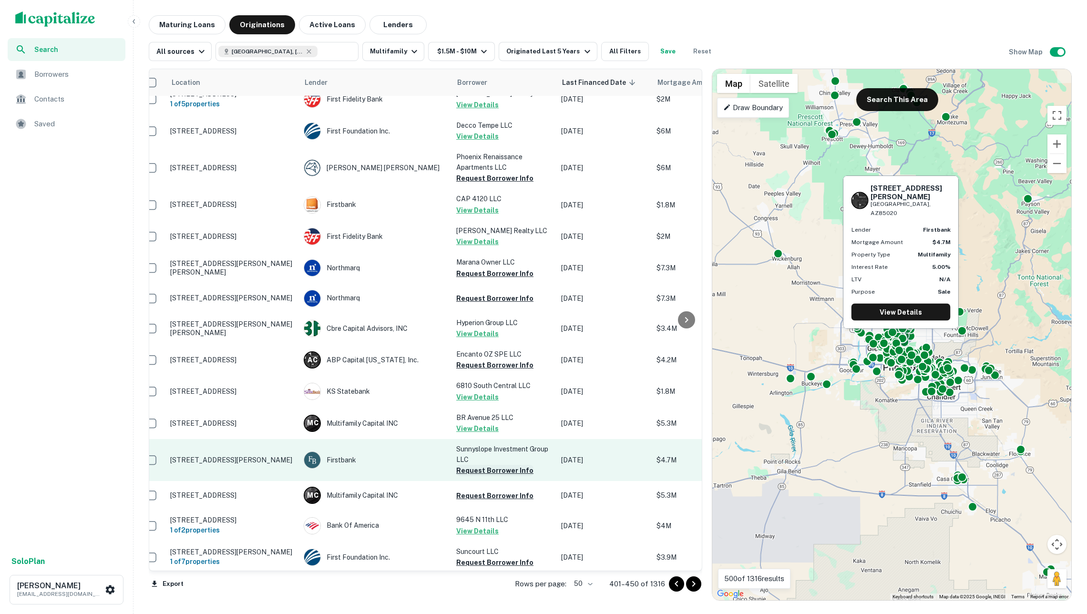
click at [505, 465] on button "Request Borrower Info" at bounding box center [494, 470] width 77 height 11
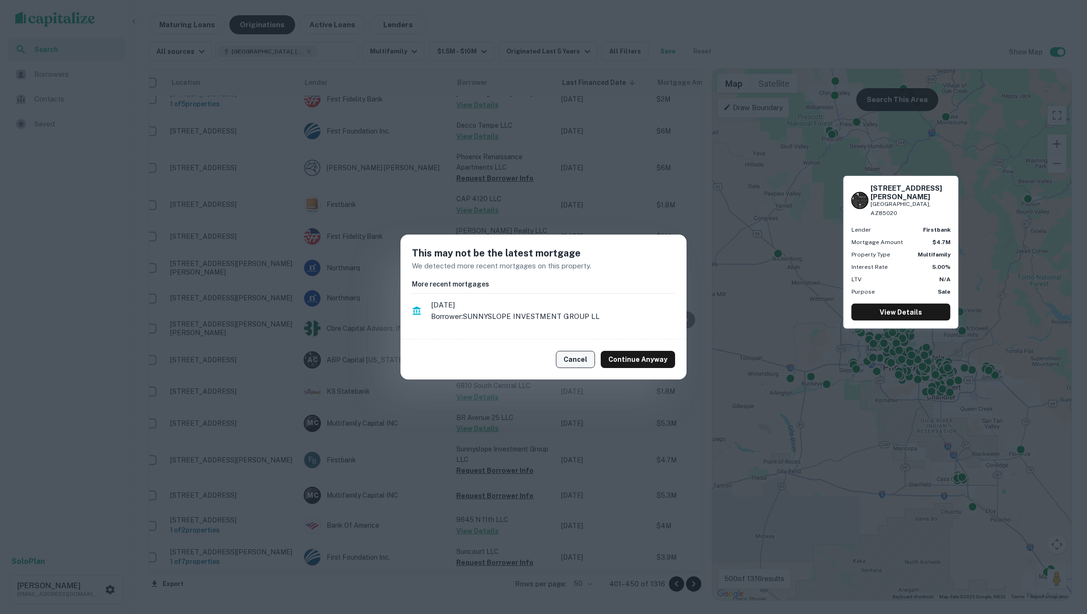
click at [585, 363] on button "Cancel" at bounding box center [575, 359] width 39 height 17
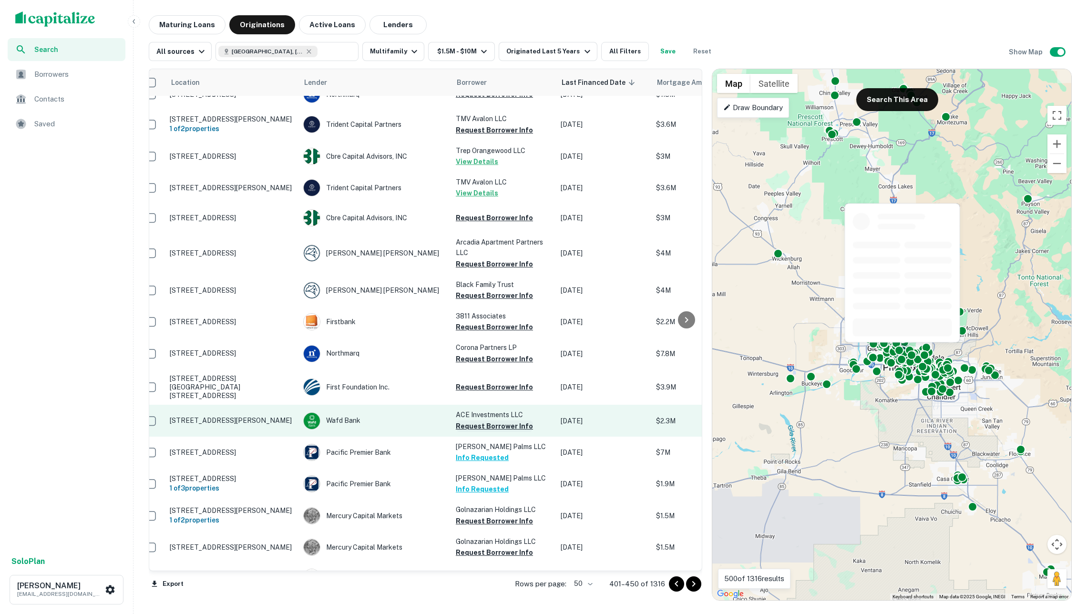
scroll to position [966, 12]
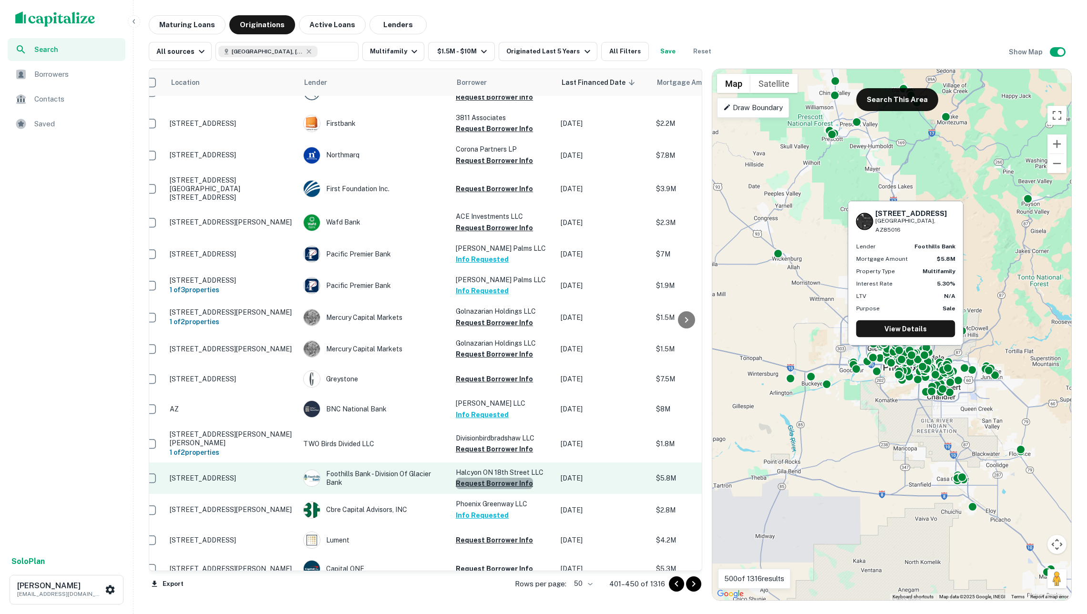
click at [505, 478] on button "Request Borrower Info" at bounding box center [494, 483] width 77 height 11
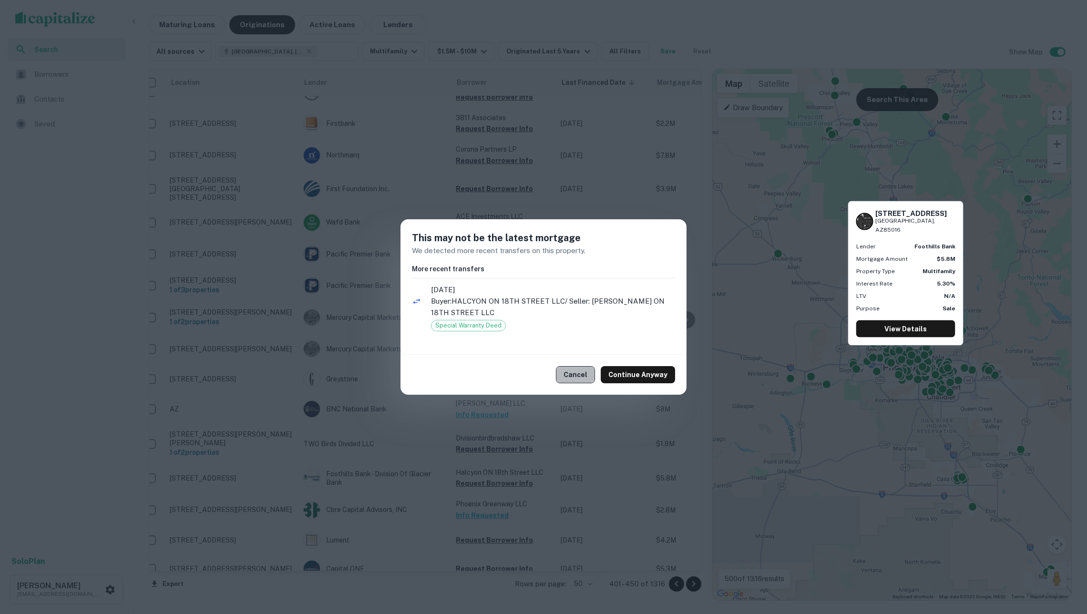
click at [584, 379] on button "Cancel" at bounding box center [575, 374] width 39 height 17
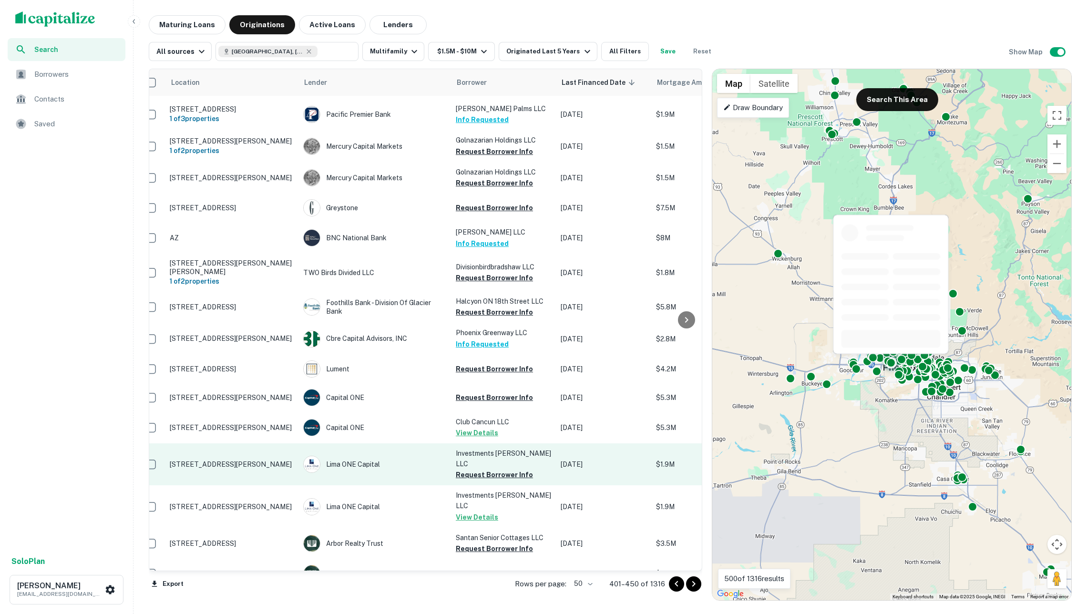
scroll to position [1135, 12]
click at [513, 471] on button "Request Borrower Info" at bounding box center [494, 476] width 77 height 11
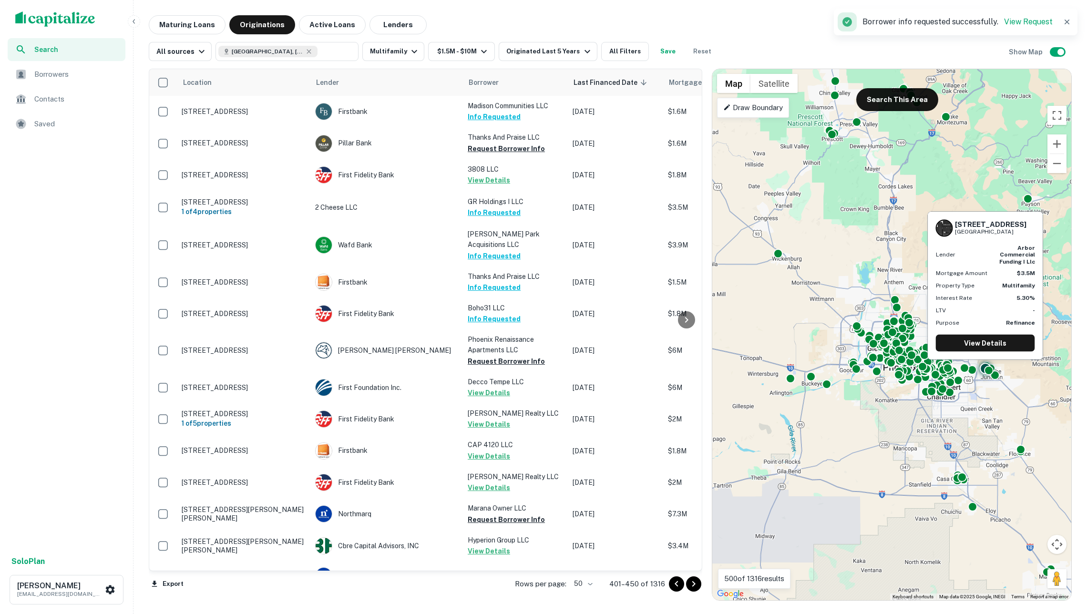
scroll to position [1135, 12]
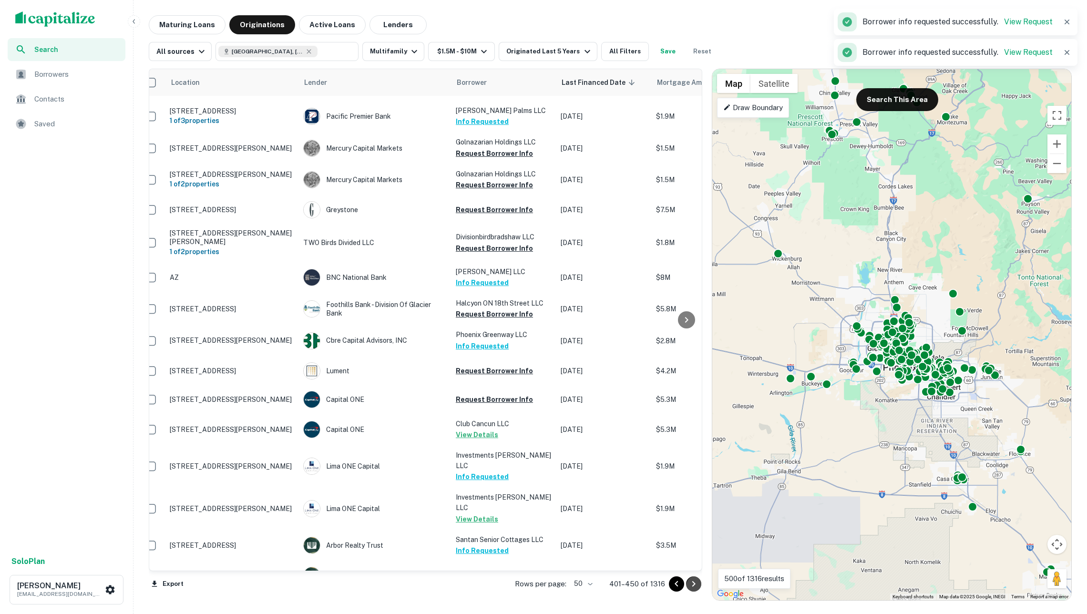
click at [693, 583] on icon "Go to next page" at bounding box center [693, 584] width 3 height 6
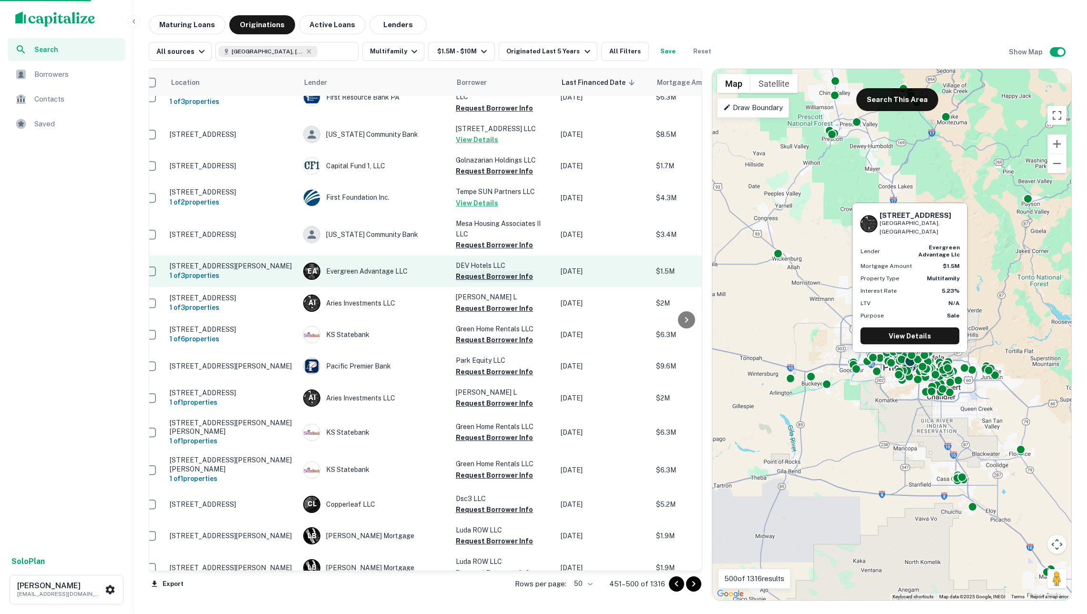
click at [502, 271] on button "Request Borrower Info" at bounding box center [494, 276] width 77 height 11
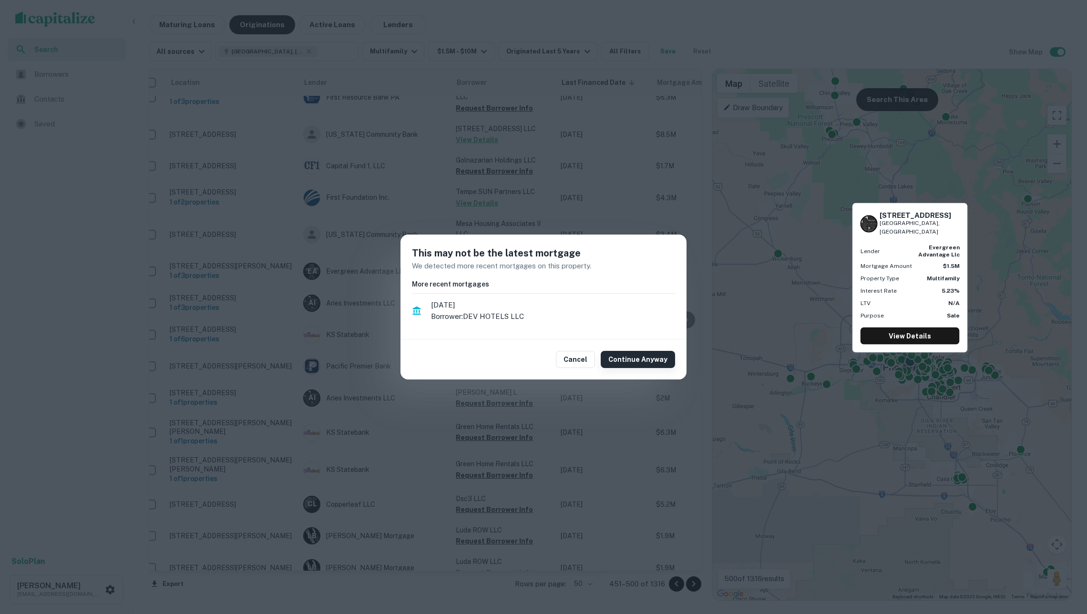
click at [636, 353] on button "Continue Anyway" at bounding box center [638, 359] width 74 height 17
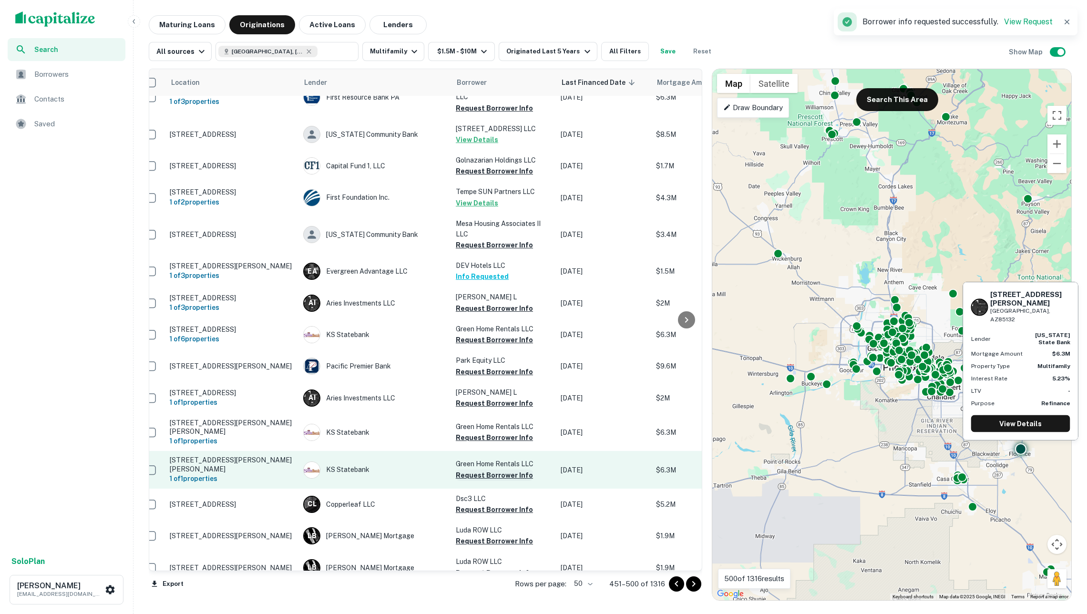
click at [486, 470] on button "Request Borrower Info" at bounding box center [494, 475] width 77 height 11
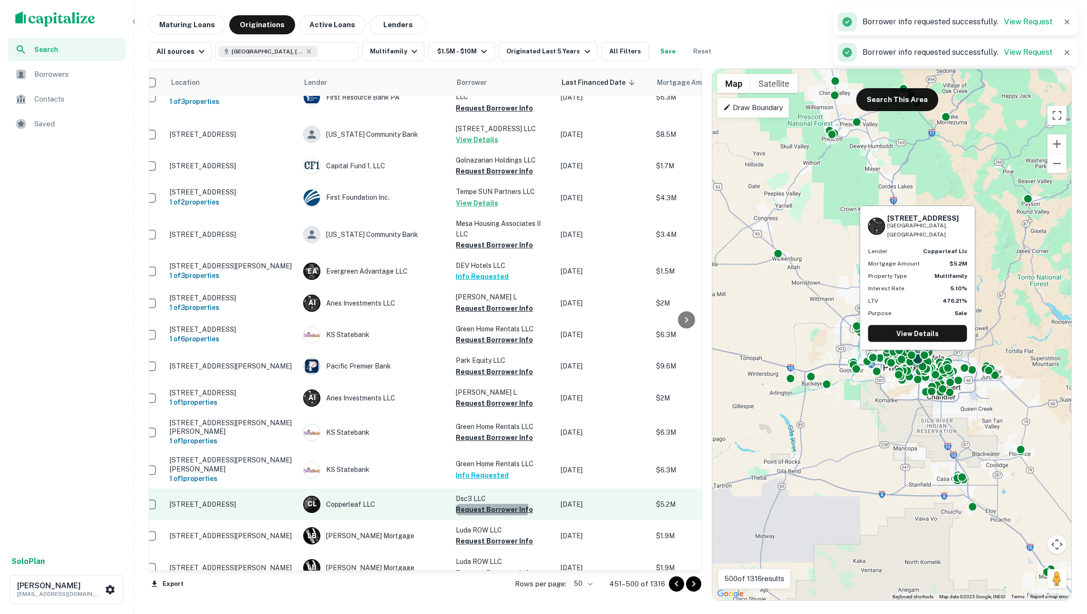
click at [483, 504] on button "Request Borrower Info" at bounding box center [494, 509] width 77 height 11
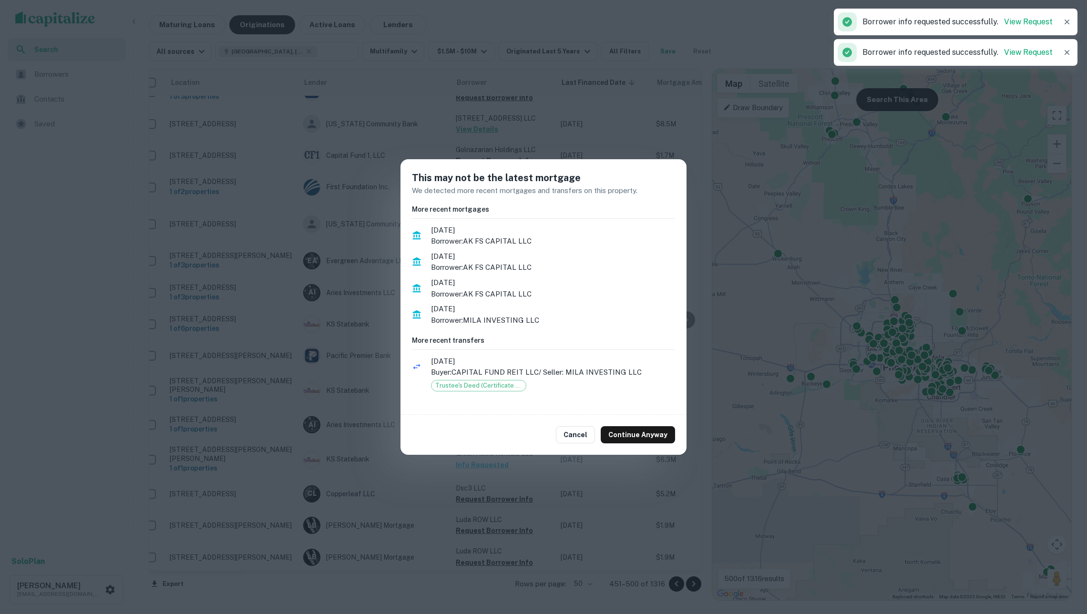
scroll to position [1134, 12]
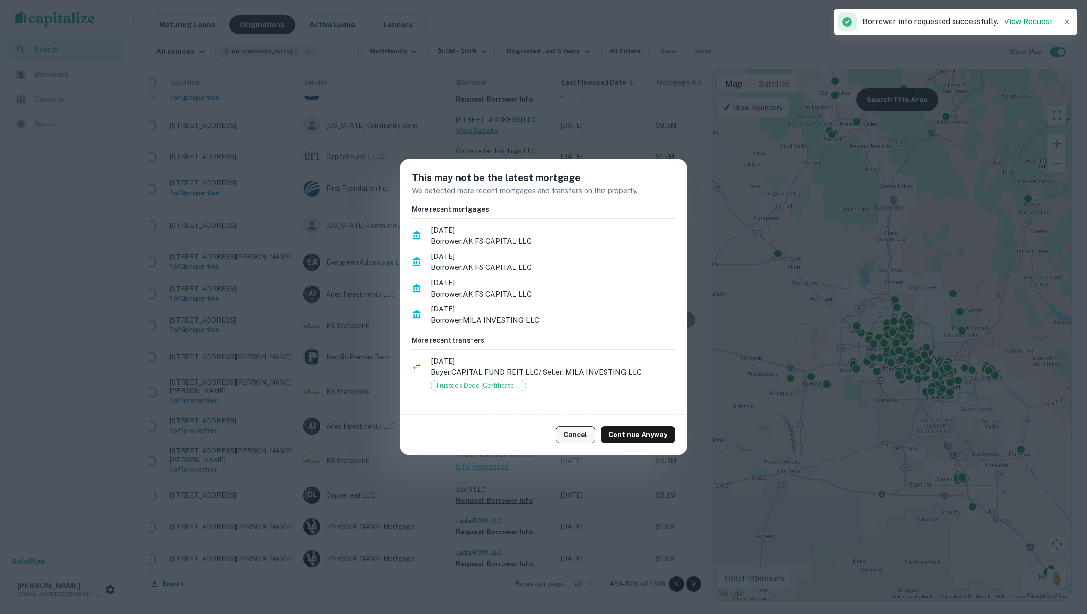
click at [583, 439] on button "Cancel" at bounding box center [575, 434] width 39 height 17
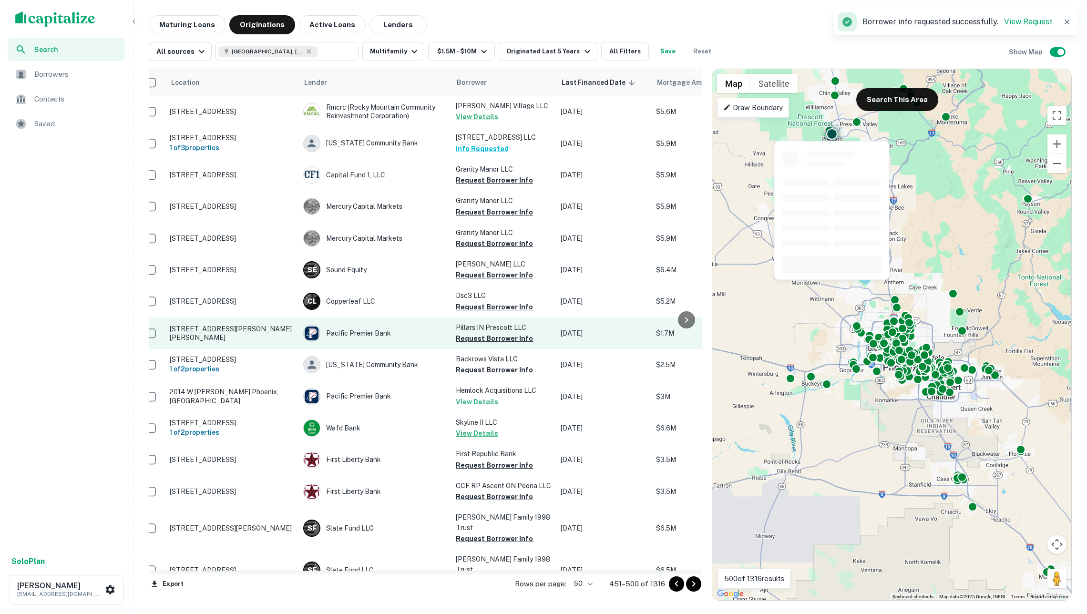
scroll to position [0, 12]
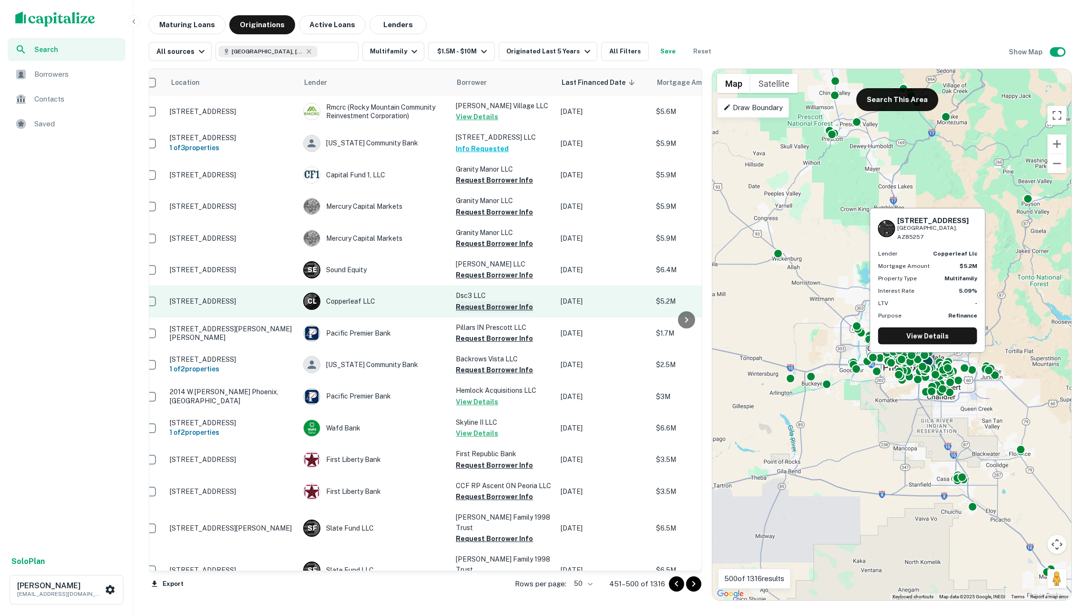
click at [496, 307] on button "Request Borrower Info" at bounding box center [494, 306] width 77 height 11
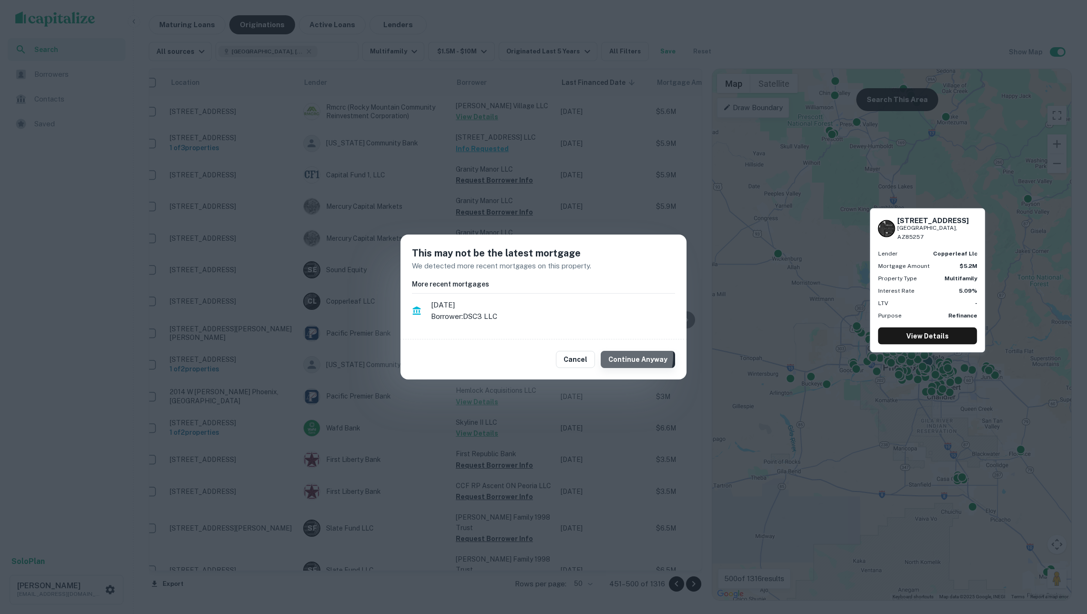
click at [621, 356] on button "Continue Anyway" at bounding box center [638, 359] width 74 height 17
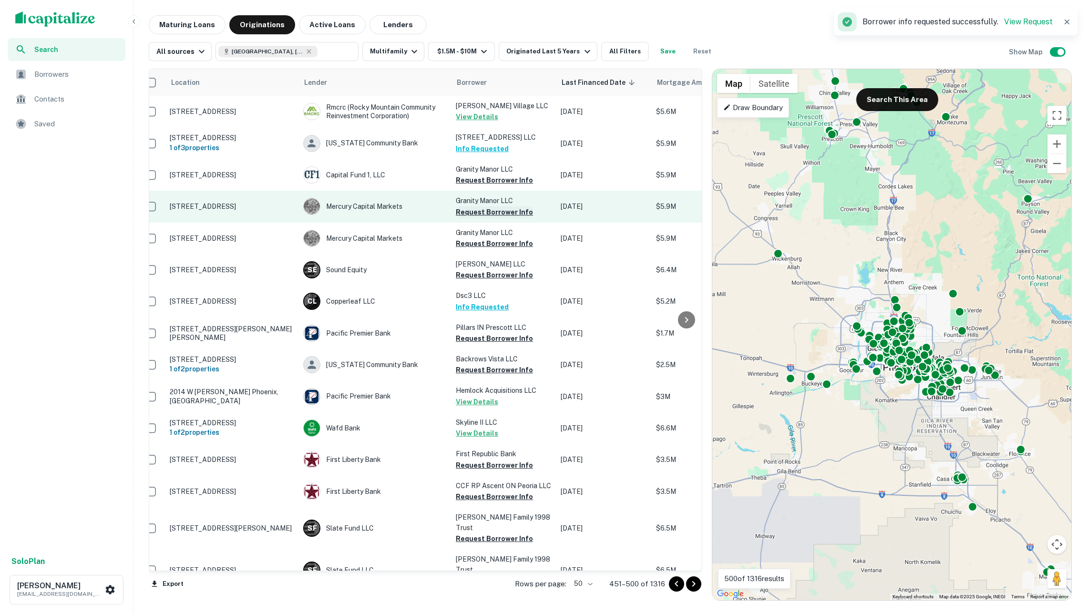
click at [472, 216] on button "Request Borrower Info" at bounding box center [494, 211] width 77 height 11
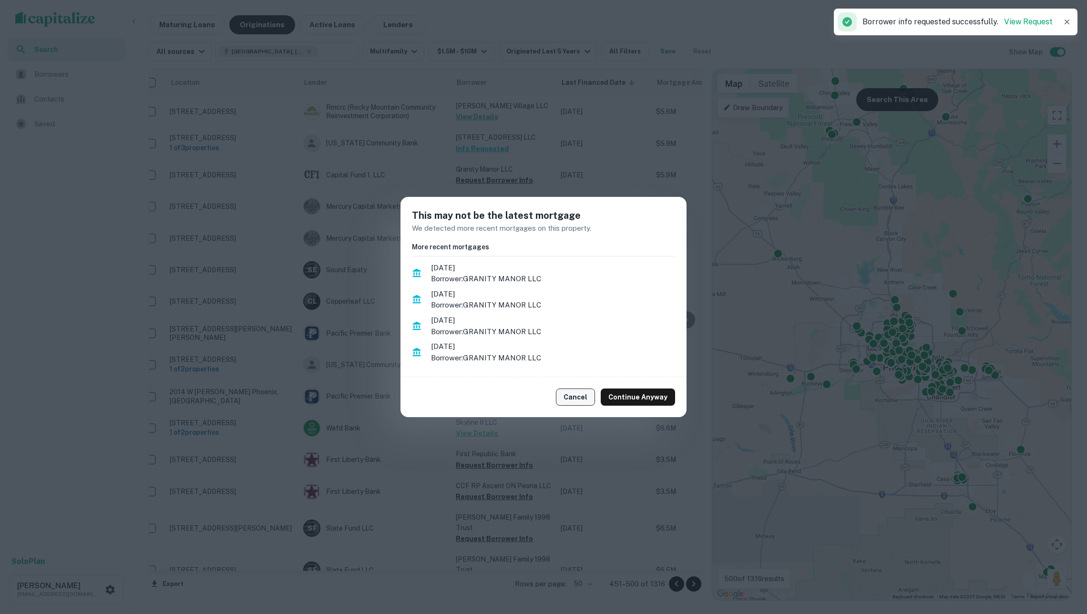
click at [590, 395] on button "Cancel" at bounding box center [575, 397] width 39 height 17
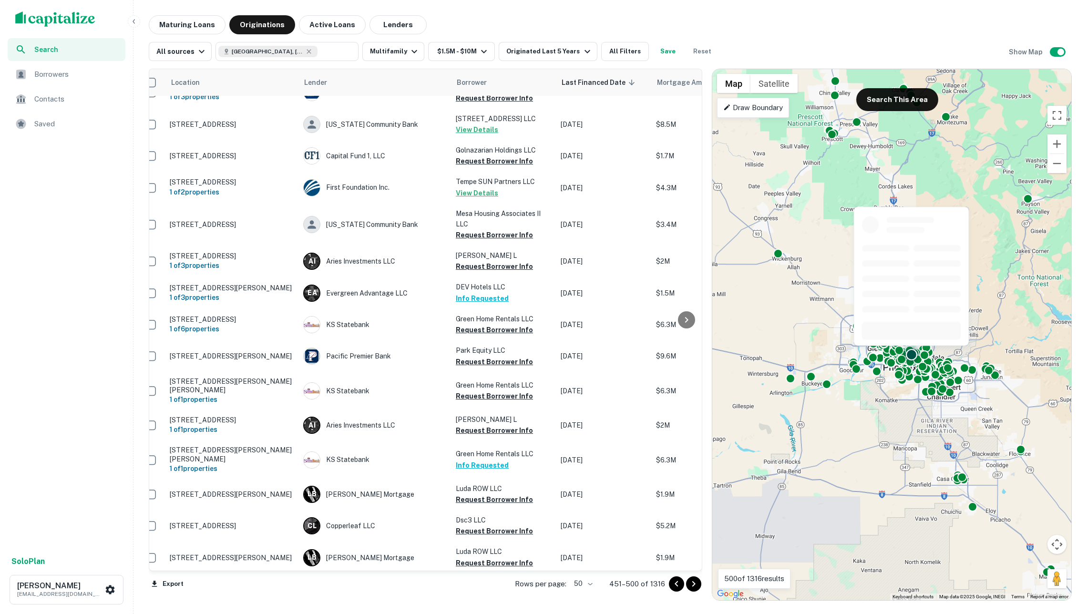
scroll to position [1134, 12]
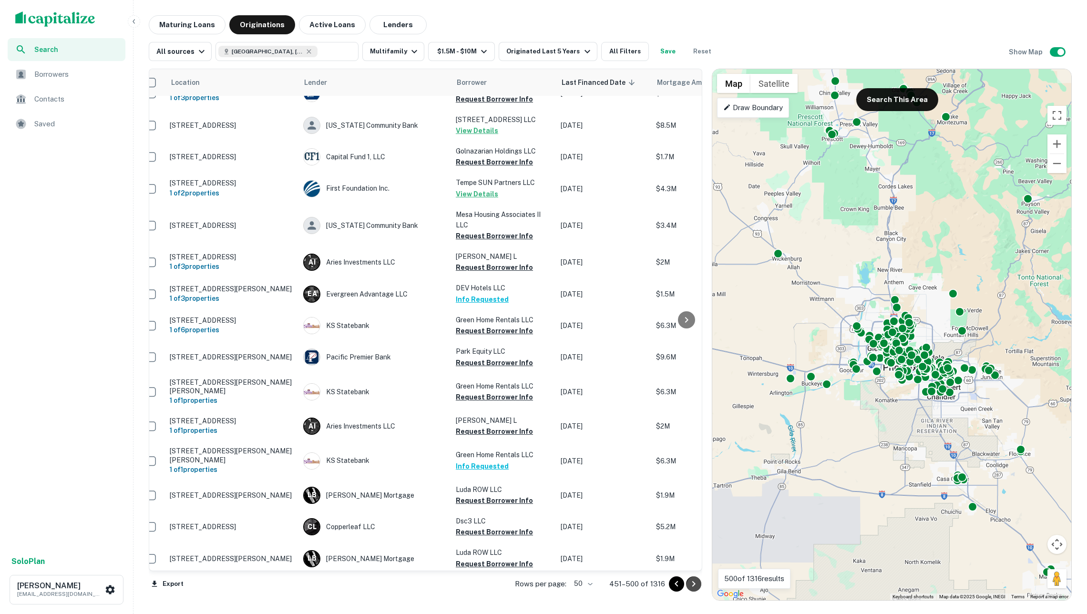
click at [688, 585] on icon "Go to next page" at bounding box center [693, 583] width 11 height 11
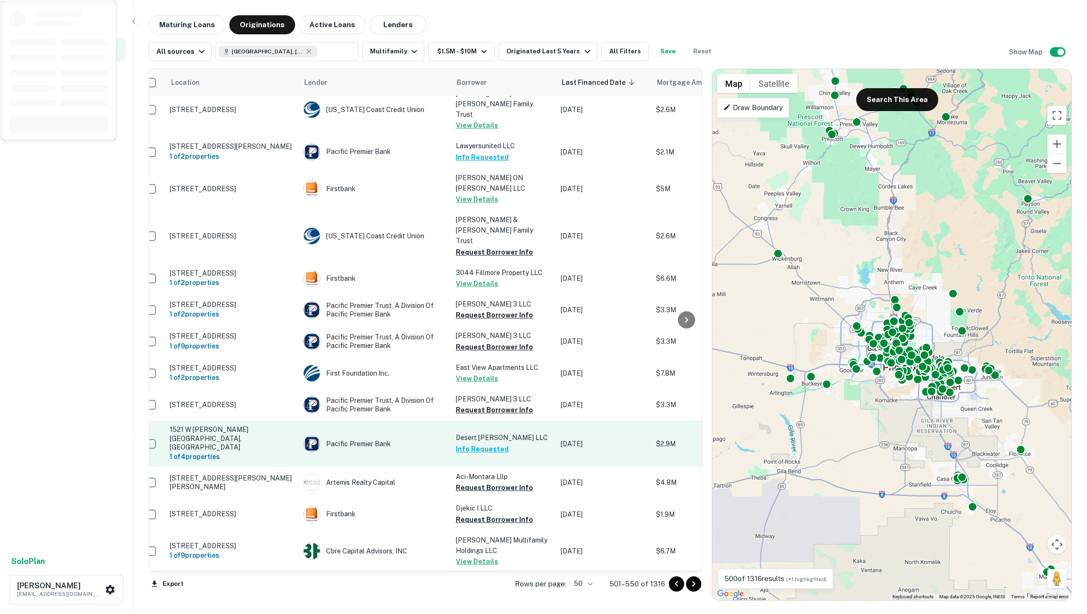
scroll to position [1158, 12]
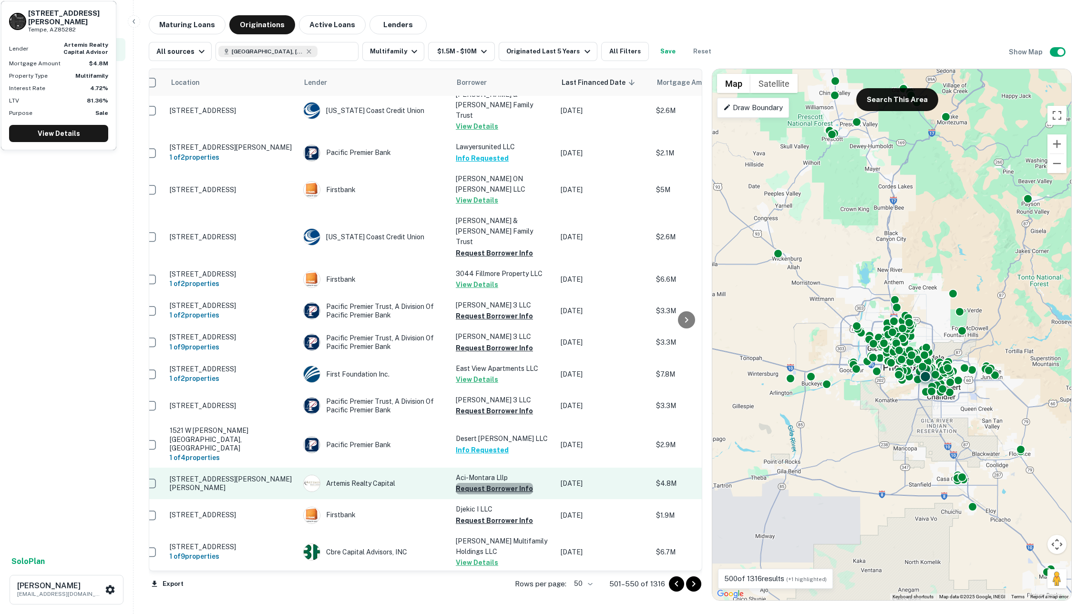
click at [500, 483] on button "Request Borrower Info" at bounding box center [494, 488] width 77 height 11
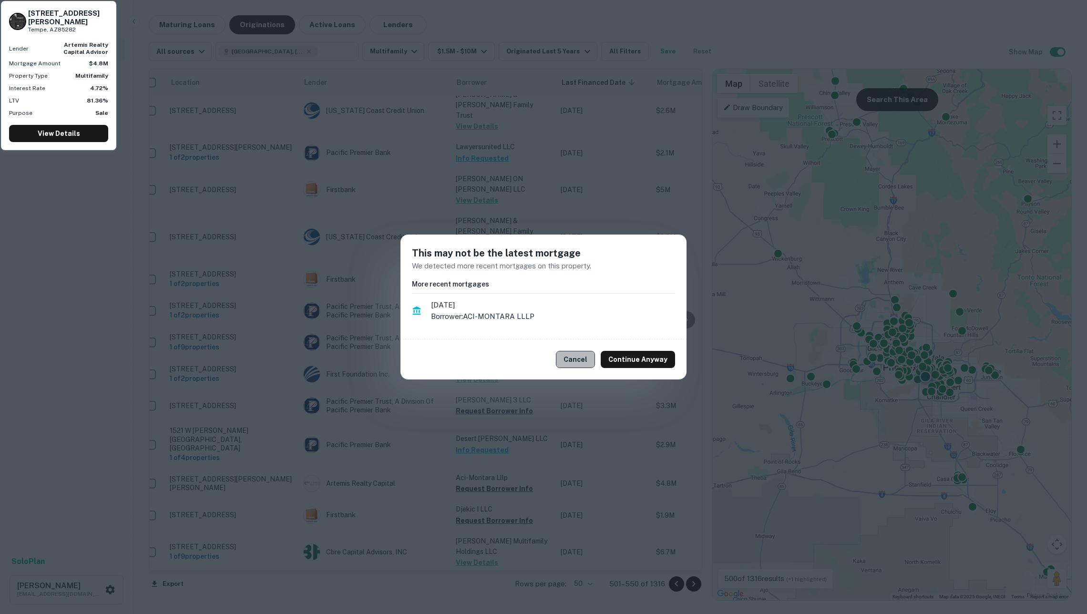
click at [572, 355] on button "Cancel" at bounding box center [575, 359] width 39 height 17
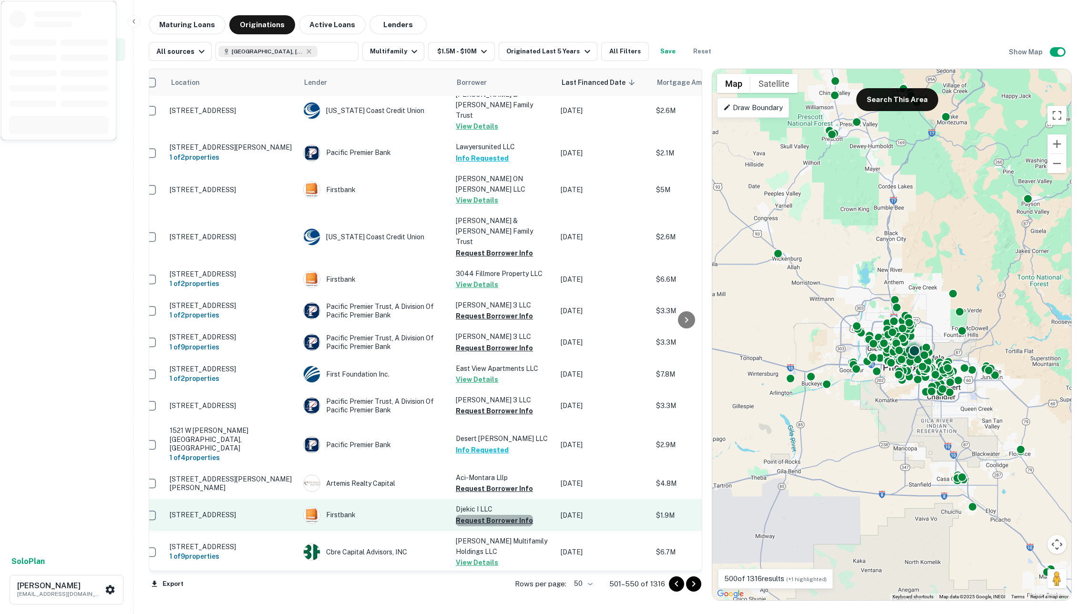
click at [501, 515] on button "Request Borrower Info" at bounding box center [494, 520] width 77 height 11
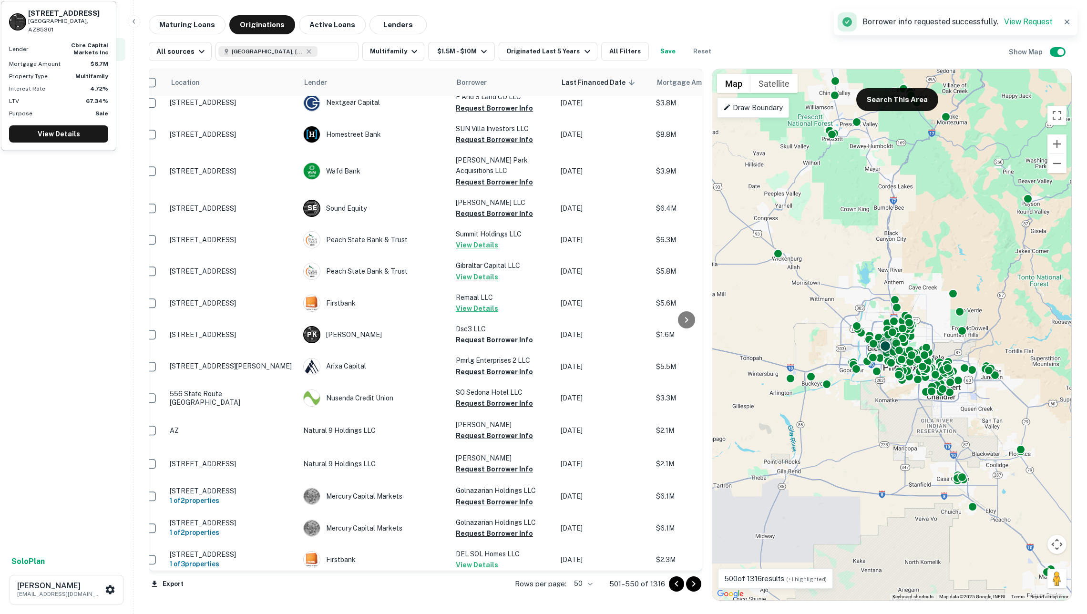
scroll to position [116, 12]
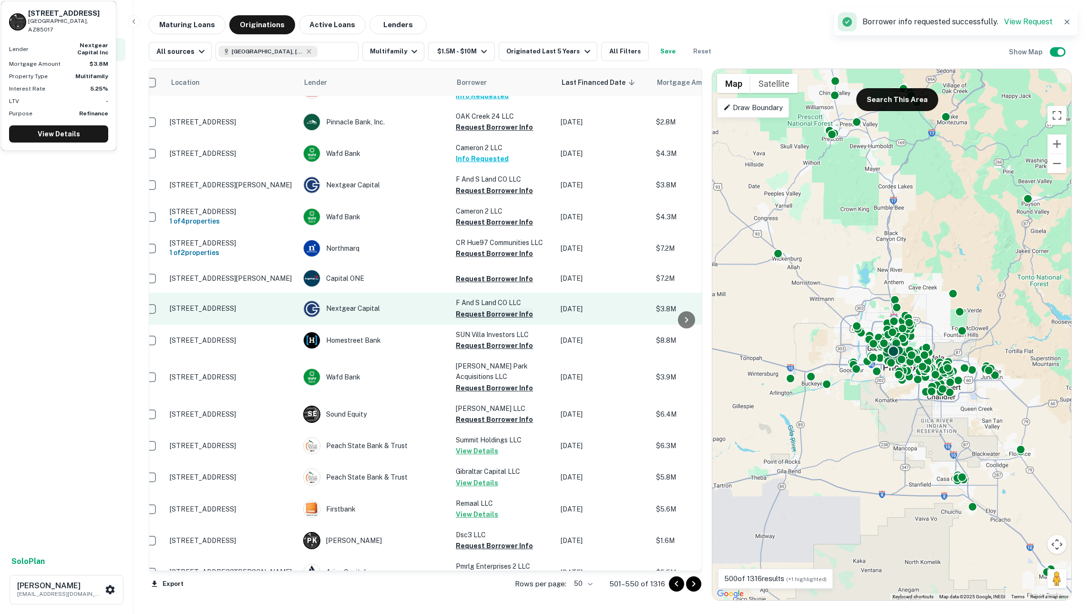
click at [475, 312] on button "Request Borrower Info" at bounding box center [494, 313] width 77 height 11
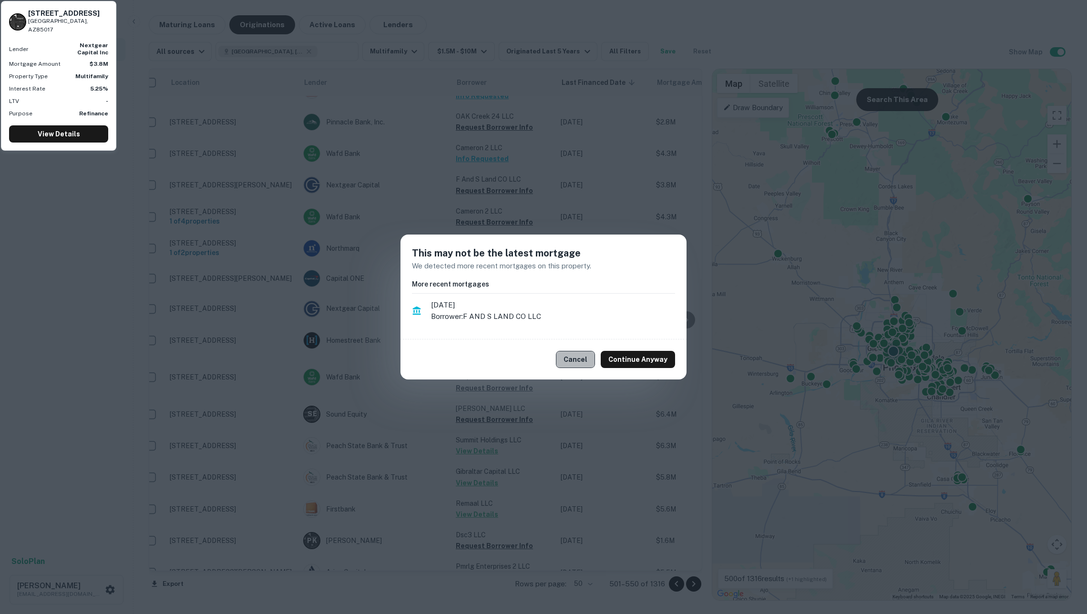
click at [593, 358] on button "Cancel" at bounding box center [575, 359] width 39 height 17
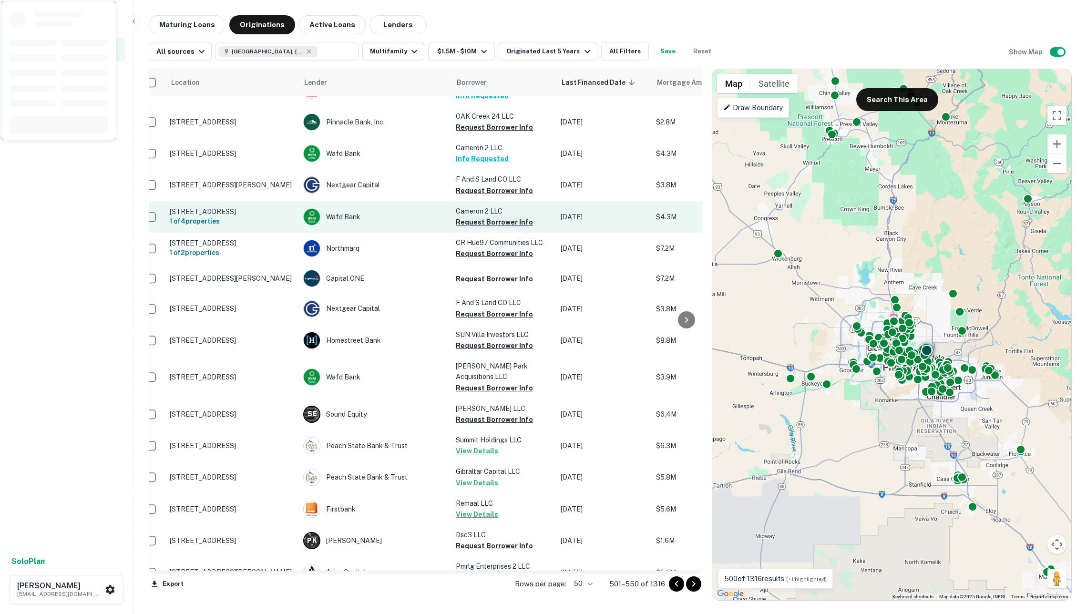
click at [492, 218] on button "Request Borrower Info" at bounding box center [494, 221] width 77 height 11
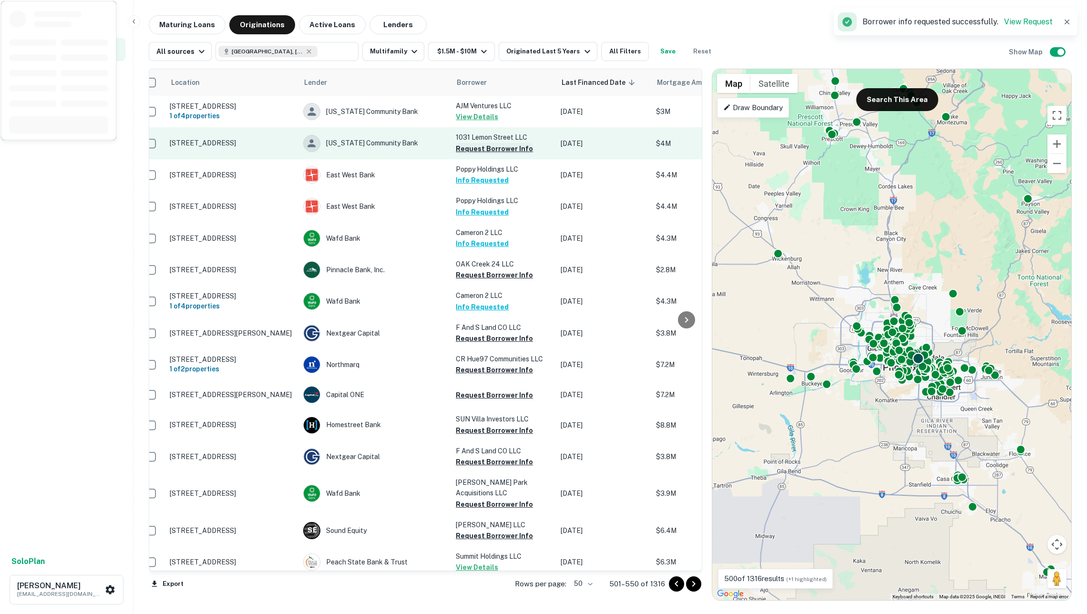
scroll to position [0, 12]
click at [487, 149] on button "Request Borrower Info" at bounding box center [494, 148] width 77 height 11
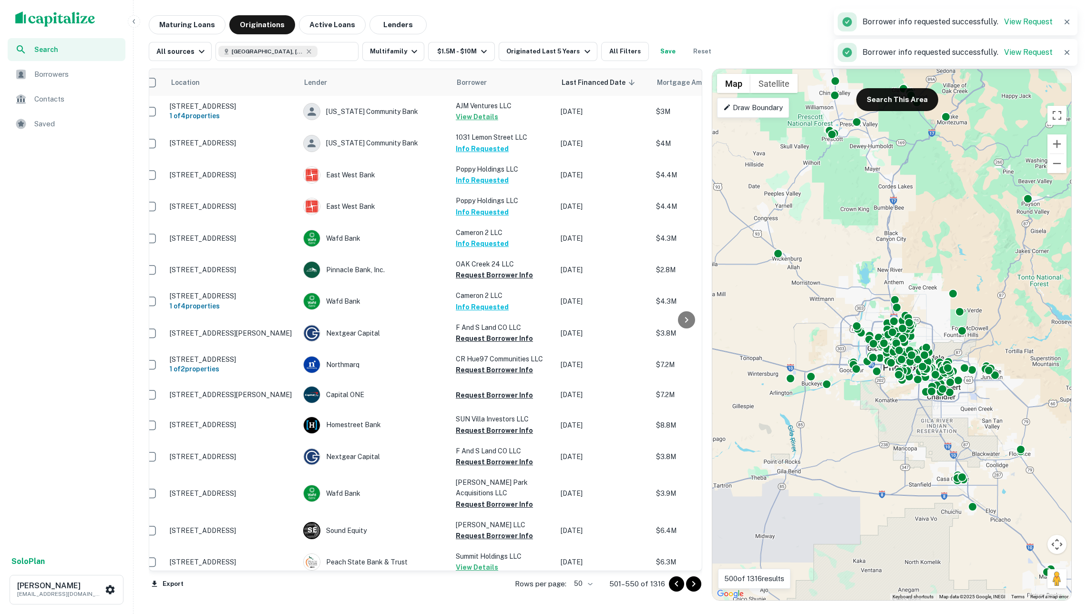
click at [698, 581] on icon "Go to next page" at bounding box center [693, 583] width 11 height 11
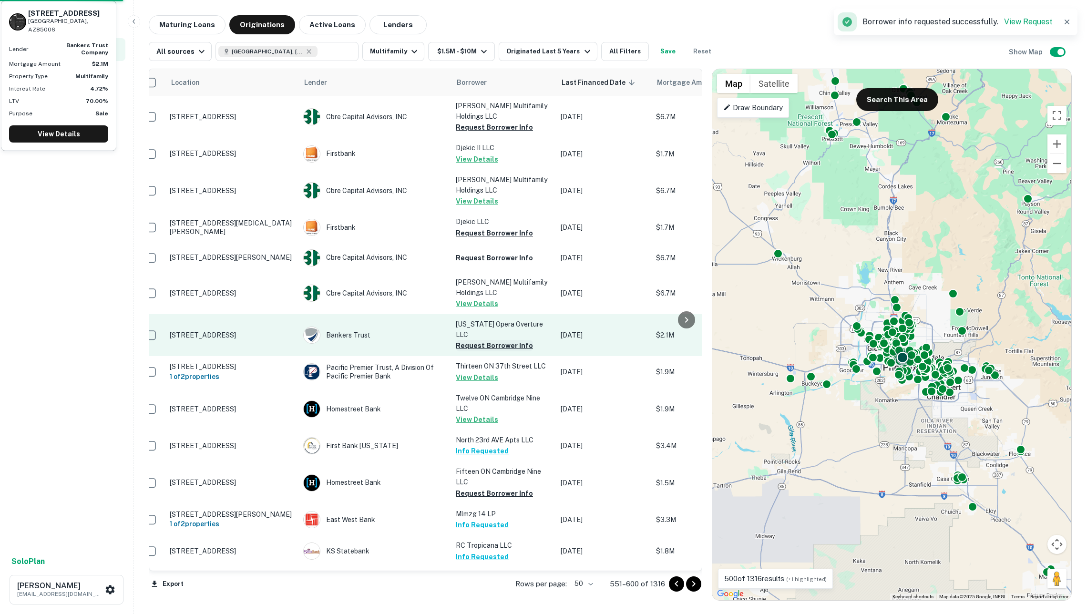
click at [506, 340] on button "Request Borrower Info" at bounding box center [494, 345] width 77 height 11
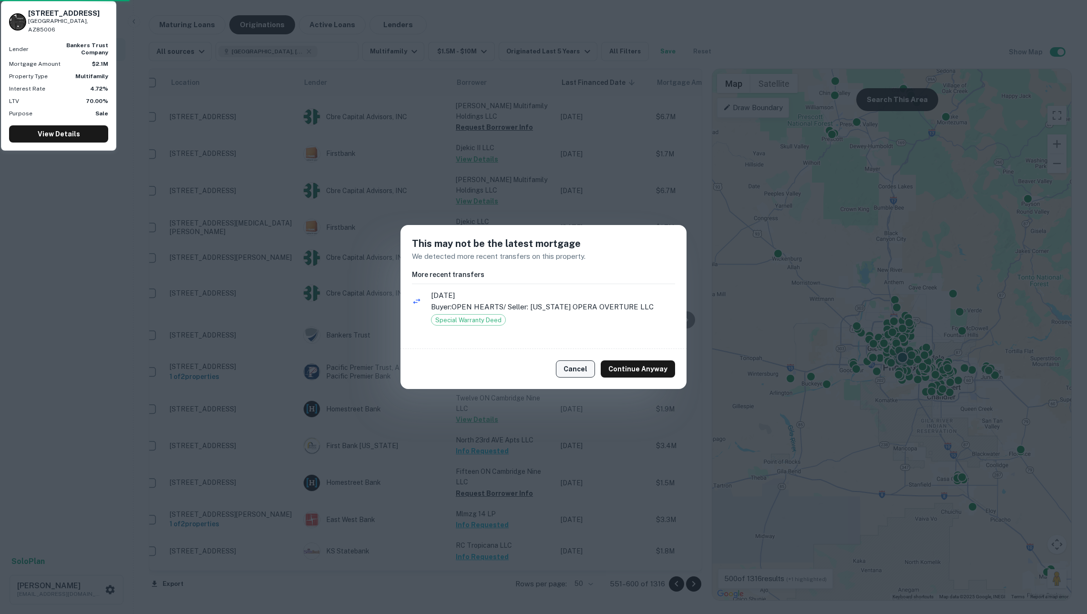
click at [578, 371] on button "Cancel" at bounding box center [575, 368] width 39 height 17
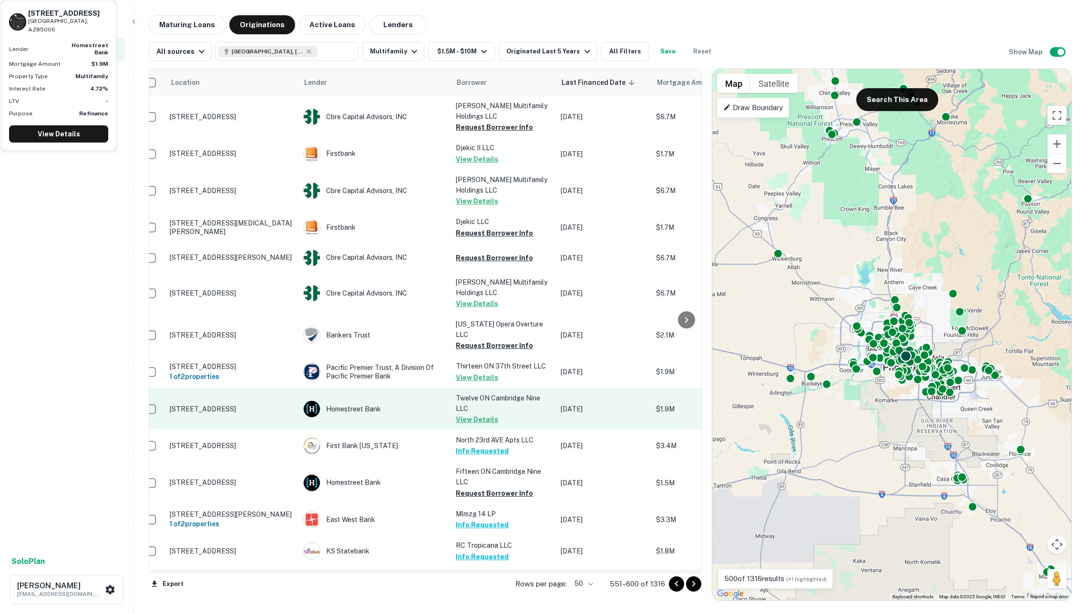
scroll to position [63, 12]
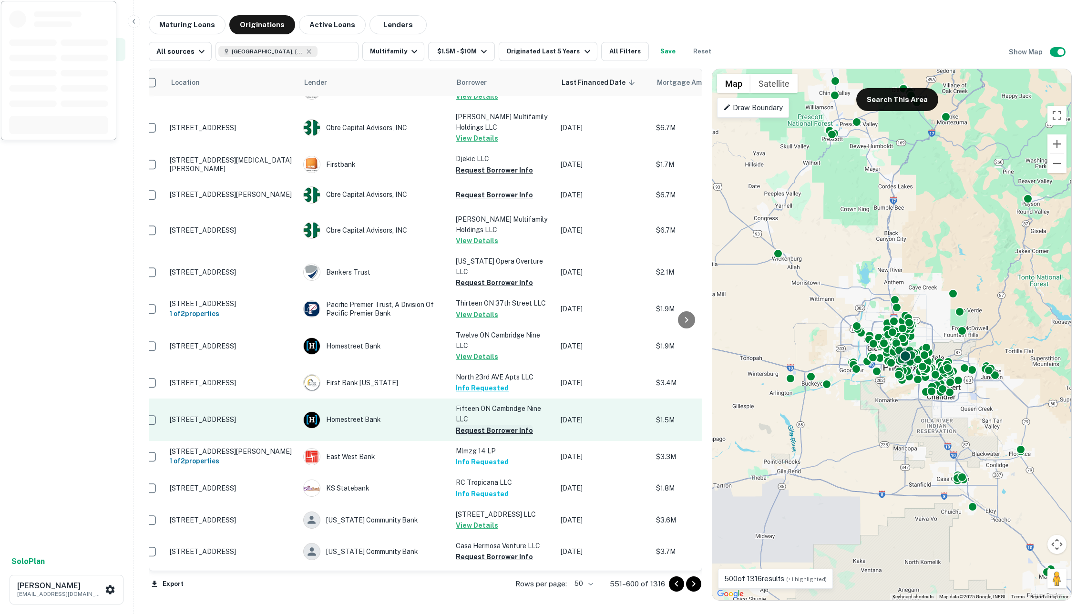
click at [502, 425] on button "Request Borrower Info" at bounding box center [494, 430] width 77 height 11
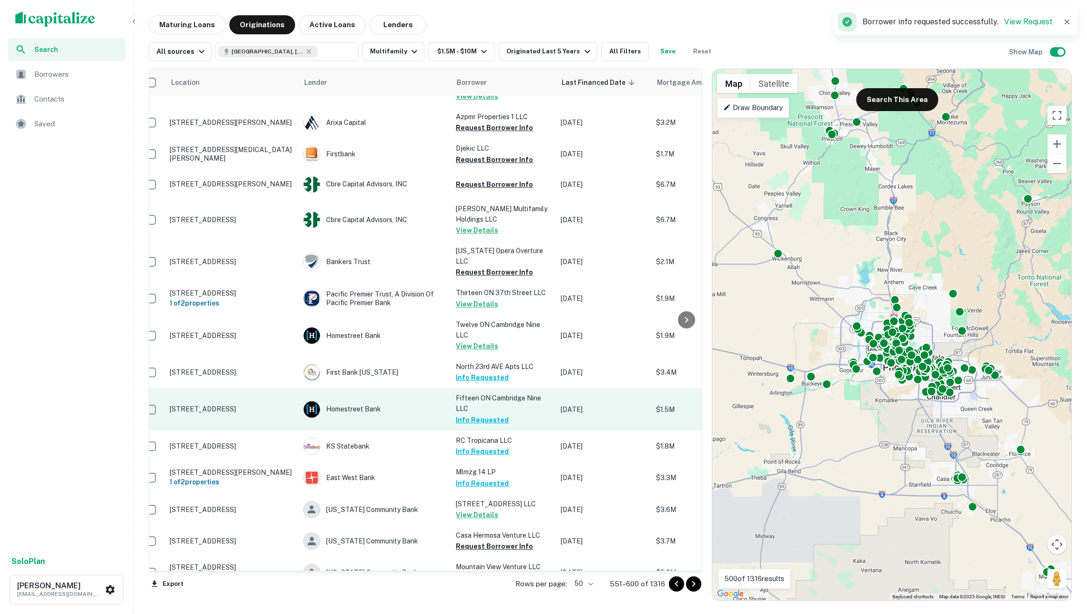
scroll to position [388, 12]
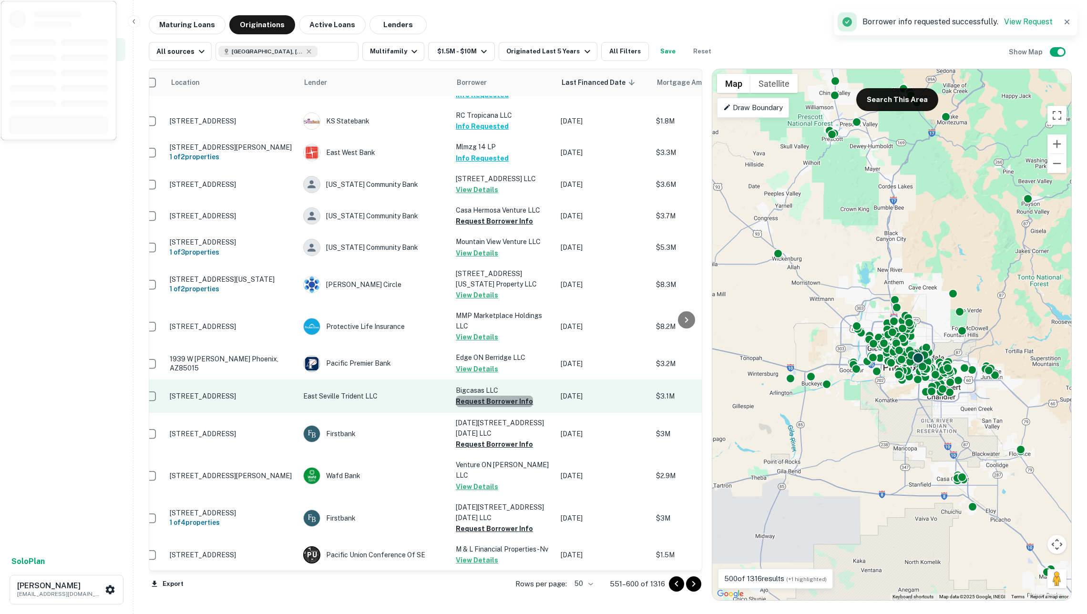
click at [494, 396] on button "Request Borrower Info" at bounding box center [494, 401] width 77 height 11
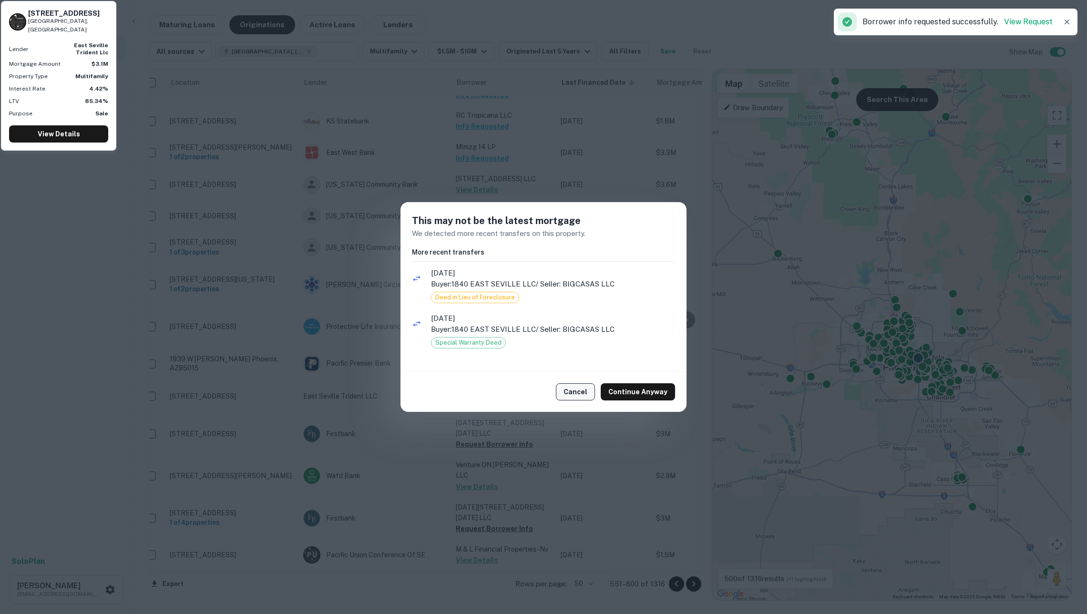
click at [579, 386] on button "Cancel" at bounding box center [575, 391] width 39 height 17
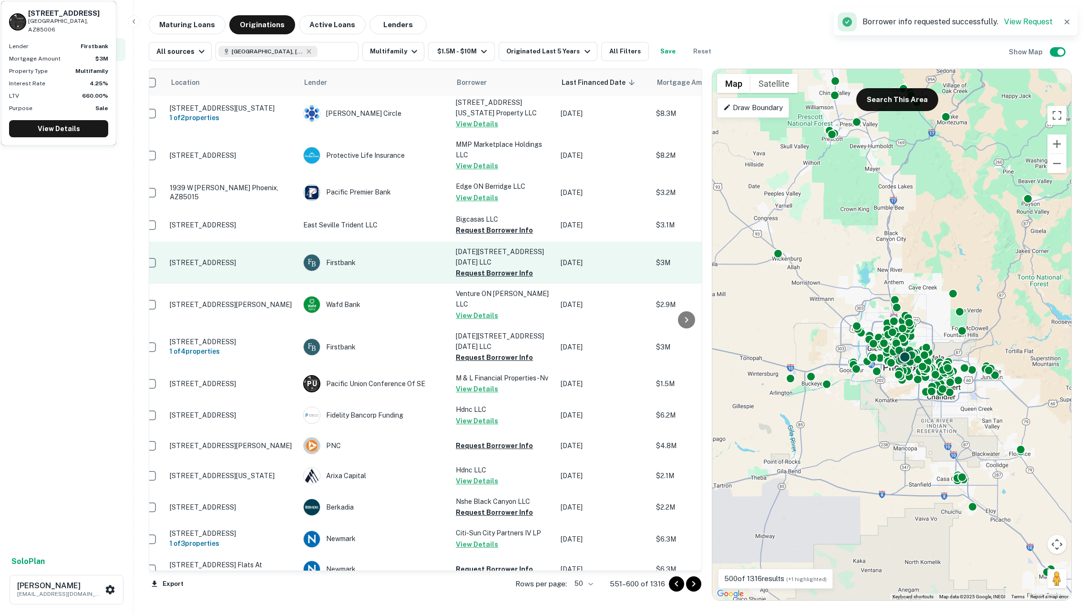
scroll to position [612, 12]
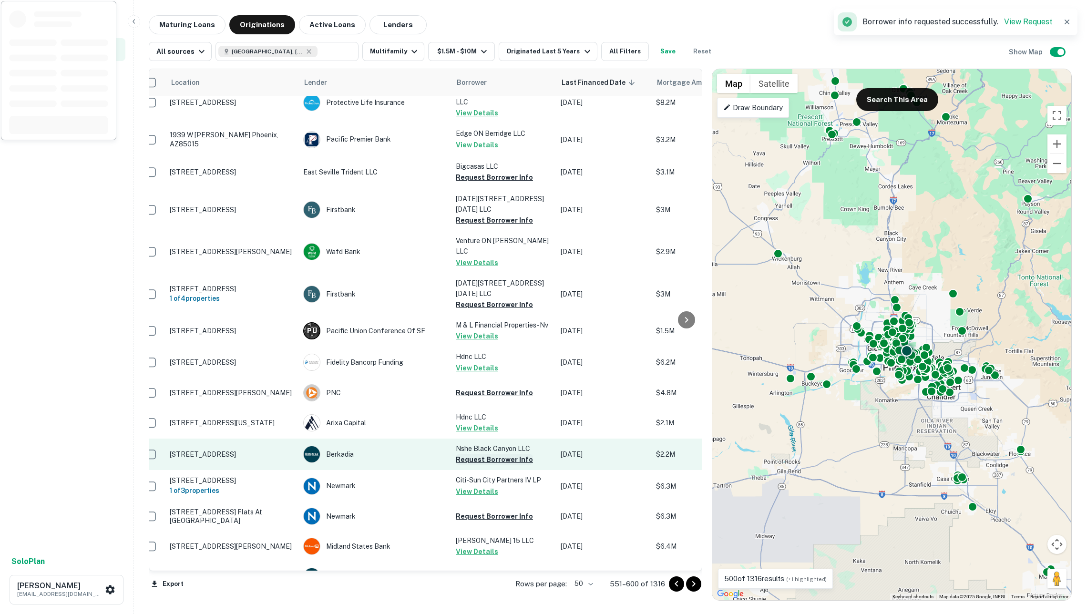
click at [487, 454] on button "Request Borrower Info" at bounding box center [494, 459] width 77 height 11
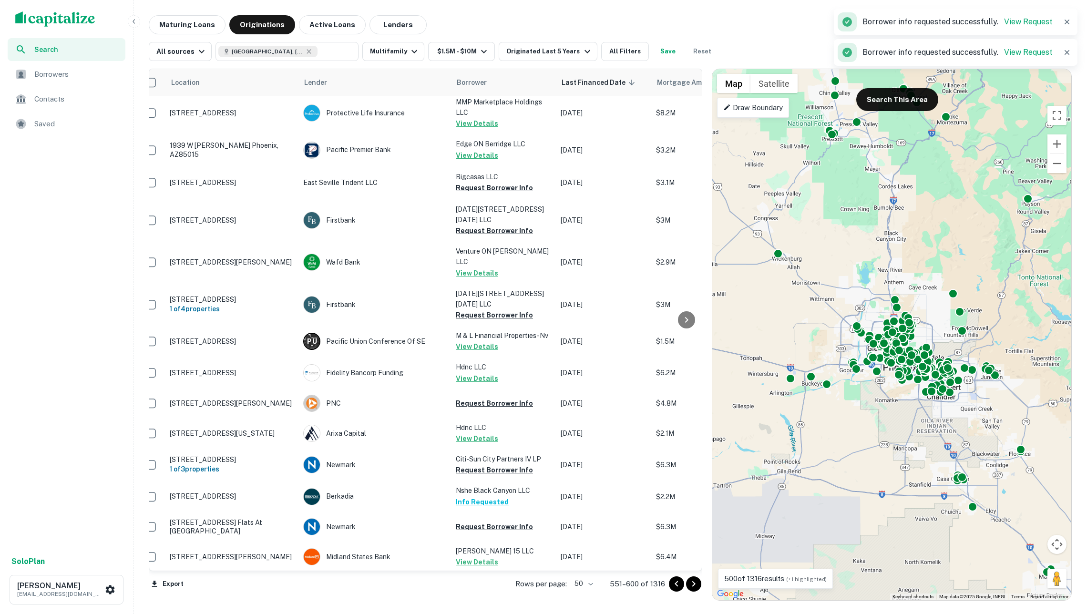
scroll to position [792, 12]
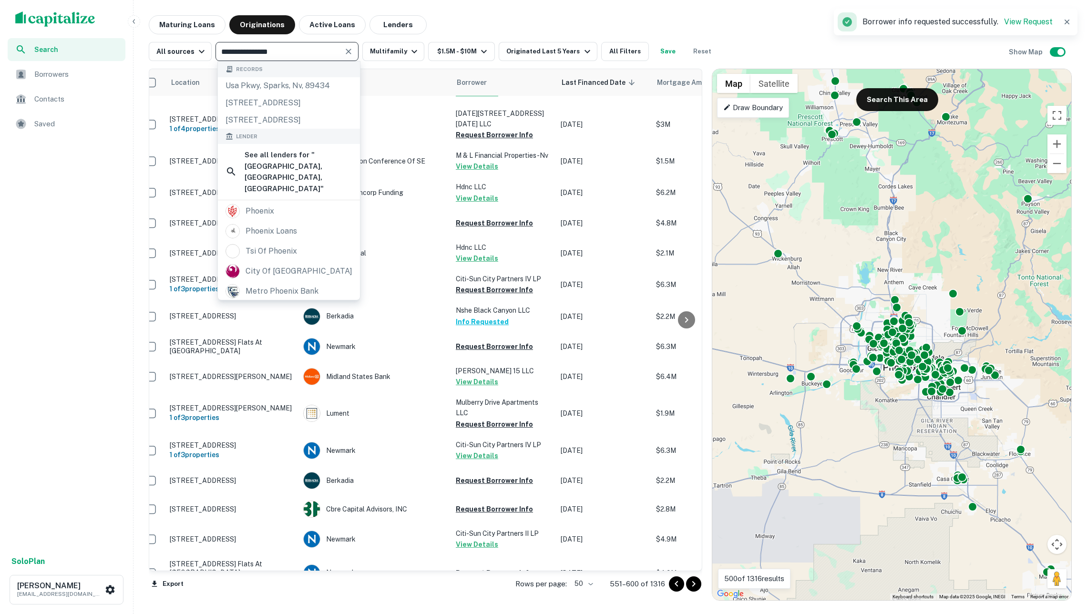
click at [321, 51] on input "**********" at bounding box center [279, 51] width 122 height 13
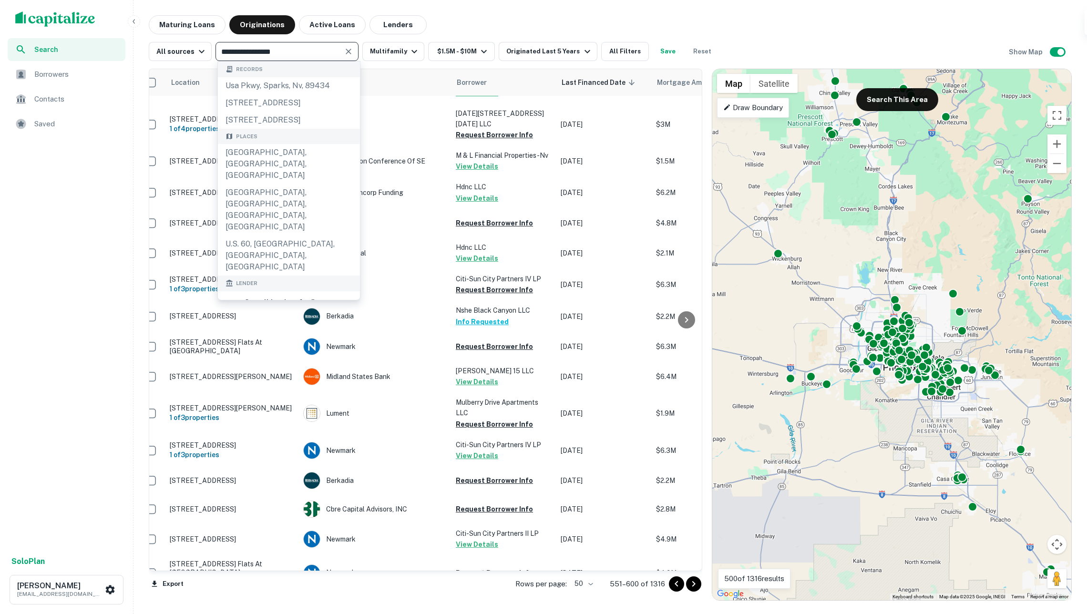
click at [321, 51] on input "**********" at bounding box center [279, 51] width 122 height 13
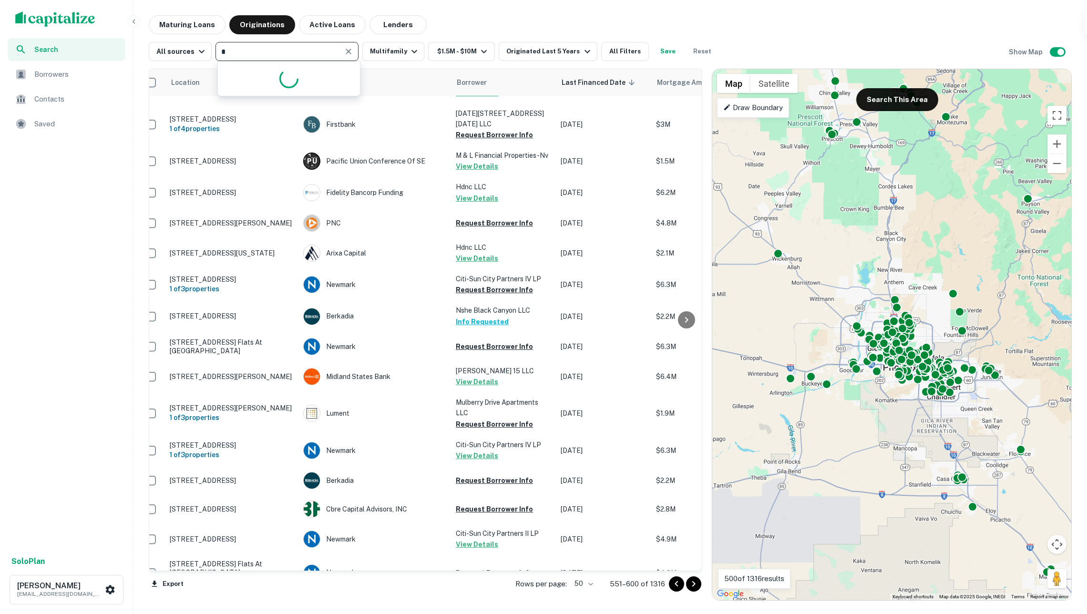
click at [321, 51] on input "*" at bounding box center [279, 51] width 122 height 13
click at [321, 51] on input "**" at bounding box center [279, 51] width 122 height 13
type input "*********"
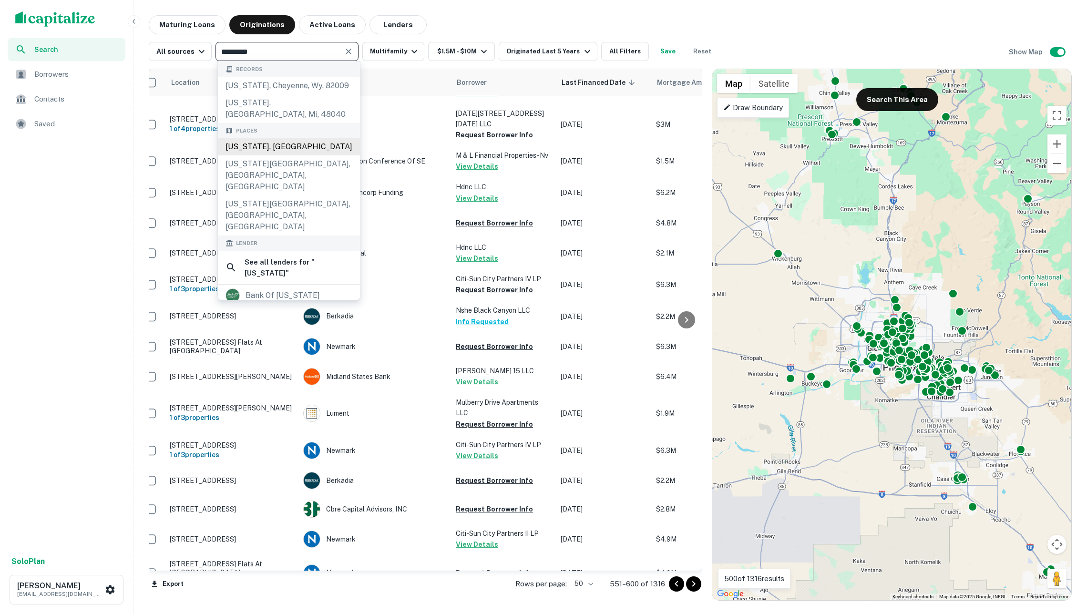
click at [296, 138] on div "Tennessee, USA" at bounding box center [289, 146] width 142 height 17
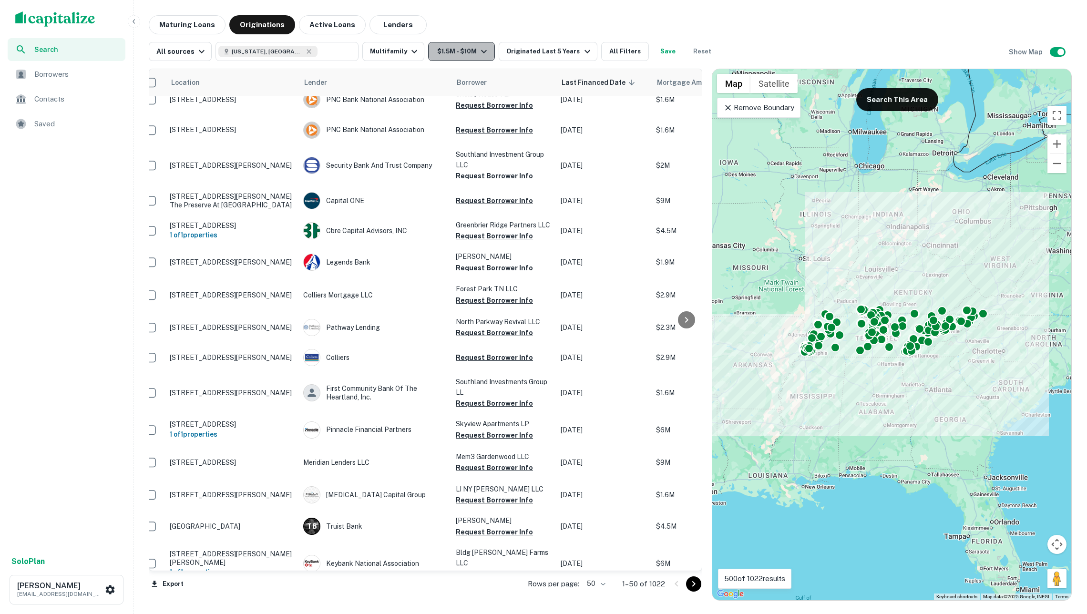
click at [460, 53] on button "$1.5M - $10M" at bounding box center [461, 51] width 67 height 19
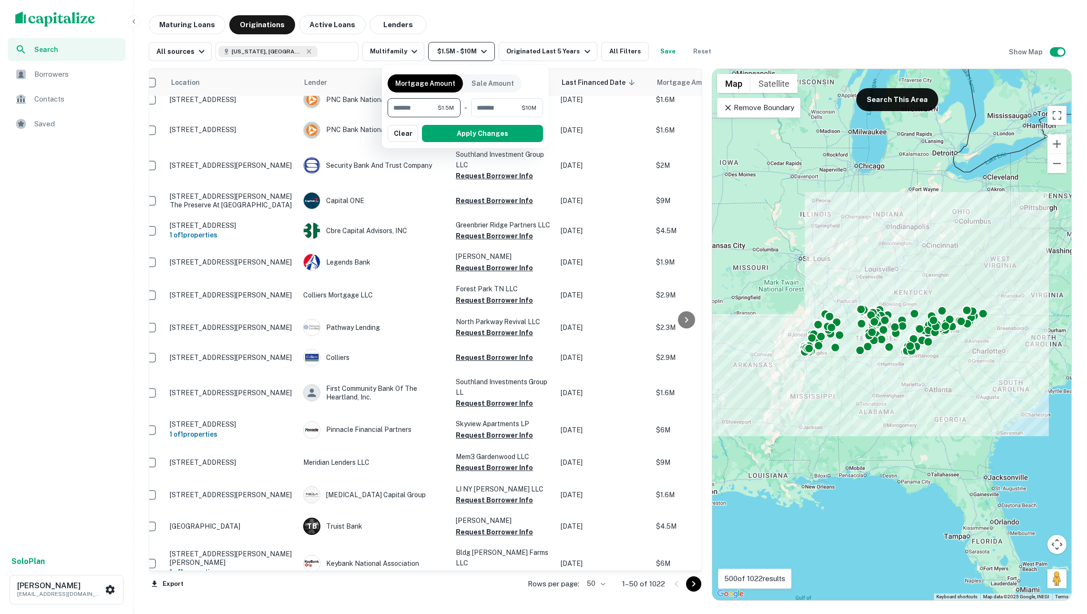
type input "*"
type input "*******"
click at [479, 132] on button "Apply Changes" at bounding box center [481, 133] width 121 height 17
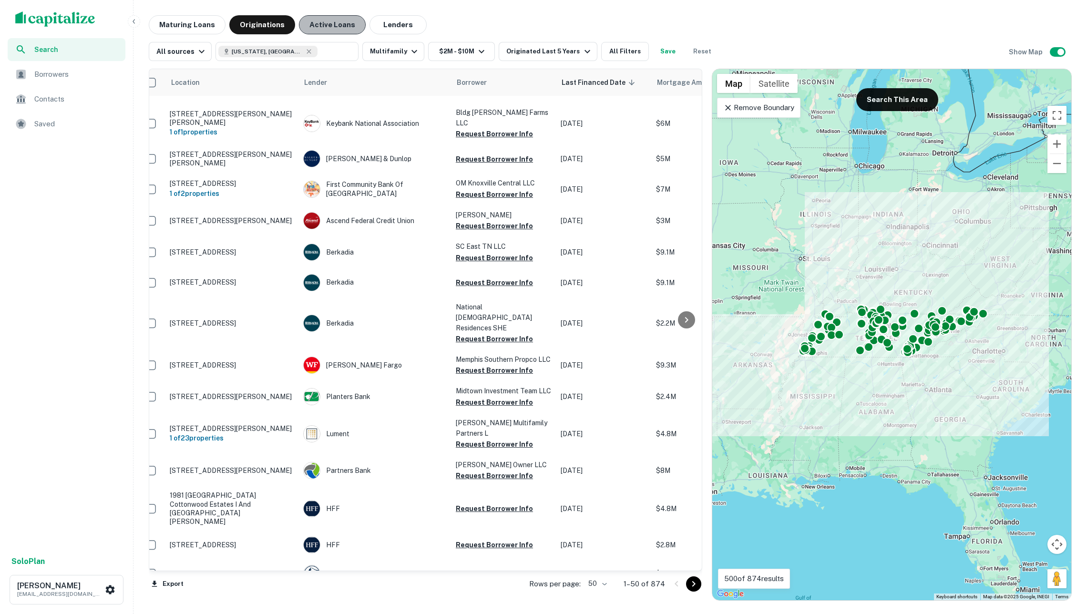
click at [326, 23] on button "Active Loans" at bounding box center [332, 24] width 67 height 19
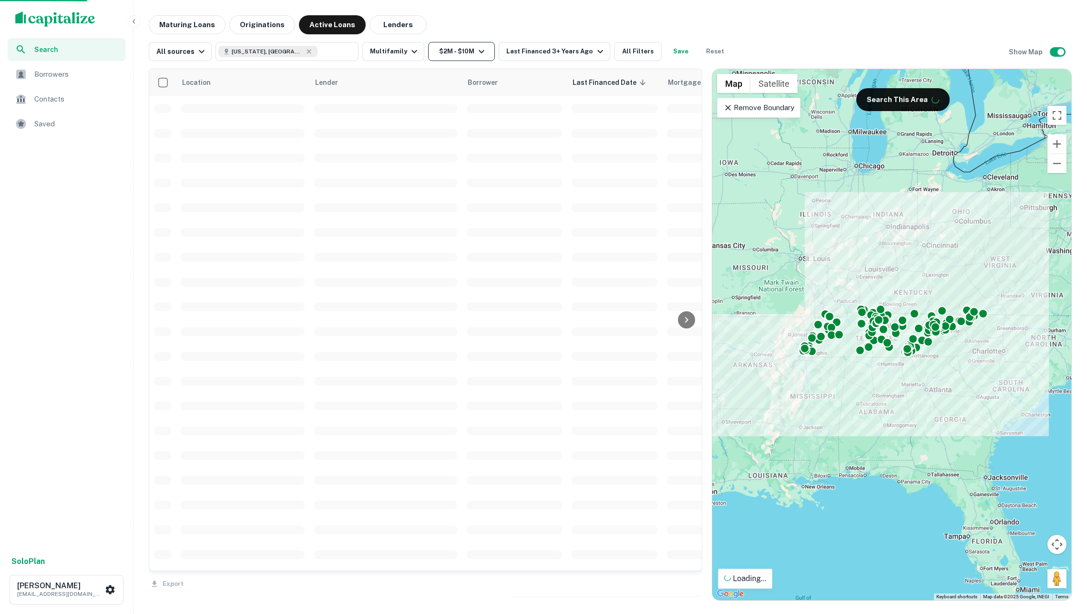
scroll to position [704, 0]
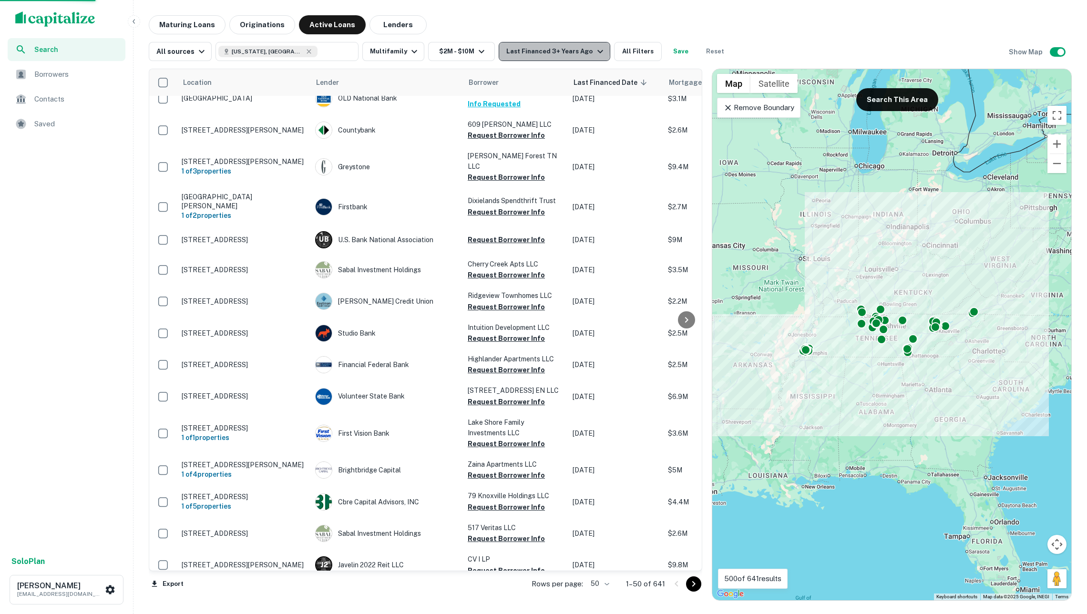
click at [529, 50] on div "Last Financed 3+ Years Ago" at bounding box center [555, 51] width 99 height 11
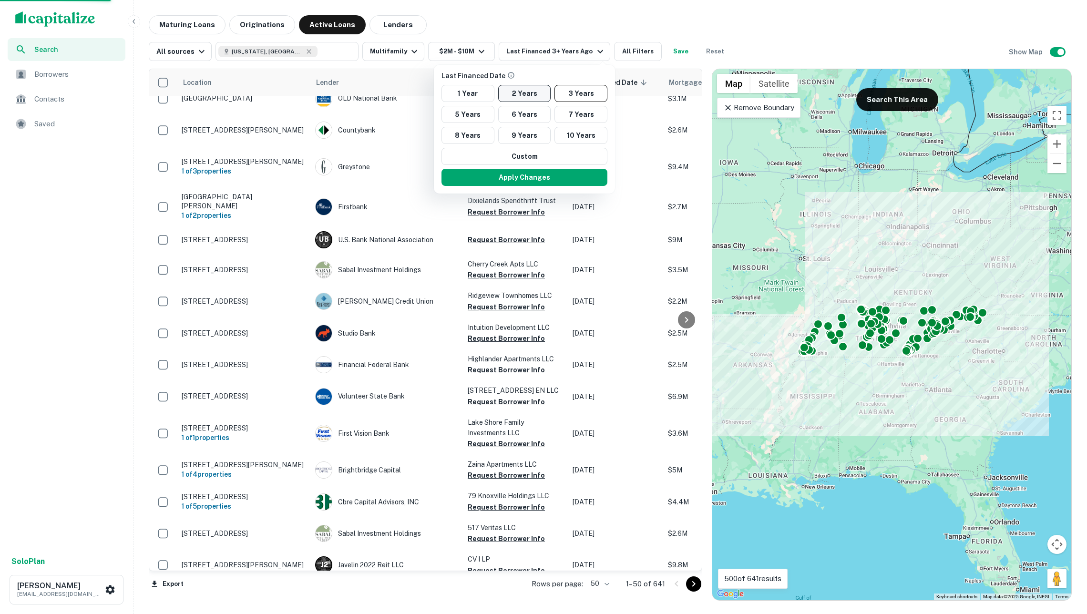
scroll to position [792, 0]
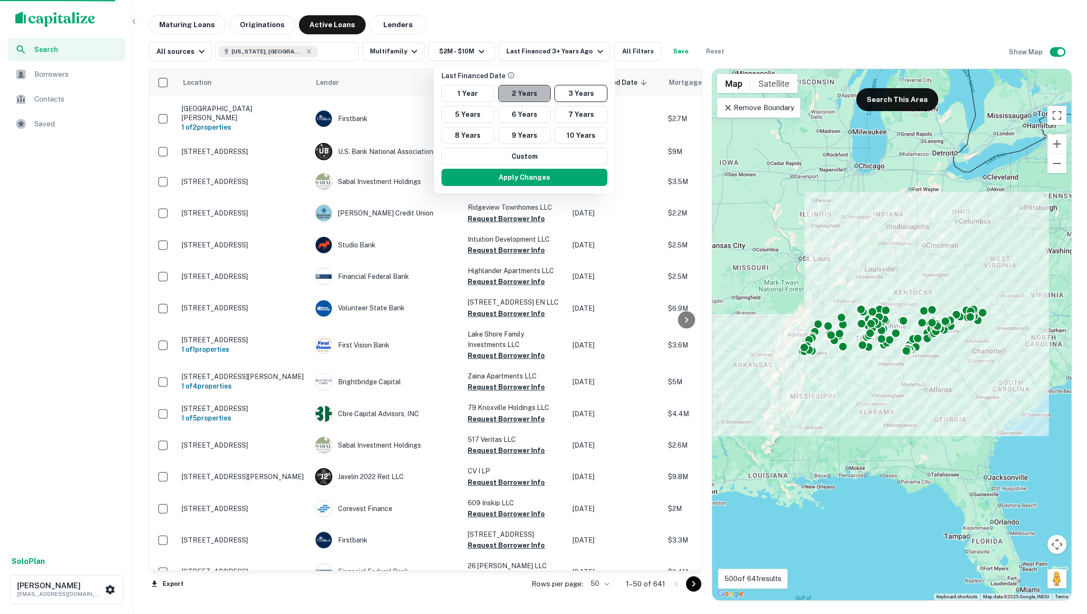
click at [513, 96] on button "2 Years" at bounding box center [524, 93] width 53 height 17
click at [546, 175] on button "Apply Changes" at bounding box center [524, 177] width 166 height 17
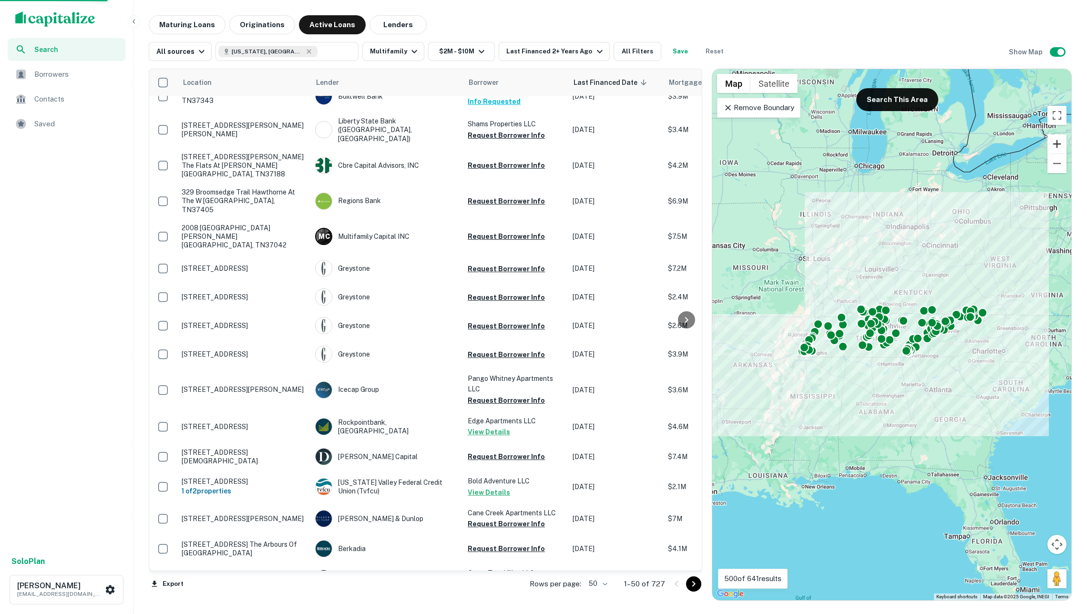
click at [1057, 145] on button "Zoom in" at bounding box center [1056, 143] width 19 height 19
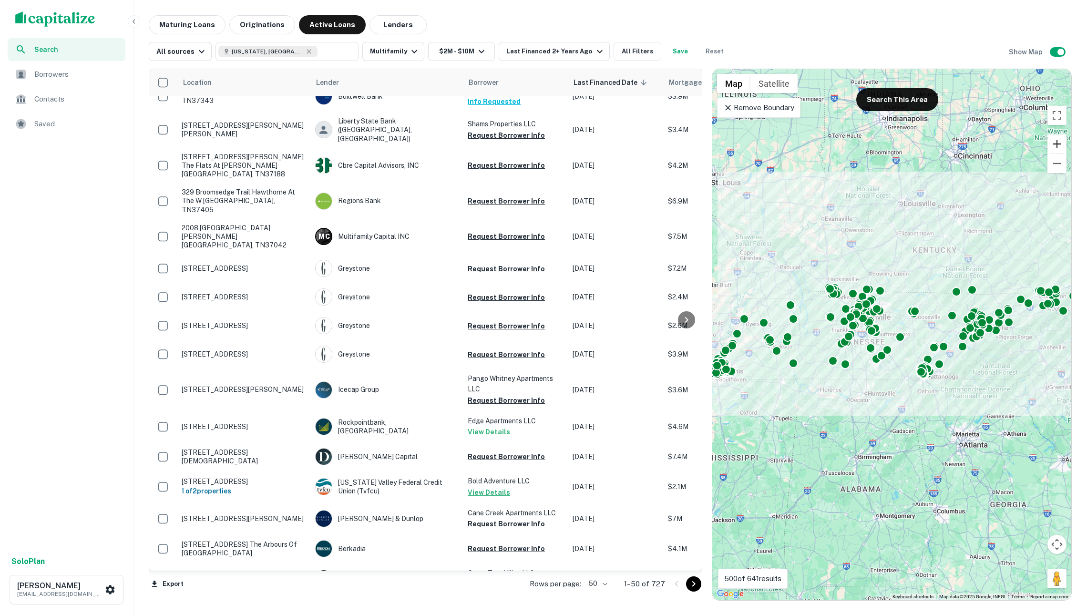
click at [1057, 145] on button "Zoom in" at bounding box center [1056, 143] width 19 height 19
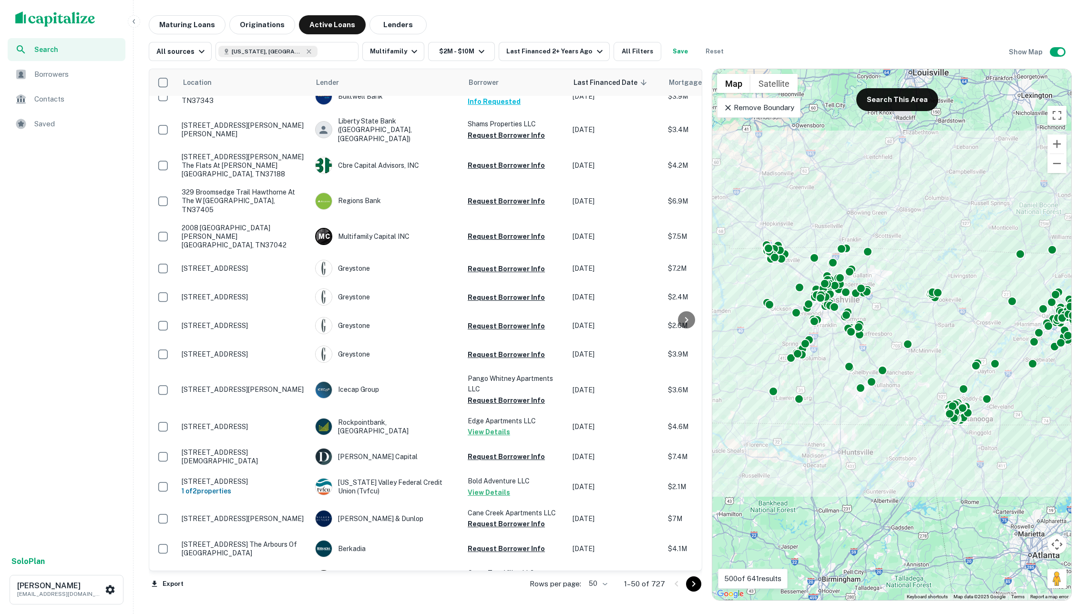
click at [767, 109] on p "Remove Boundary" at bounding box center [758, 107] width 71 height 11
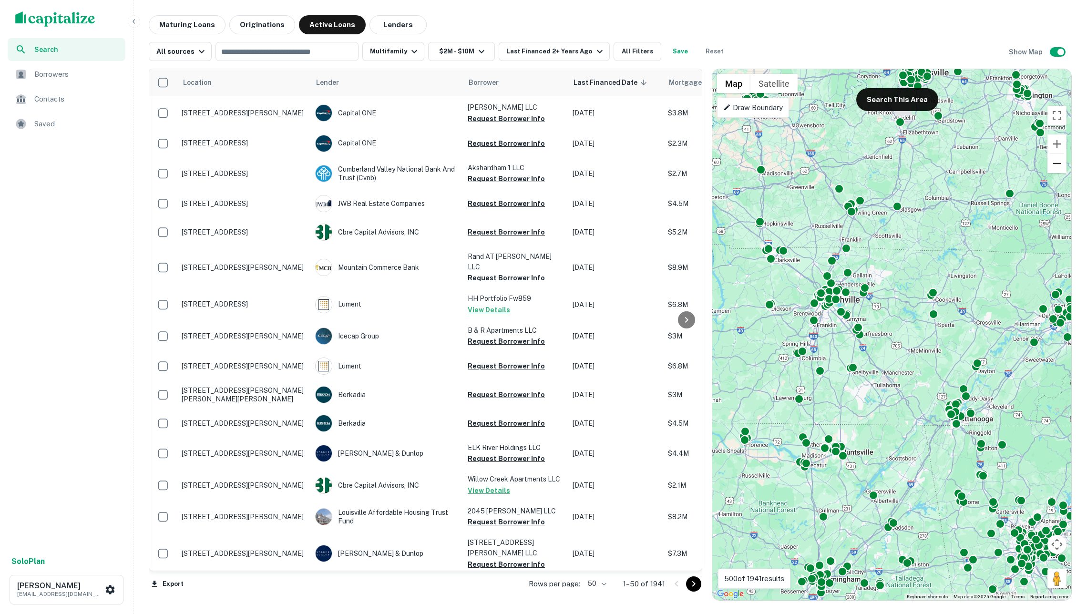
click at [1057, 160] on button "Zoom out" at bounding box center [1056, 163] width 19 height 19
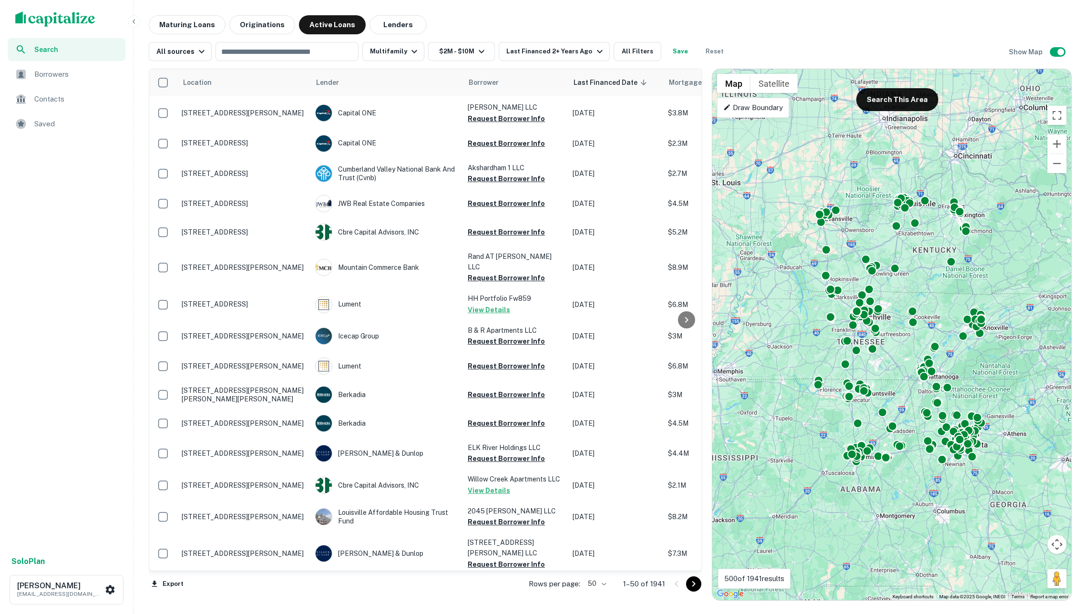
click at [752, 109] on p "Draw Boundary" at bounding box center [753, 107] width 60 height 11
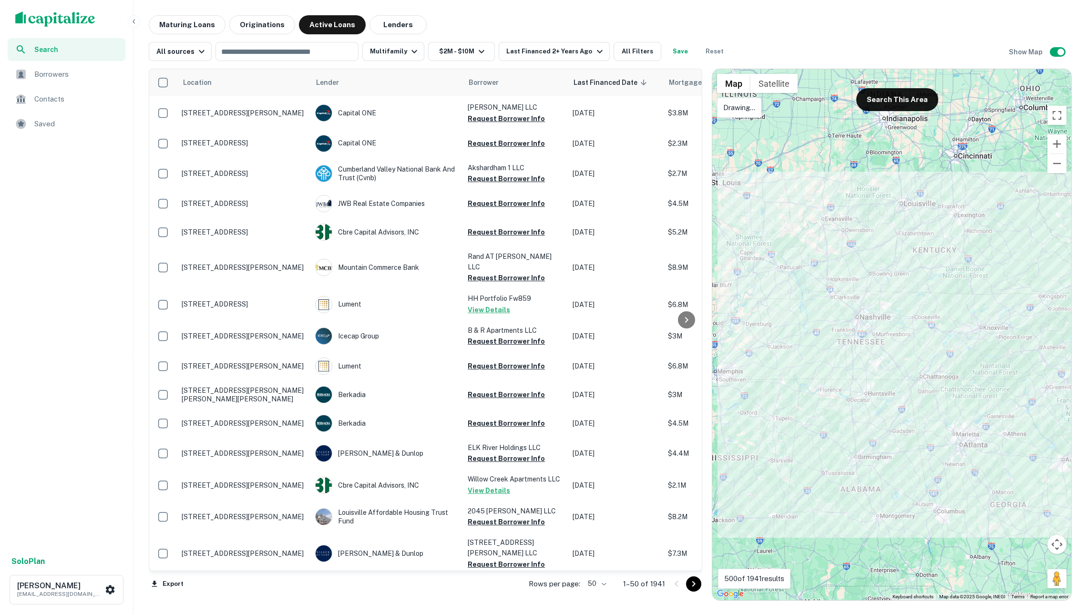
click at [930, 231] on div at bounding box center [891, 334] width 359 height 531
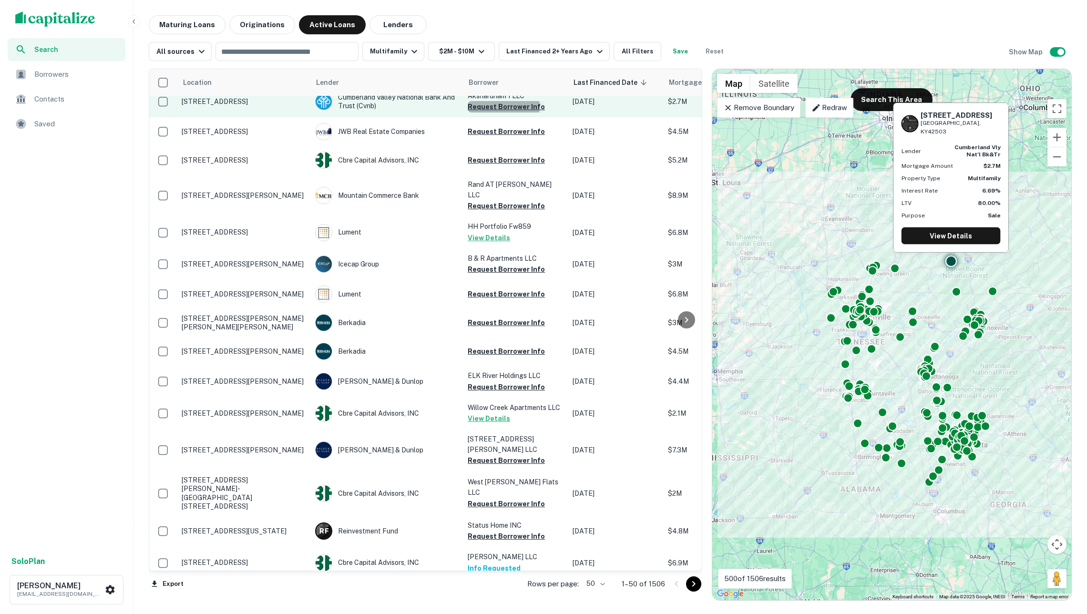
click at [494, 111] on button "Request Borrower Info" at bounding box center [506, 106] width 77 height 11
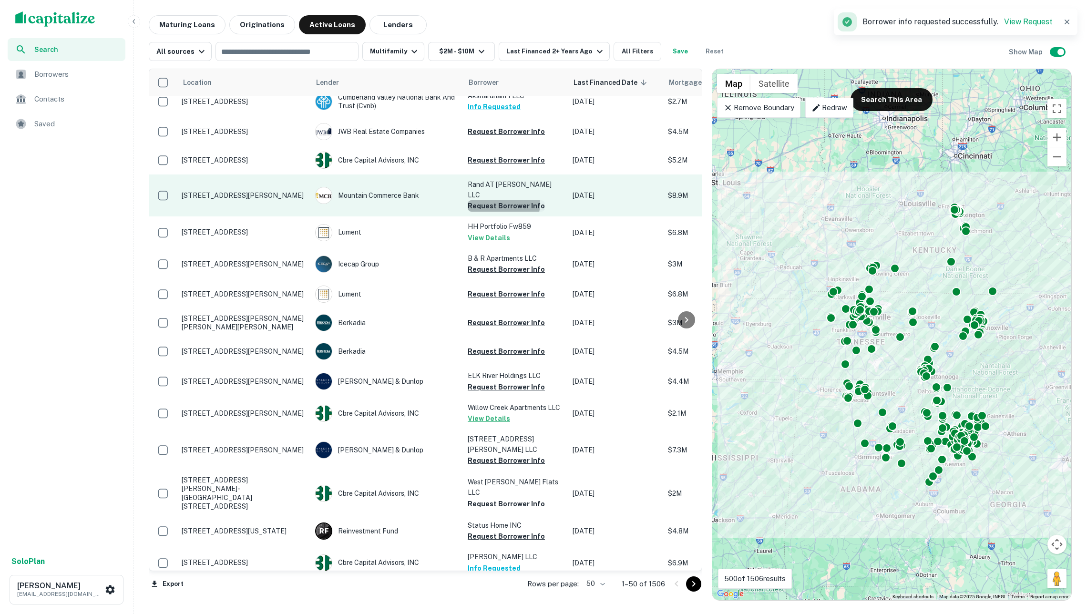
click at [502, 205] on button "Request Borrower Info" at bounding box center [506, 205] width 77 height 11
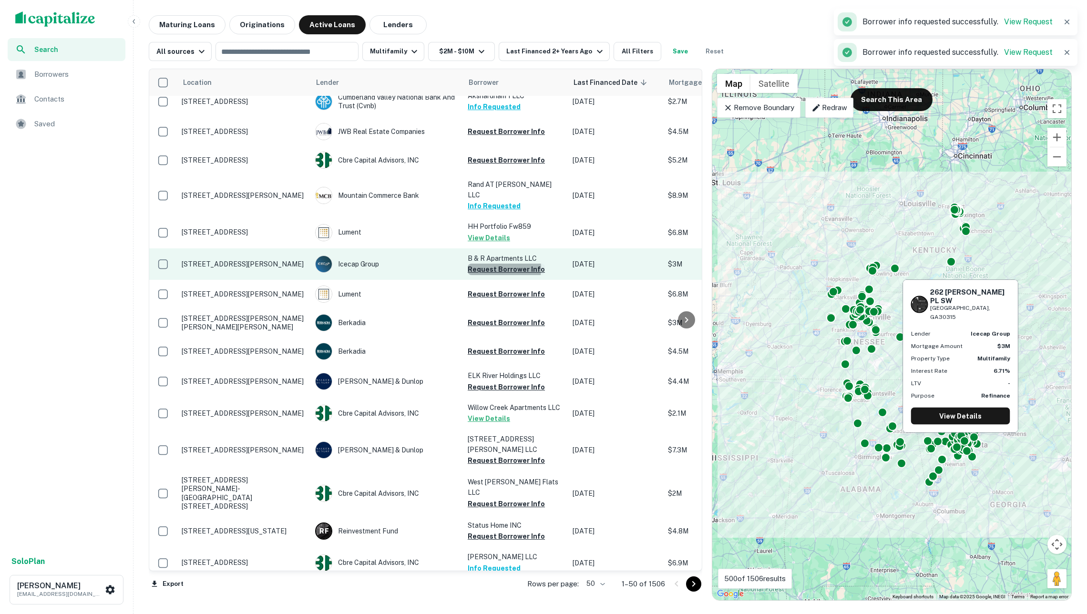
click at [504, 269] on button "Request Borrower Info" at bounding box center [506, 269] width 77 height 11
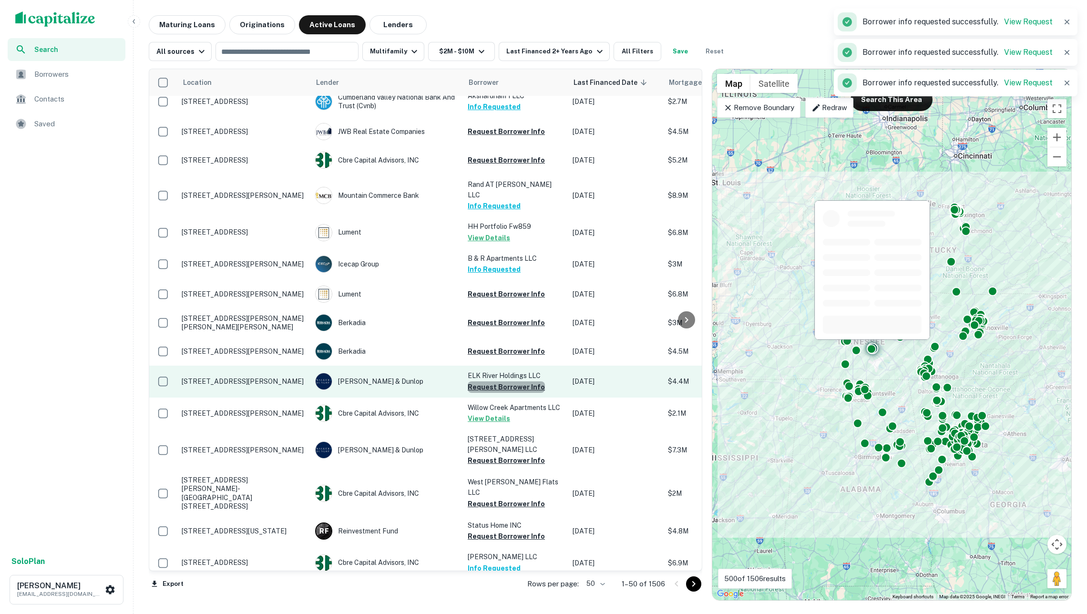
click at [510, 393] on button "Request Borrower Info" at bounding box center [506, 386] width 77 height 11
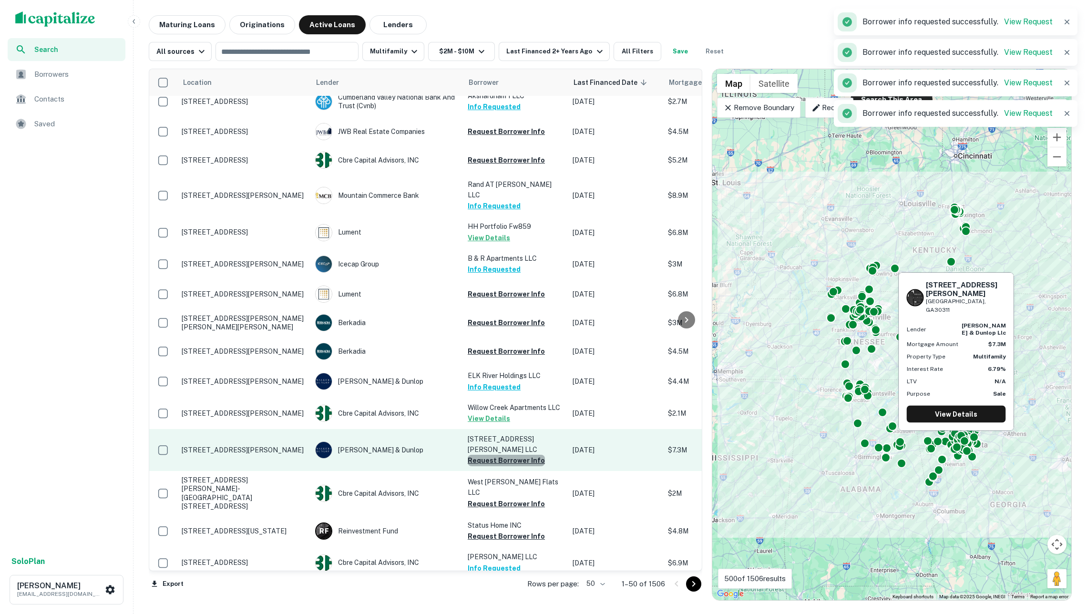
click at [513, 461] on button "Request Borrower Info" at bounding box center [506, 460] width 77 height 11
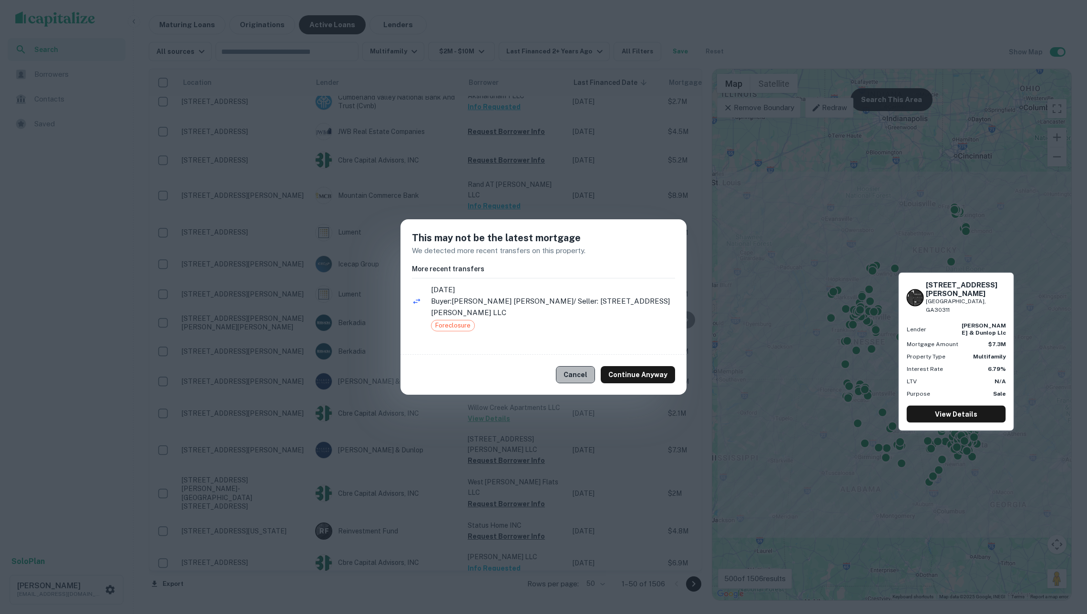
click at [580, 366] on button "Cancel" at bounding box center [575, 374] width 39 height 17
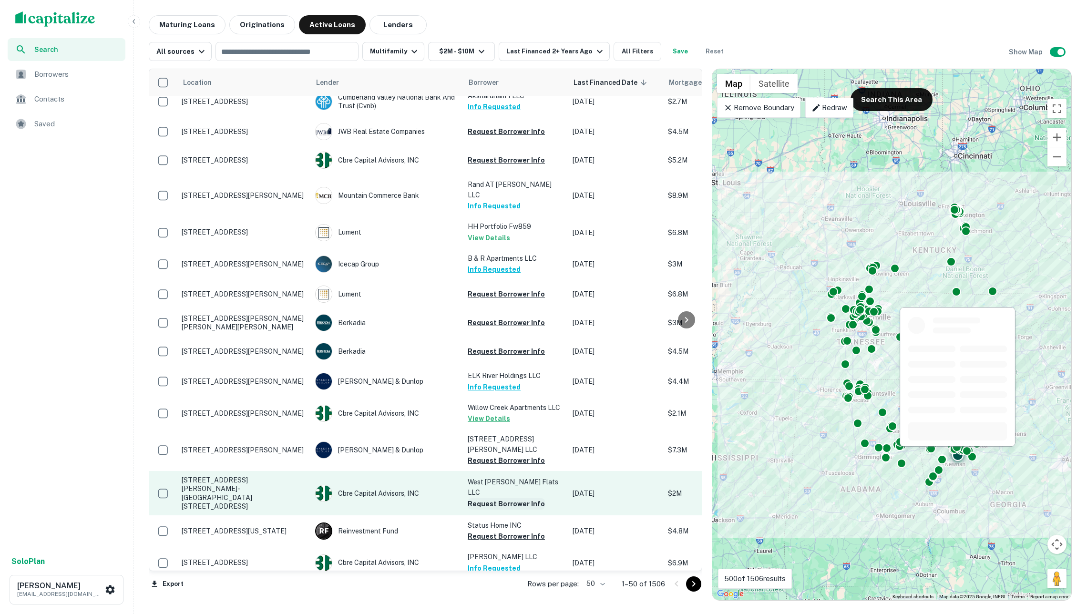
click at [500, 498] on button "Request Borrower Info" at bounding box center [506, 503] width 77 height 11
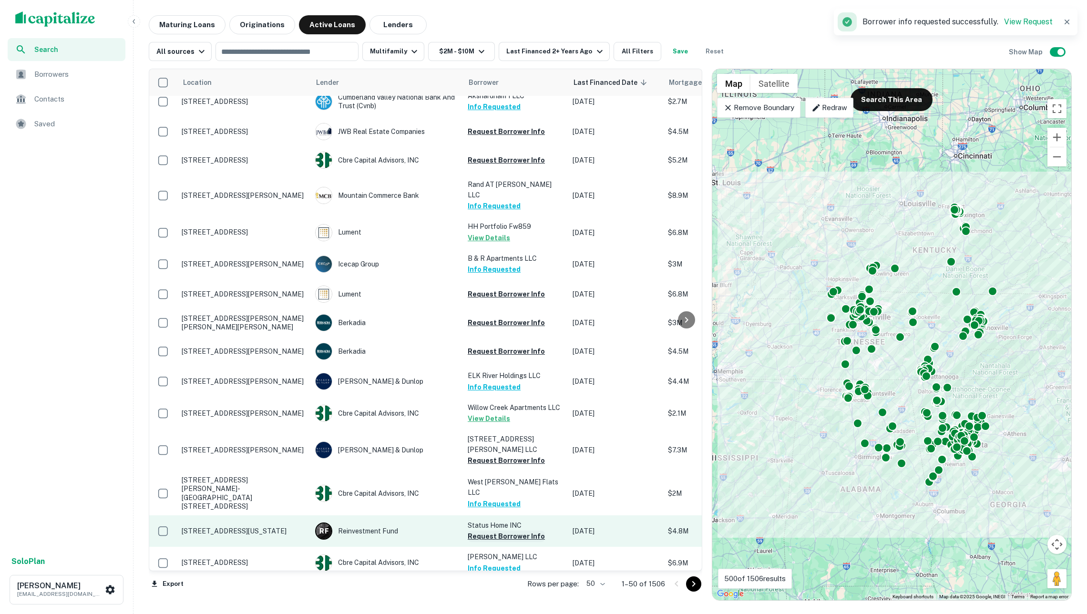
click at [505, 531] on button "Request Borrower Info" at bounding box center [506, 536] width 77 height 11
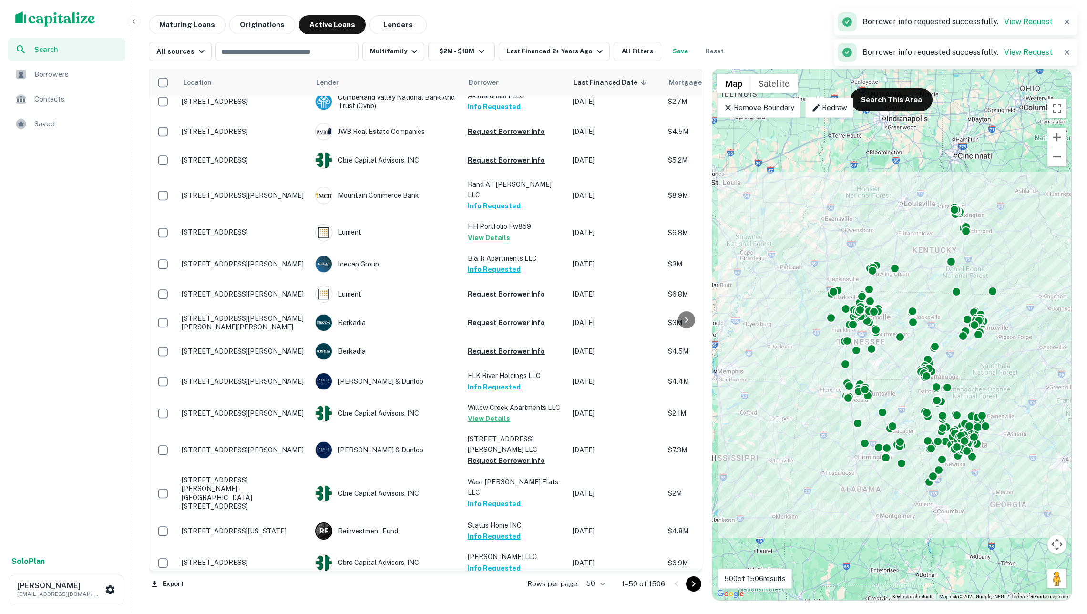
click at [693, 583] on icon "Go to next page" at bounding box center [693, 584] width 3 height 6
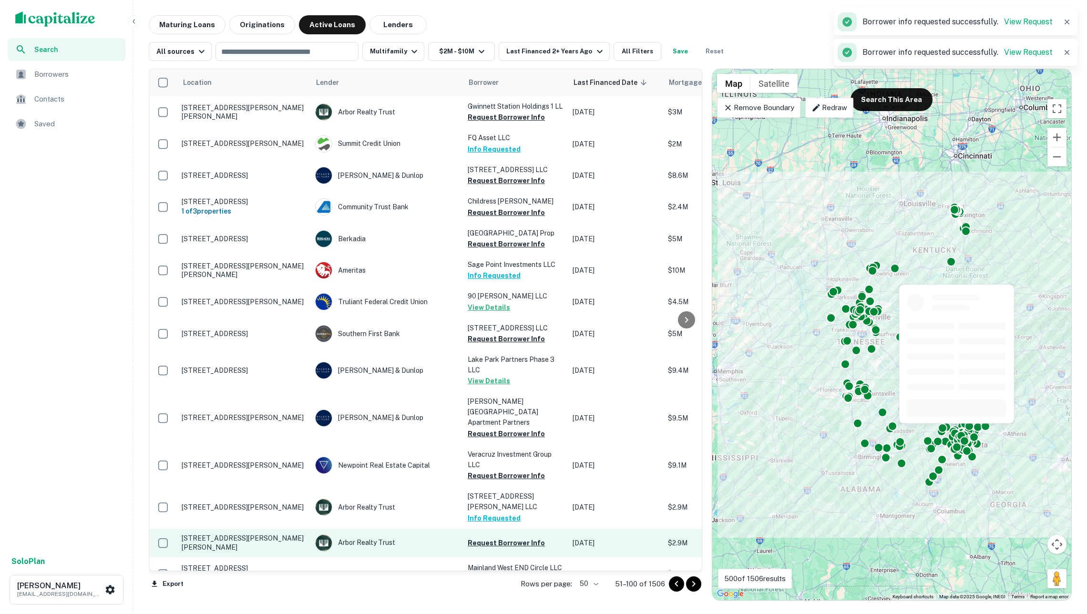
scroll to position [985, 0]
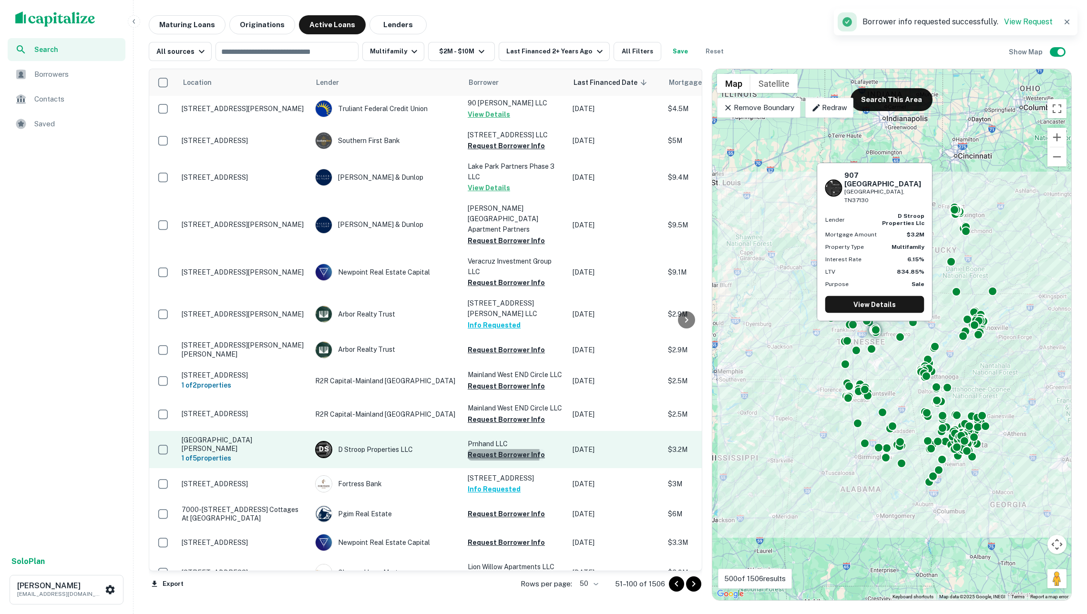
click at [497, 449] on button "Request Borrower Info" at bounding box center [506, 454] width 77 height 11
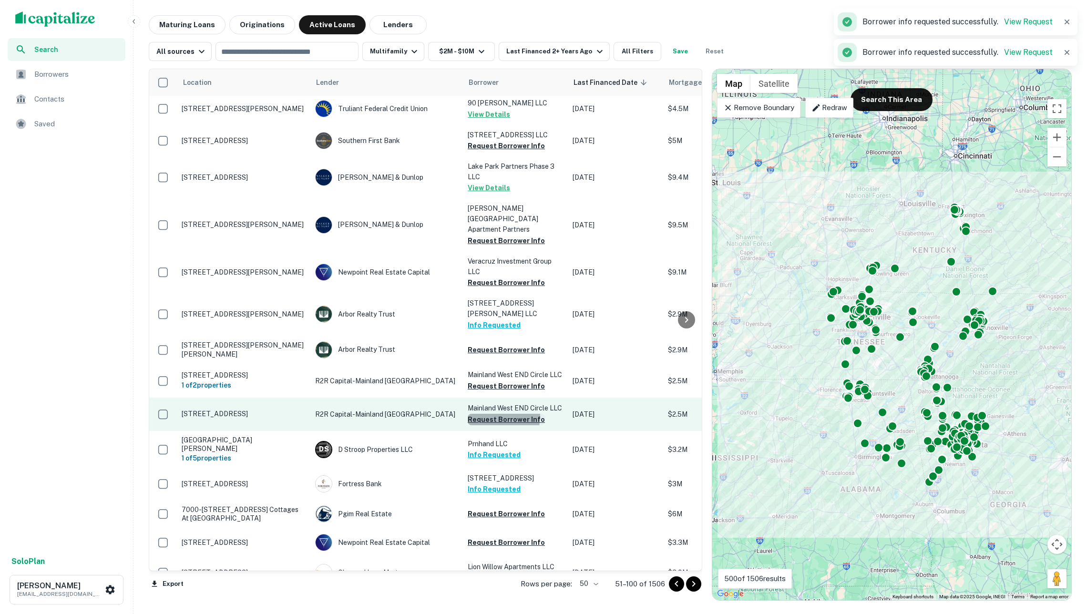
click at [492, 414] on button "Request Borrower Info" at bounding box center [506, 419] width 77 height 11
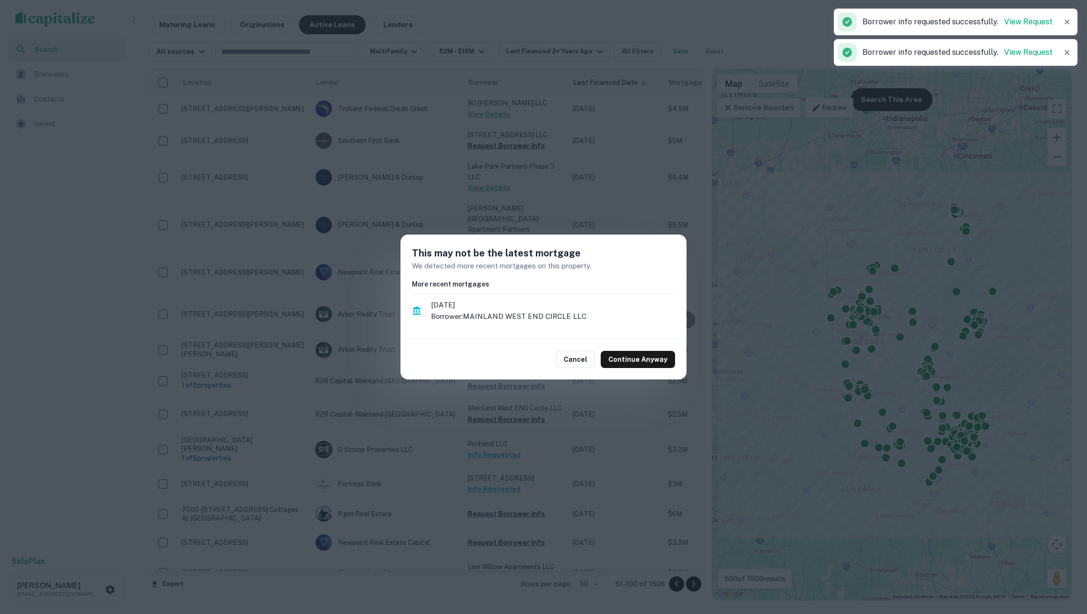
click at [590, 344] on div "Cancel Continue Anyway" at bounding box center [543, 359] width 286 height 40
click at [587, 355] on button "Cancel" at bounding box center [575, 359] width 39 height 17
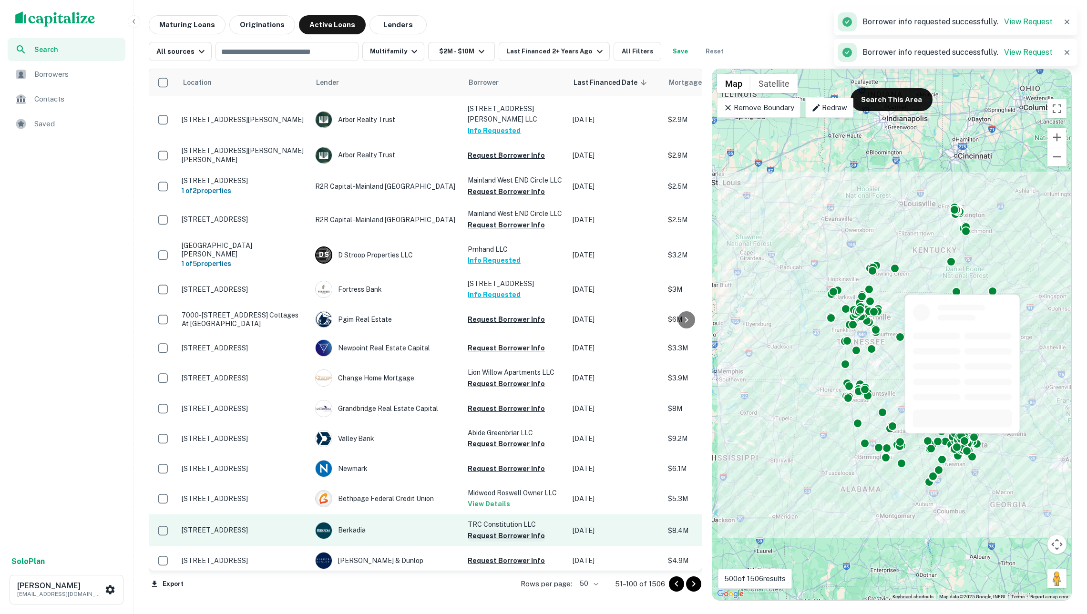
scroll to position [1177, 0]
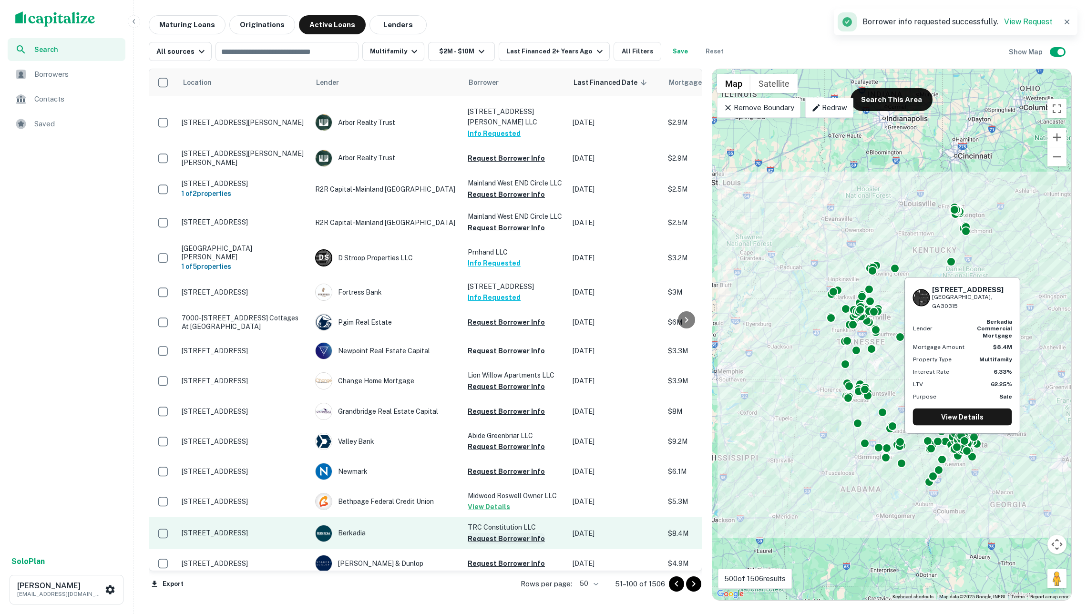
click at [516, 533] on button "Request Borrower Info" at bounding box center [506, 538] width 77 height 11
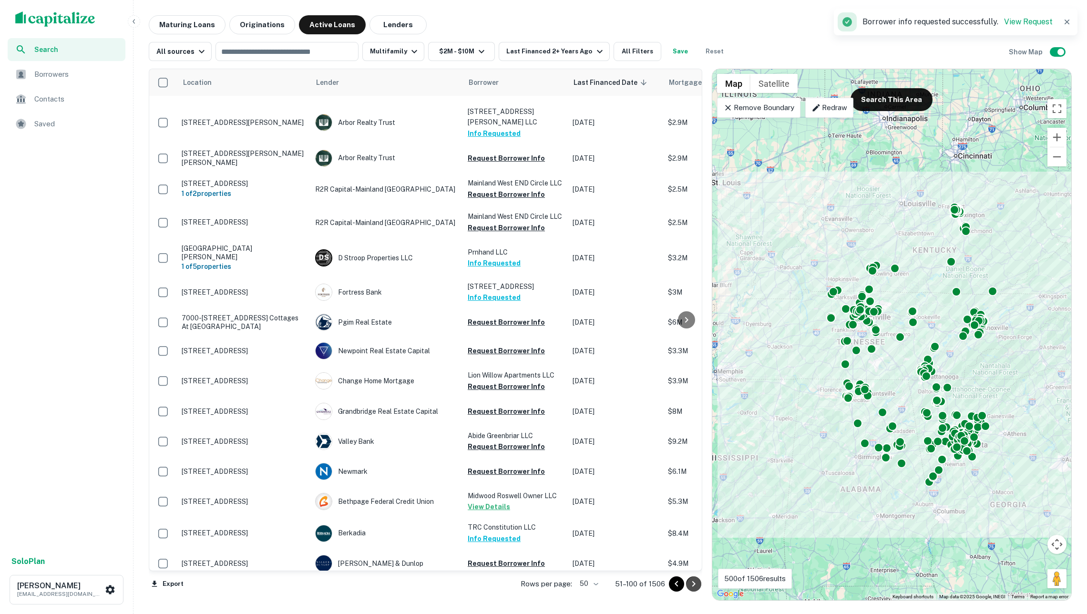
click at [688, 582] on icon "Go to next page" at bounding box center [693, 583] width 11 height 11
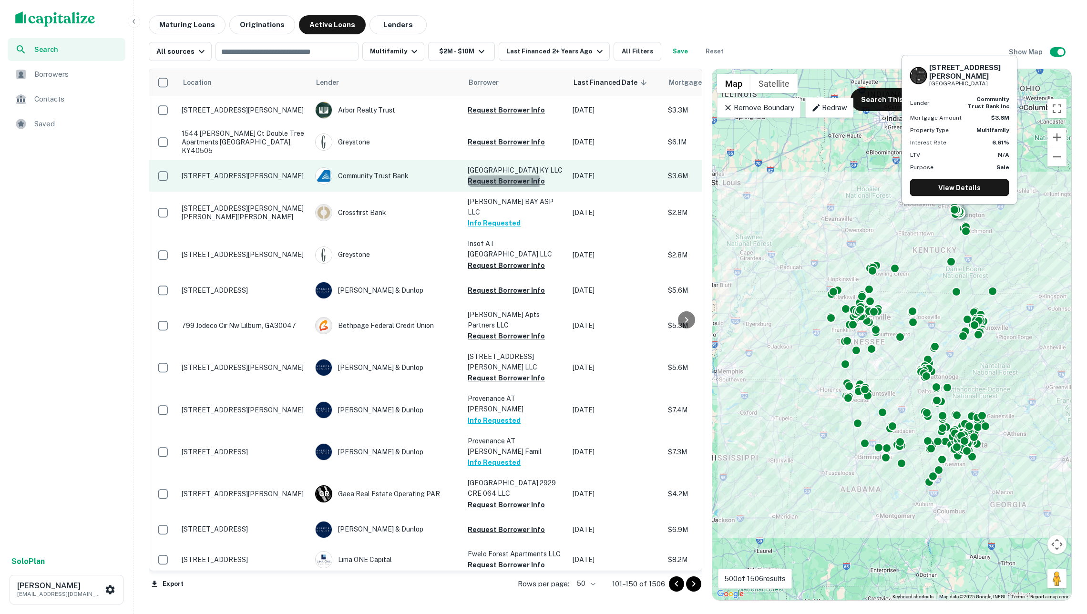
click at [489, 178] on button "Request Borrower Info" at bounding box center [506, 180] width 77 height 11
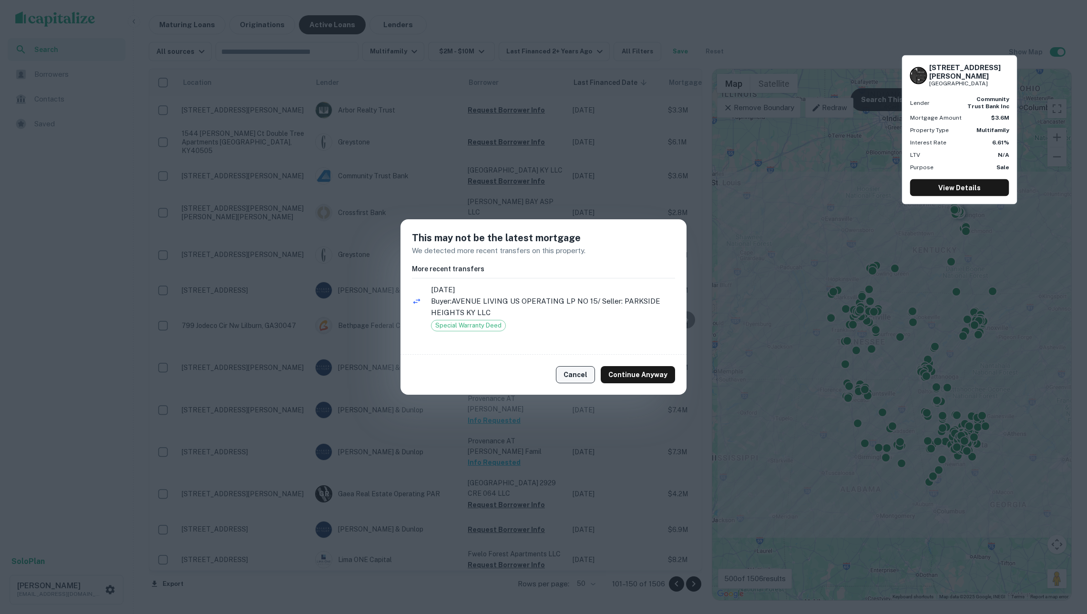
click at [593, 379] on button "Cancel" at bounding box center [575, 374] width 39 height 17
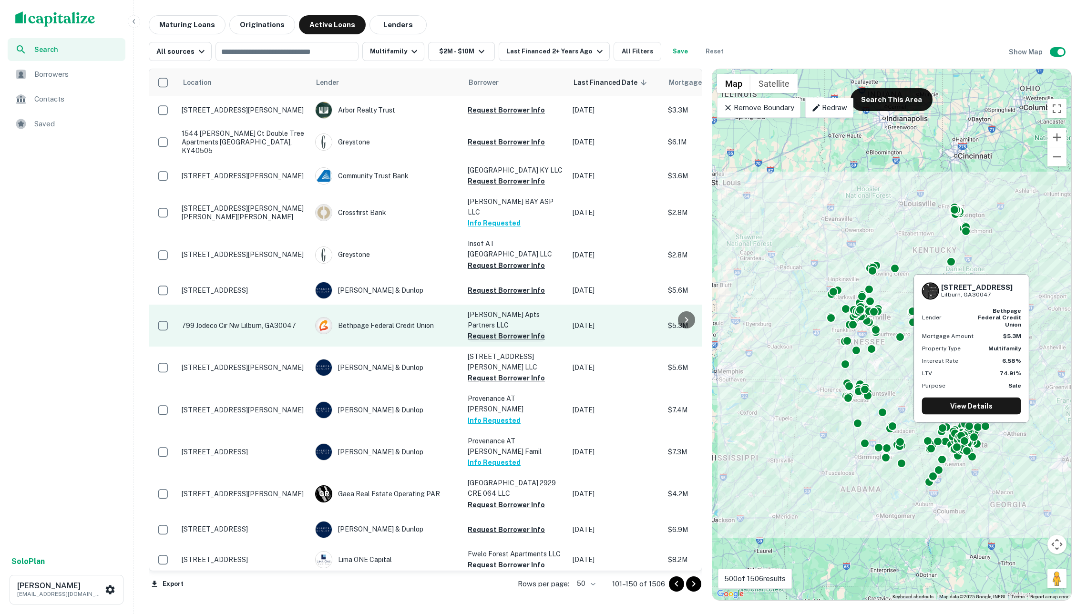
click at [499, 330] on button "Request Borrower Info" at bounding box center [506, 335] width 77 height 11
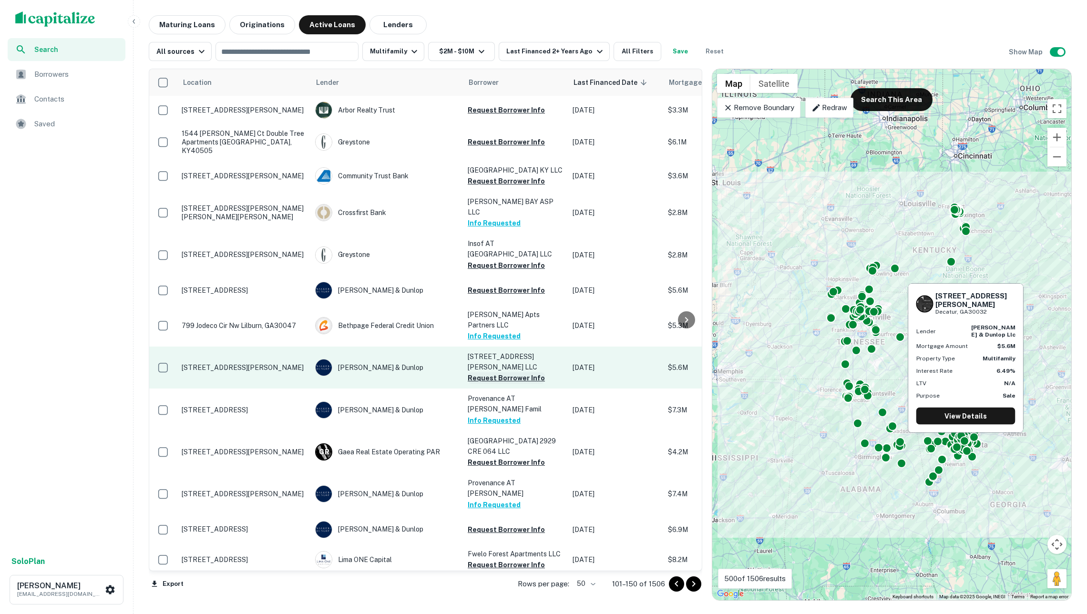
click at [500, 372] on button "Request Borrower Info" at bounding box center [506, 377] width 77 height 11
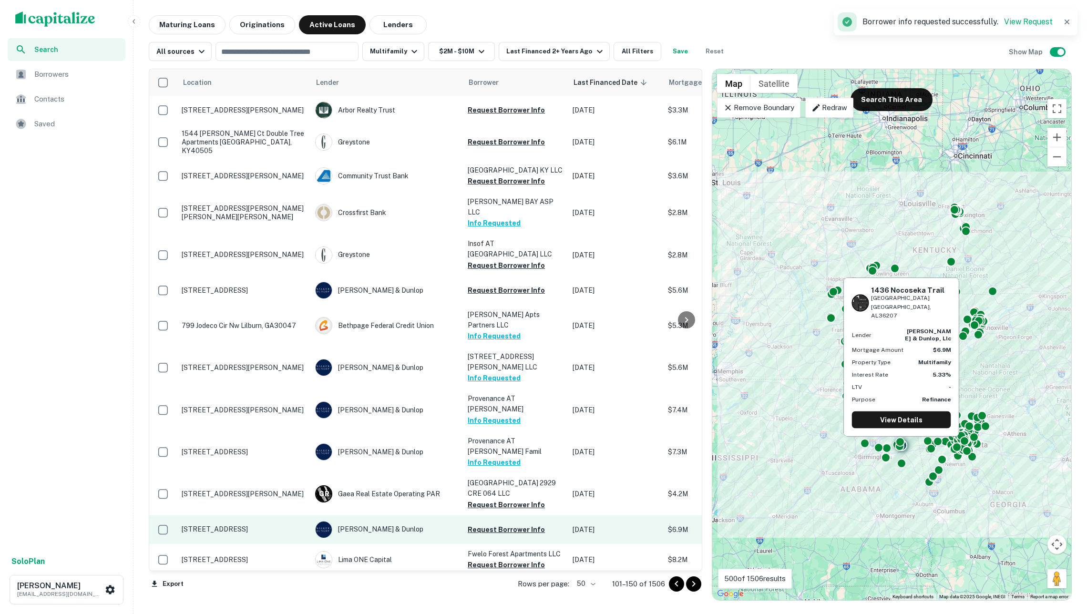
scroll to position [52, 0]
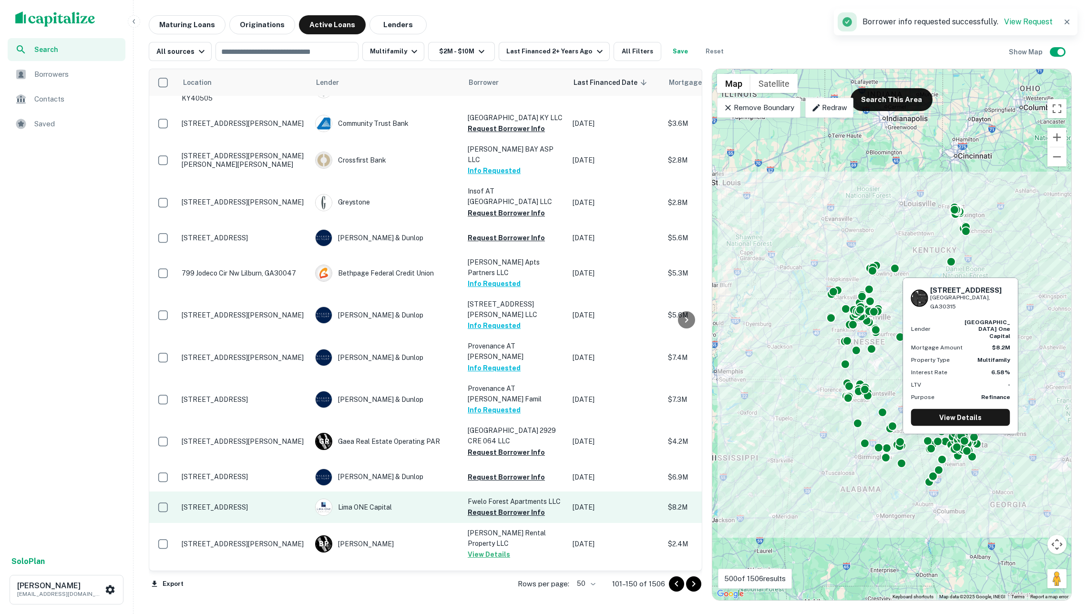
click at [499, 507] on button "Request Borrower Info" at bounding box center [506, 512] width 77 height 11
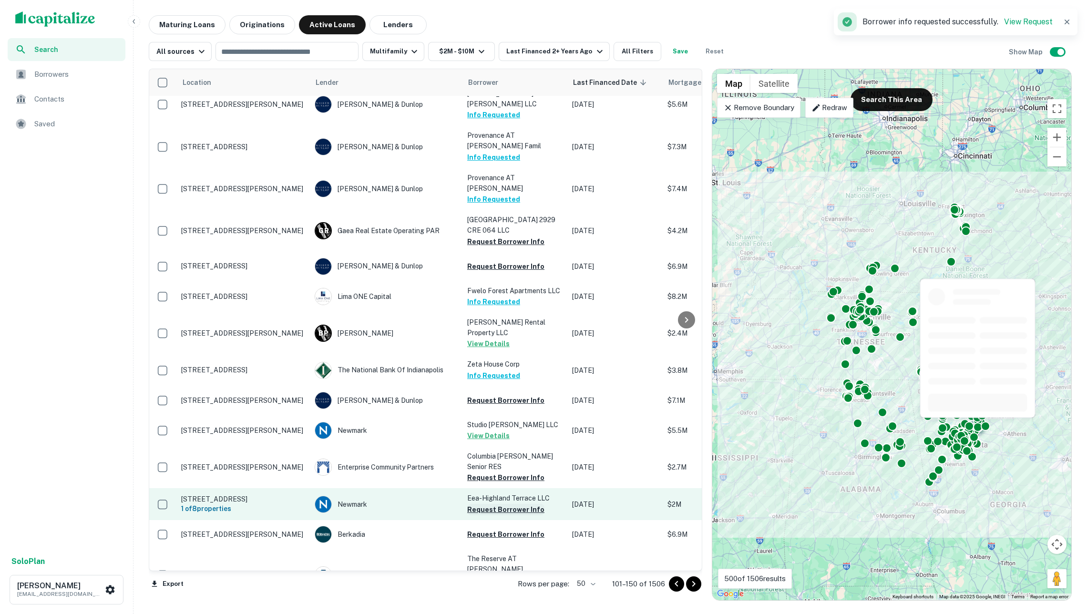
scroll to position [283, 0]
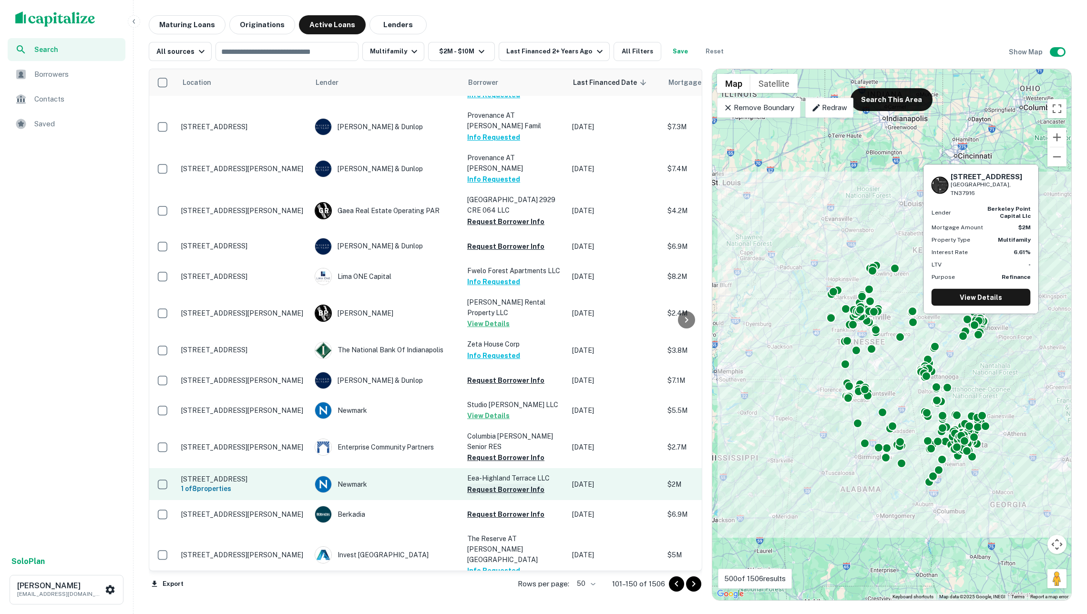
click at [497, 484] on button "Request Borrower Info" at bounding box center [505, 489] width 77 height 11
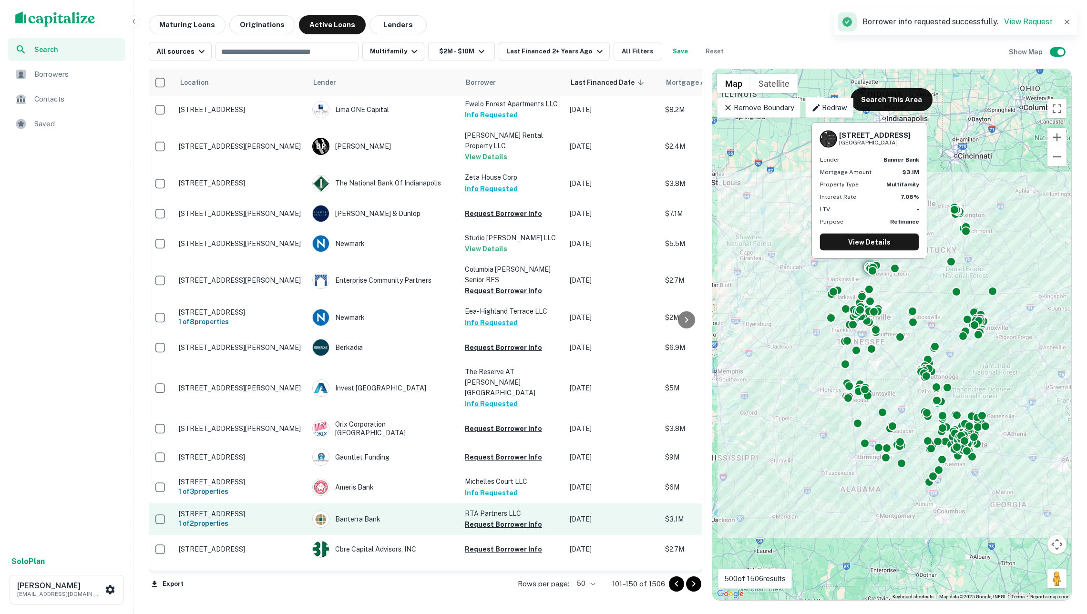
scroll to position [460, 3]
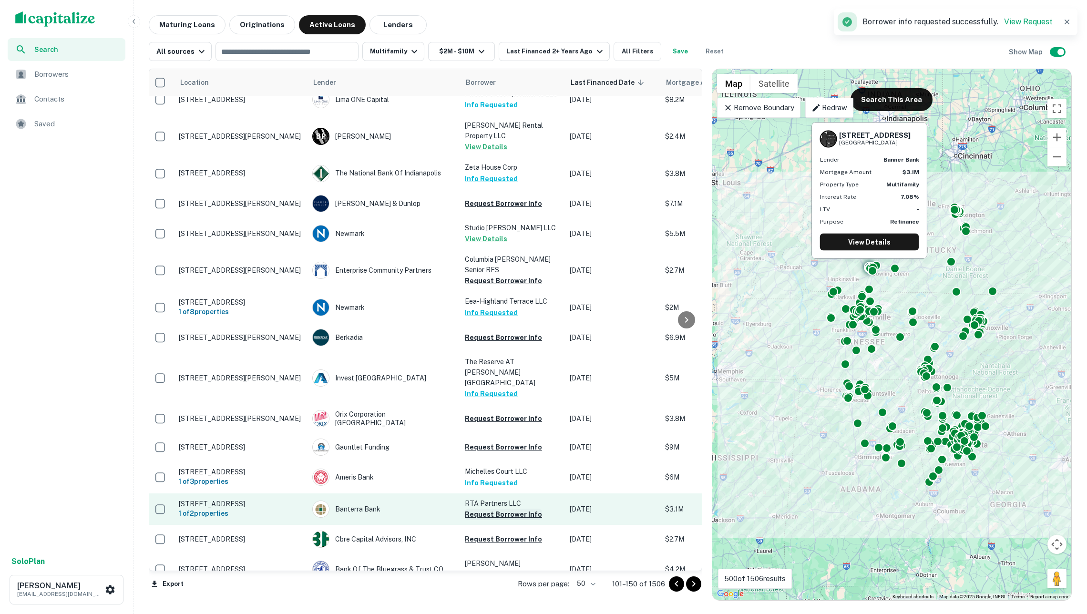
click at [499, 509] on button "Request Borrower Info" at bounding box center [503, 514] width 77 height 11
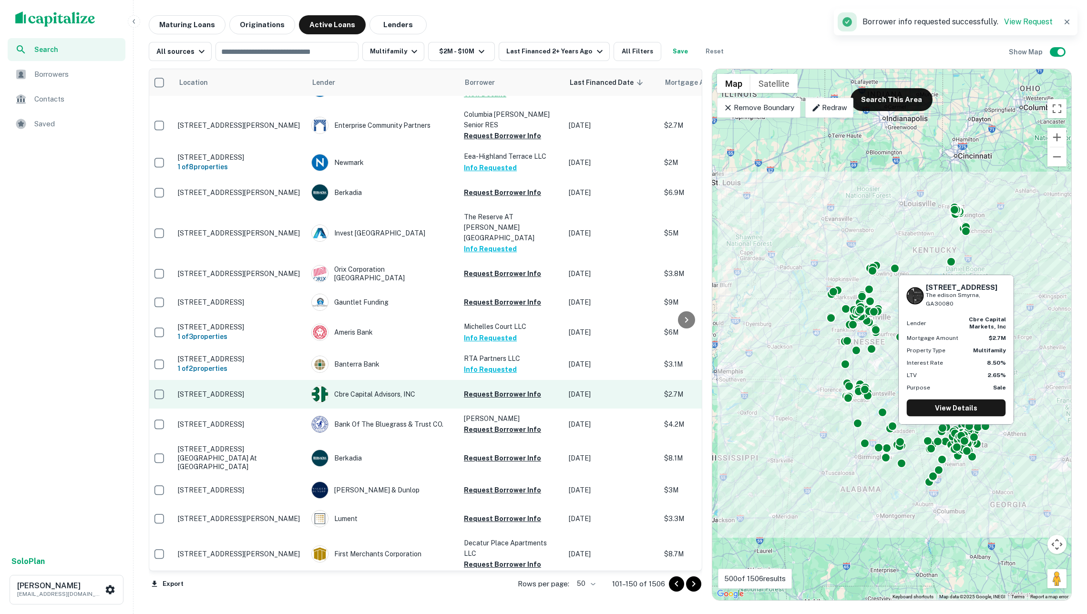
scroll to position [606, 4]
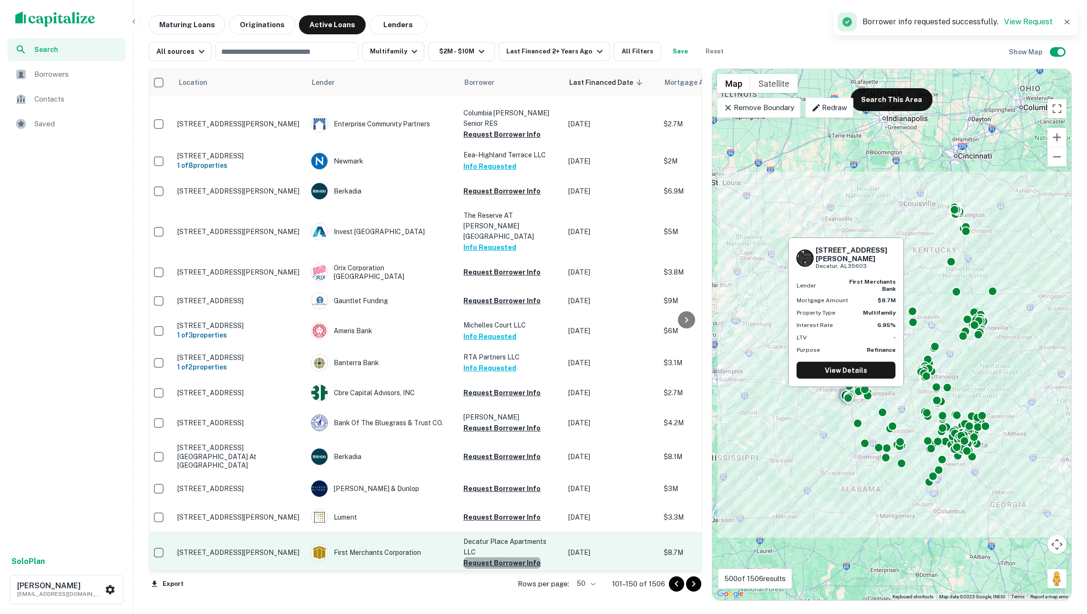
click at [506, 557] on button "Request Borrower Info" at bounding box center [501, 562] width 77 height 11
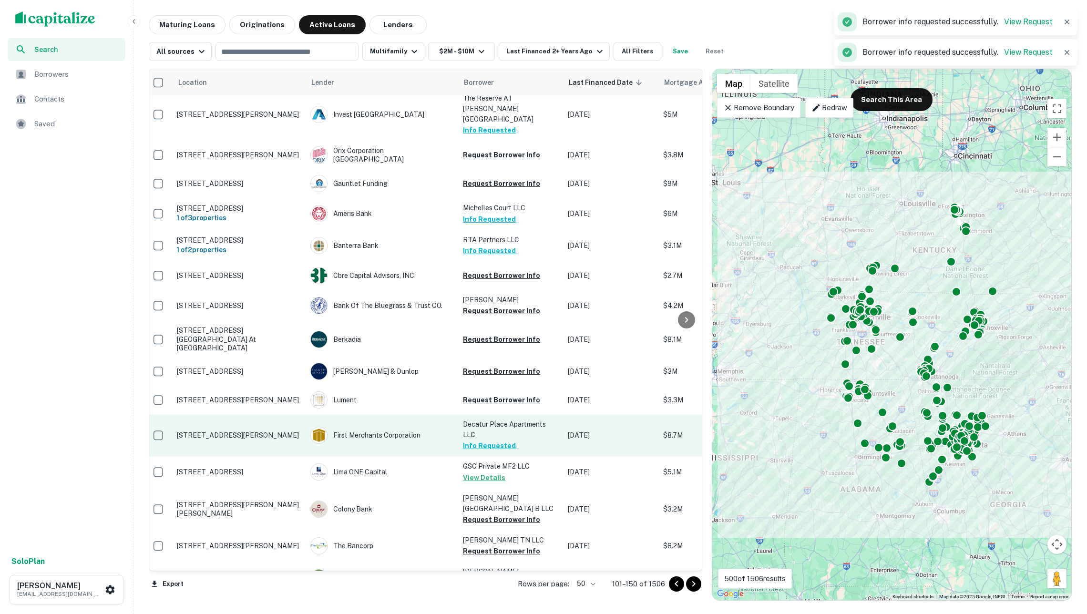
scroll to position [725, 5]
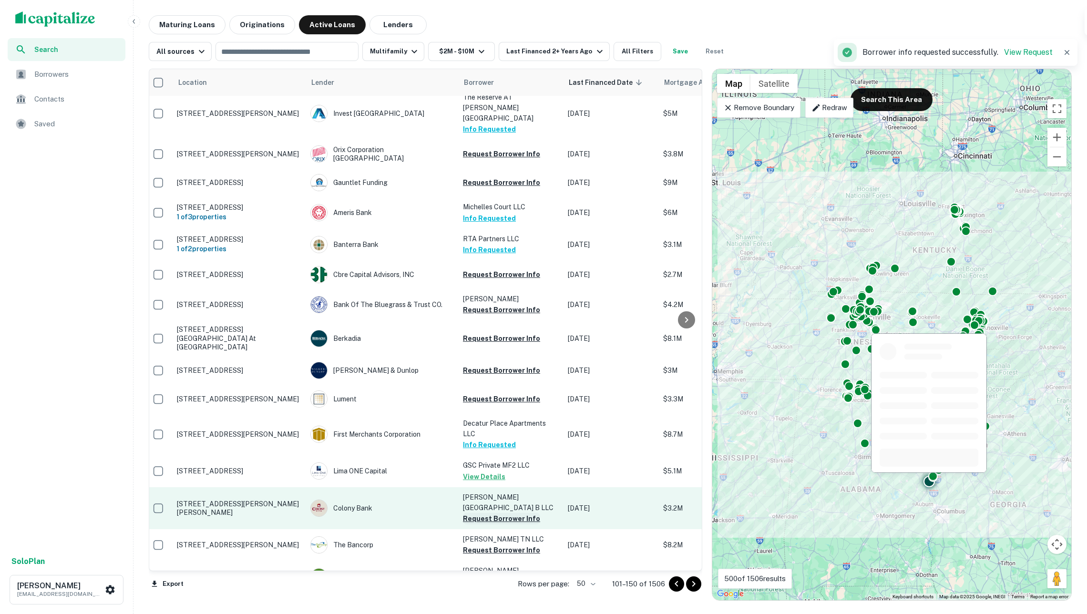
click at [483, 513] on button "Request Borrower Info" at bounding box center [501, 518] width 77 height 11
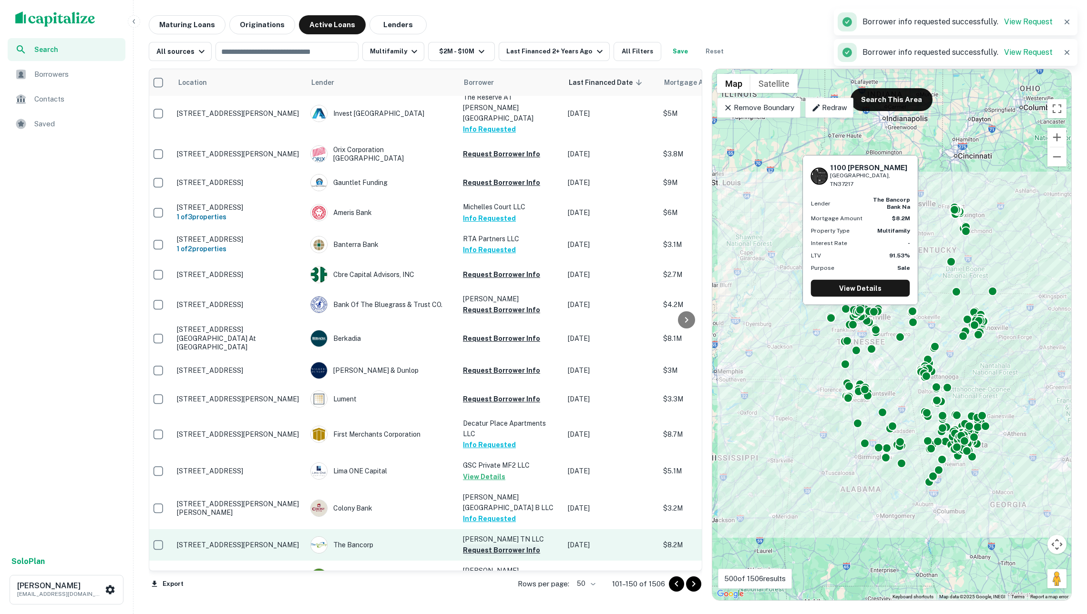
click at [494, 544] on button "Request Borrower Info" at bounding box center [501, 549] width 77 height 11
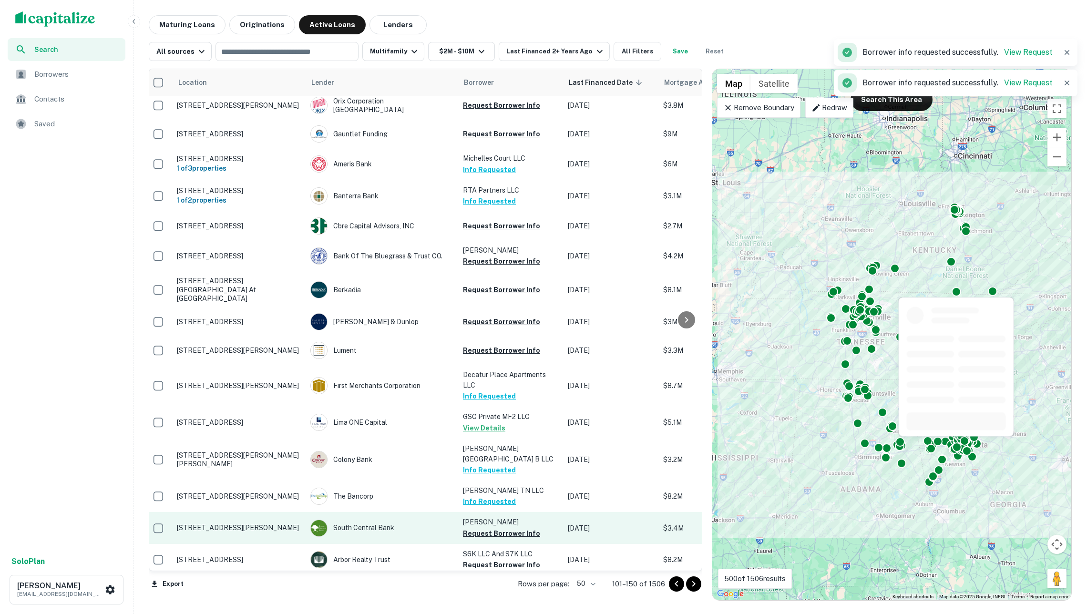
scroll to position [775, 5]
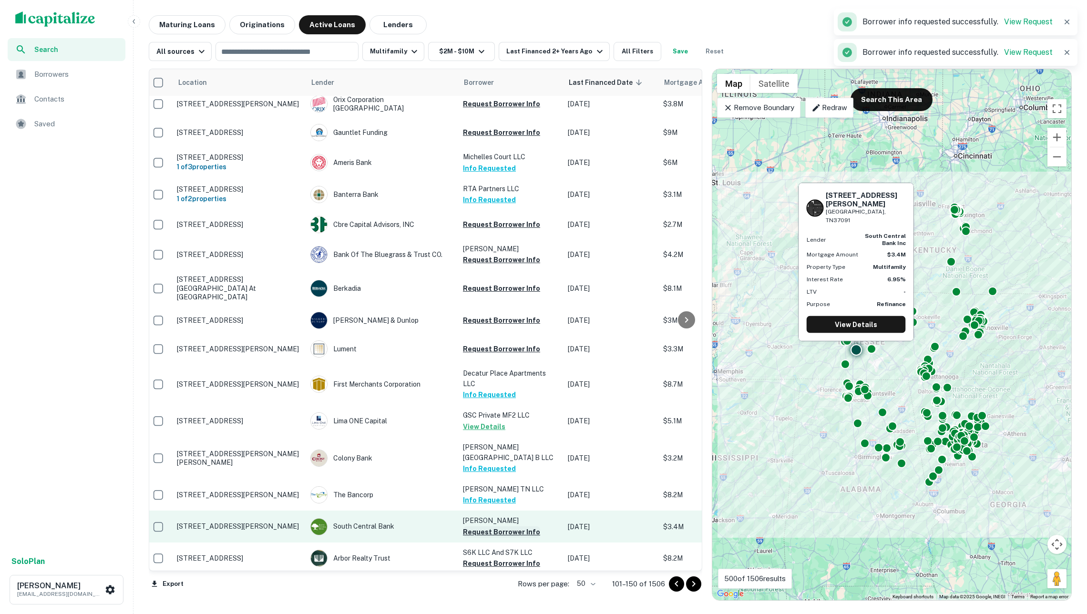
click at [494, 526] on button "Request Borrower Info" at bounding box center [501, 531] width 77 height 11
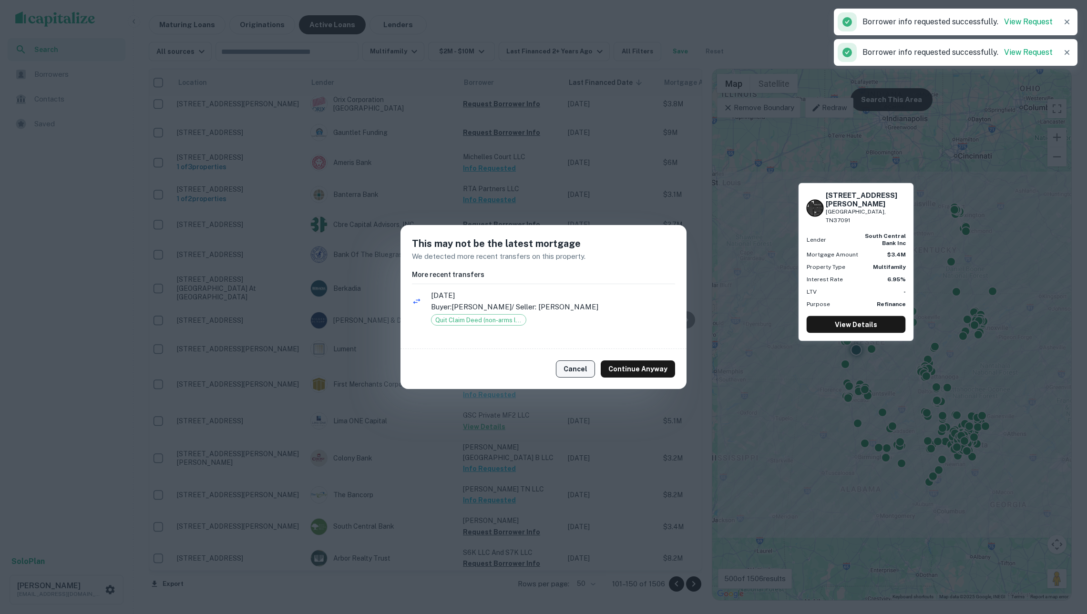
click at [572, 365] on button "Cancel" at bounding box center [575, 368] width 39 height 17
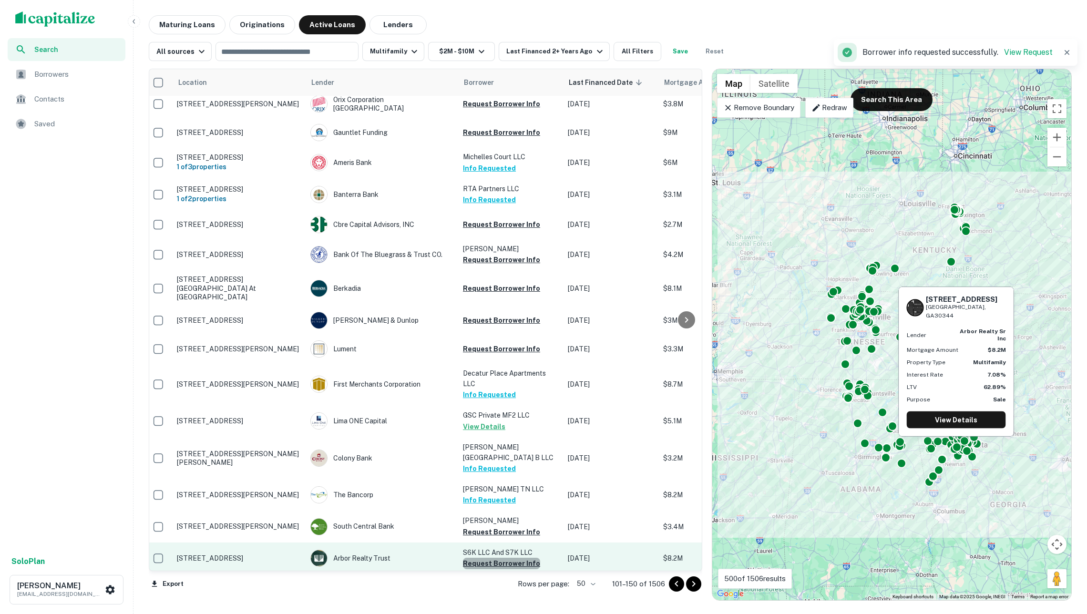
click at [507, 558] on button "Request Borrower Info" at bounding box center [501, 563] width 77 height 11
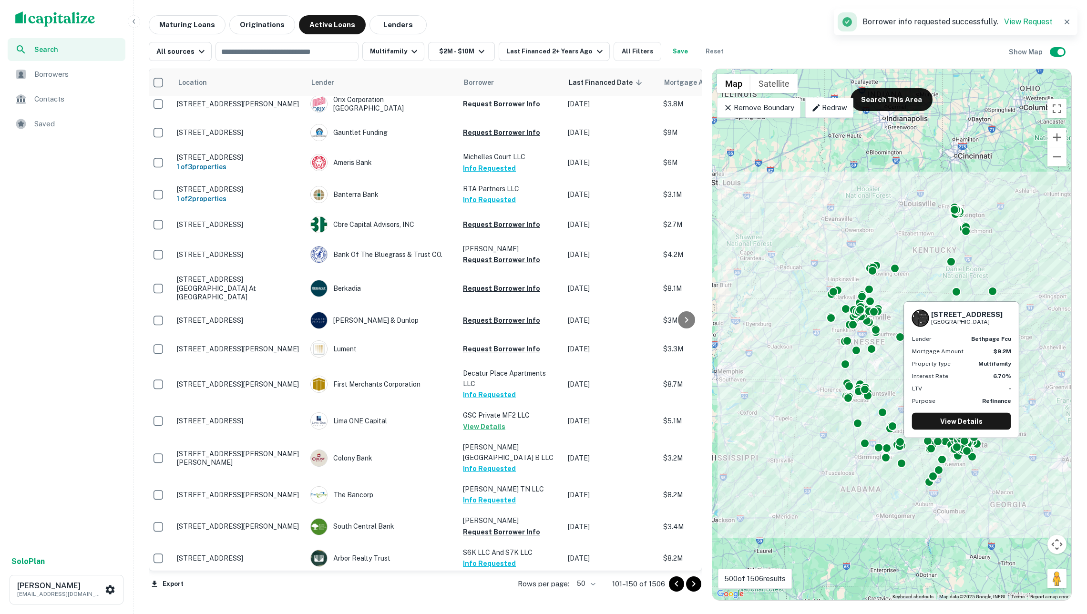
click at [512, 600] on button "Request Borrower Info" at bounding box center [501, 605] width 77 height 11
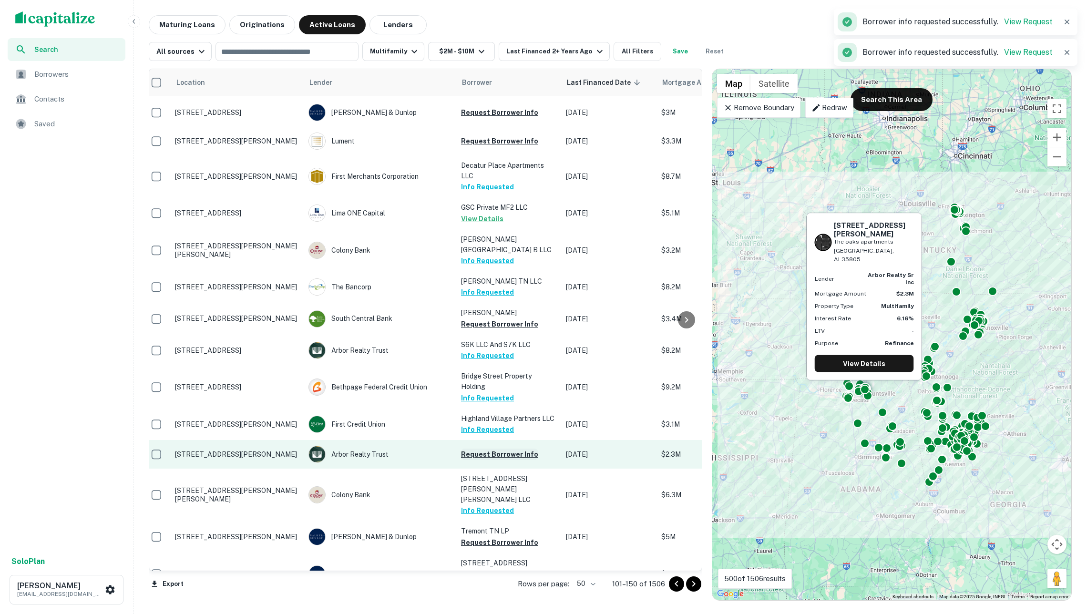
scroll to position [984, 7]
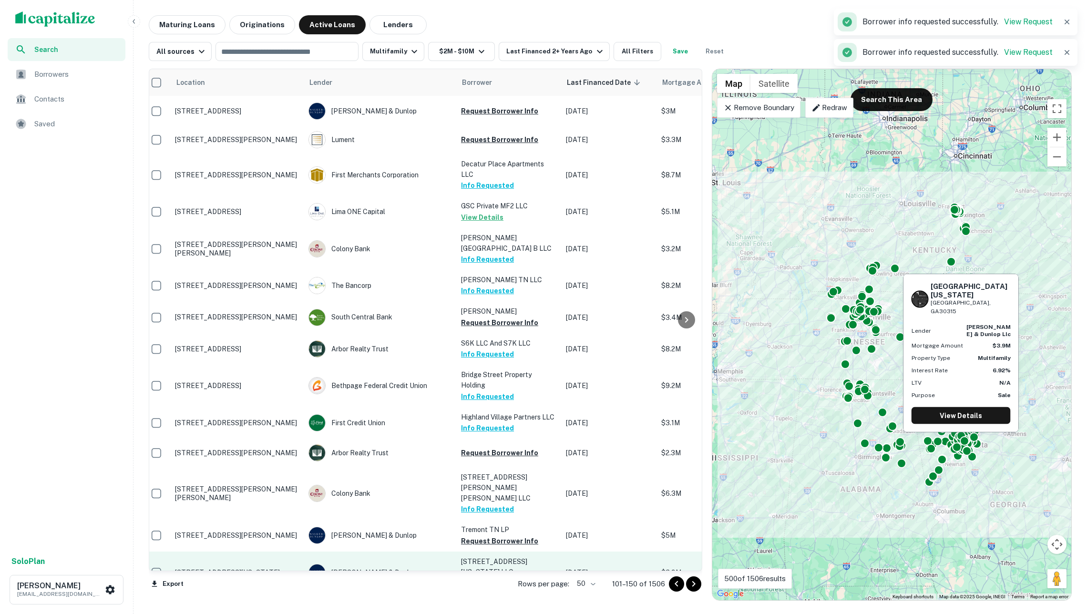
click at [502, 577] on button "Request Borrower Info" at bounding box center [499, 582] width 77 height 11
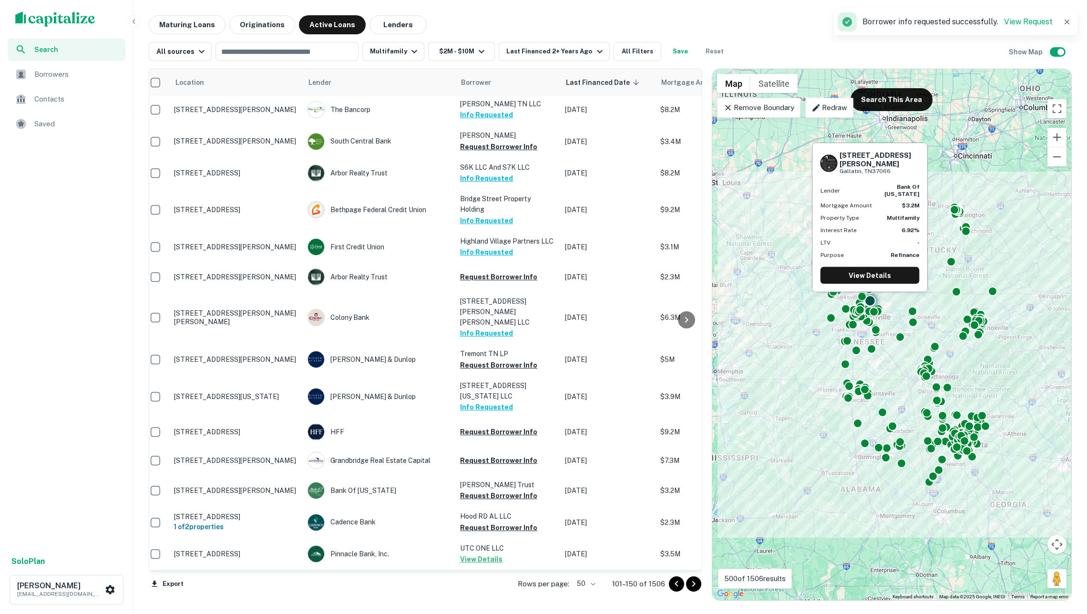
scroll to position [1159, 8]
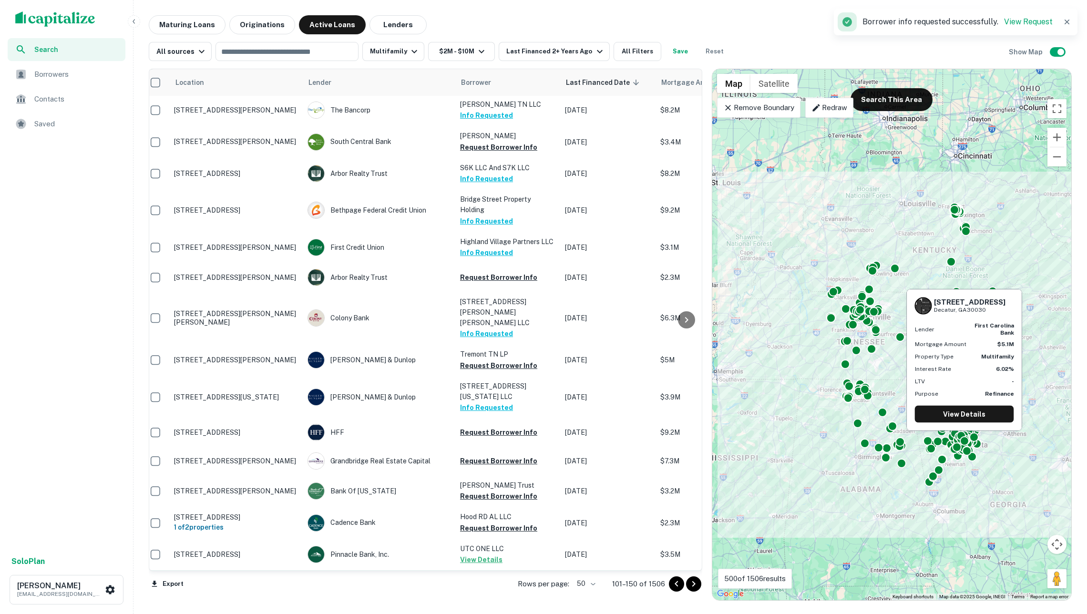
click at [510, 586] on button "Request Borrower Info" at bounding box center [498, 591] width 77 height 11
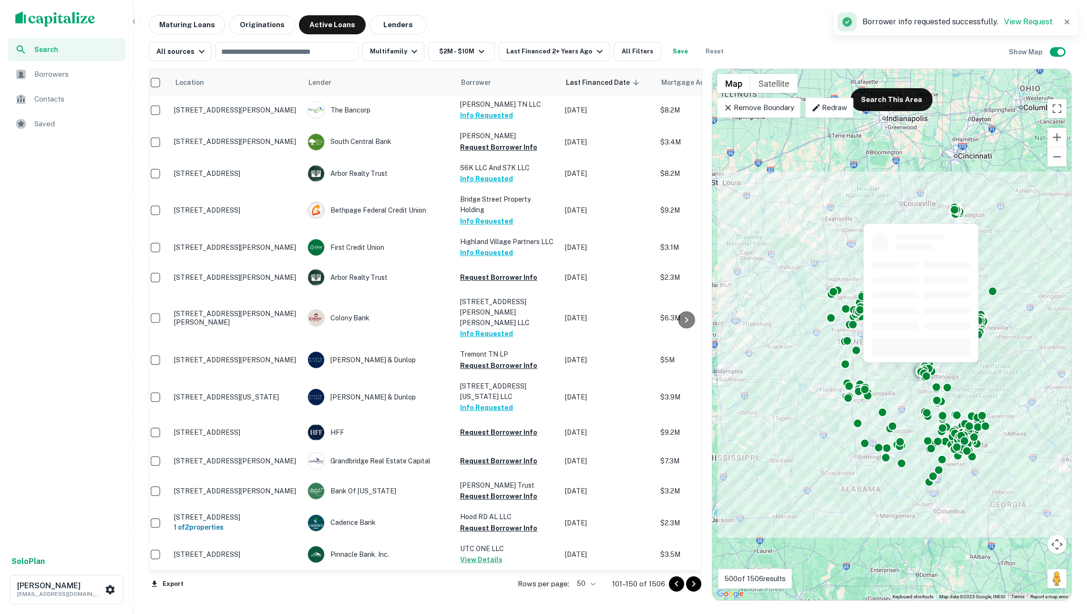
click at [510, 602] on td "UTC ONE LLC View Details" at bounding box center [507, 617] width 105 height 31
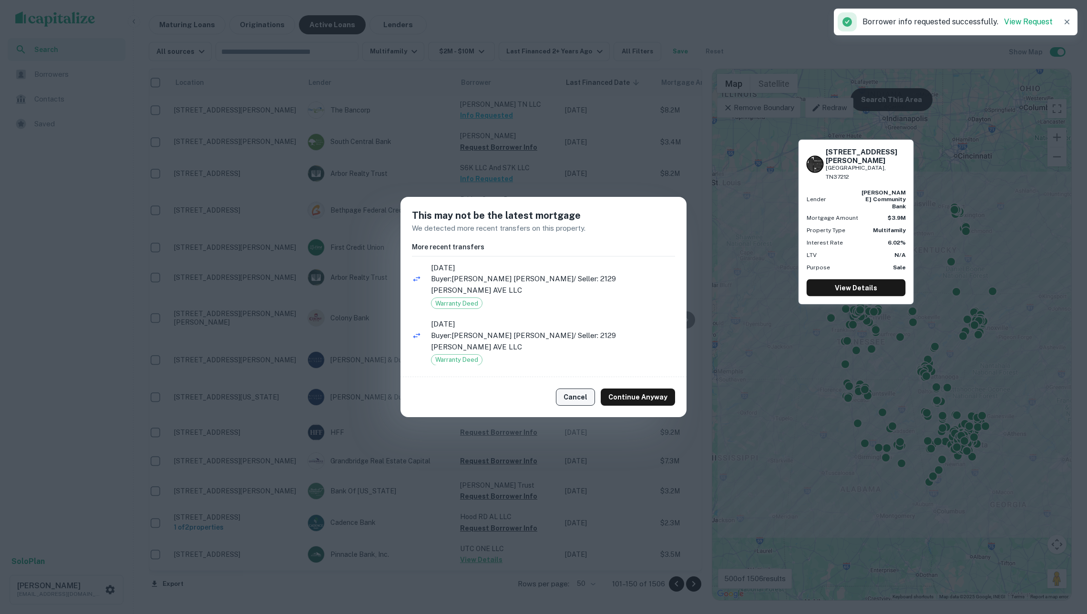
click at [578, 393] on button "Cancel" at bounding box center [575, 397] width 39 height 17
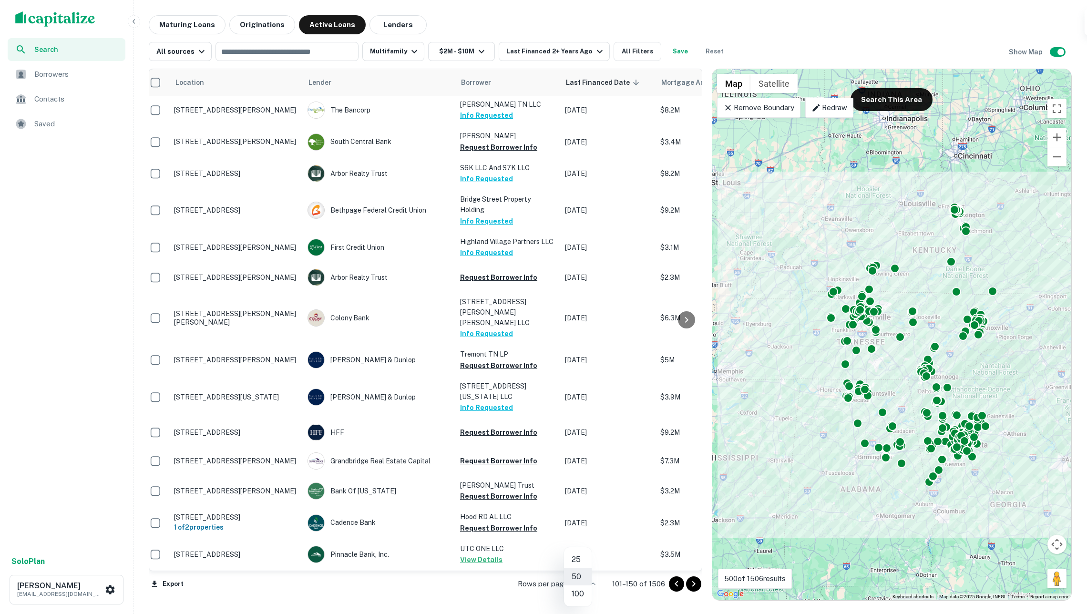
click at [576, 582] on body "Search Borrowers Contacts Saved Solo Plan [PERSON_NAME] [EMAIL_ADDRESS][DOMAIN_…" at bounding box center [543, 307] width 1087 height 614
click at [580, 592] on li "100" at bounding box center [578, 593] width 28 height 17
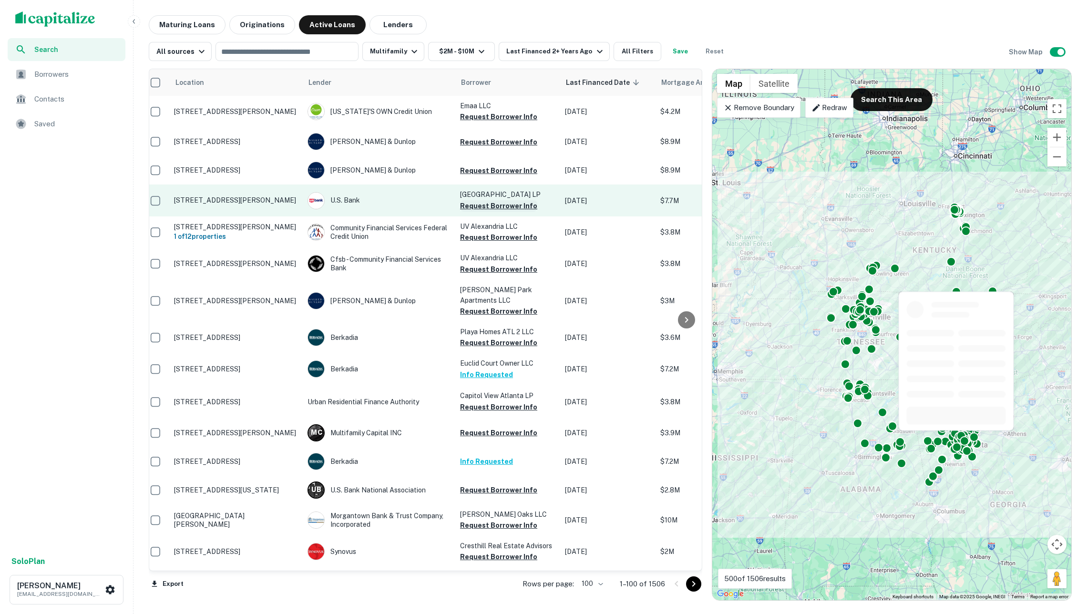
scroll to position [0, 8]
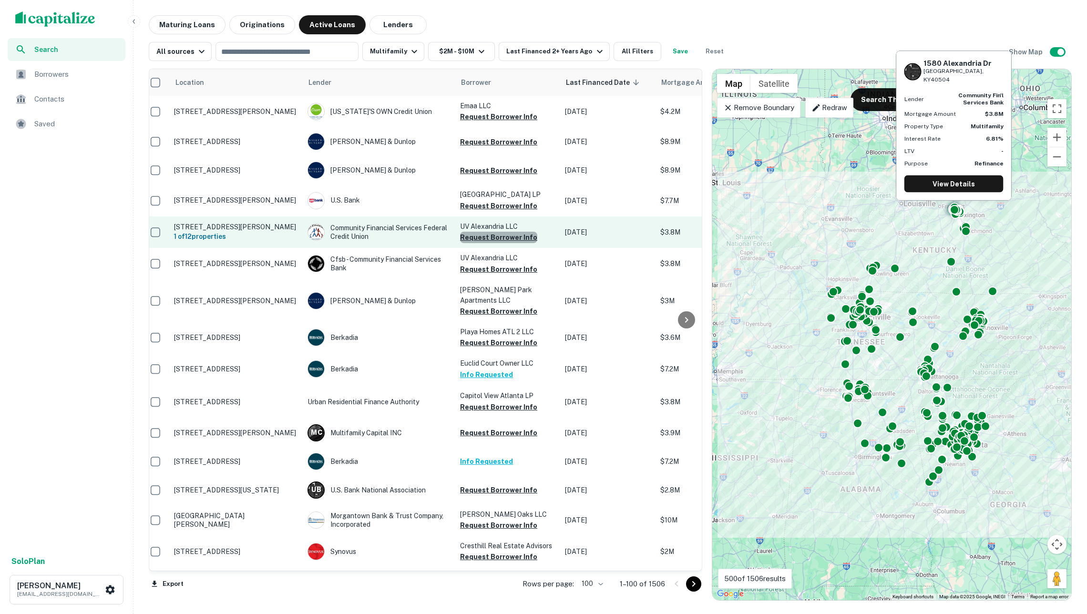
click at [502, 243] on button "Request Borrower Info" at bounding box center [498, 237] width 77 height 11
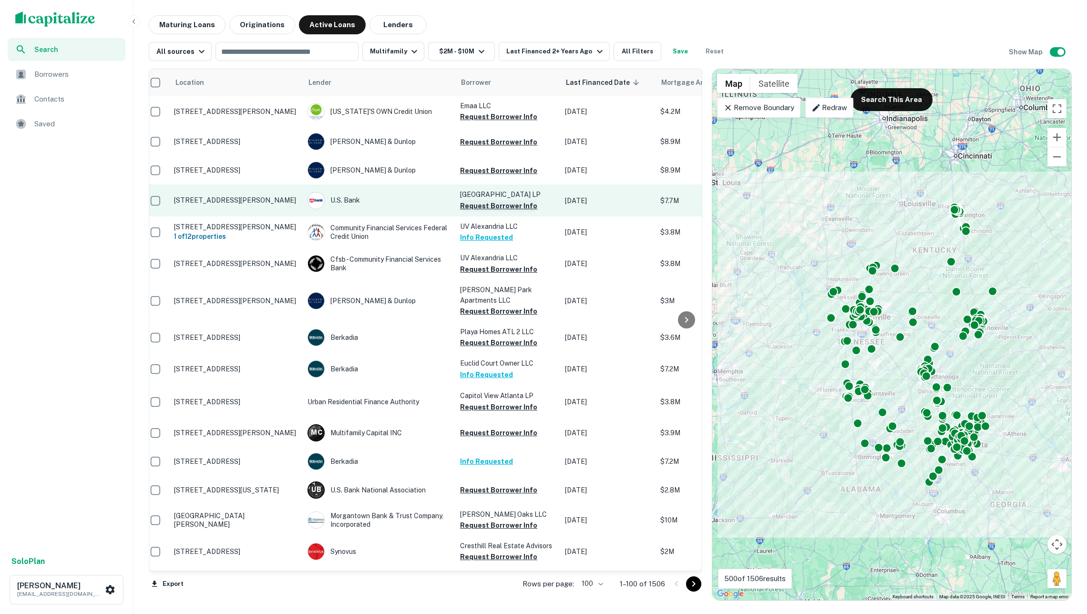
click at [492, 211] on button "Request Borrower Info" at bounding box center [498, 205] width 77 height 11
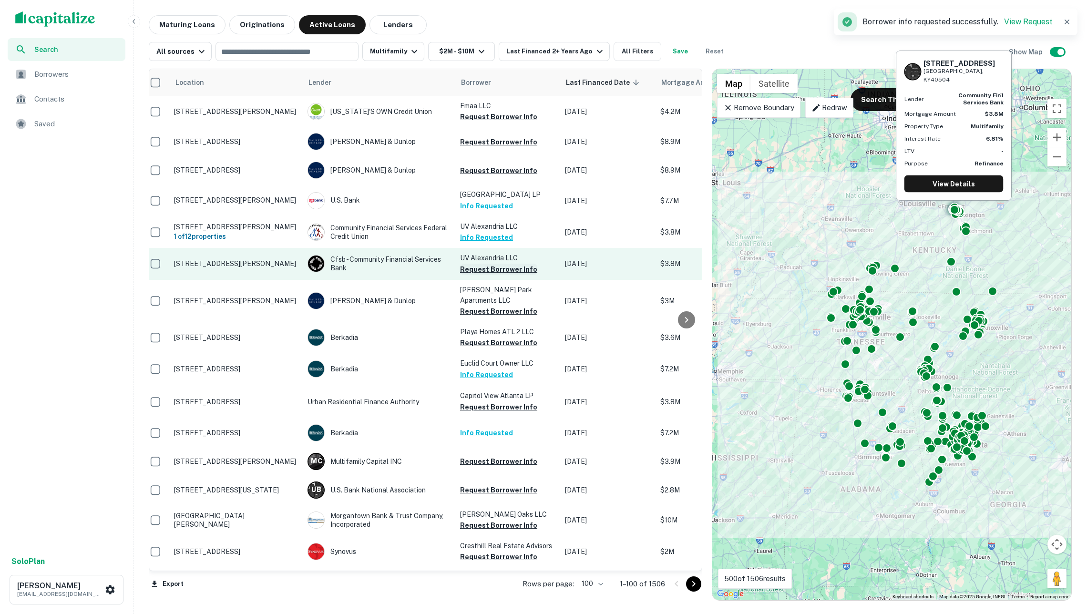
click at [514, 275] on button "Request Borrower Info" at bounding box center [498, 269] width 77 height 11
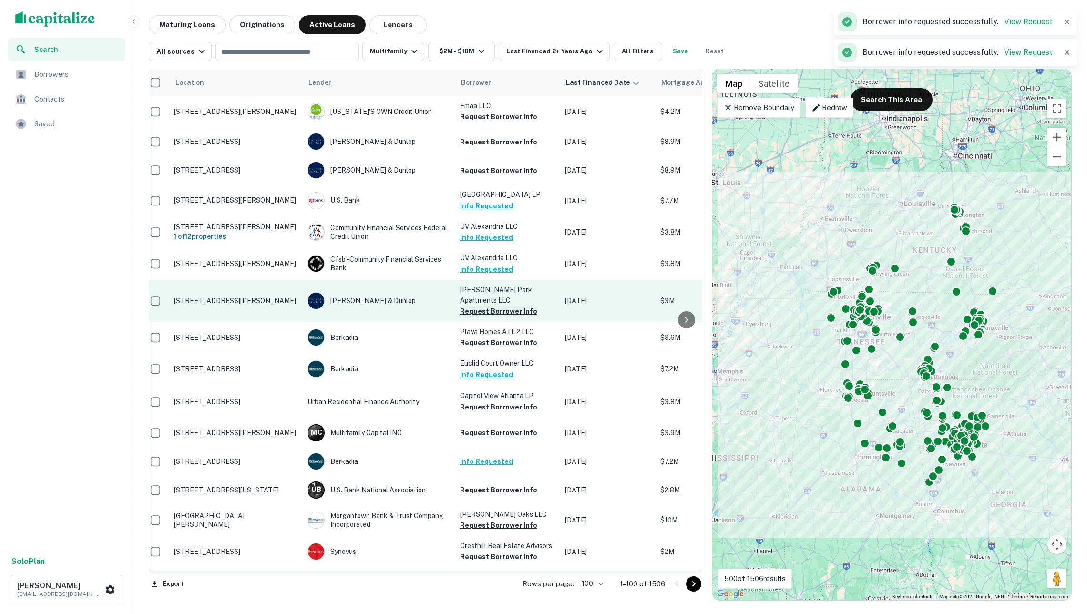
click at [512, 313] on button "Request Borrower Info" at bounding box center [498, 311] width 77 height 11
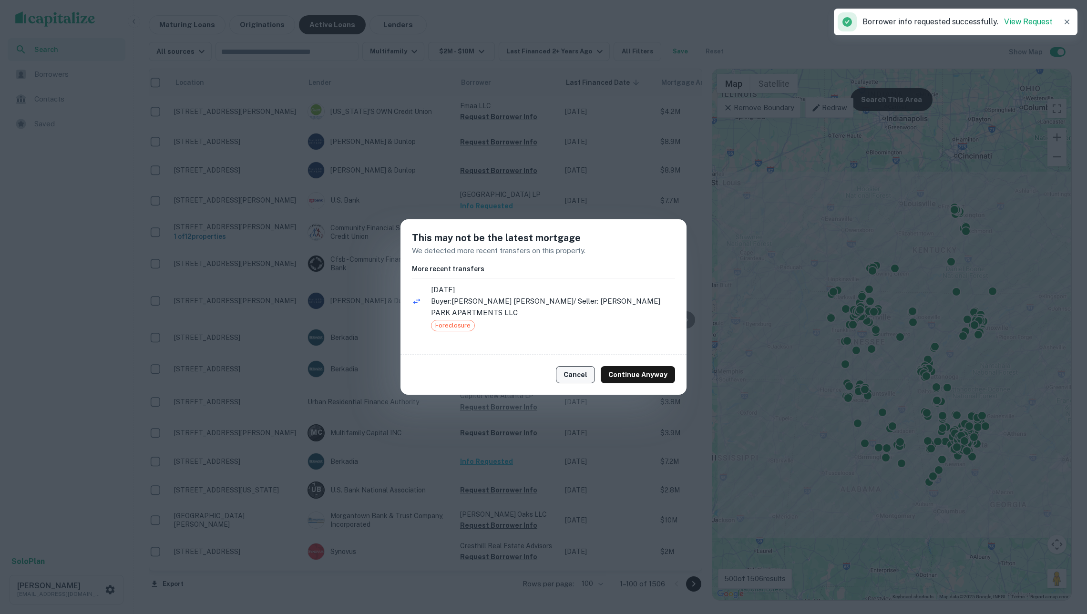
click at [576, 366] on button "Cancel" at bounding box center [575, 374] width 39 height 17
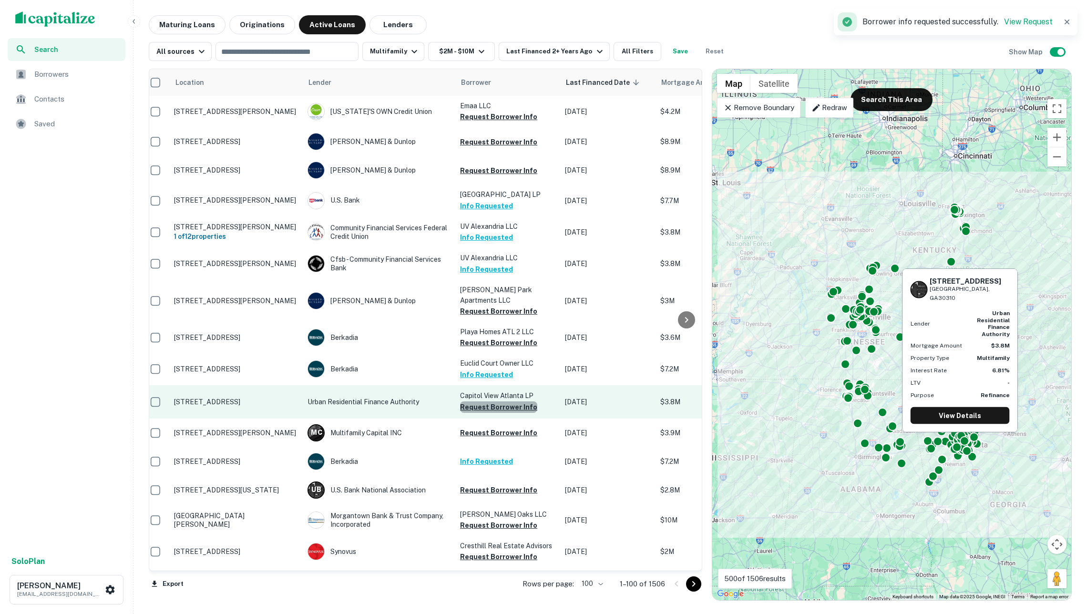
click at [511, 405] on button "Request Borrower Info" at bounding box center [498, 406] width 77 height 11
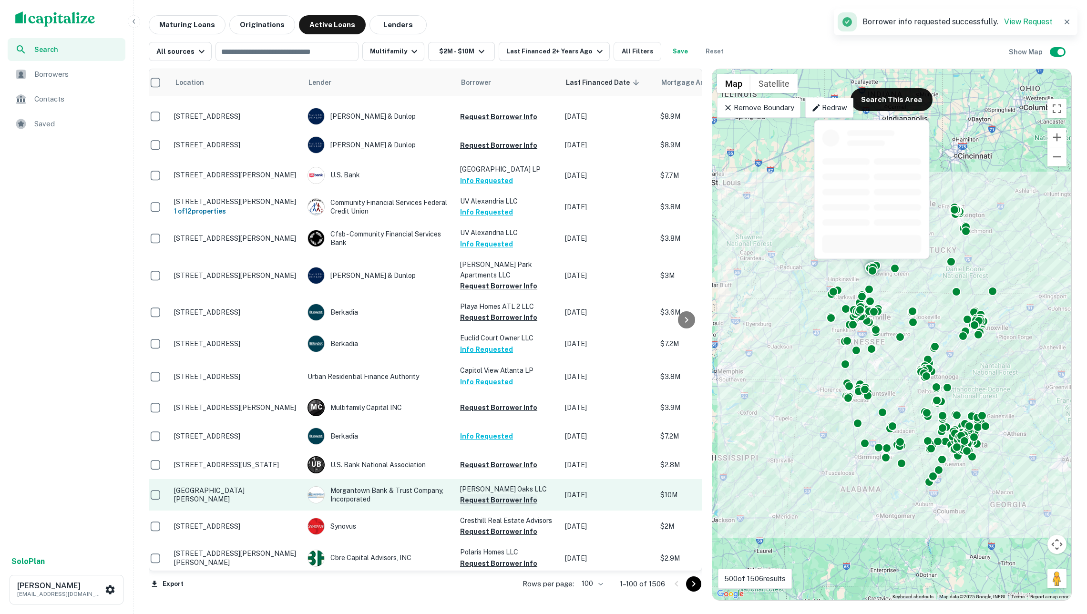
scroll to position [51, 8]
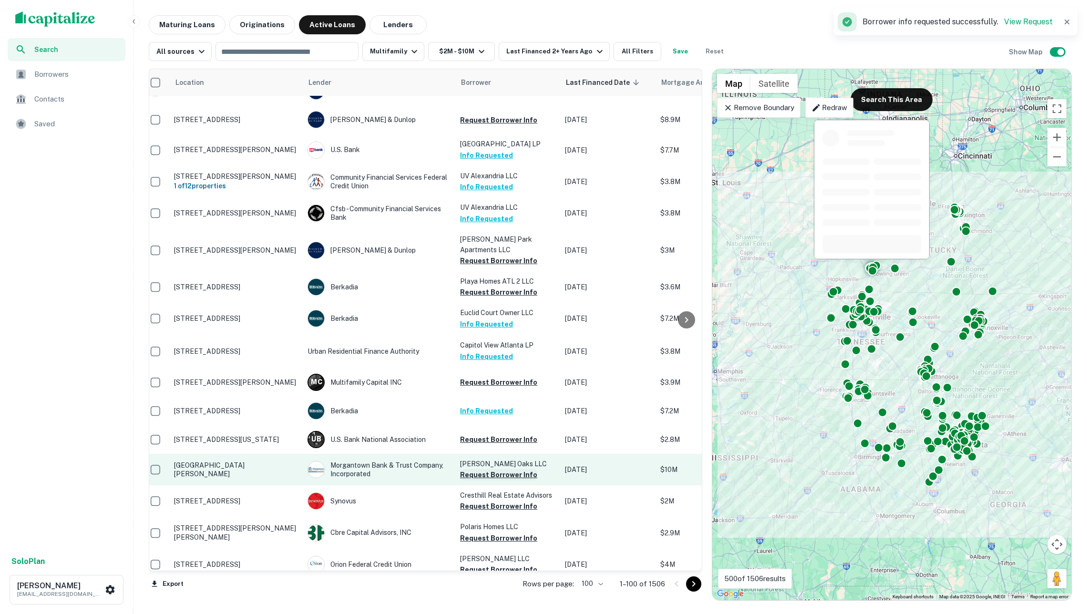
click at [500, 478] on button "Request Borrower Info" at bounding box center [498, 474] width 77 height 11
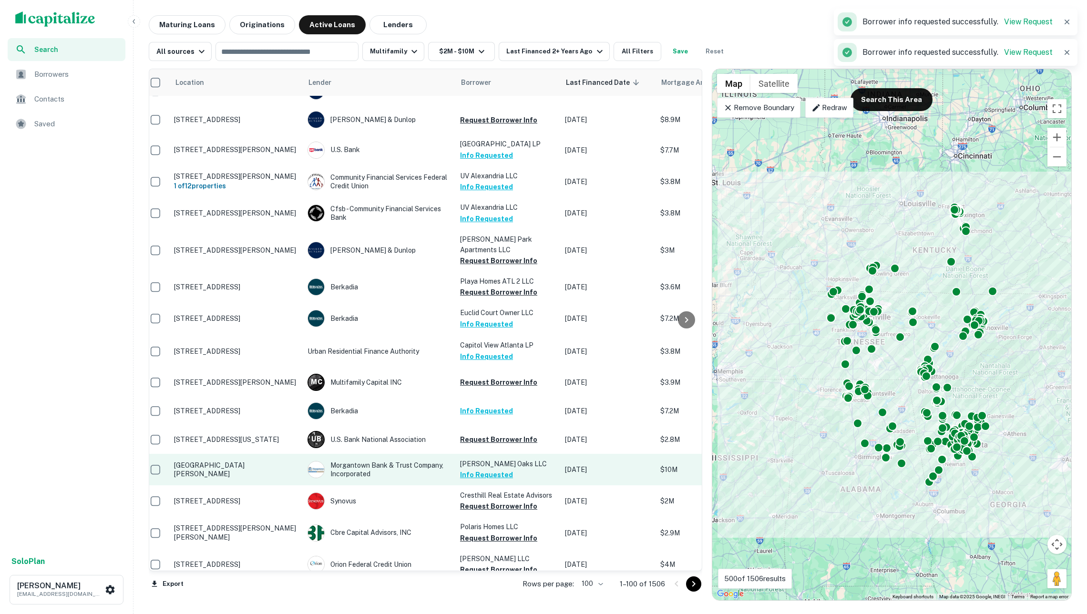
scroll to position [87, 8]
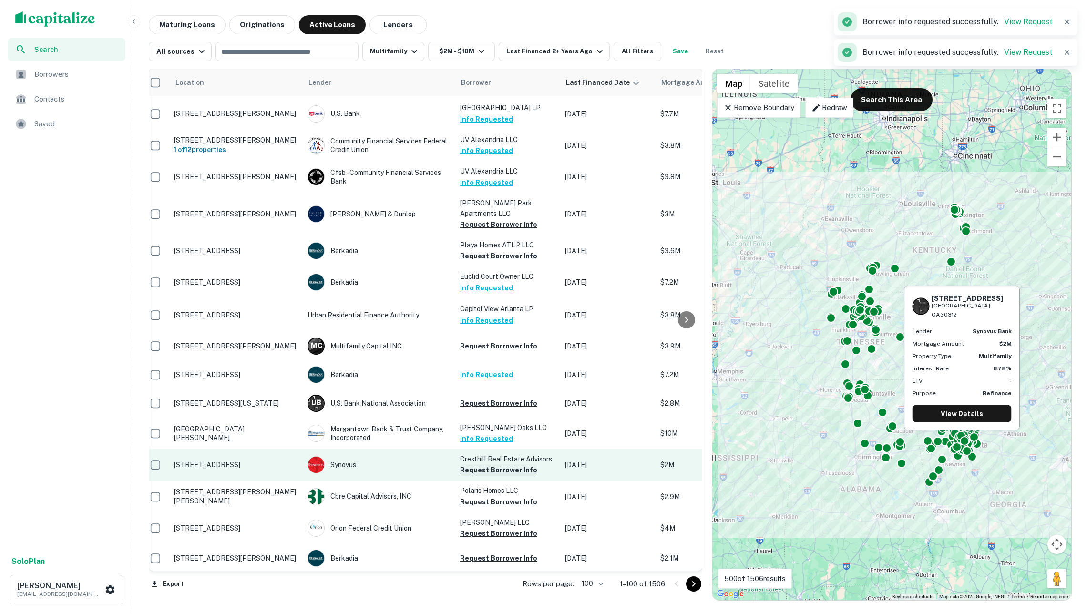
click at [494, 475] on button "Request Borrower Info" at bounding box center [498, 469] width 77 height 11
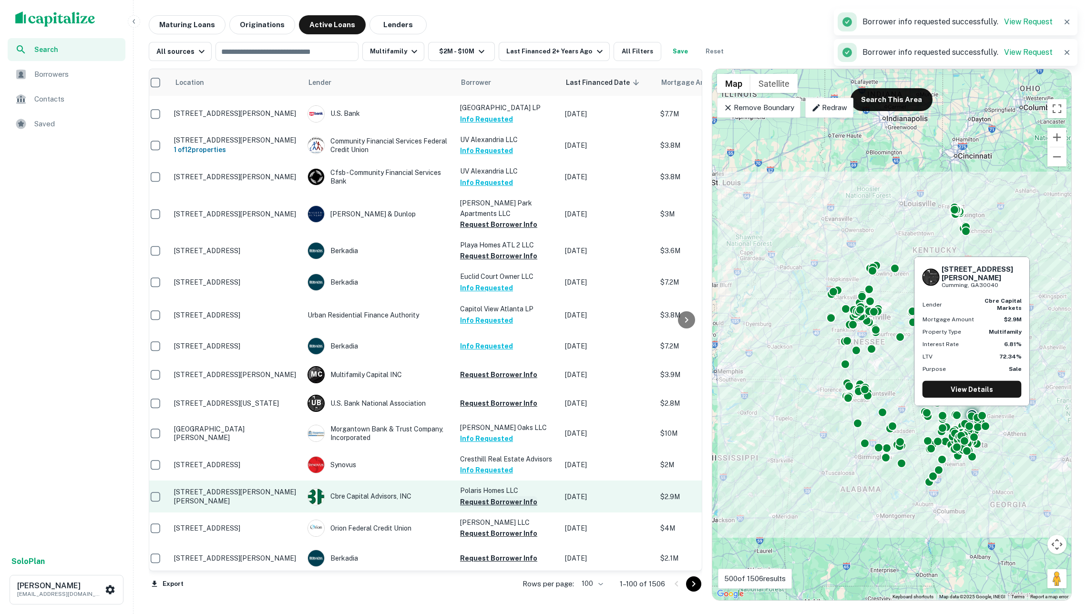
click at [492, 504] on button "Request Borrower Info" at bounding box center [498, 501] width 77 height 11
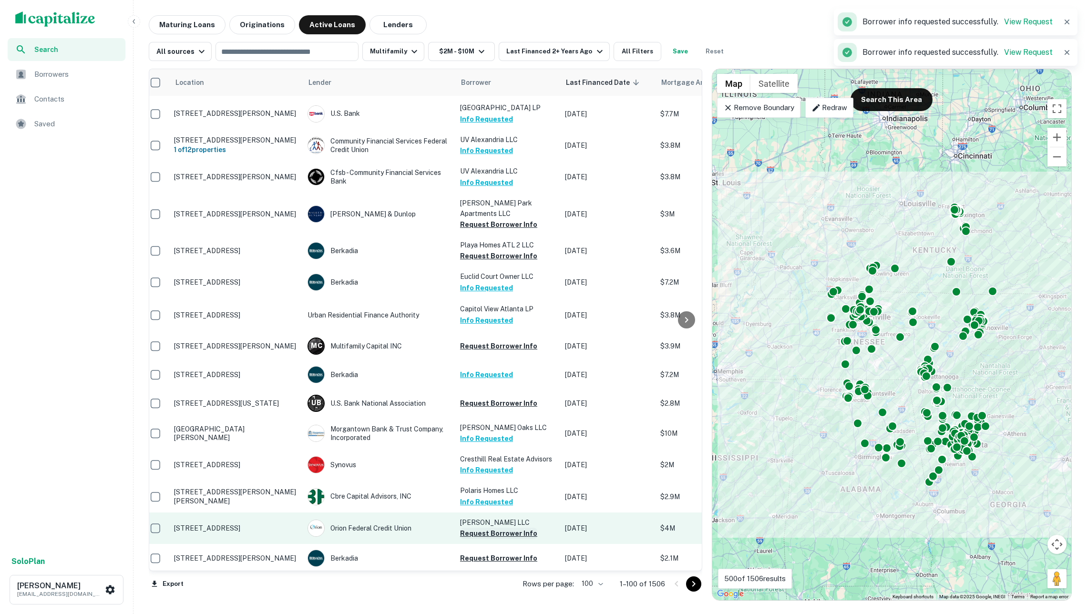
click at [504, 538] on button "Request Borrower Info" at bounding box center [498, 533] width 77 height 11
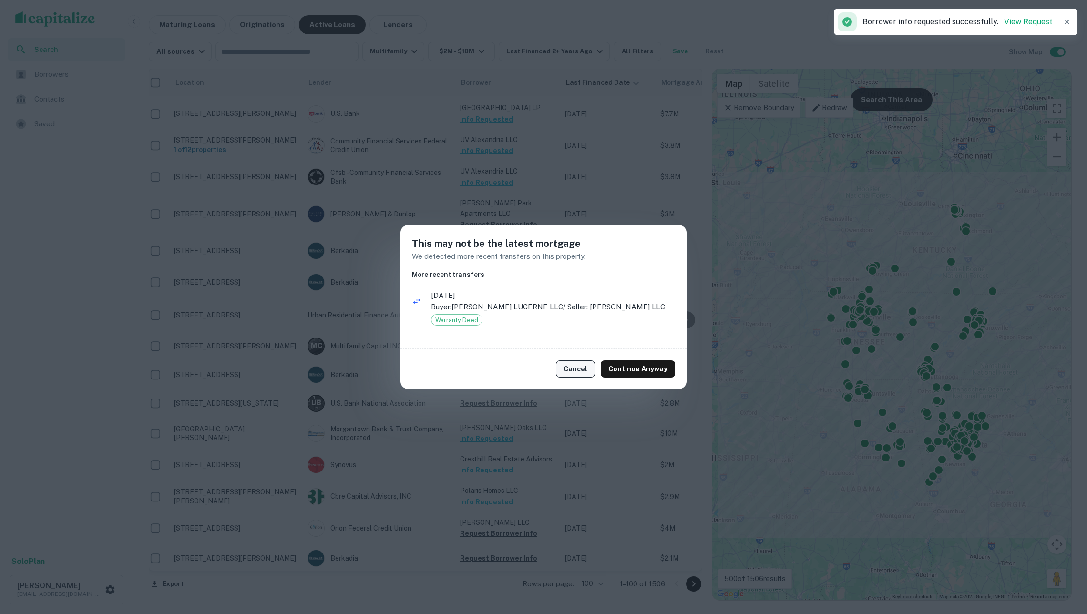
click at [574, 365] on button "Cancel" at bounding box center [575, 368] width 39 height 17
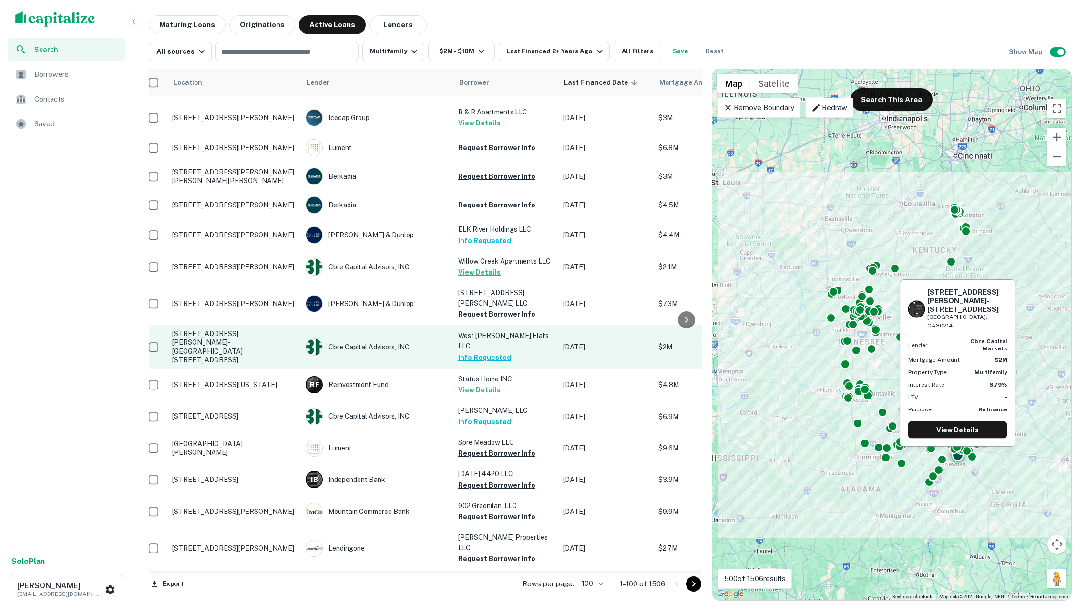
scroll to position [939, 10]
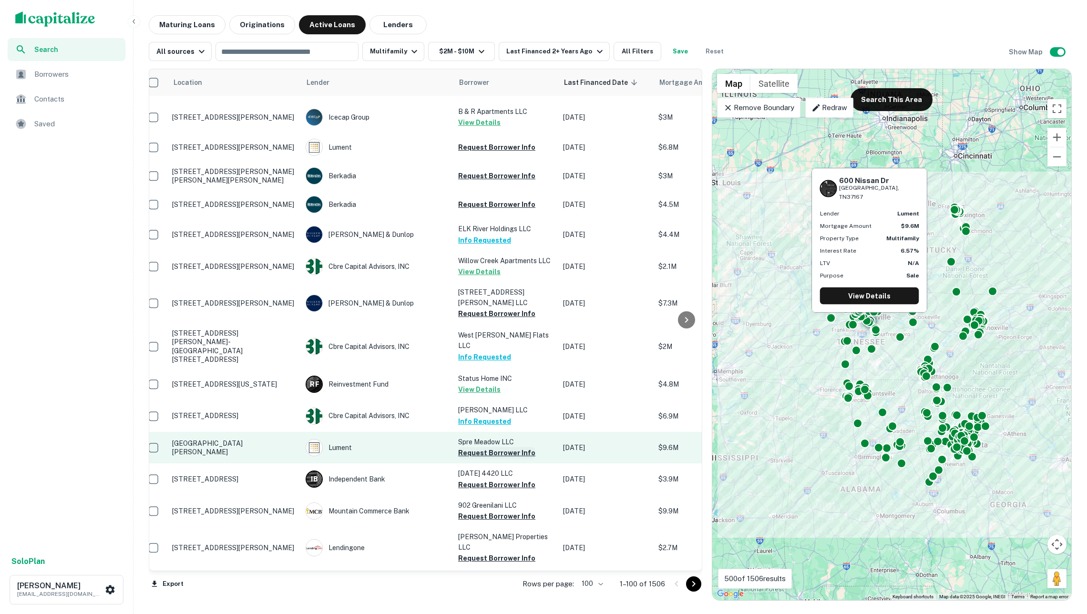
click at [508, 447] on button "Request Borrower Info" at bounding box center [496, 452] width 77 height 11
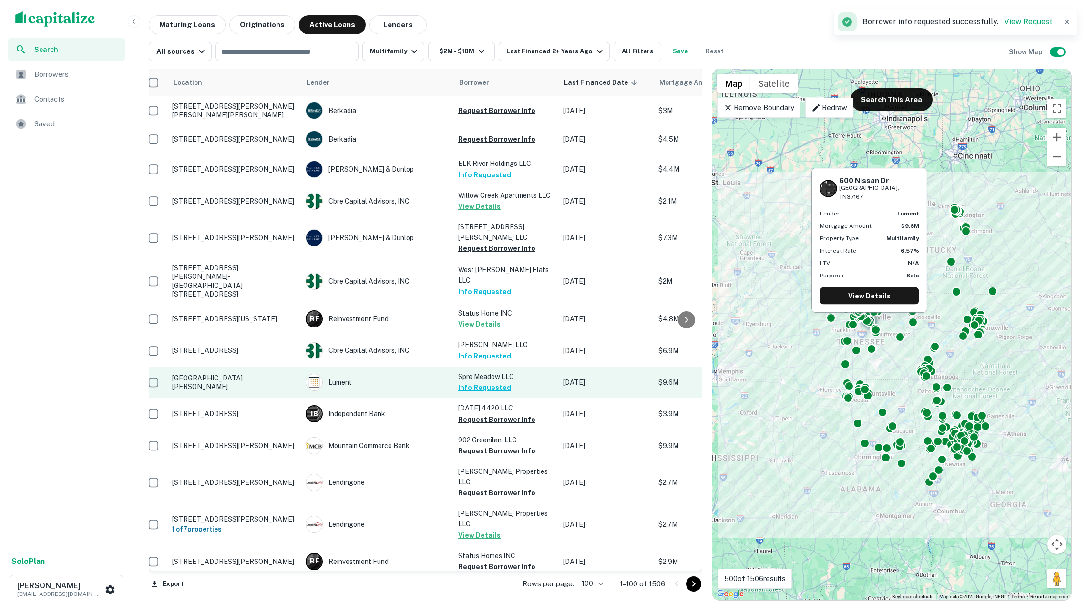
scroll to position [1005, 10]
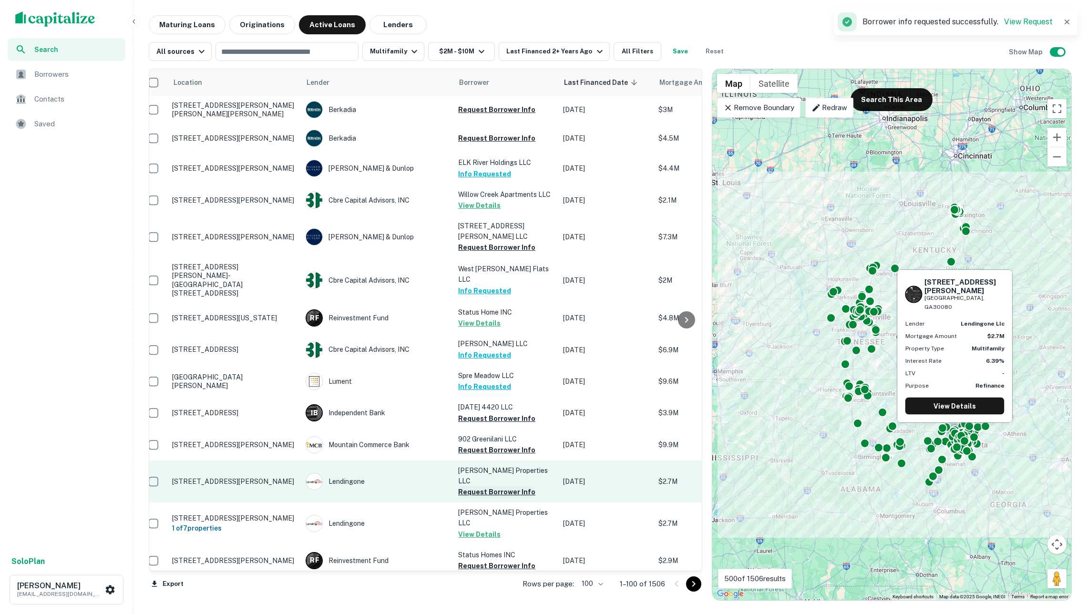
click at [505, 486] on button "Request Borrower Info" at bounding box center [496, 491] width 77 height 11
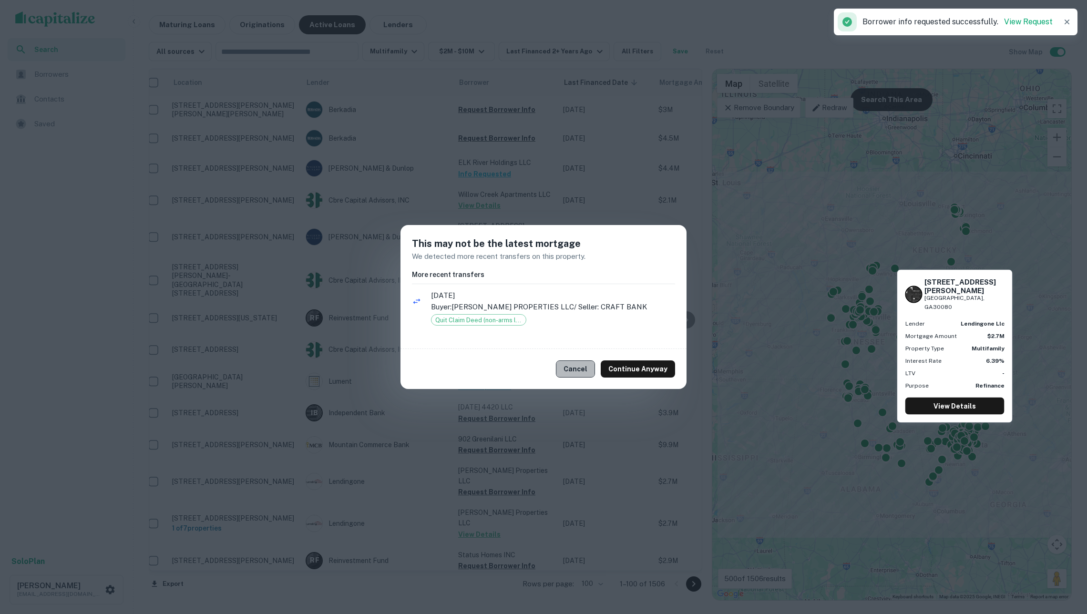
click at [583, 370] on button "Cancel" at bounding box center [575, 368] width 39 height 17
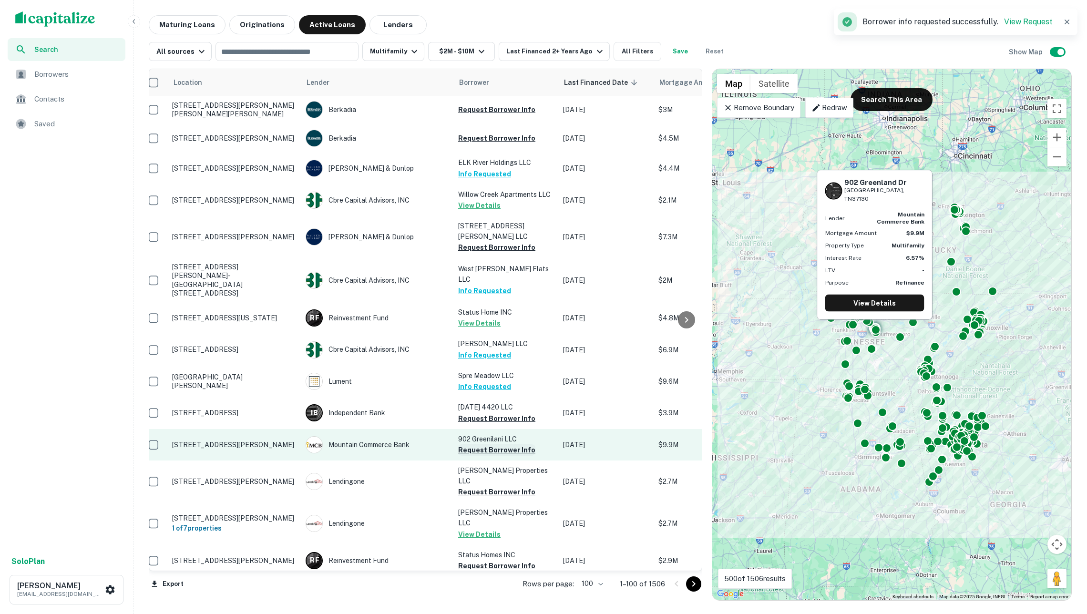
click at [502, 444] on button "Request Borrower Info" at bounding box center [496, 449] width 77 height 11
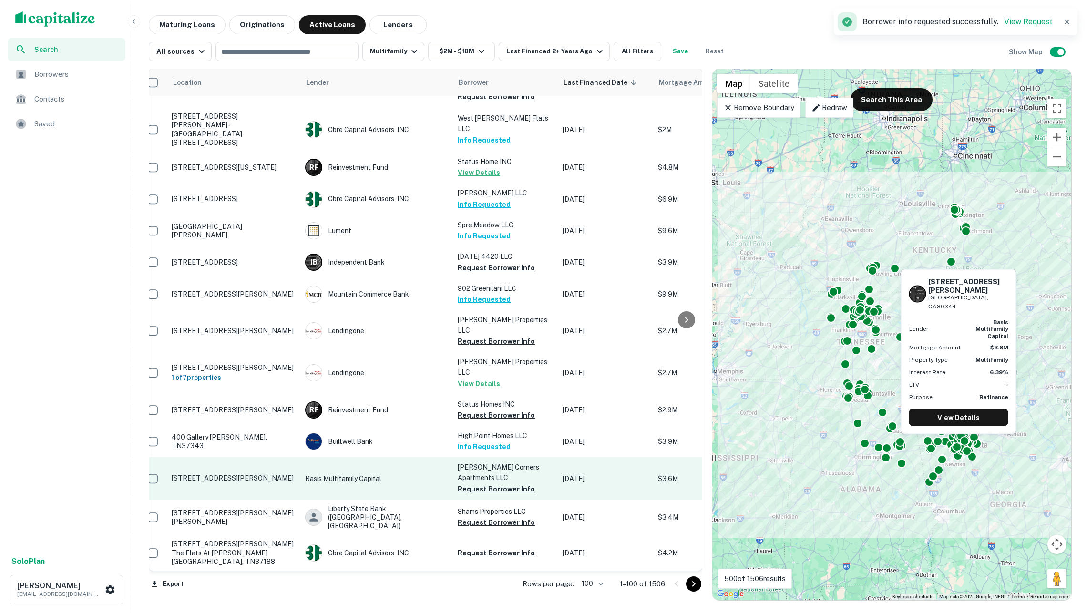
scroll to position [1173, 10]
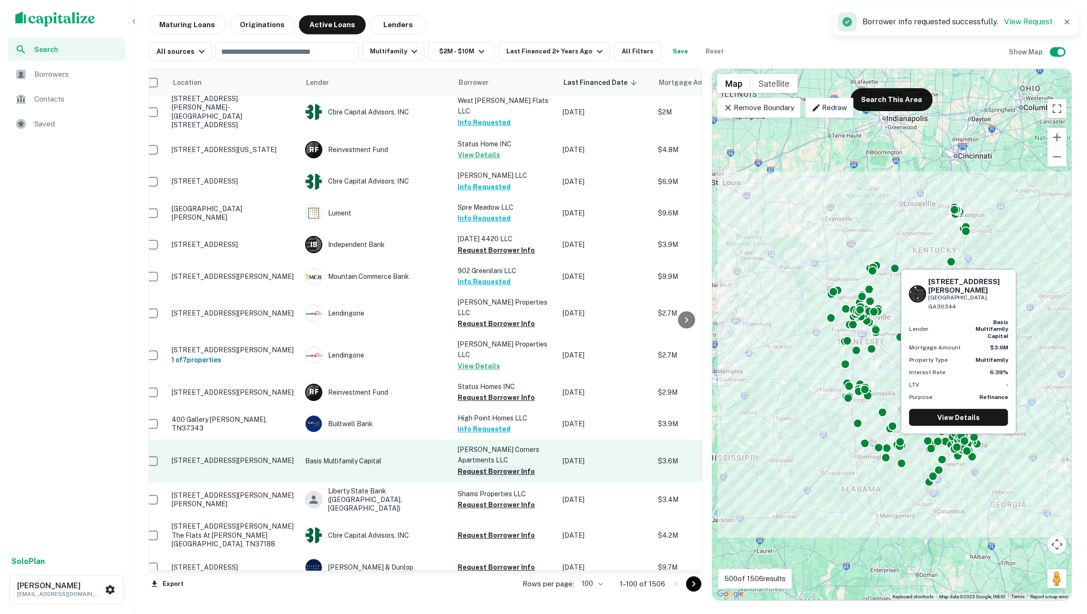
click at [492, 466] on button "Request Borrower Info" at bounding box center [496, 471] width 77 height 11
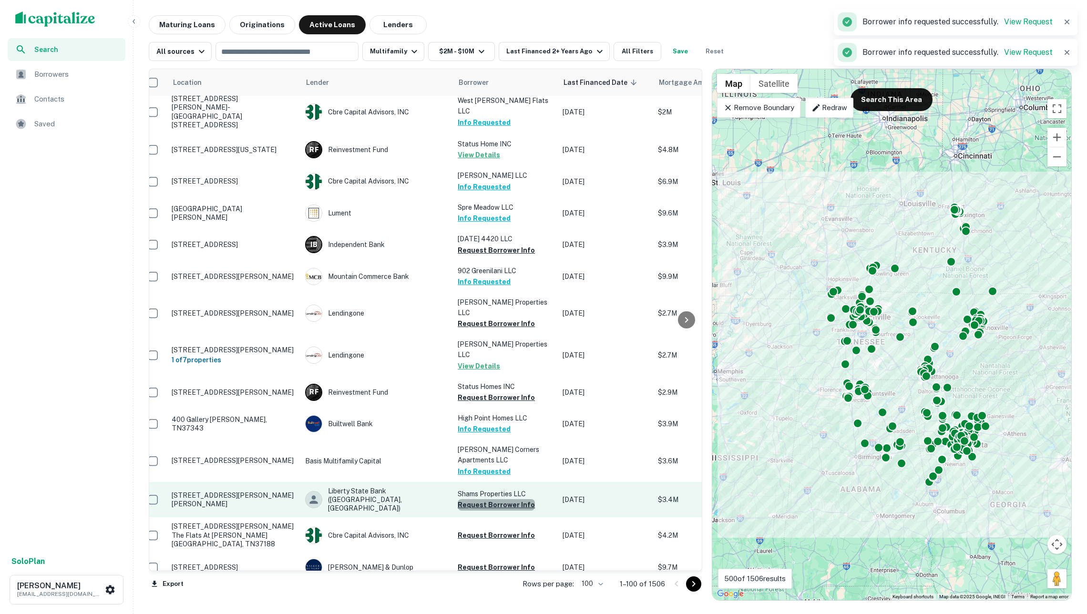
click at [501, 499] on button "Request Borrower Info" at bounding box center [496, 504] width 77 height 11
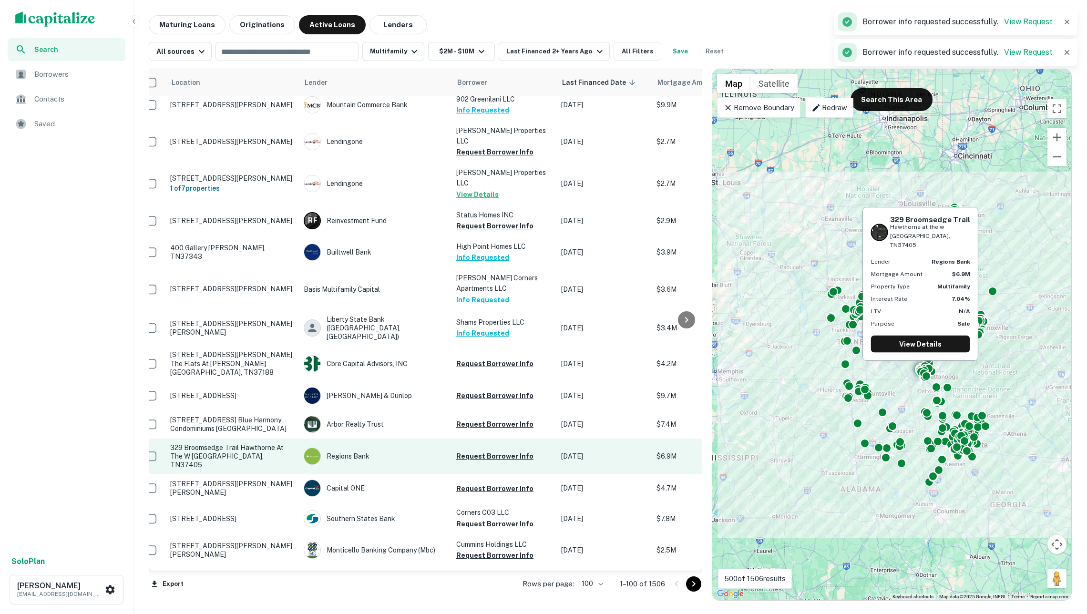
scroll to position [1346, 12]
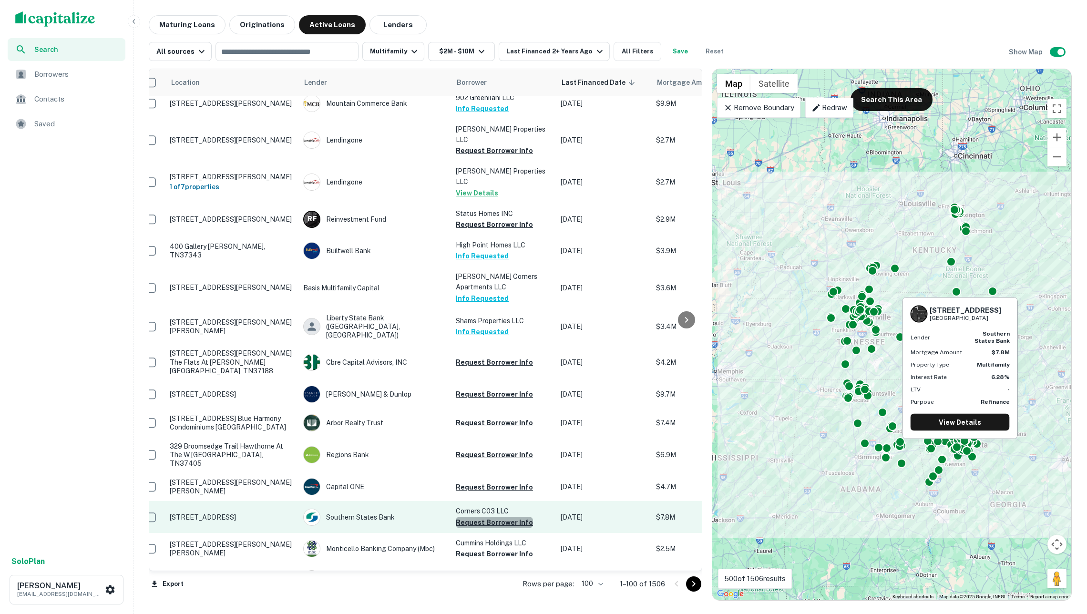
click at [506, 517] on button "Request Borrower Info" at bounding box center [494, 522] width 77 height 11
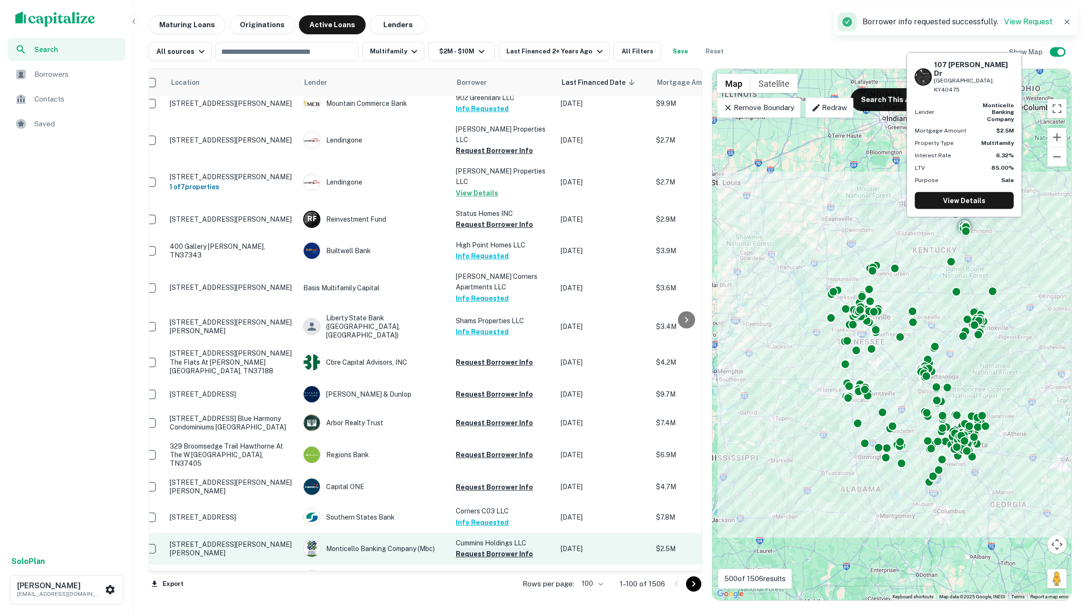
click at [489, 548] on button "Request Borrower Info" at bounding box center [494, 553] width 77 height 11
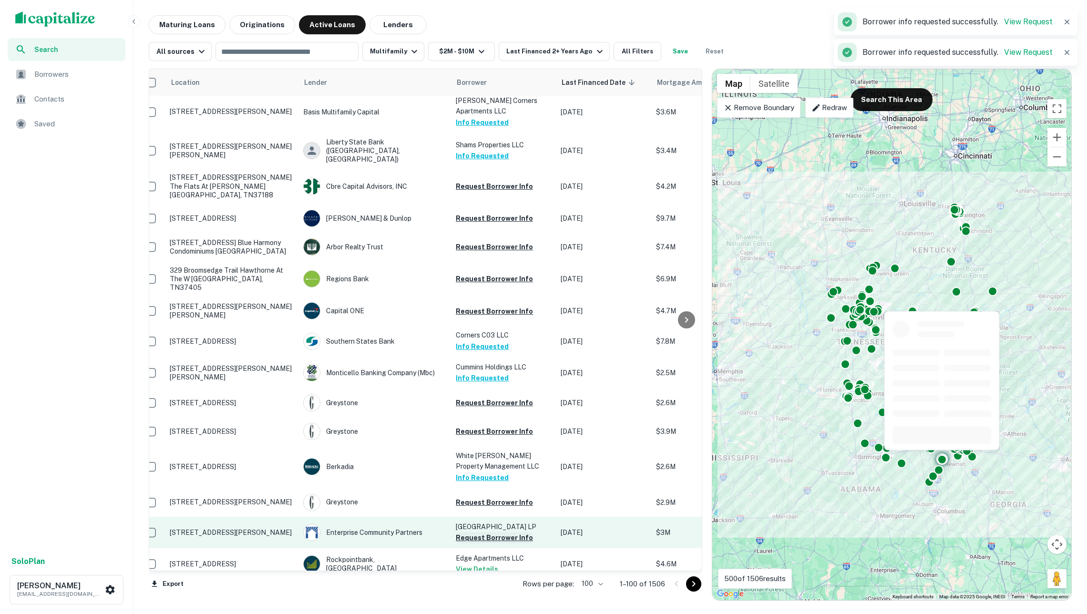
scroll to position [1593, 12]
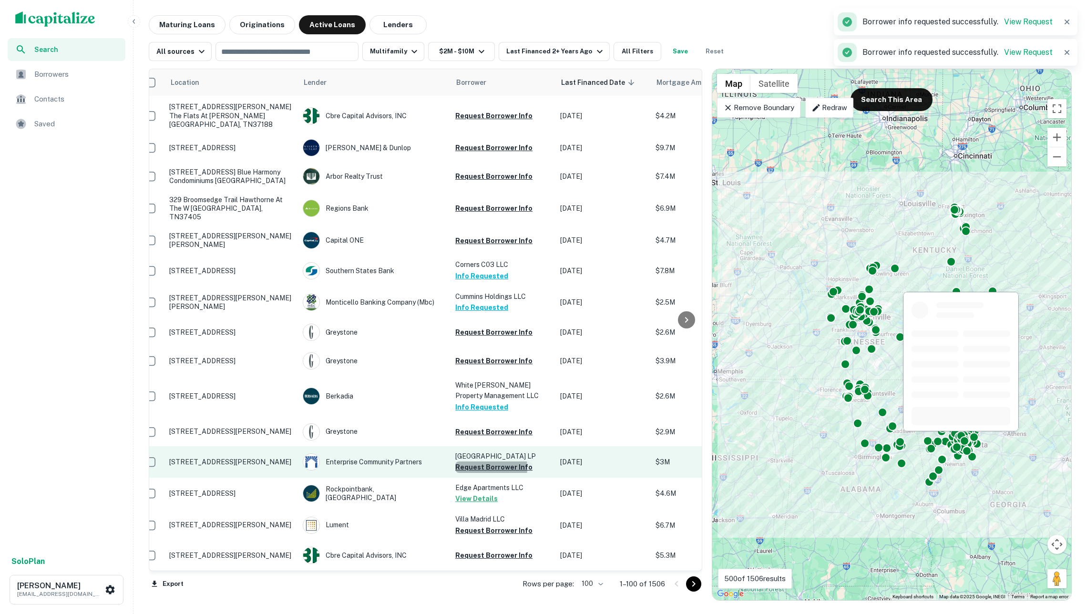
click at [482, 461] on button "Request Borrower Info" at bounding box center [493, 466] width 77 height 11
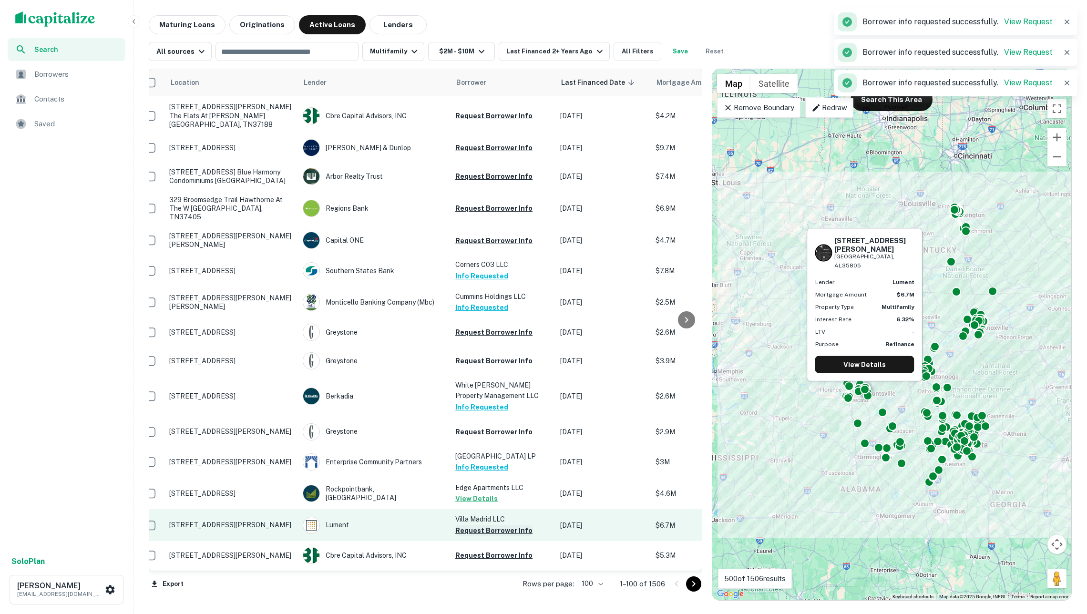
click at [490, 525] on button "Request Borrower Info" at bounding box center [493, 530] width 77 height 11
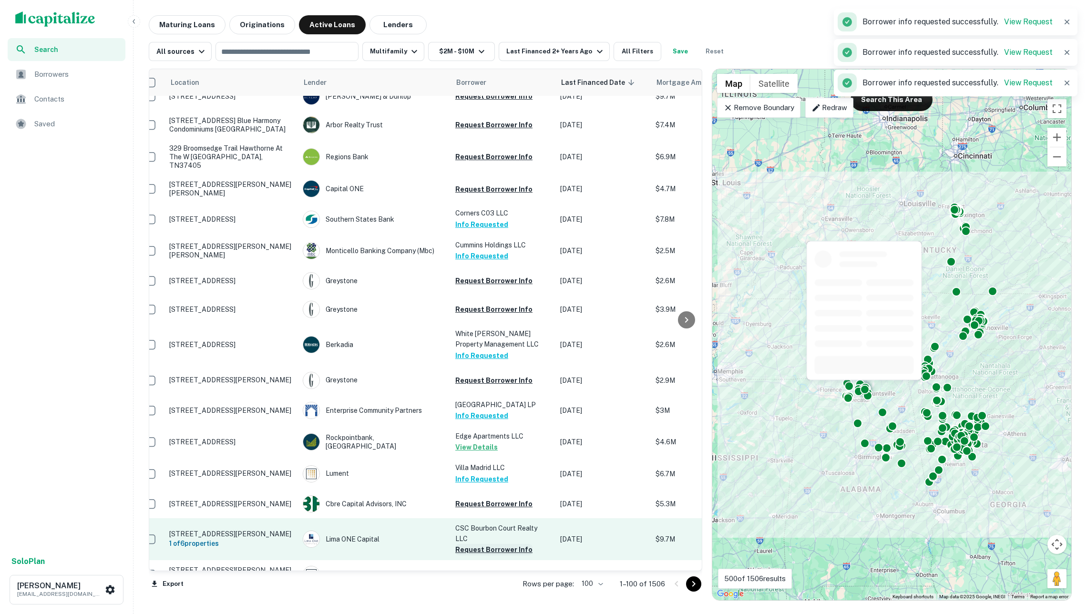
scroll to position [1698, 12]
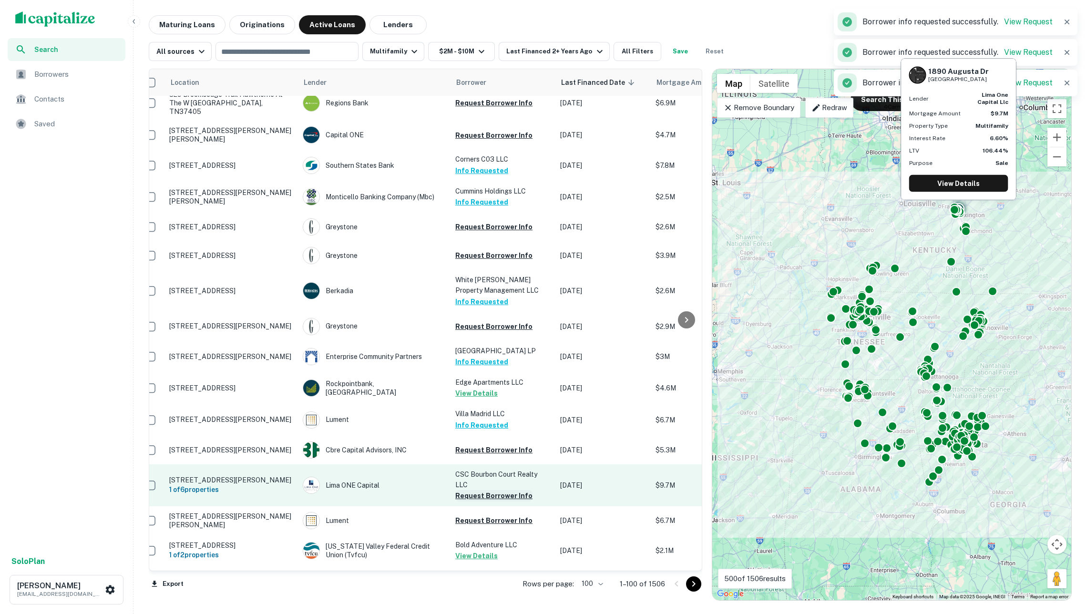
click at [479, 490] on button "Request Borrower Info" at bounding box center [493, 495] width 77 height 11
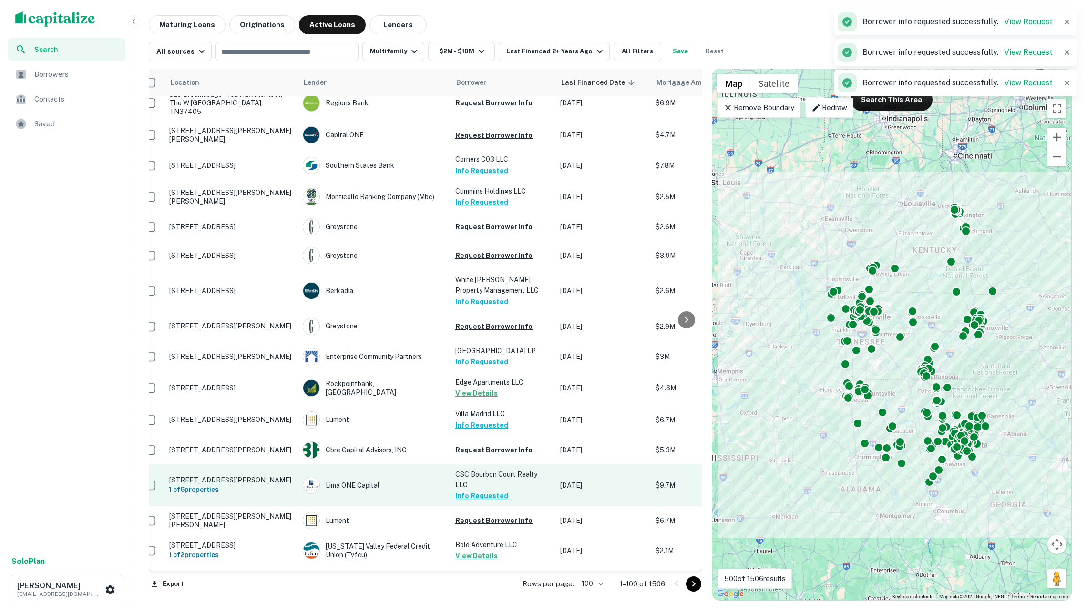
scroll to position [1833, 12]
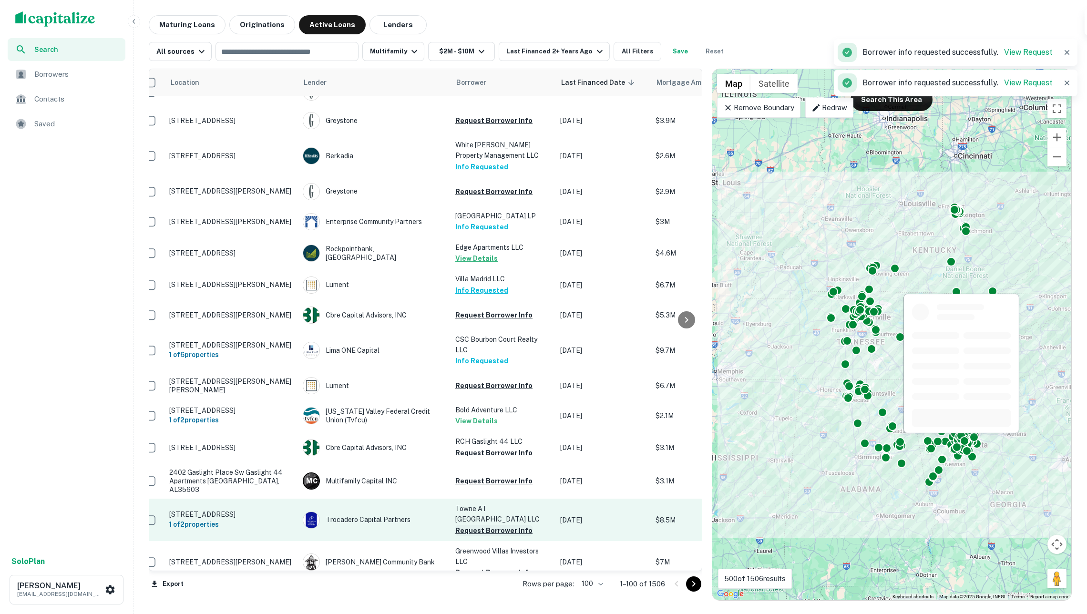
click at [481, 525] on button "Request Borrower Info" at bounding box center [493, 530] width 77 height 11
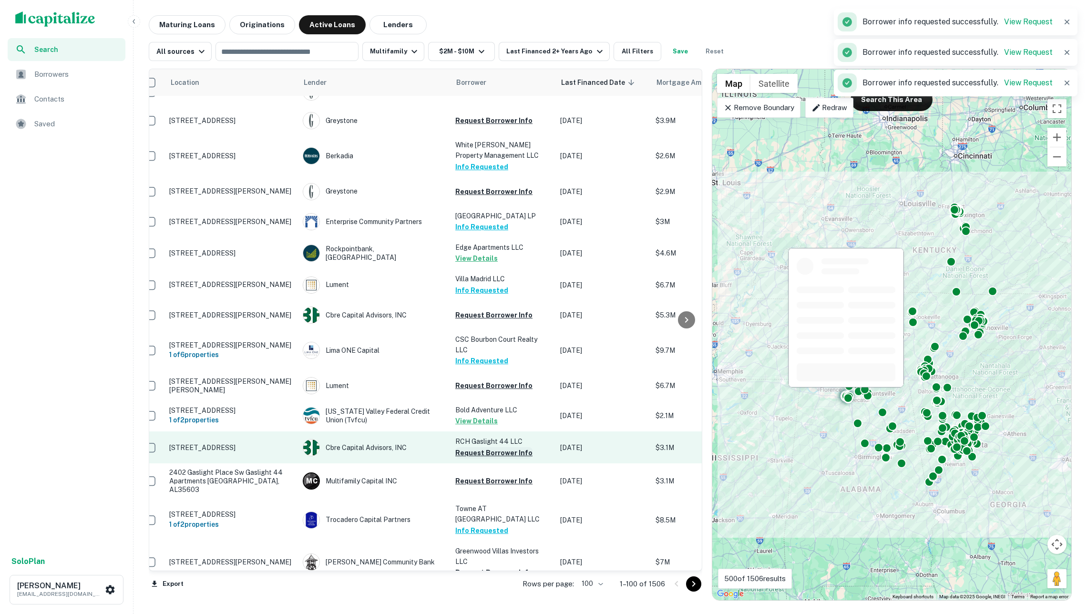
click at [485, 447] on button "Request Borrower Info" at bounding box center [493, 452] width 77 height 11
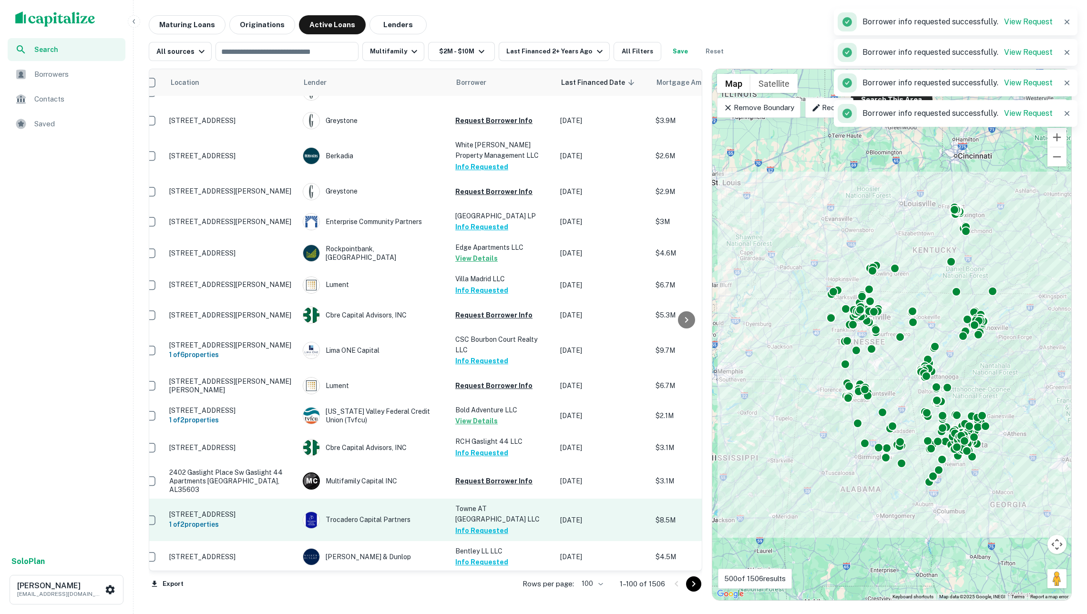
scroll to position [1990, 13]
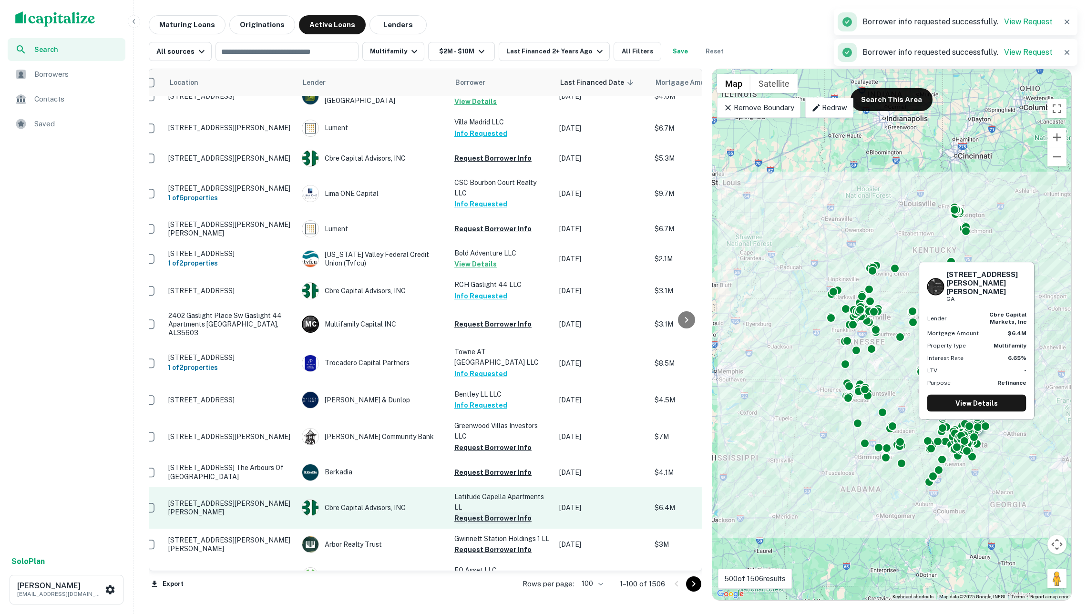
click at [475, 512] on button "Request Borrower Info" at bounding box center [492, 517] width 77 height 11
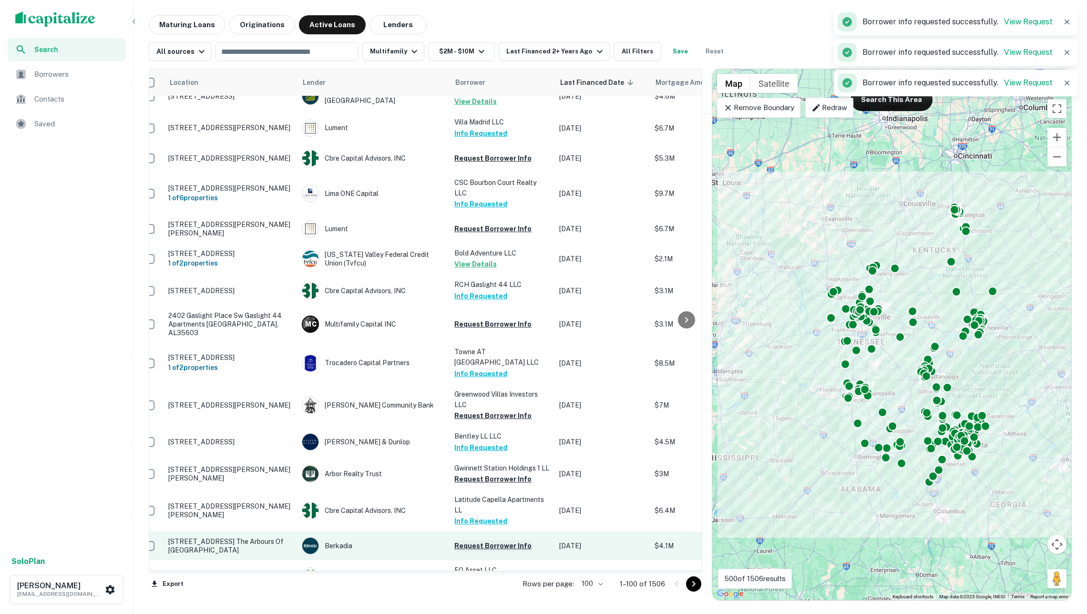
click at [489, 540] on button "Request Borrower Info" at bounding box center [492, 545] width 77 height 11
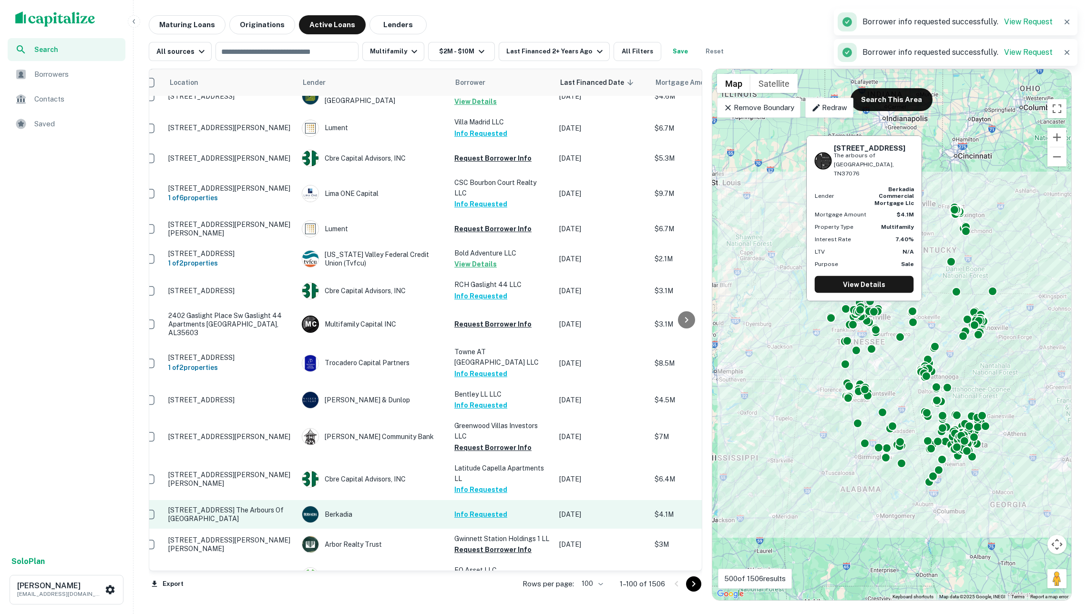
scroll to position [1997, 13]
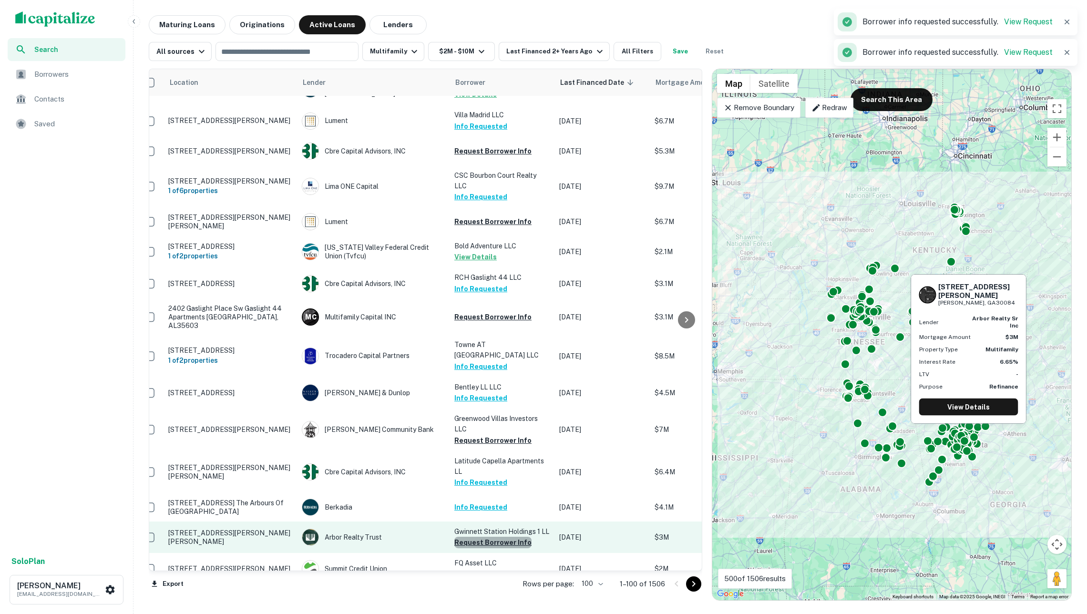
click at [502, 537] on button "Request Borrower Info" at bounding box center [492, 542] width 77 height 11
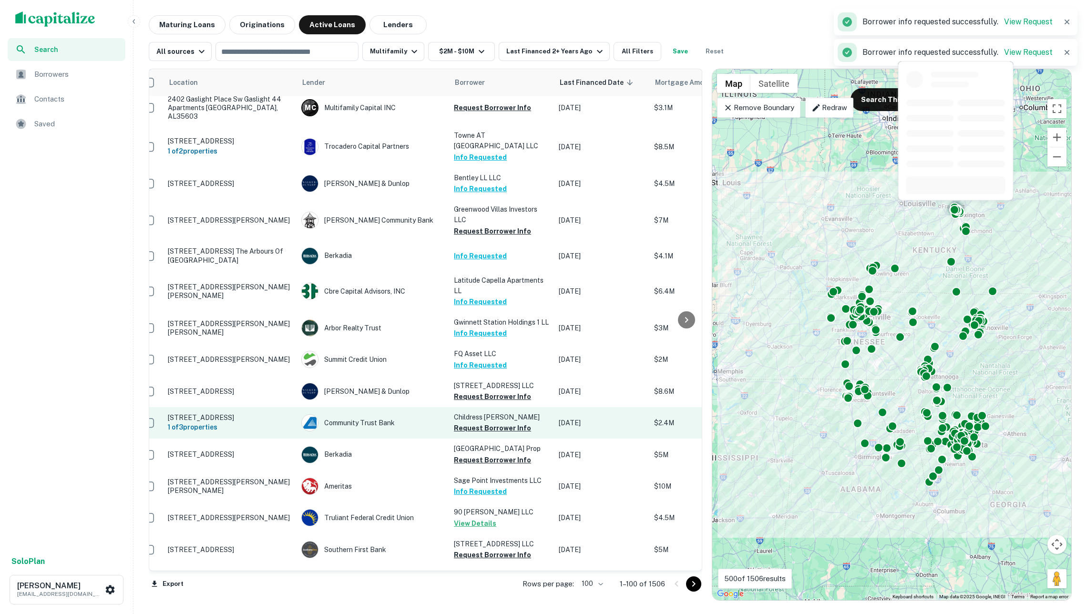
scroll to position [2209, 14]
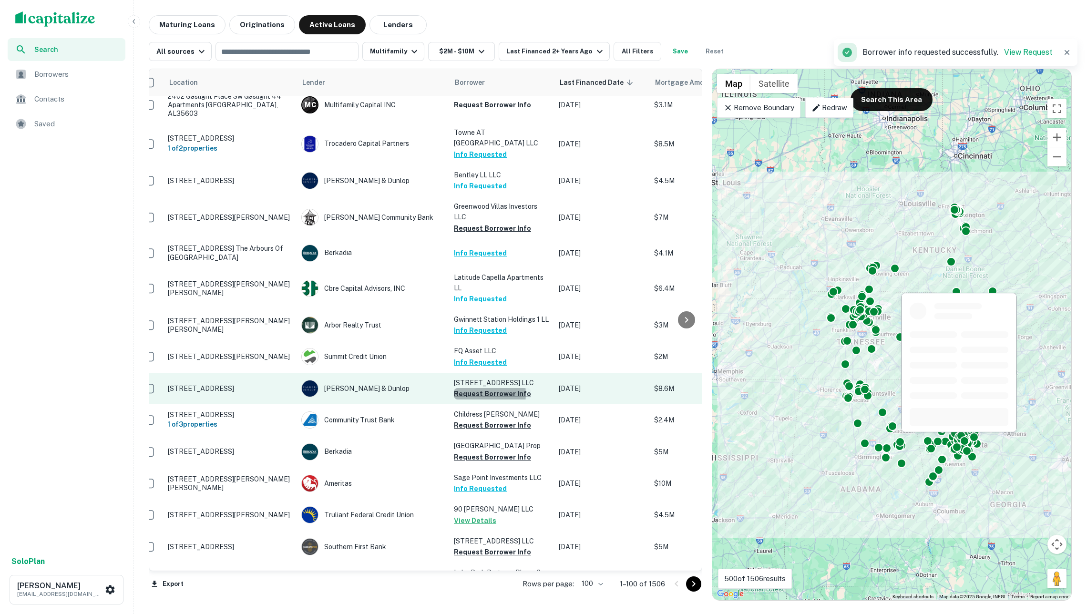
click at [474, 388] on button "Request Borrower Info" at bounding box center [492, 393] width 77 height 11
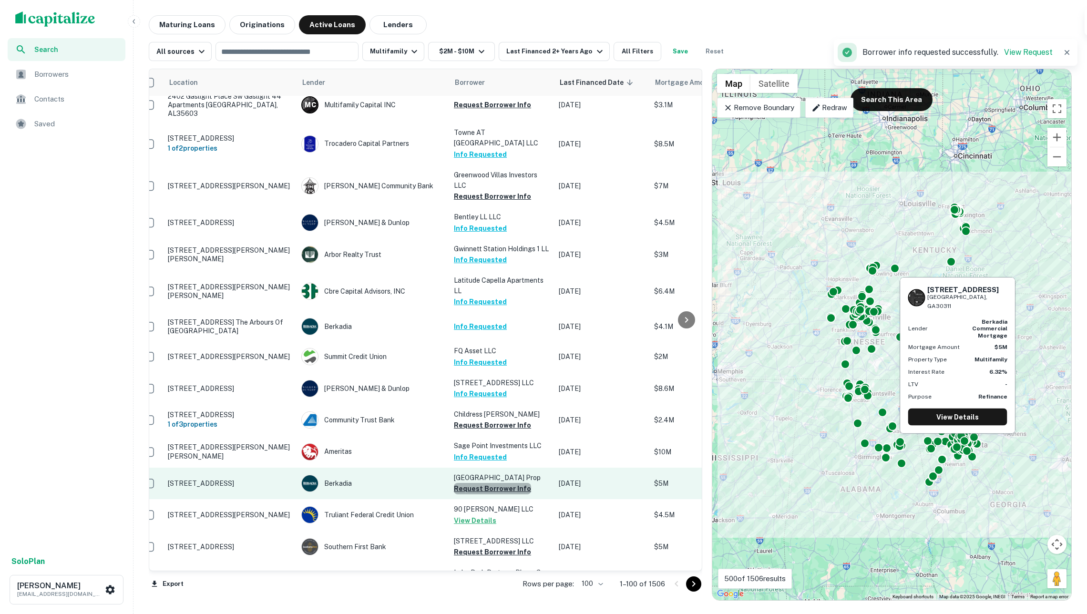
click at [497, 483] on button "Request Borrower Info" at bounding box center [492, 488] width 77 height 11
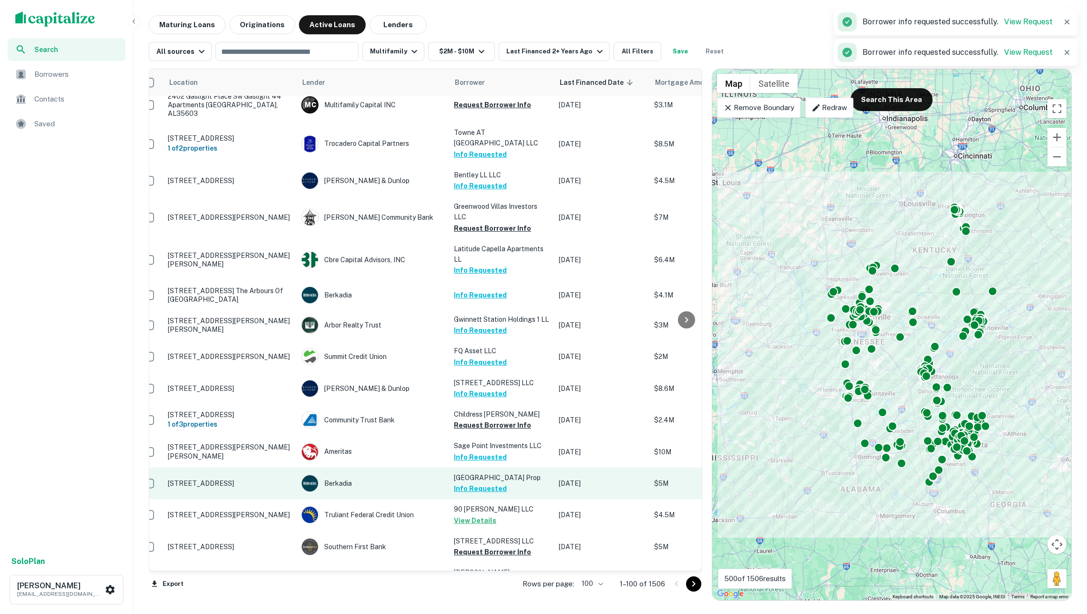
scroll to position [2301, 14]
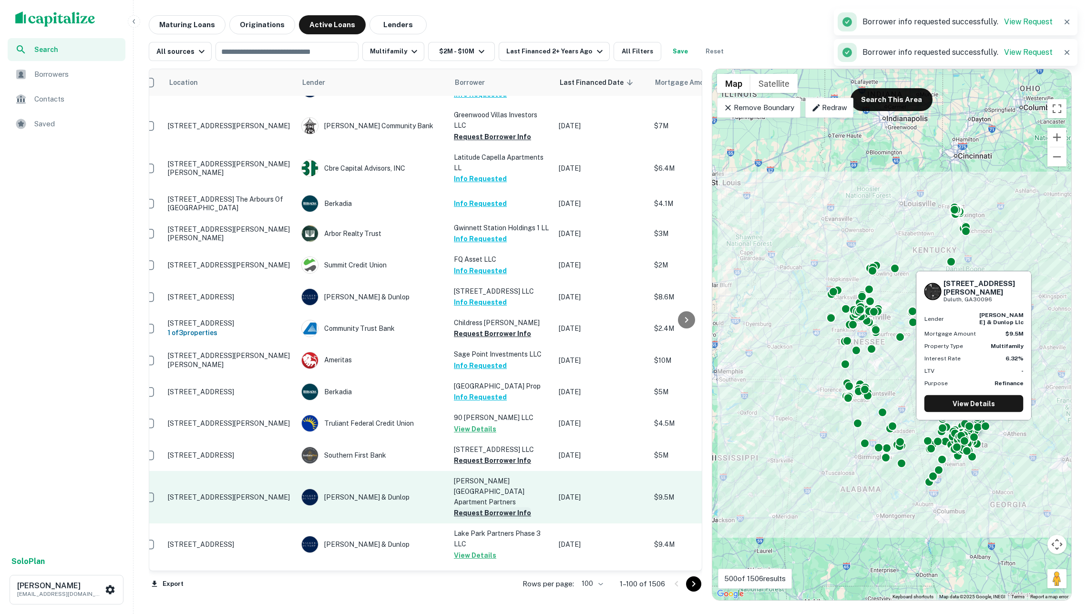
click at [492, 507] on button "Request Borrower Info" at bounding box center [492, 512] width 77 height 11
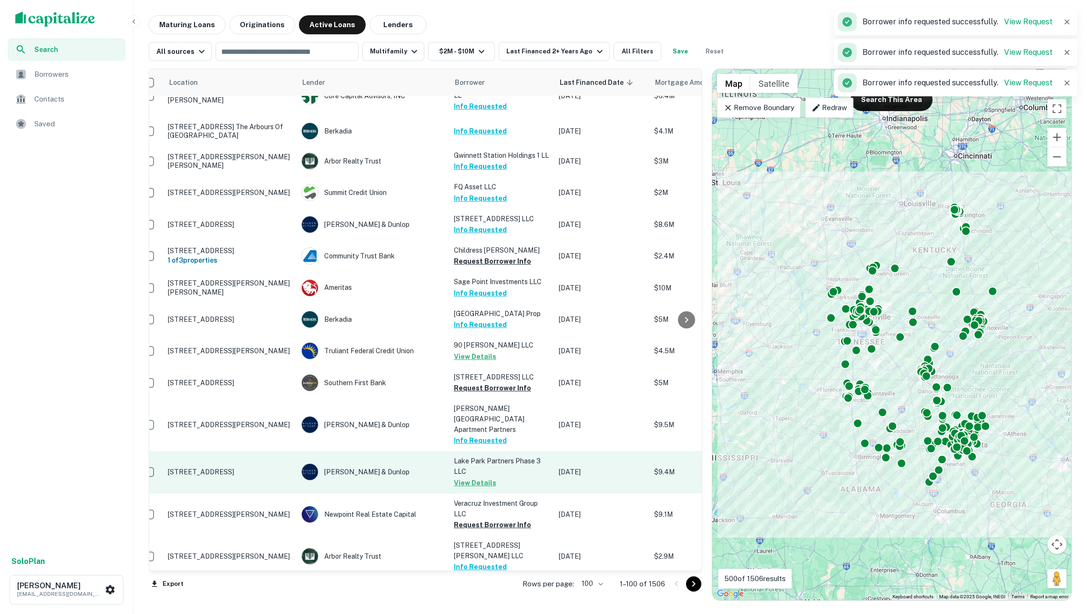
scroll to position [2380, 14]
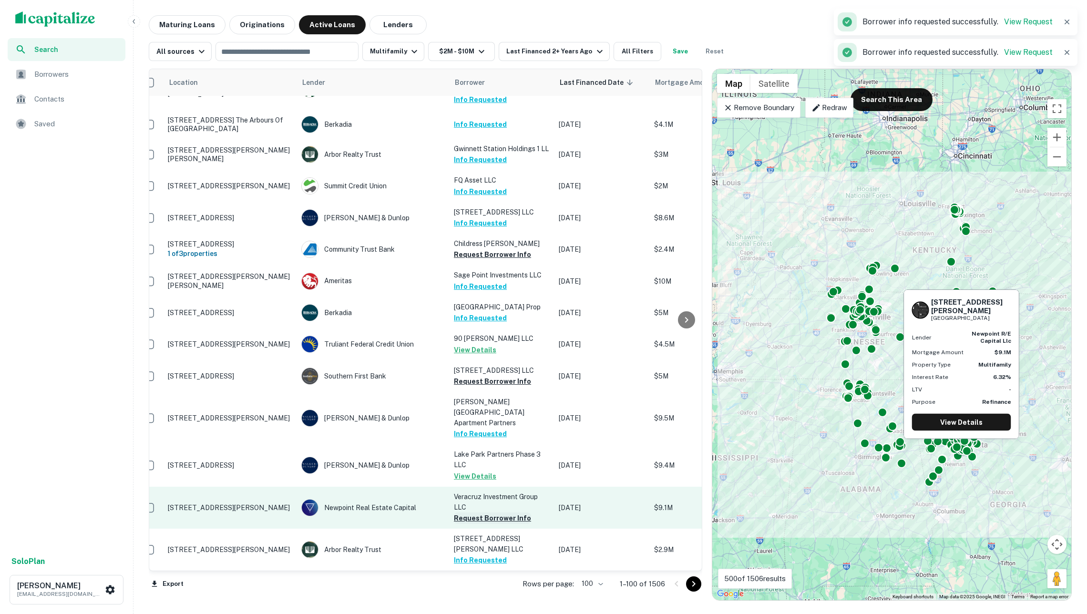
click at [487, 512] on button "Request Borrower Info" at bounding box center [492, 517] width 77 height 11
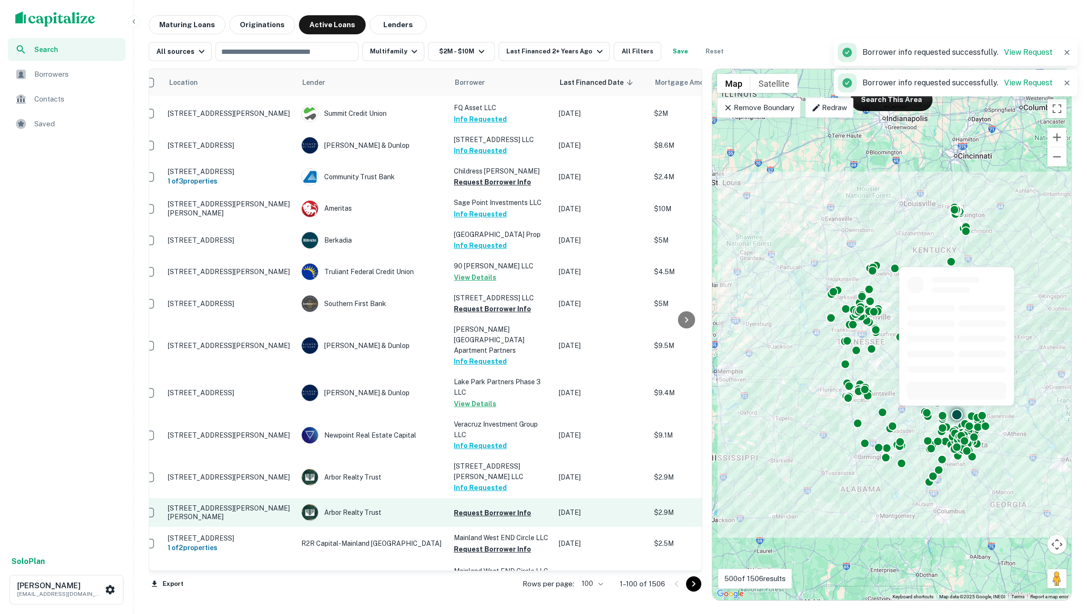
scroll to position [2453, 14]
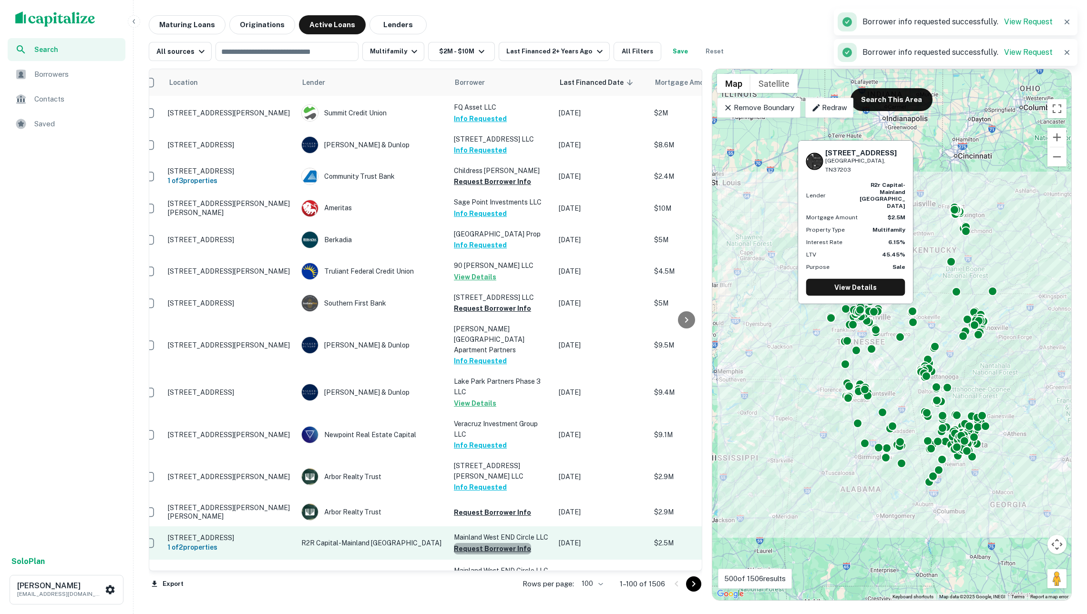
click at [500, 543] on button "Request Borrower Info" at bounding box center [492, 548] width 77 height 11
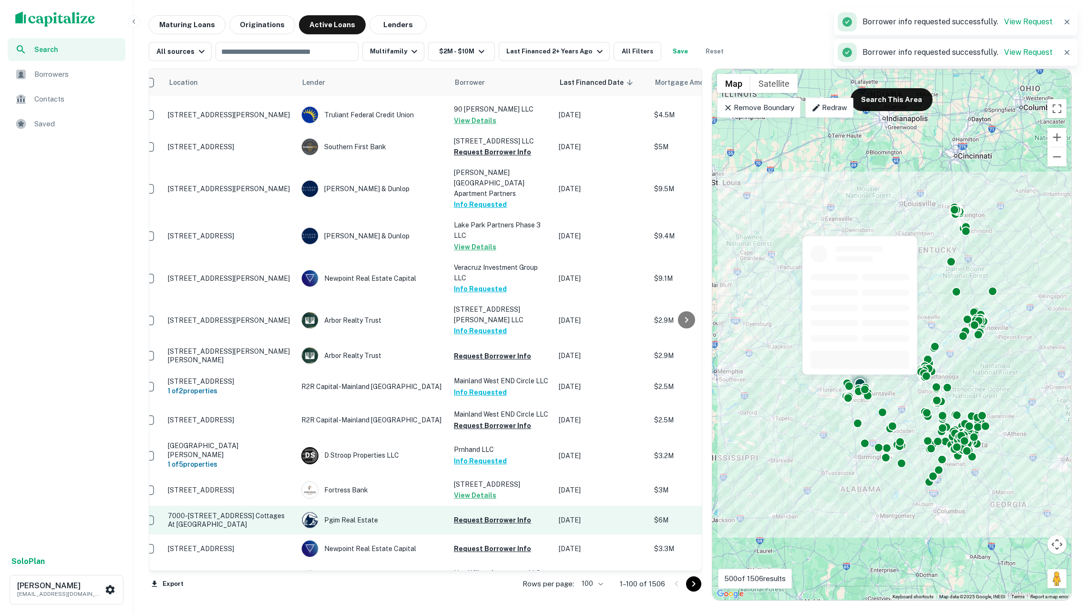
scroll to position [2614, 14]
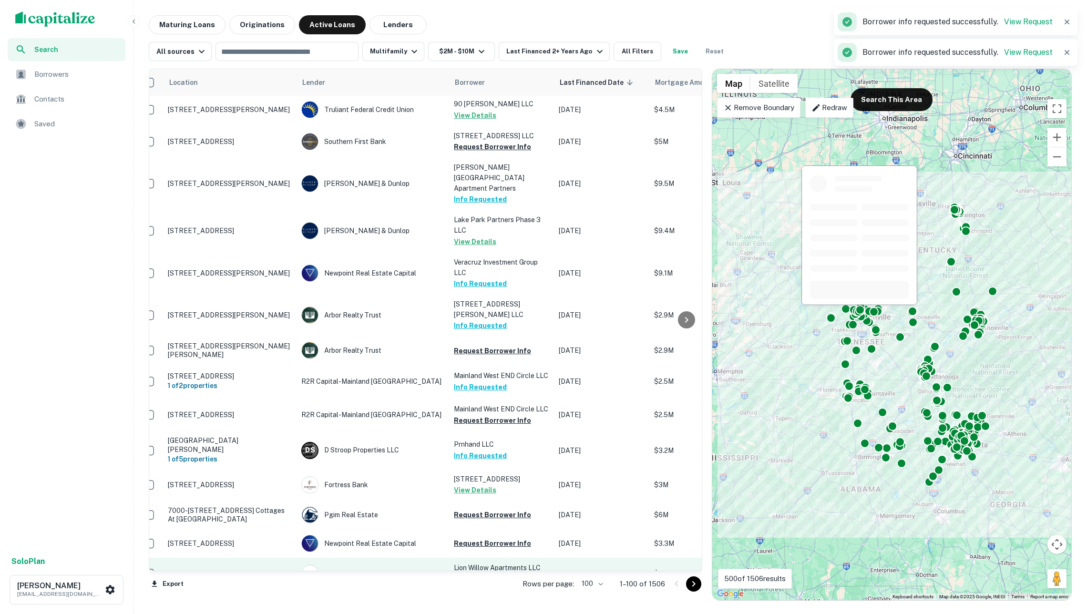
click at [494, 573] on button "Request Borrower Info" at bounding box center [492, 578] width 77 height 11
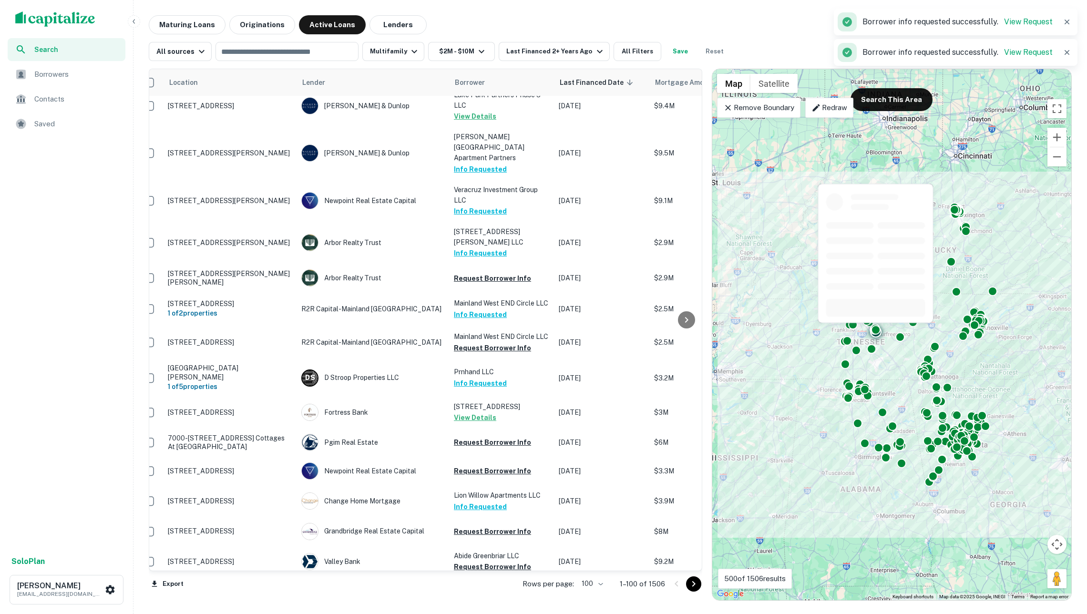
scroll to position [2718, 14]
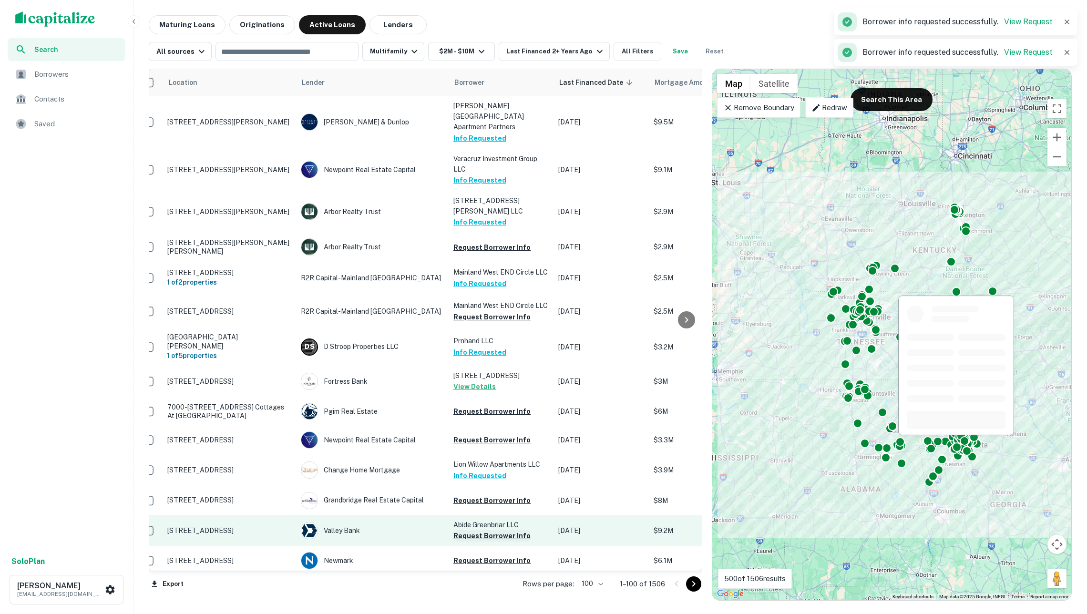
click at [478, 530] on button "Request Borrower Info" at bounding box center [491, 535] width 77 height 11
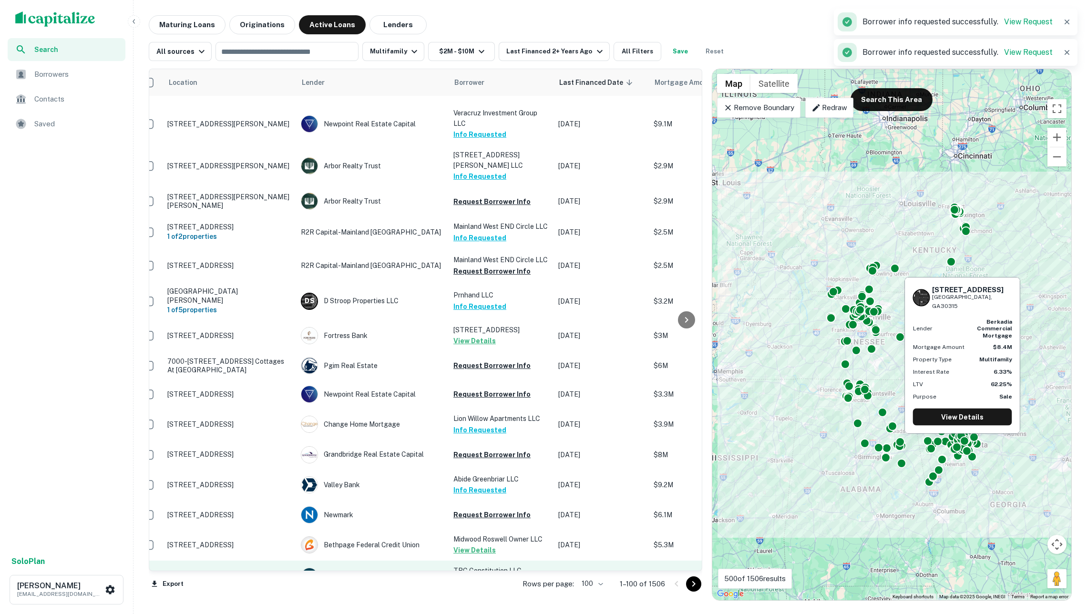
scroll to position [0, 0]
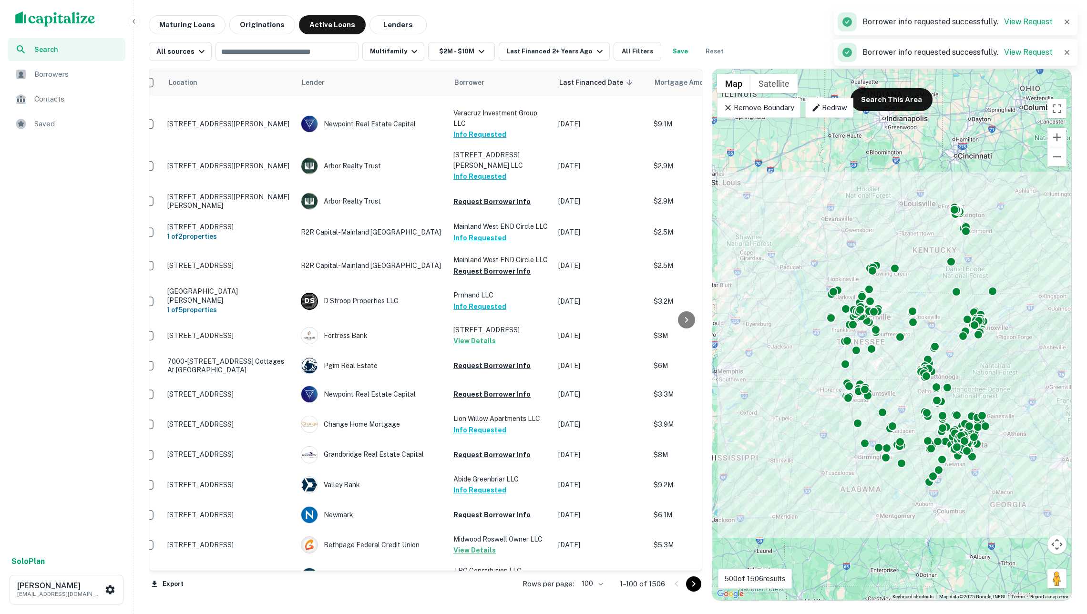
click at [688, 582] on icon "Go to next page" at bounding box center [693, 583] width 11 height 11
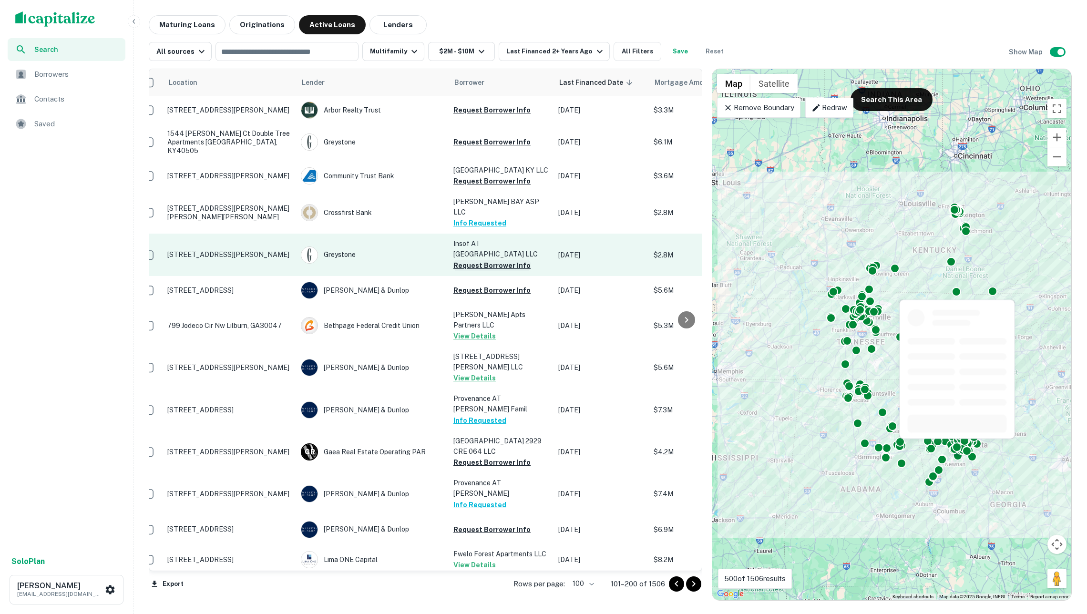
scroll to position [0, 14]
click at [485, 260] on button "Request Borrower Info" at bounding box center [491, 265] width 77 height 11
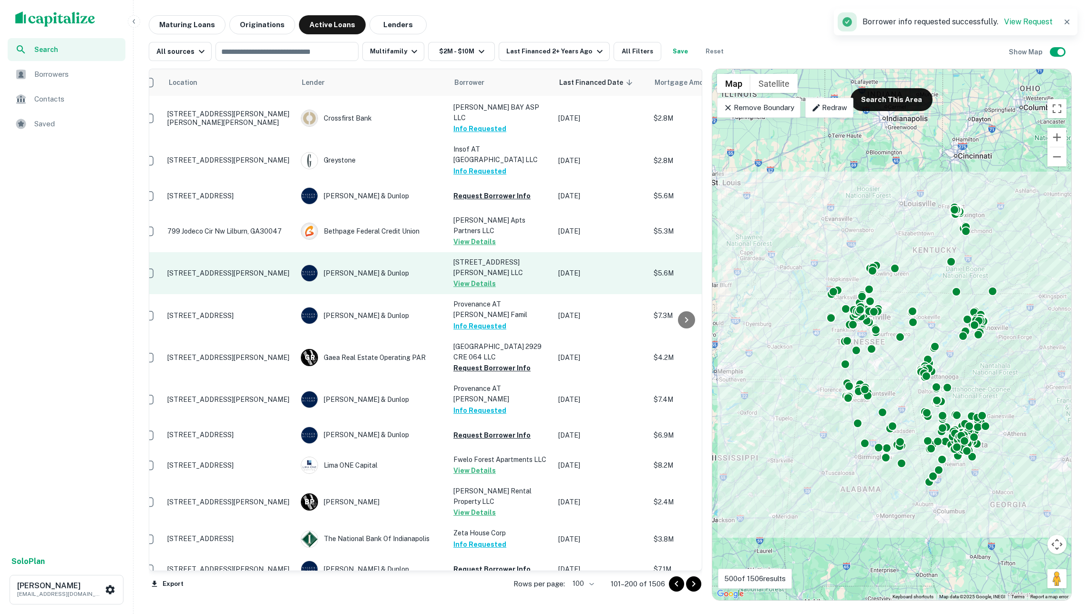
scroll to position [180, 16]
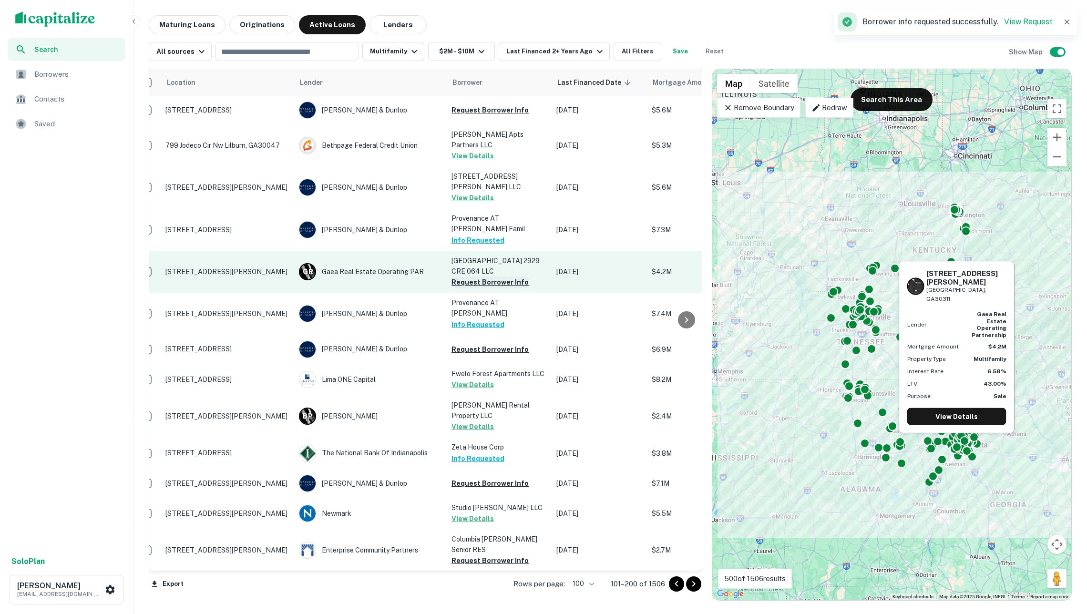
click at [479, 276] on button "Request Borrower Info" at bounding box center [489, 281] width 77 height 11
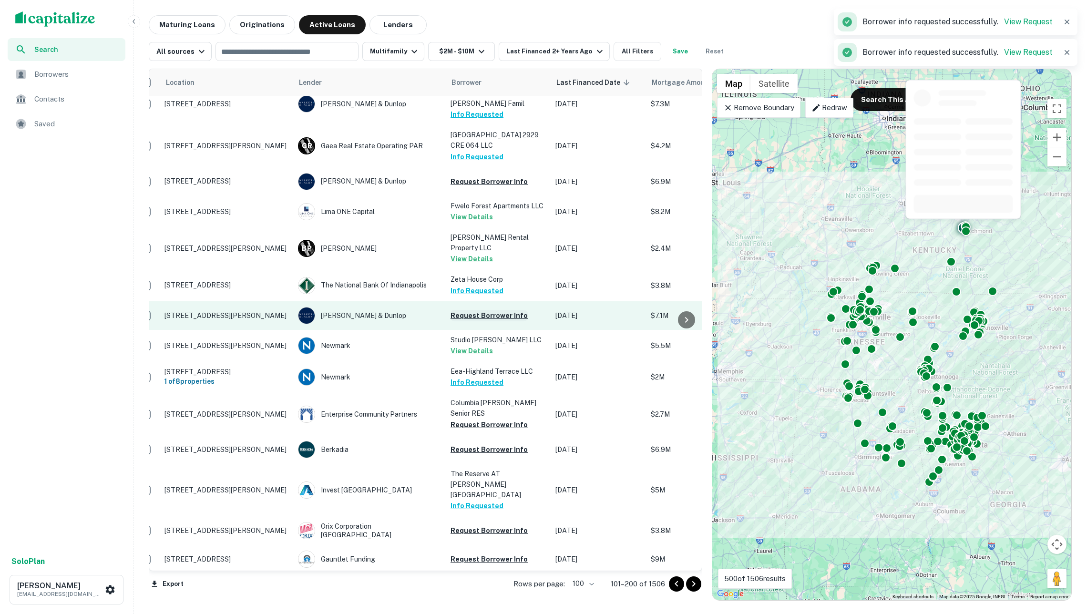
scroll to position [349, 18]
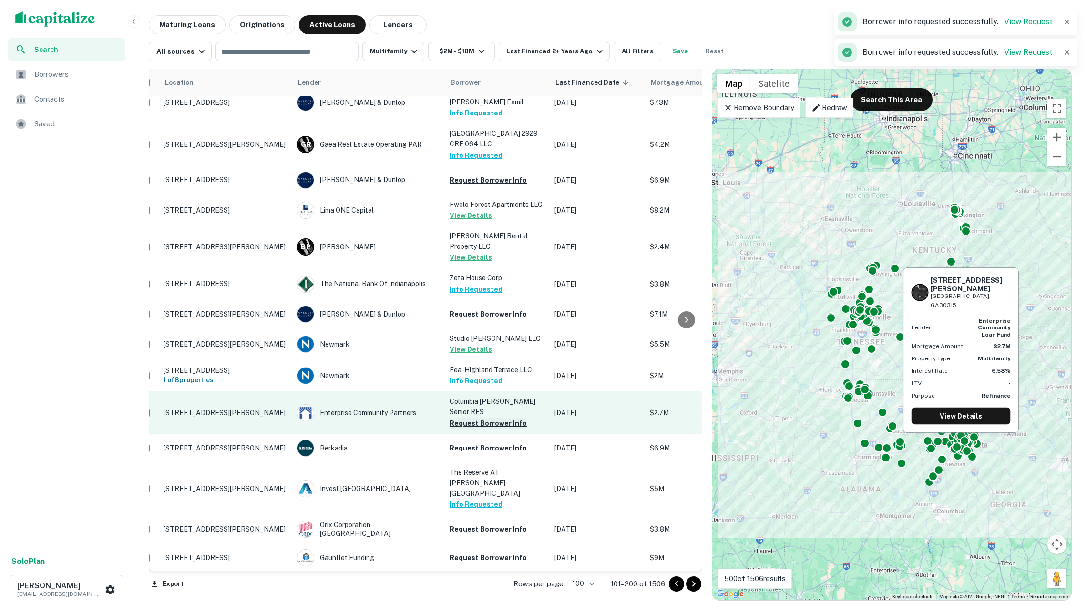
click at [481, 418] on button "Request Borrower Info" at bounding box center [488, 423] width 77 height 11
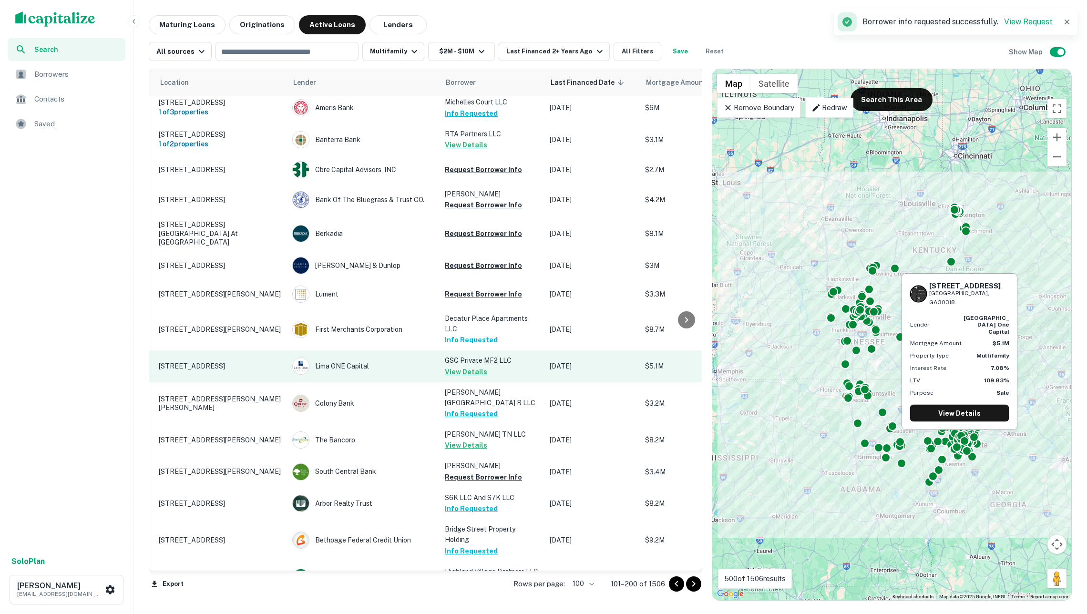
scroll to position [829, 27]
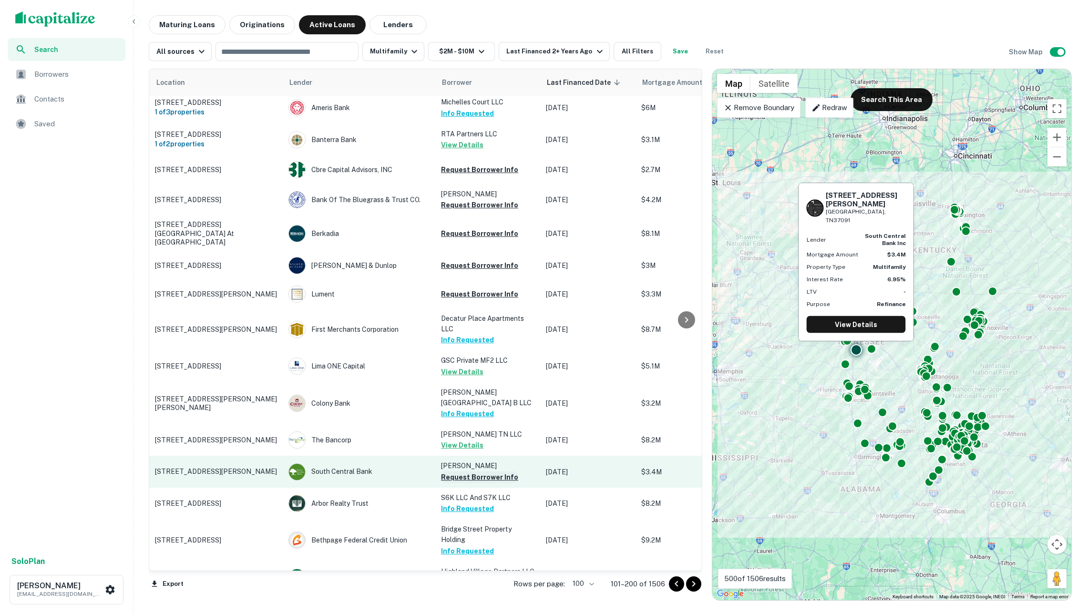
click at [473, 471] on button "Request Borrower Info" at bounding box center [479, 476] width 77 height 11
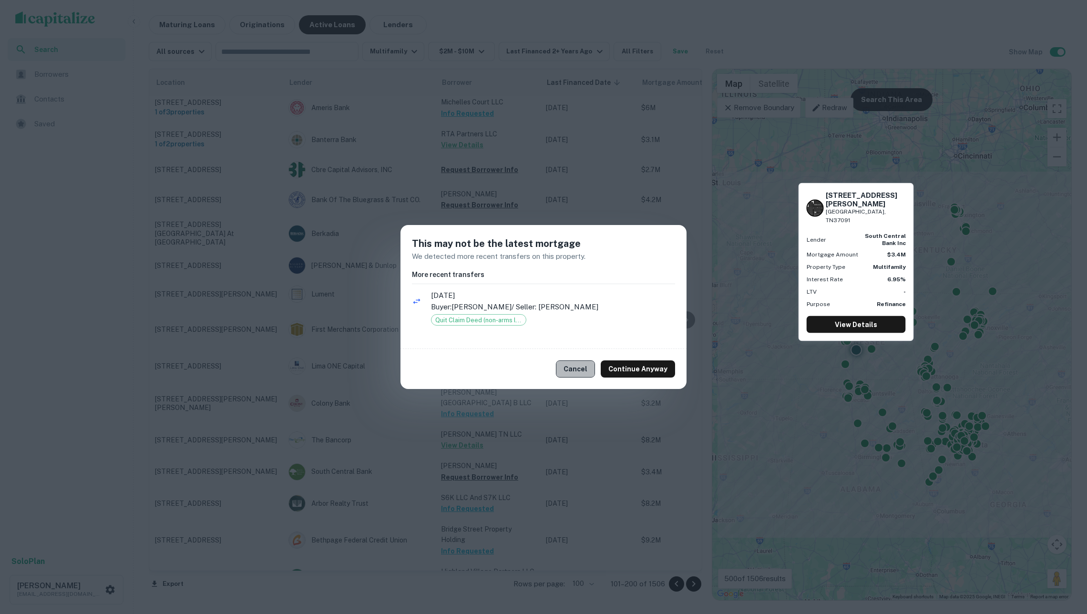
click at [582, 376] on button "Cancel" at bounding box center [575, 368] width 39 height 17
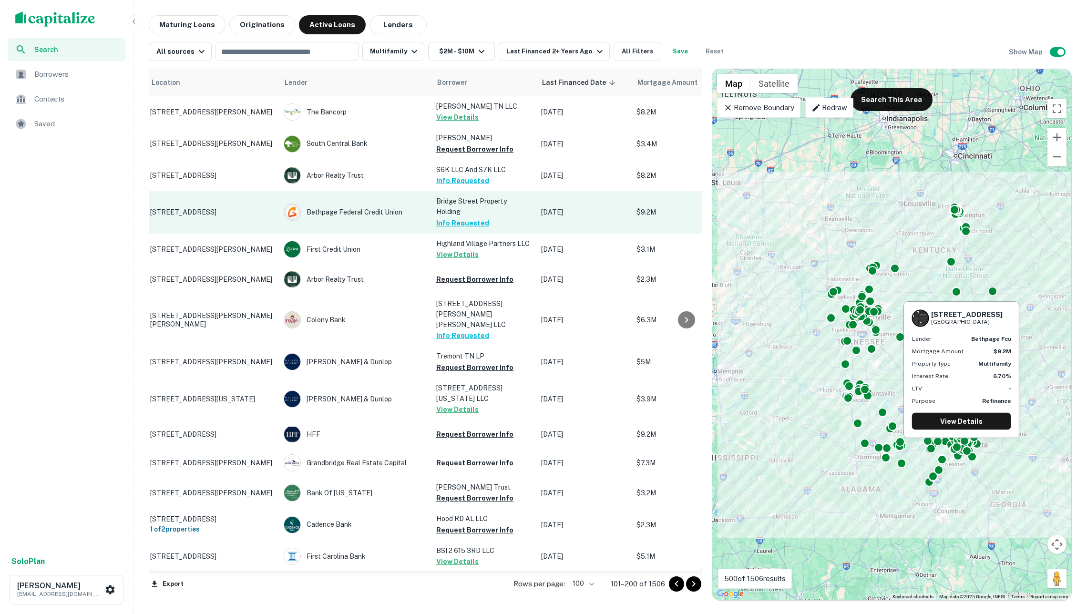
scroll to position [1204, 32]
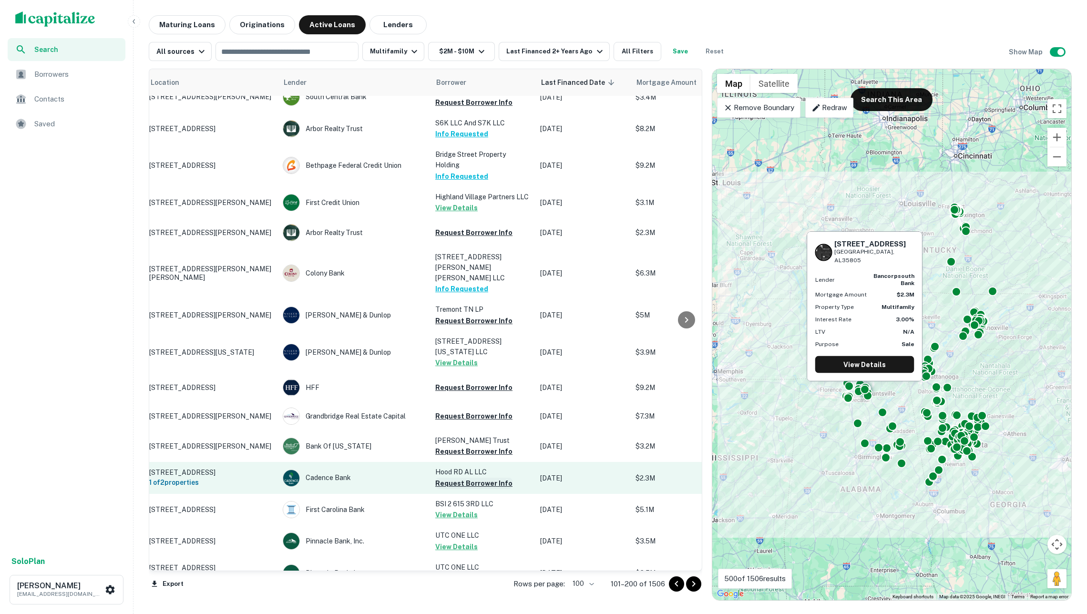
click at [460, 478] on button "Request Borrower Info" at bounding box center [473, 483] width 77 height 11
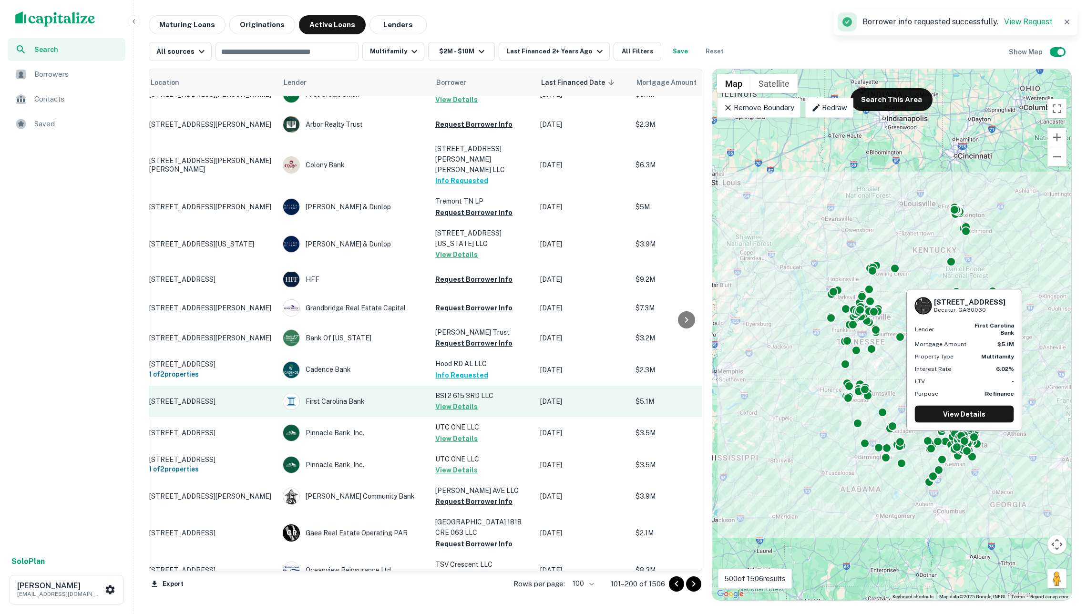
scroll to position [1316, 32]
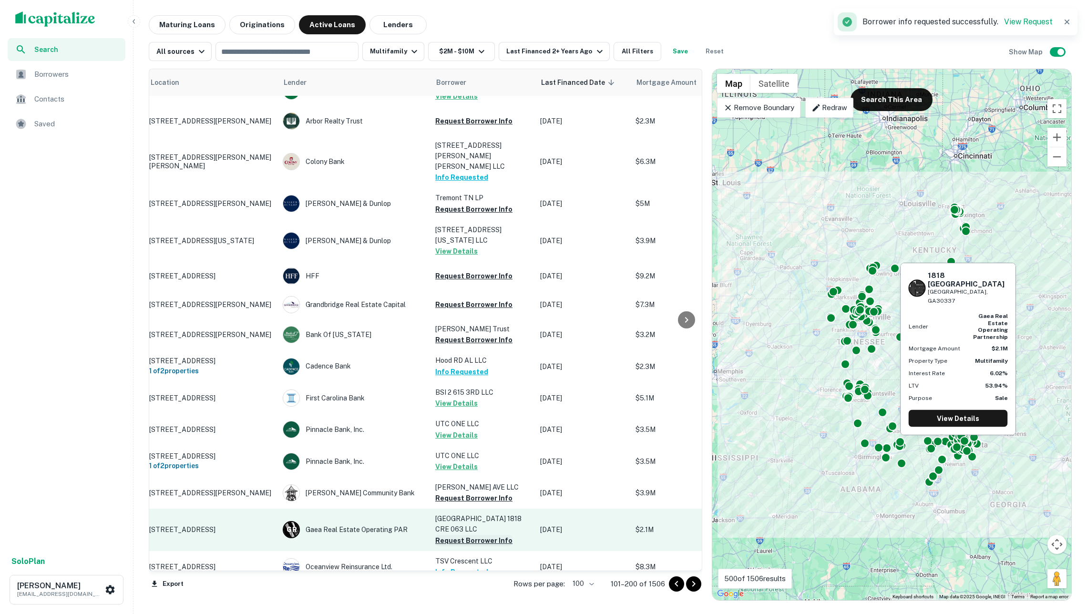
click at [477, 535] on button "Request Borrower Info" at bounding box center [473, 540] width 77 height 11
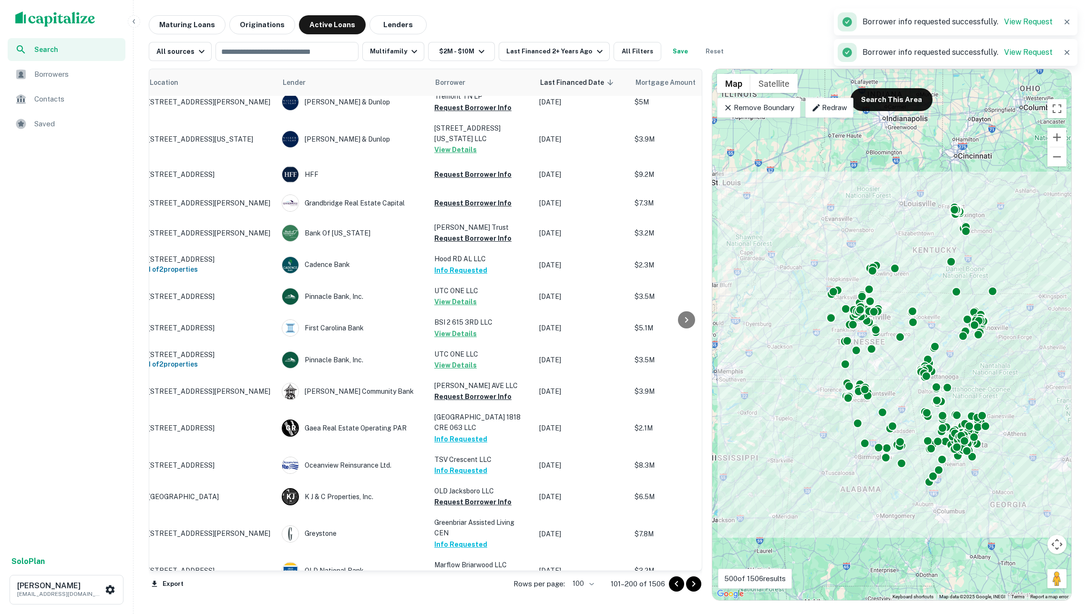
scroll to position [1532, 34]
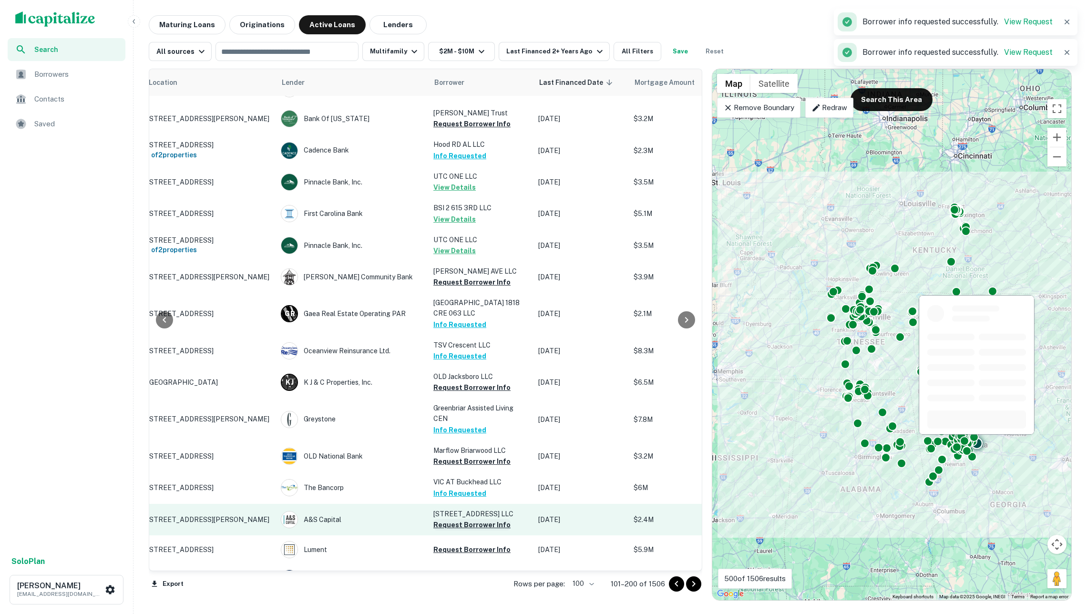
click at [470, 519] on button "Request Borrower Info" at bounding box center [471, 524] width 77 height 11
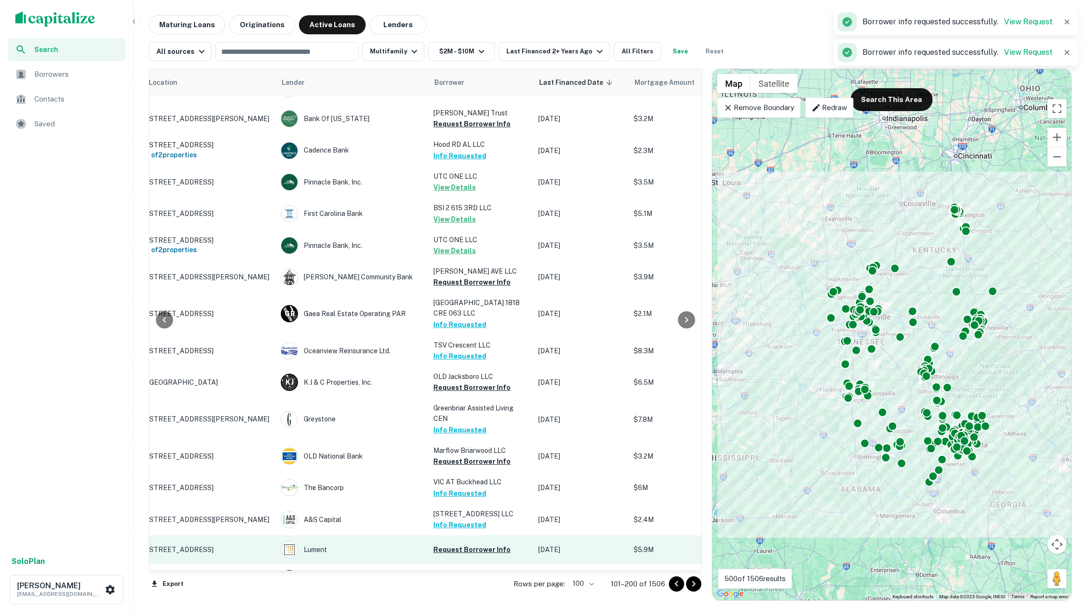
scroll to position [1688, 37]
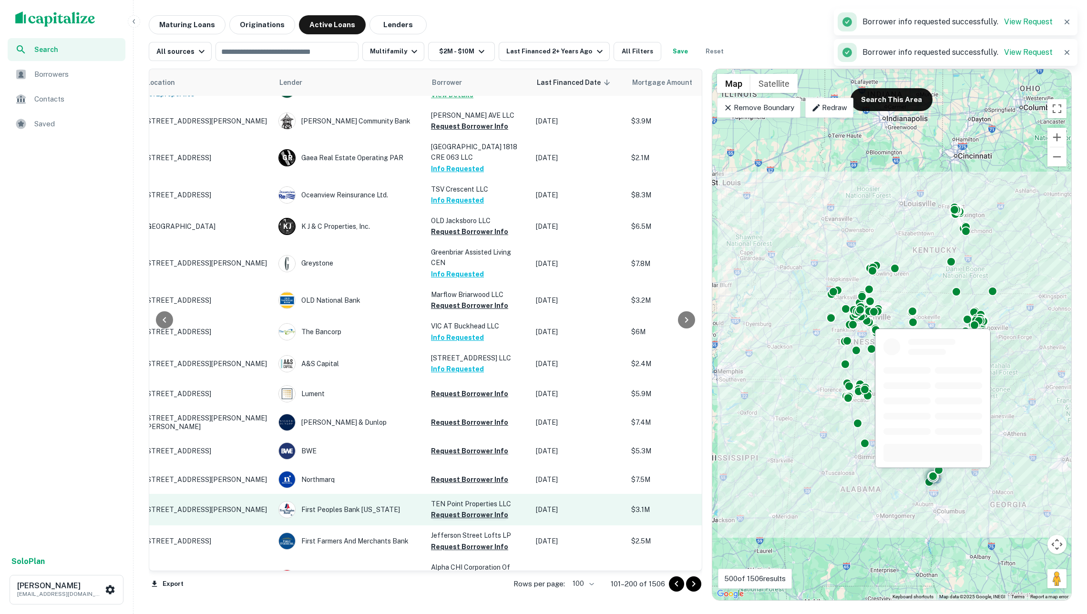
click at [470, 509] on button "Request Borrower Info" at bounding box center [469, 514] width 77 height 11
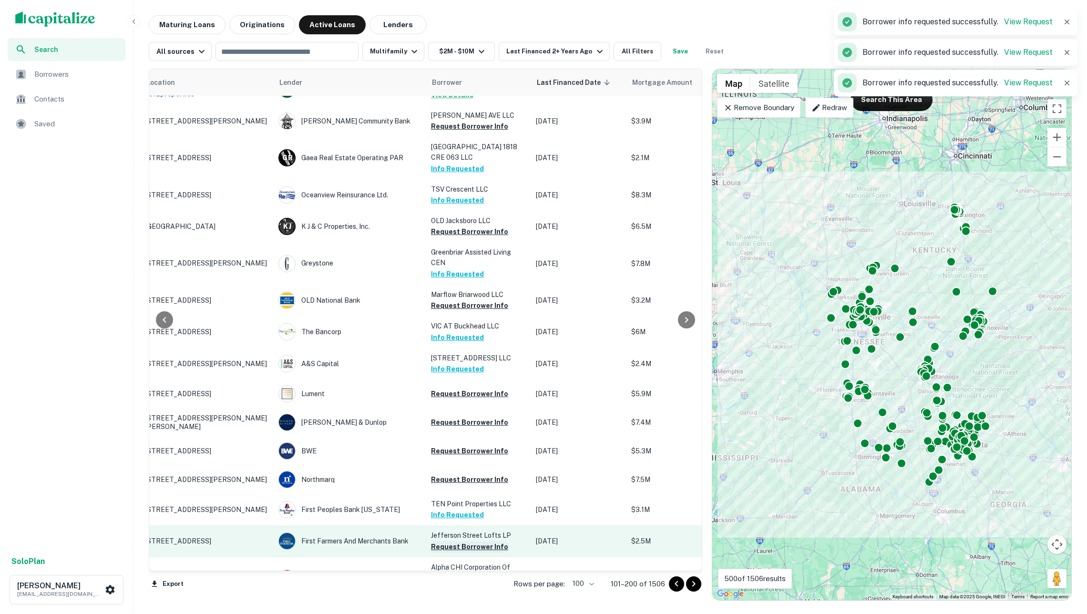
click at [473, 541] on button "Request Borrower Info" at bounding box center [469, 546] width 77 height 11
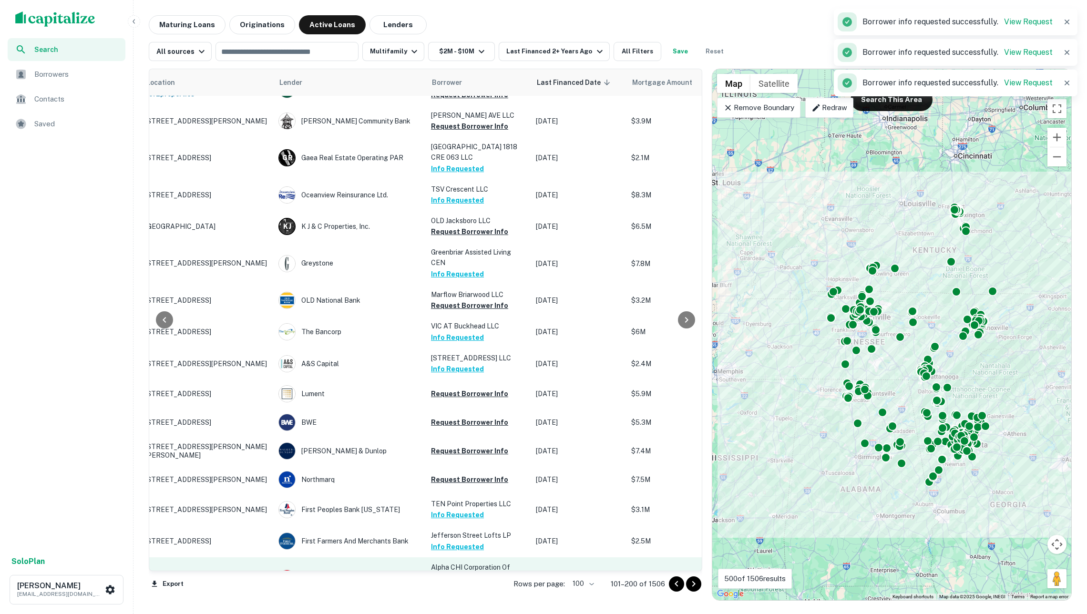
click at [476, 583] on button "Request Borrower Info" at bounding box center [469, 588] width 77 height 11
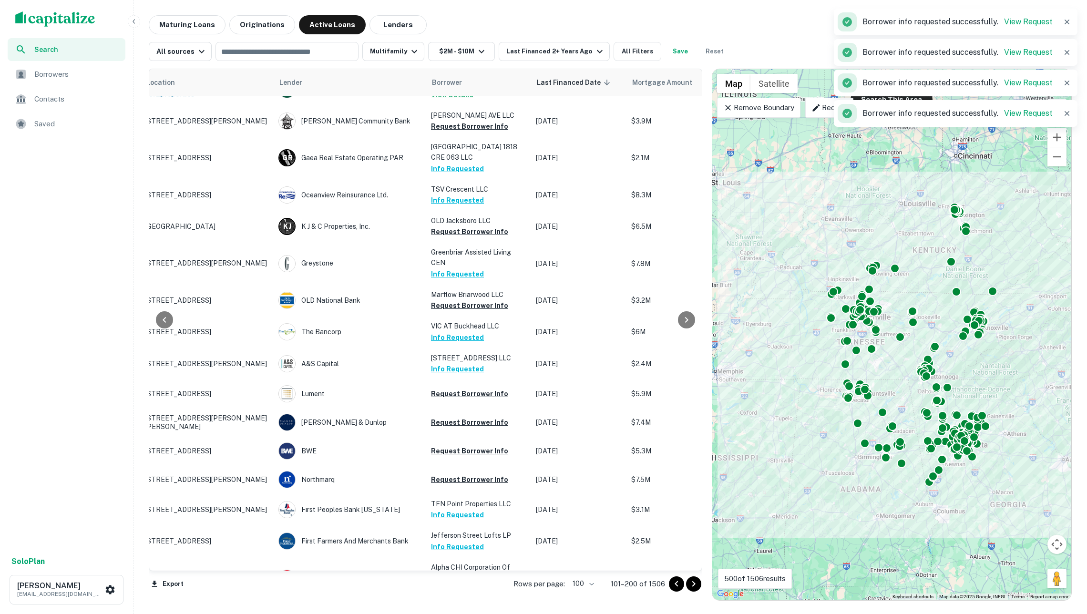
click at [479, 614] on button "Request Borrower Info" at bounding box center [469, 619] width 77 height 11
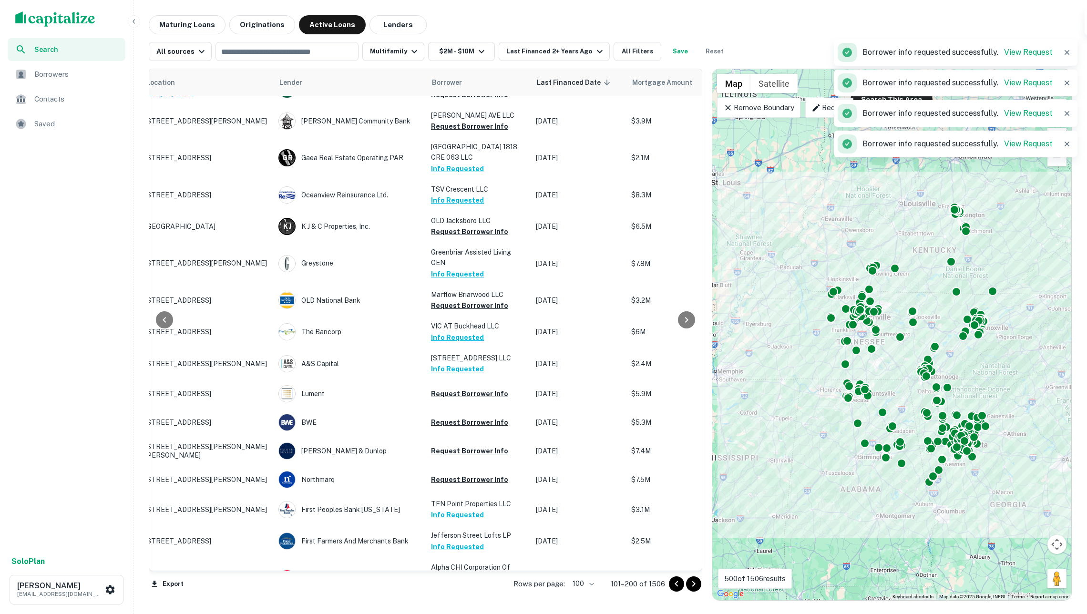
scroll to position [1821, 38]
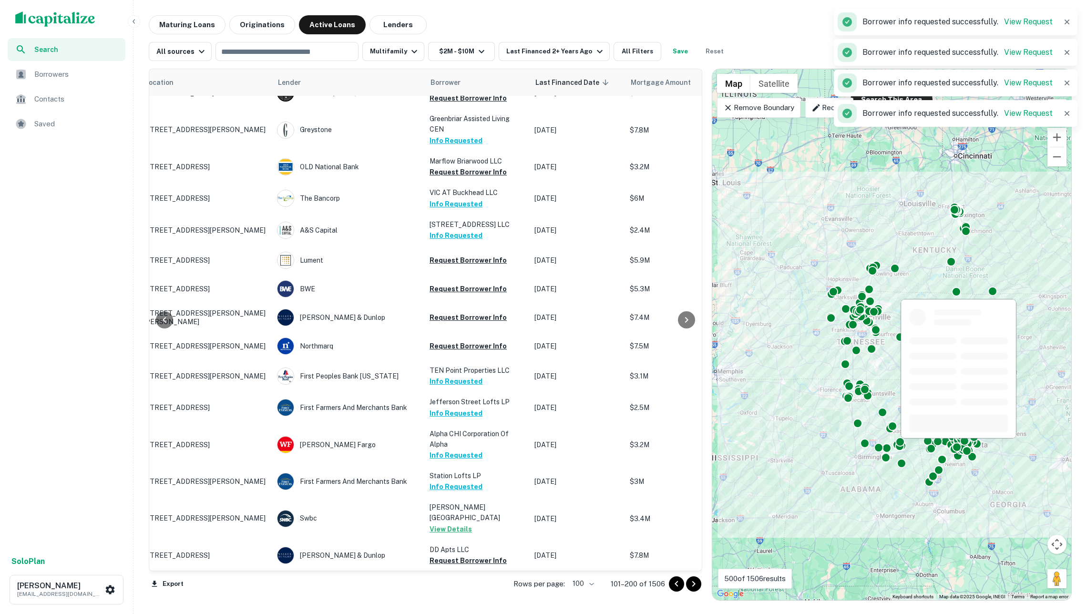
click at [467, 587] on button "Request Borrower Info" at bounding box center [468, 592] width 77 height 11
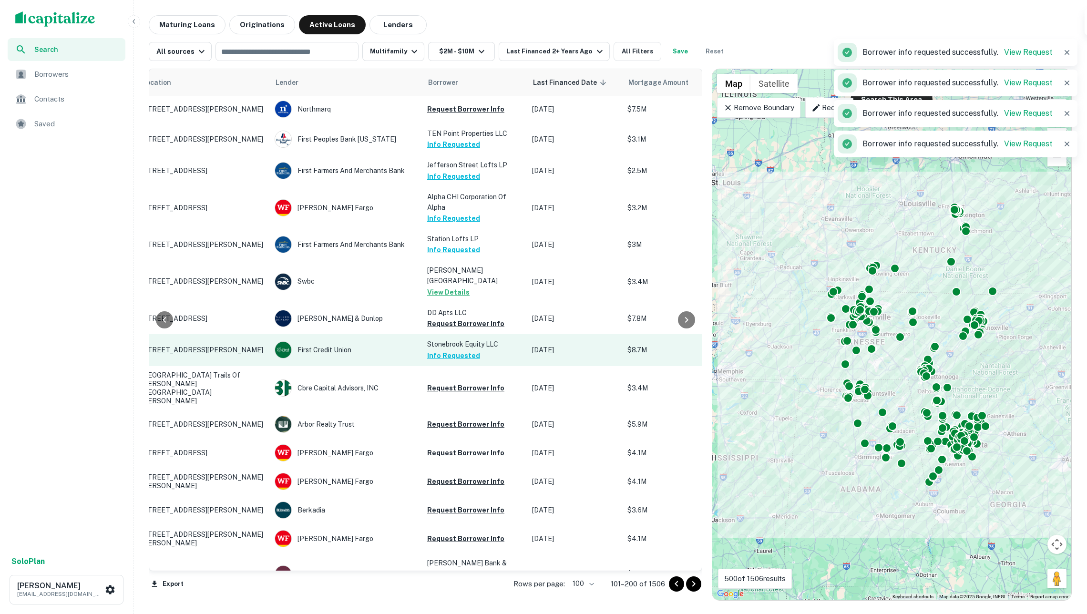
scroll to position [2060, 41]
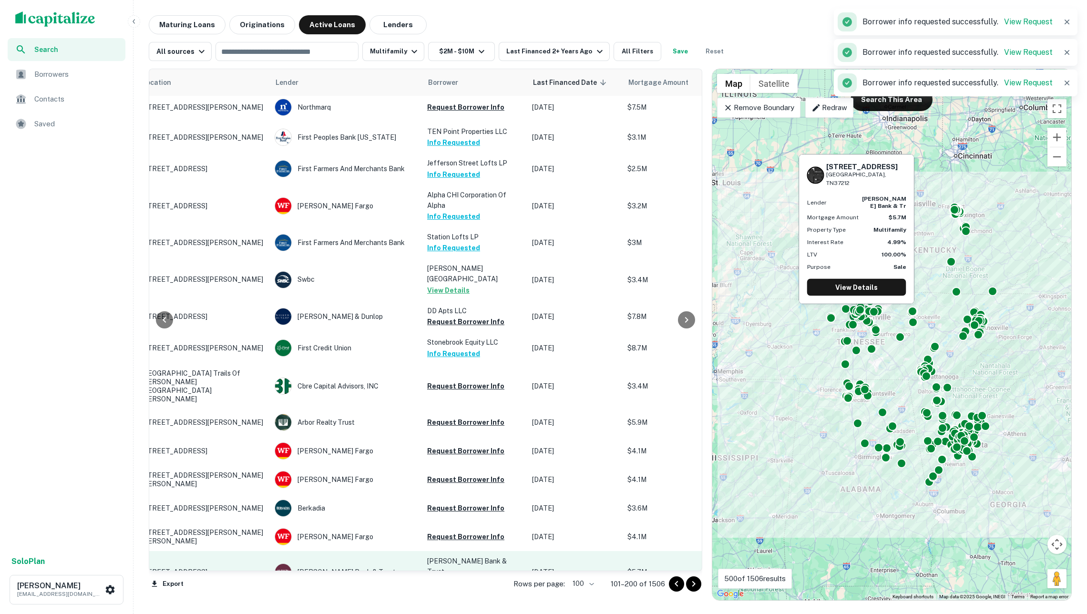
click at [459, 577] on button "Request Borrower Info" at bounding box center [465, 582] width 77 height 11
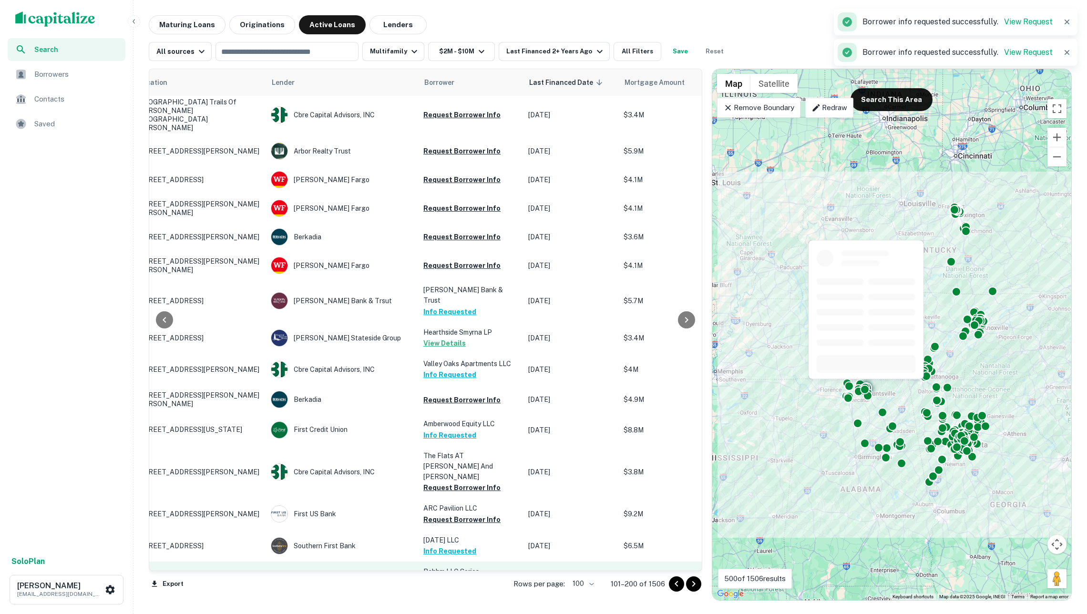
scroll to position [2340, 44]
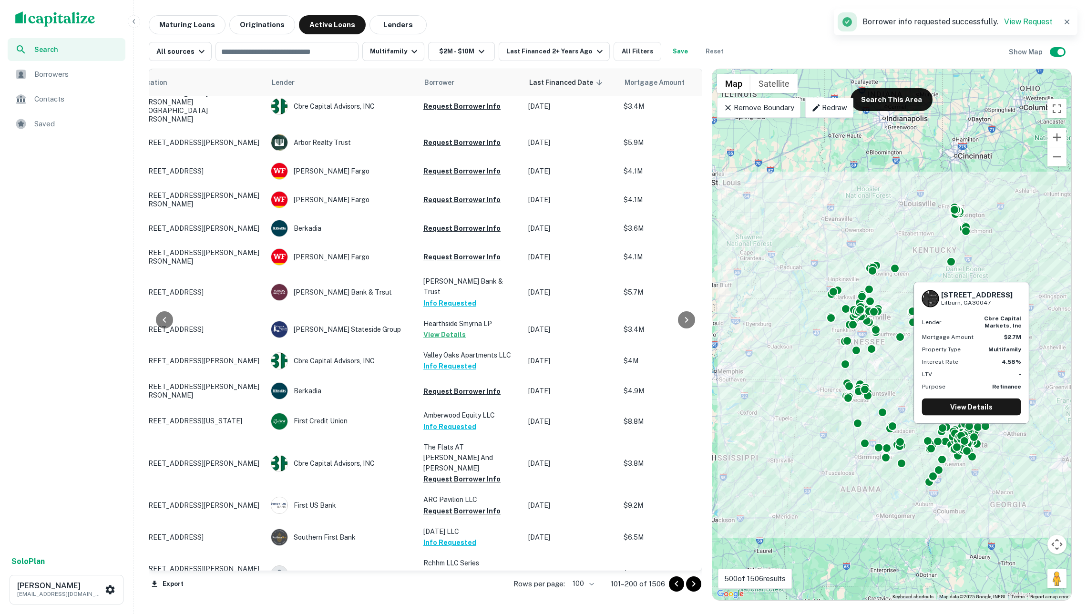
click at [447, 611] on button "Request Borrower Info" at bounding box center [461, 616] width 77 height 11
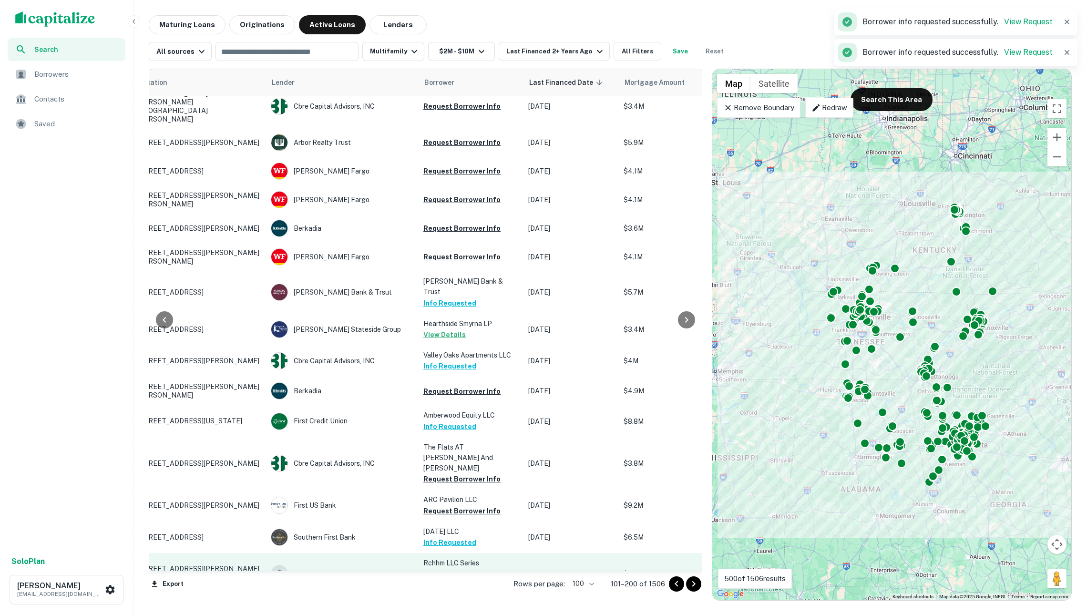
click at [461, 579] on button "Request Borrower Info" at bounding box center [461, 584] width 77 height 11
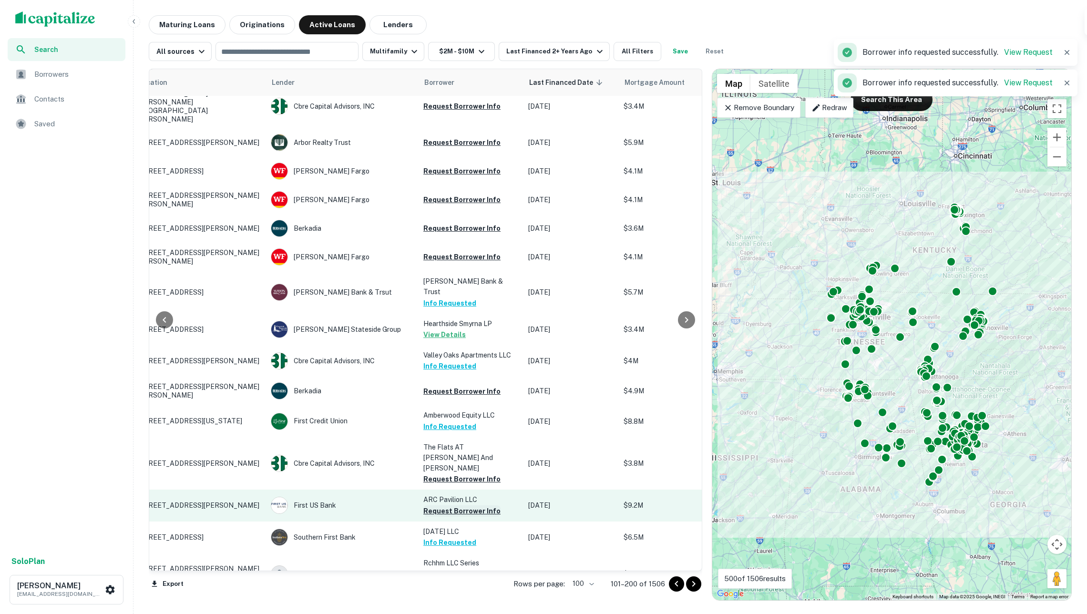
click at [449, 505] on button "Request Borrower Info" at bounding box center [461, 510] width 77 height 11
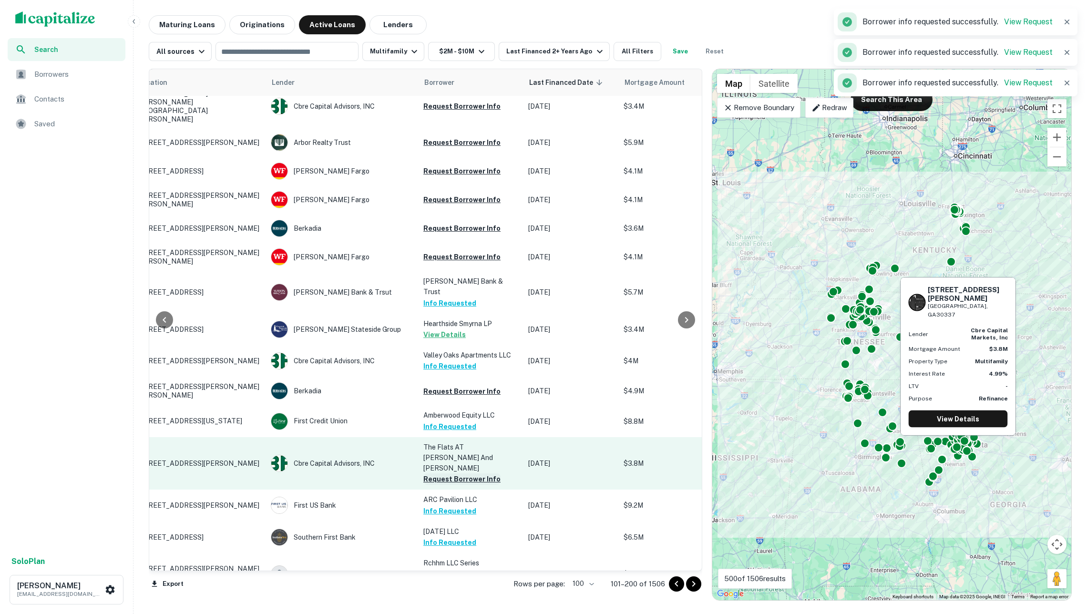
click at [456, 473] on button "Request Borrower Info" at bounding box center [461, 478] width 77 height 11
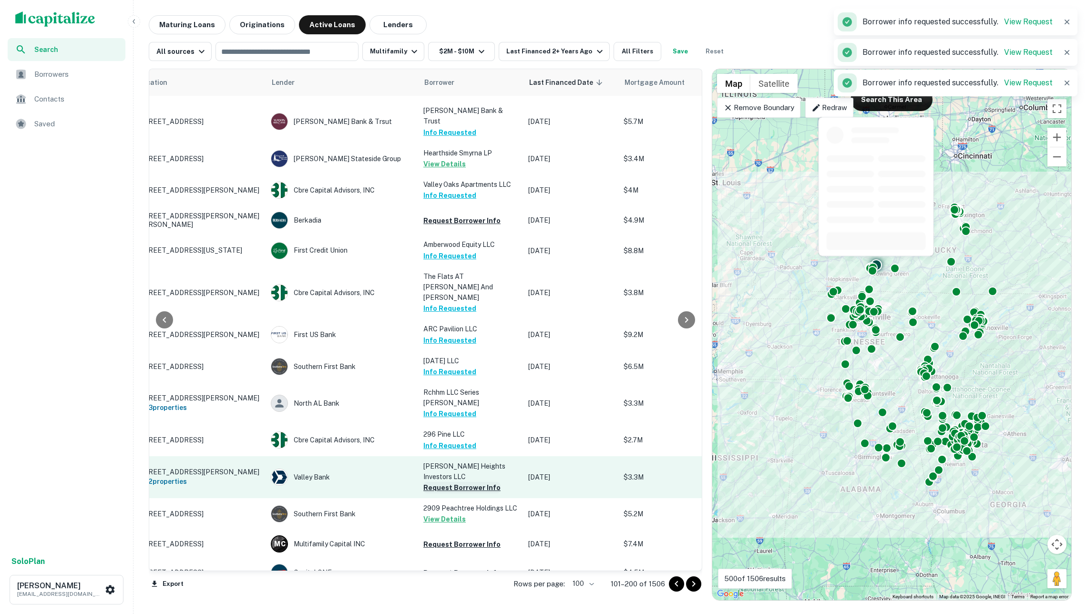
scroll to position [2511, 44]
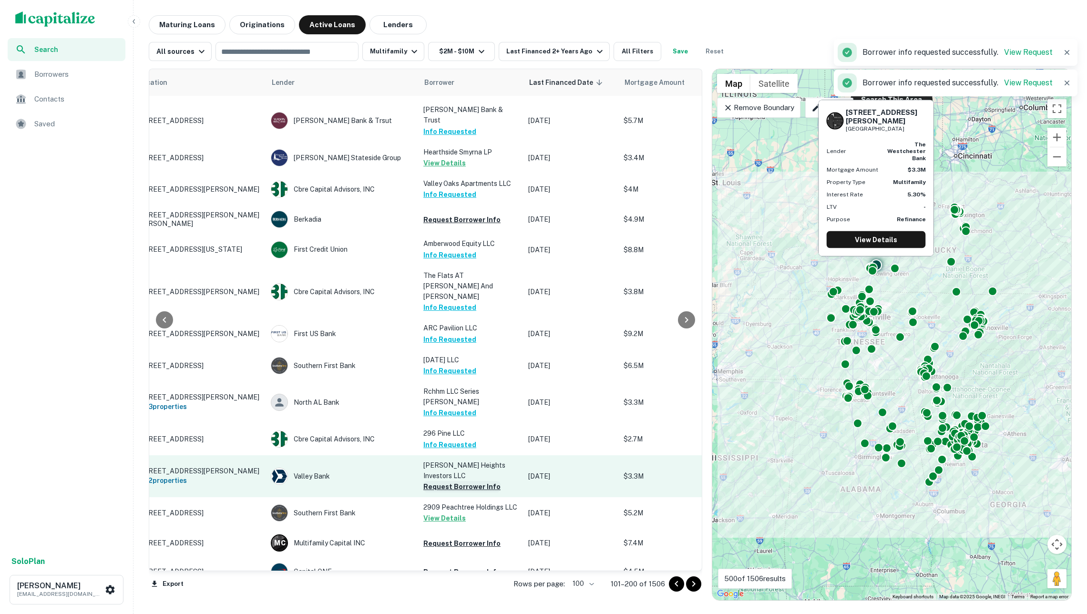
click at [470, 481] on button "Request Borrower Info" at bounding box center [461, 486] width 77 height 11
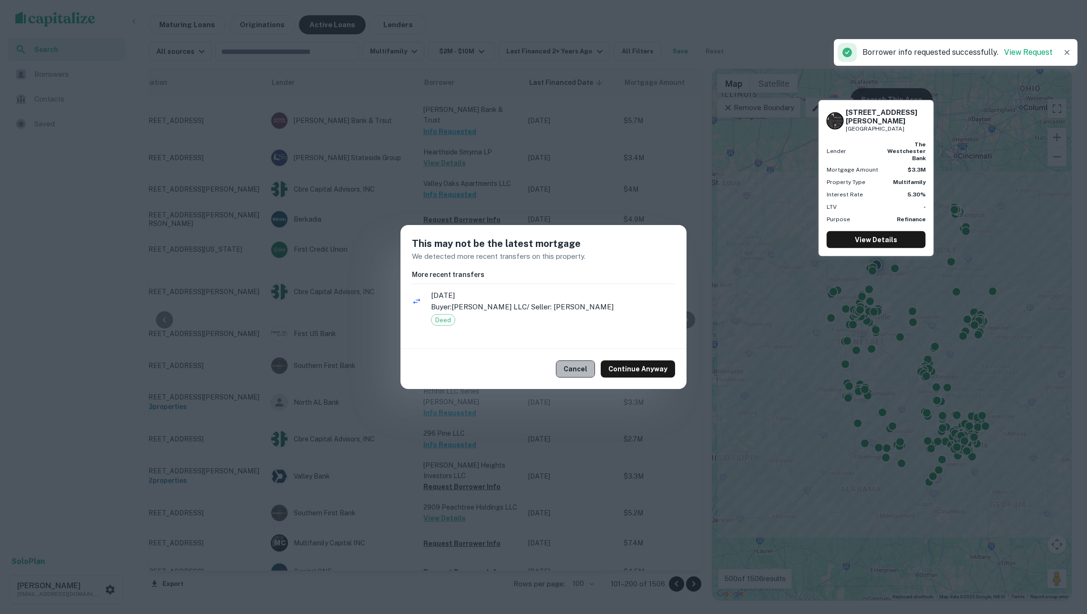
click at [578, 363] on button "Cancel" at bounding box center [575, 368] width 39 height 17
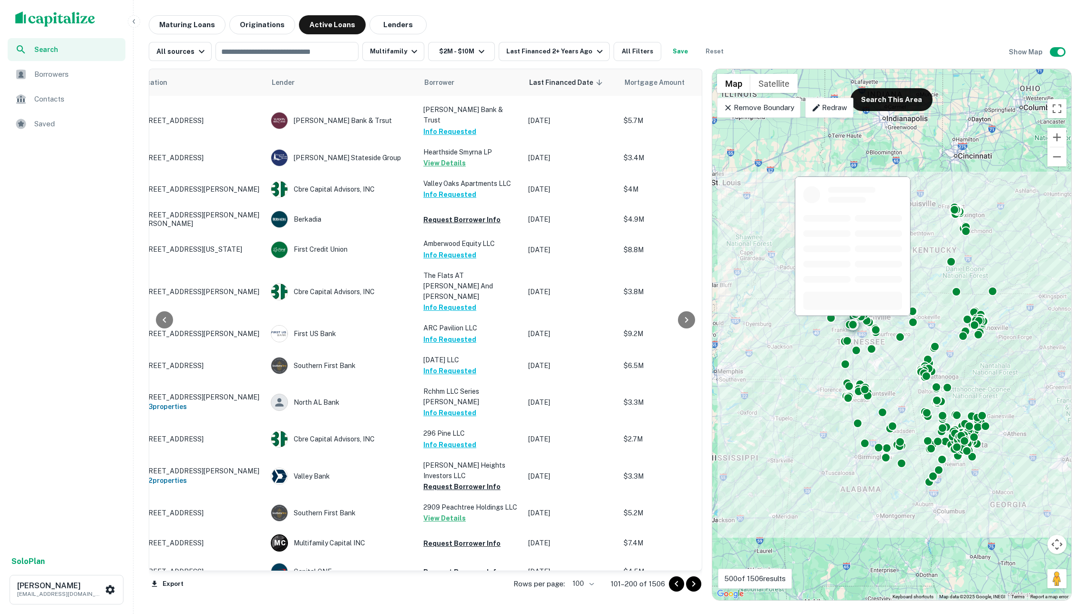
click at [464, 612] on button "Request Borrower Info" at bounding box center [461, 617] width 77 height 11
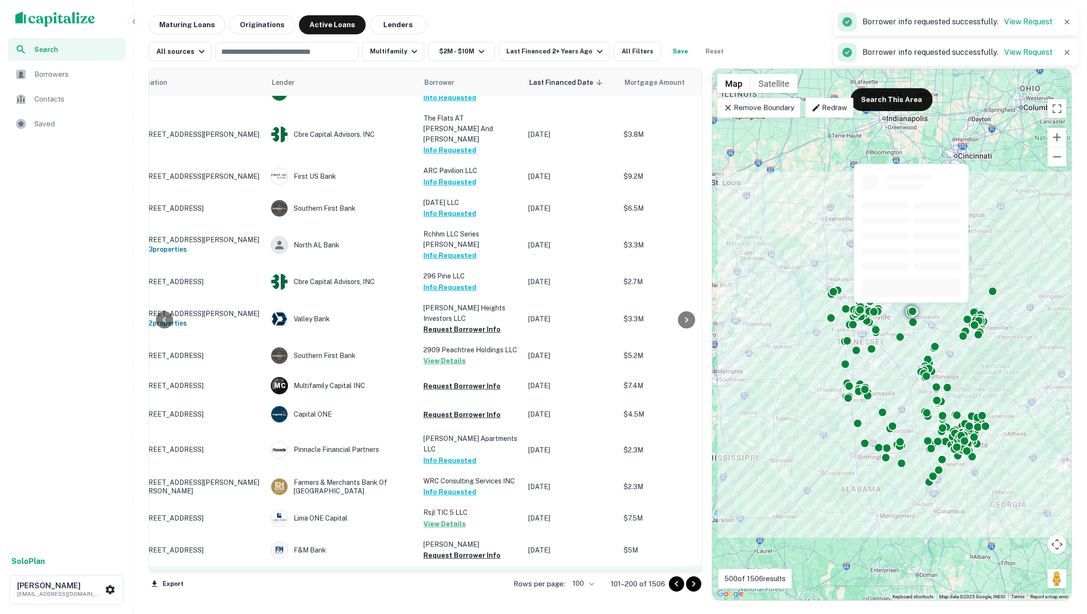
scroll to position [2672, 44]
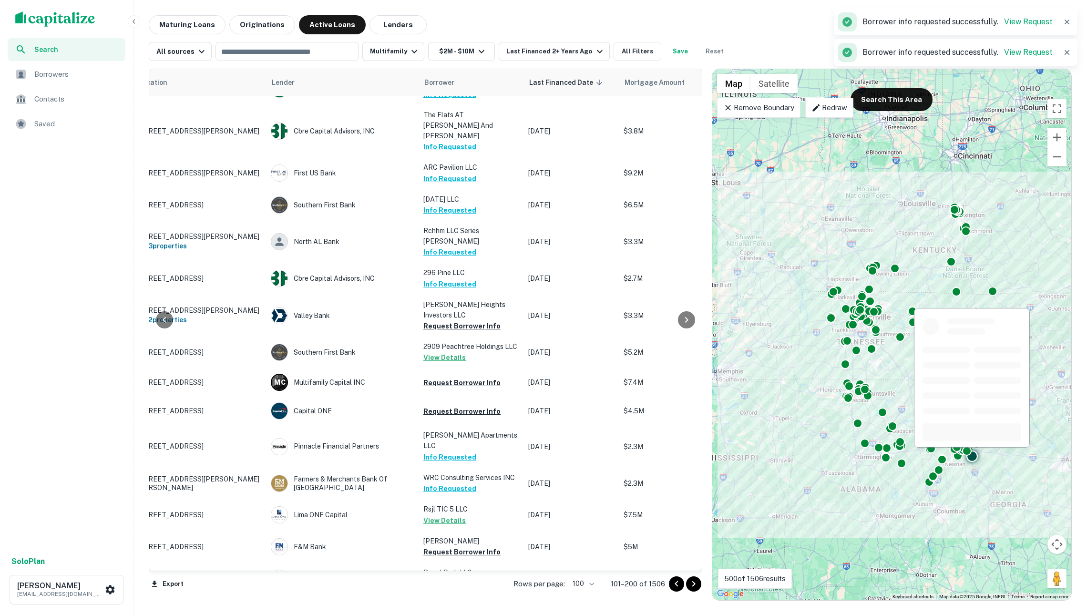
click at [458, 610] on button "Request Borrower Info" at bounding box center [461, 615] width 77 height 11
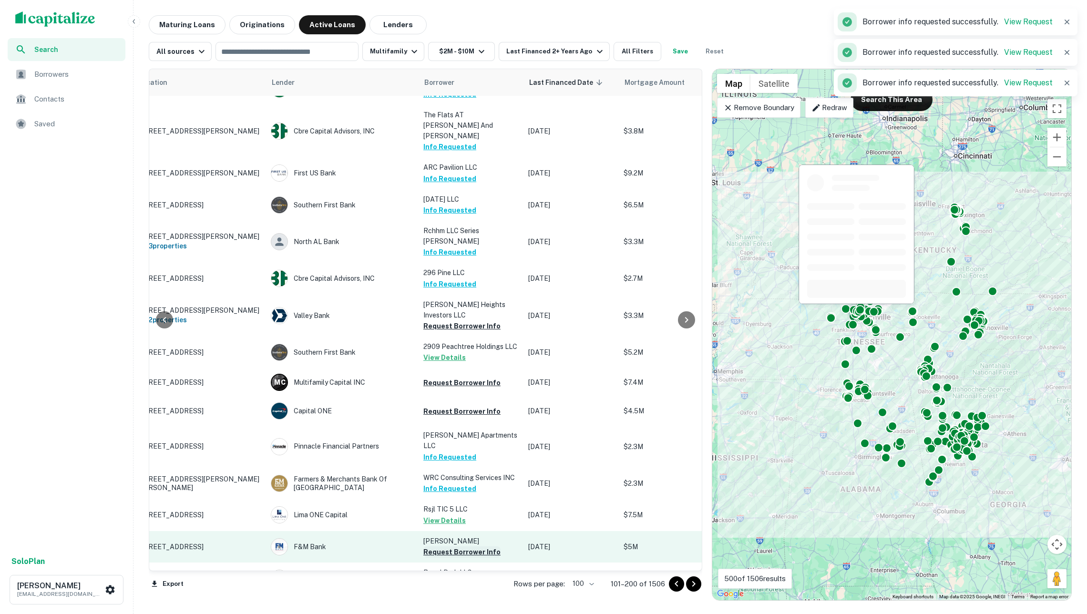
click at [443, 546] on button "Request Borrower Info" at bounding box center [461, 551] width 77 height 11
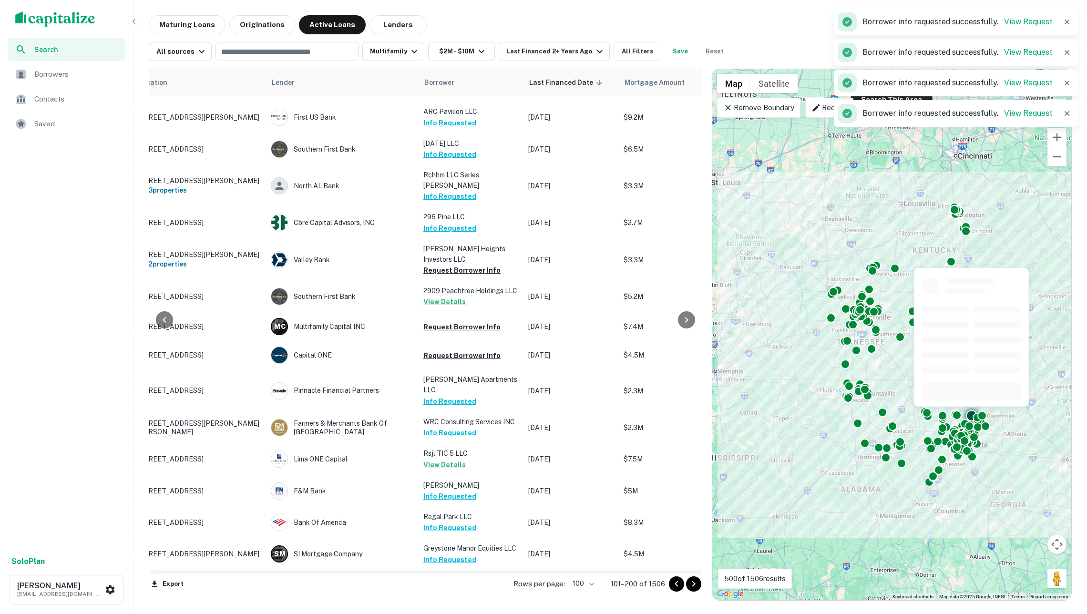
scroll to position [2762, 44]
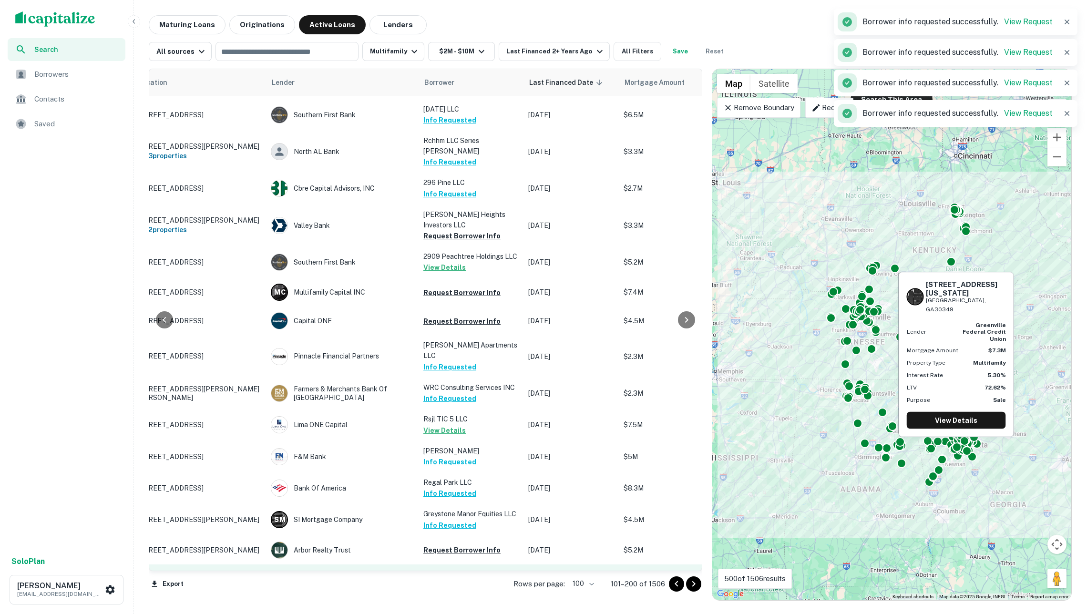
click at [454, 580] on button "Request Borrower Info" at bounding box center [461, 585] width 77 height 11
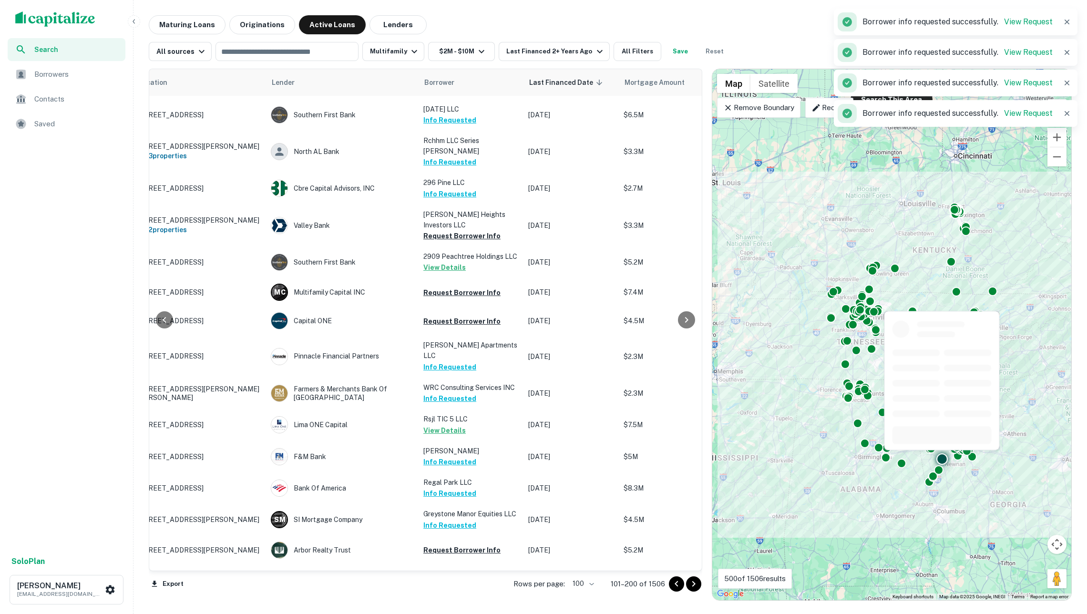
scroll to position [0, 0]
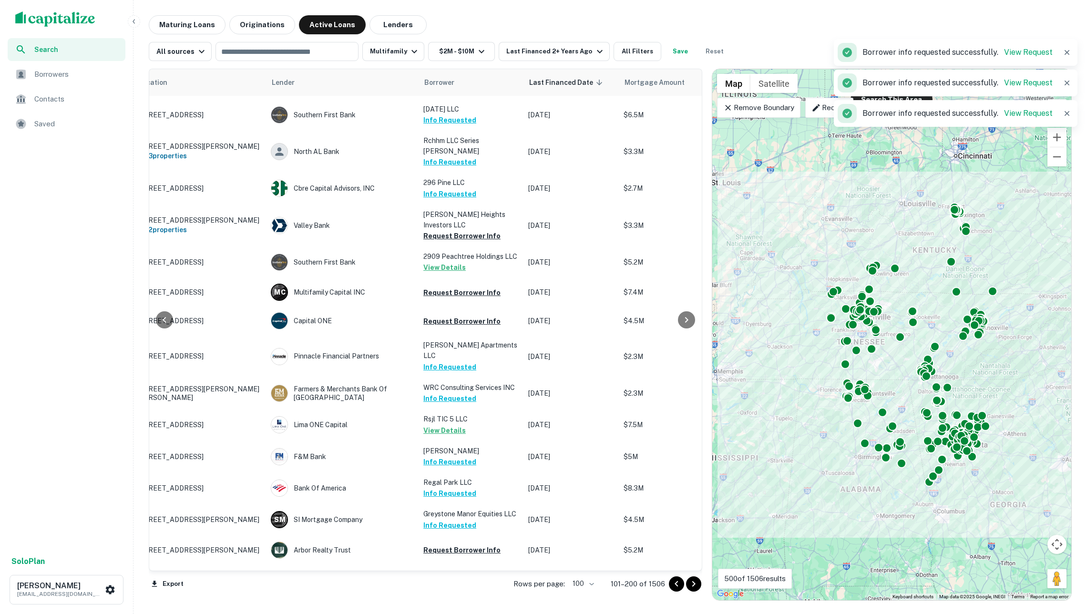
click at [690, 582] on icon "Go to next page" at bounding box center [693, 583] width 11 height 11
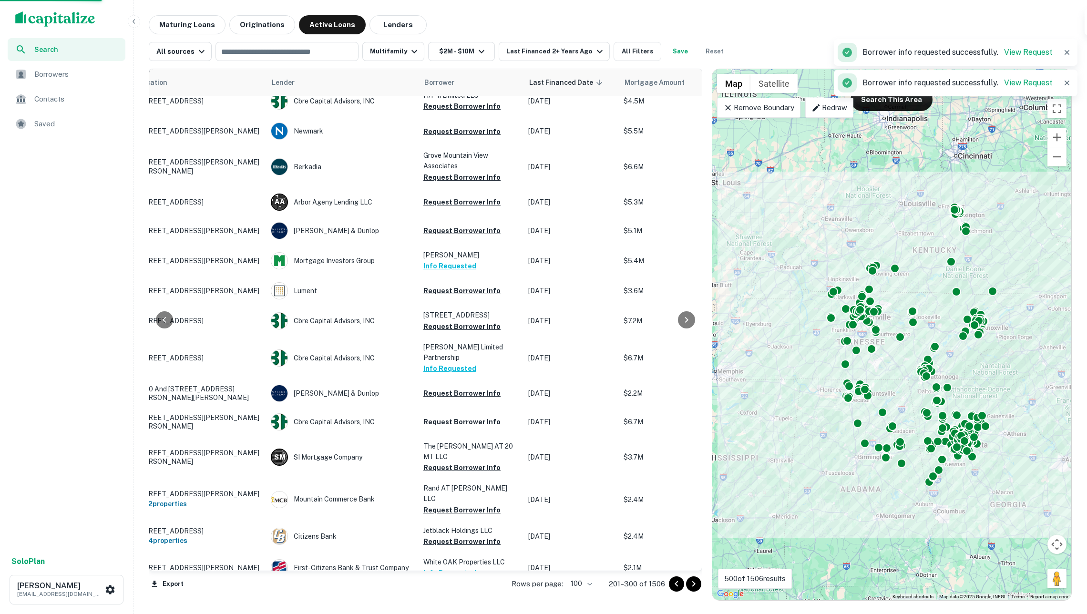
scroll to position [2004, 44]
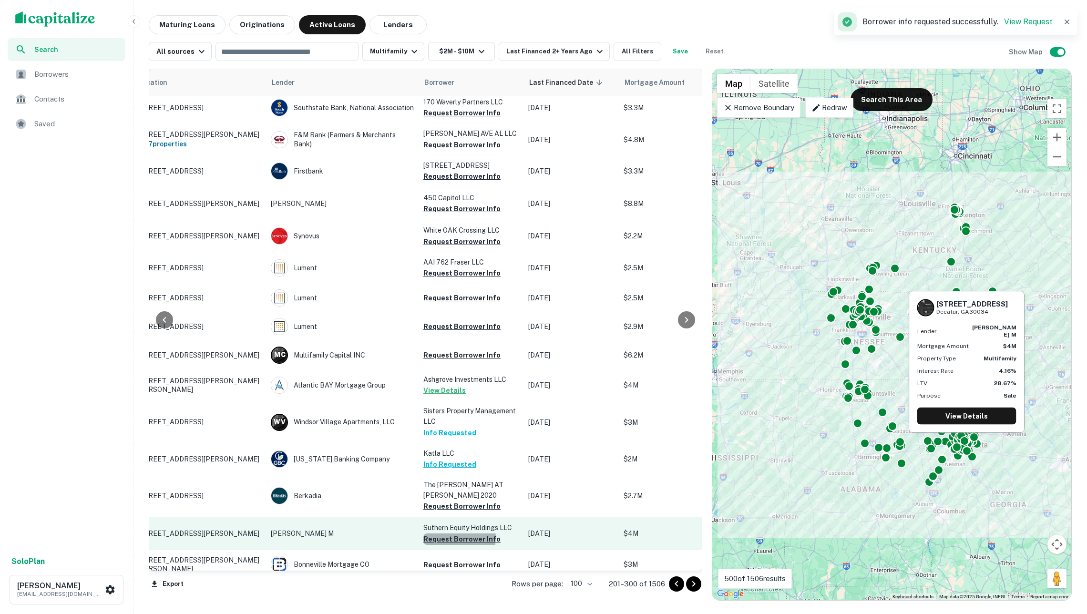
click at [458, 533] on button "Request Borrower Info" at bounding box center [461, 538] width 77 height 11
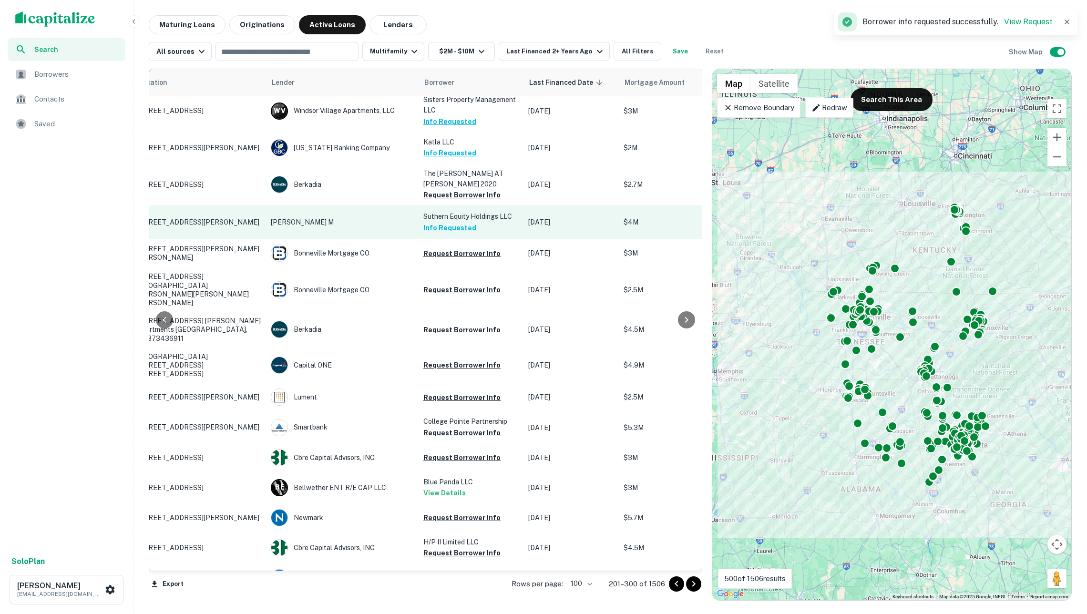
scroll to position [2332, 45]
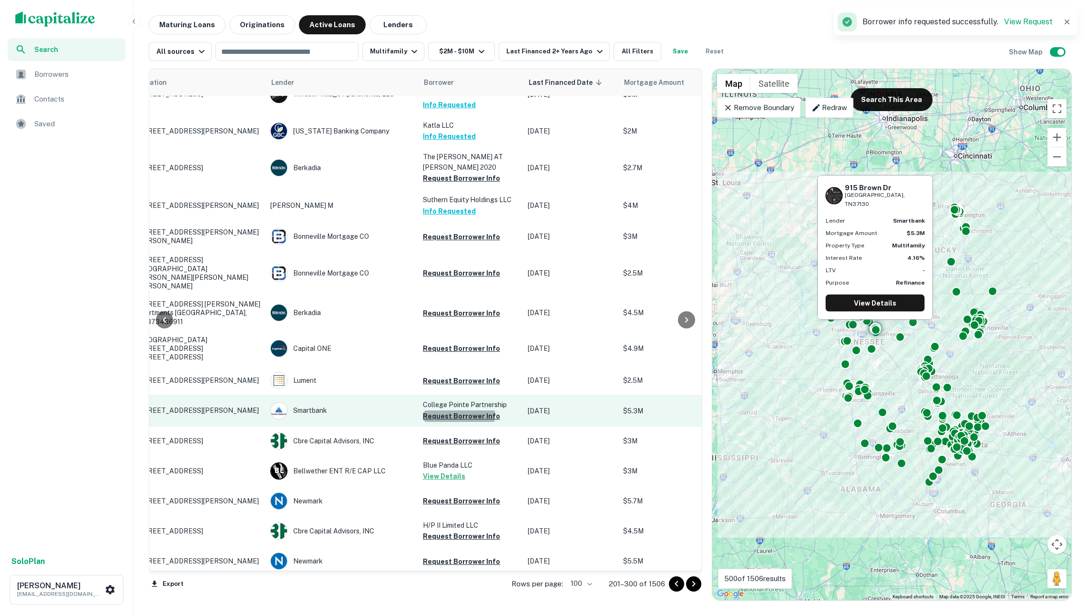
click at [445, 410] on button "Request Borrower Info" at bounding box center [461, 415] width 77 height 11
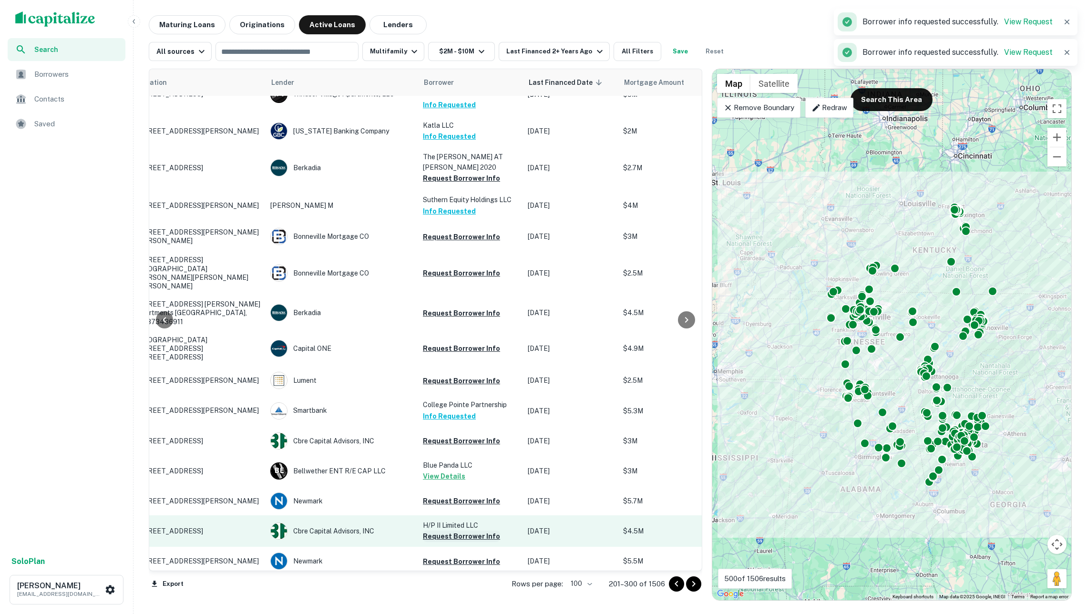
scroll to position [2395, 45]
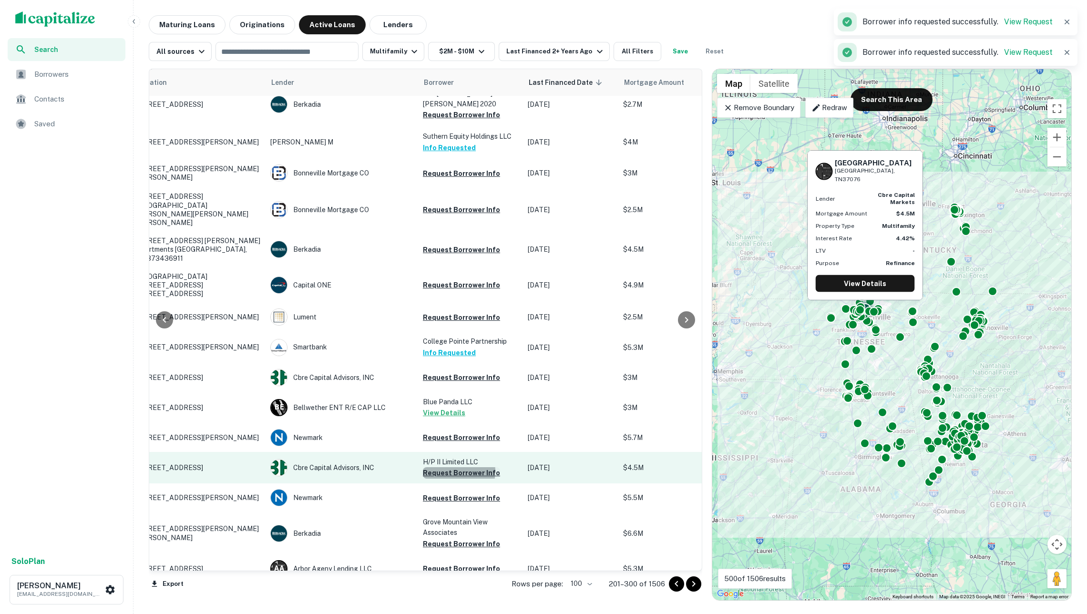
click at [452, 467] on button "Request Borrower Info" at bounding box center [461, 472] width 77 height 11
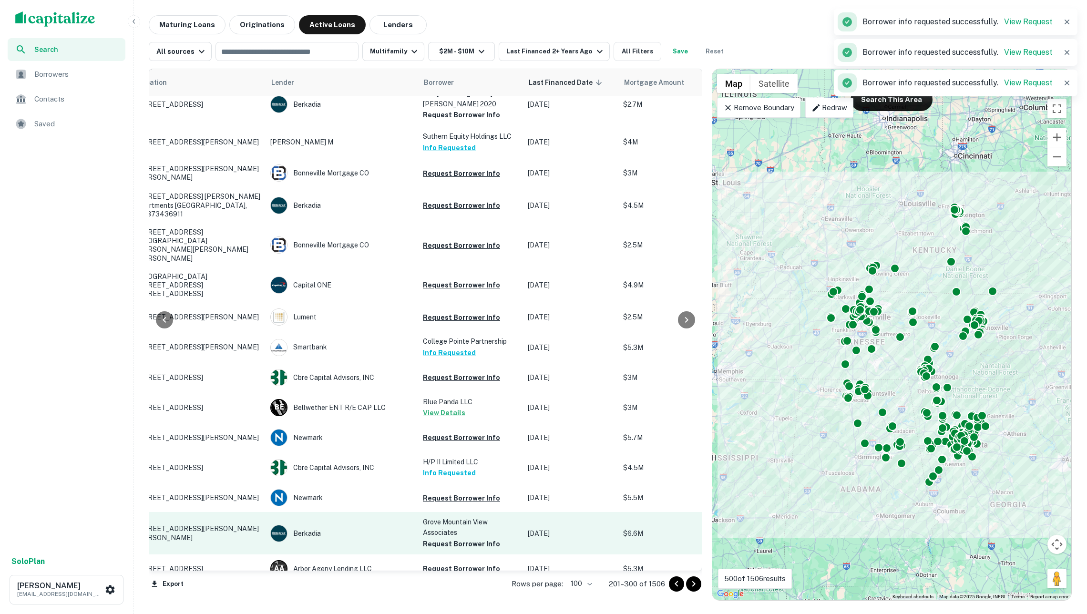
scroll to position [2433, 45]
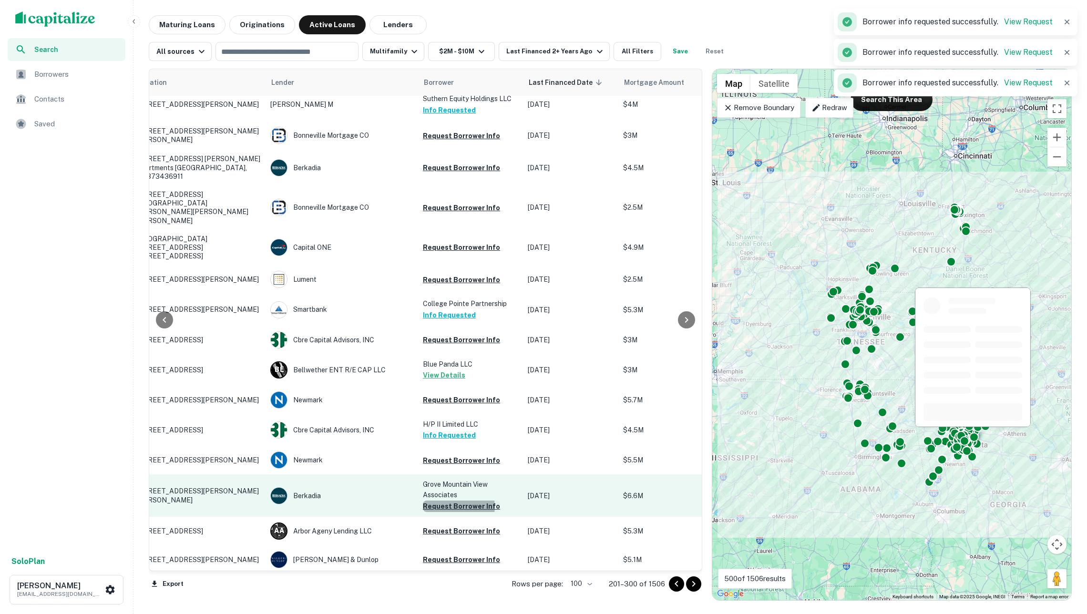
click at [457, 501] on button "Request Borrower Info" at bounding box center [461, 506] width 77 height 11
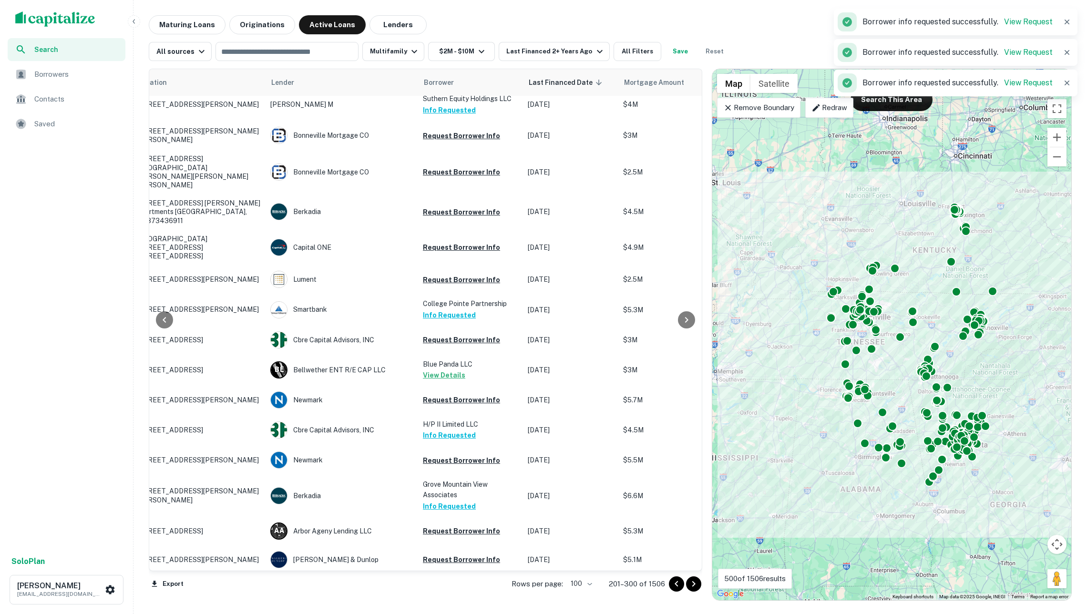
scroll to position [2535, 45]
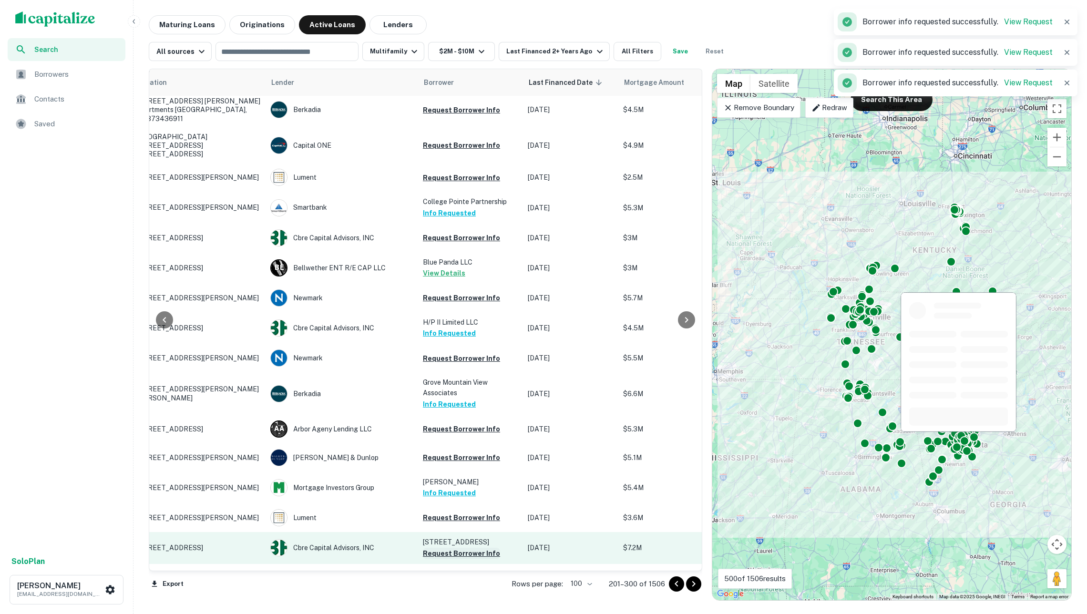
click at [478, 548] on button "Request Borrower Info" at bounding box center [461, 553] width 77 height 11
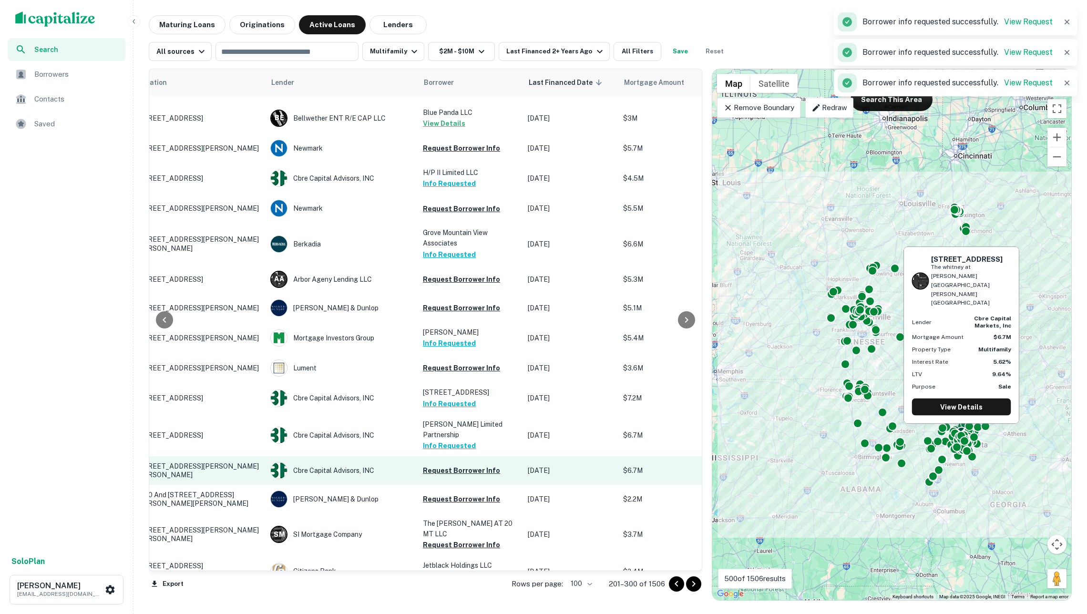
scroll to position [2696, 45]
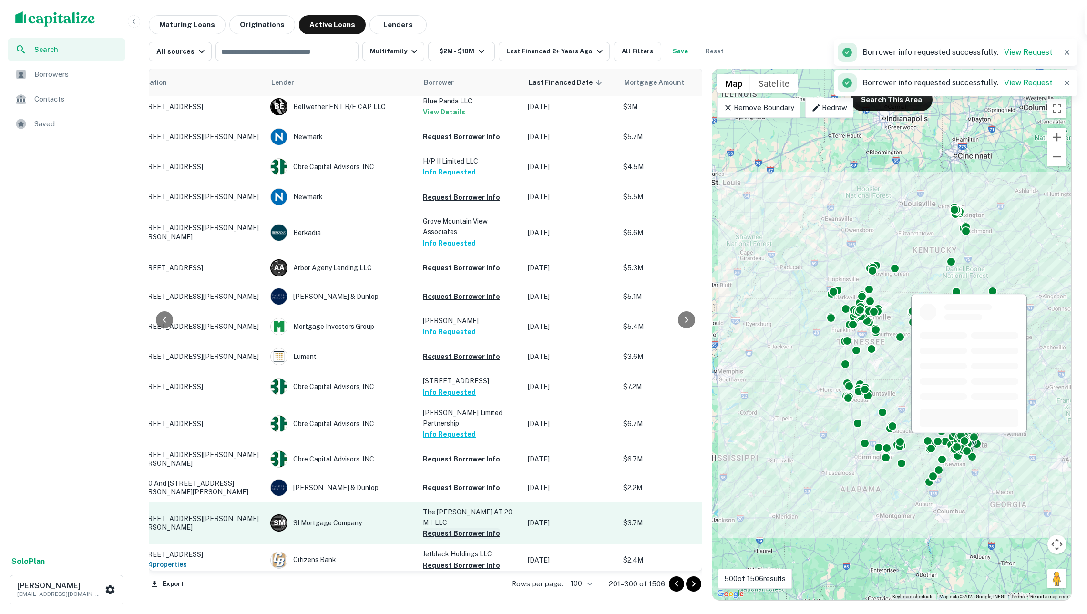
click at [464, 528] on button "Request Borrower Info" at bounding box center [461, 533] width 77 height 11
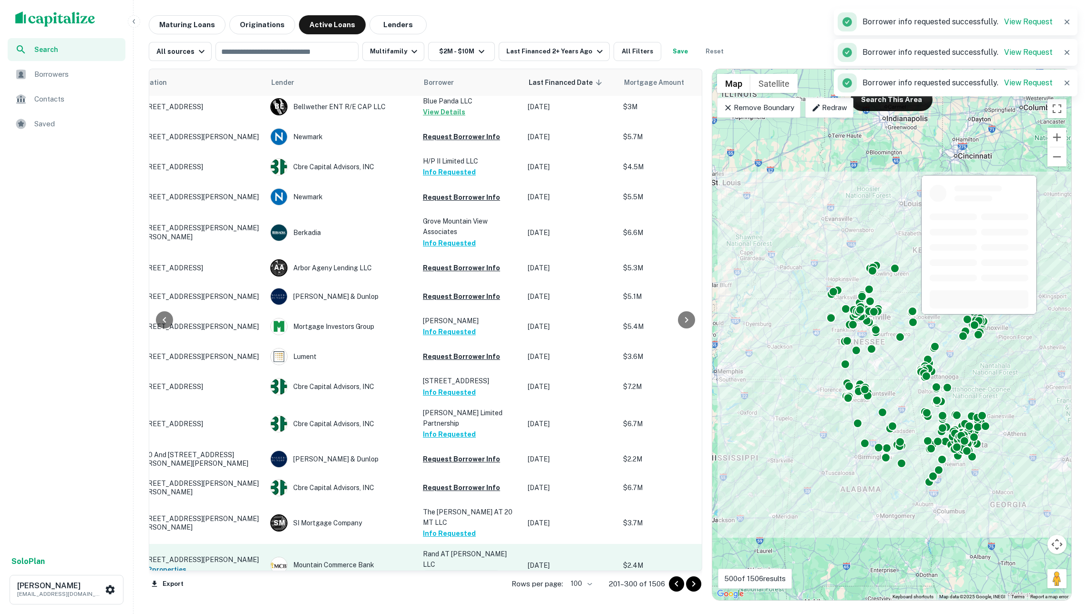
drag, startPoint x: 481, startPoint y: 527, endPoint x: 471, endPoint y: 527, distance: 10.5
click at [471, 570] on button "Request Borrower Info" at bounding box center [461, 575] width 77 height 11
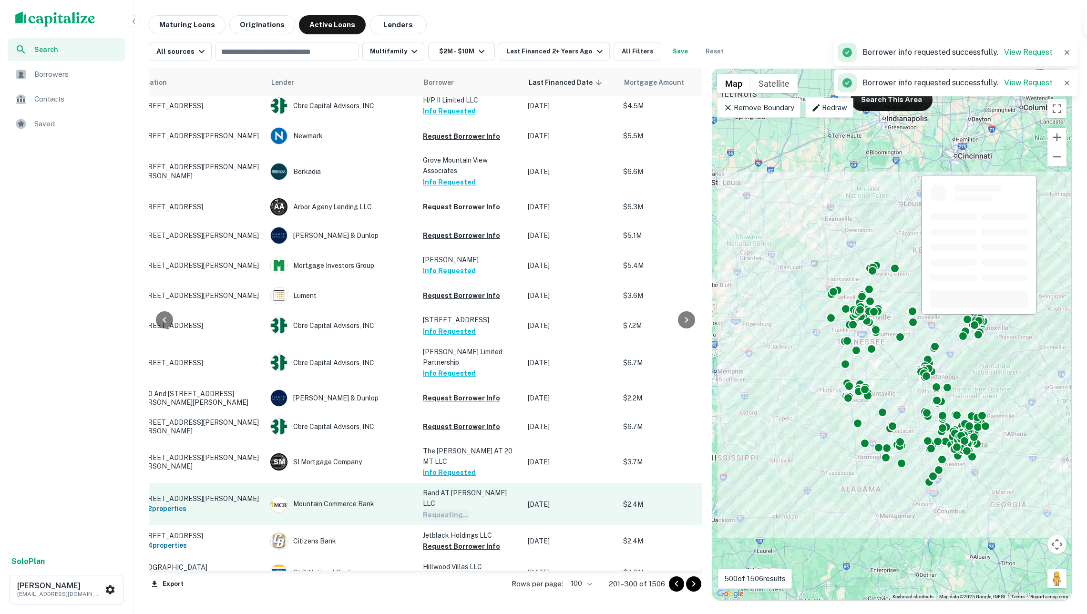
scroll to position [2778, 46]
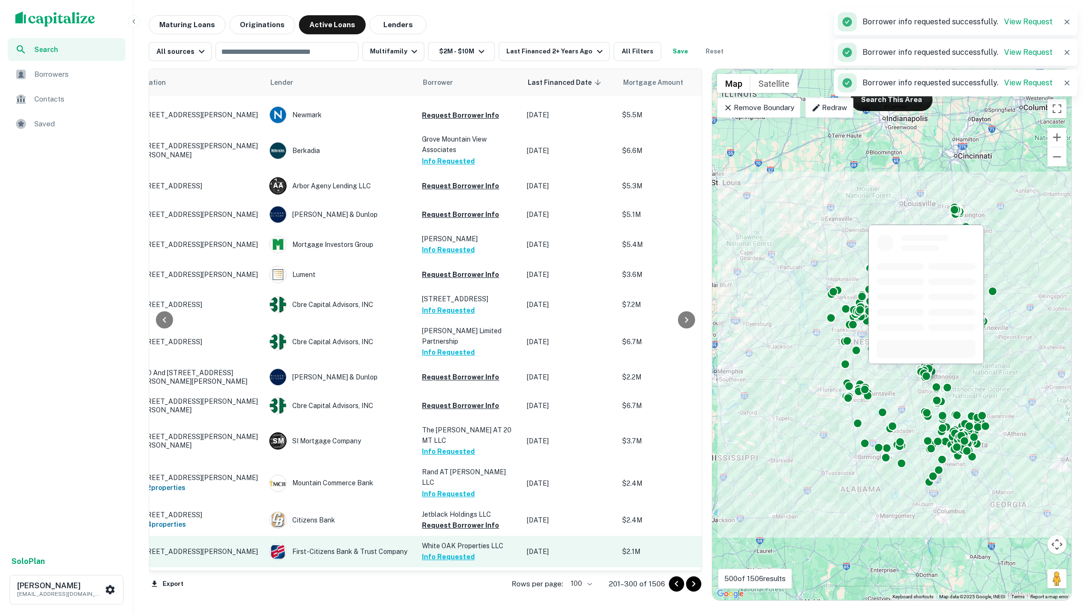
click at [465, 551] on button "Info Requested" at bounding box center [448, 556] width 53 height 11
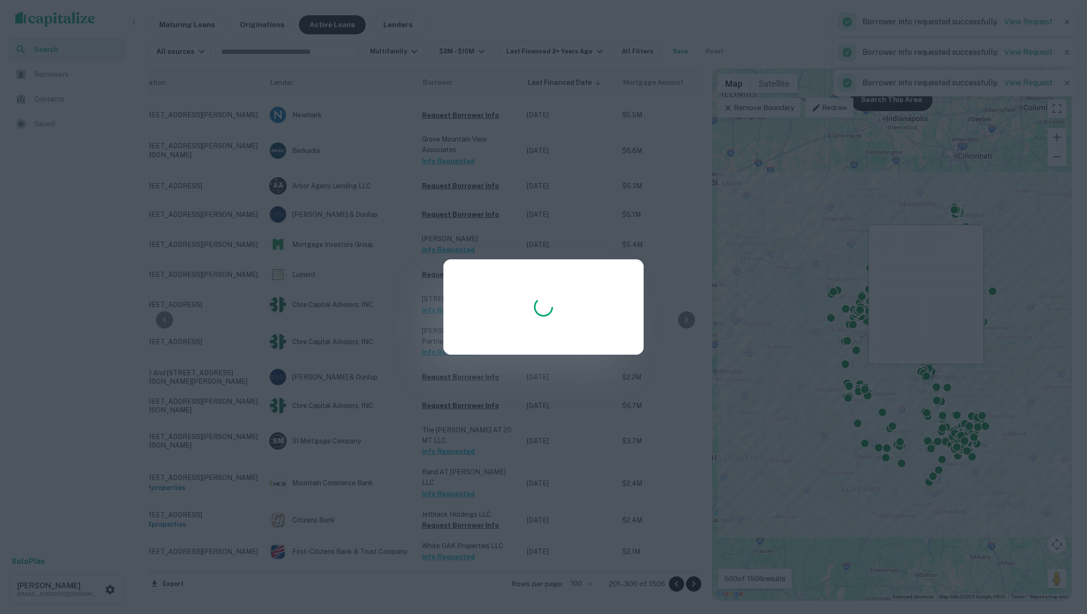
click at [458, 481] on div at bounding box center [543, 307] width 1087 height 614
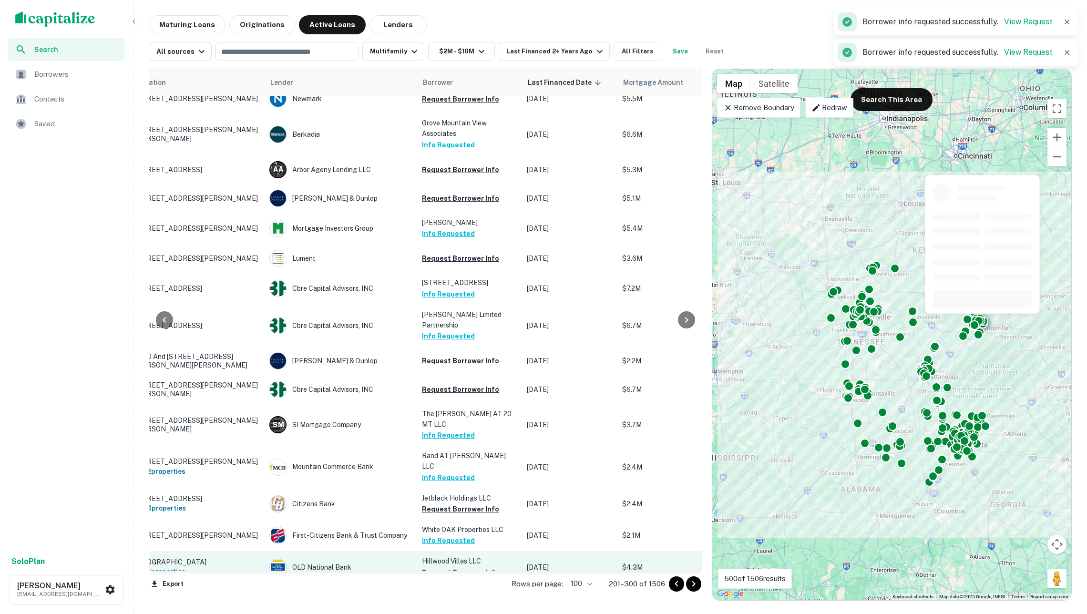
scroll to position [2794, 46]
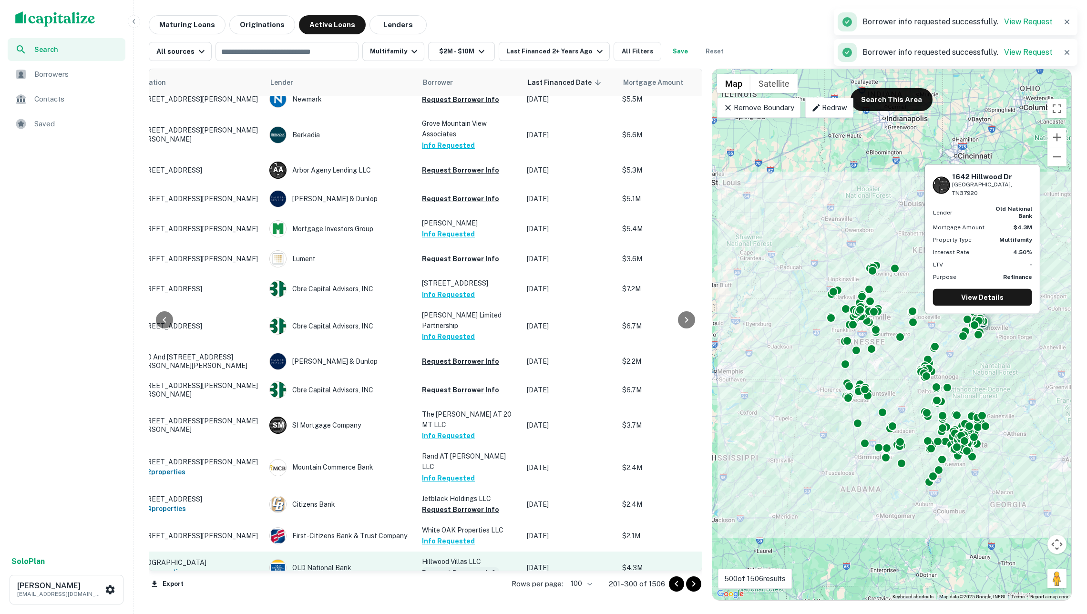
click at [487, 567] on button "Request Borrower Info" at bounding box center [460, 572] width 77 height 11
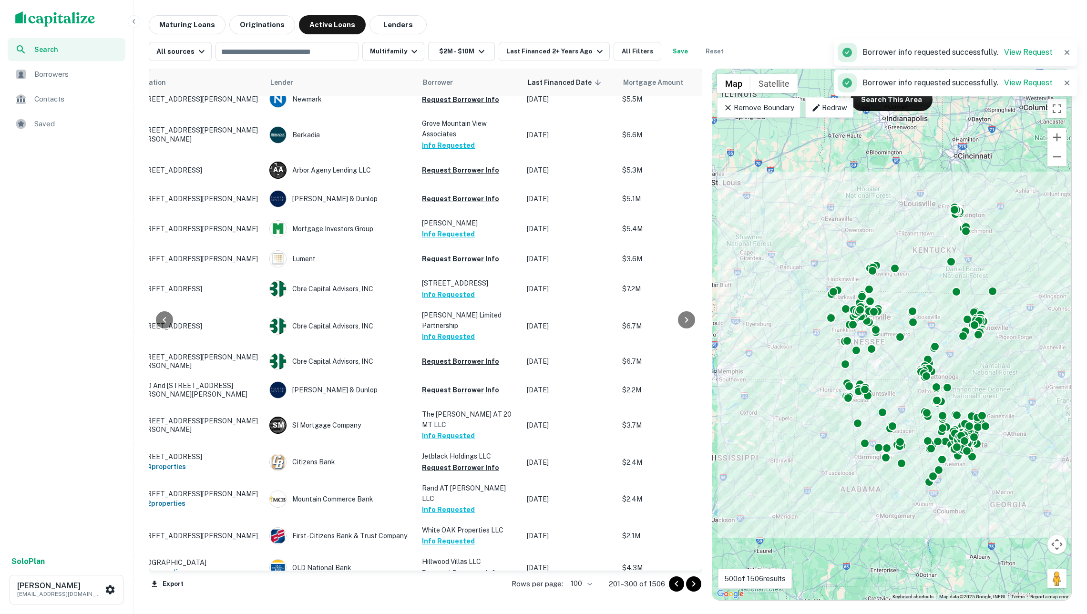
click at [692, 580] on icon "Go to next page" at bounding box center [693, 583] width 11 height 11
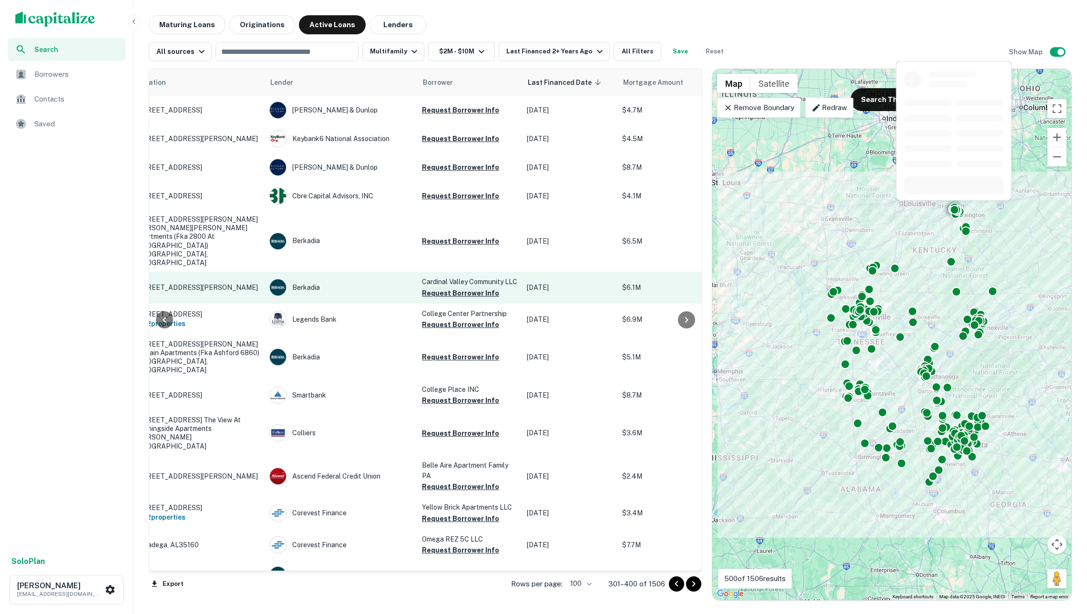
scroll to position [0, 46]
click at [473, 287] on button "Request Borrower Info" at bounding box center [460, 292] width 77 height 11
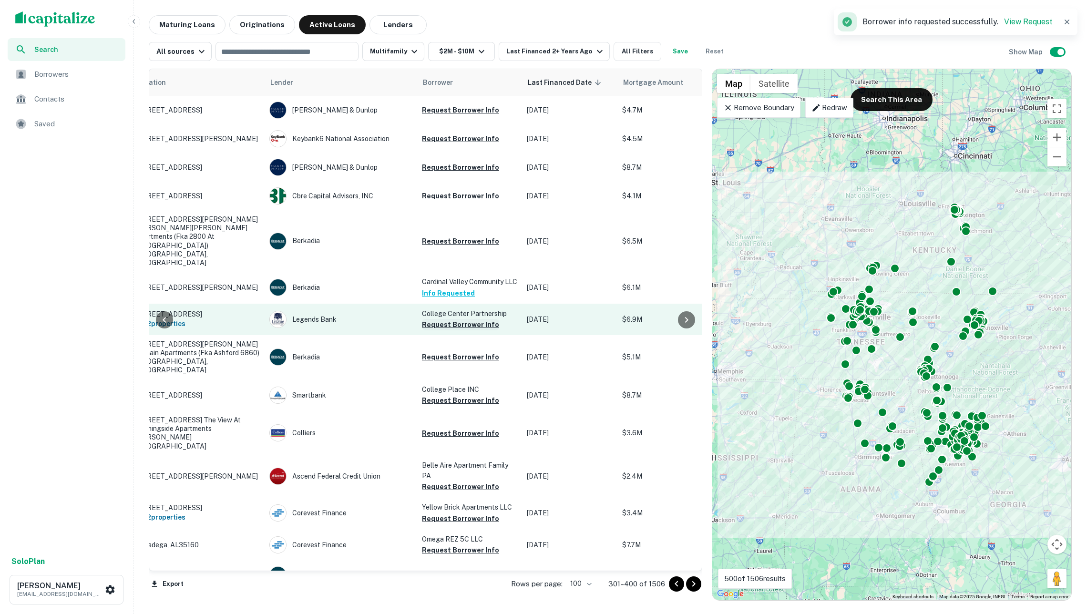
click at [475, 324] on button "Request Borrower Info" at bounding box center [460, 324] width 77 height 11
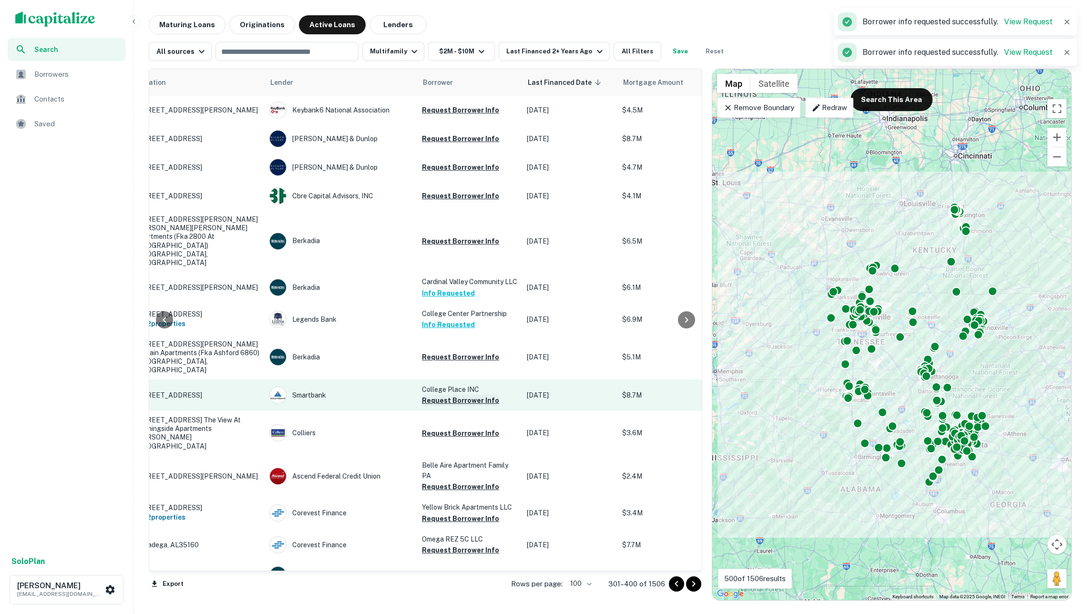
click at [475, 395] on button "Request Borrower Info" at bounding box center [460, 400] width 77 height 11
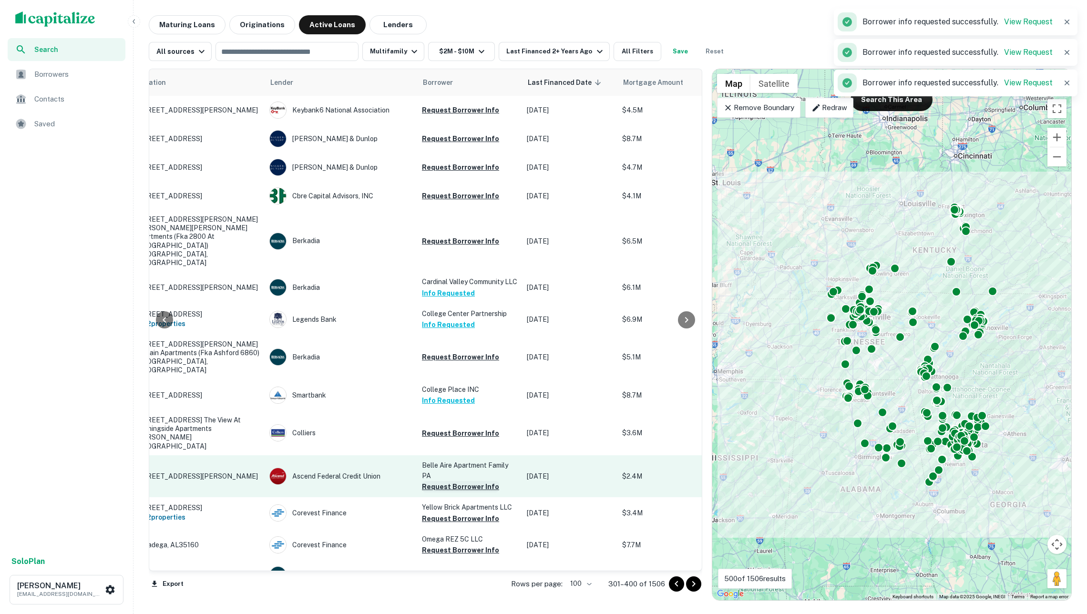
click at [475, 481] on button "Request Borrower Info" at bounding box center [460, 486] width 77 height 11
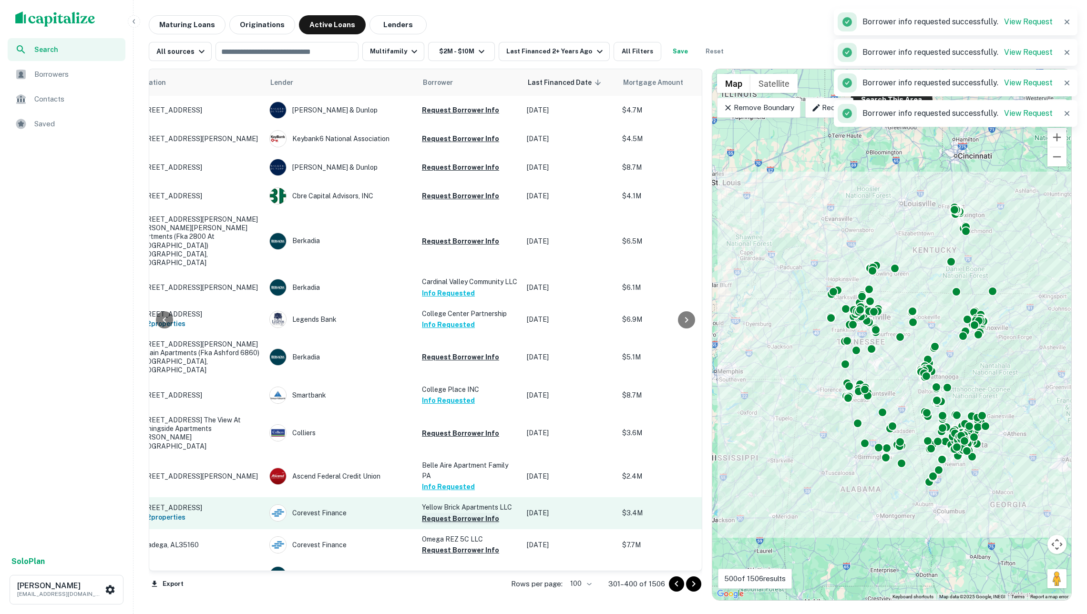
click at [474, 513] on button "Request Borrower Info" at bounding box center [460, 518] width 77 height 11
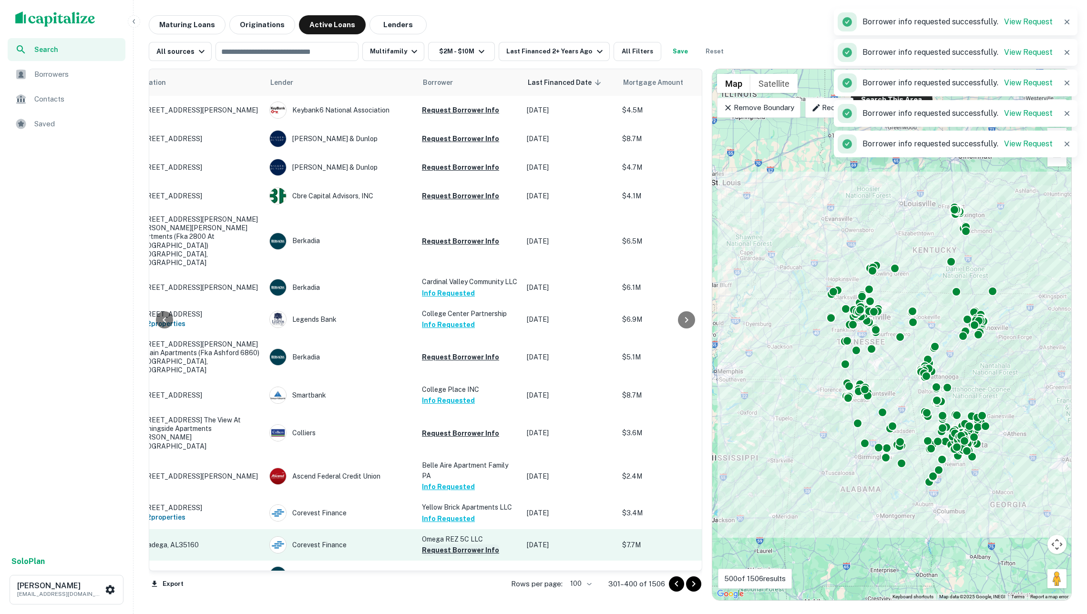
click at [473, 544] on button "Request Borrower Info" at bounding box center [460, 549] width 77 height 11
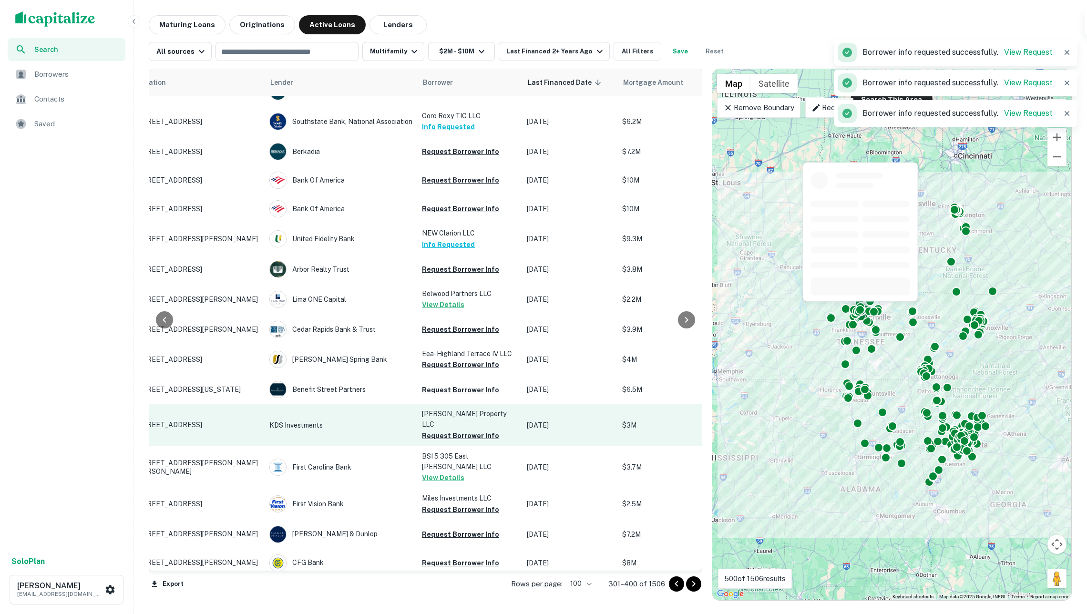
scroll to position [485, 46]
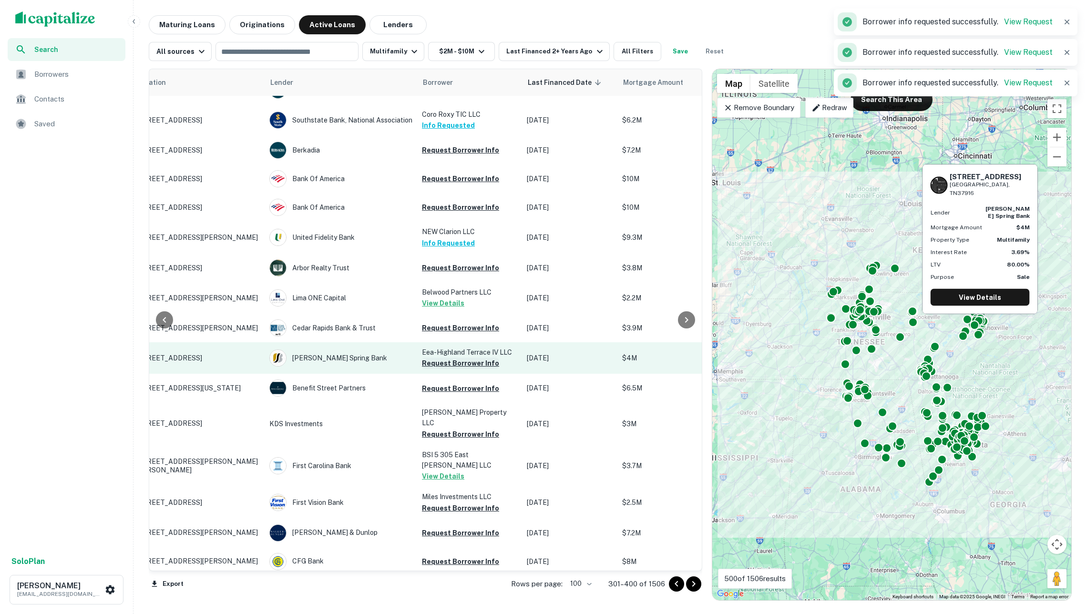
click at [443, 358] on button "Request Borrower Info" at bounding box center [460, 363] width 77 height 11
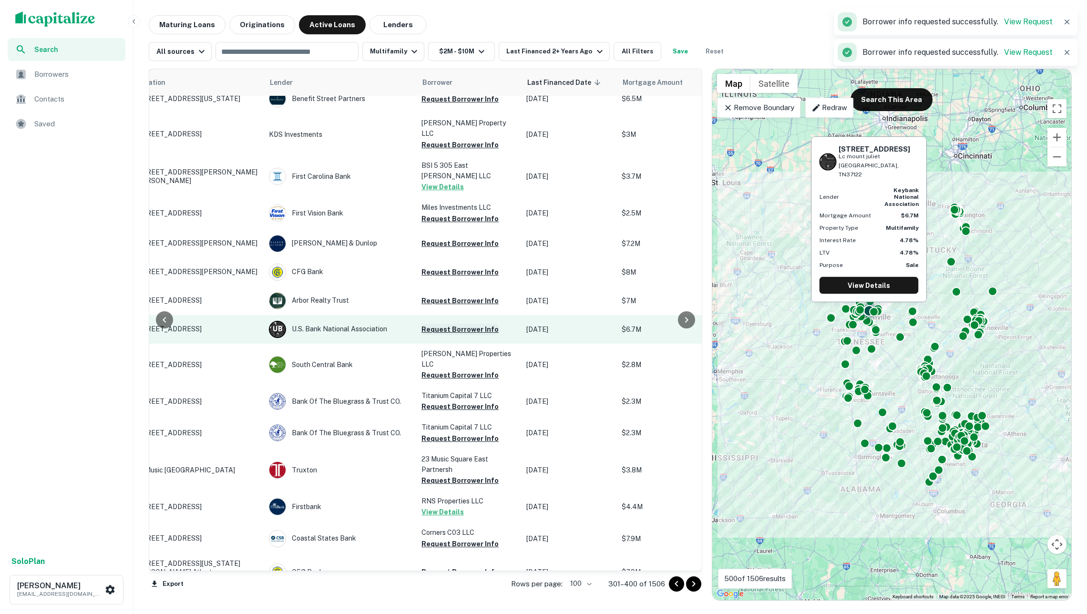
scroll to position [775, 46]
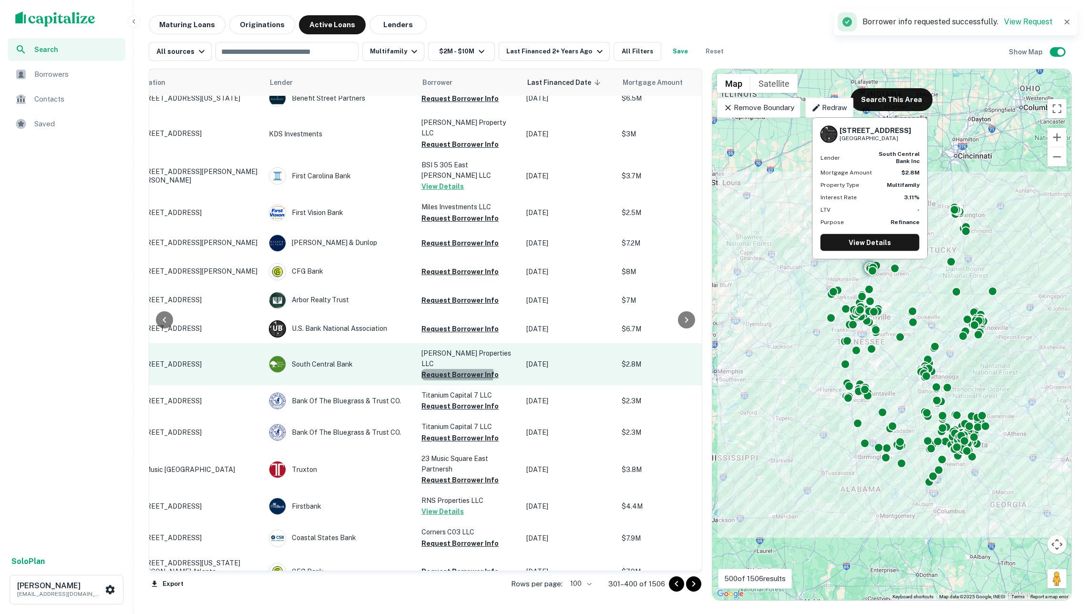
click at [449, 369] on button "Request Borrower Info" at bounding box center [459, 374] width 77 height 11
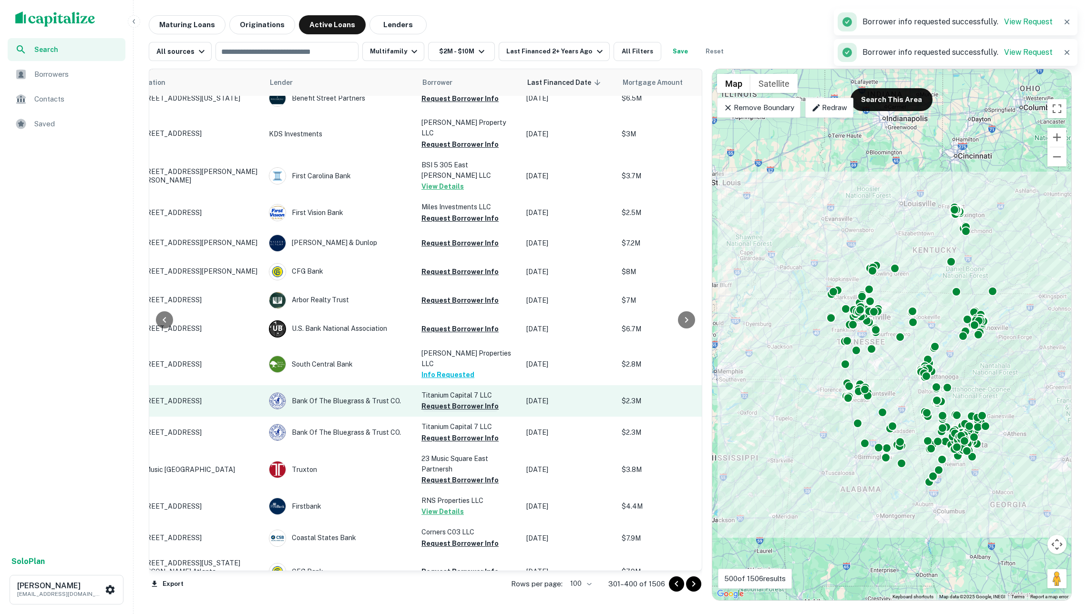
click at [450, 400] on button "Request Borrower Info" at bounding box center [459, 405] width 77 height 11
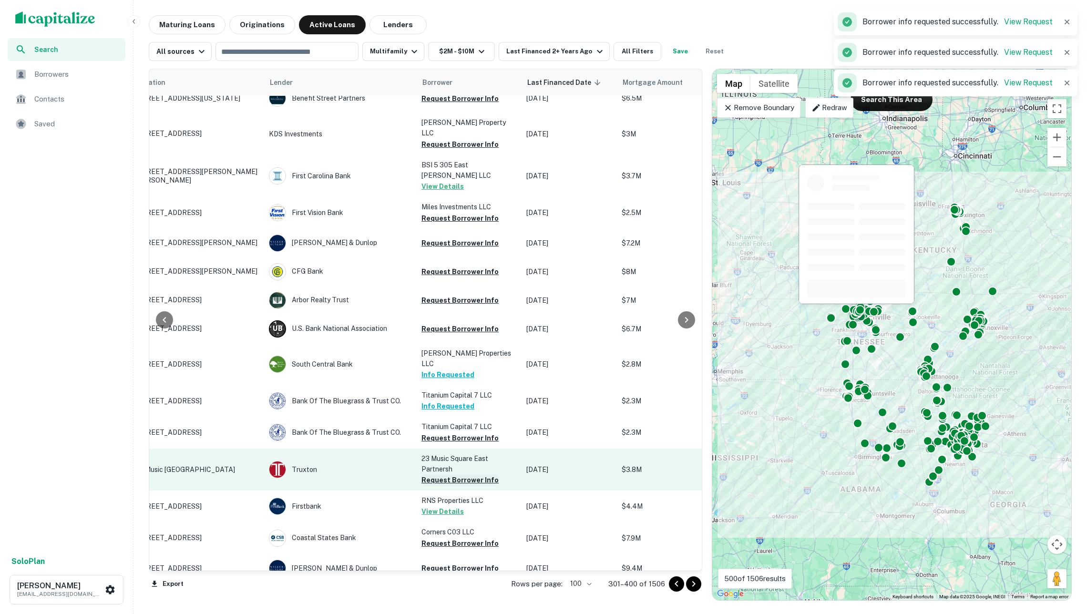
click at [464, 474] on button "Request Borrower Info" at bounding box center [459, 479] width 77 height 11
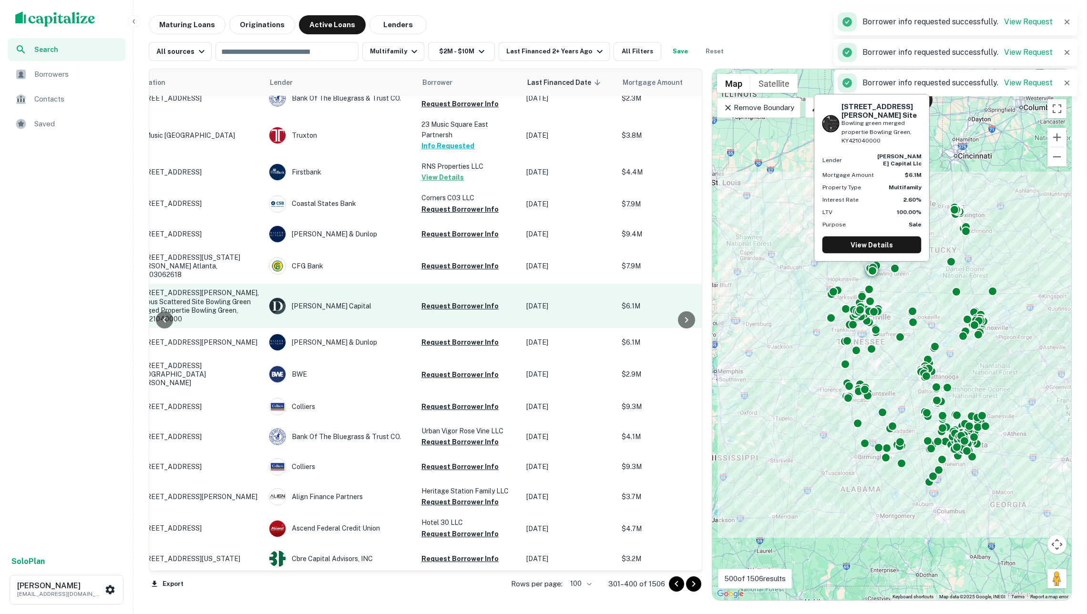
scroll to position [1128, 47]
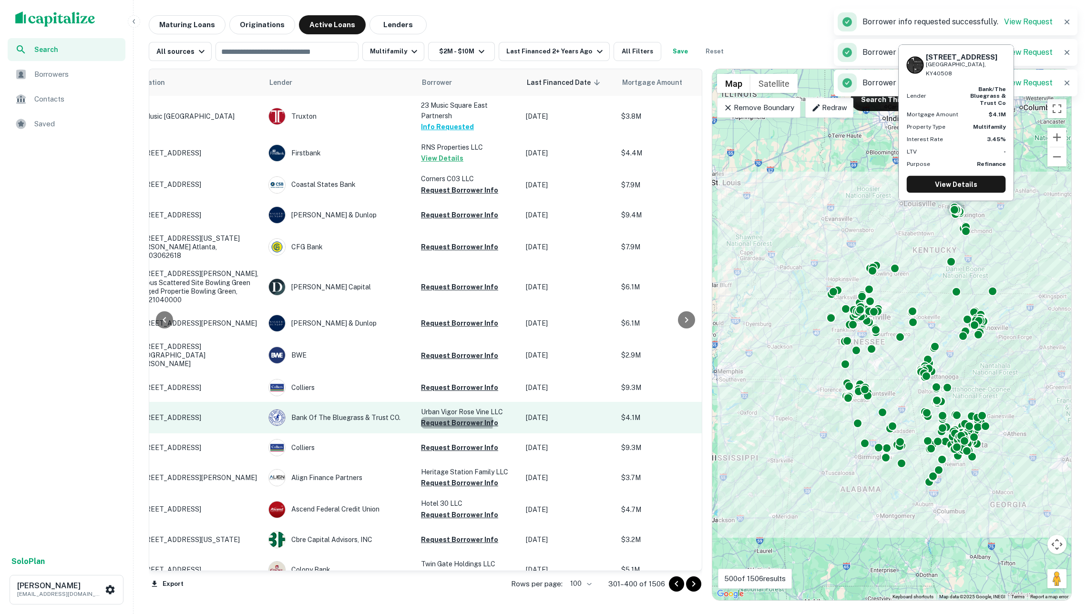
click at [451, 417] on button "Request Borrower Info" at bounding box center [459, 422] width 77 height 11
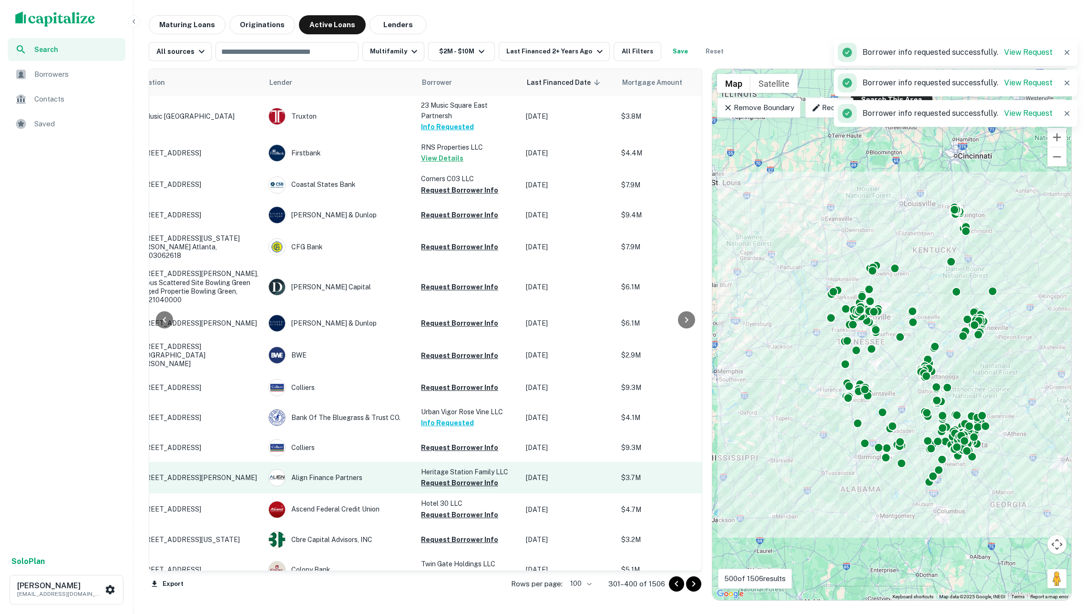
click at [467, 477] on button "Request Borrower Info" at bounding box center [459, 482] width 77 height 11
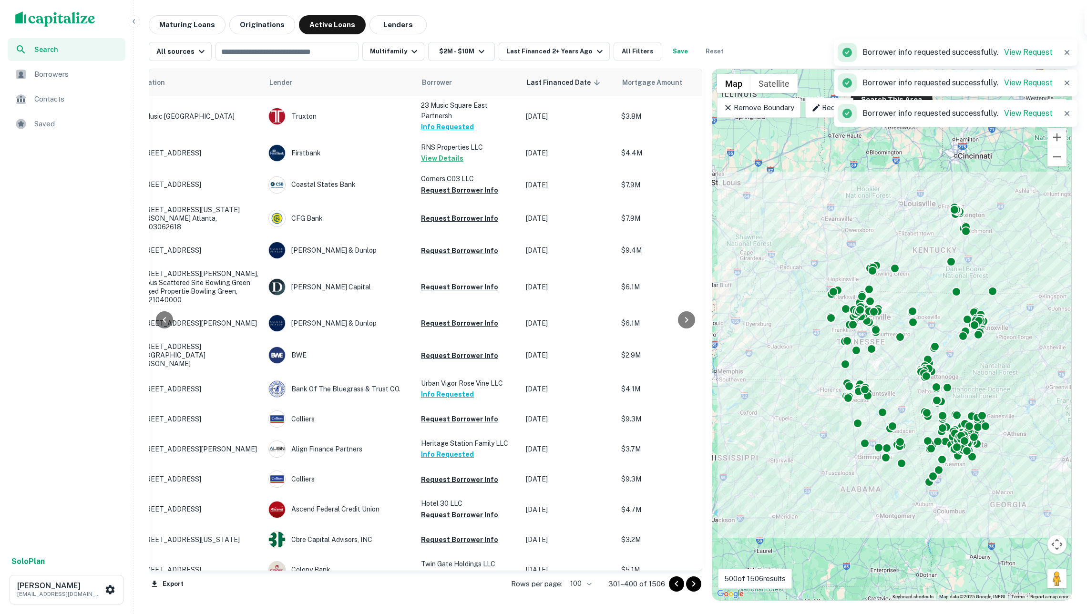
scroll to position [1259, 47]
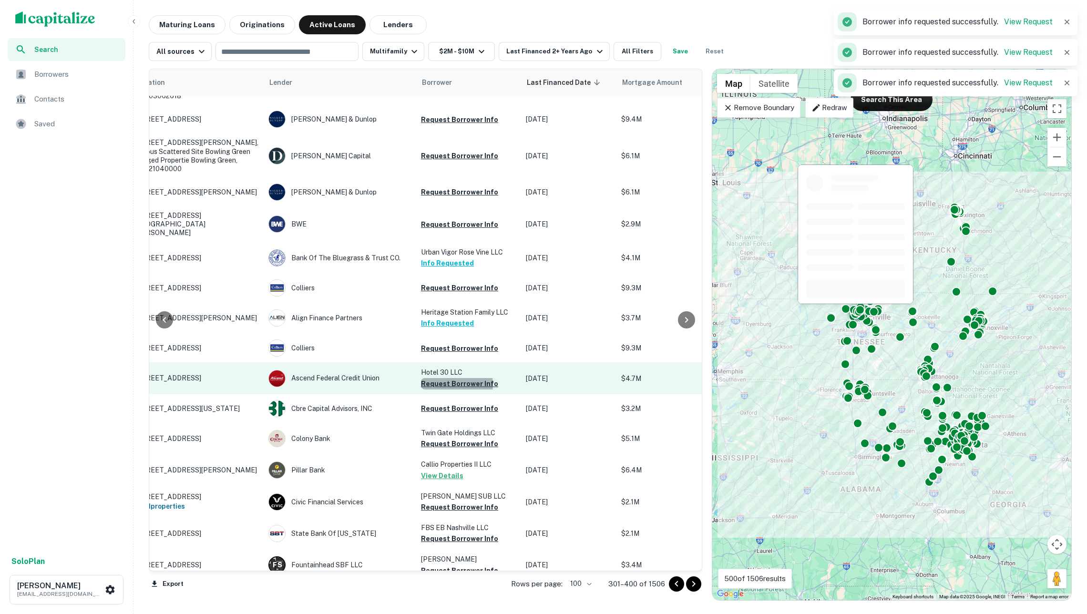
click at [448, 378] on button "Request Borrower Info" at bounding box center [459, 383] width 77 height 11
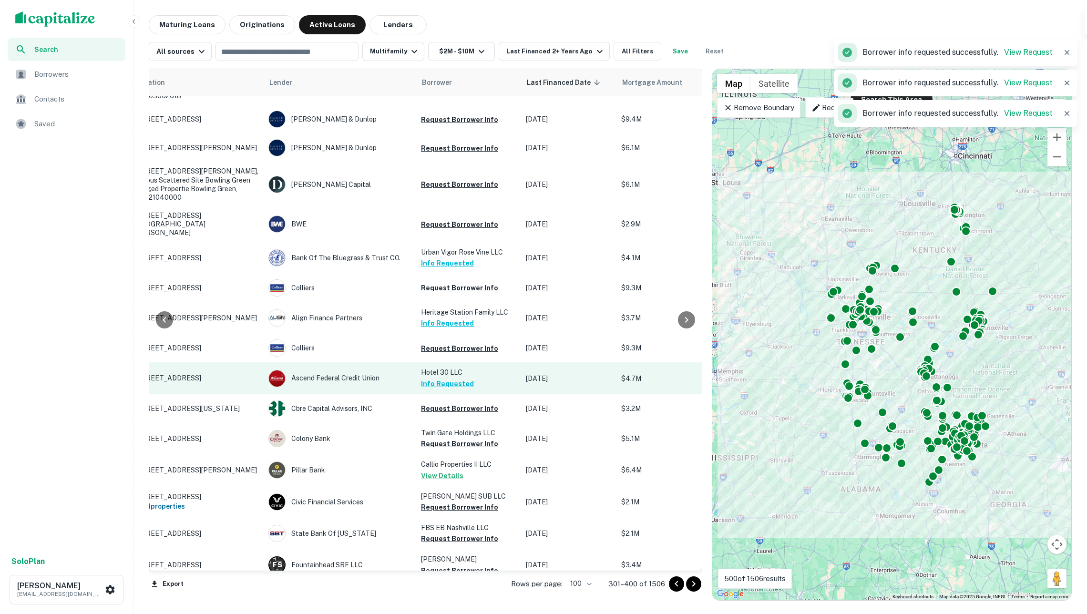
scroll to position [1386, 49]
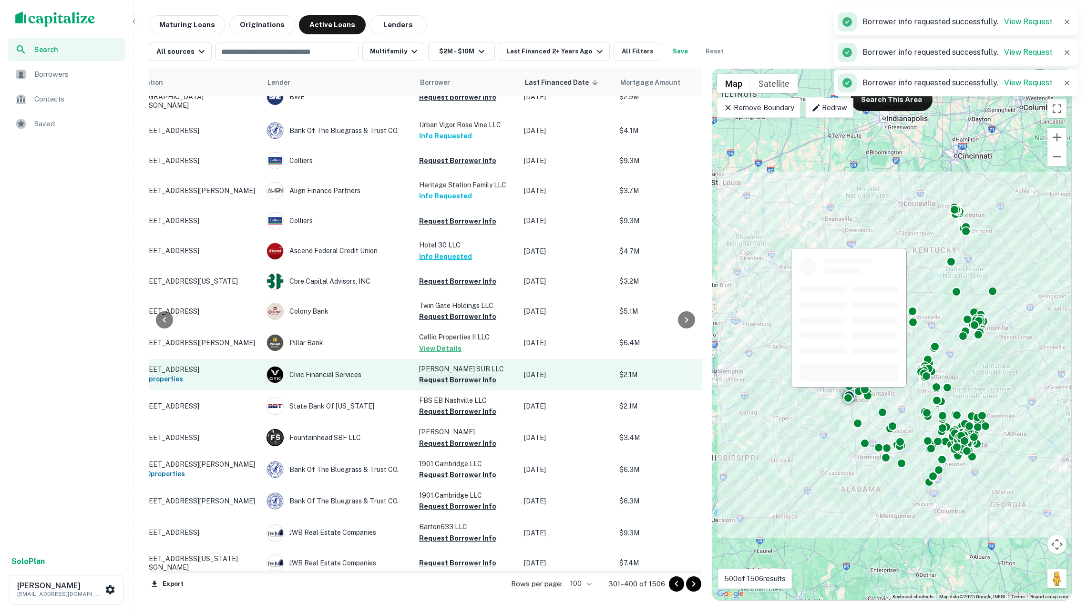
click at [448, 374] on button "Request Borrower Info" at bounding box center [457, 379] width 77 height 11
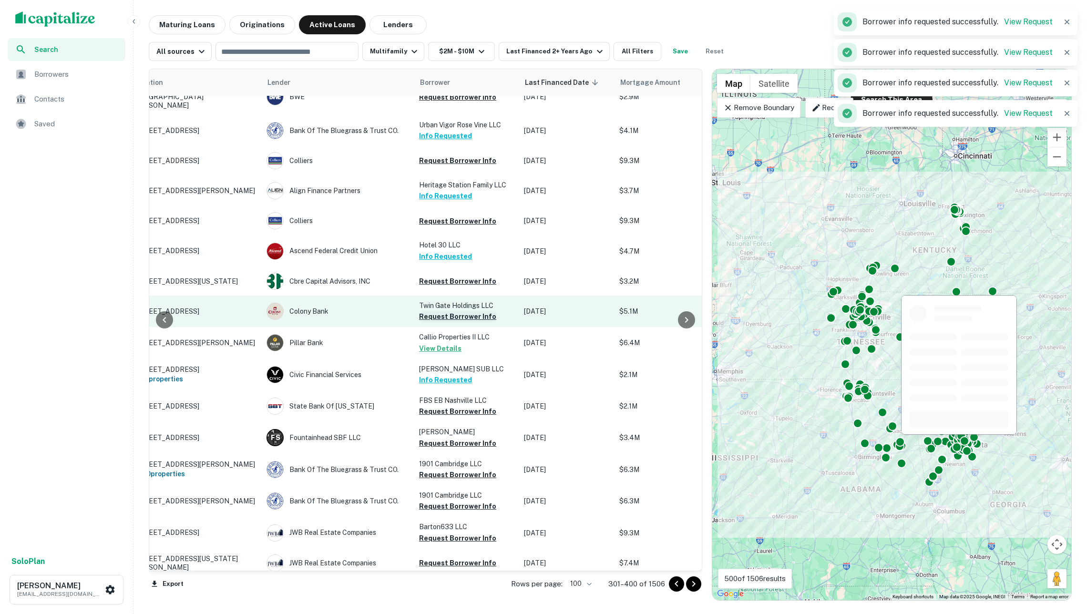
click at [449, 311] on button "Request Borrower Info" at bounding box center [457, 316] width 77 height 11
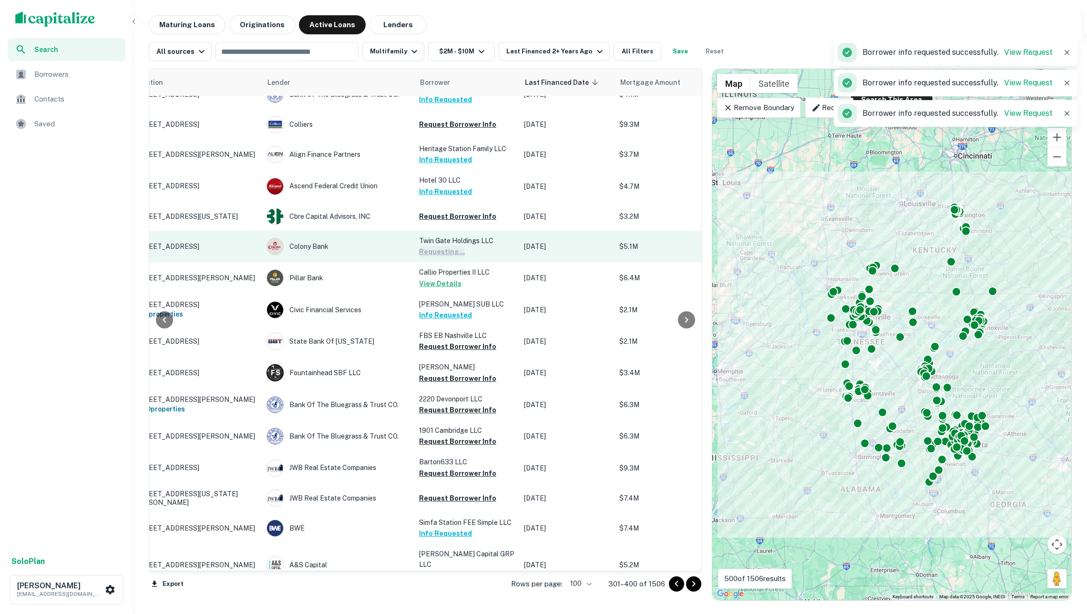
scroll to position [1464, 49]
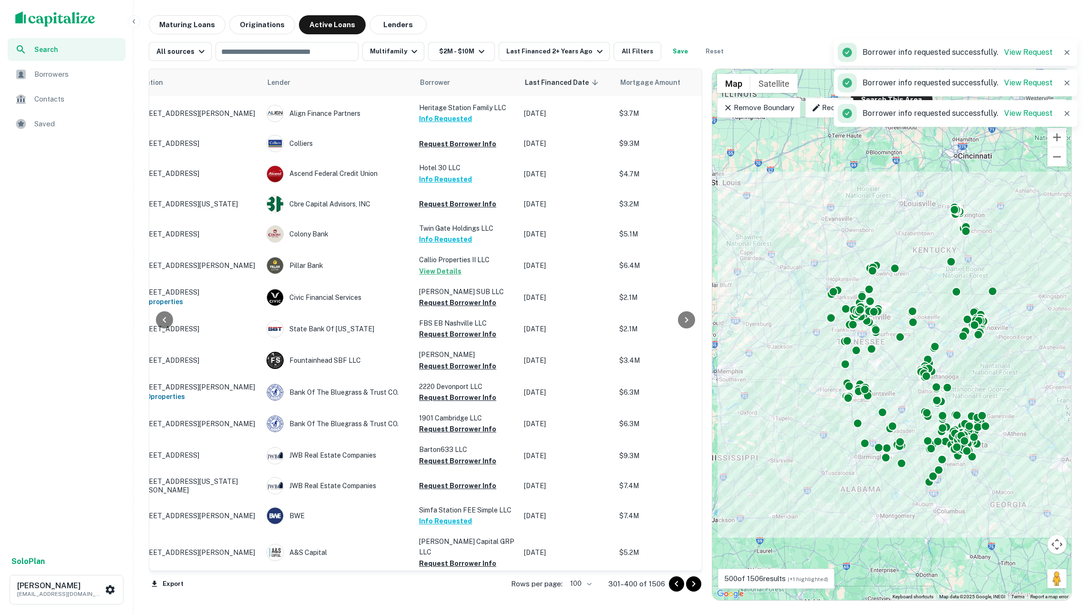
click at [459, 392] on button "Request Borrower Info" at bounding box center [457, 397] width 77 height 11
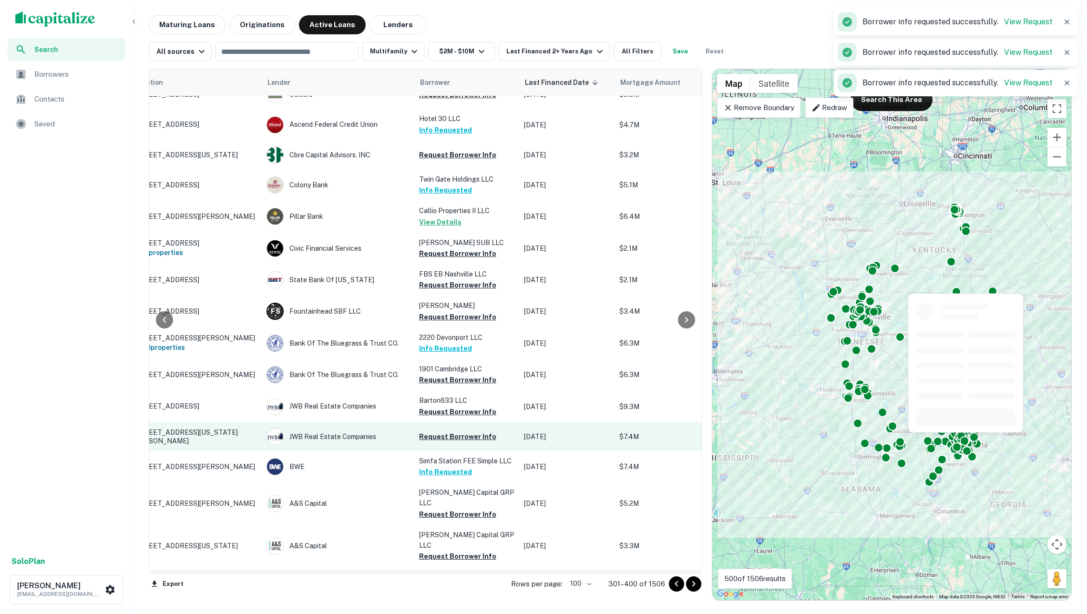
scroll to position [1513, 49]
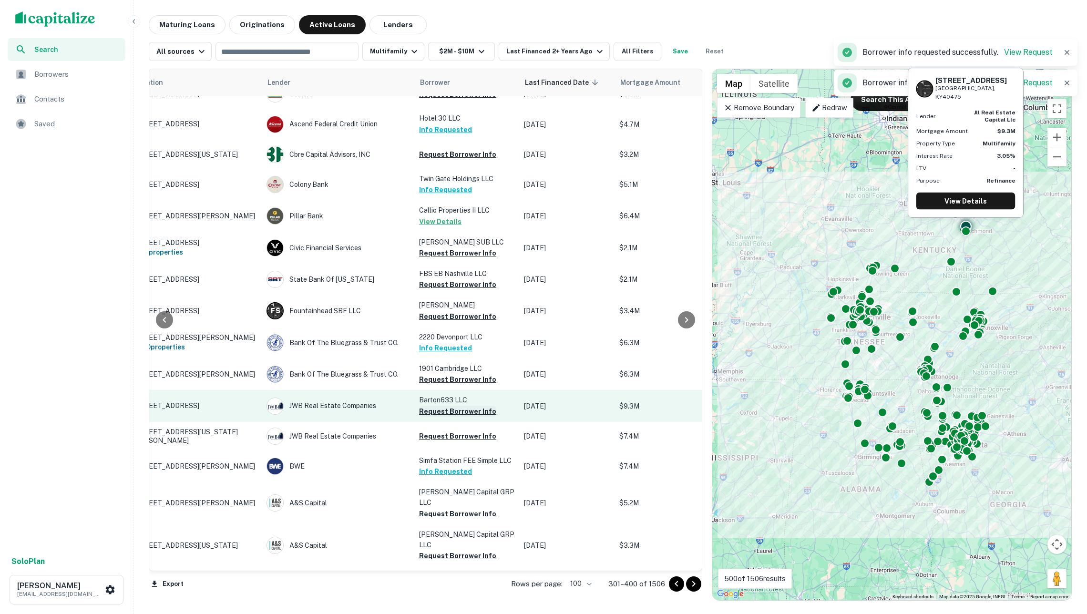
click at [452, 406] on button "Request Borrower Info" at bounding box center [457, 411] width 77 height 11
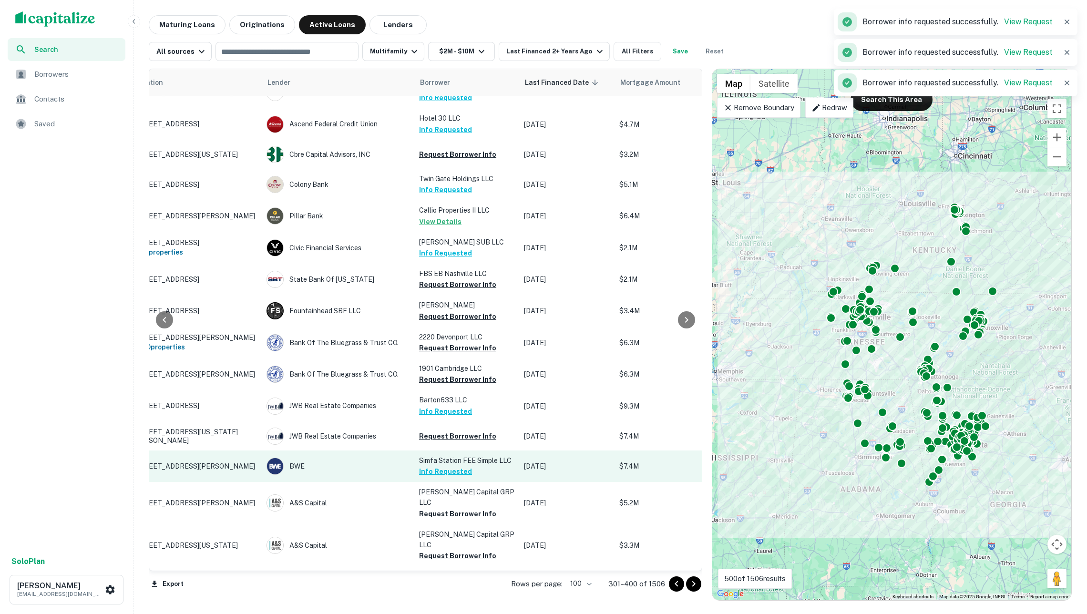
scroll to position [1596, 49]
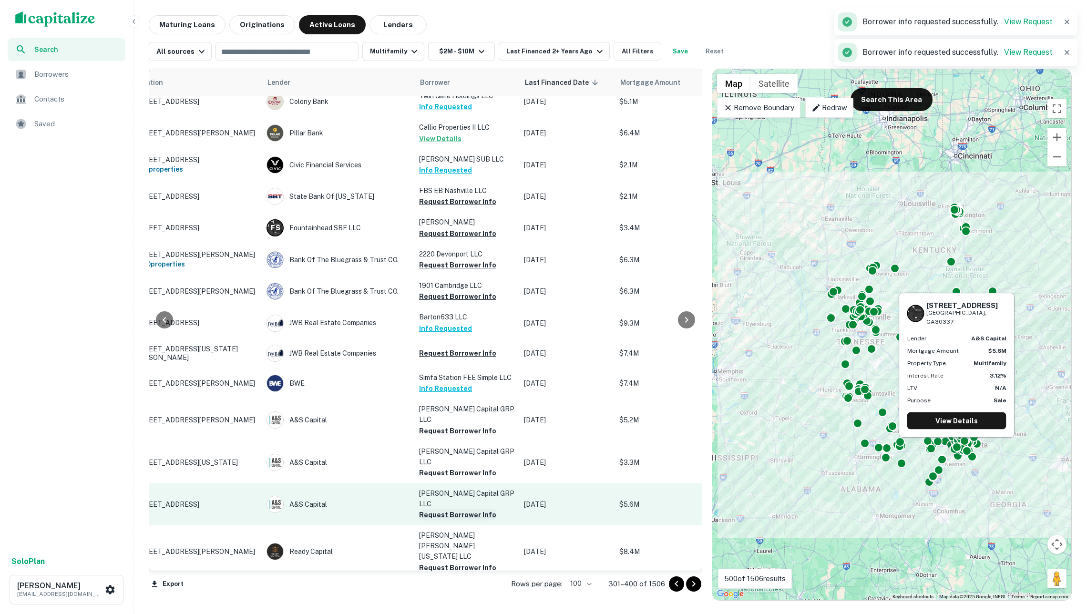
click at [464, 509] on button "Request Borrower Info" at bounding box center [457, 514] width 77 height 11
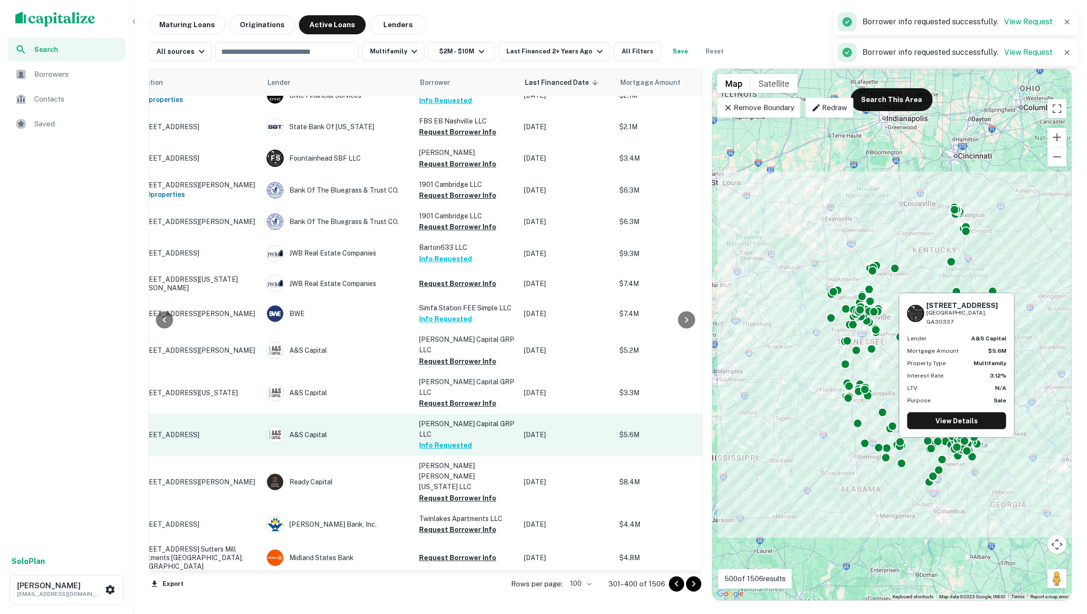
scroll to position [1677, 49]
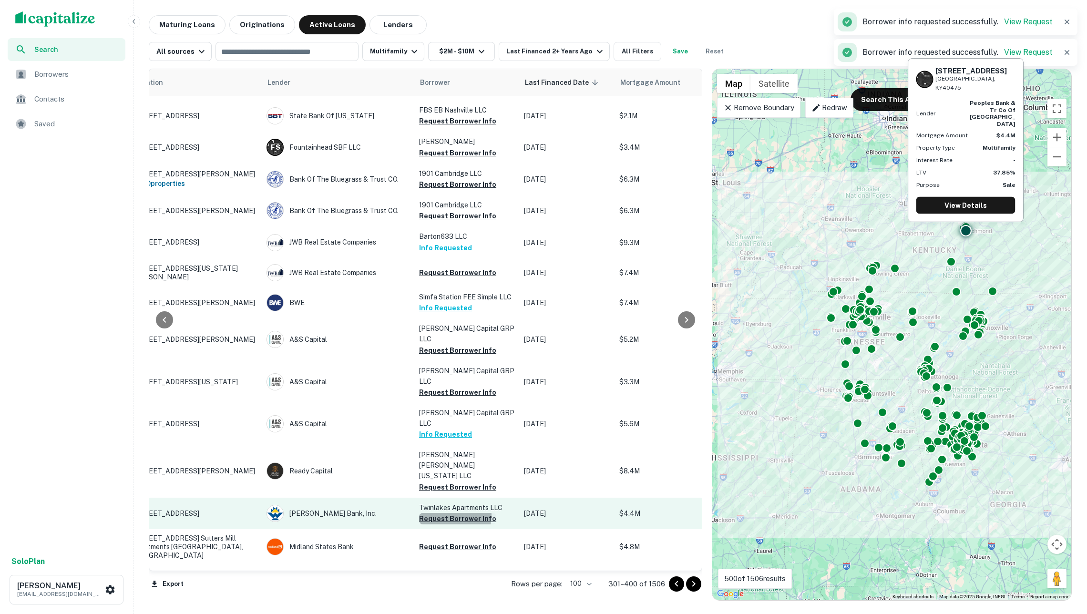
click at [452, 513] on button "Request Borrower Info" at bounding box center [457, 518] width 77 height 11
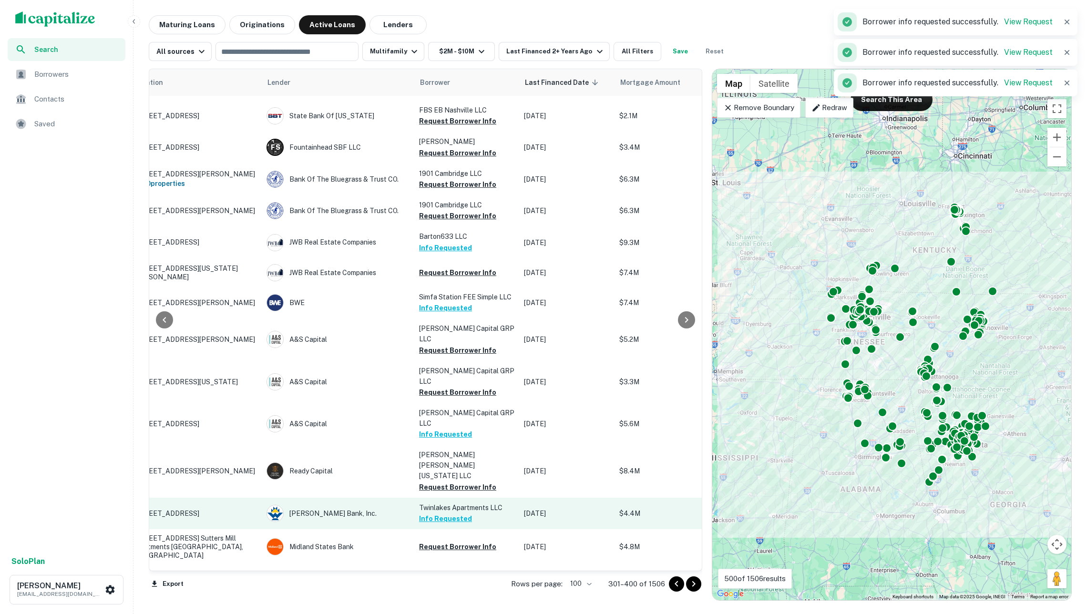
scroll to position [1777, 49]
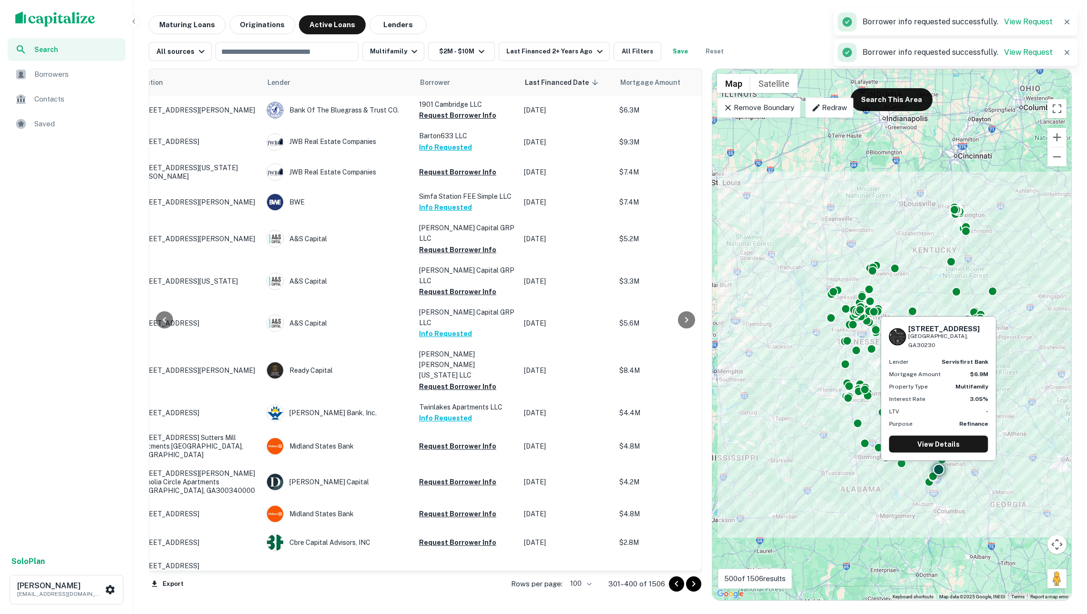
click at [456, 614] on button "Request Borrower Info" at bounding box center [457, 621] width 77 height 11
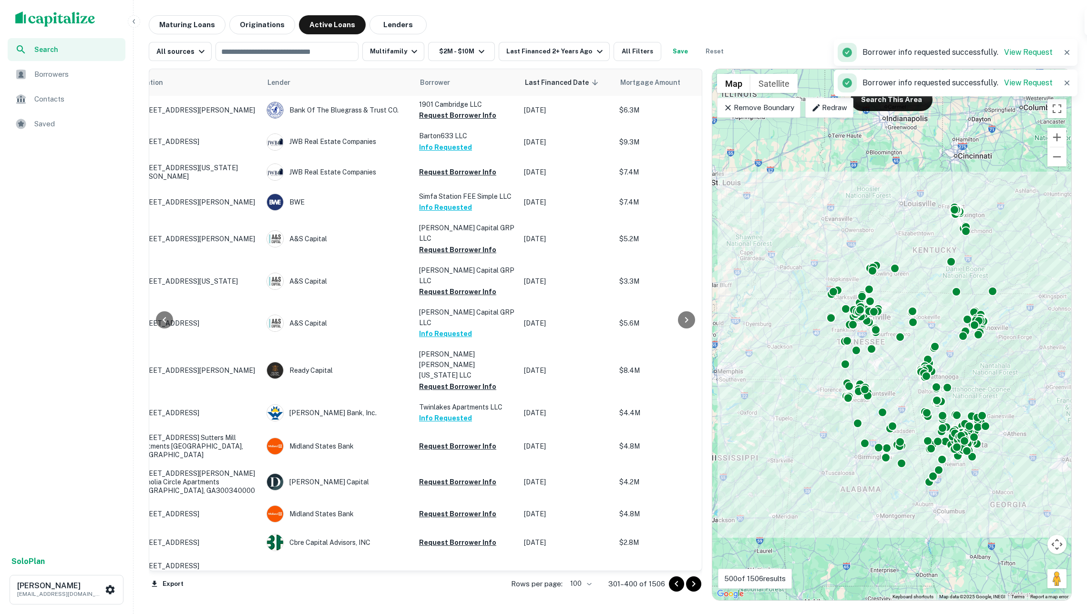
scroll to position [1907, 50]
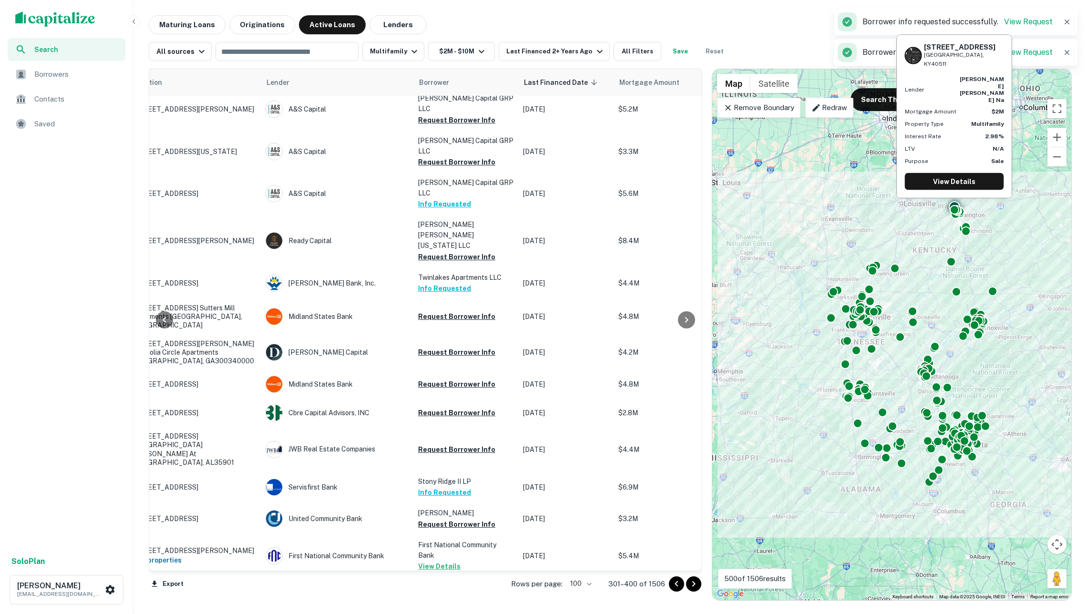
click at [464, 603] on button "Request Borrower Info" at bounding box center [456, 608] width 77 height 11
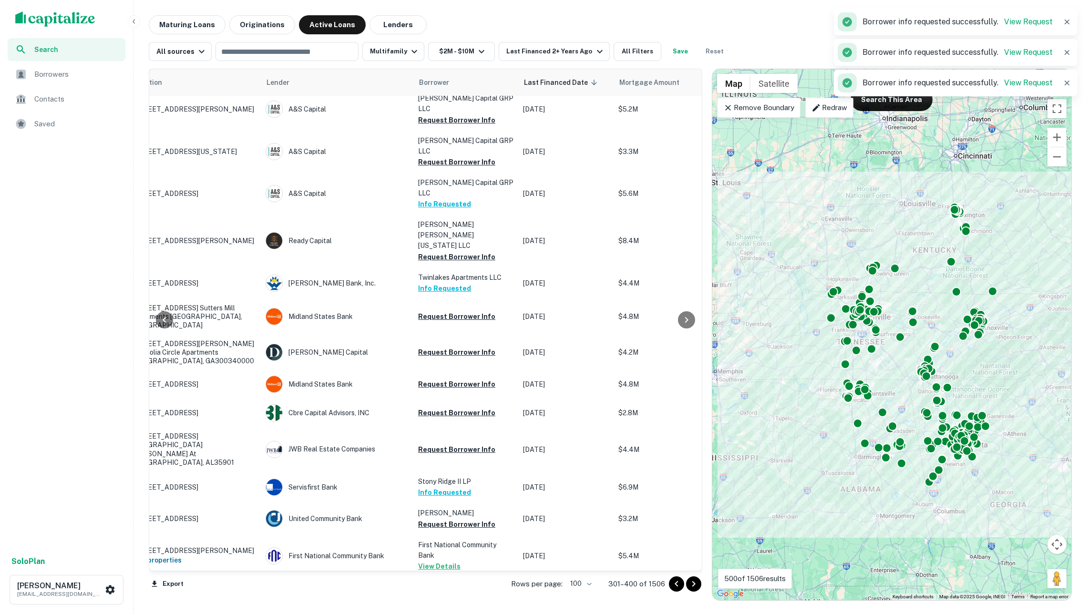
scroll to position [1956, 50]
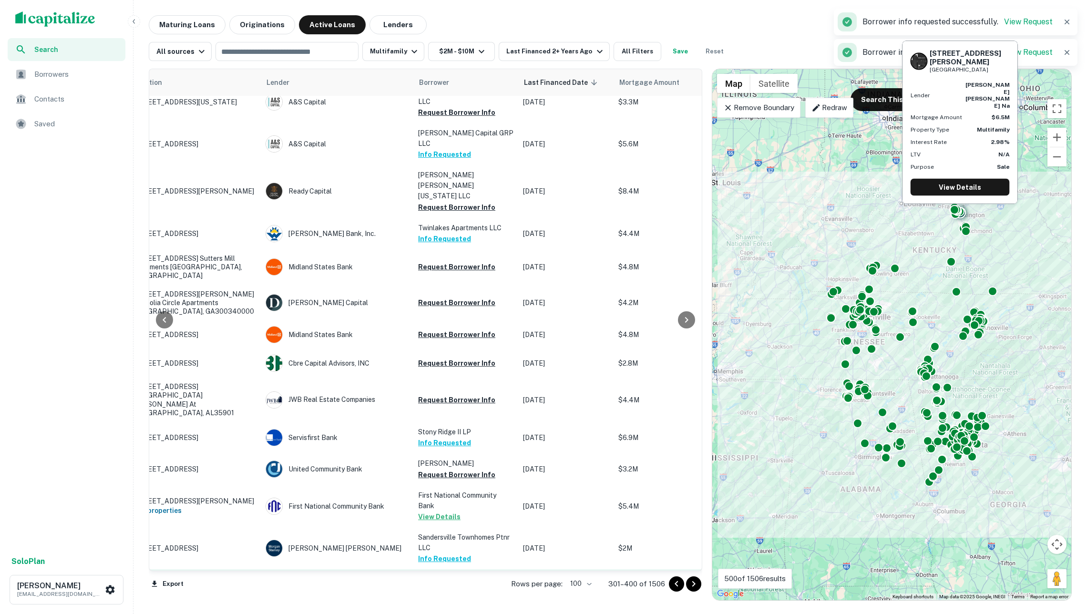
click at [453, 595] on button "Request Borrower Info" at bounding box center [456, 600] width 77 height 11
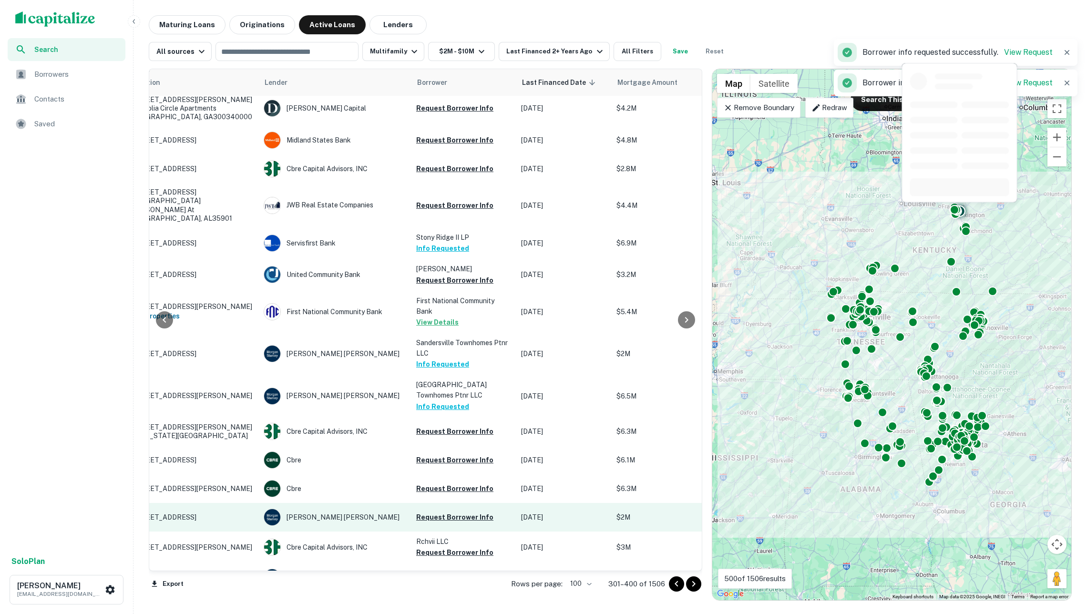
scroll to position [2151, 52]
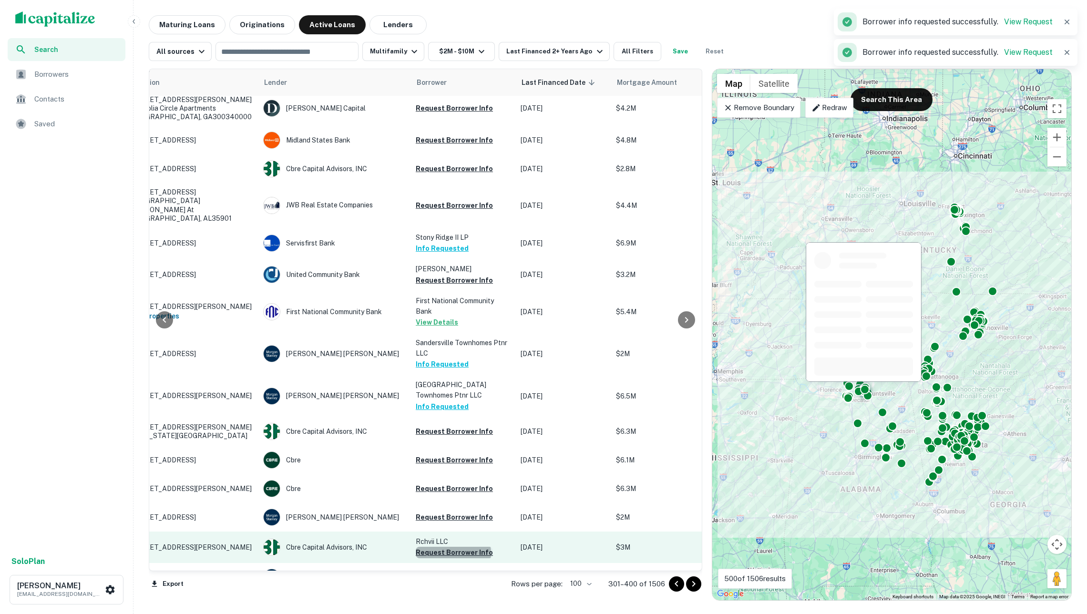
click at [453, 547] on button "Request Borrower Info" at bounding box center [454, 552] width 77 height 11
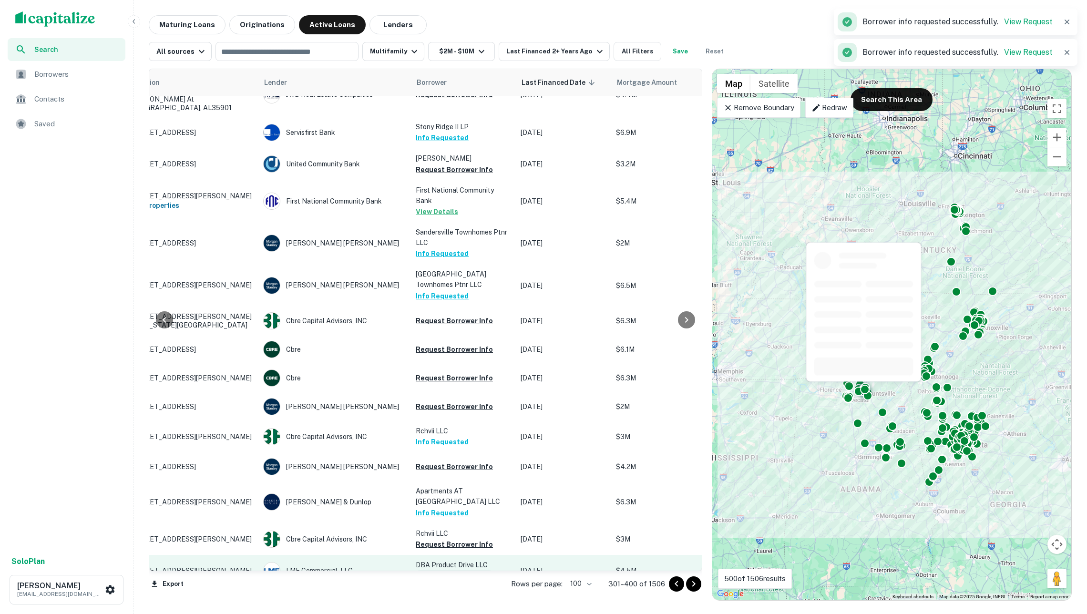
scroll to position [2262, 52]
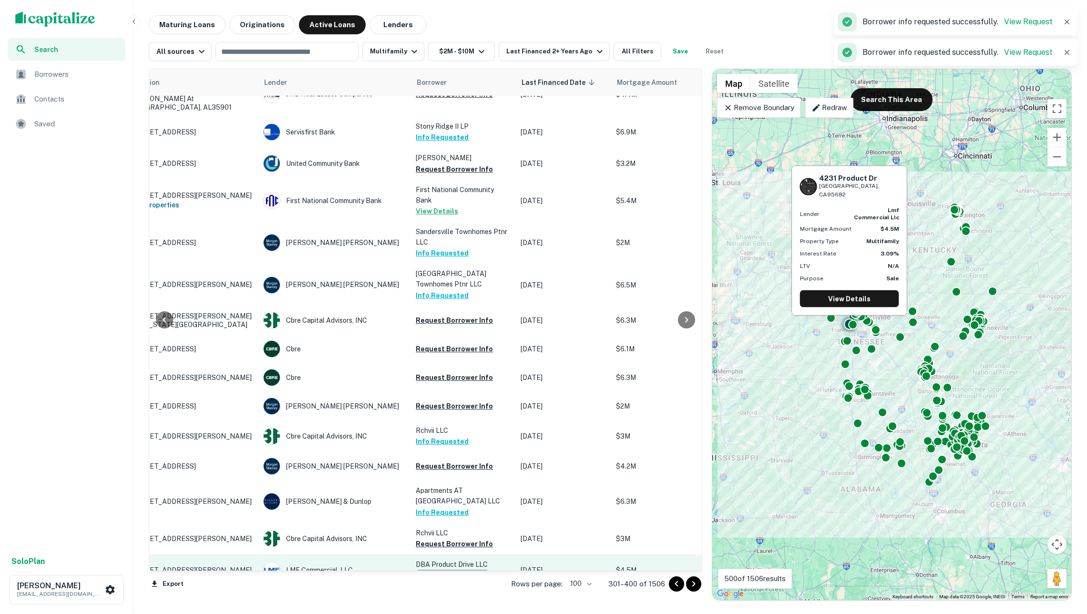
click at [451, 570] on button "Request Borrower Info" at bounding box center [454, 575] width 77 height 11
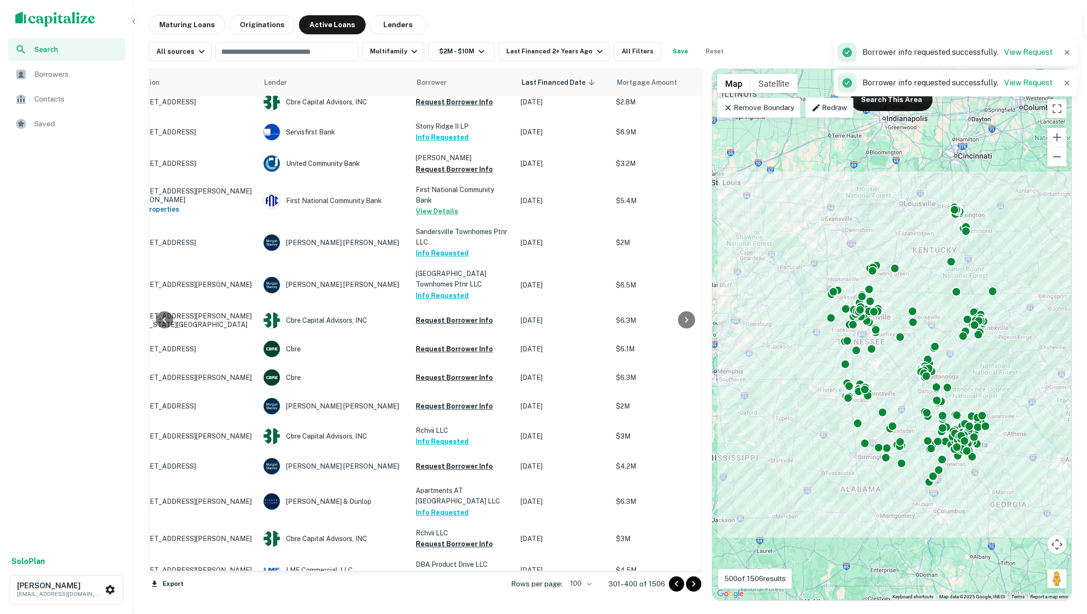
drag, startPoint x: 465, startPoint y: 515, endPoint x: 478, endPoint y: 529, distance: 18.9
click at [465, 602] on button "Request Borrower Info" at bounding box center [454, 607] width 77 height 11
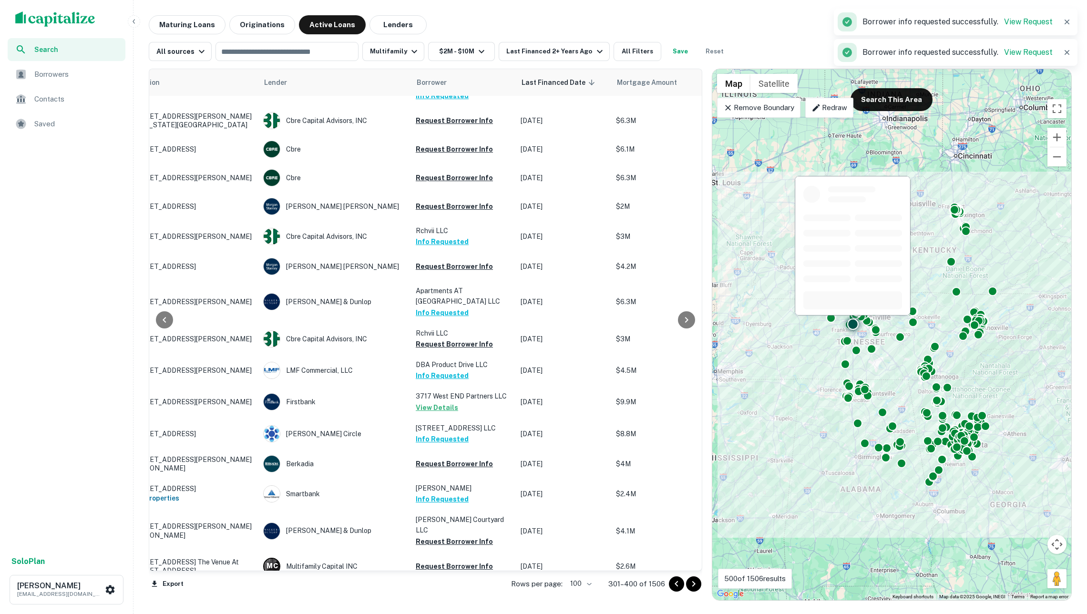
click at [470, 596] on button "Request Borrower Info" at bounding box center [454, 601] width 77 height 11
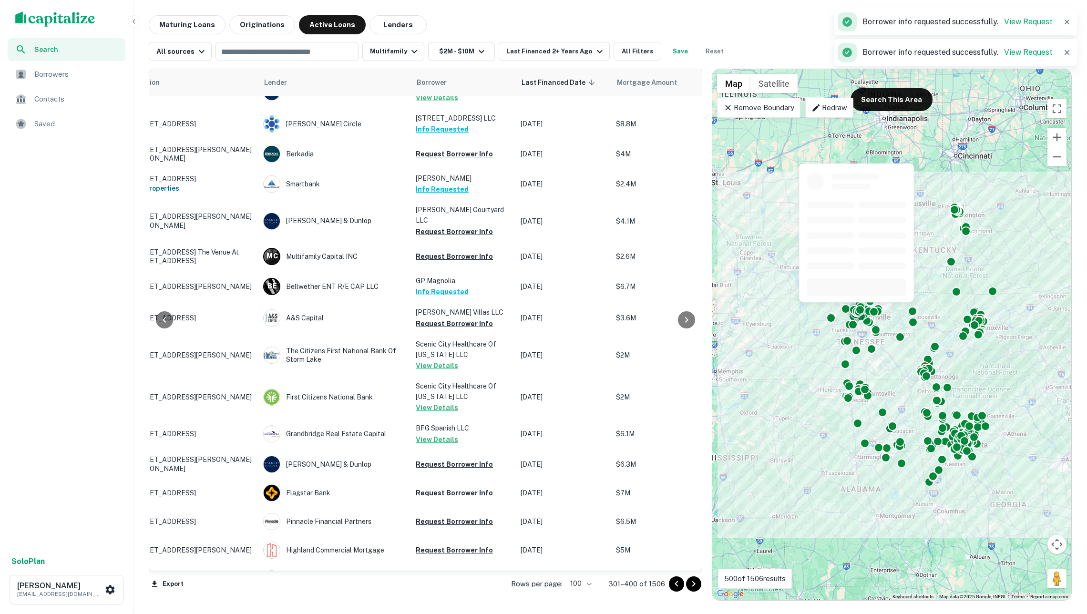
scroll to position [2771, 52]
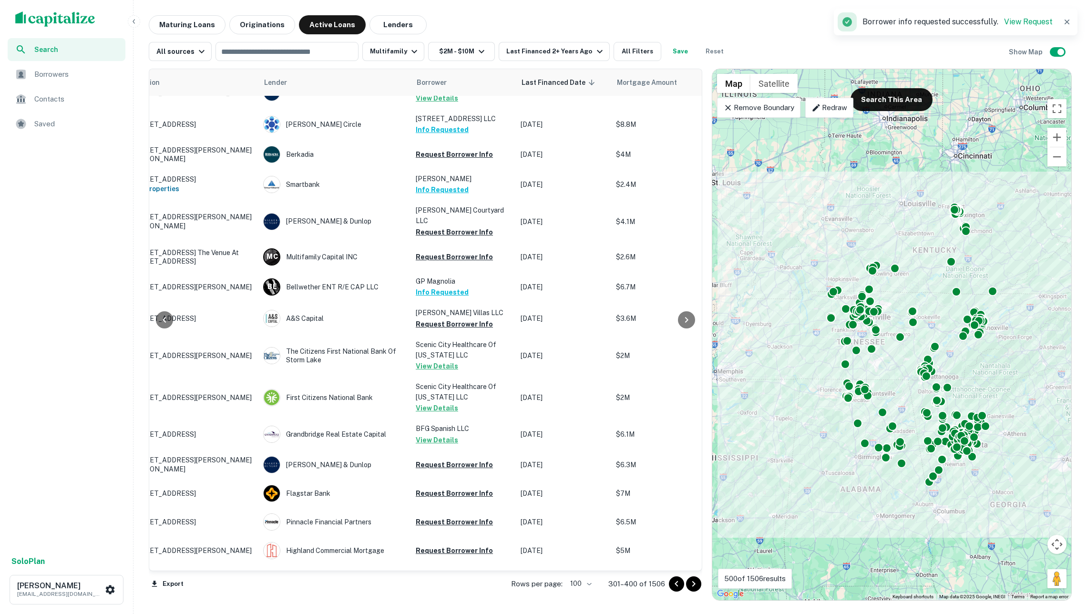
click at [693, 586] on icon "Go to next page" at bounding box center [693, 583] width 11 height 11
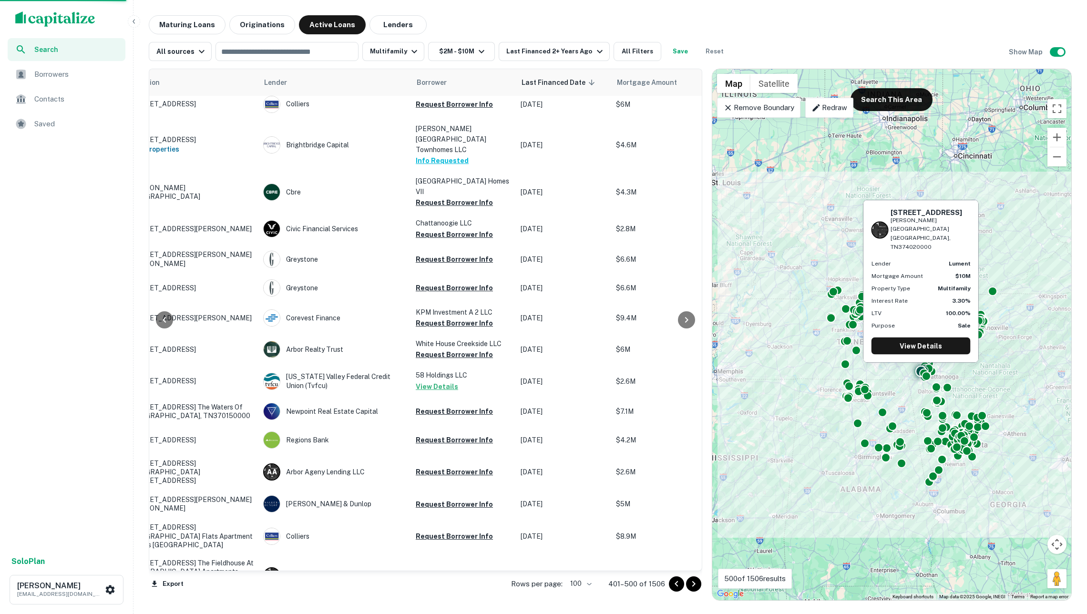
scroll to position [-52, 52]
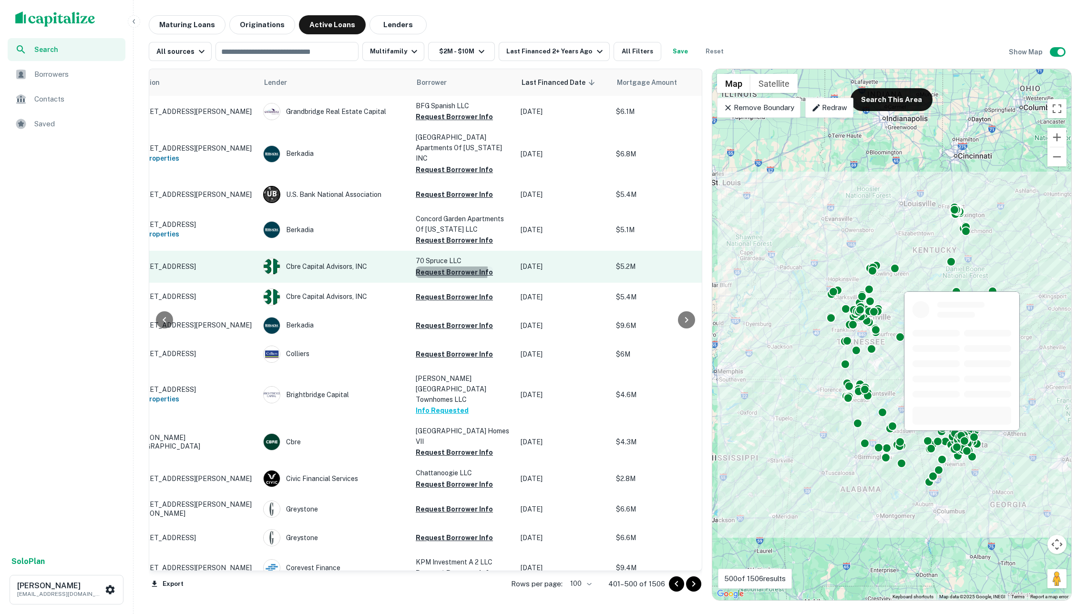
click at [441, 266] on button "Request Borrower Info" at bounding box center [454, 271] width 77 height 11
click at [448, 260] on td "70 Spruce LLC Request Borrower Info" at bounding box center [463, 266] width 105 height 31
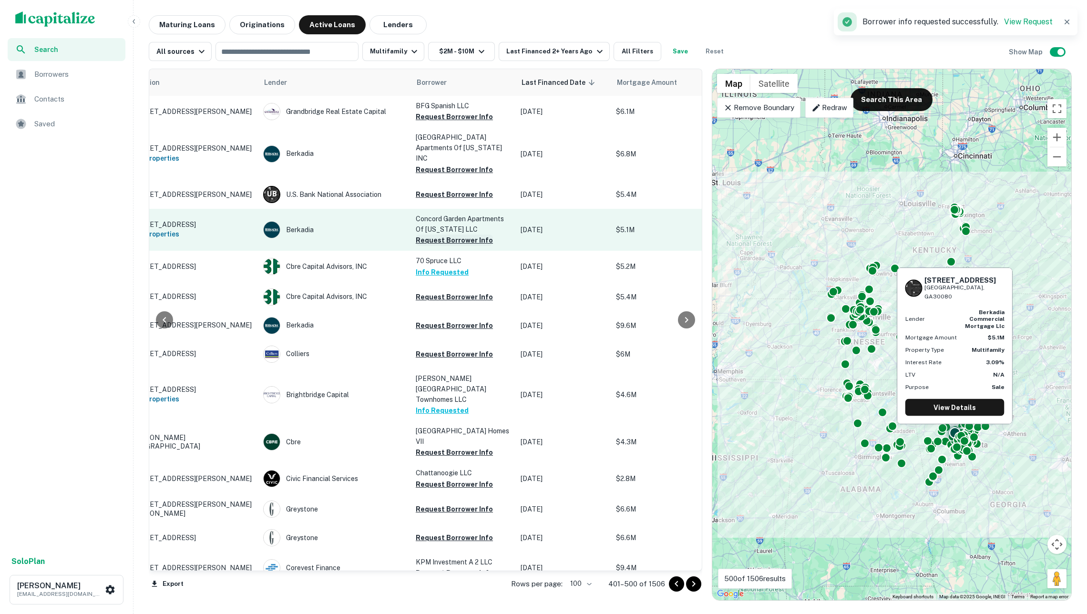
click at [441, 235] on button "Request Borrower Info" at bounding box center [454, 240] width 77 height 11
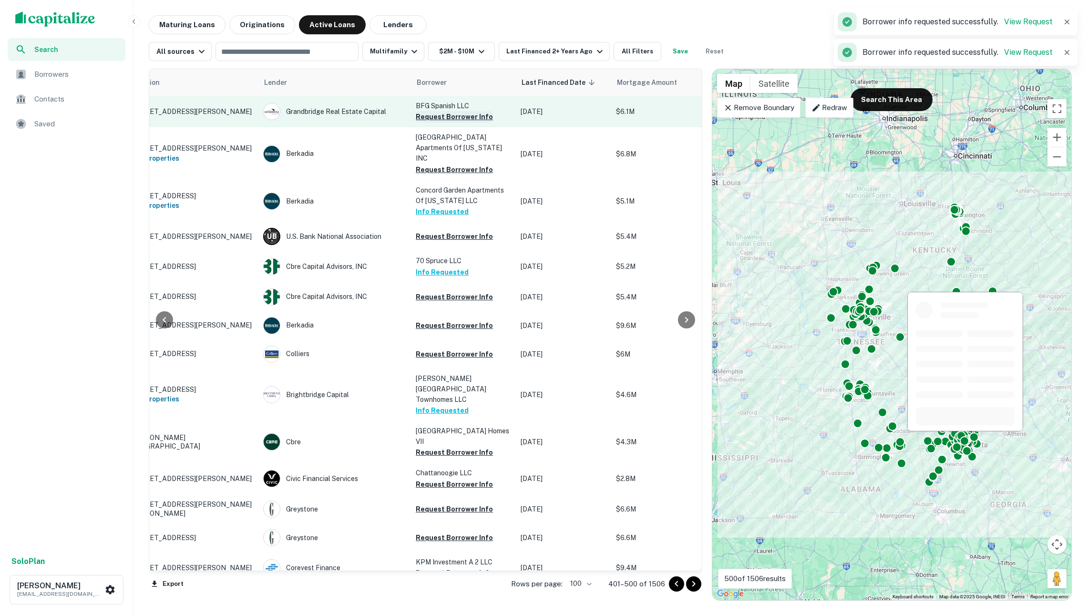
click at [439, 113] on button "Request Borrower Info" at bounding box center [454, 116] width 77 height 11
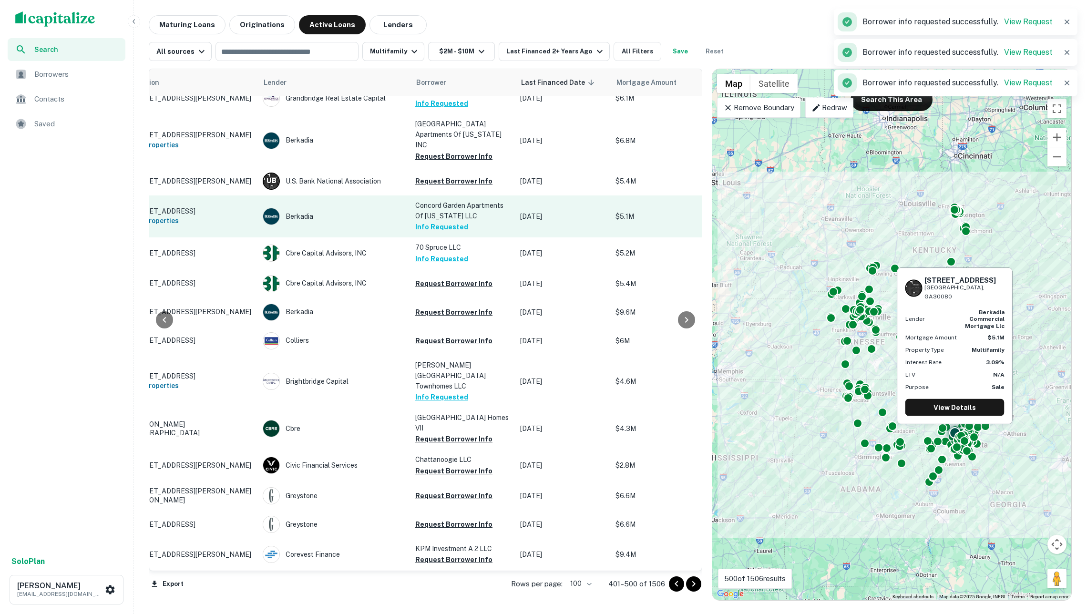
scroll to position [57, 52]
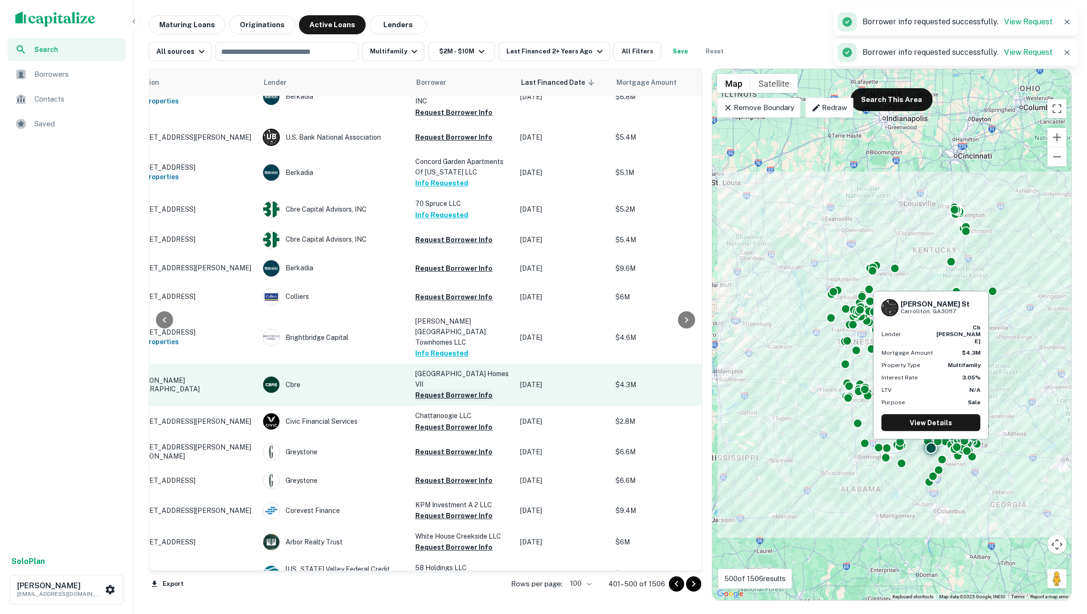
click at [462, 389] on button "Request Borrower Info" at bounding box center [453, 394] width 77 height 11
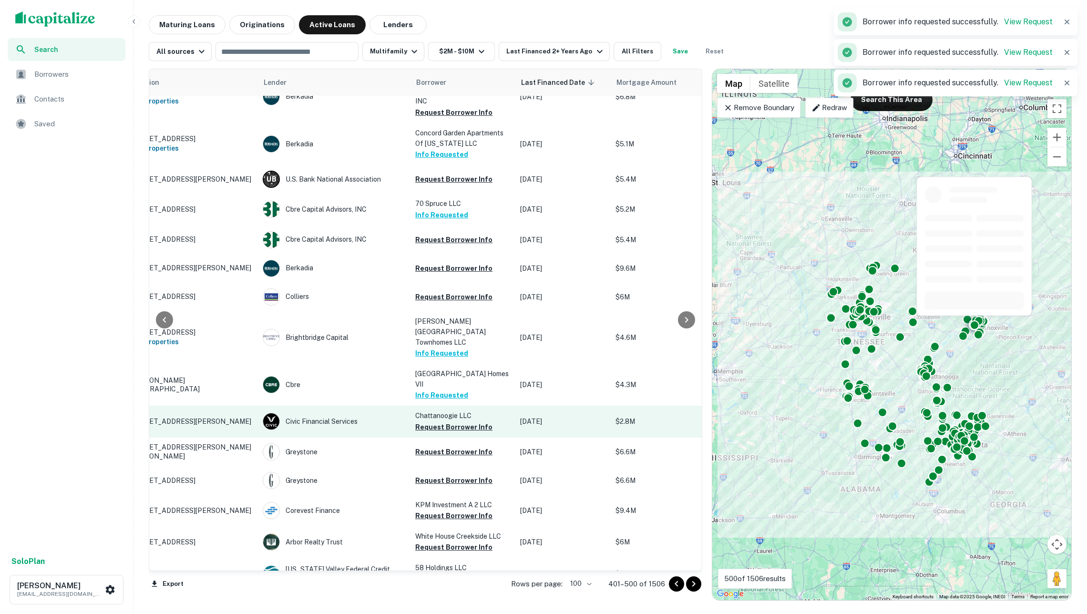
scroll to position [68, 52]
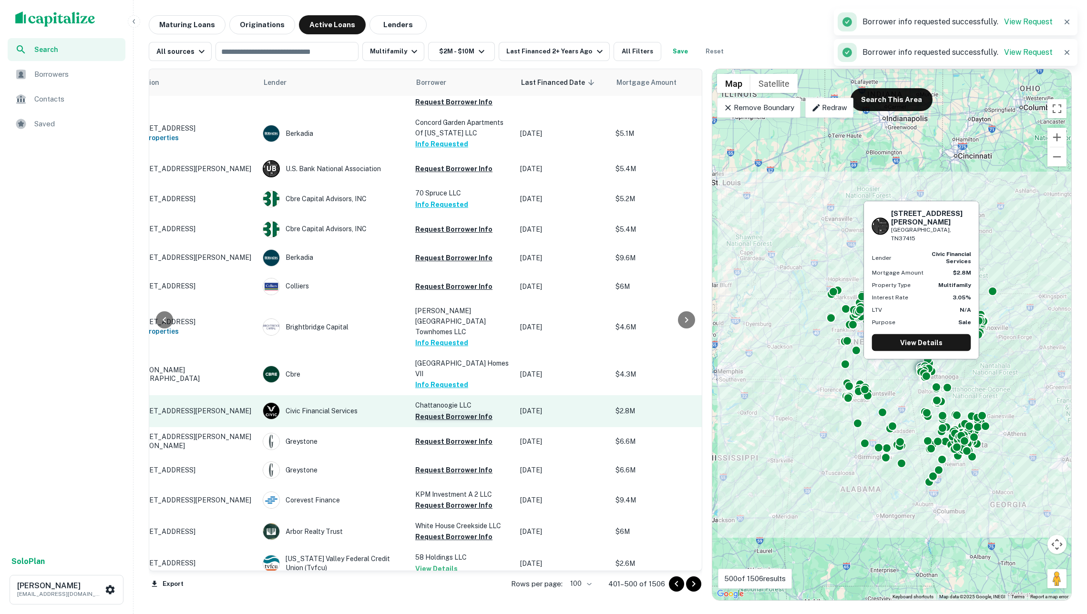
click at [462, 411] on button "Request Borrower Info" at bounding box center [453, 416] width 77 height 11
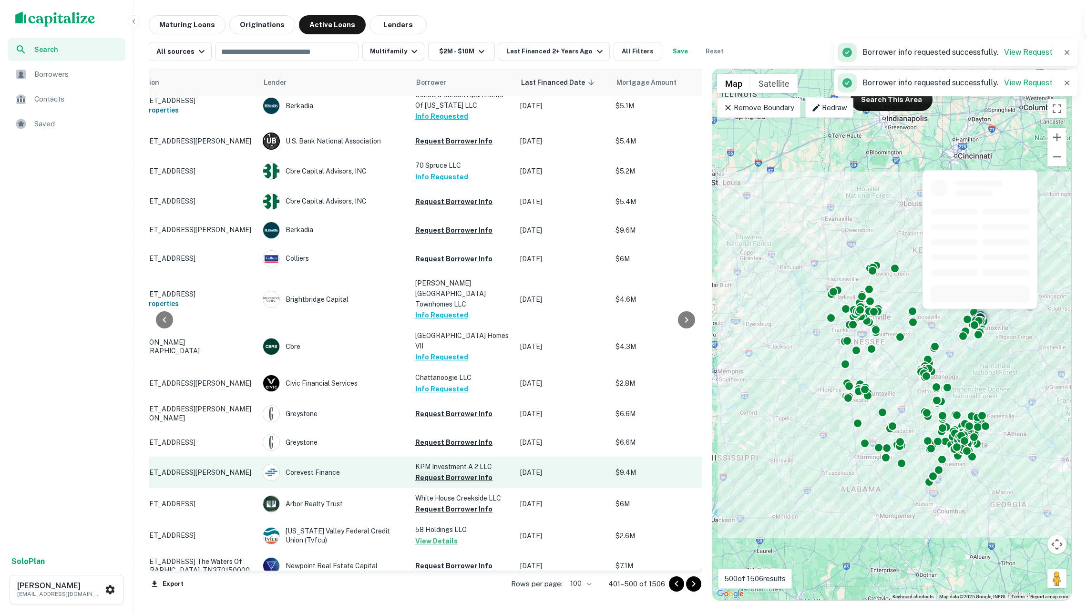
scroll to position [96, 52]
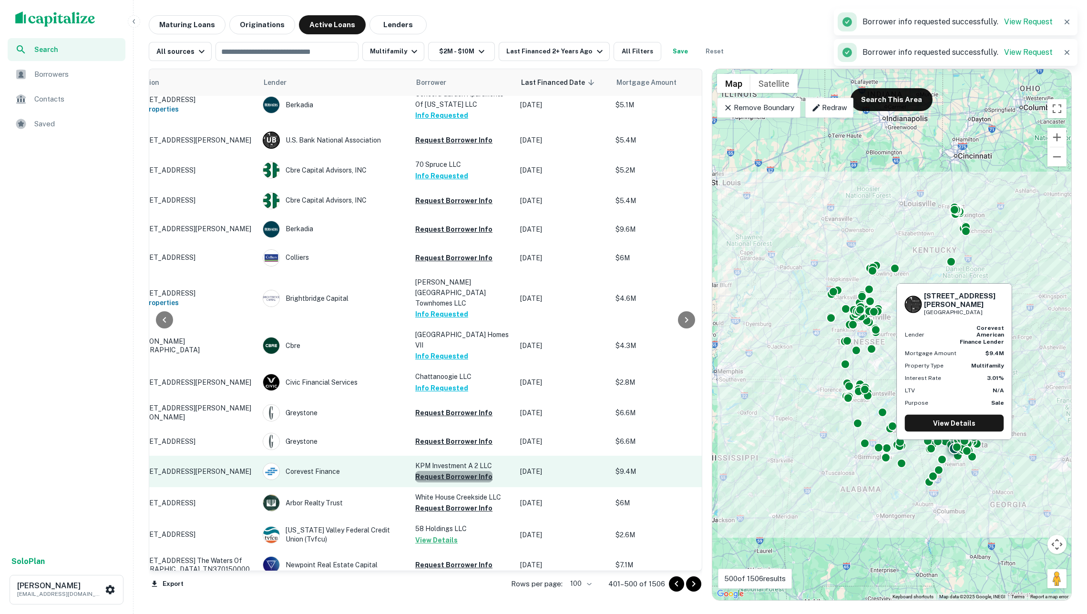
click at [461, 471] on button "Request Borrower Info" at bounding box center [453, 476] width 77 height 11
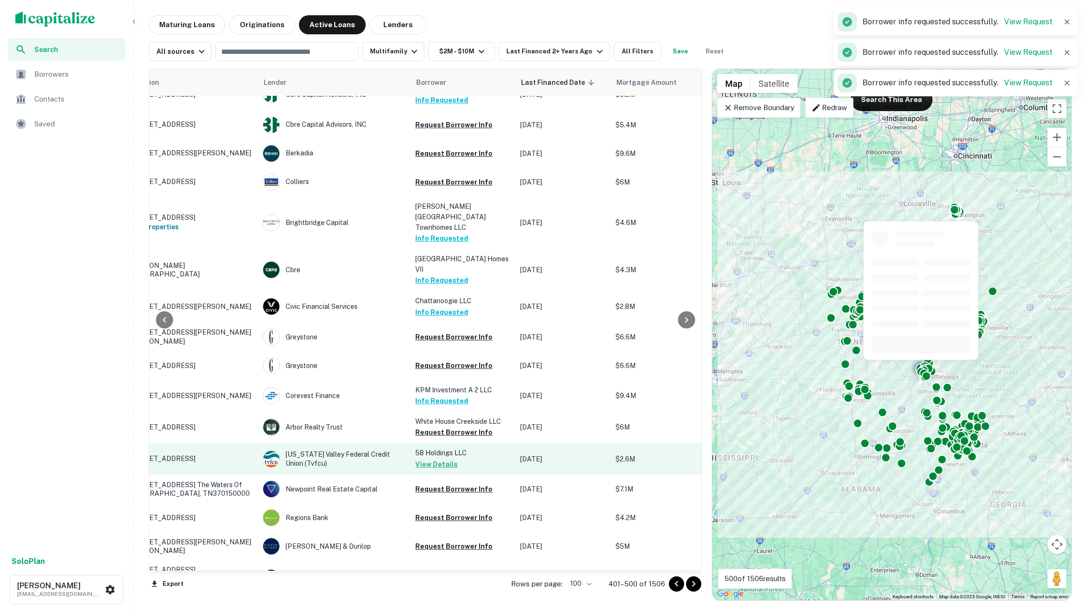
scroll to position [173, 52]
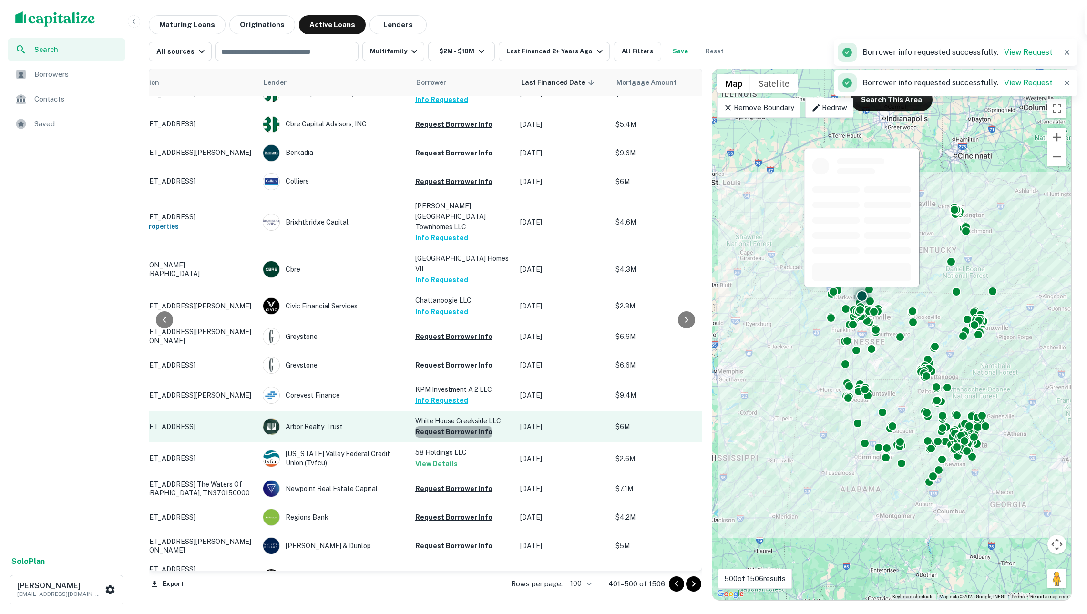
click at [453, 426] on button "Request Borrower Info" at bounding box center [453, 431] width 77 height 11
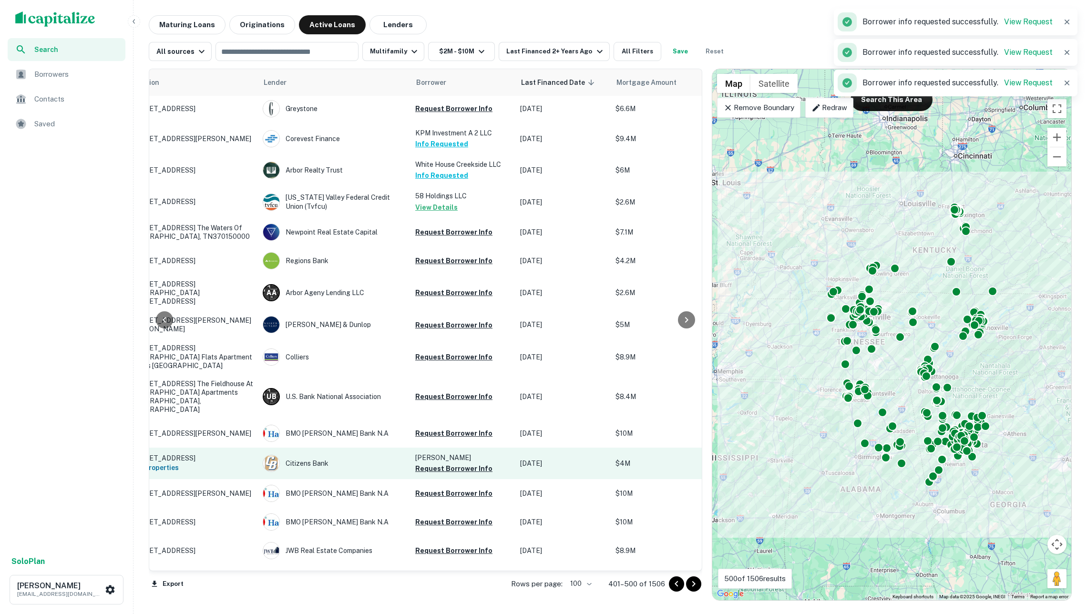
scroll to position [501, 54]
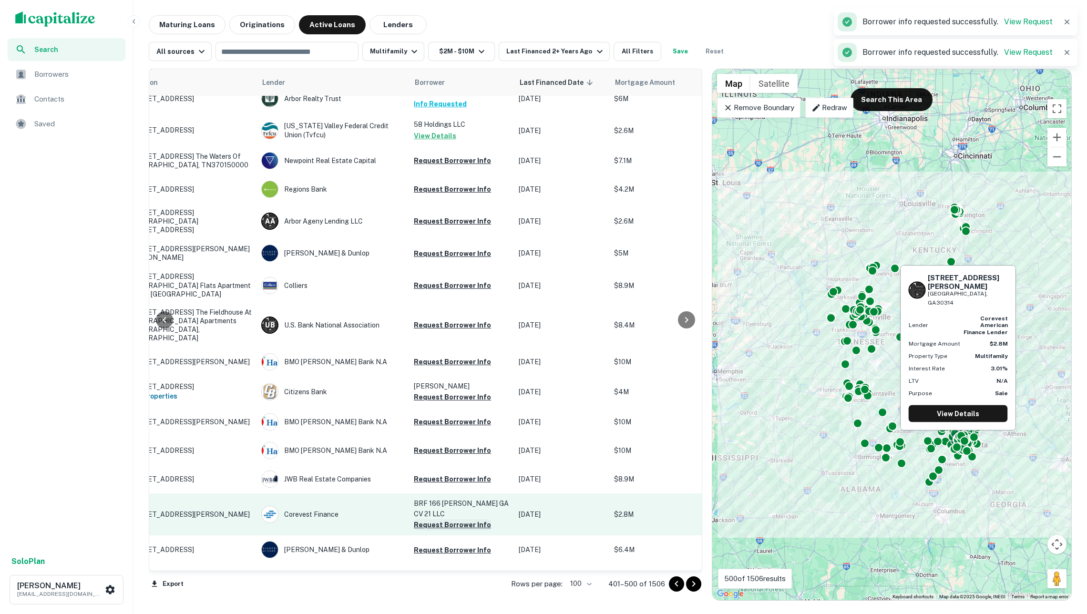
click at [462, 519] on button "Request Borrower Info" at bounding box center [452, 524] width 77 height 11
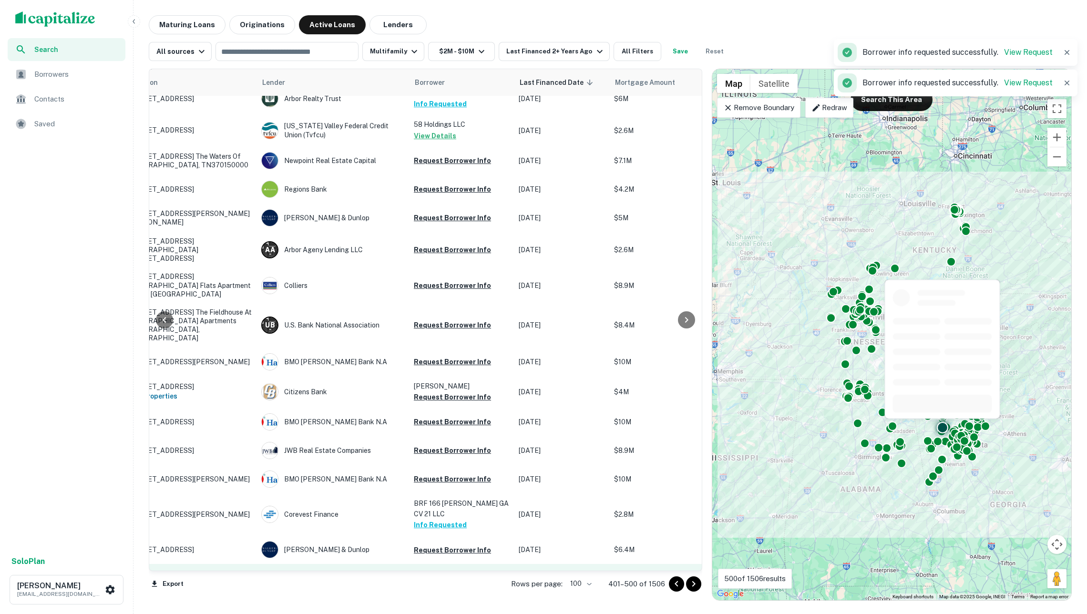
scroll to position [623, 54]
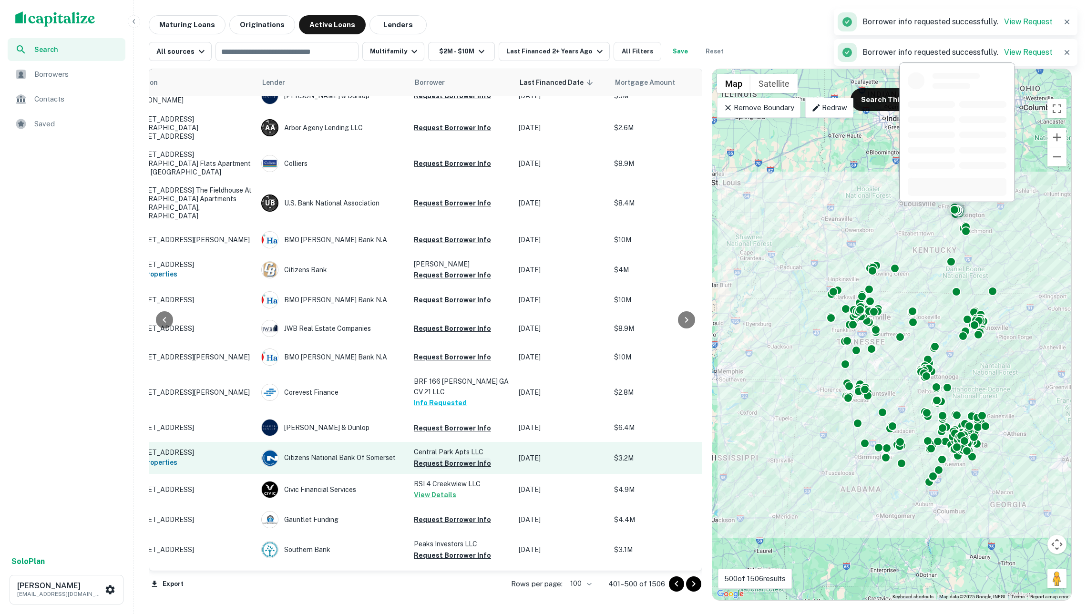
click at [445, 458] on button "Request Borrower Info" at bounding box center [452, 463] width 77 height 11
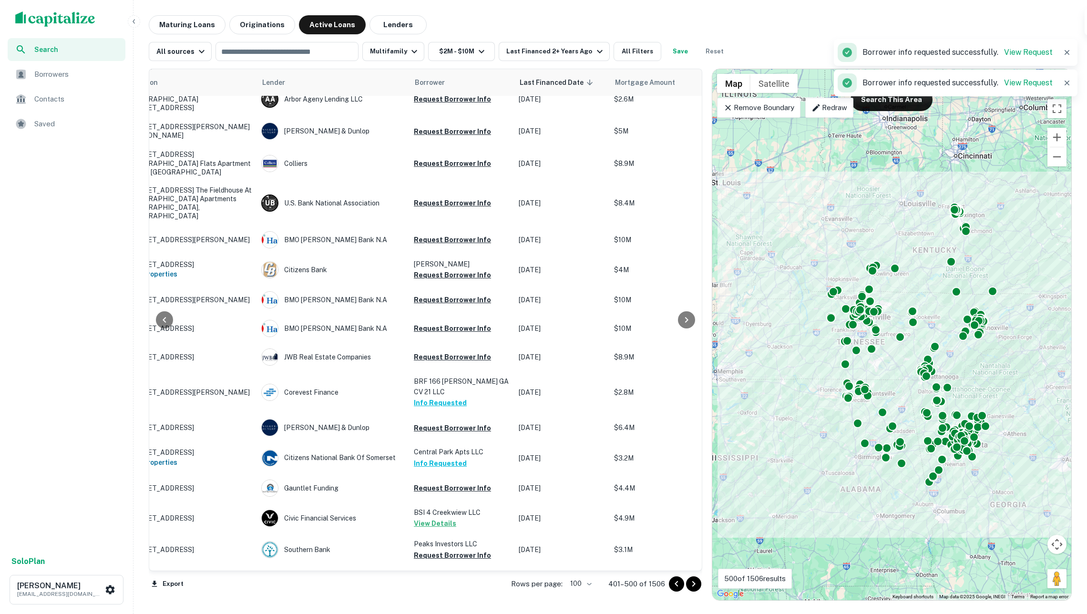
scroll to position [716, 54]
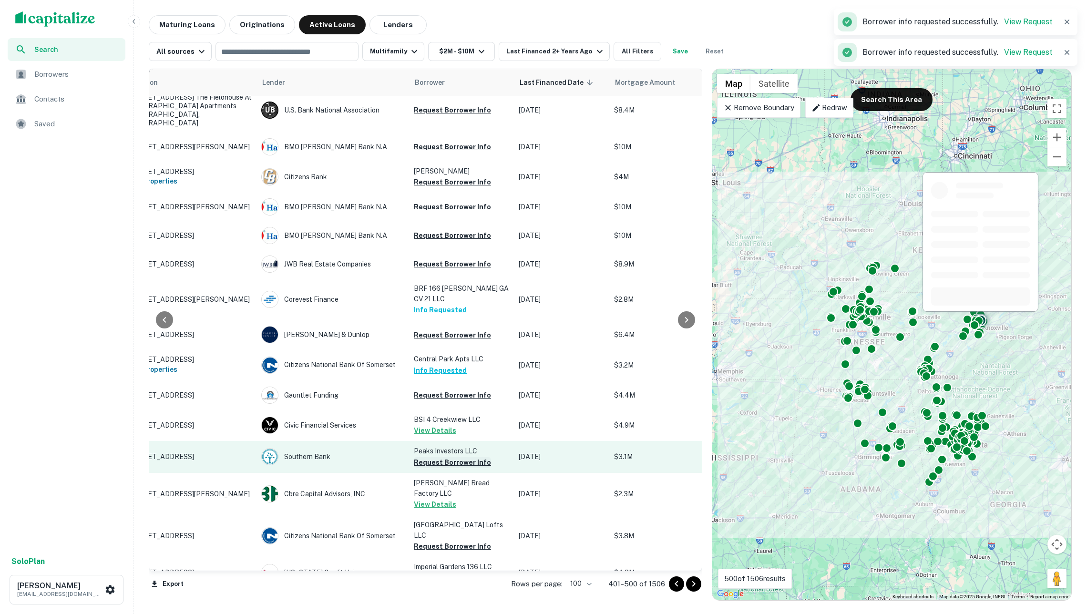
click at [450, 457] on button "Request Borrower Info" at bounding box center [452, 462] width 77 height 11
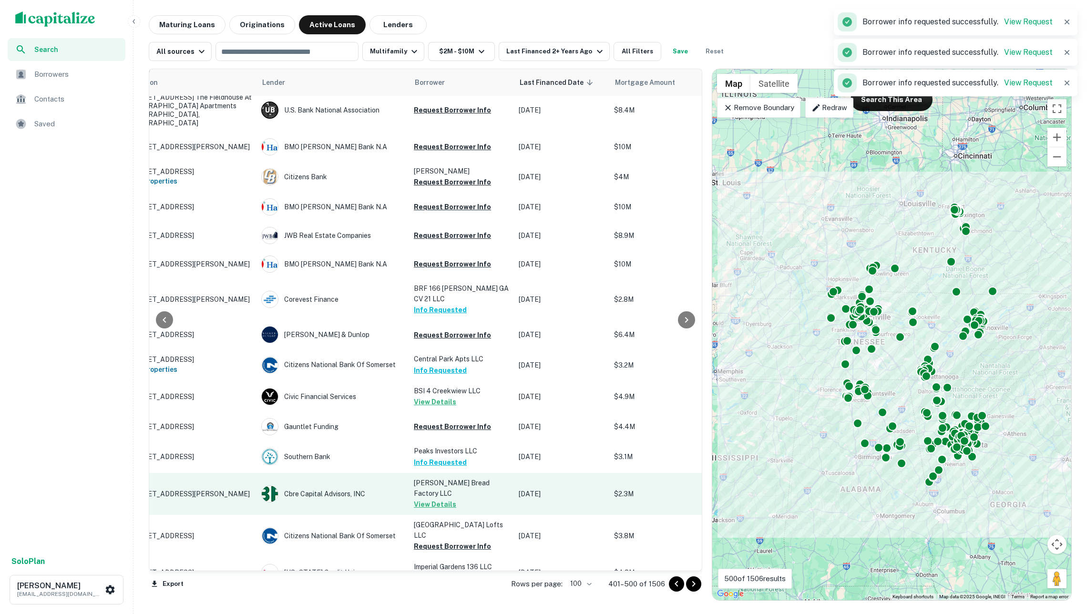
scroll to position [801, 55]
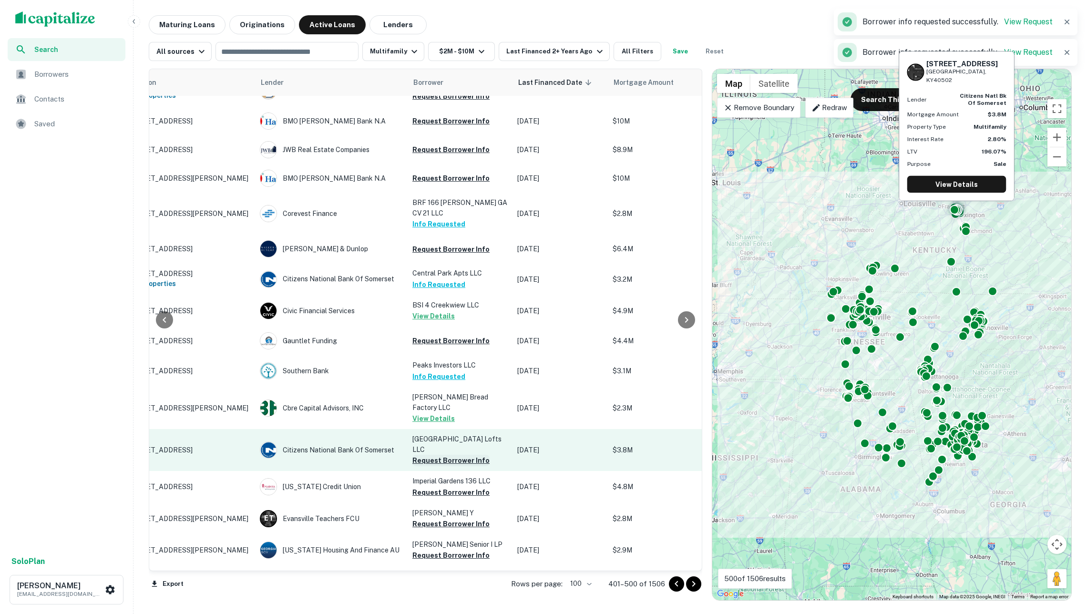
click at [452, 455] on button "Request Borrower Info" at bounding box center [450, 460] width 77 height 11
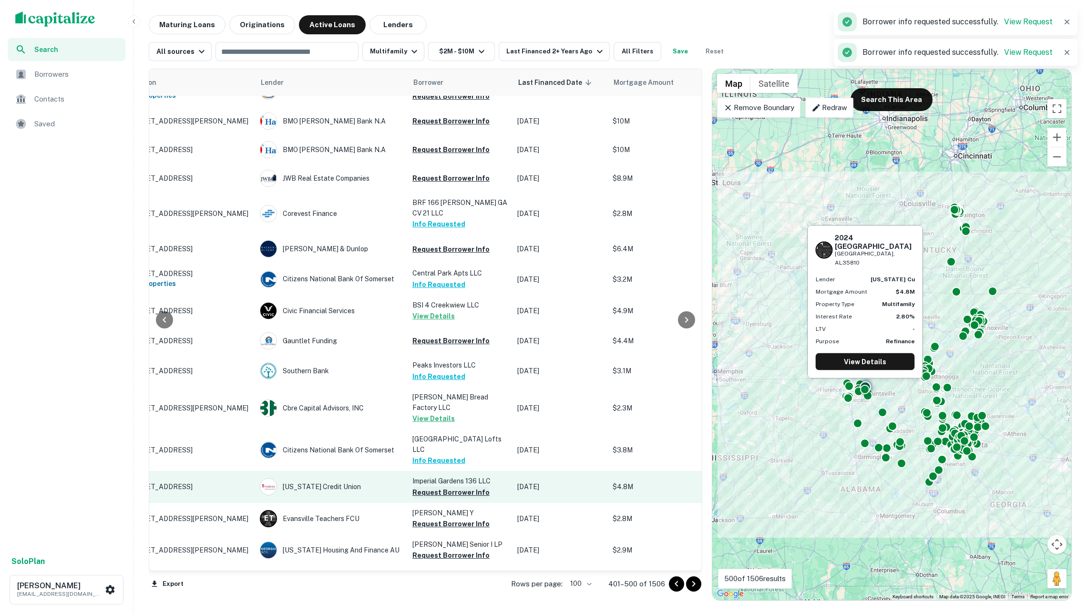
click at [453, 487] on button "Request Borrower Info" at bounding box center [450, 492] width 77 height 11
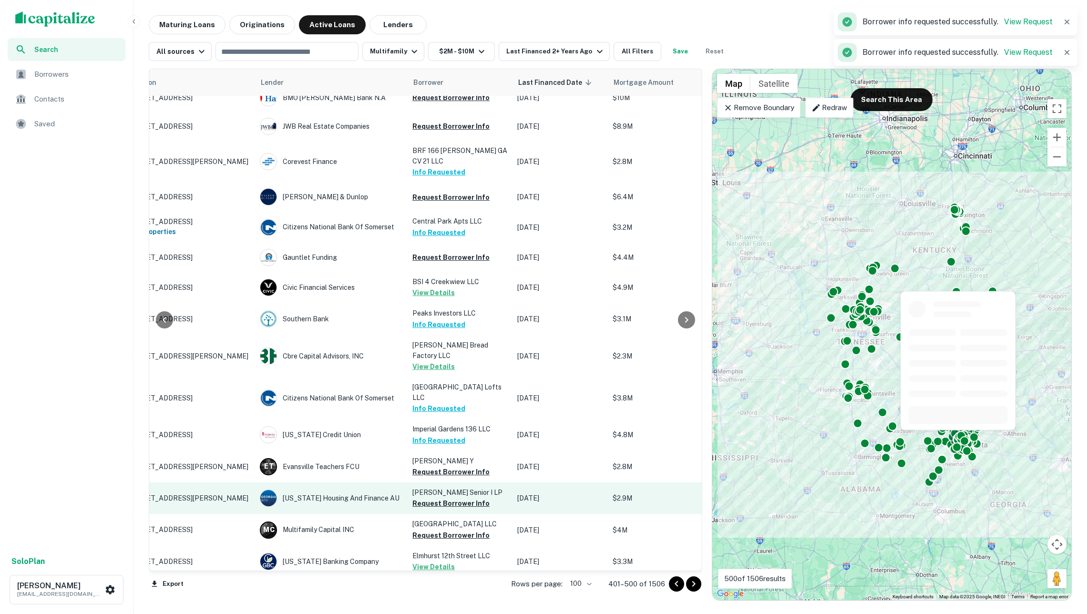
scroll to position [871, 56]
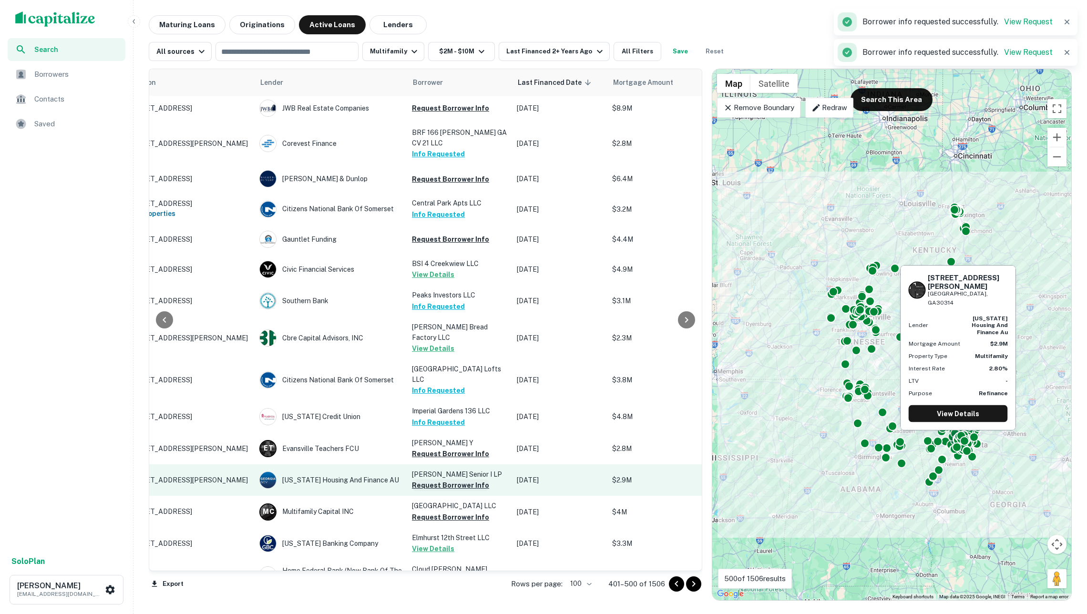
click at [447, 480] on button "Request Borrower Info" at bounding box center [450, 485] width 77 height 11
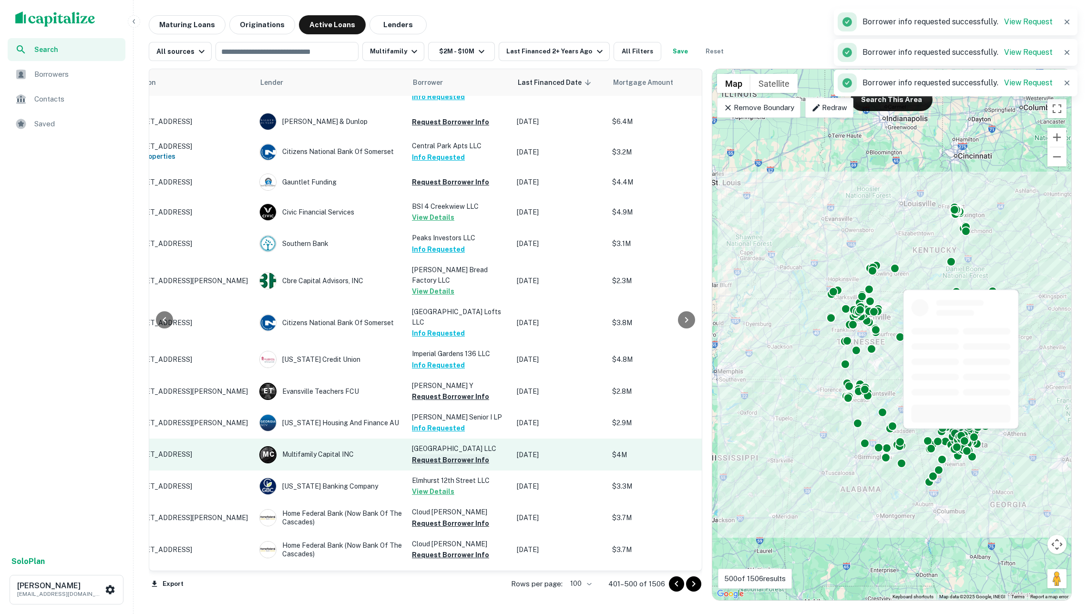
scroll to position [940, 56]
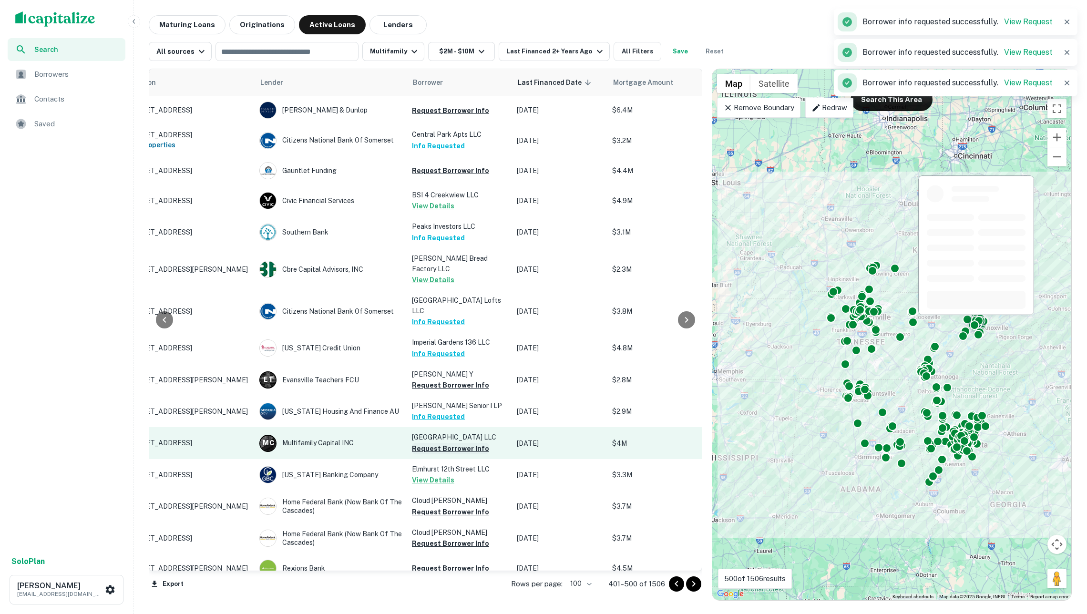
click at [440, 443] on button "Request Borrower Info" at bounding box center [450, 448] width 77 height 11
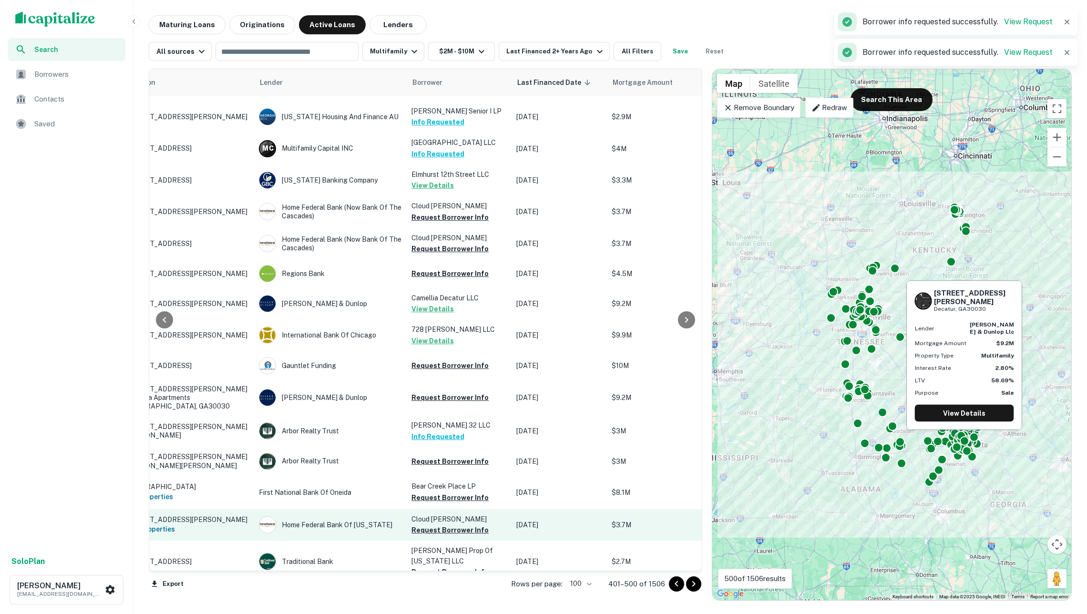
scroll to position [1284, 57]
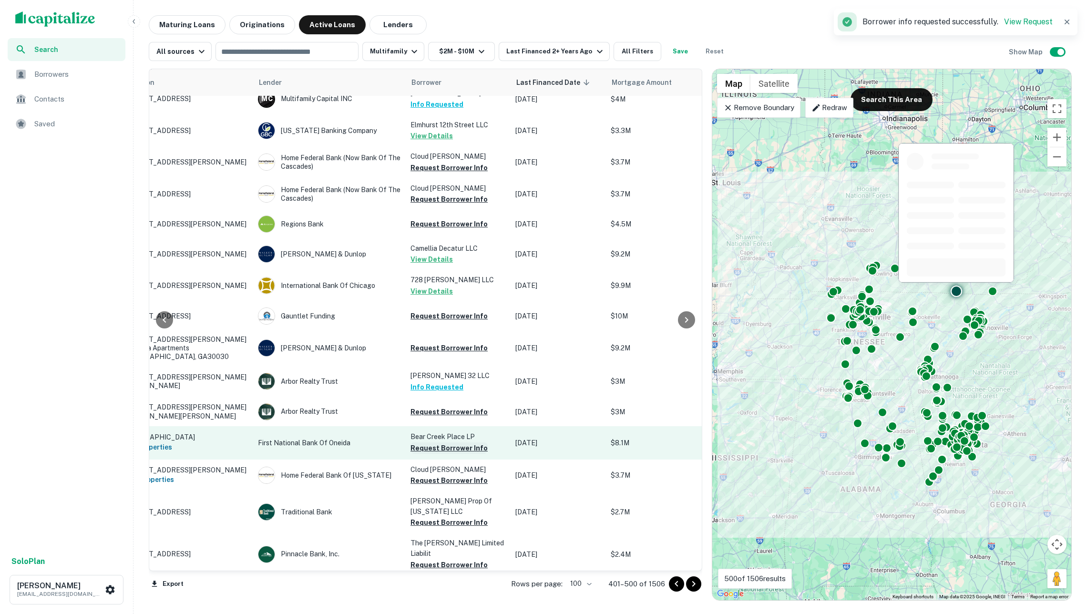
click at [439, 442] on button "Request Borrower Info" at bounding box center [448, 447] width 77 height 11
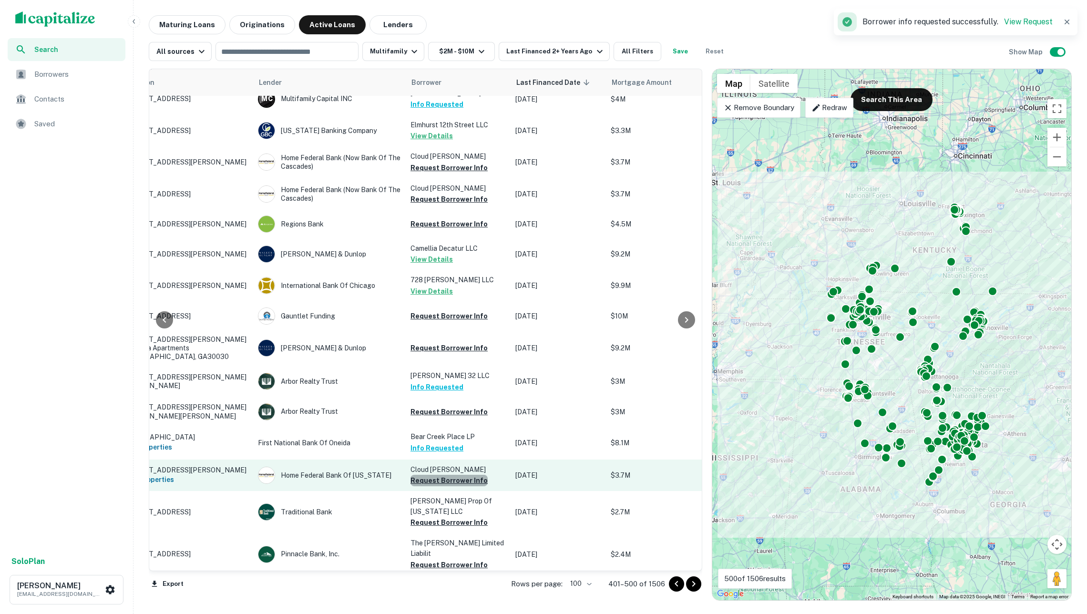
click at [450, 475] on button "Request Borrower Info" at bounding box center [448, 480] width 77 height 11
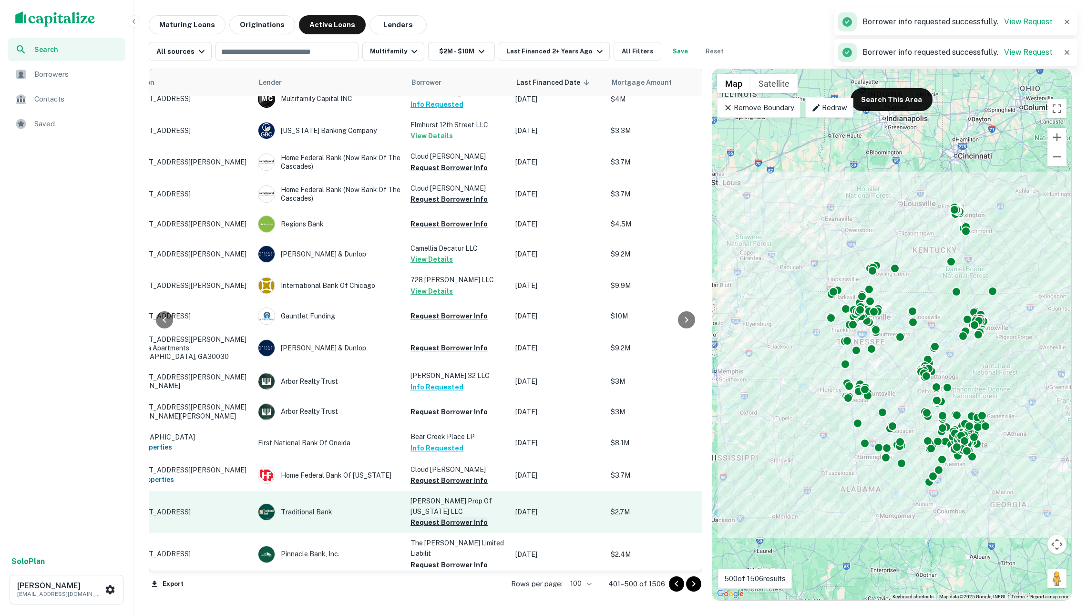
click at [457, 517] on button "Request Borrower Info" at bounding box center [448, 522] width 77 height 11
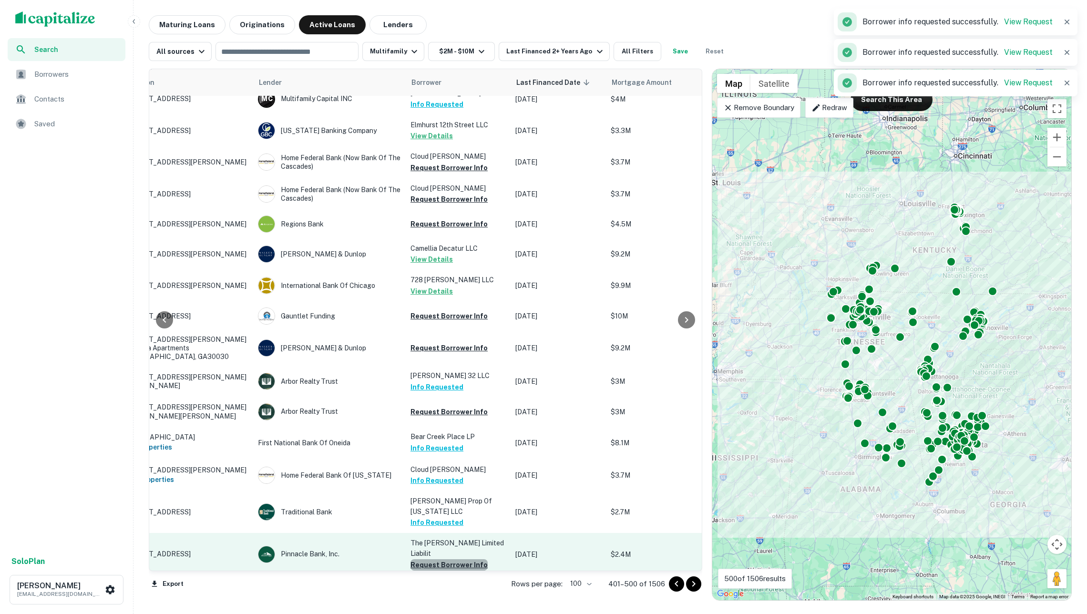
click at [463, 559] on button "Request Borrower Info" at bounding box center [448, 564] width 77 height 11
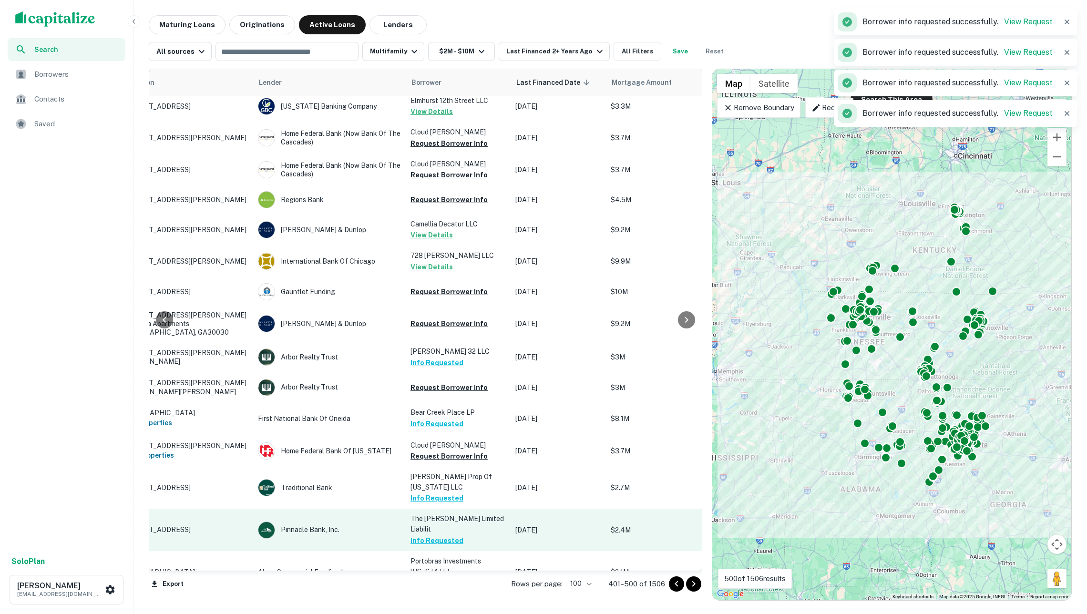
scroll to position [1480, 57]
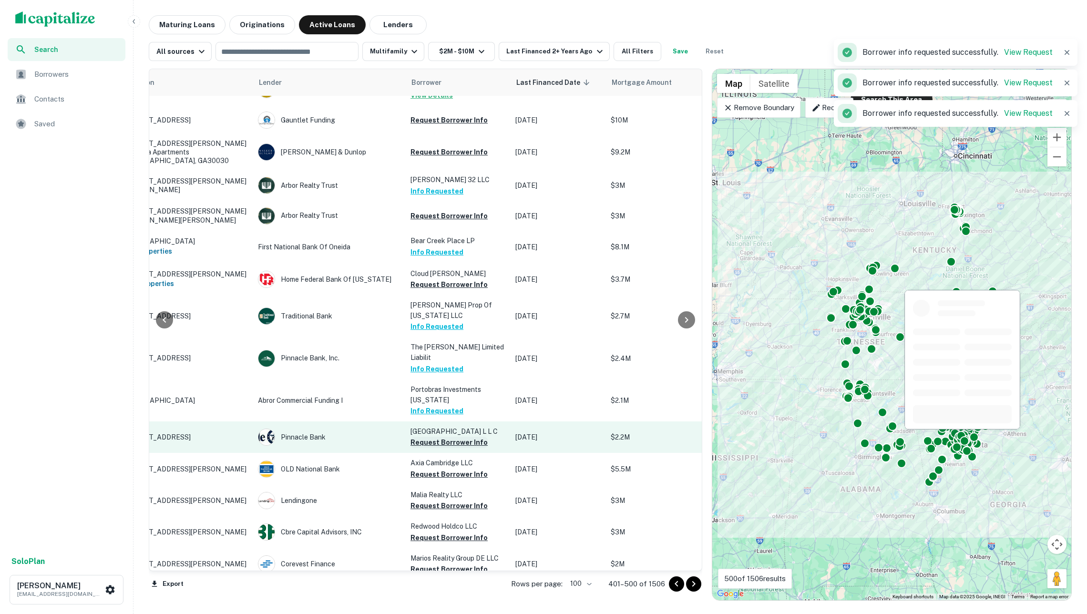
click at [437, 437] on button "Request Borrower Info" at bounding box center [448, 442] width 77 height 11
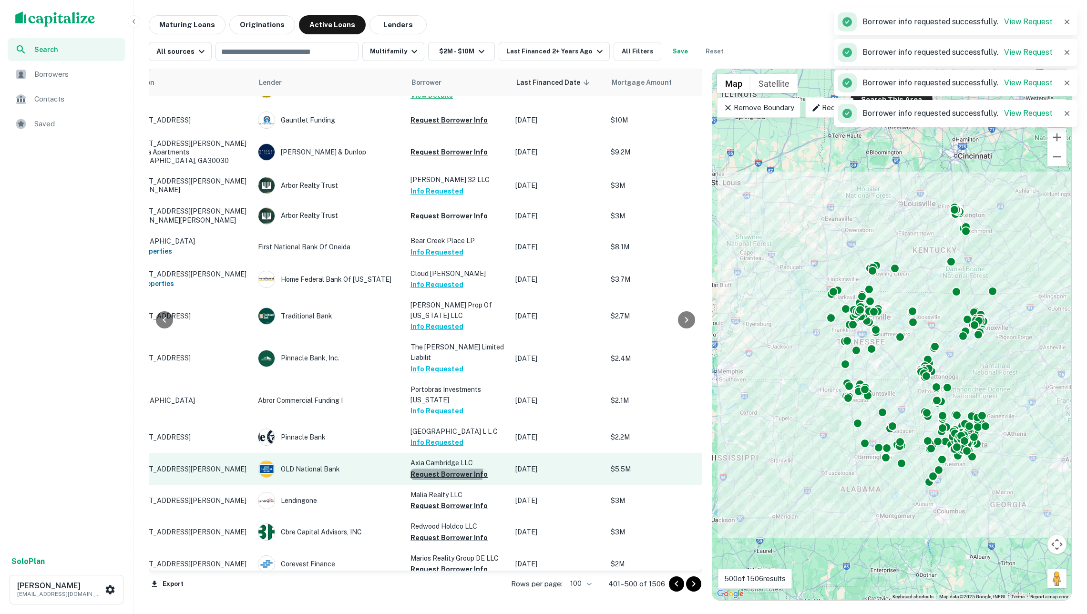
click at [440, 469] on button "Request Borrower Info" at bounding box center [448, 474] width 77 height 11
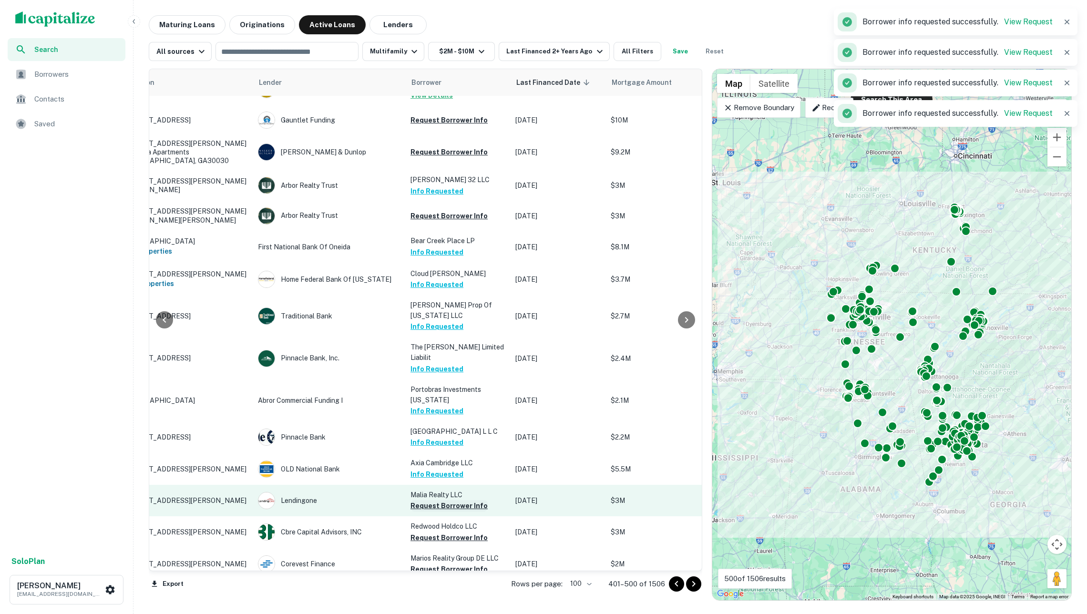
click at [446, 500] on button "Request Borrower Info" at bounding box center [448, 505] width 77 height 11
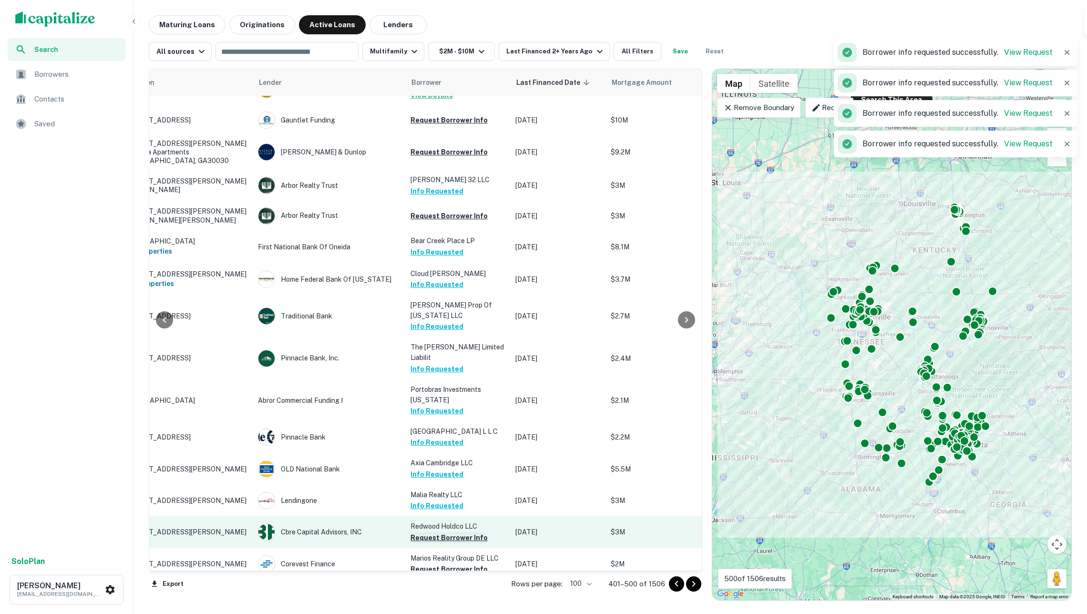
click at [458, 532] on button "Request Borrower Info" at bounding box center [448, 537] width 77 height 11
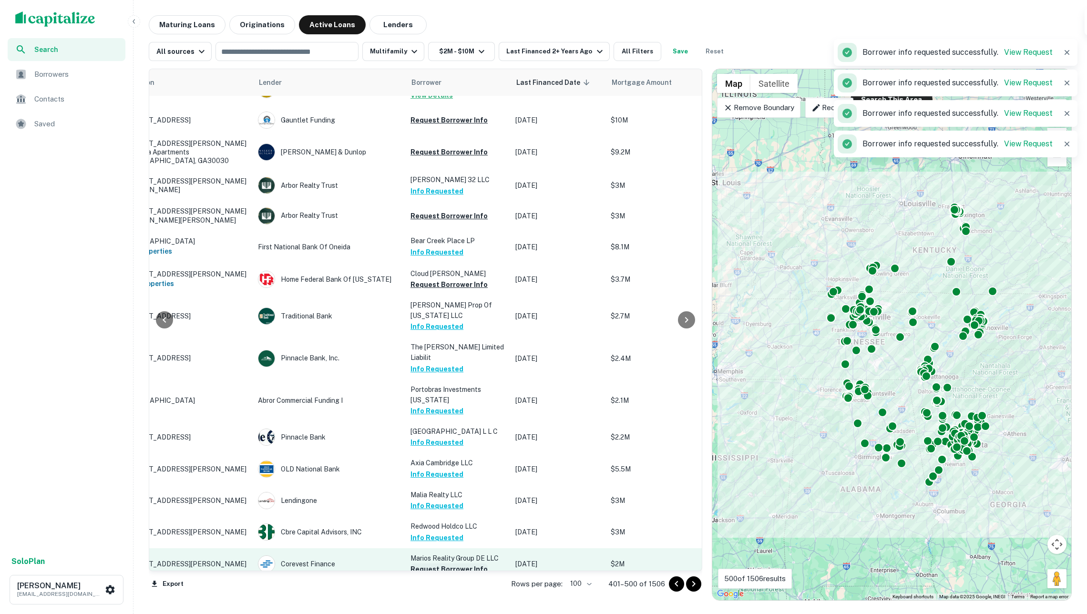
click at [459, 563] on button "Request Borrower Info" at bounding box center [448, 568] width 77 height 11
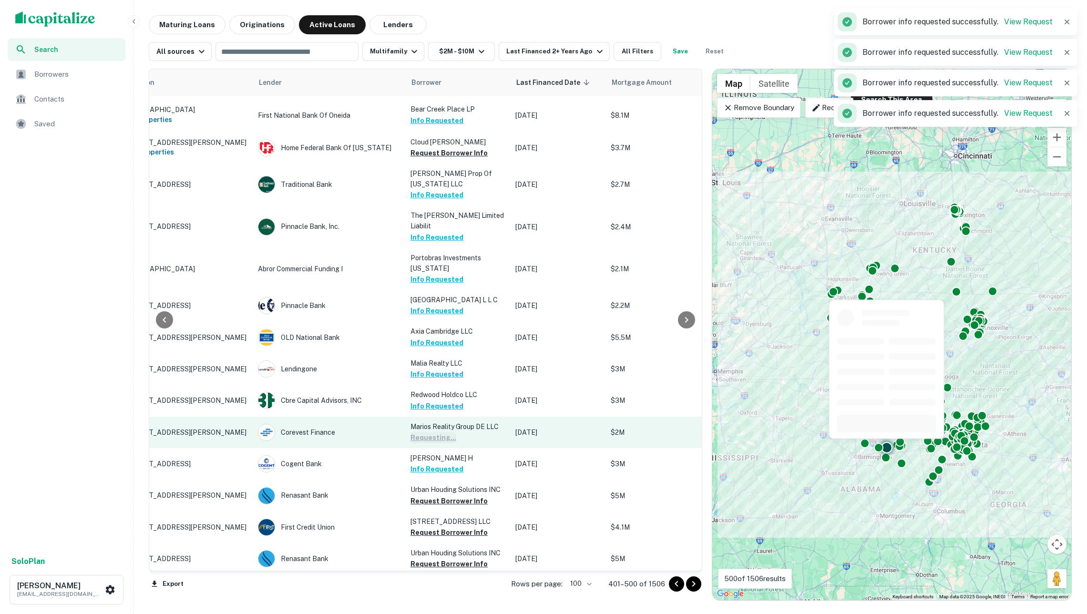
scroll to position [1613, 58]
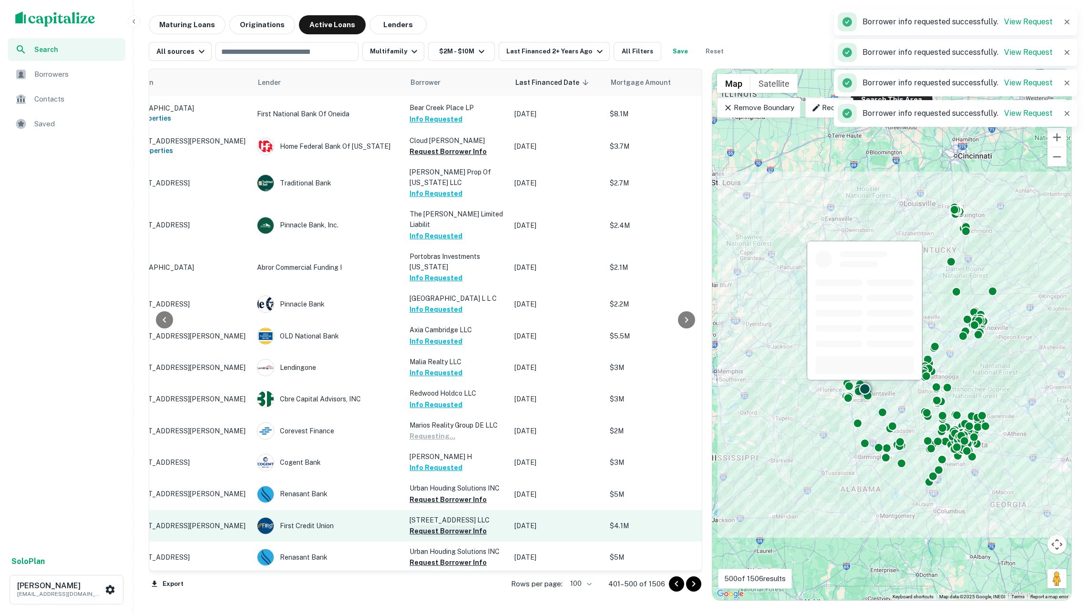
click at [451, 525] on button "Request Borrower Info" at bounding box center [447, 530] width 77 height 11
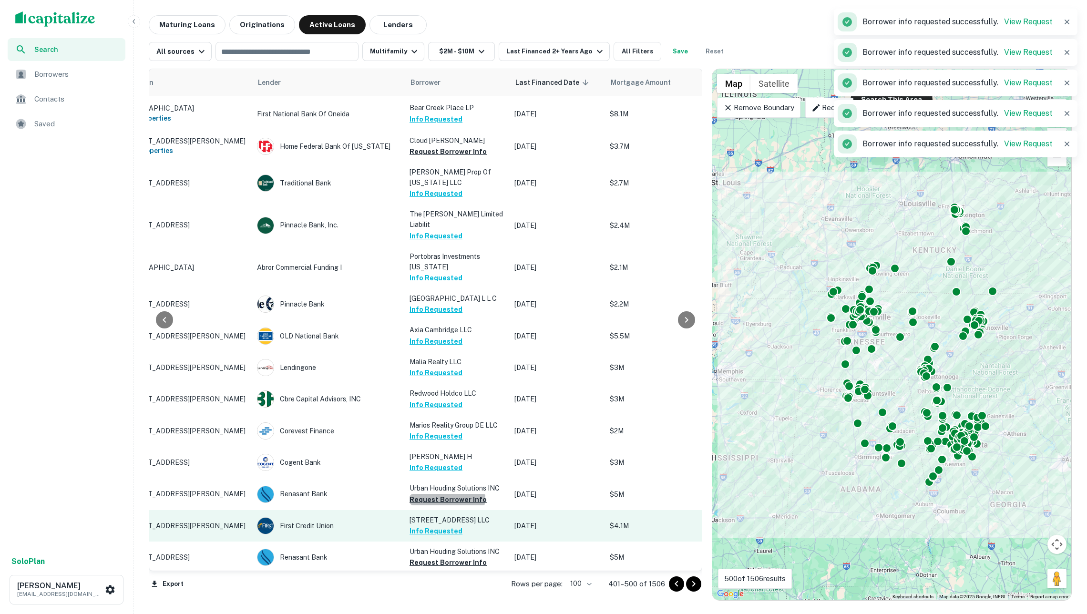
drag, startPoint x: 447, startPoint y: 445, endPoint x: 452, endPoint y: 460, distance: 15.4
click at [447, 494] on button "Request Borrower Info" at bounding box center [447, 499] width 77 height 11
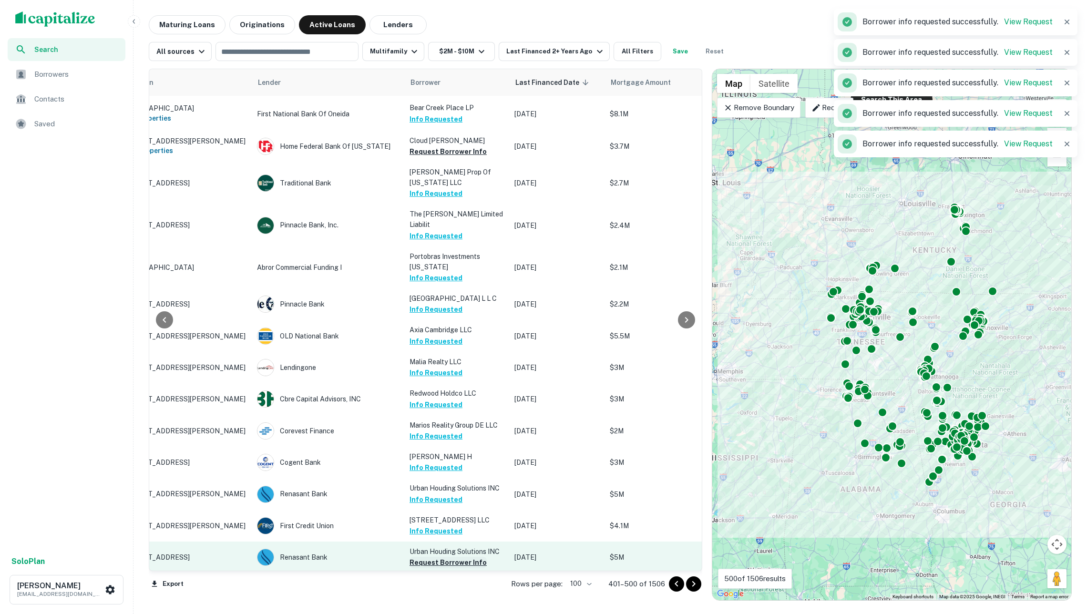
click at [460, 557] on button "Request Borrower Info" at bounding box center [447, 562] width 77 height 11
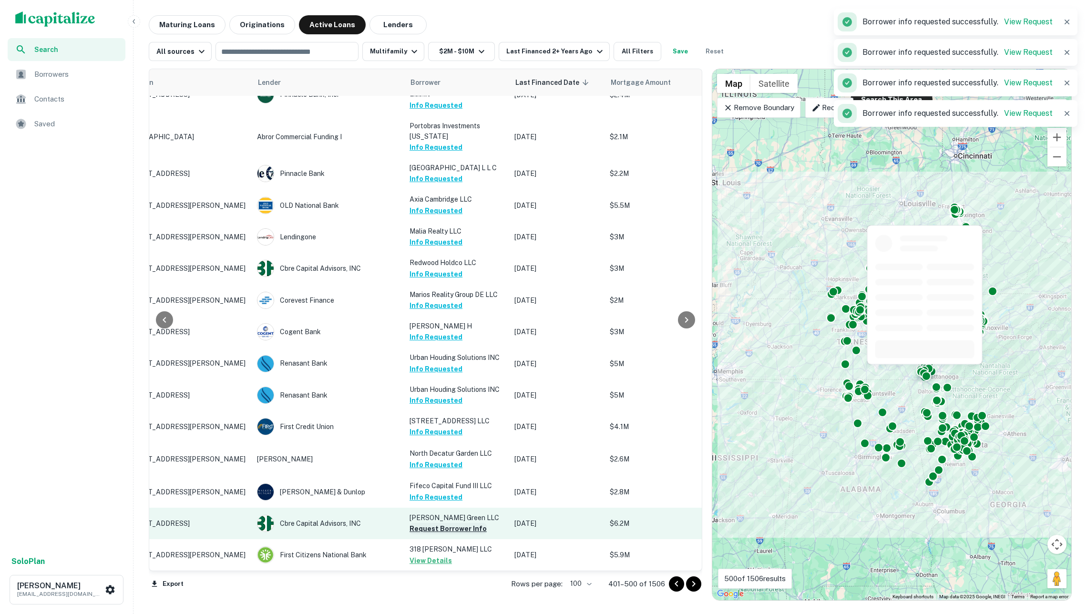
scroll to position [1745, 60]
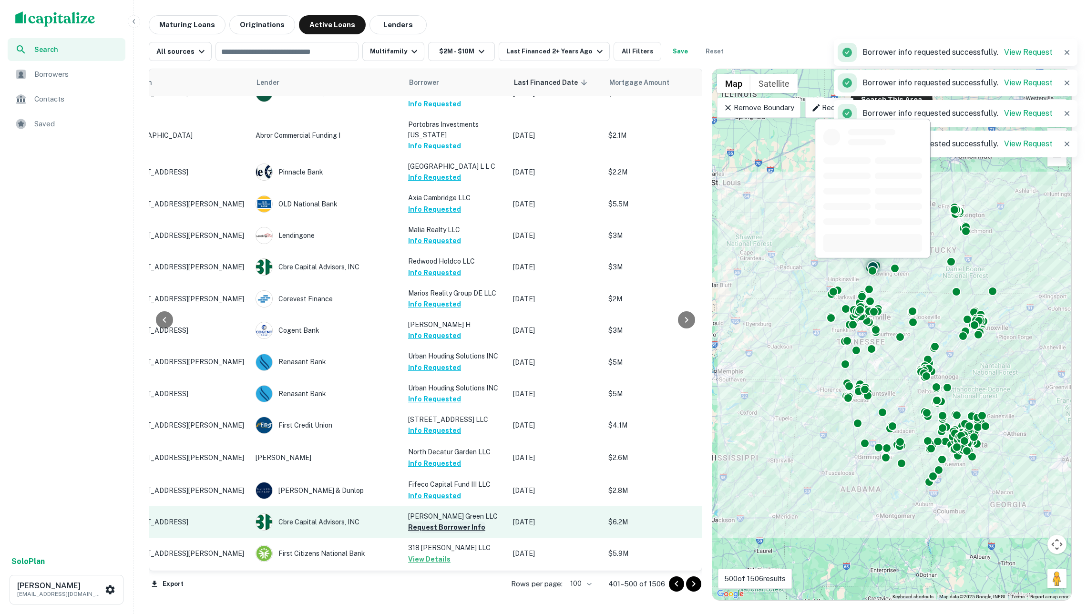
click at [447, 522] on button "Request Borrower Info" at bounding box center [446, 527] width 77 height 11
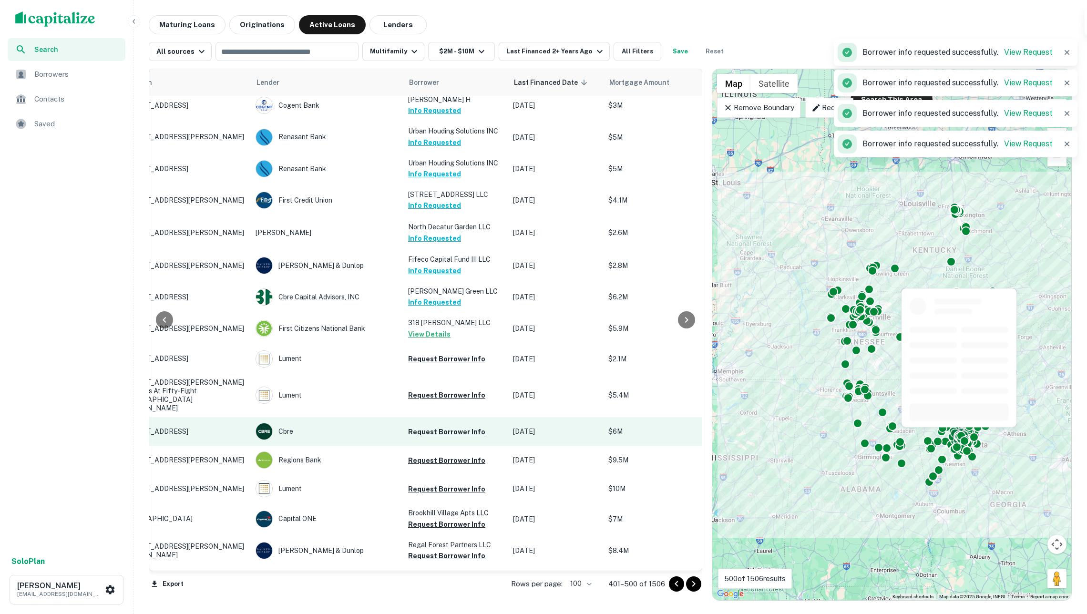
scroll to position [2187, 60]
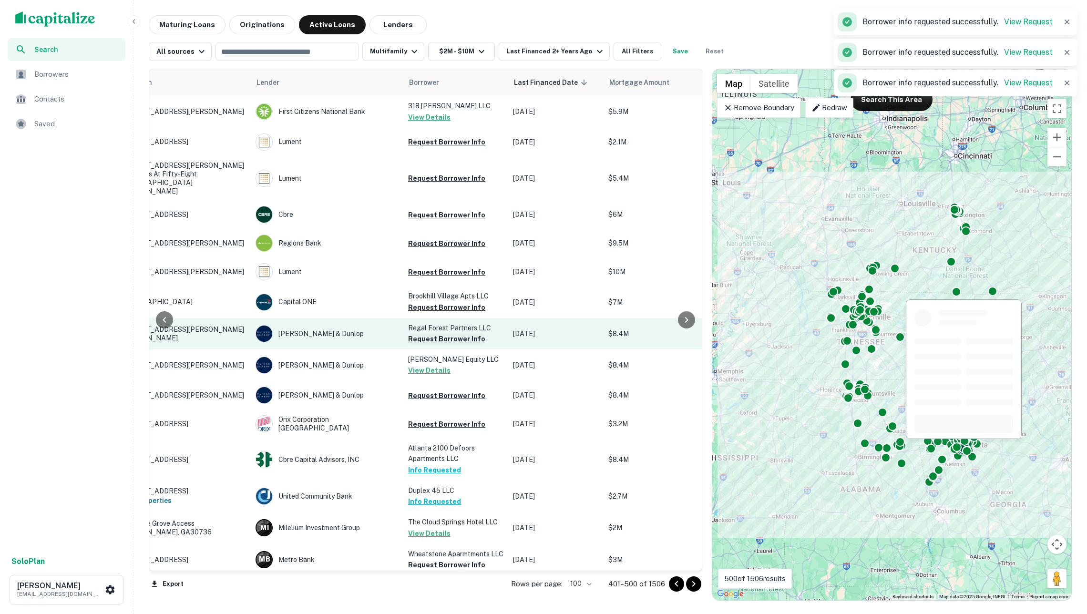
click at [437, 333] on button "Request Borrower Info" at bounding box center [446, 338] width 77 height 11
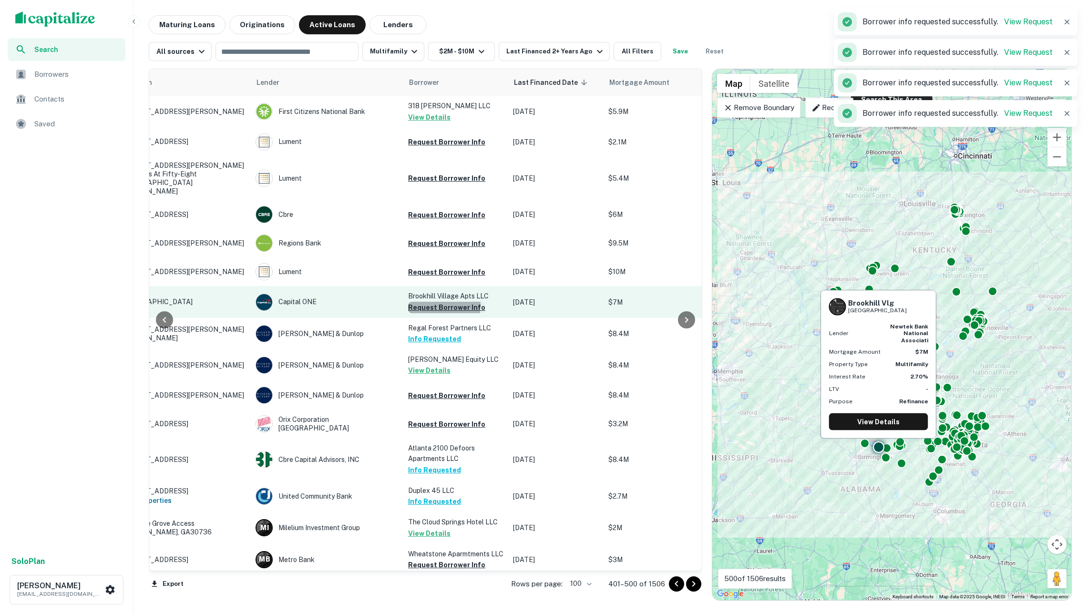
click at [431, 302] on button "Request Borrower Info" at bounding box center [446, 307] width 77 height 11
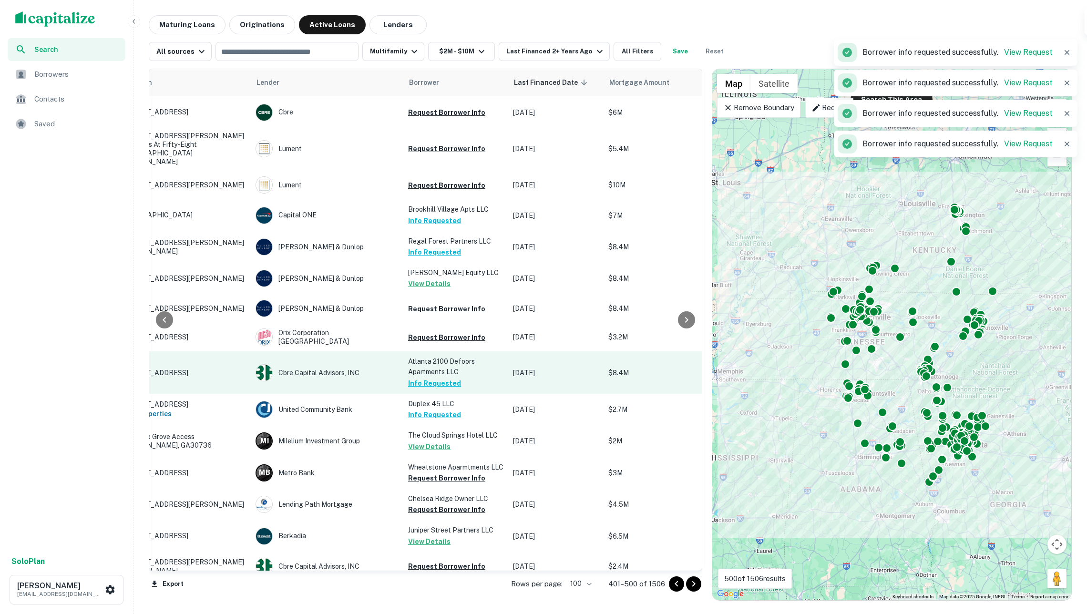
scroll to position [2296, 60]
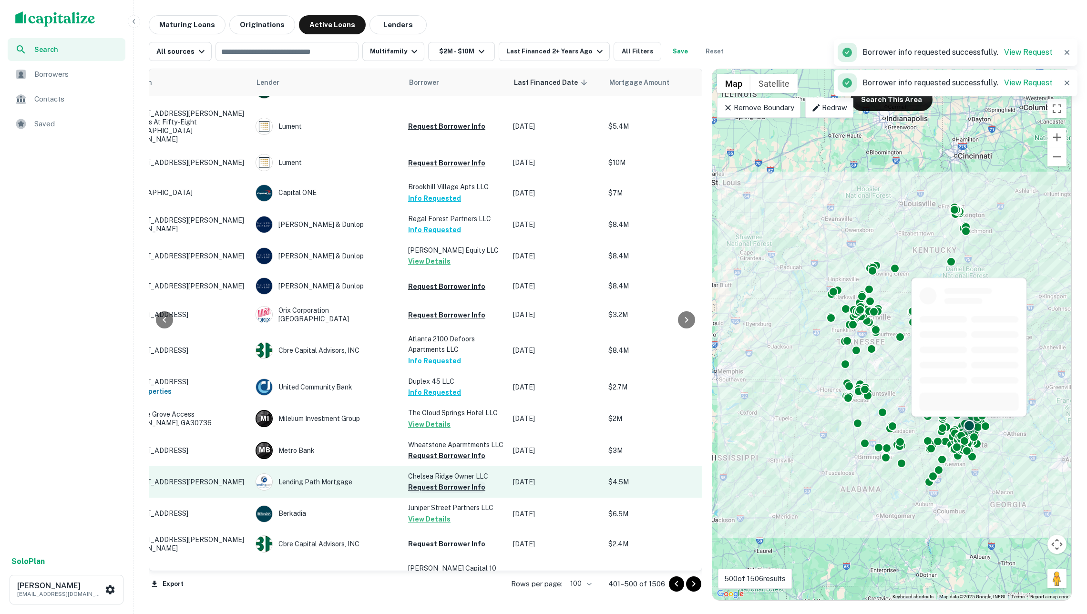
click at [458, 481] on button "Request Borrower Info" at bounding box center [446, 486] width 77 height 11
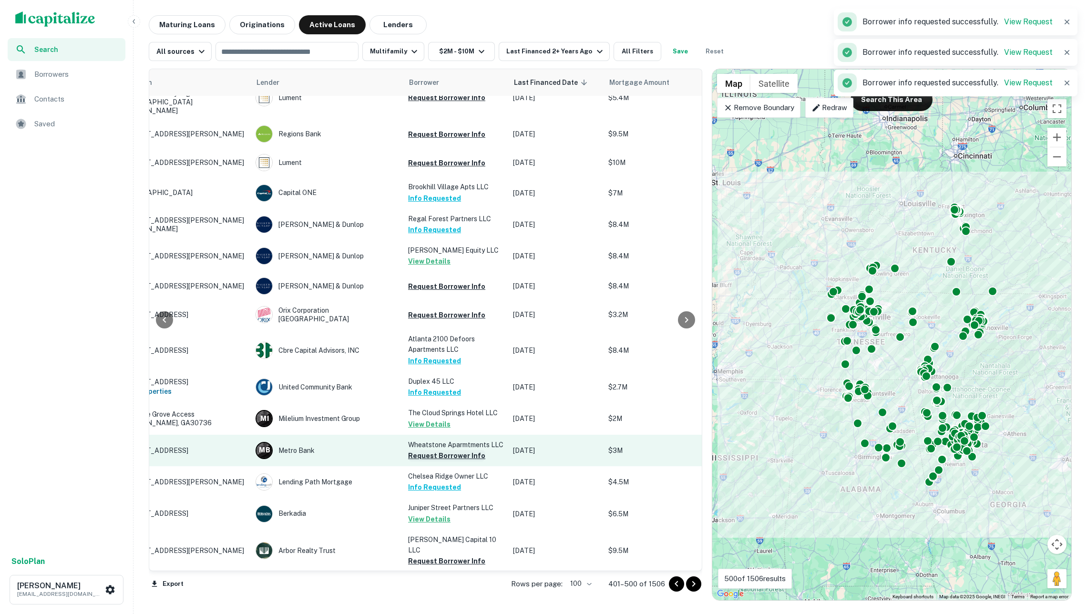
click at [455, 450] on button "Request Borrower Info" at bounding box center [446, 455] width 77 height 11
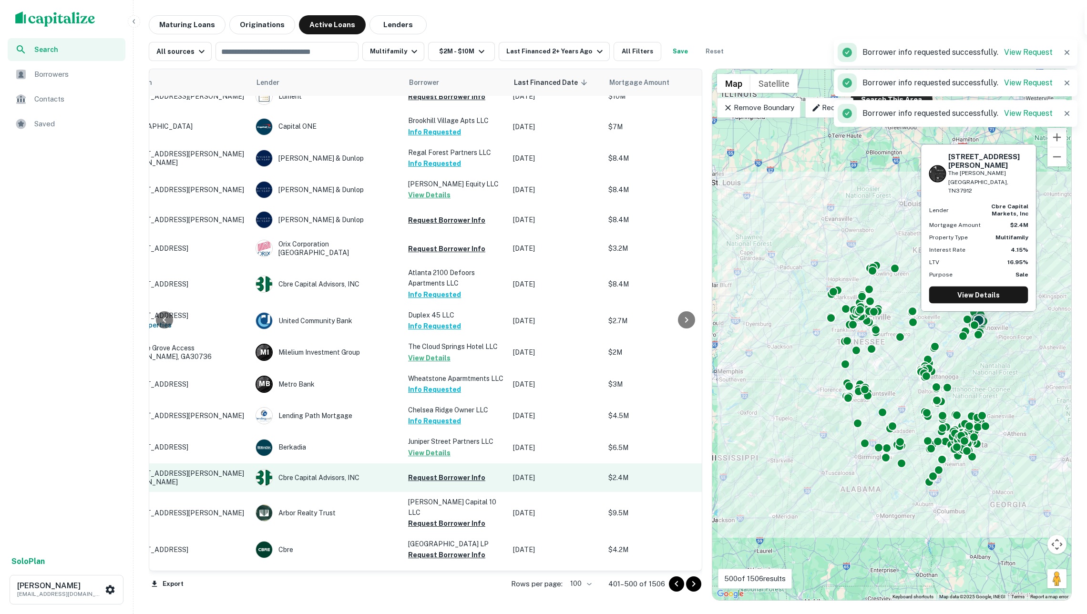
scroll to position [2365, 60]
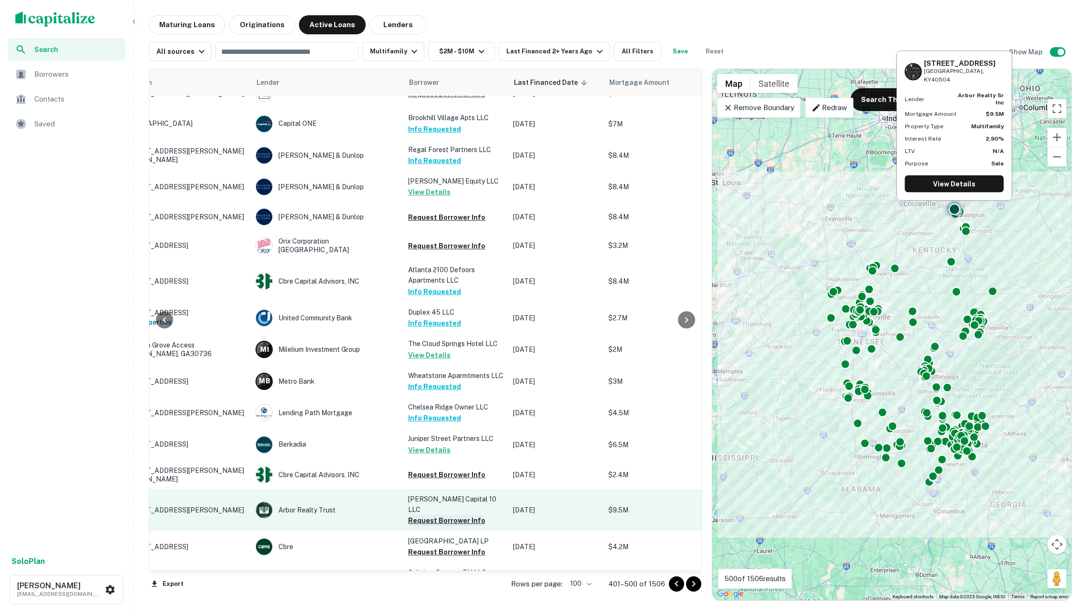
click at [443, 515] on button "Request Borrower Info" at bounding box center [446, 520] width 77 height 11
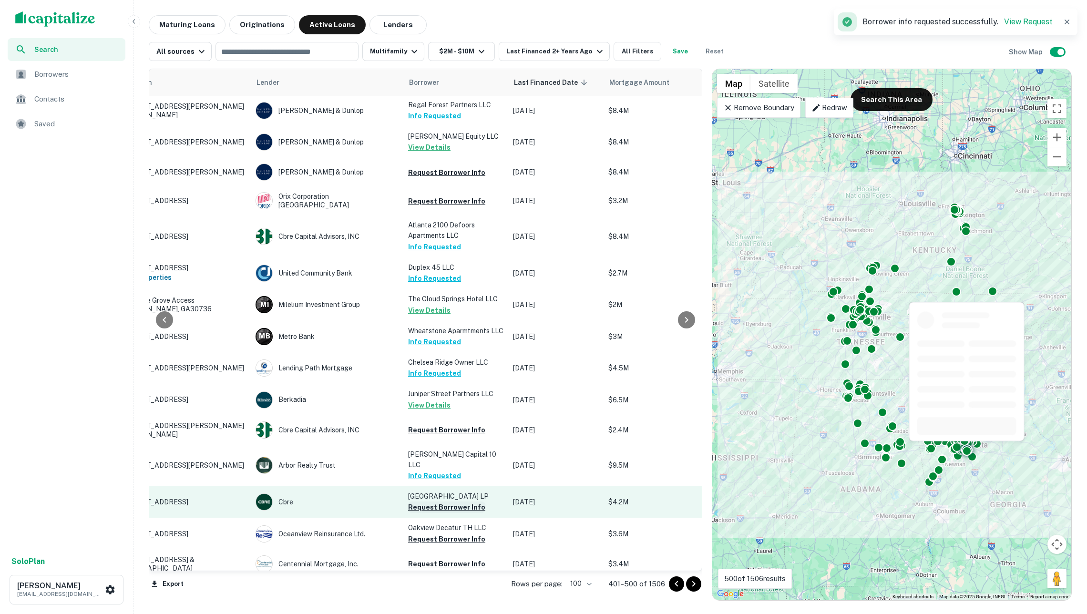
scroll to position [2430, 60]
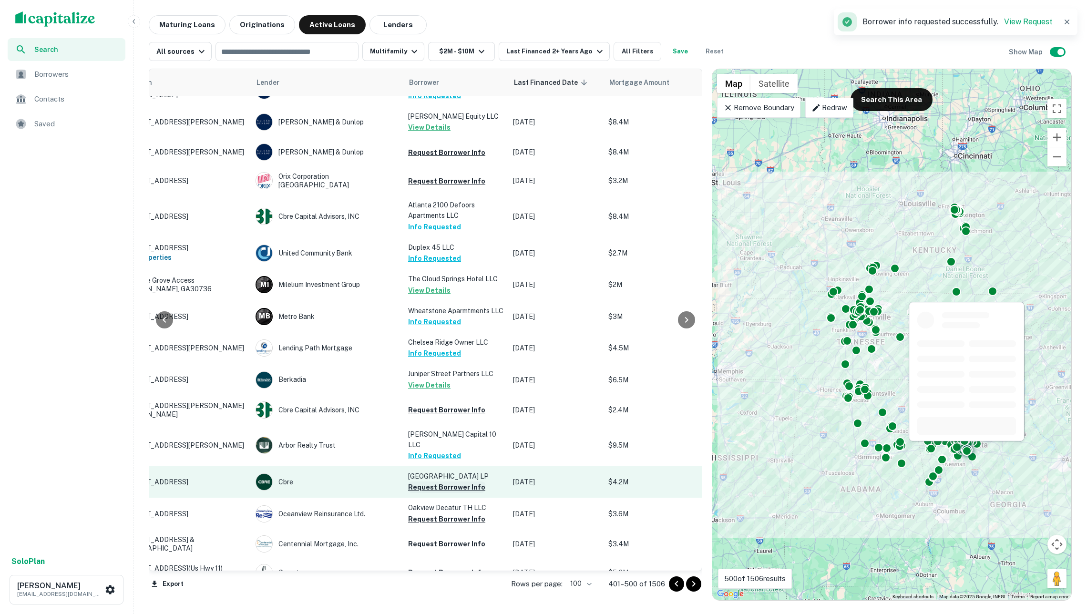
click at [440, 481] on button "Request Borrower Info" at bounding box center [446, 486] width 77 height 11
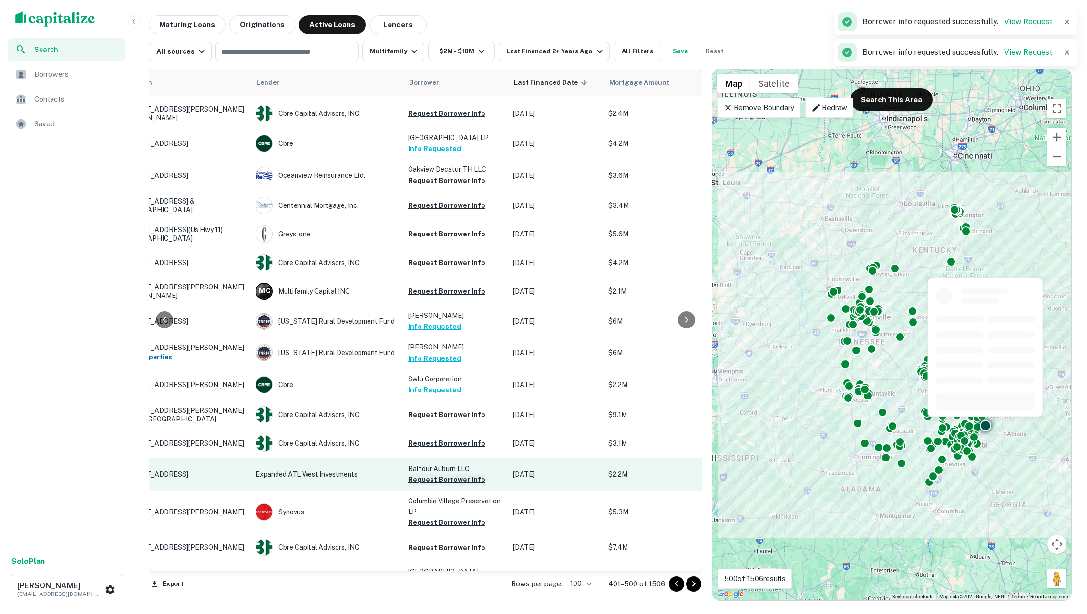
scroll to position [2768, 60]
click at [439, 475] on button "Request Borrower Info" at bounding box center [446, 480] width 77 height 11
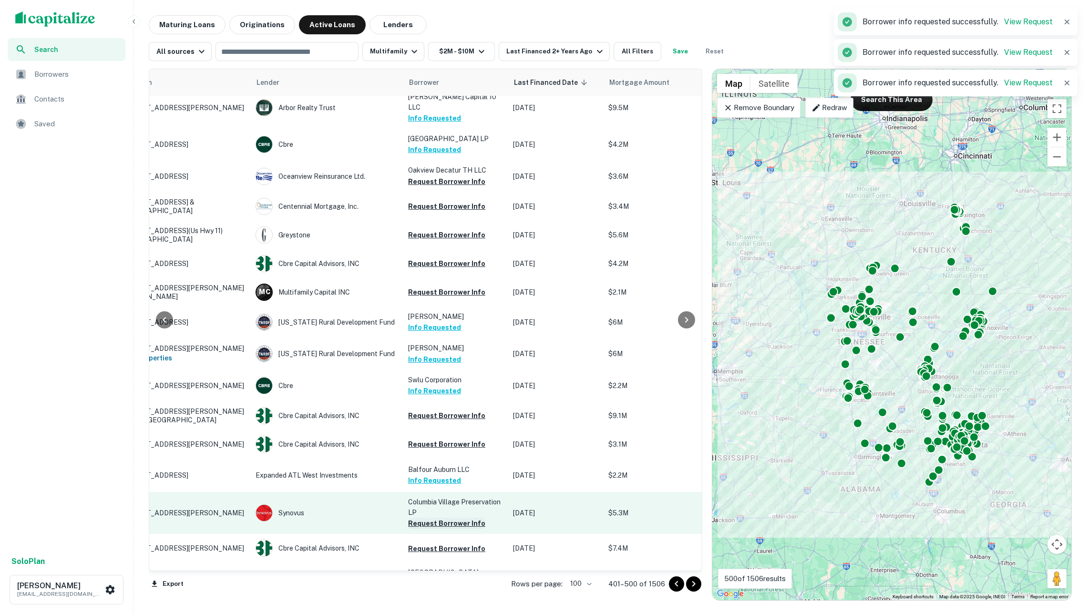
click at [443, 518] on button "Request Borrower Info" at bounding box center [446, 523] width 77 height 11
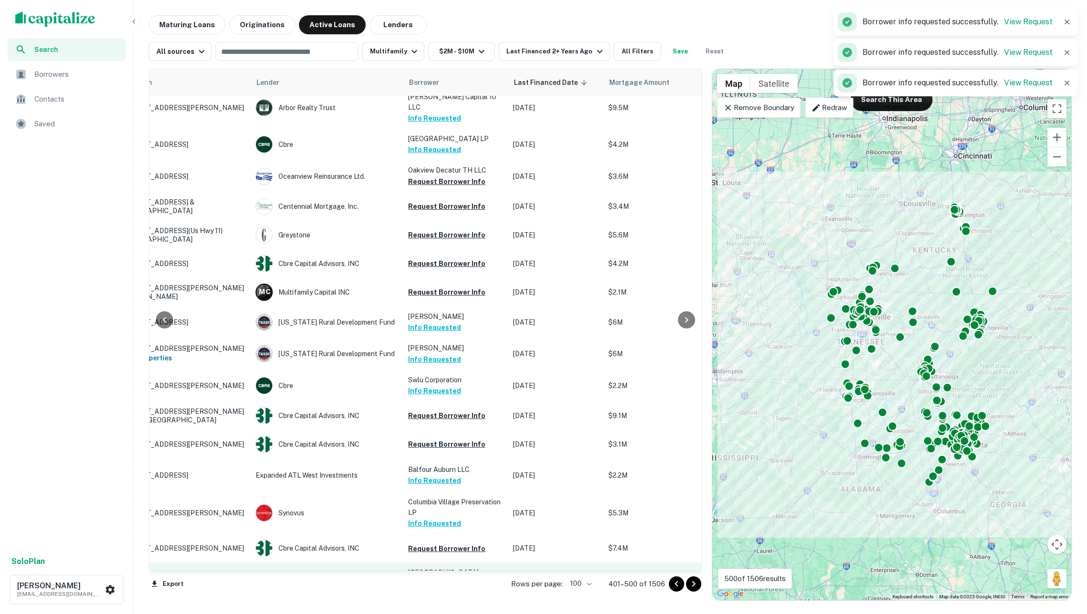
drag, startPoint x: 452, startPoint y: 557, endPoint x: 460, endPoint y: 556, distance: 7.8
click at [452, 589] on button "Request Borrower Info" at bounding box center [446, 594] width 77 height 11
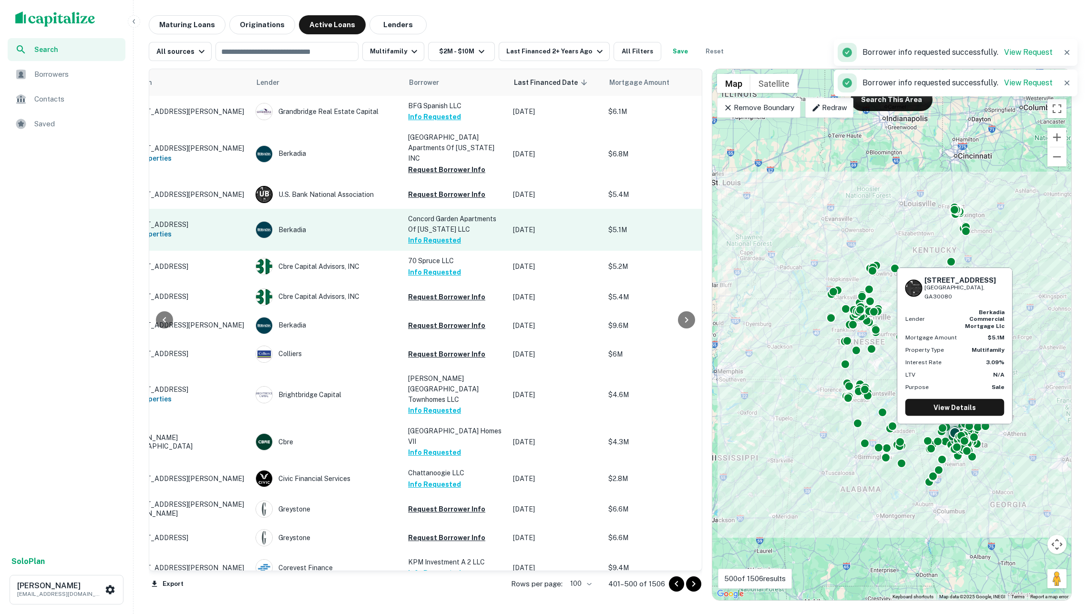
scroll to position [0, 60]
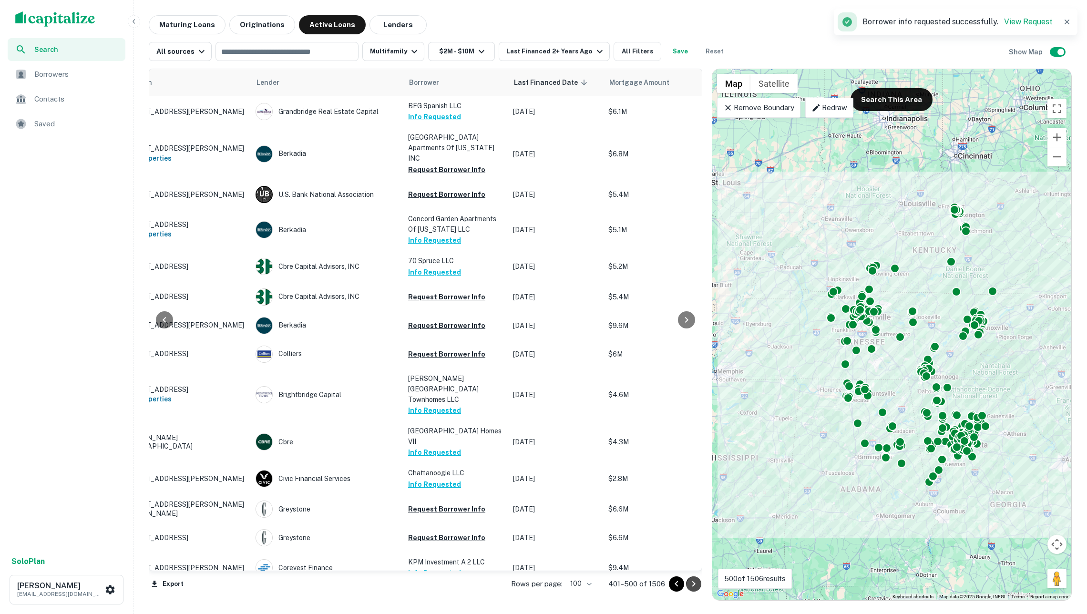
click at [692, 582] on icon "Go to next page" at bounding box center [693, 584] width 3 height 6
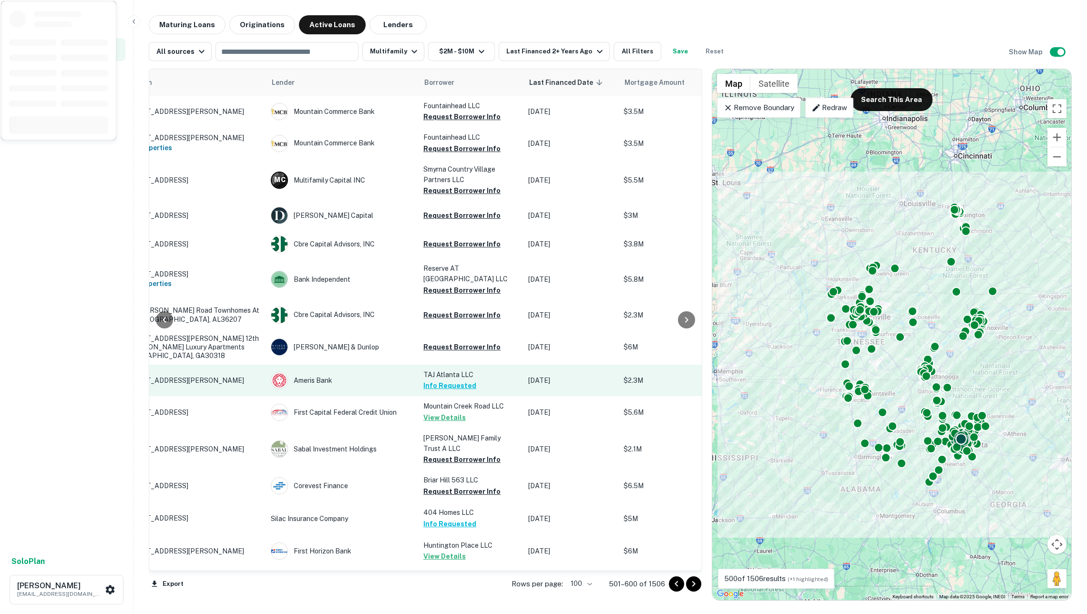
scroll to position [123, 60]
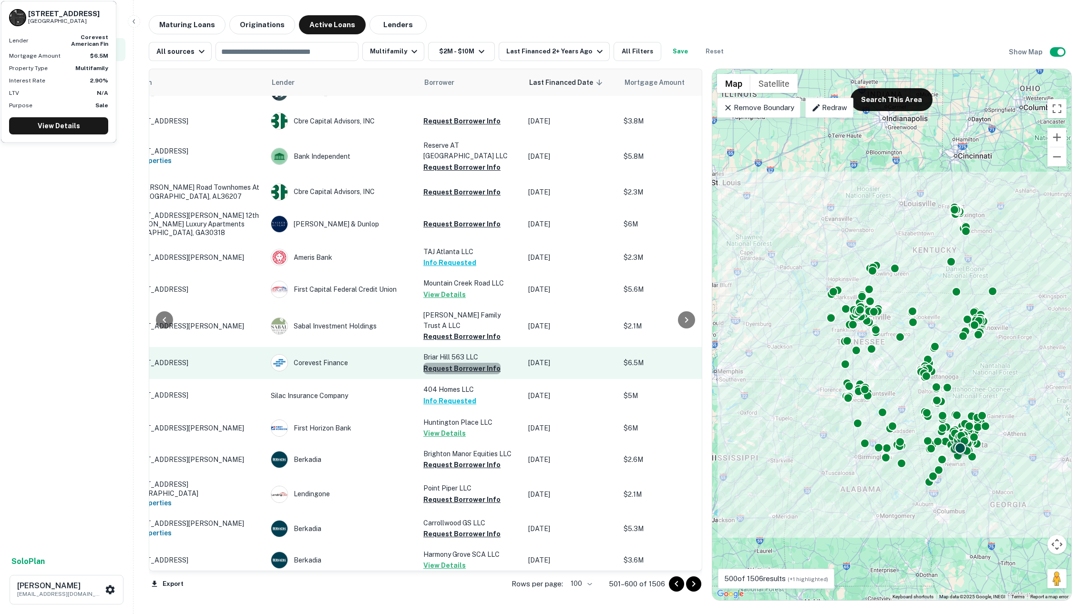
click at [448, 363] on button "Request Borrower Info" at bounding box center [461, 368] width 77 height 11
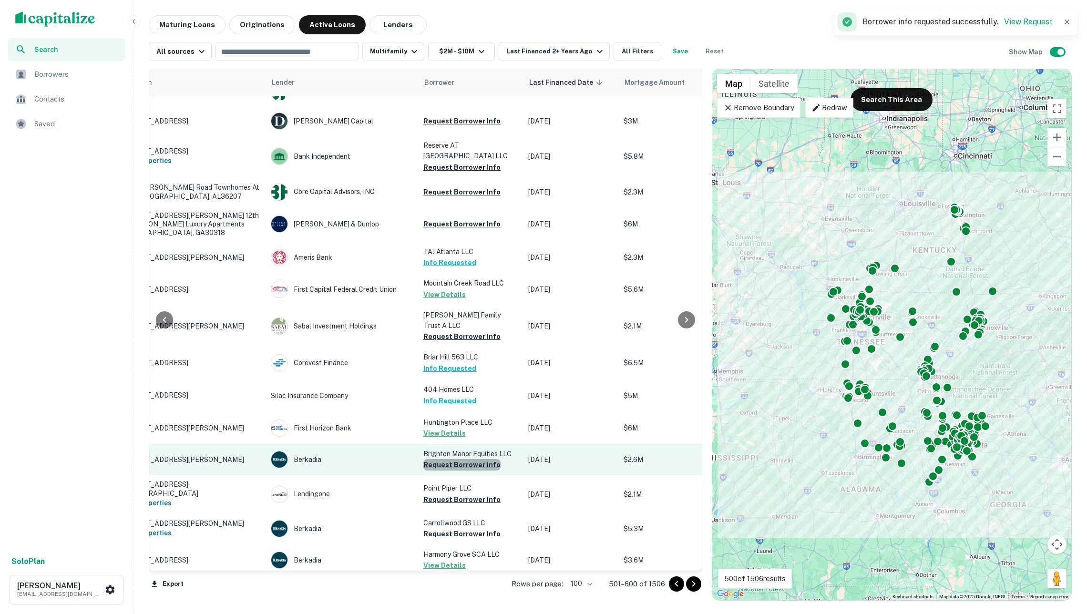
click at [447, 459] on button "Request Borrower Info" at bounding box center [461, 464] width 77 height 11
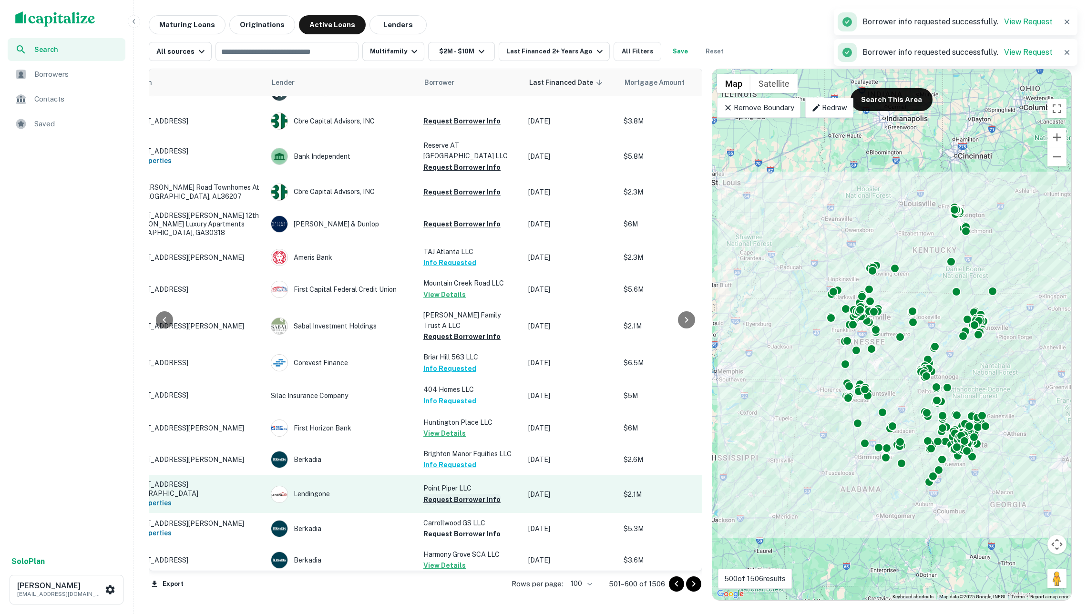
click at [445, 494] on button "Request Borrower Info" at bounding box center [461, 499] width 77 height 11
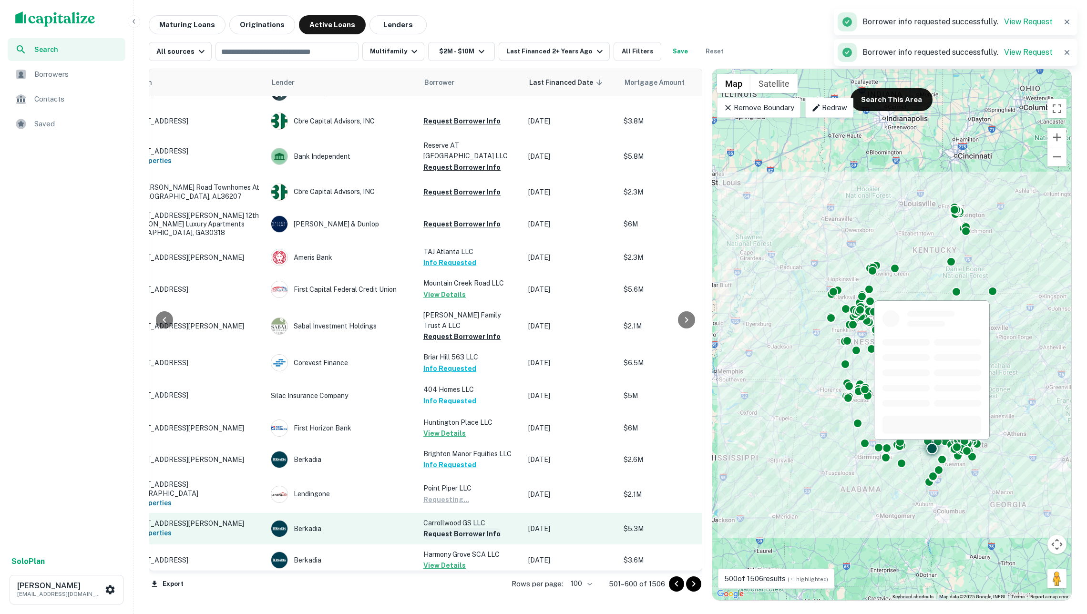
click at [449, 528] on button "Request Borrower Info" at bounding box center [461, 533] width 77 height 11
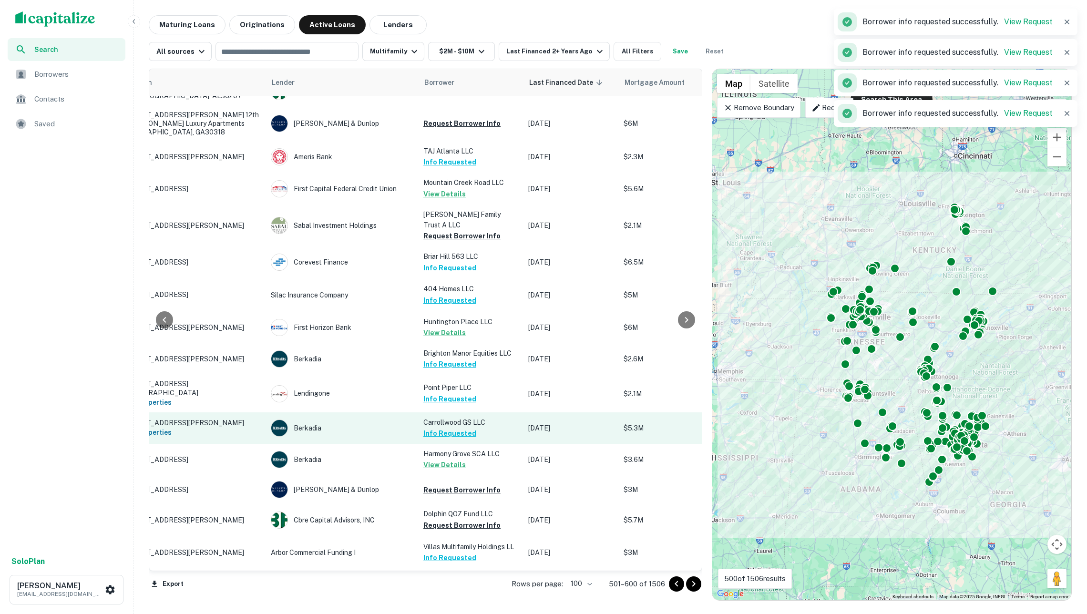
scroll to position [229, 60]
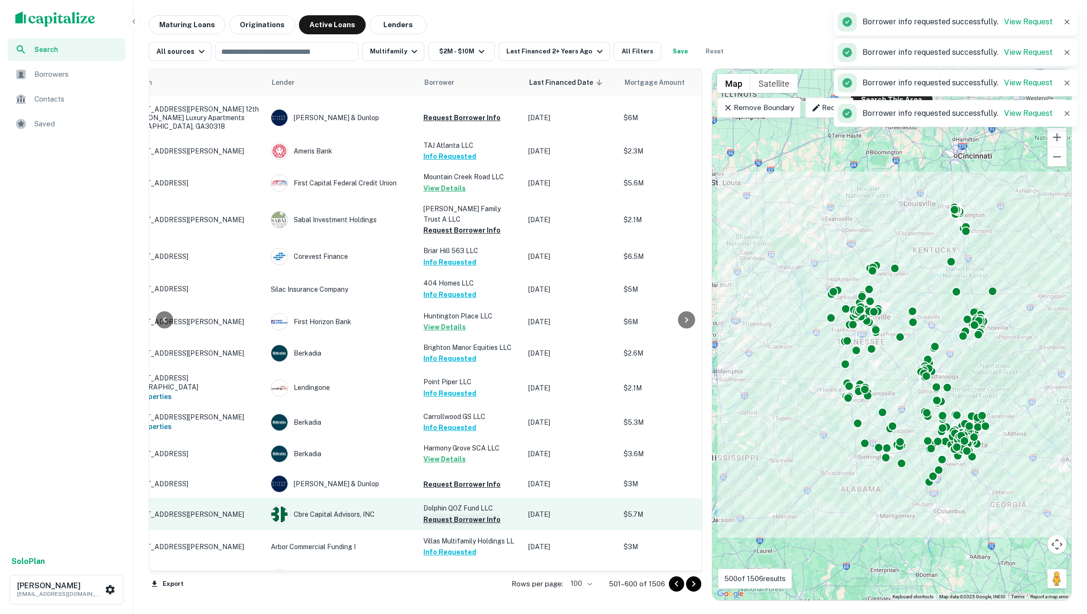
click at [443, 514] on button "Request Borrower Info" at bounding box center [461, 519] width 77 height 11
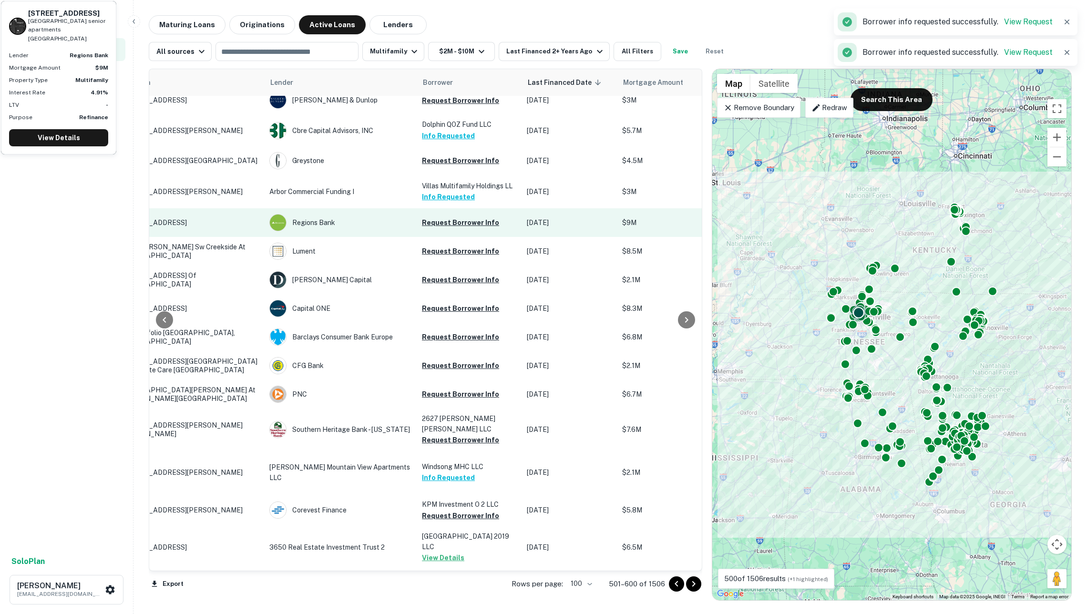
scroll to position [617, 61]
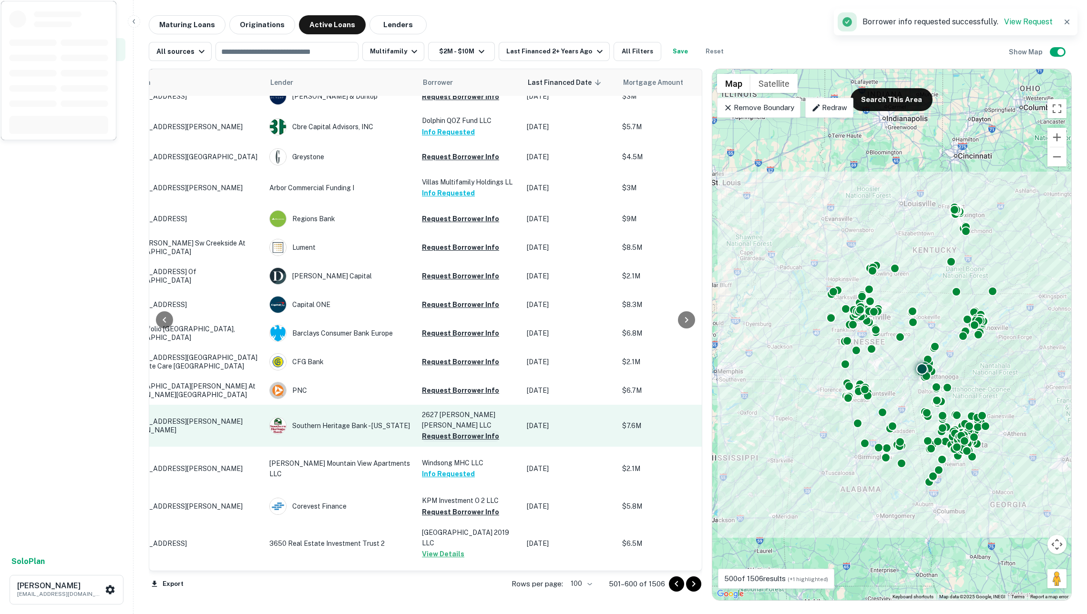
click at [439, 433] on button "Request Borrower Info" at bounding box center [460, 435] width 77 height 11
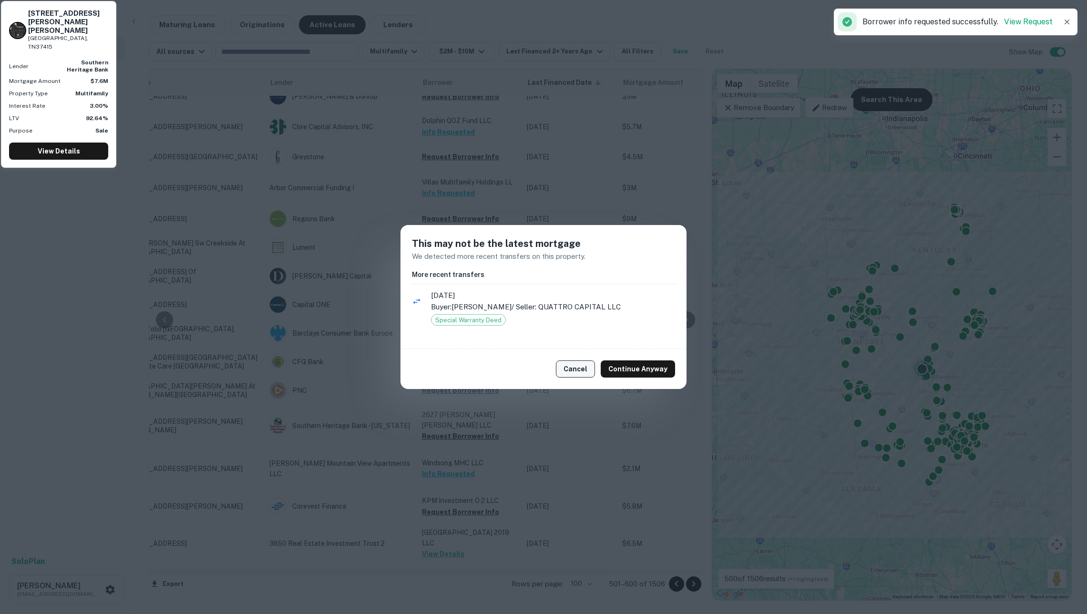
click at [574, 367] on button "Cancel" at bounding box center [575, 368] width 39 height 17
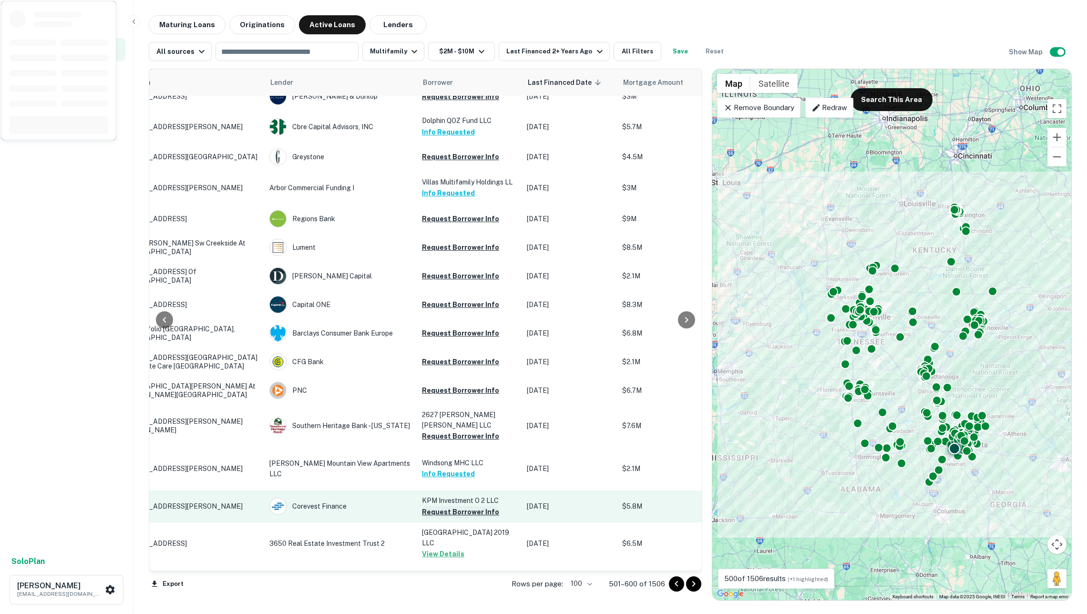
click at [436, 506] on button "Request Borrower Info" at bounding box center [460, 511] width 77 height 11
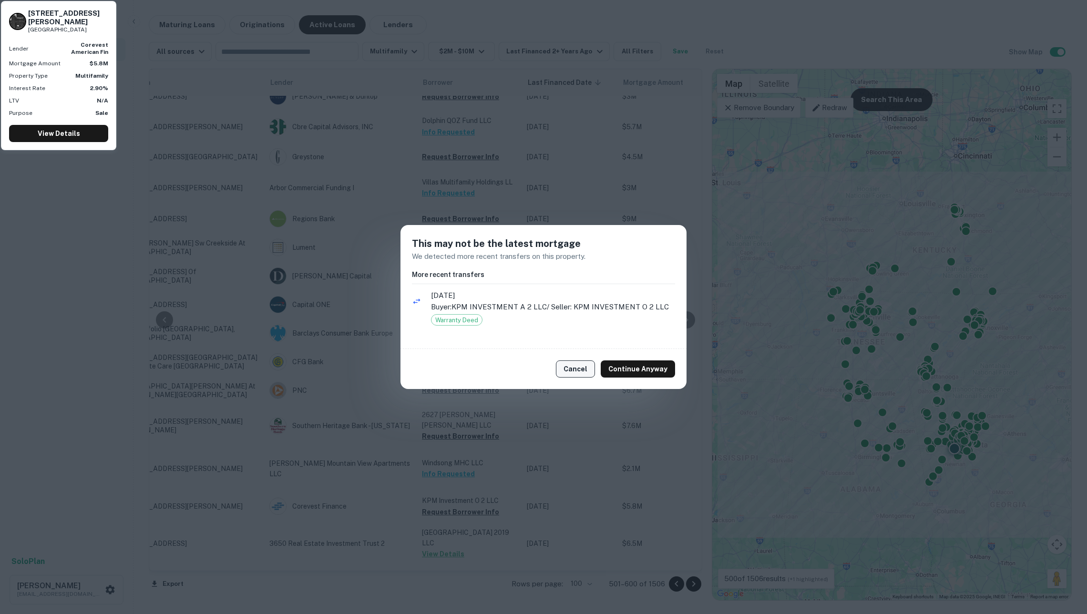
click at [580, 367] on button "Cancel" at bounding box center [575, 368] width 39 height 17
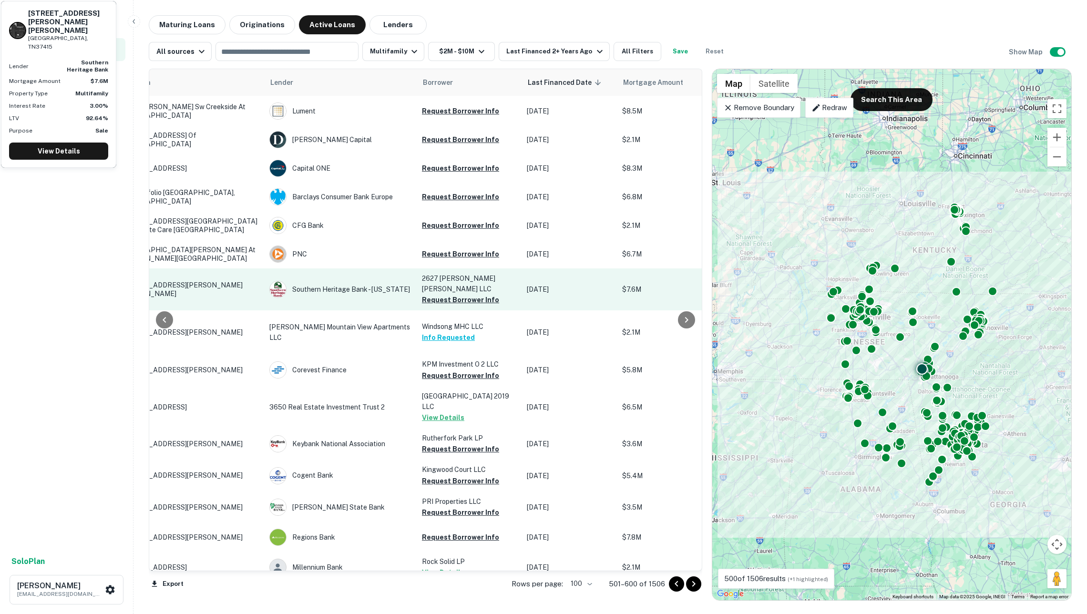
scroll to position [754, 61]
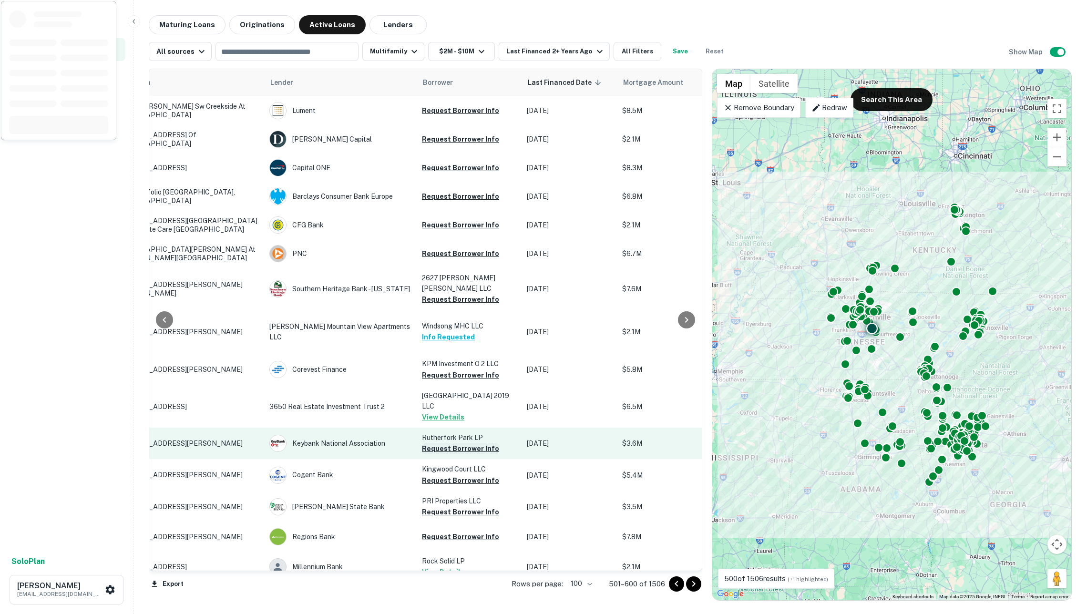
click at [458, 443] on button "Request Borrower Info" at bounding box center [460, 448] width 77 height 11
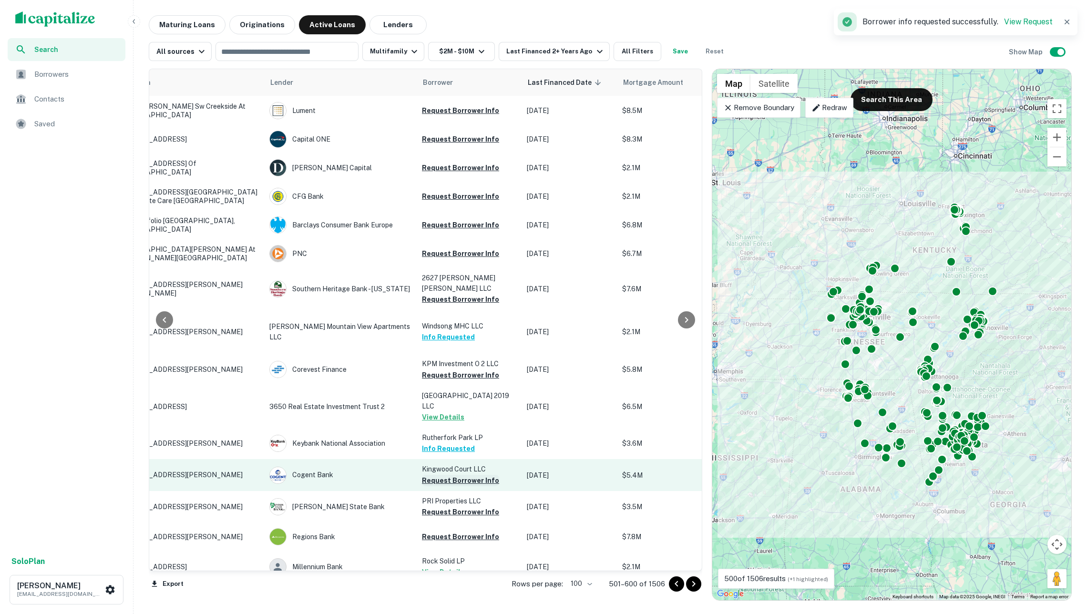
scroll to position [795, 61]
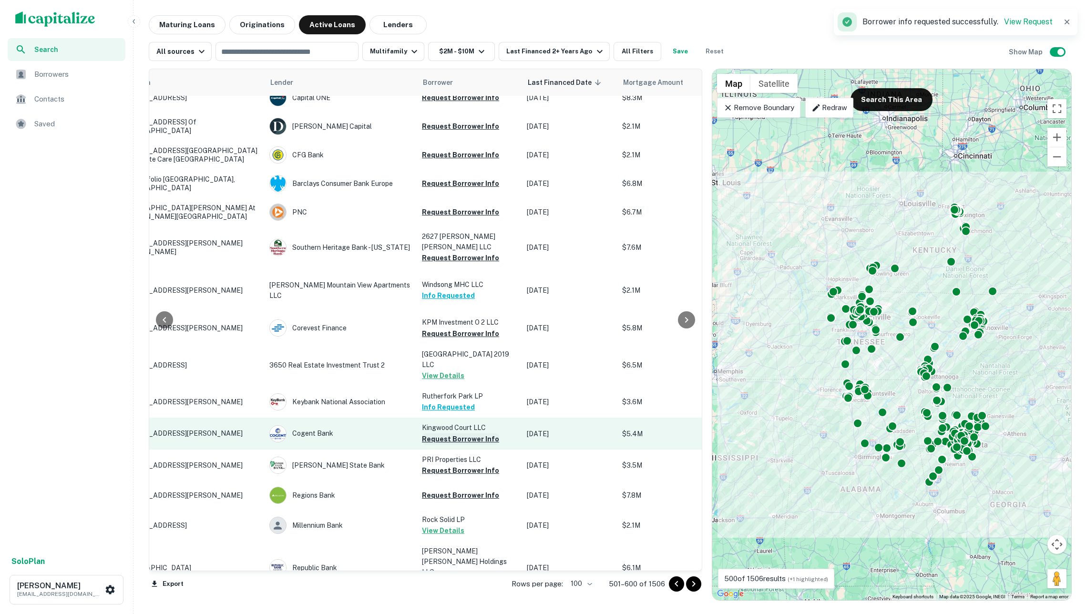
click at [444, 433] on button "Request Borrower Info" at bounding box center [460, 438] width 77 height 11
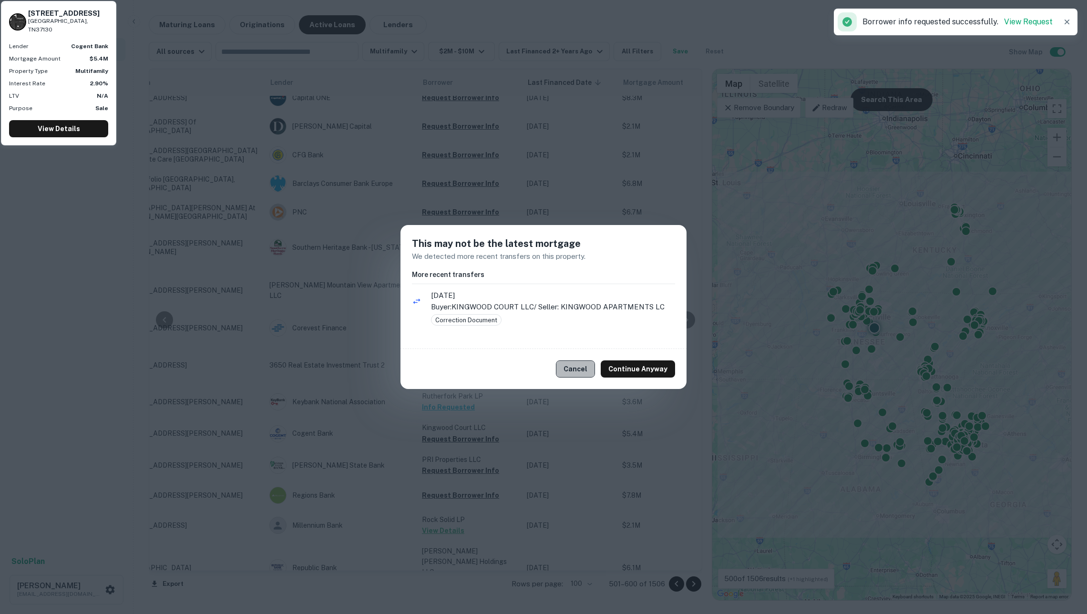
click at [584, 368] on button "Cancel" at bounding box center [575, 368] width 39 height 17
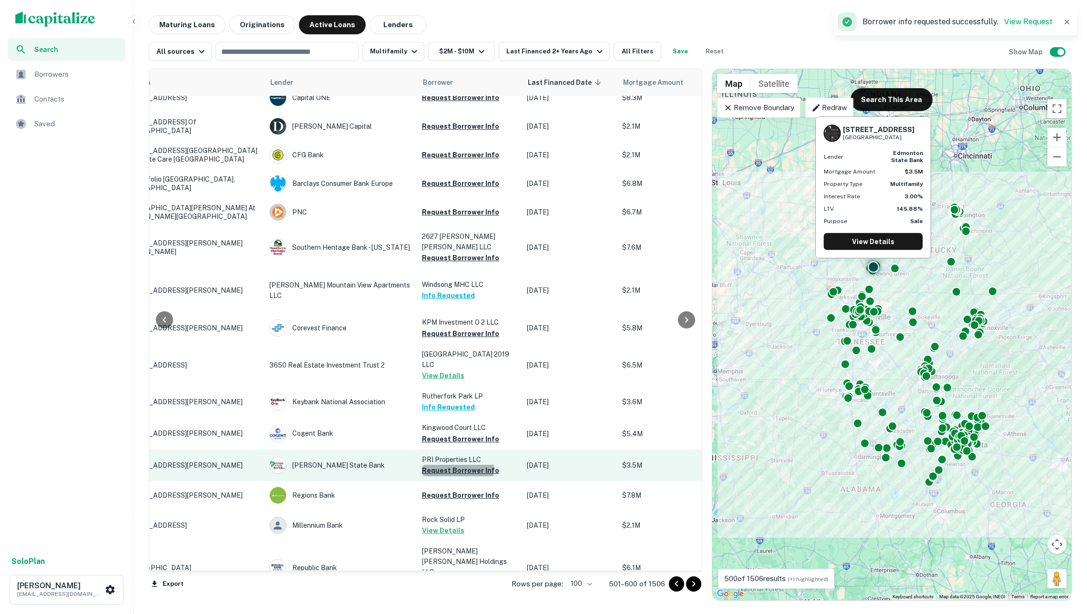
click at [435, 465] on button "Request Borrower Info" at bounding box center [460, 470] width 77 height 11
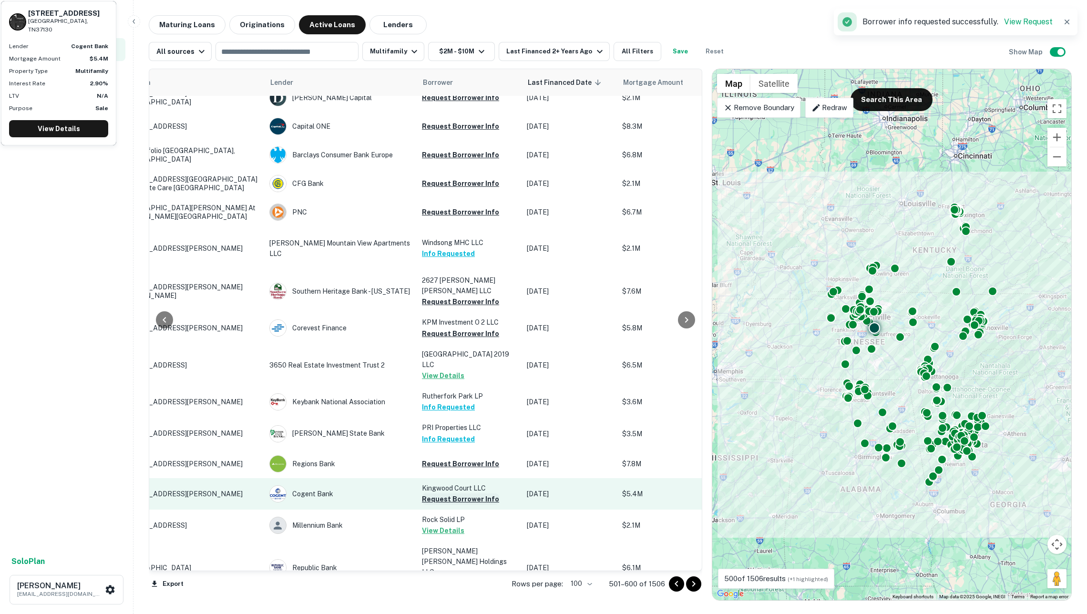
click at [450, 493] on button "Request Borrower Info" at bounding box center [460, 498] width 77 height 11
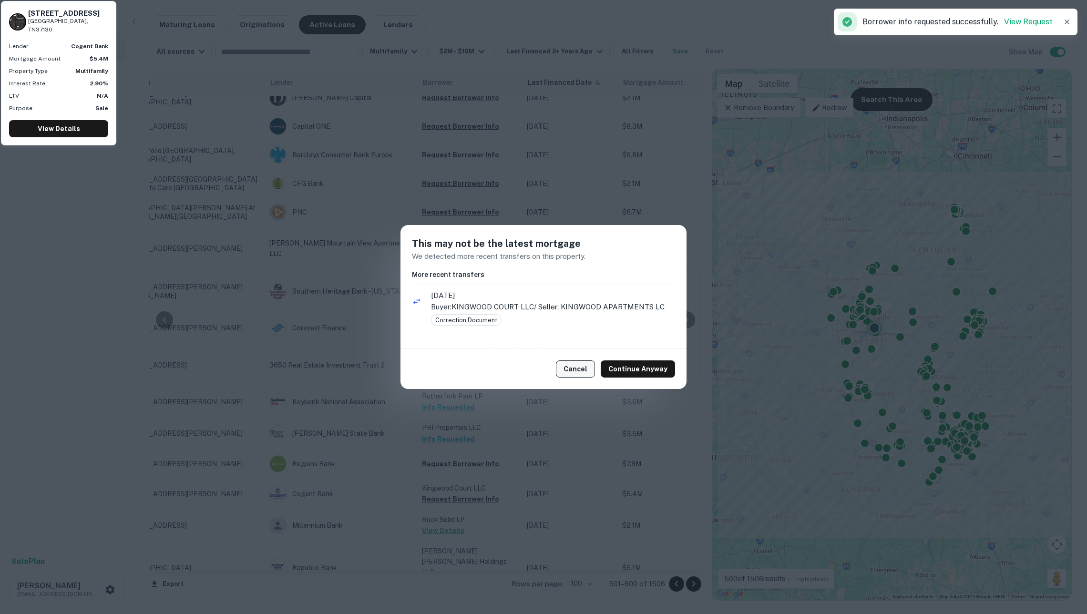
click at [582, 367] on button "Cancel" at bounding box center [575, 368] width 39 height 17
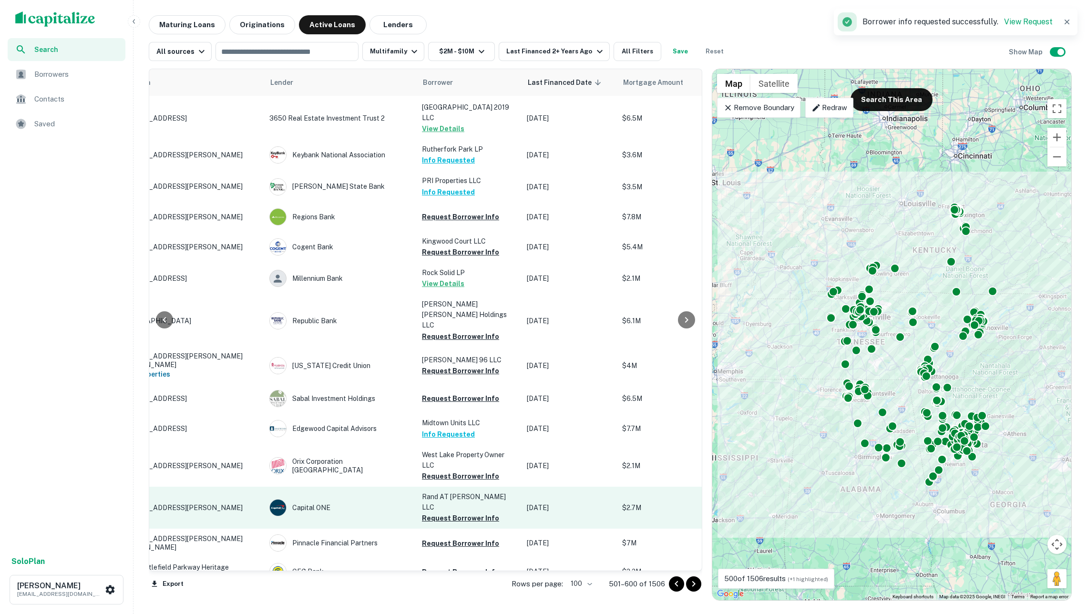
scroll to position [1046, 61]
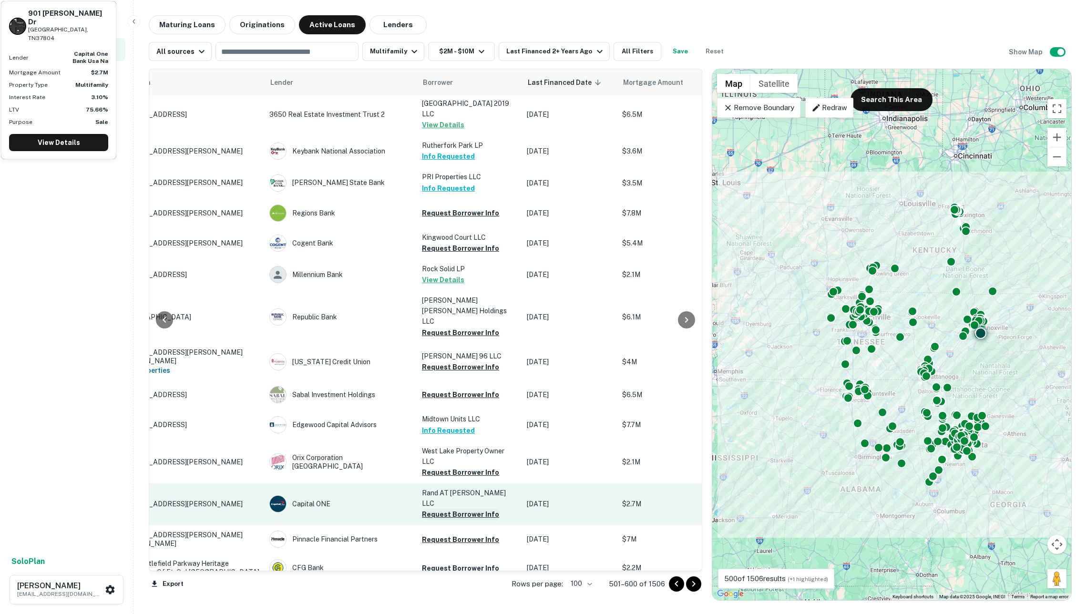
click at [436, 509] on button "Request Borrower Info" at bounding box center [460, 514] width 77 height 11
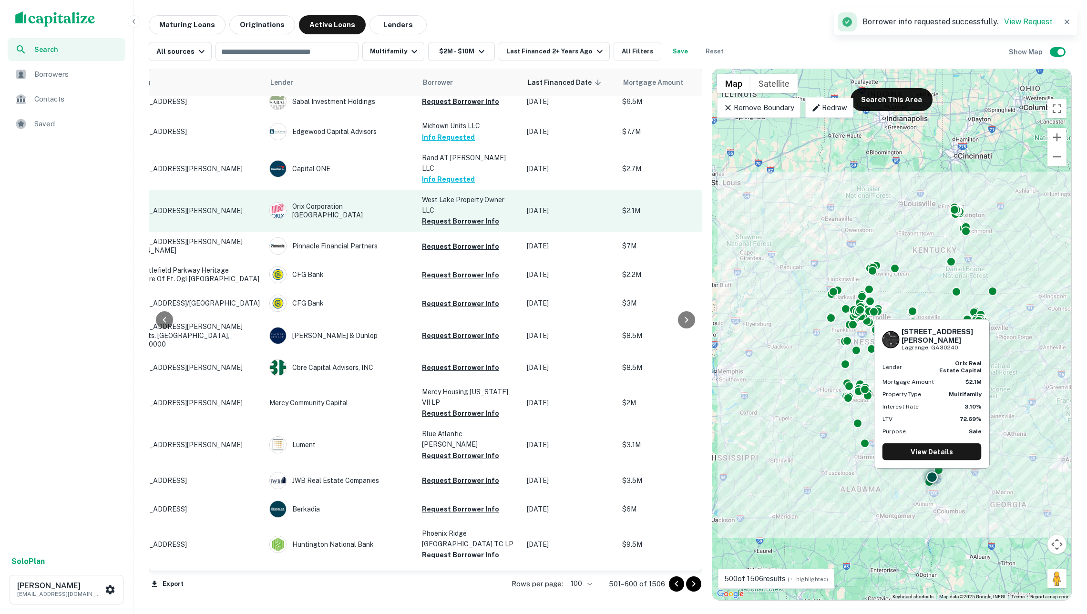
scroll to position [1352, 61]
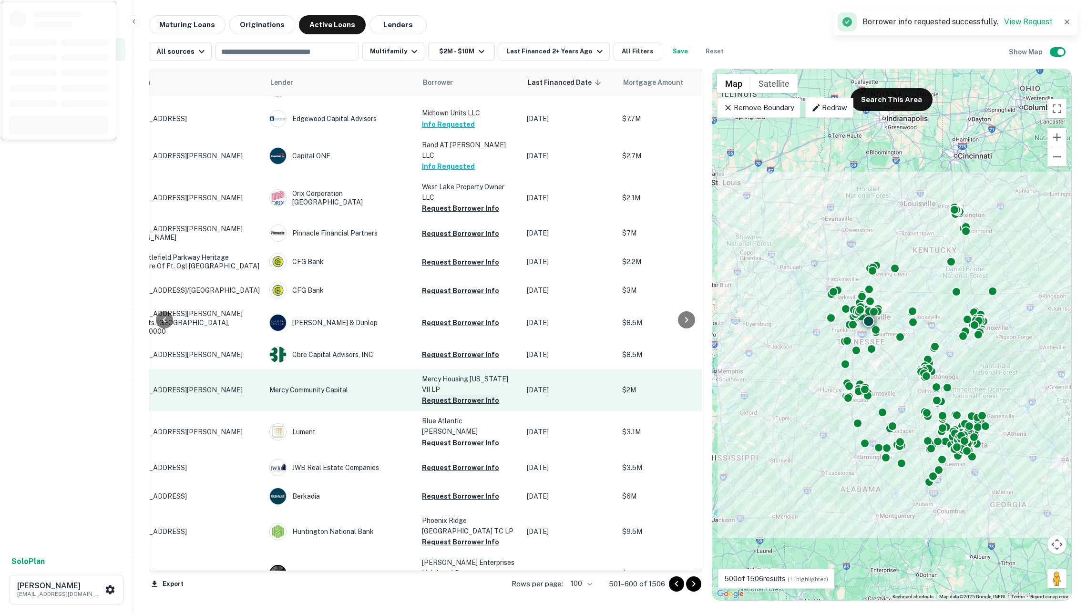
click at [445, 395] on button "Request Borrower Info" at bounding box center [460, 400] width 77 height 11
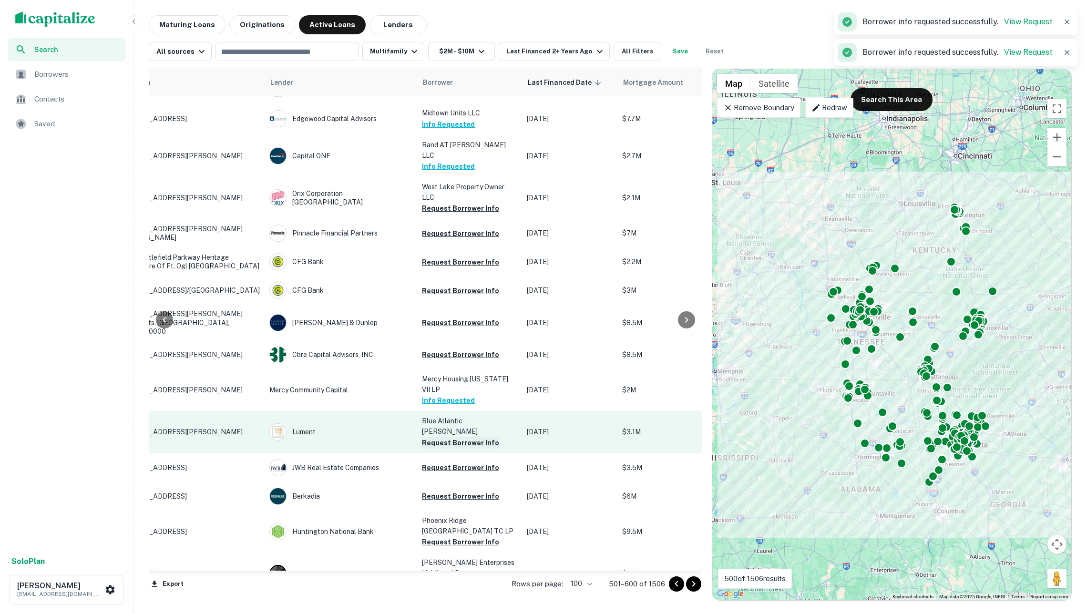
click at [449, 437] on button "Request Borrower Info" at bounding box center [460, 442] width 77 height 11
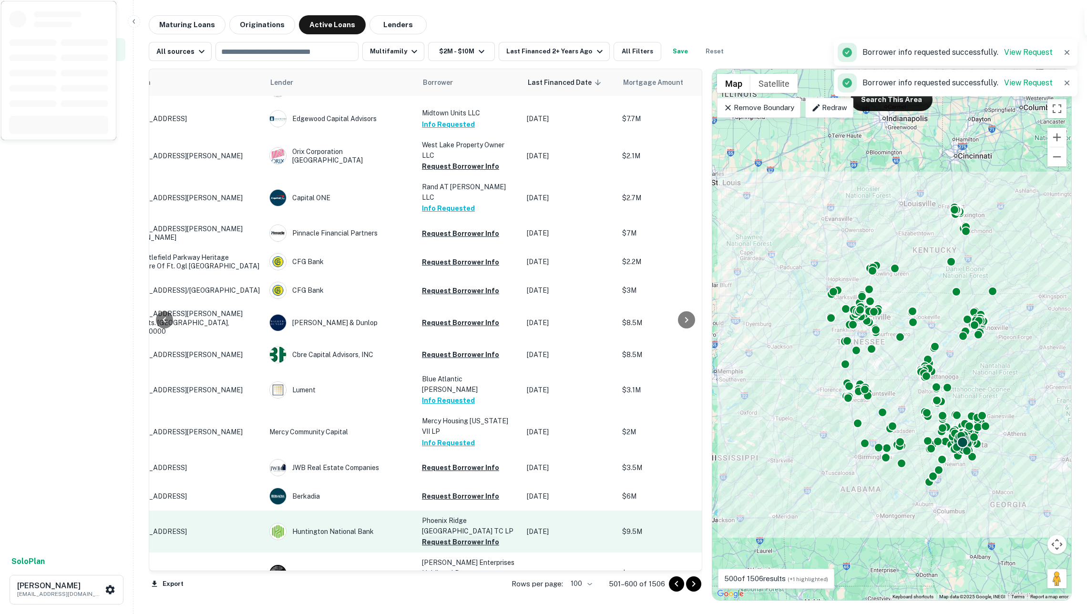
click at [452, 536] on button "Request Borrower Info" at bounding box center [460, 541] width 77 height 11
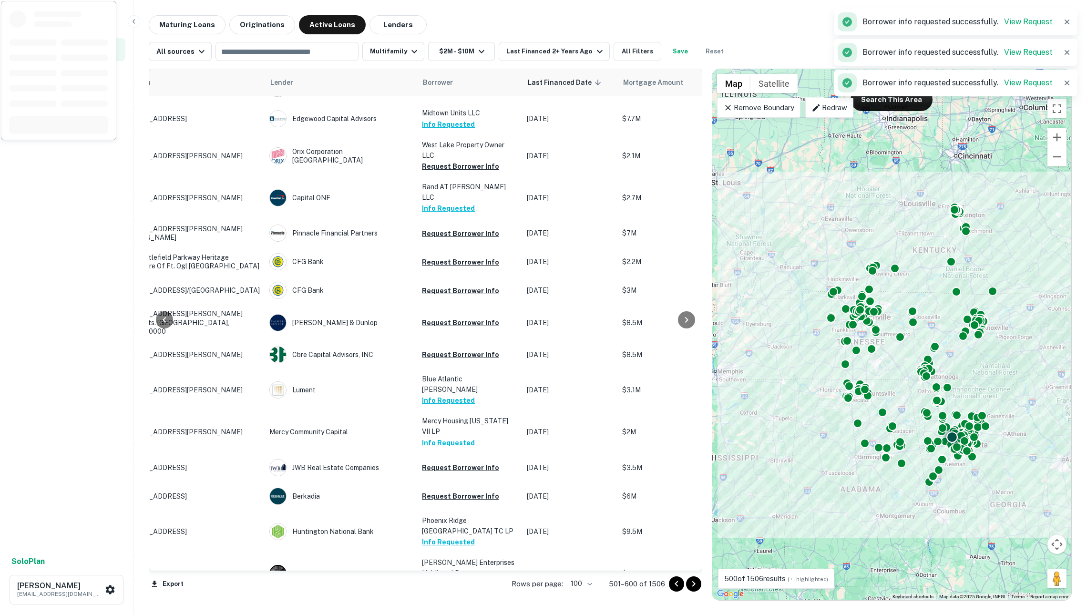
scroll to position [1455, 61]
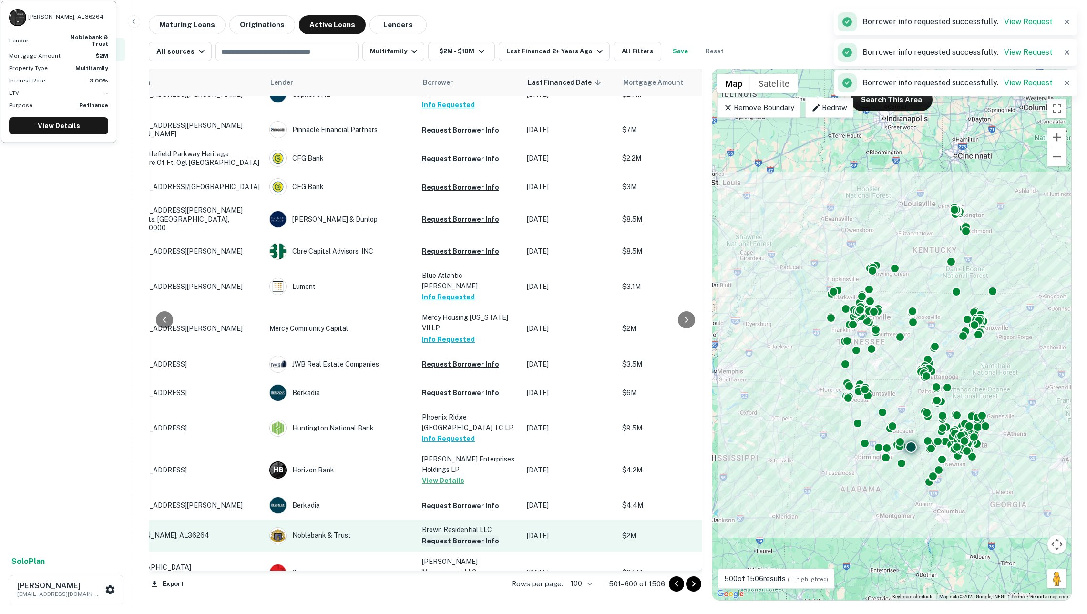
click at [455, 535] on button "Request Borrower Info" at bounding box center [460, 540] width 77 height 11
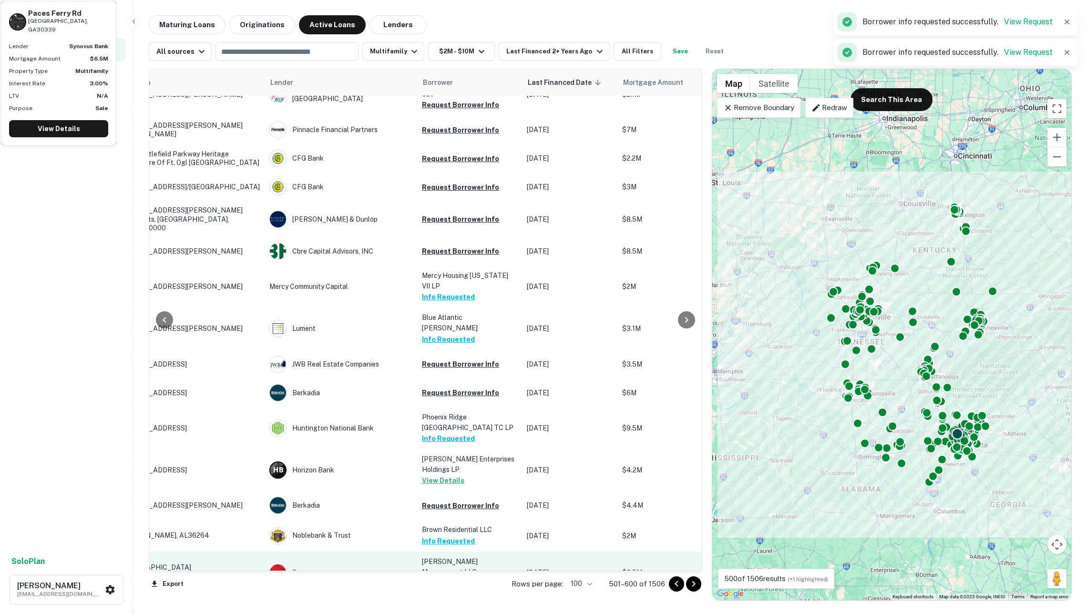
click at [446, 577] on button "Request Borrower Info" at bounding box center [460, 582] width 77 height 11
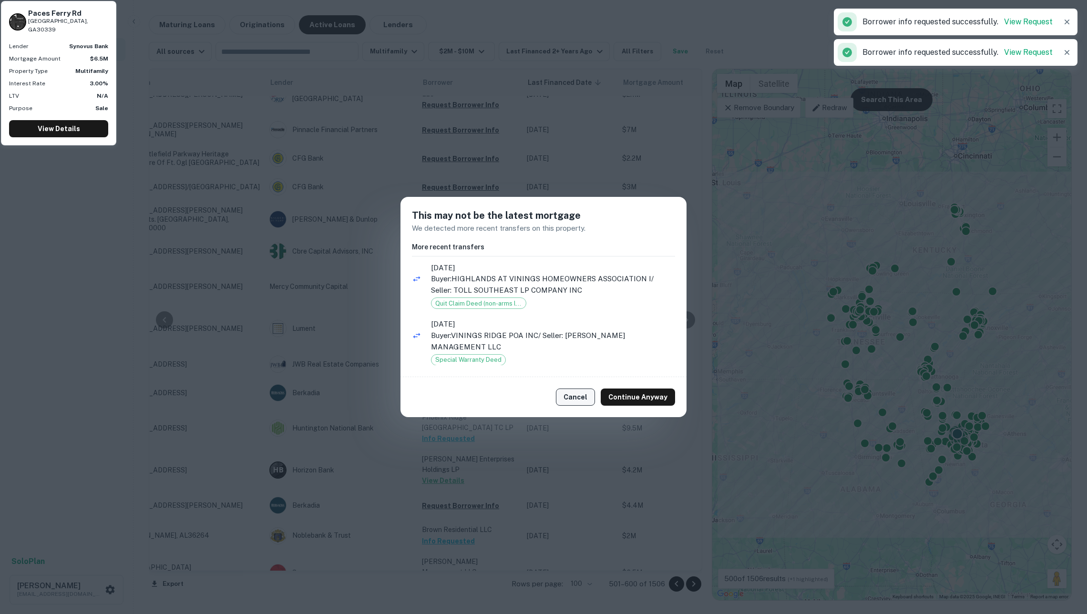
click at [571, 398] on button "Cancel" at bounding box center [575, 397] width 39 height 17
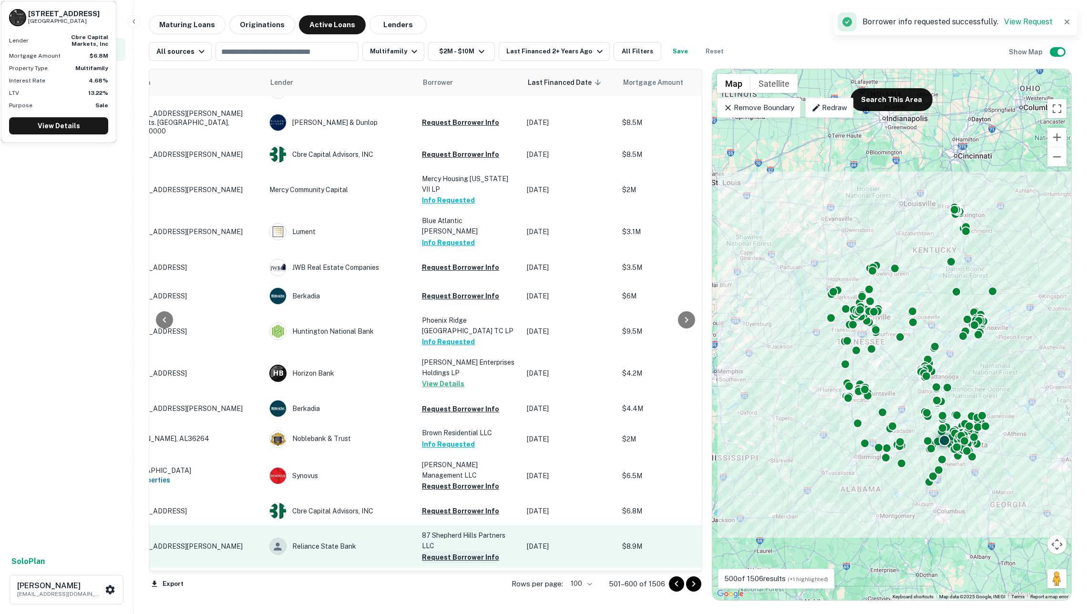
scroll to position [1554, 61]
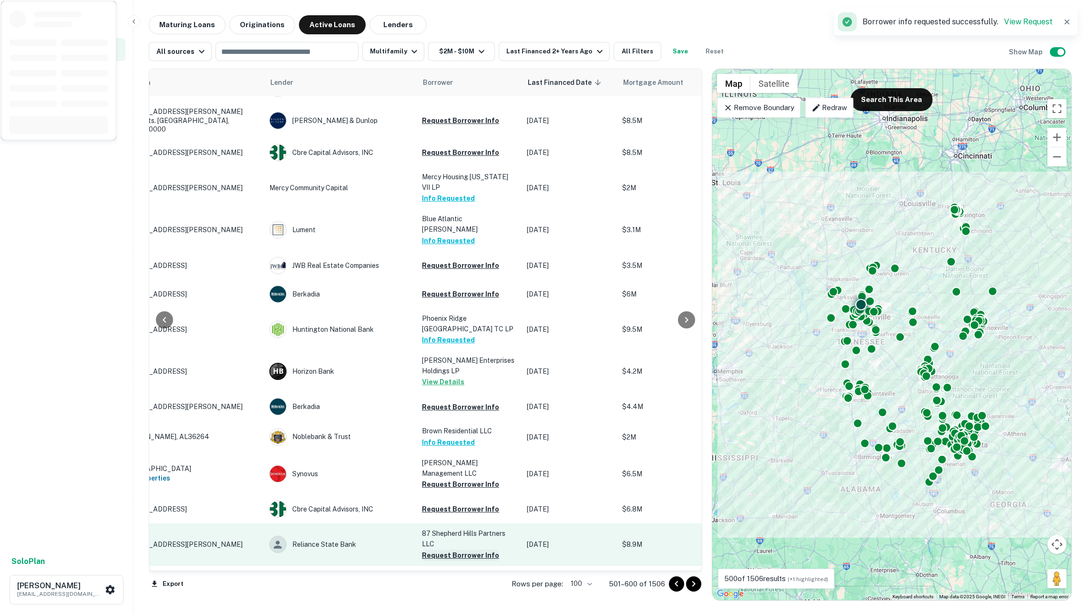
click at [435, 550] on button "Request Borrower Info" at bounding box center [460, 555] width 77 height 11
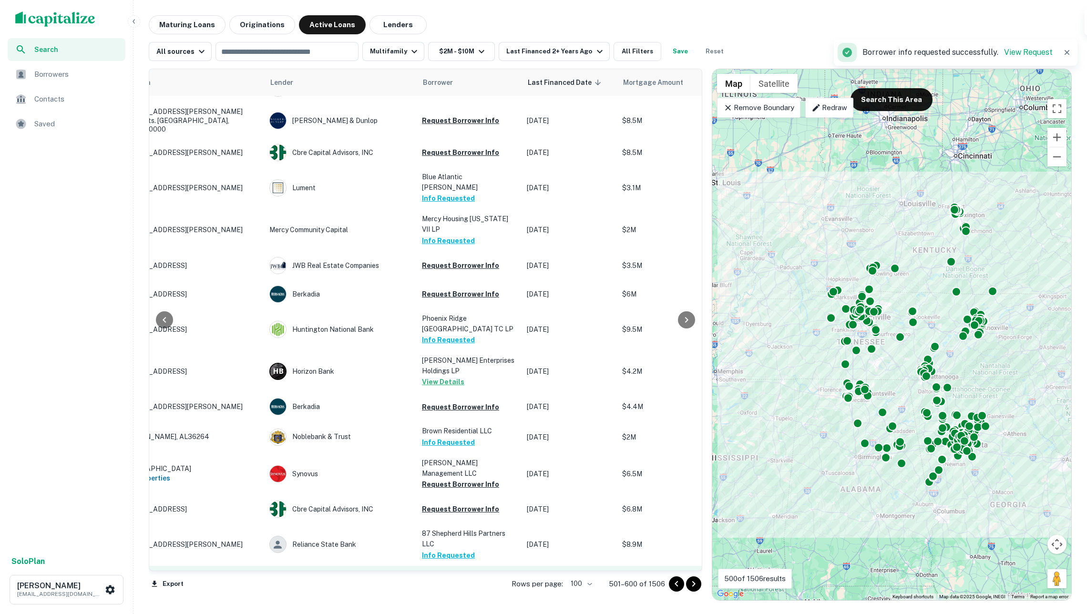
click at [449, 581] on button "Request Borrower Info" at bounding box center [460, 586] width 77 height 11
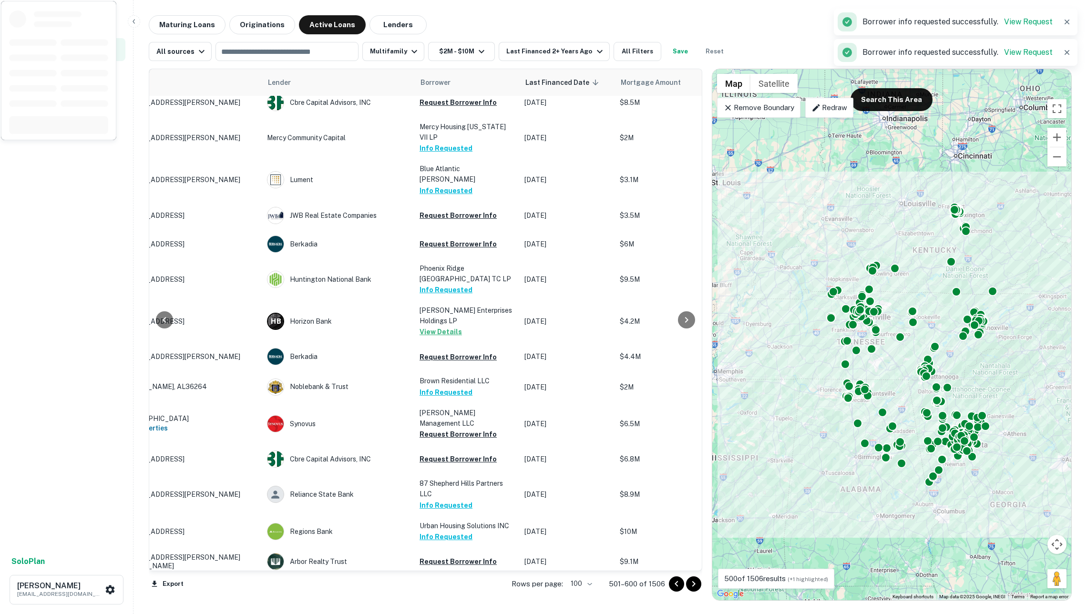
scroll to position [1634, 63]
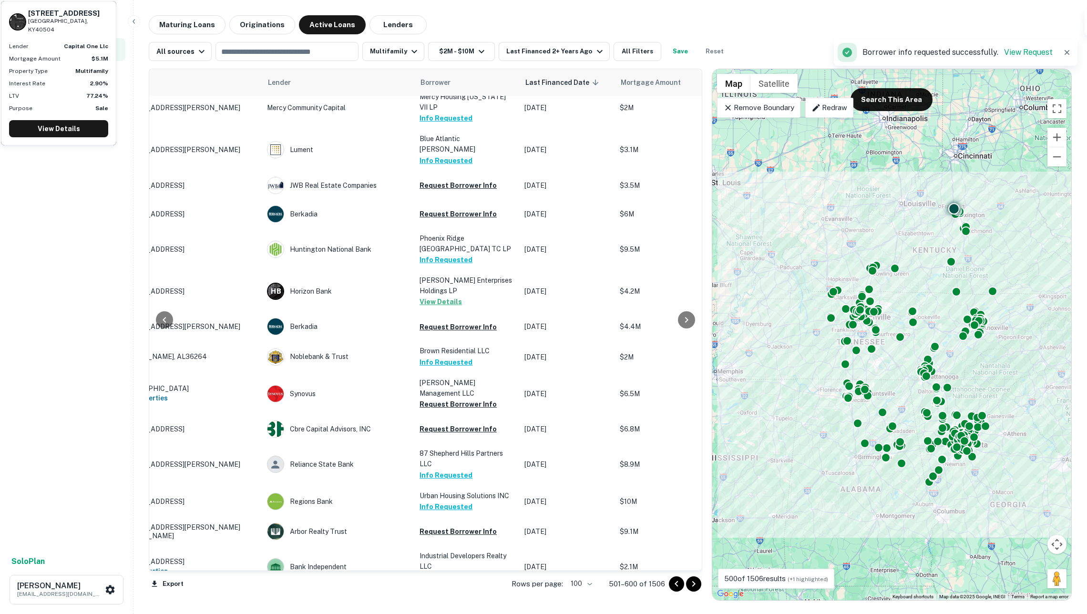
click at [446, 604] on button "Request Borrower Info" at bounding box center [458, 609] width 77 height 11
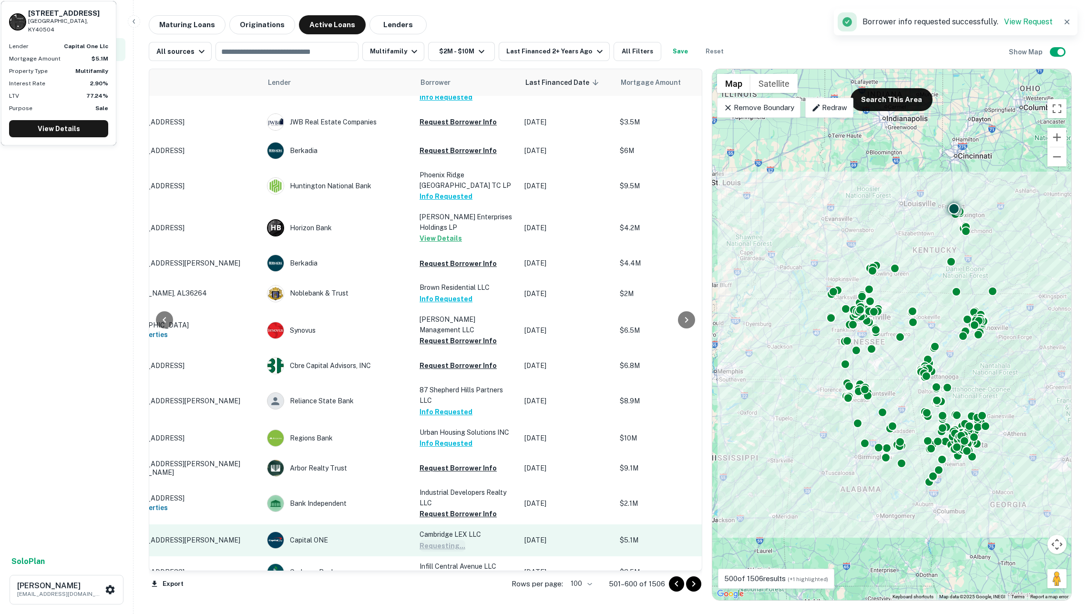
scroll to position [1699, 63]
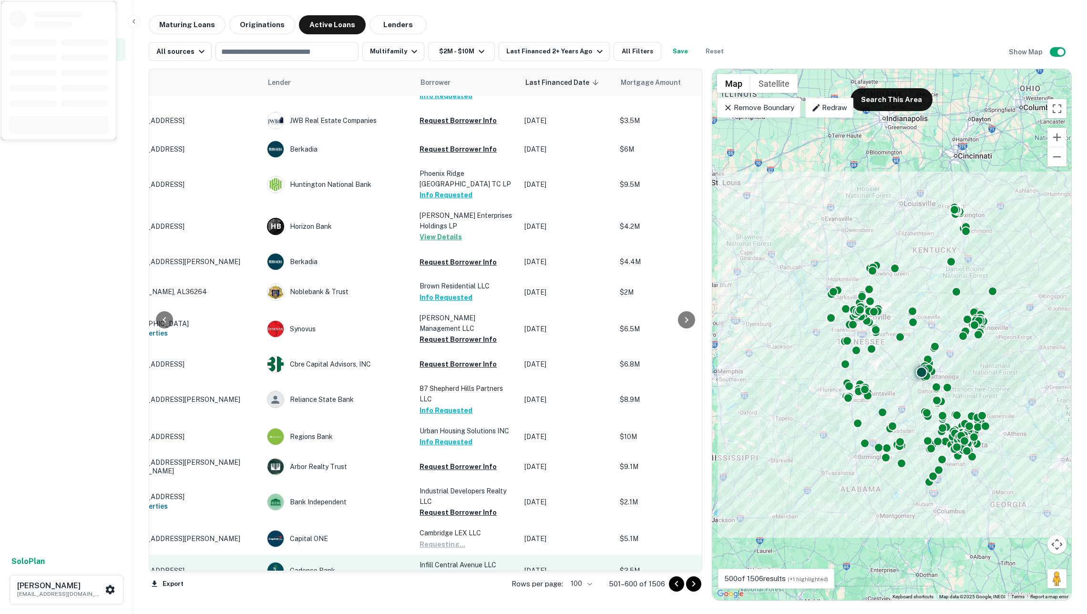
click at [440, 570] on button "Request Borrower Info" at bounding box center [458, 575] width 77 height 11
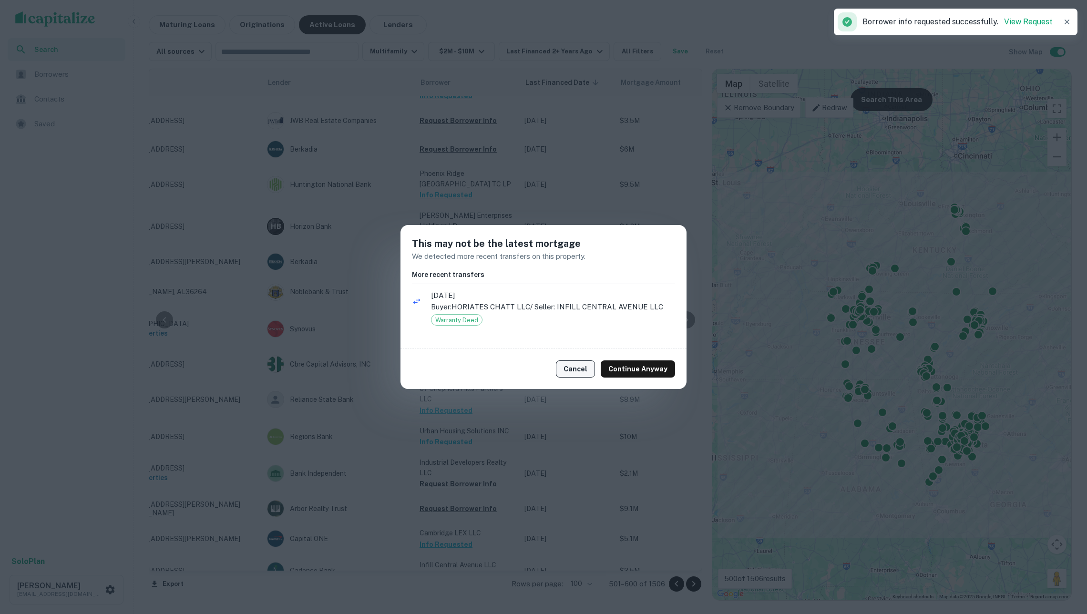
click at [580, 370] on button "Cancel" at bounding box center [575, 368] width 39 height 17
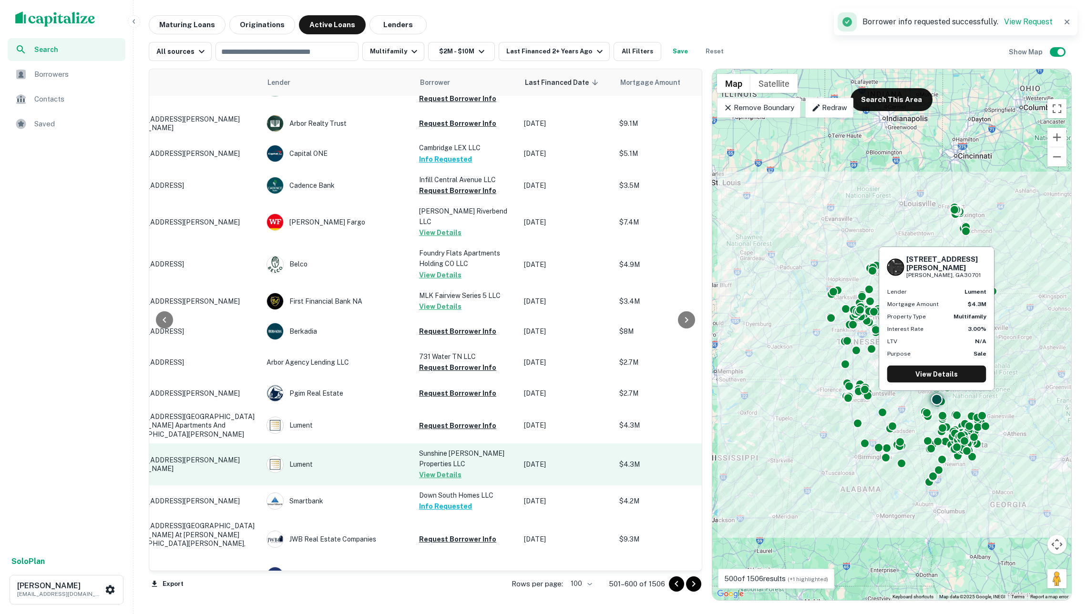
scroll to position [2086, 65]
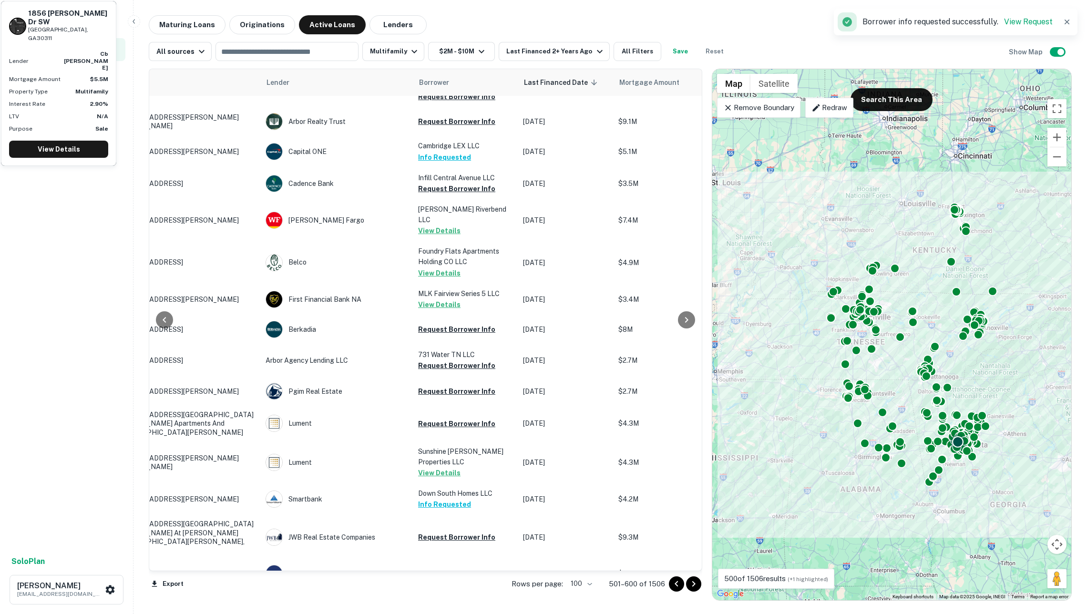
click at [445, 604] on button "Request Borrower Info" at bounding box center [456, 609] width 77 height 11
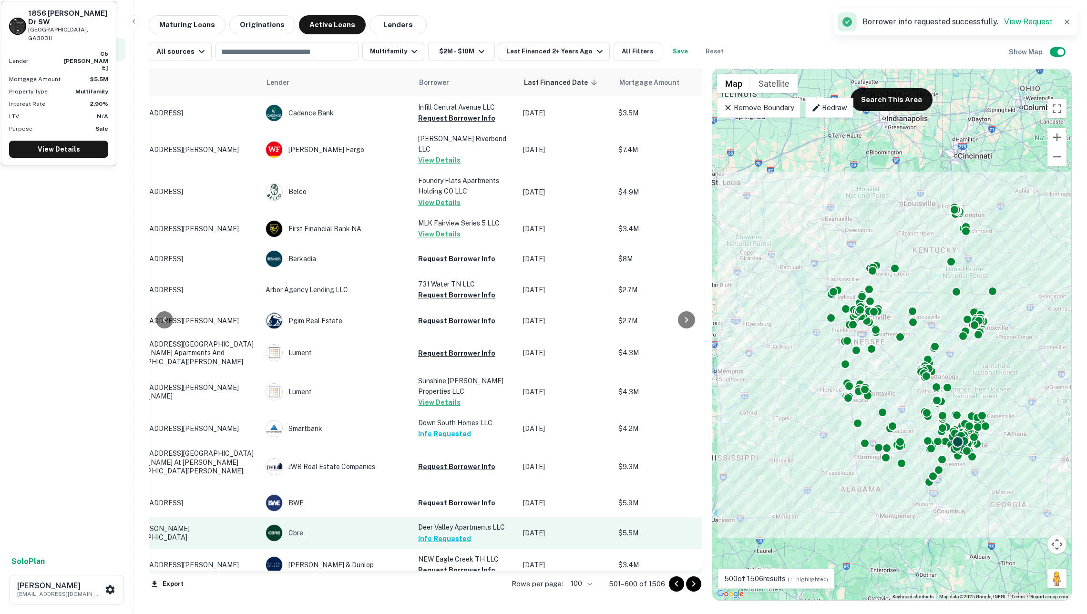
scroll to position [2176, 65]
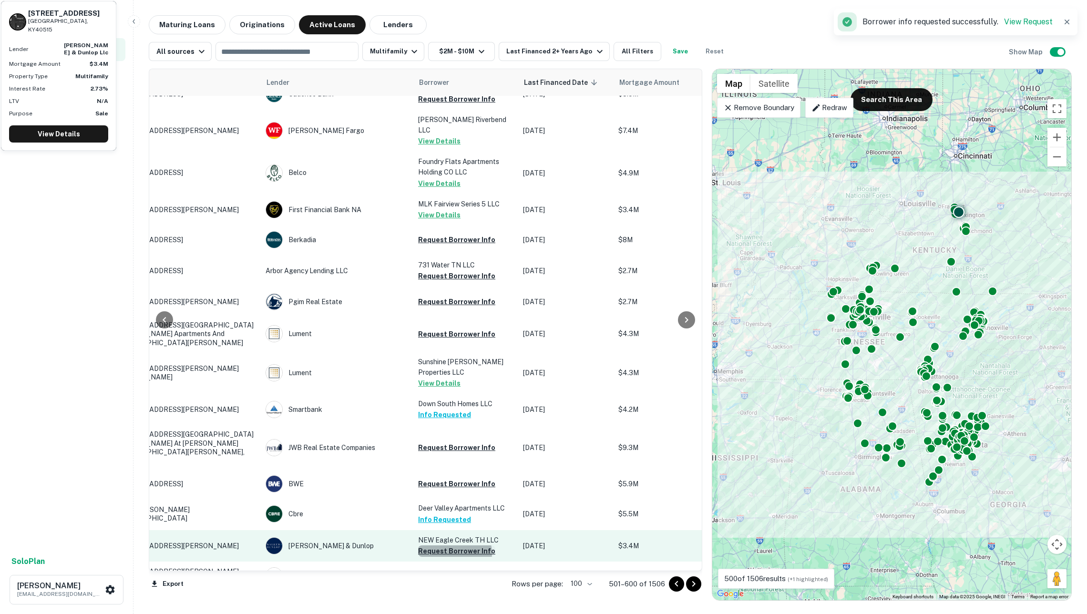
click at [439, 545] on button "Request Borrower Info" at bounding box center [456, 550] width 77 height 11
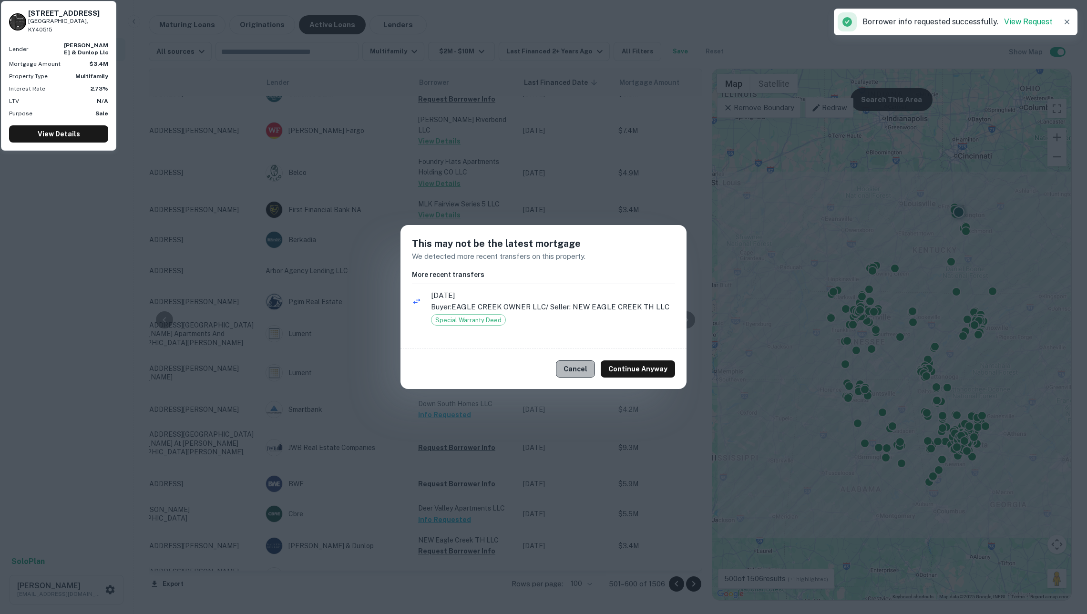
click at [574, 376] on button "Cancel" at bounding box center [575, 368] width 39 height 17
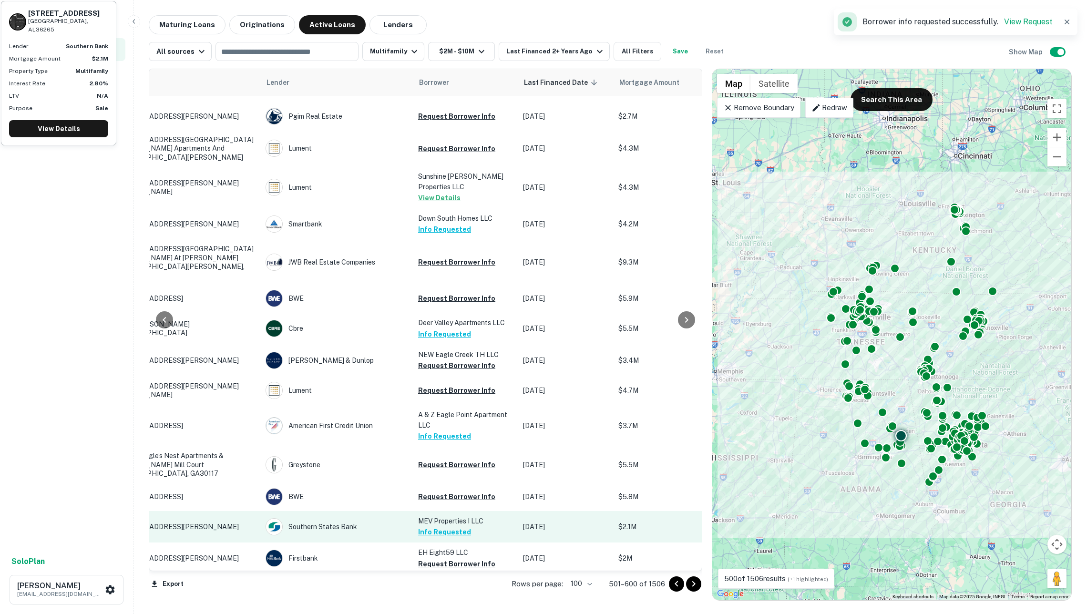
scroll to position [2362, 65]
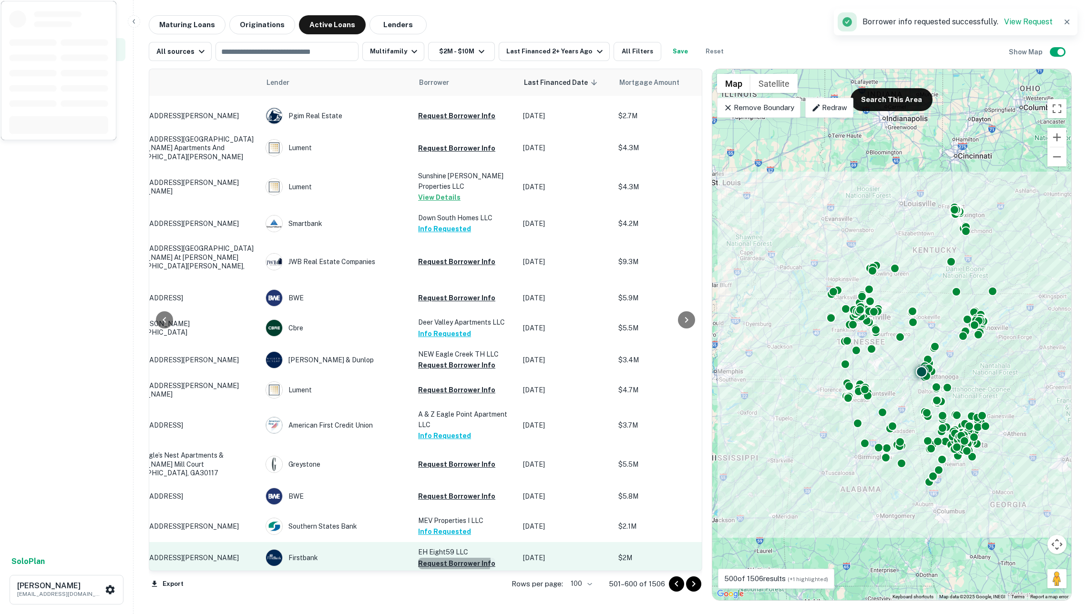
click at [436, 558] on button "Request Borrower Info" at bounding box center [456, 563] width 77 height 11
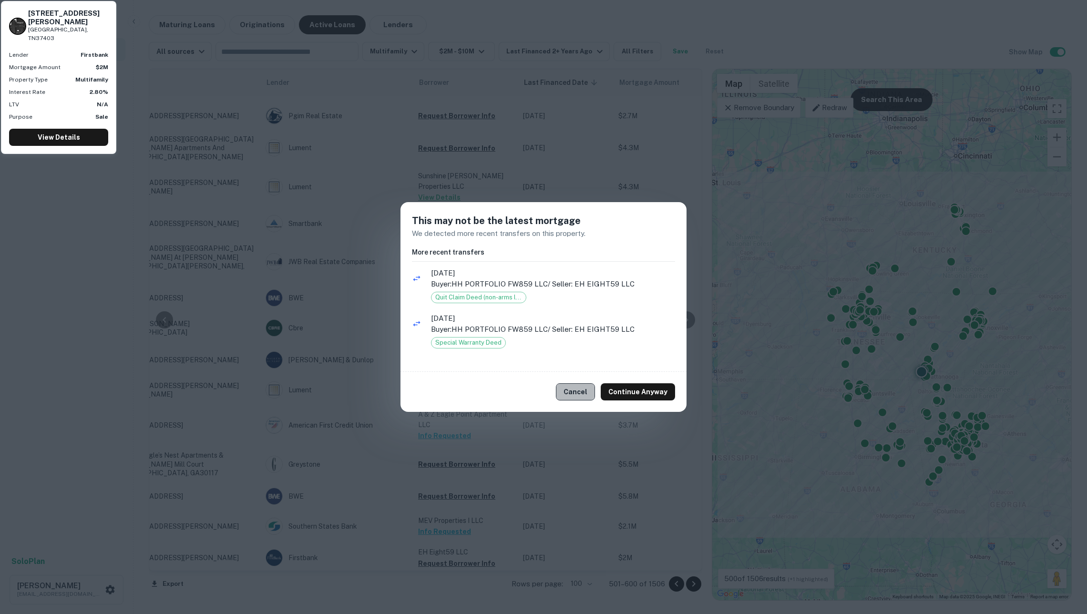
click at [577, 386] on button "Cancel" at bounding box center [575, 391] width 39 height 17
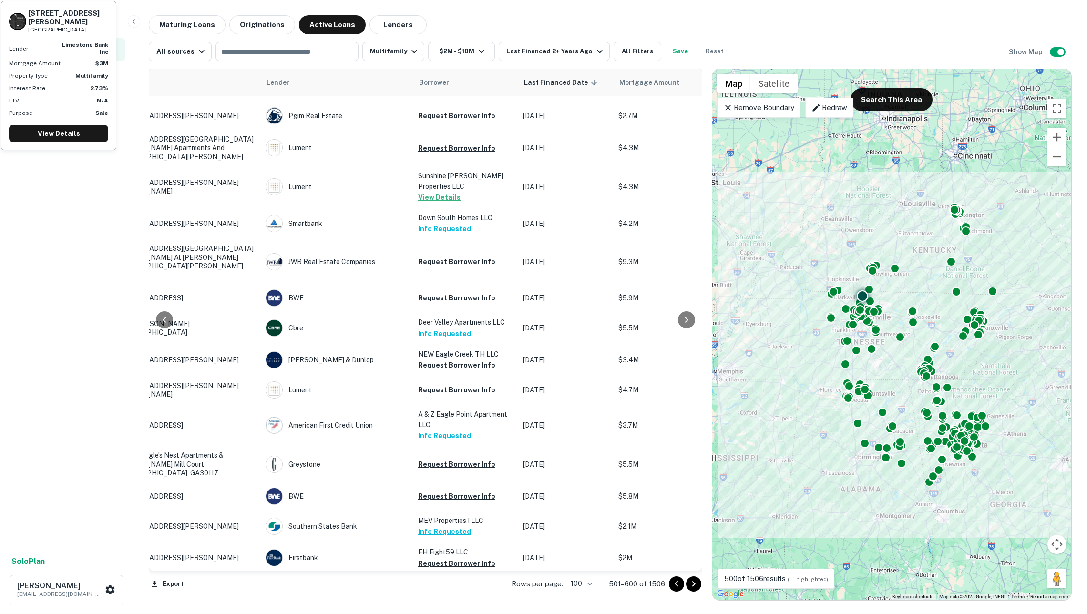
click at [450, 589] on button "Request Borrower Info" at bounding box center [456, 594] width 77 height 11
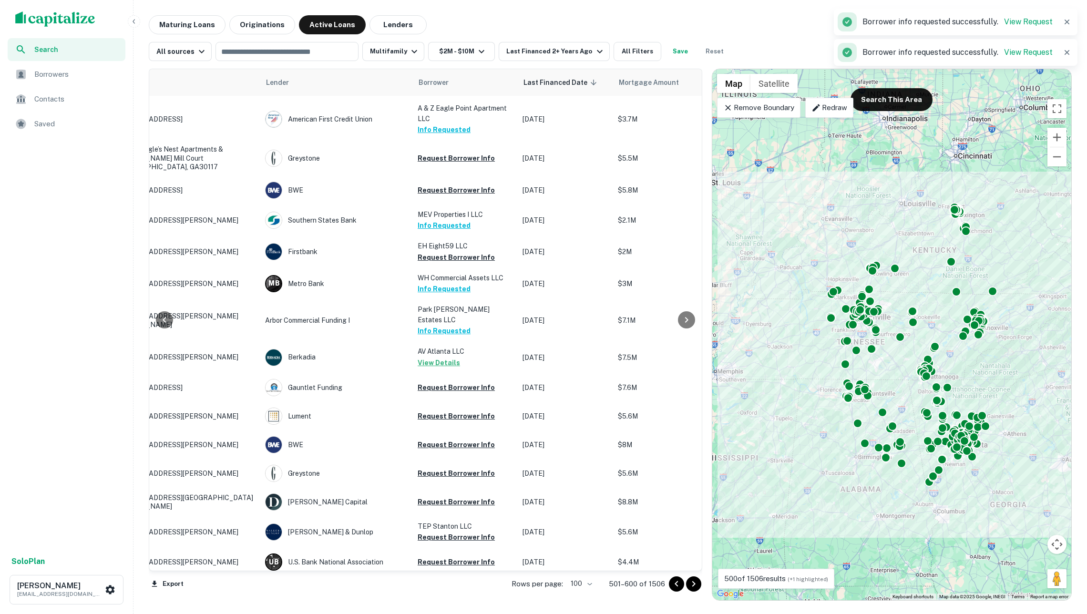
scroll to position [2733, 65]
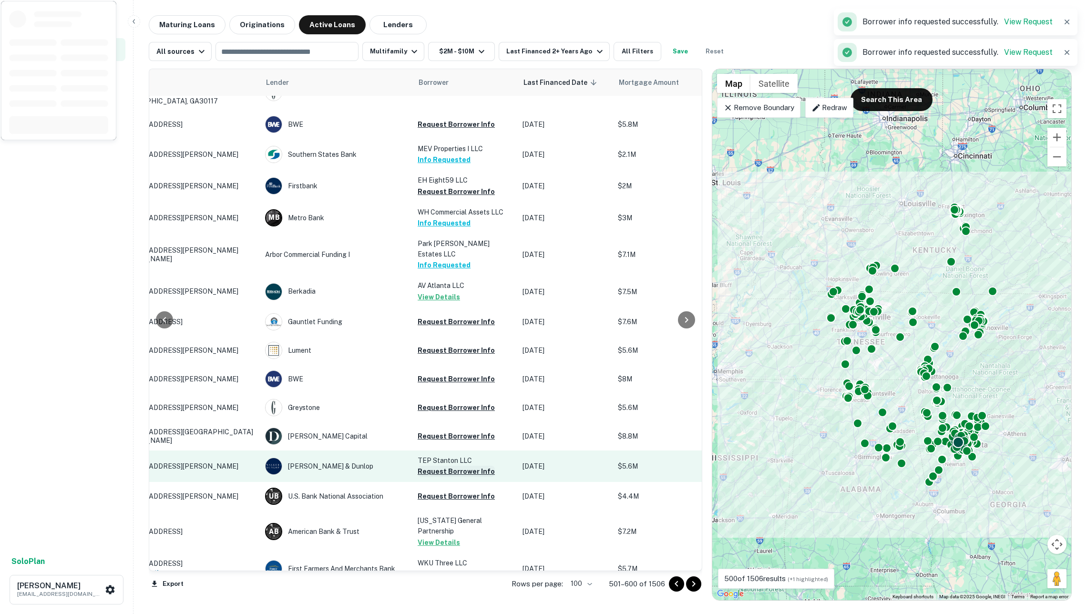
click at [428, 466] on button "Request Borrower Info" at bounding box center [456, 471] width 77 height 11
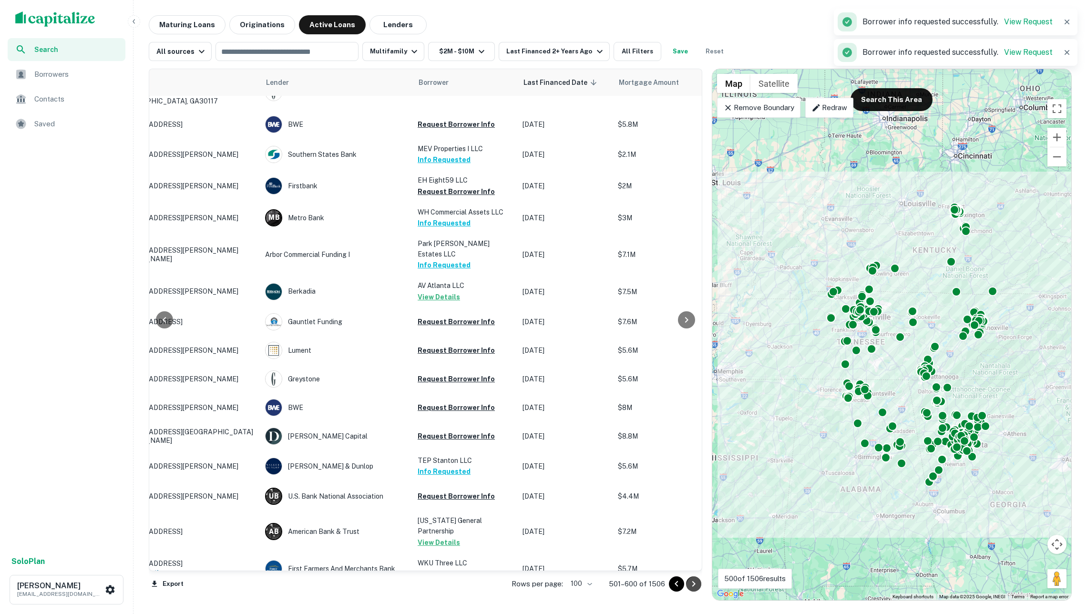
click at [689, 584] on icon "Go to next page" at bounding box center [693, 583] width 11 height 11
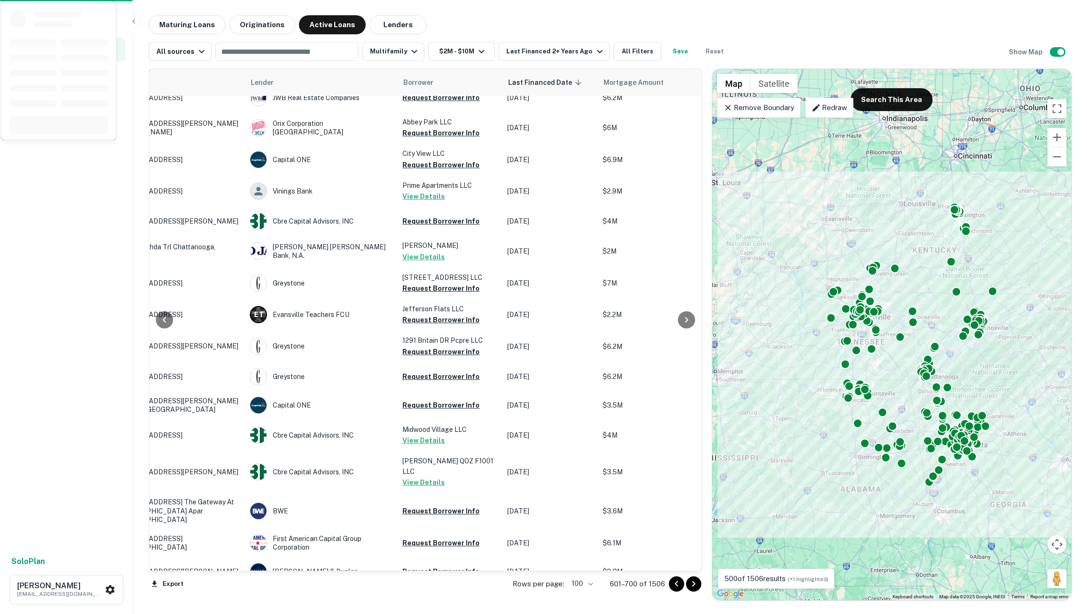
scroll to position [0, 65]
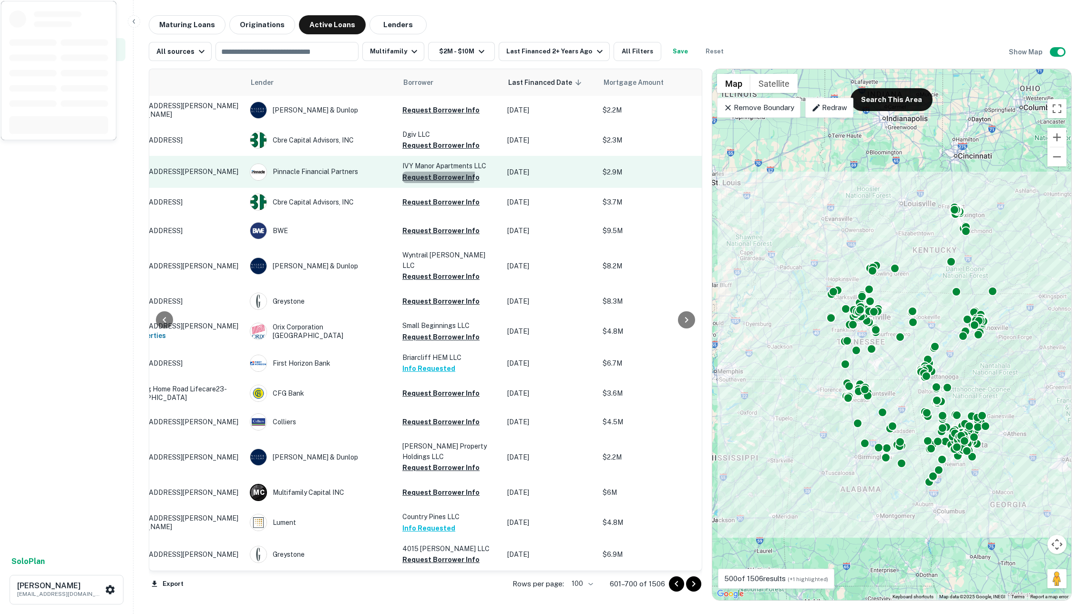
click at [435, 175] on button "Request Borrower Info" at bounding box center [440, 177] width 77 height 11
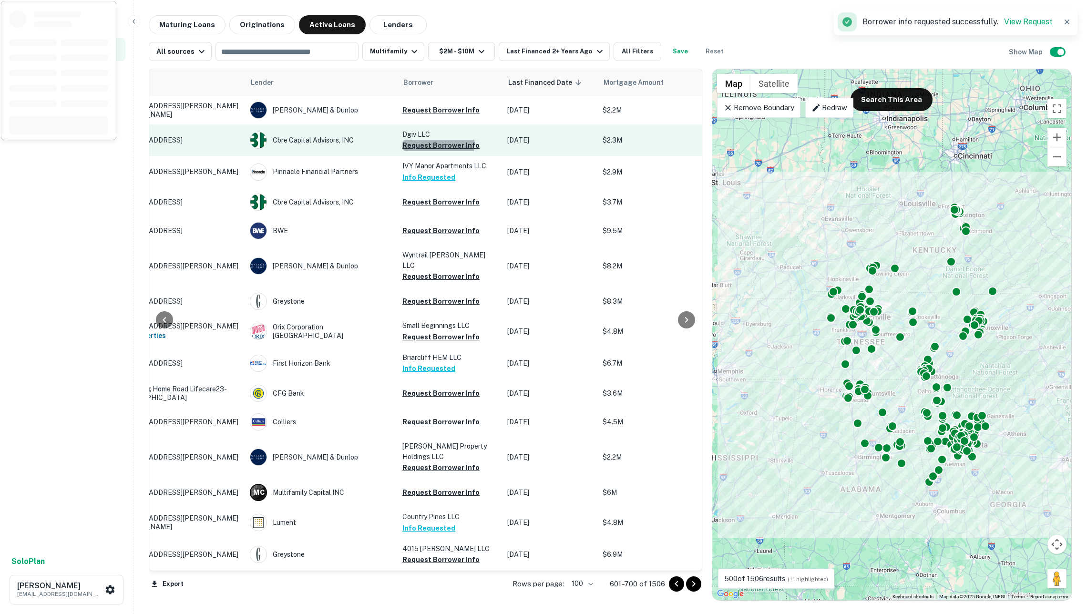
click at [426, 146] on button "Request Borrower Info" at bounding box center [440, 145] width 77 height 11
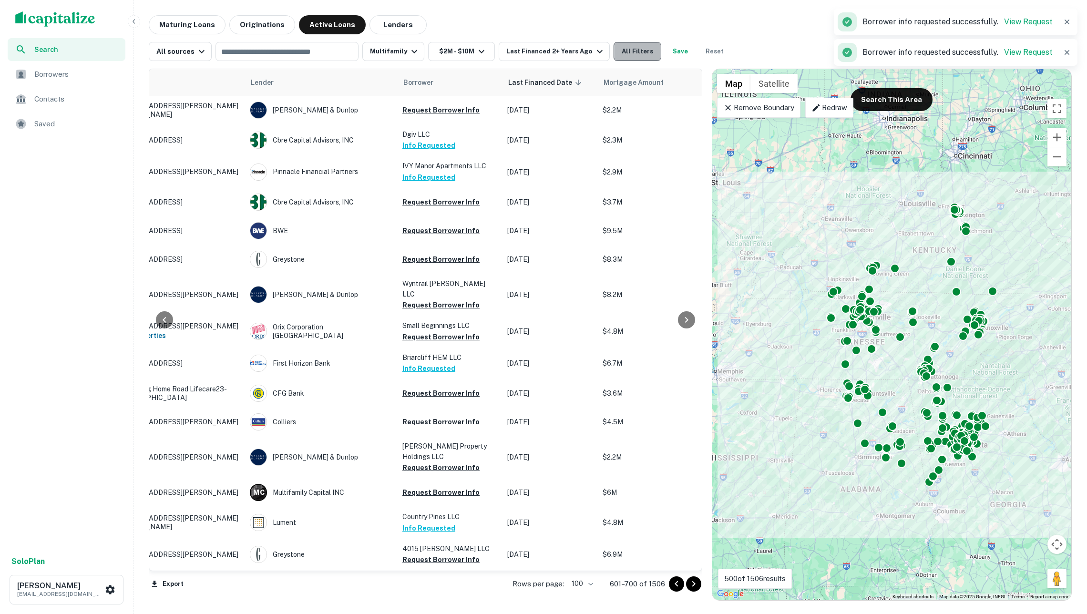
click at [642, 50] on button "All Filters" at bounding box center [638, 51] width 48 height 19
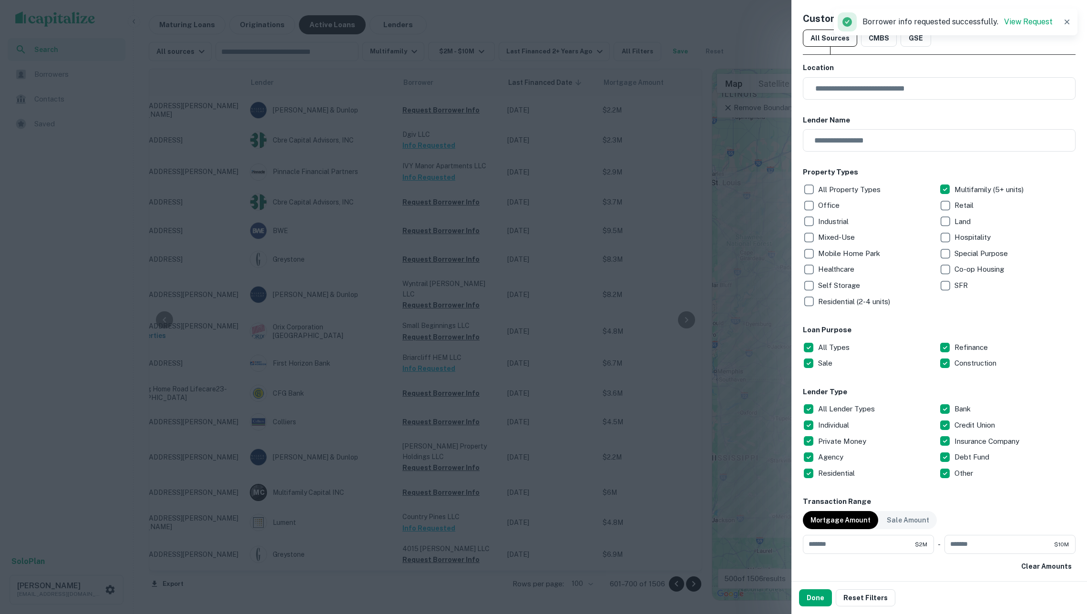
click at [1067, 21] on icon "button" at bounding box center [1066, 22] width 5 height 5
click at [1067, 20] on icon at bounding box center [1069, 17] width 7 height 7
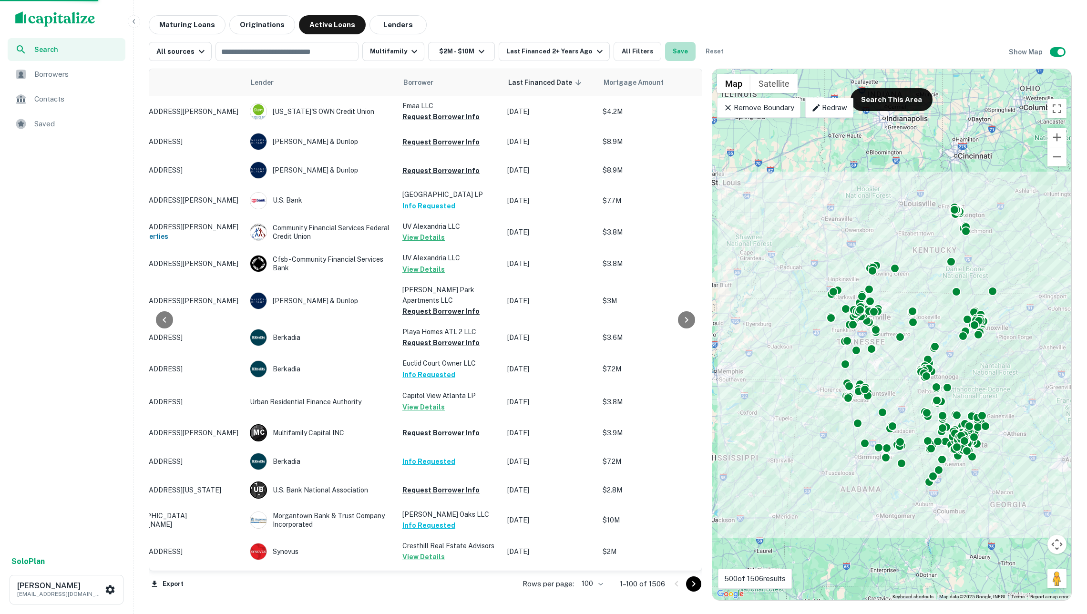
click at [684, 50] on button "Save" at bounding box center [680, 51] width 31 height 19
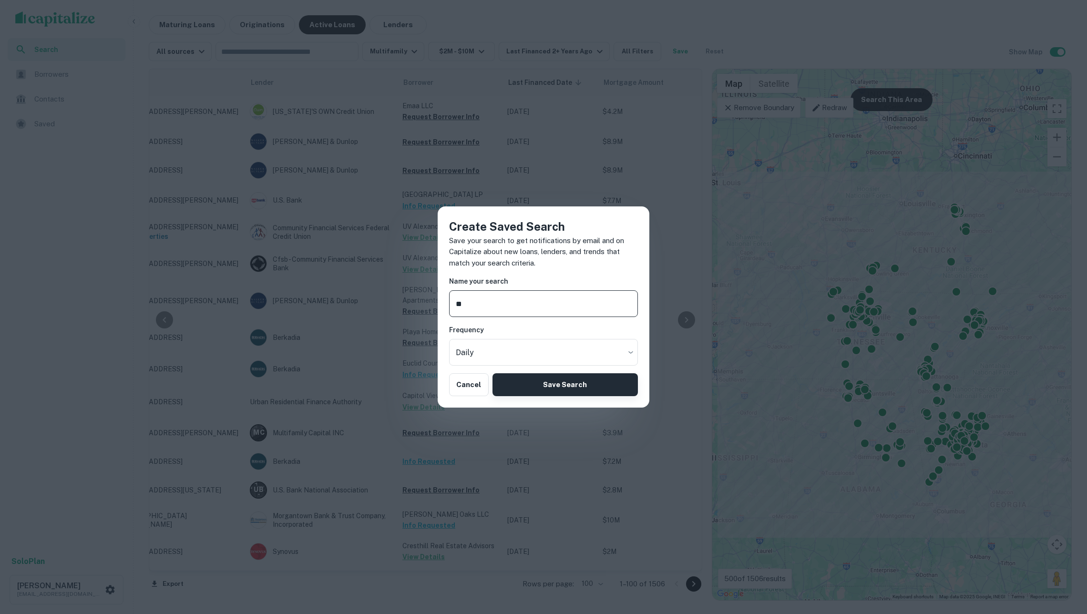
type input "**"
click at [563, 382] on button "Save Search" at bounding box center [564, 384] width 145 height 23
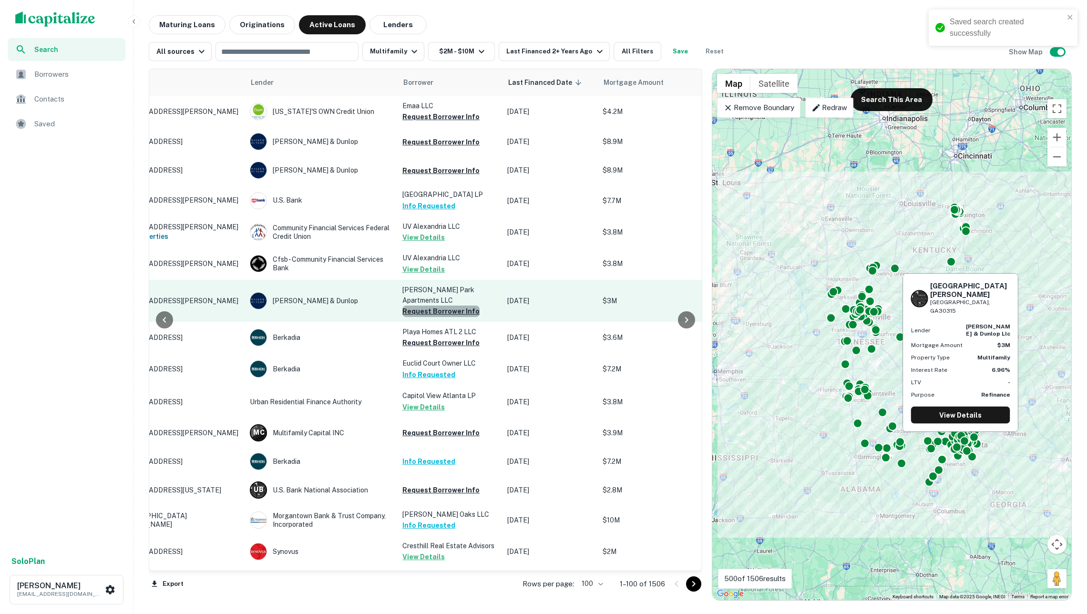
click at [443, 311] on button "Request Borrower Info" at bounding box center [440, 311] width 77 height 11
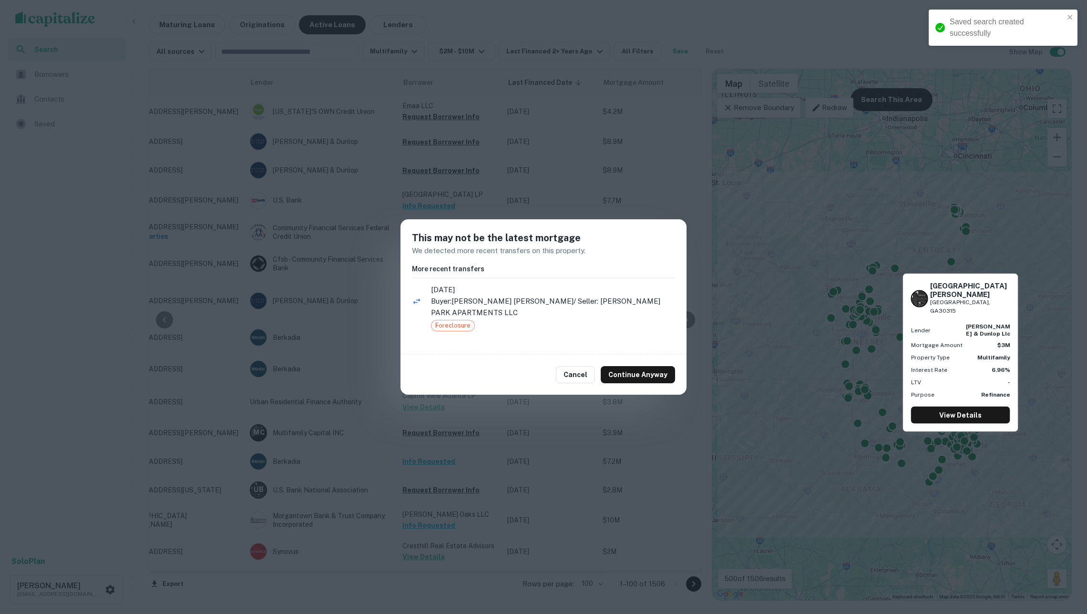
click at [443, 342] on div "This may not be the latest mortgage We detected more recent transfers on this p…" at bounding box center [543, 286] width 286 height 135
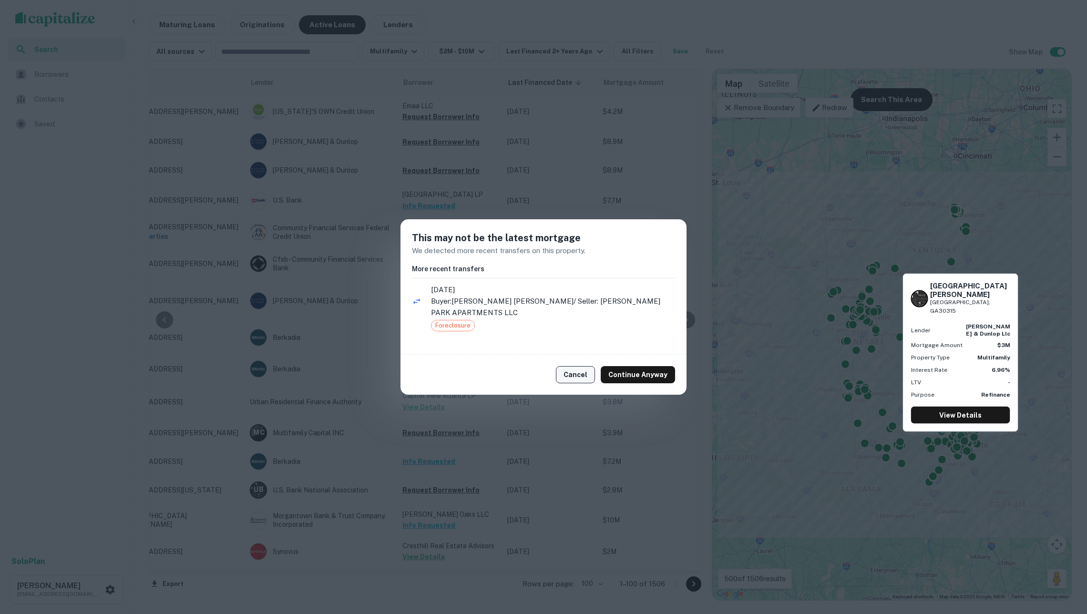
click at [583, 366] on button "Cancel" at bounding box center [575, 374] width 39 height 17
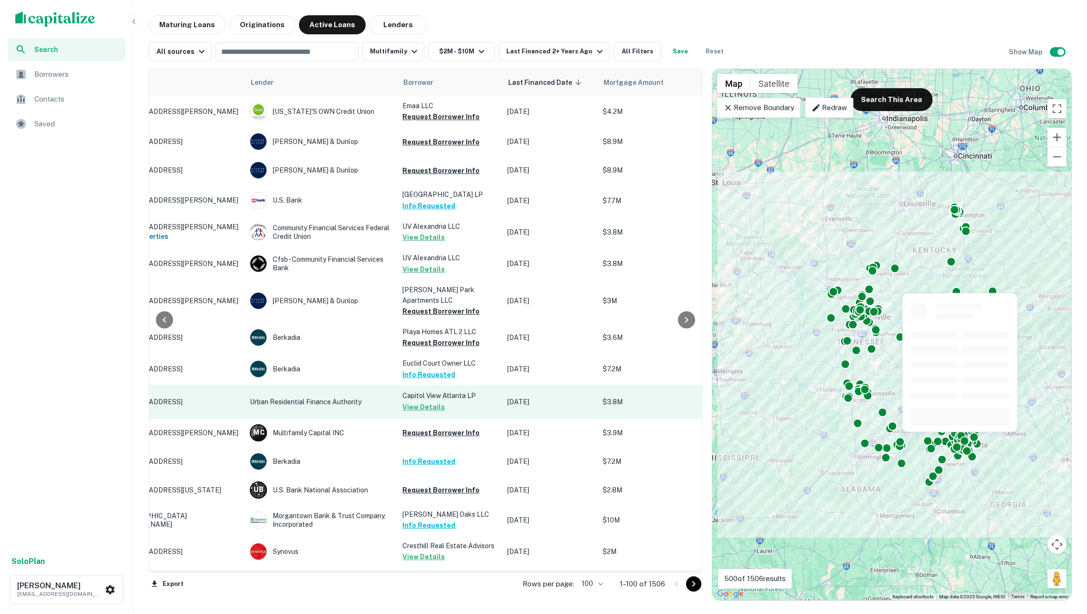
scroll to position [346, 65]
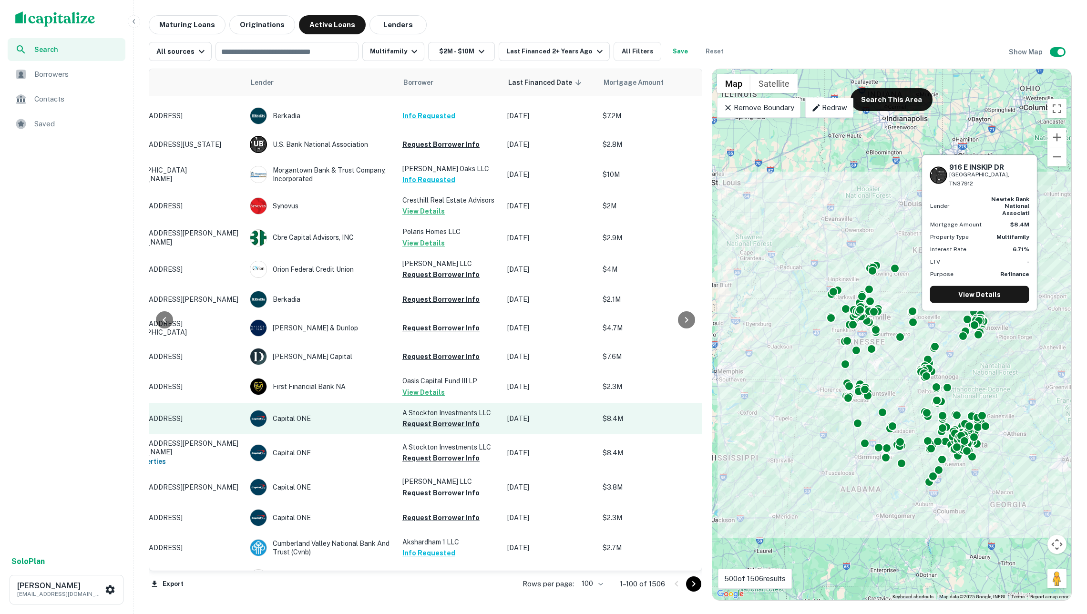
click at [446, 430] on button "Request Borrower Info" at bounding box center [440, 423] width 77 height 11
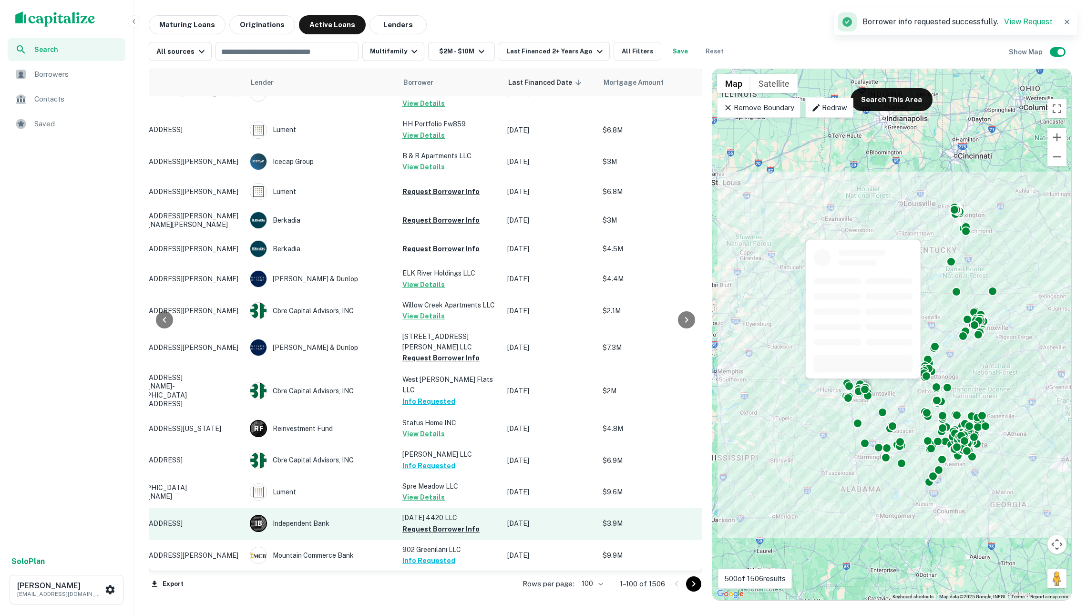
scroll to position [1002, 65]
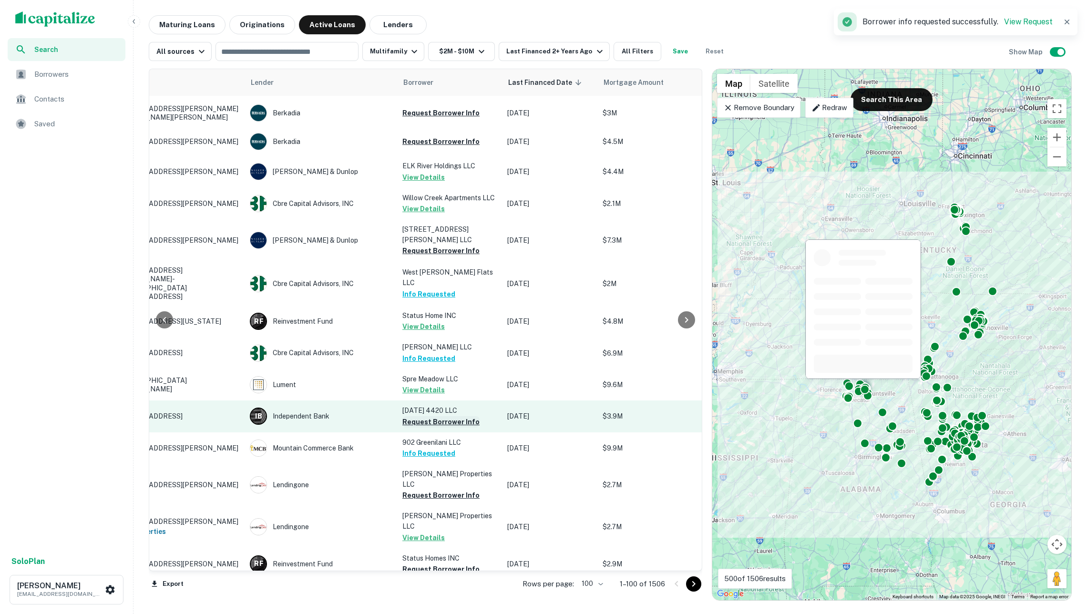
click at [452, 416] on button "Request Borrower Info" at bounding box center [440, 421] width 77 height 11
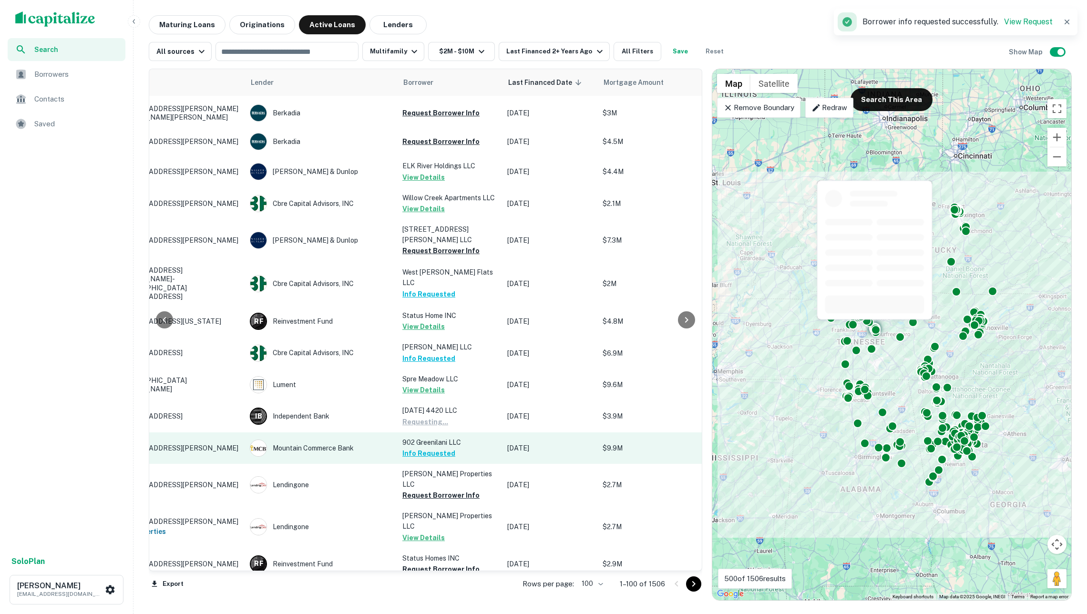
scroll to position [1232, 65]
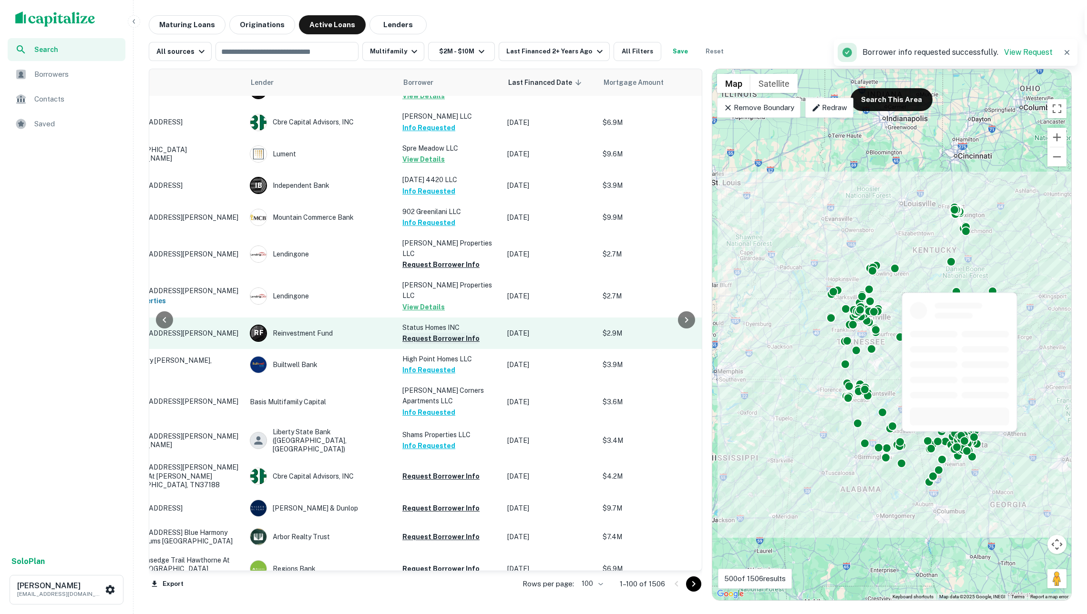
click at [454, 333] on button "Request Borrower Info" at bounding box center [440, 338] width 77 height 11
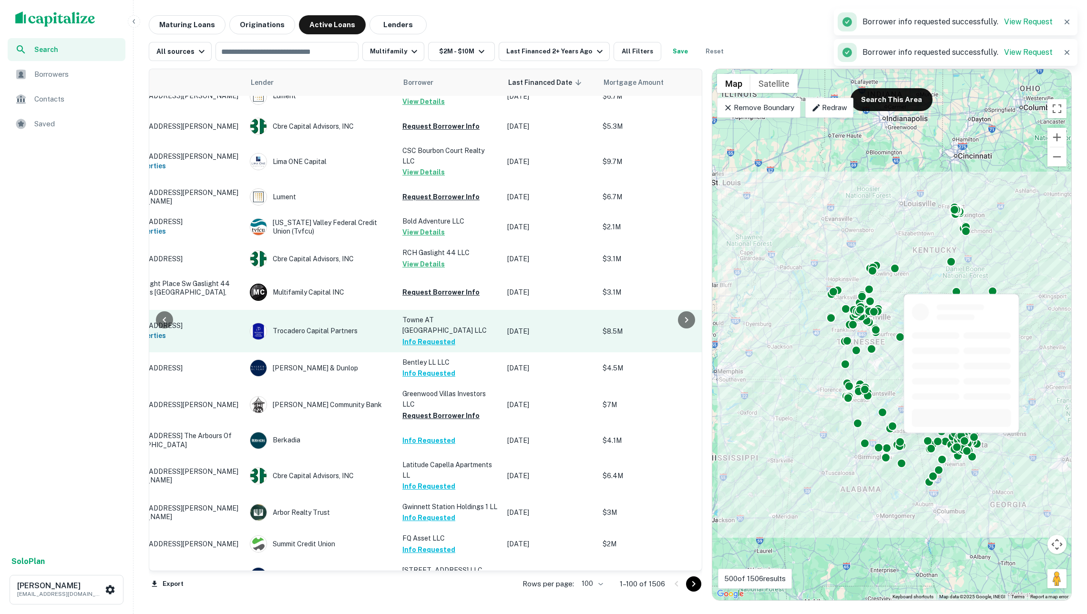
scroll to position [2298, 65]
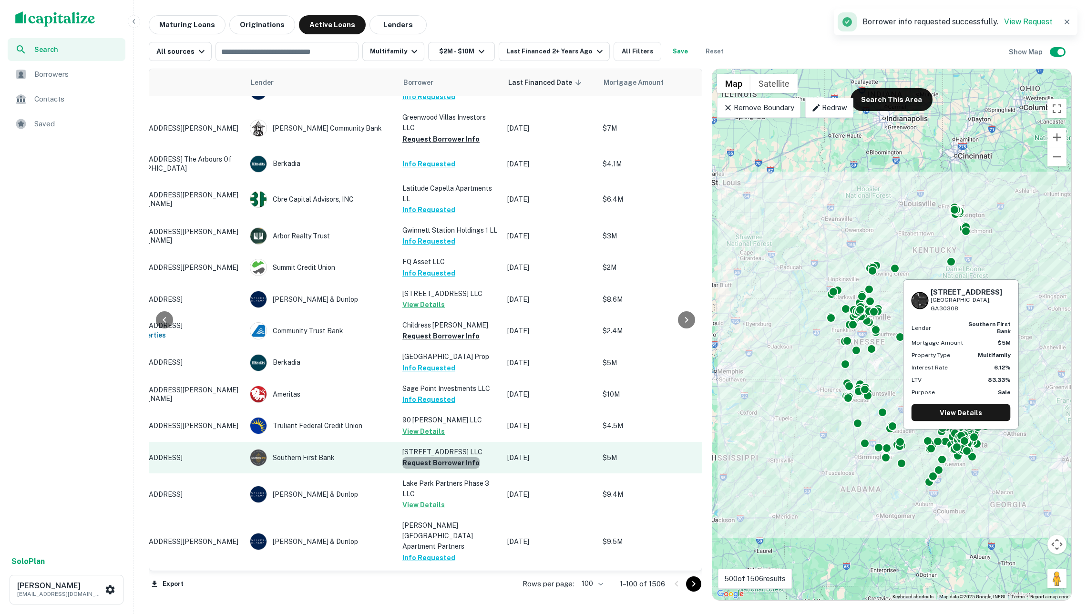
click at [441, 457] on button "Request Borrower Info" at bounding box center [440, 462] width 77 height 11
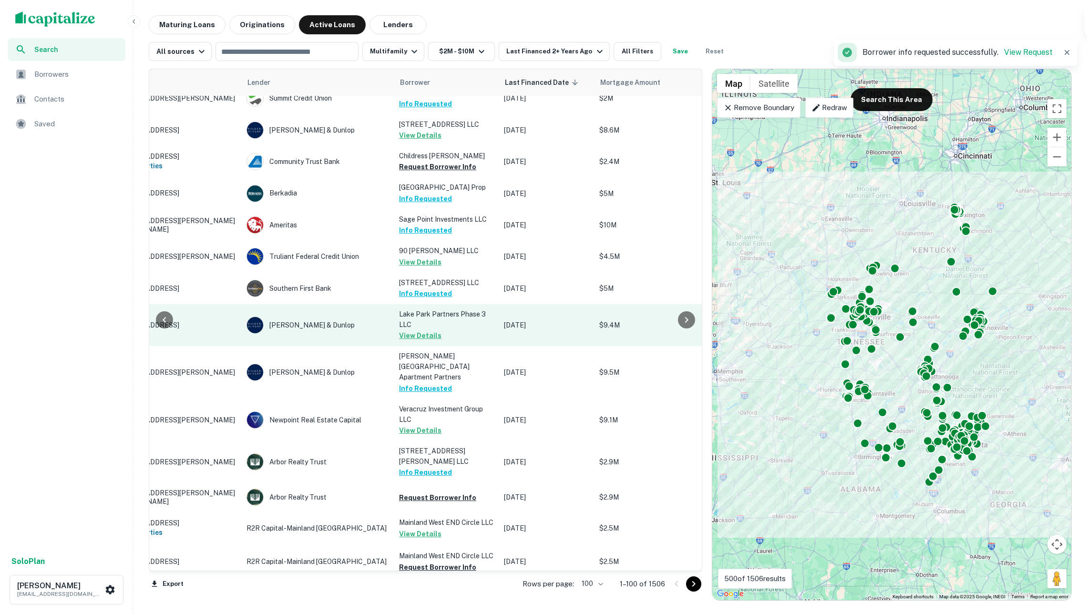
scroll to position [2532, 72]
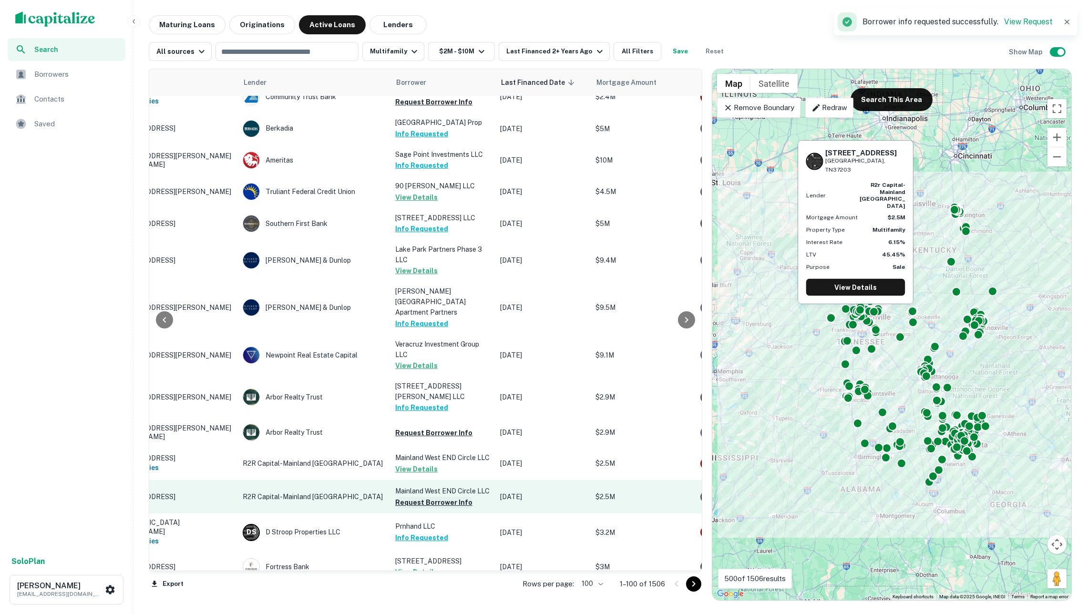
click at [448, 497] on button "Request Borrower Info" at bounding box center [433, 502] width 77 height 11
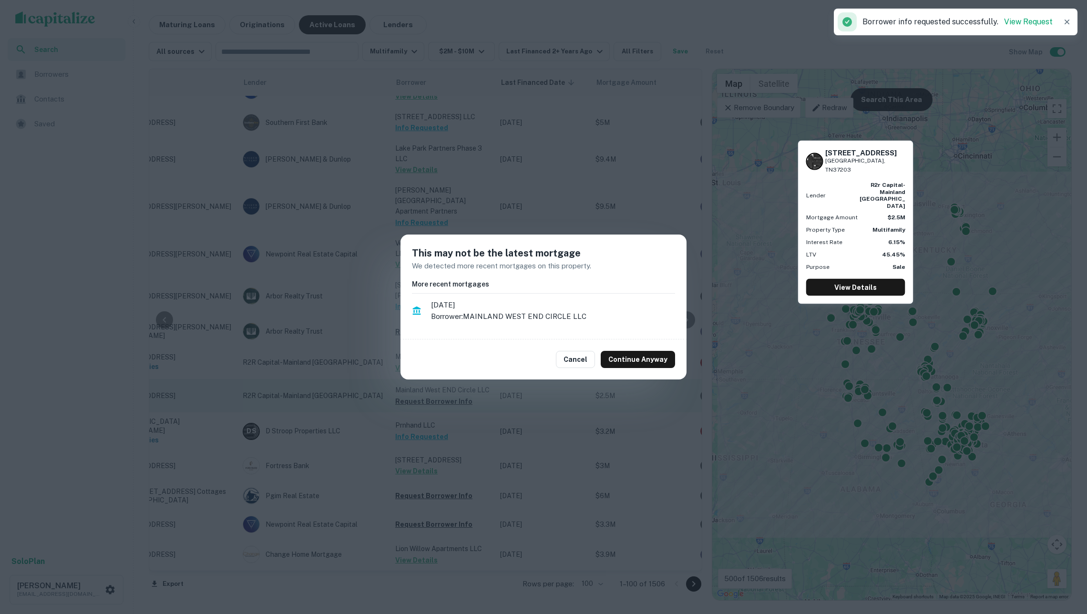
scroll to position [2635, 73]
click at [579, 361] on button "Cancel" at bounding box center [575, 359] width 39 height 17
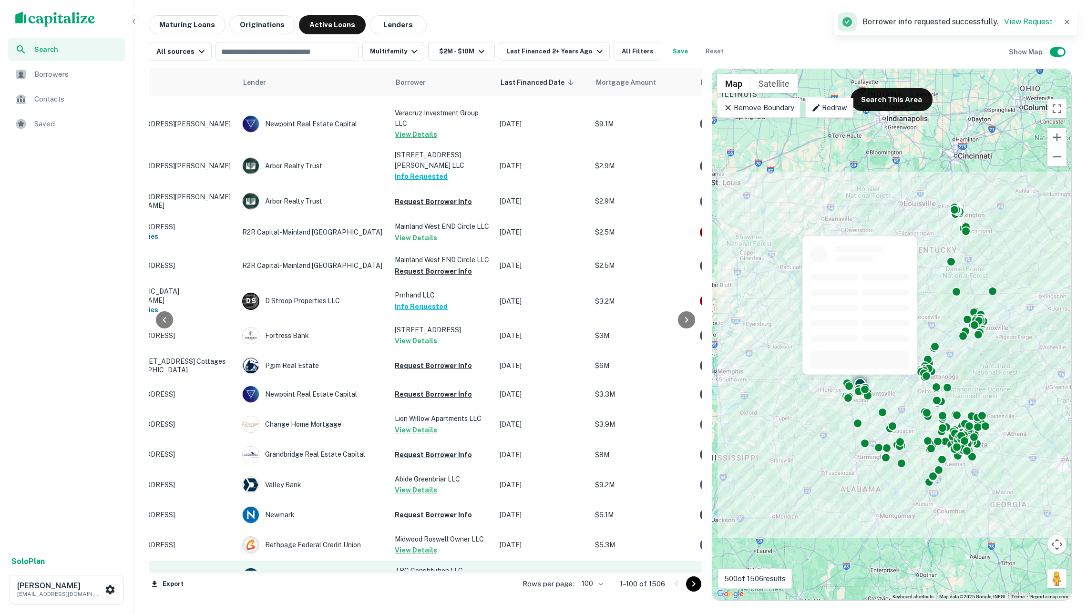
scroll to position [2763, 73]
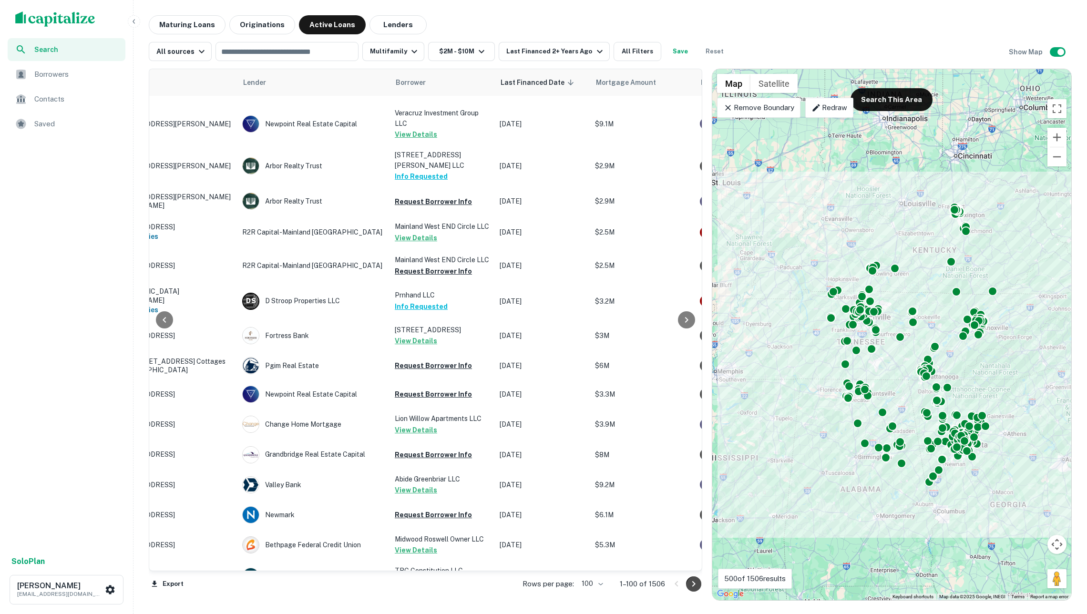
click at [698, 585] on icon "Go to next page" at bounding box center [693, 583] width 11 height 11
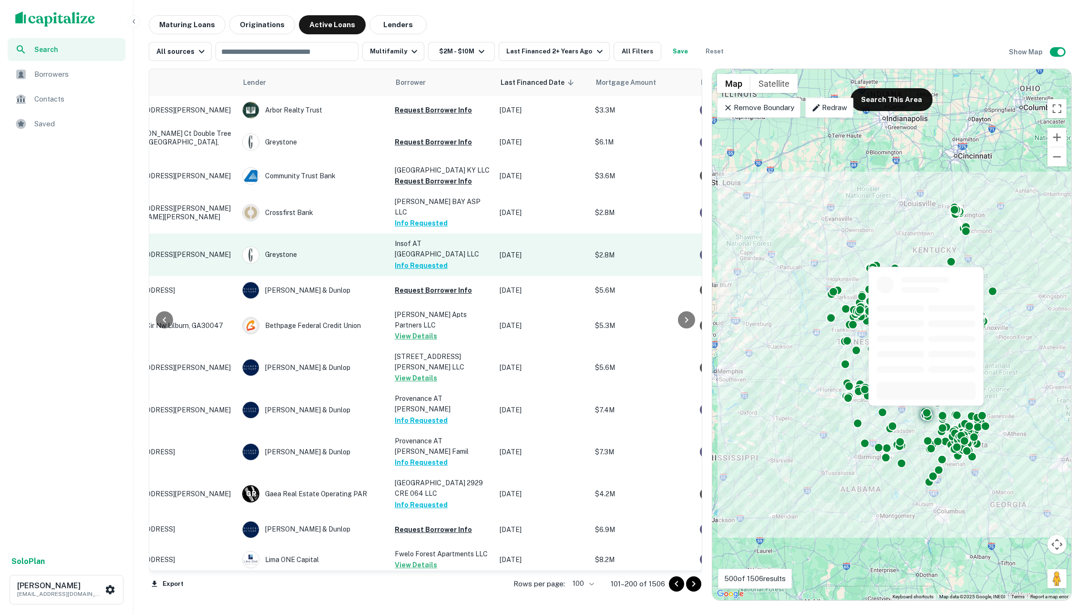
scroll to position [0, 73]
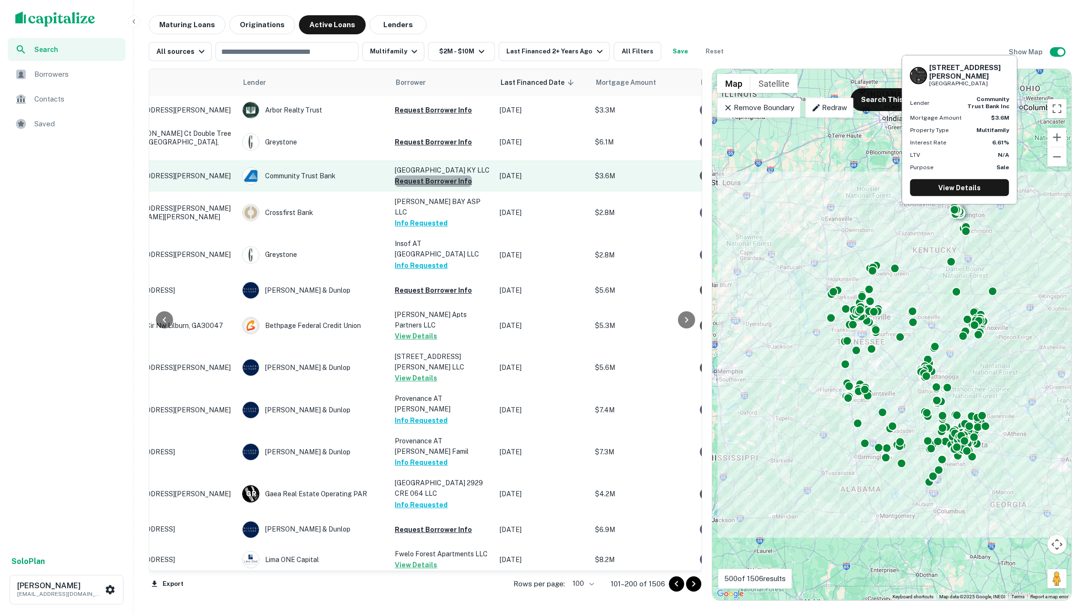
click at [433, 178] on button "Request Borrower Info" at bounding box center [433, 180] width 77 height 11
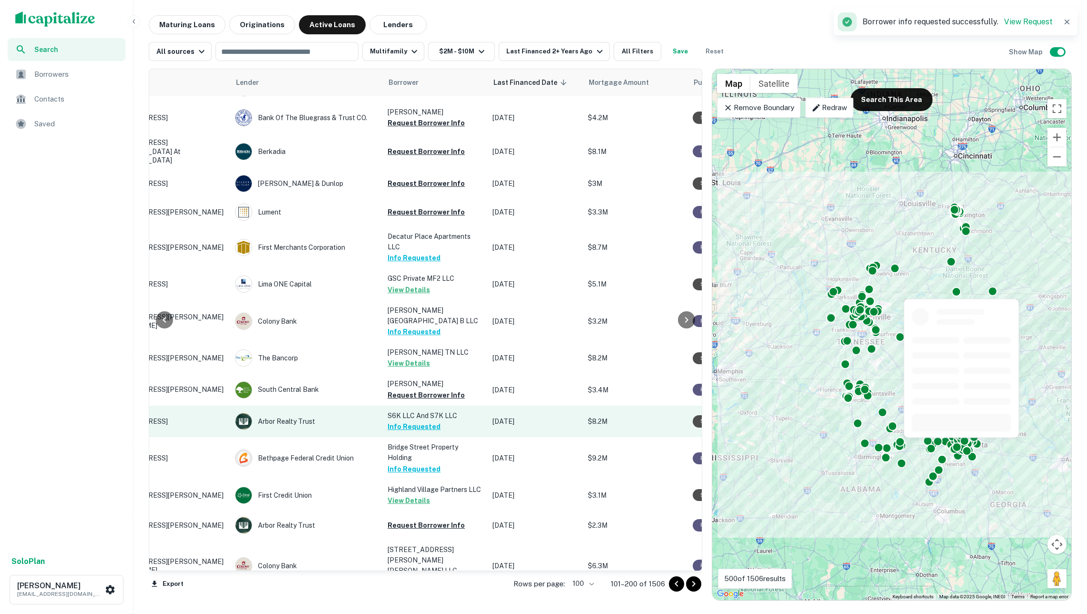
scroll to position [912, 80]
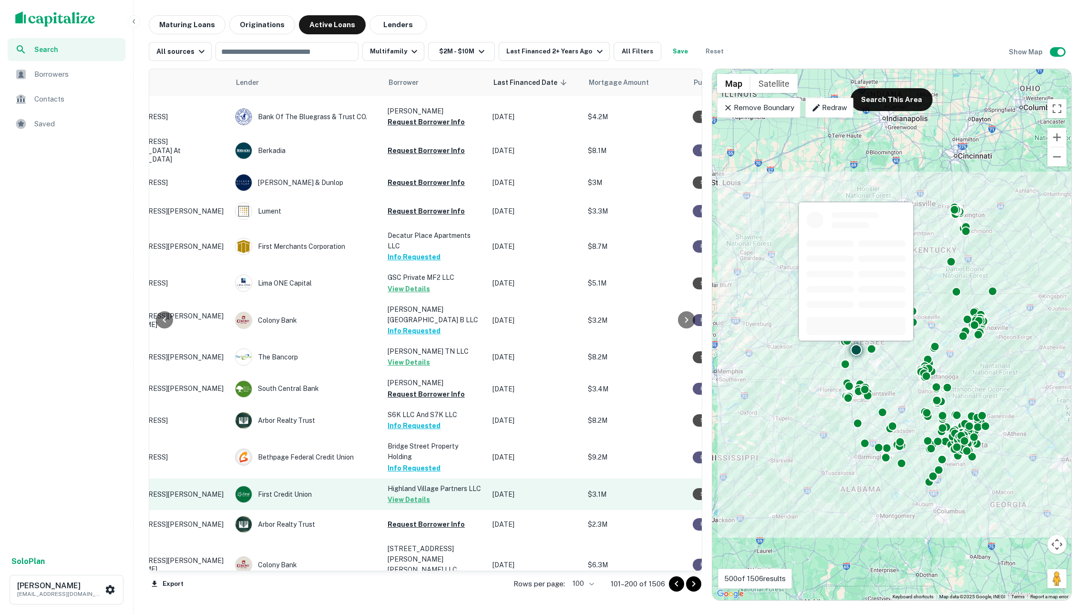
click at [410, 389] on button "Request Borrower Info" at bounding box center [426, 394] width 77 height 11
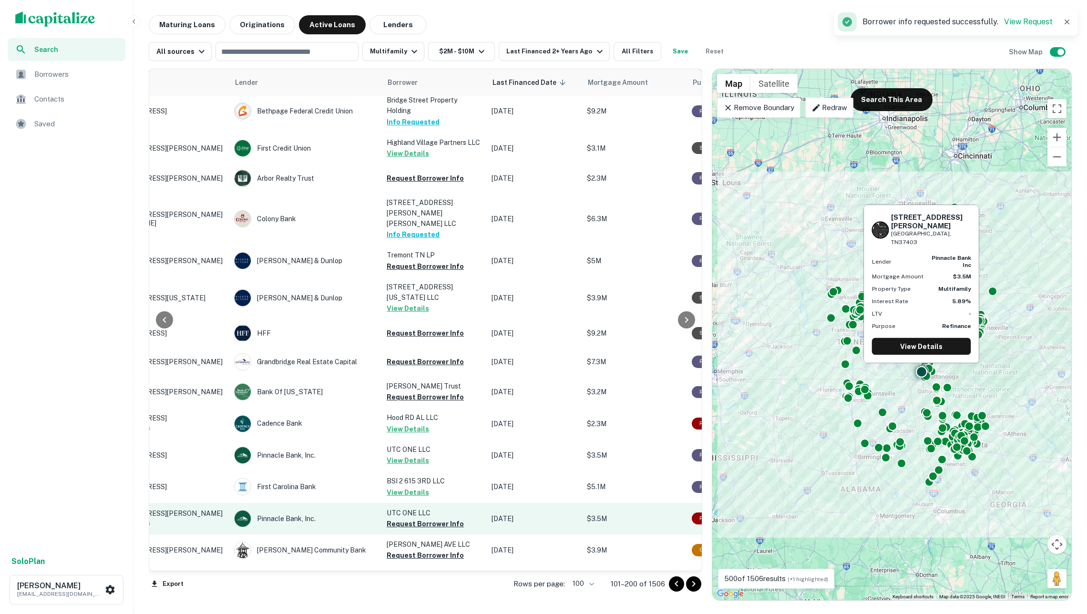
scroll to position [1261, 81]
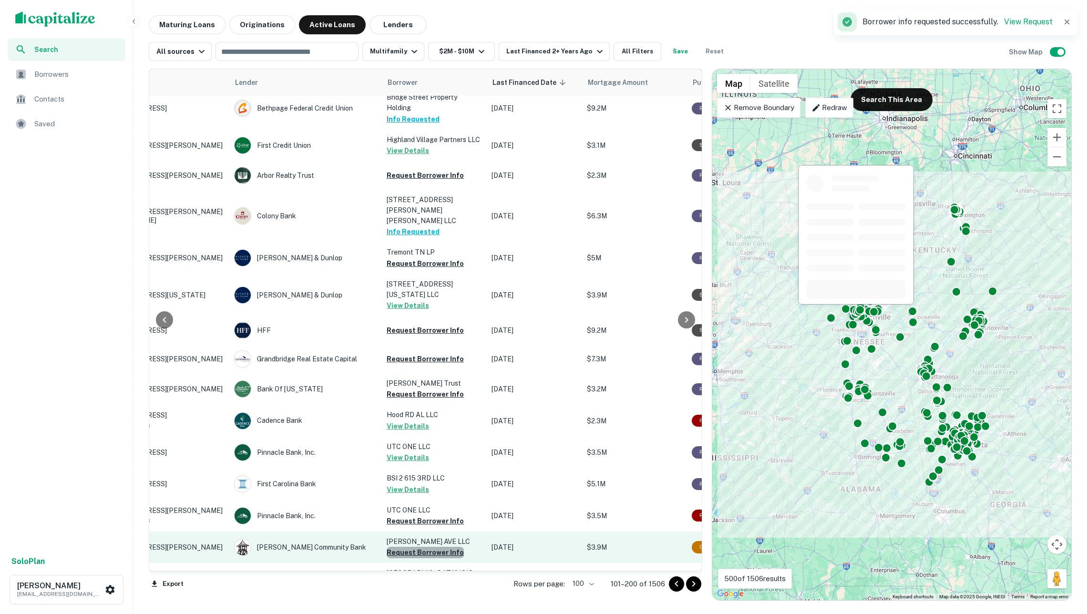
click at [433, 547] on button "Request Borrower Info" at bounding box center [425, 552] width 77 height 11
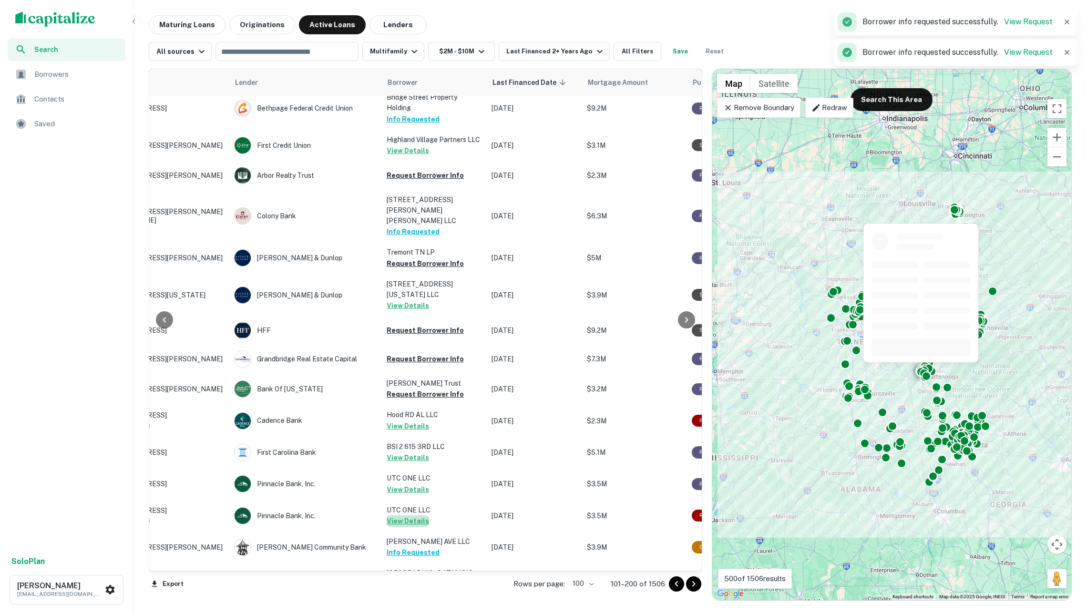
click at [412, 515] on button "View Details" at bounding box center [408, 520] width 42 height 11
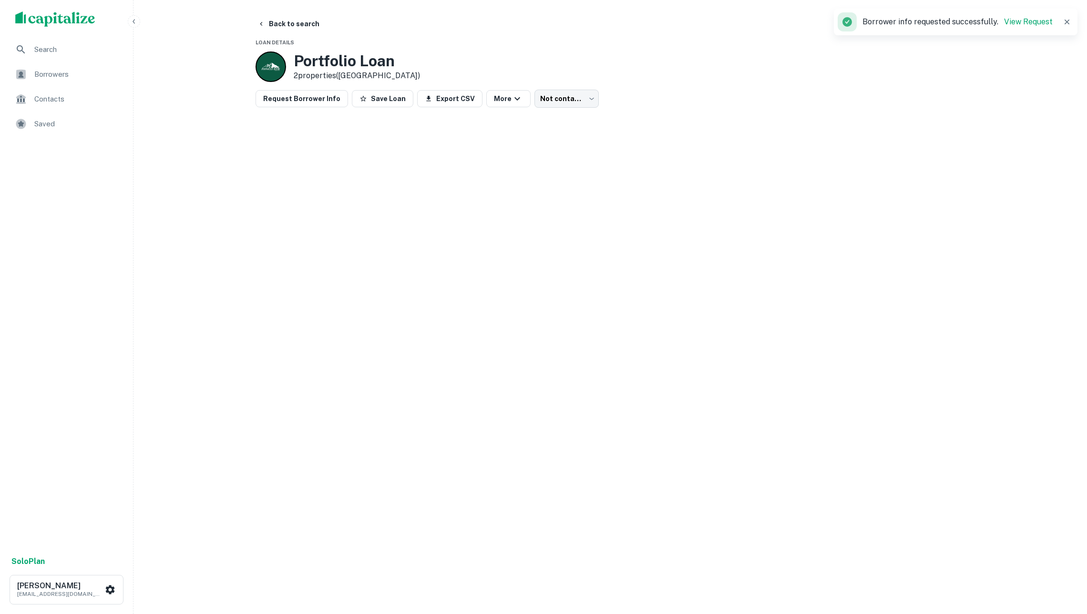
scroll to position [1, 0]
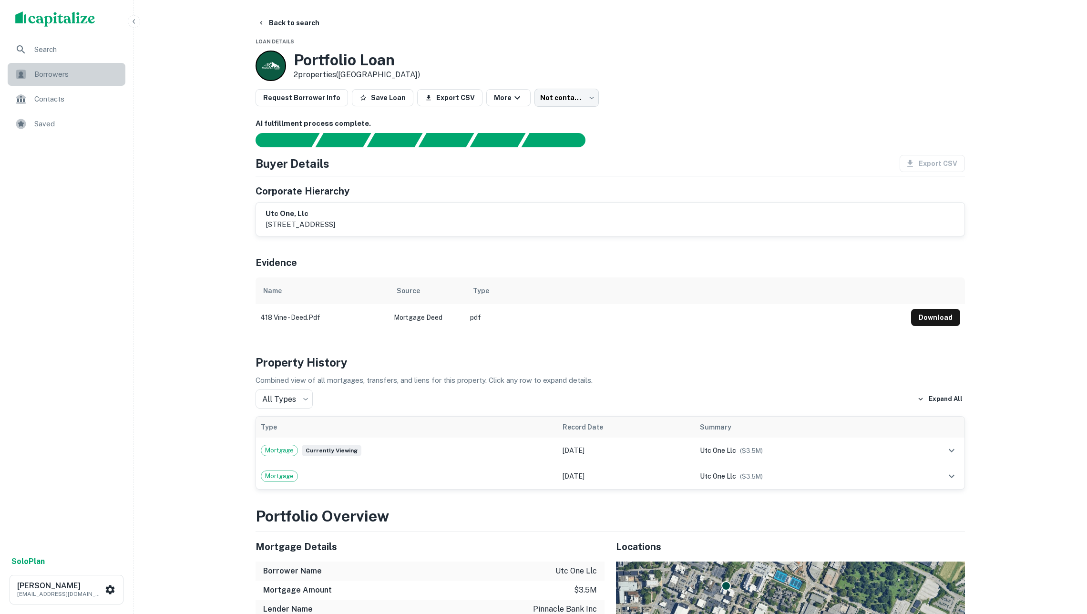
click at [57, 72] on span "Borrowers" at bounding box center [76, 74] width 85 height 11
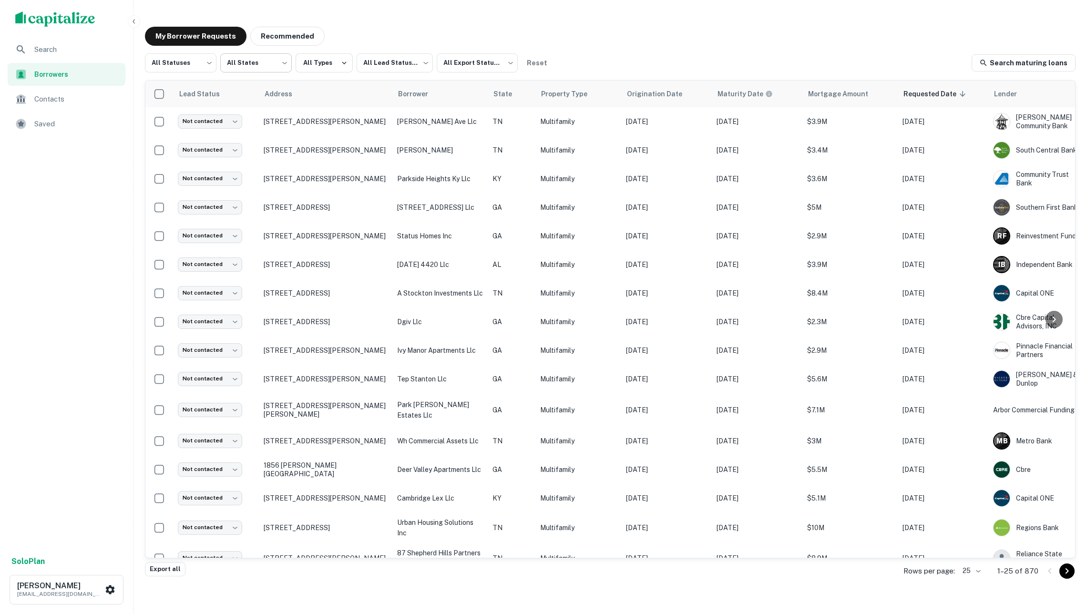
click at [275, 63] on body "Search Borrowers Contacts Saved Solo Plan [PERSON_NAME] [EMAIL_ADDRESS][DOMAIN_…" at bounding box center [543, 307] width 1087 height 614
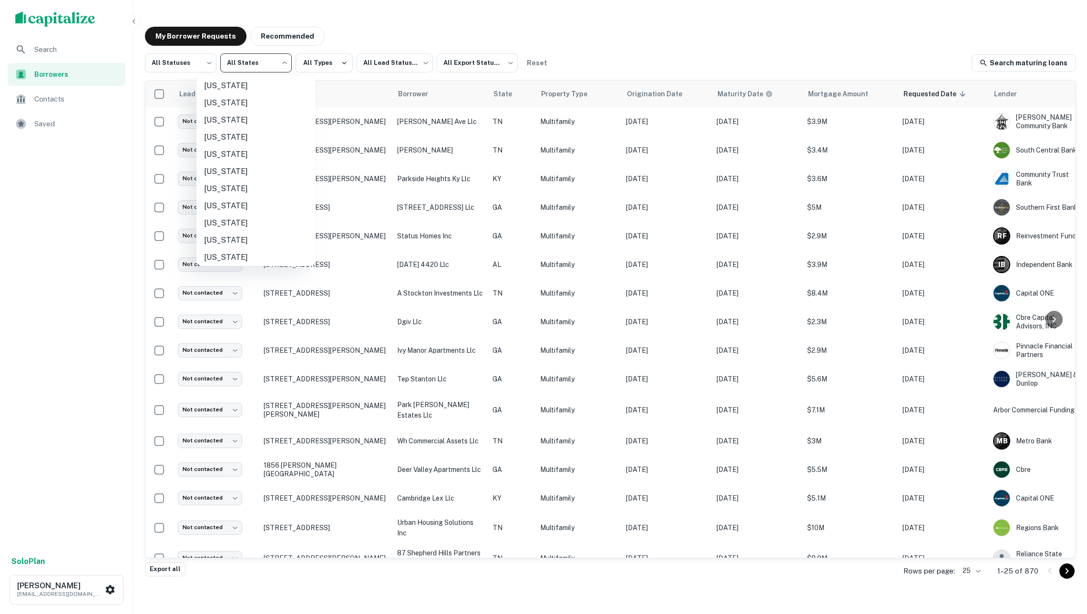
scroll to position [638, 0]
click at [262, 166] on li "[US_STATE]" at bounding box center [255, 170] width 119 height 17
type input "**"
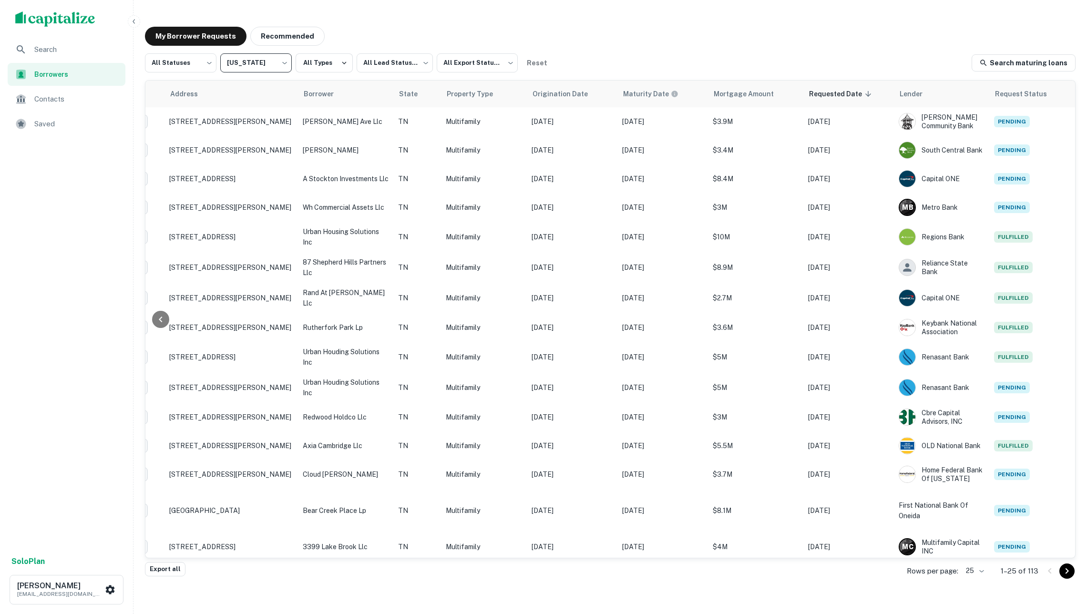
scroll to position [0, 94]
click at [268, 60] on body "Search Borrowers Contacts Saved Solo Plan Soren Craig soren+marcusflatfile1@cap…" at bounding box center [543, 307] width 1087 height 614
click at [352, 27] on div at bounding box center [543, 307] width 1087 height 614
click at [197, 60] on body "Search Borrowers Contacts Saved Solo Plan Soren Craig soren+marcusflatfile1@cap…" at bounding box center [543, 307] width 1087 height 614
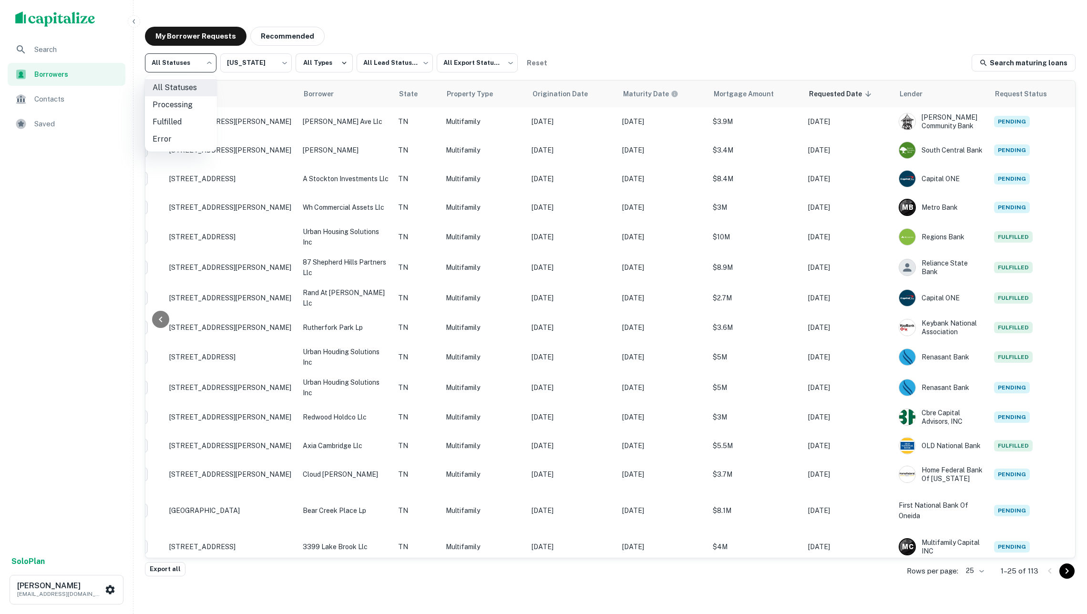
click at [365, 34] on div at bounding box center [543, 307] width 1087 height 614
click at [58, 121] on span "Saved" at bounding box center [76, 123] width 85 height 11
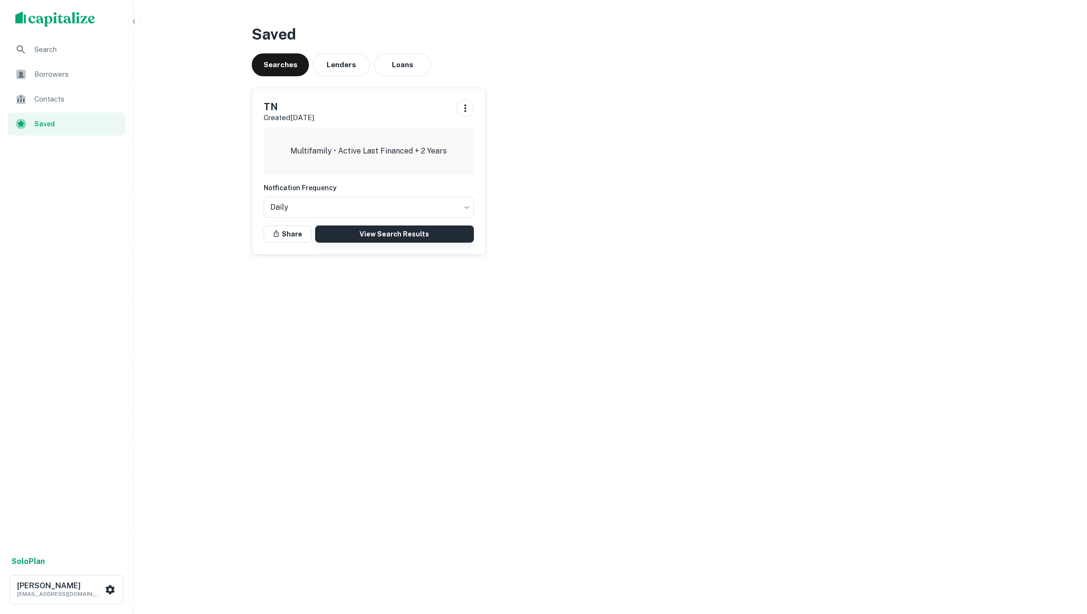
click at [360, 229] on link "View Search Results" at bounding box center [394, 233] width 159 height 17
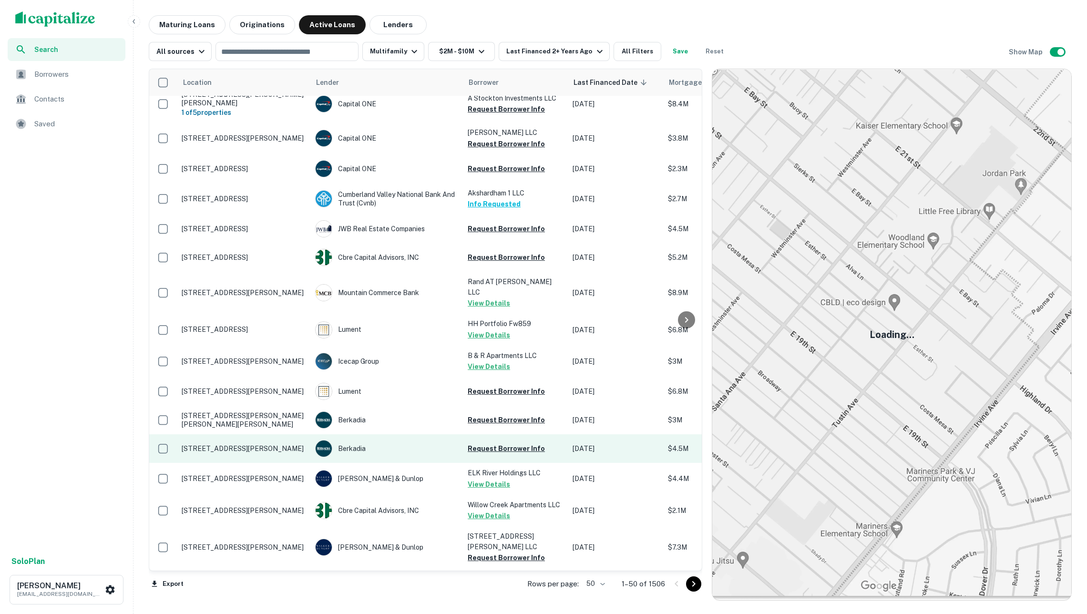
scroll to position [1033, 0]
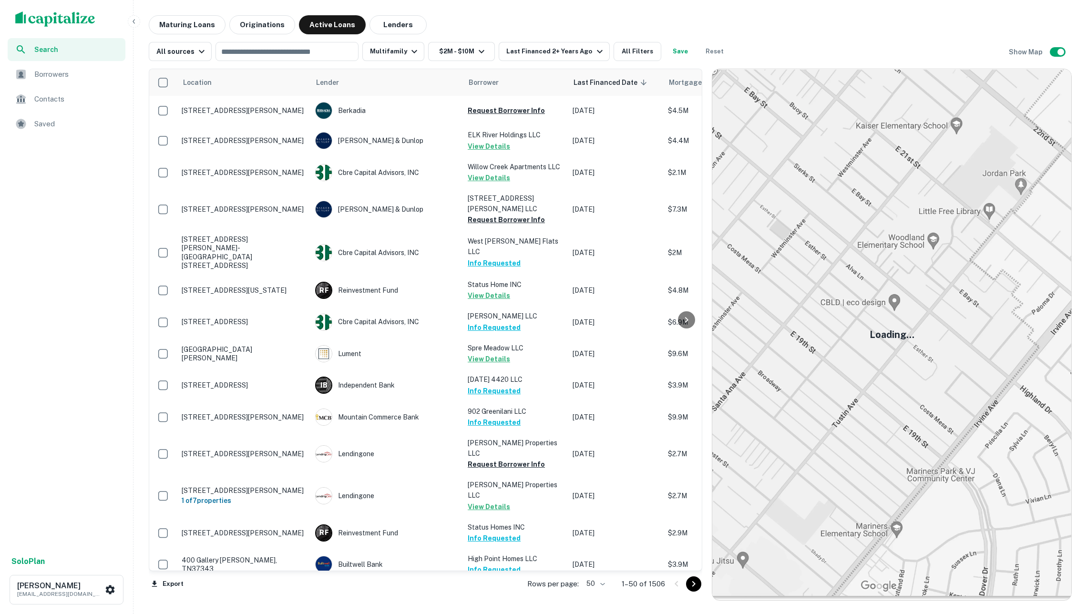
click at [588, 583] on body "Search Borrowers Contacts Saved Solo Plan [PERSON_NAME] [EMAIL_ADDRESS][DOMAIN_…" at bounding box center [543, 307] width 1087 height 614
click at [588, 594] on li "100" at bounding box center [588, 593] width 28 height 17
click at [691, 584] on icon "Go to next page" at bounding box center [693, 583] width 11 height 11
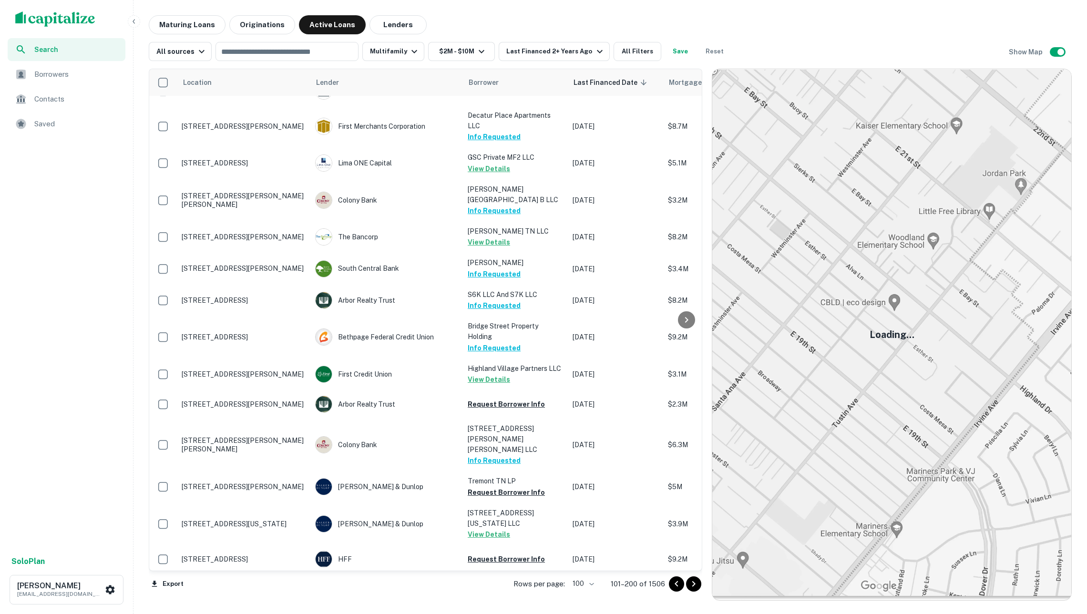
click at [691, 584] on icon "Go to next page" at bounding box center [693, 583] width 11 height 11
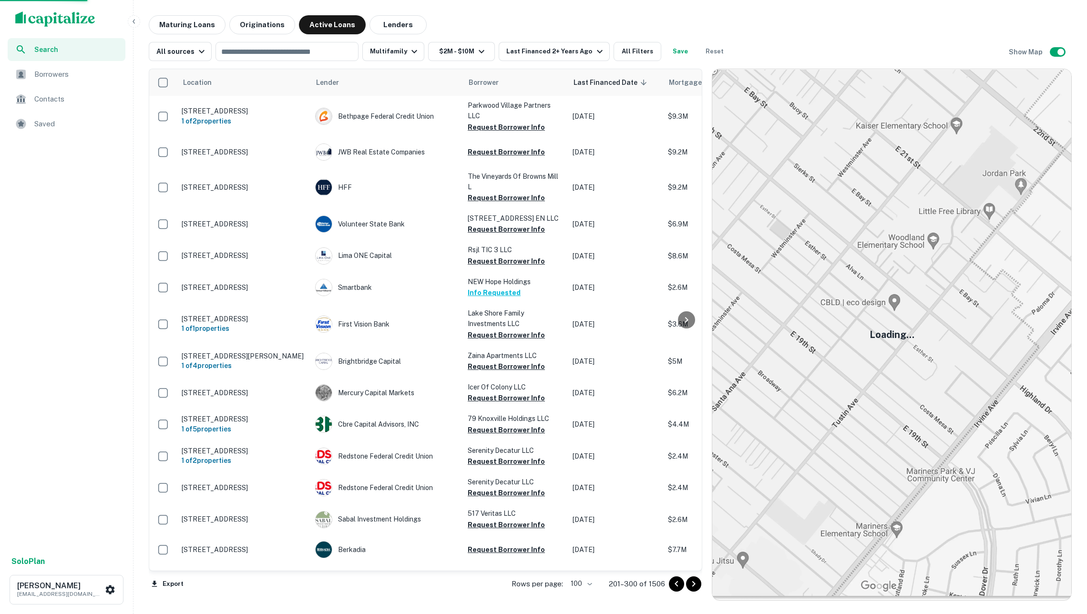
click at [691, 584] on icon "Go to next page" at bounding box center [693, 583] width 11 height 11
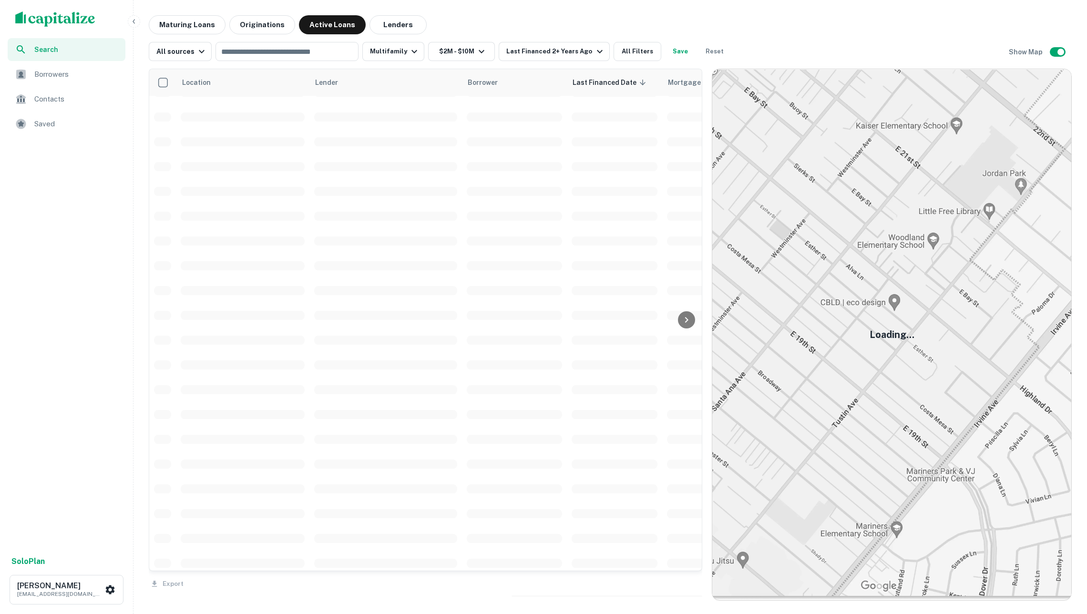
click at [691, 584] on div "Export" at bounding box center [425, 581] width 553 height 20
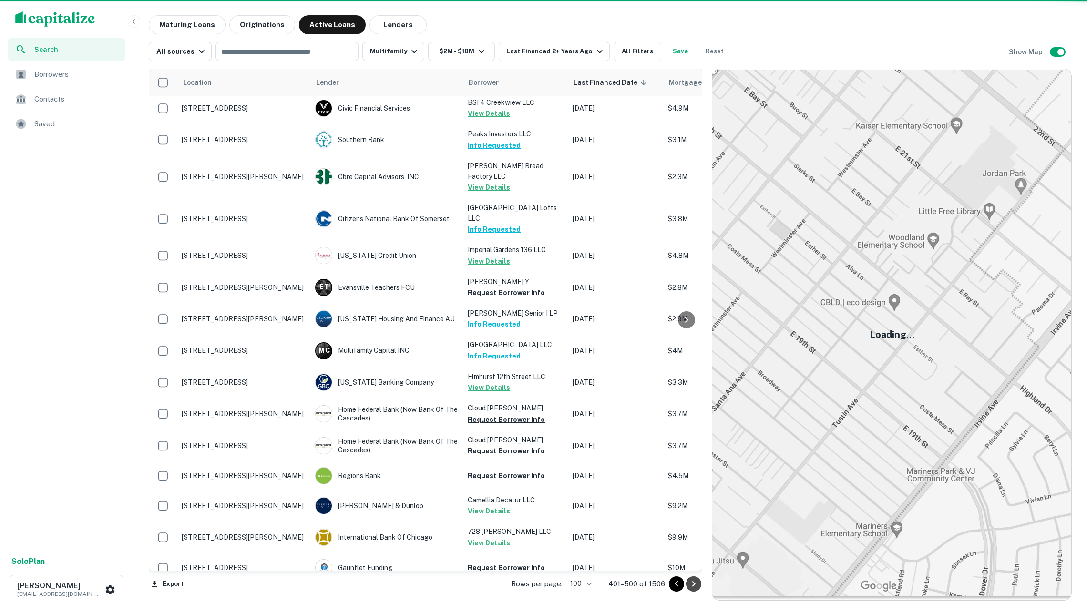
click at [691, 584] on icon "Go to next page" at bounding box center [693, 583] width 11 height 11
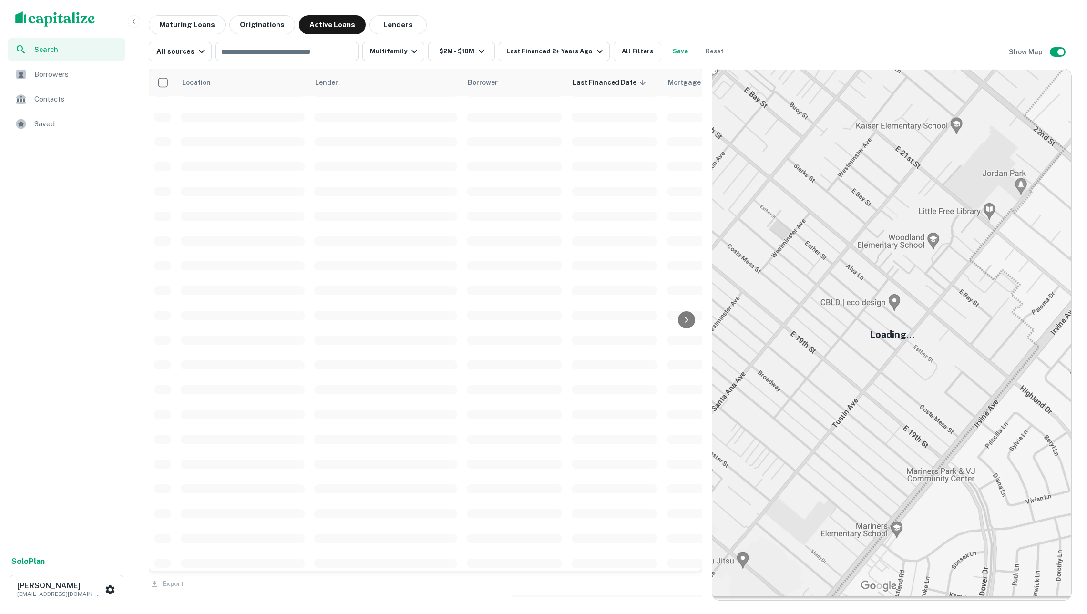
click at [691, 584] on div "Export" at bounding box center [425, 581] width 553 height 20
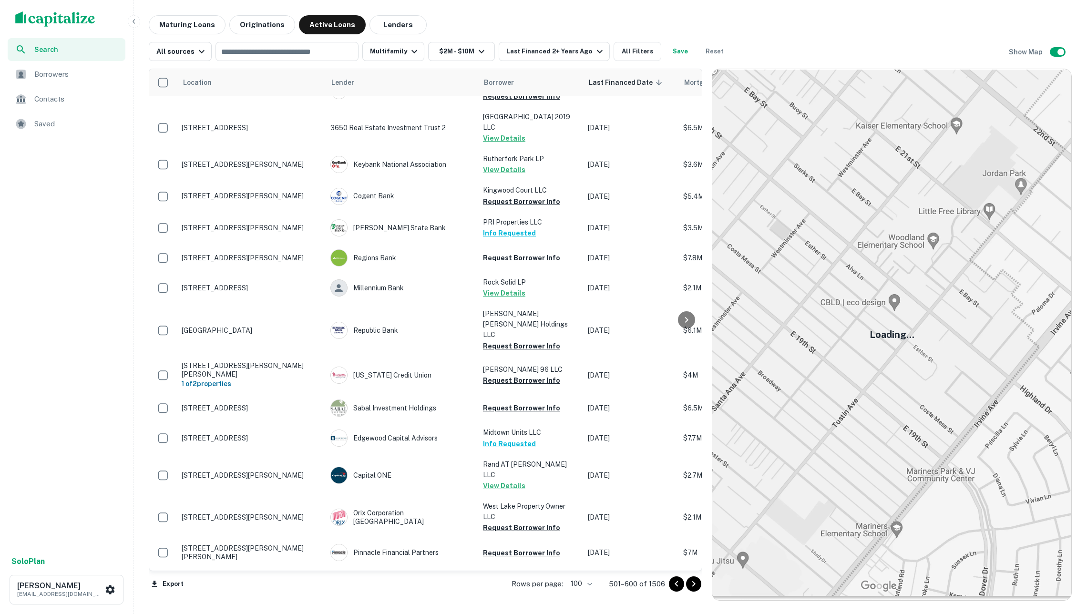
click at [691, 584] on icon "Go to next page" at bounding box center [693, 583] width 11 height 11
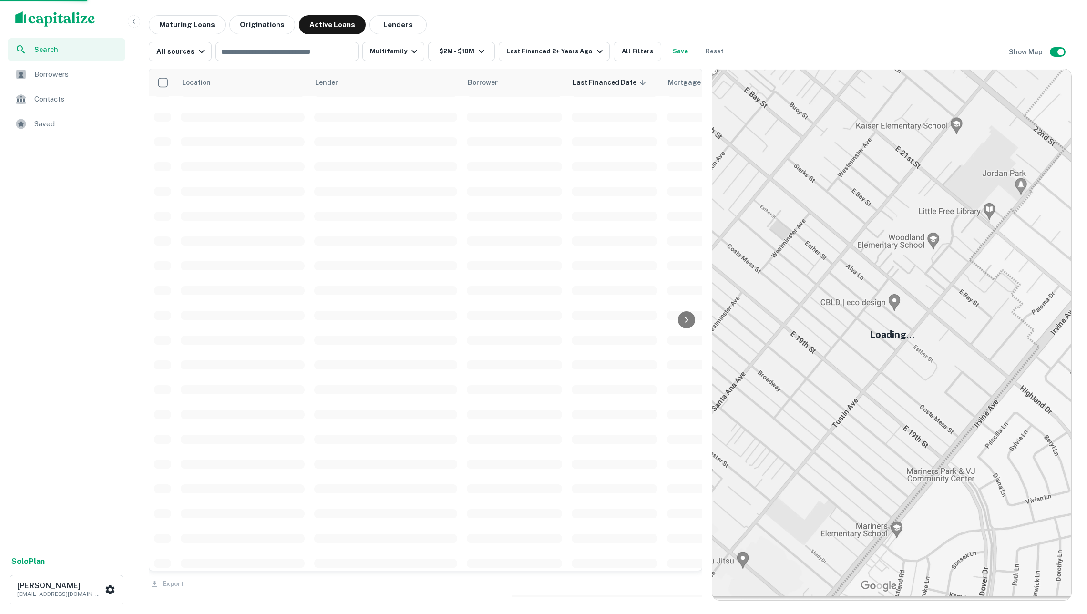
click at [691, 584] on div "Export" at bounding box center [425, 581] width 553 height 20
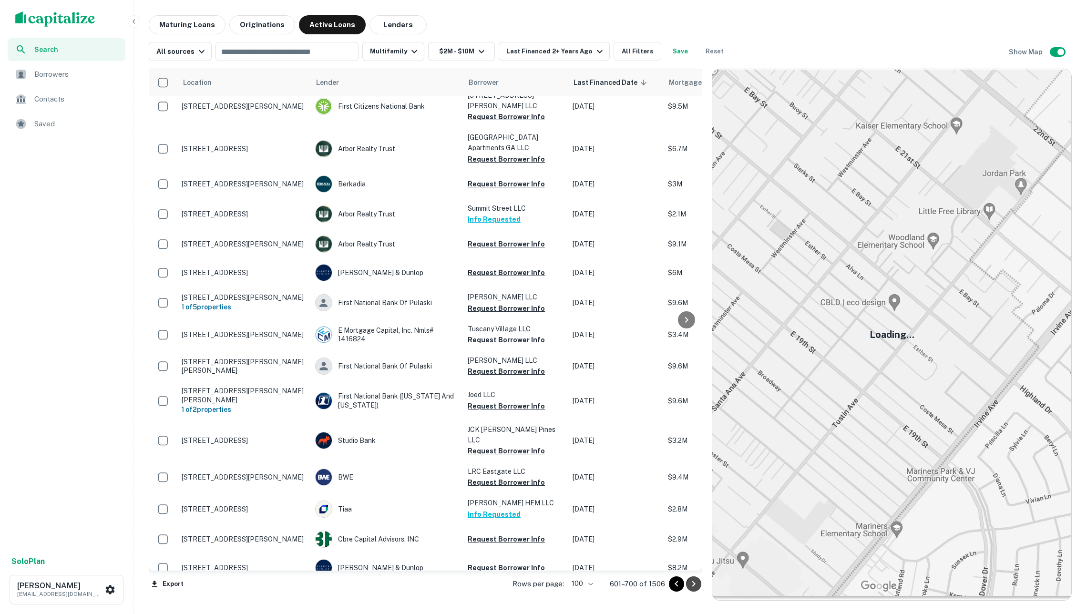
click at [691, 584] on icon "Go to next page" at bounding box center [693, 583] width 11 height 11
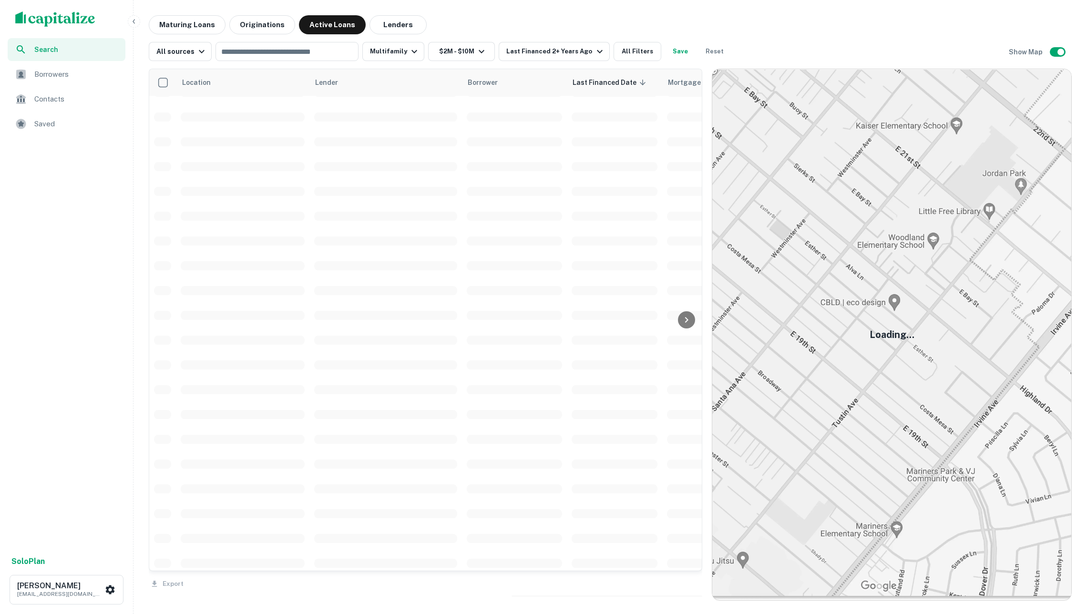
click at [691, 584] on div "Export" at bounding box center [425, 581] width 553 height 20
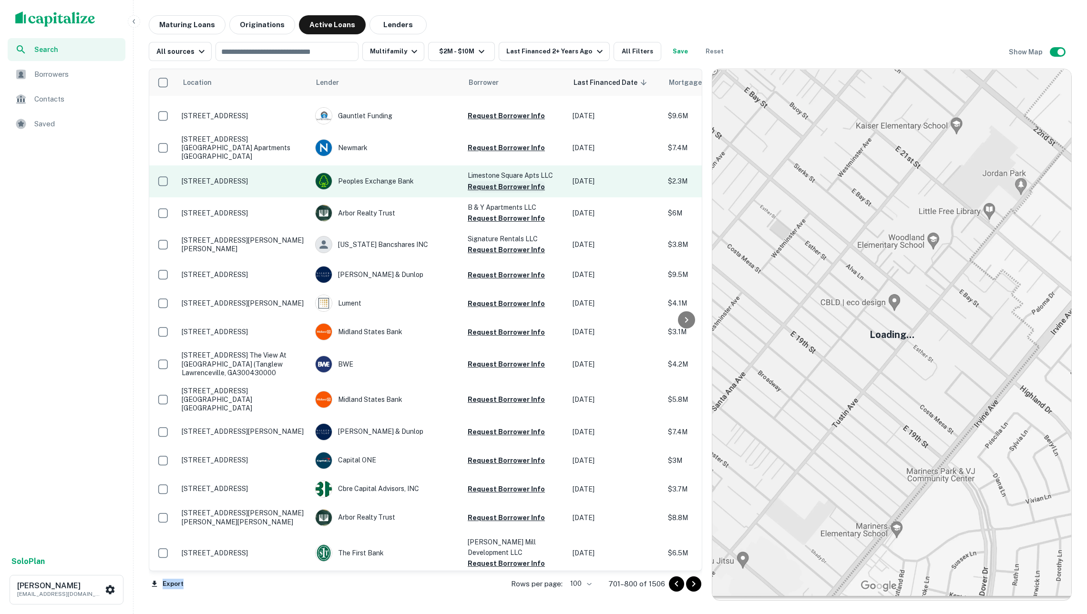
click at [528, 181] on button "Request Borrower Info" at bounding box center [506, 186] width 77 height 11
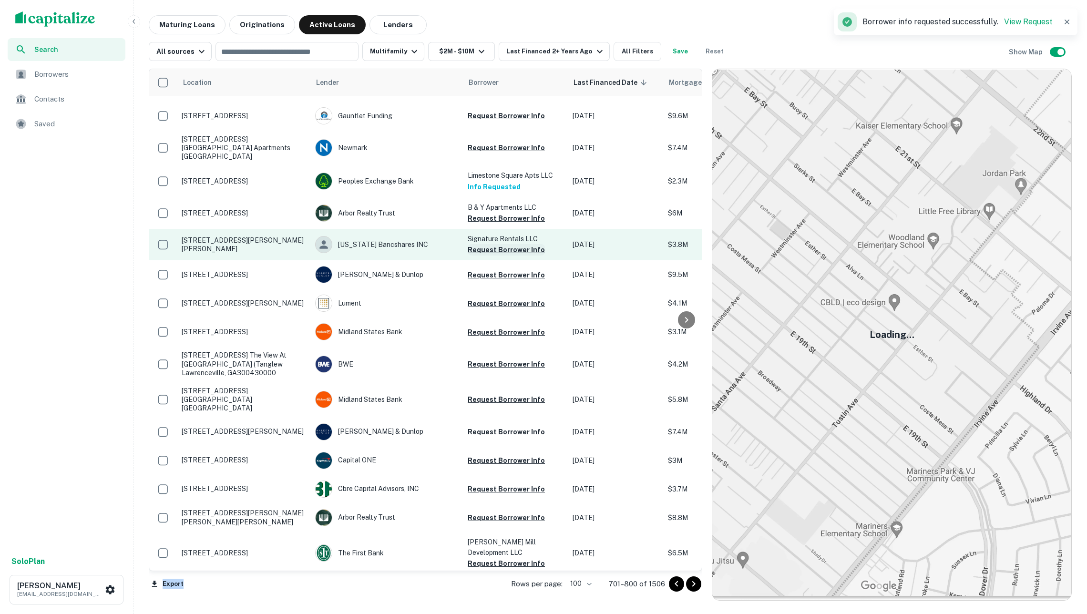
click at [526, 244] on button "Request Borrower Info" at bounding box center [506, 249] width 77 height 11
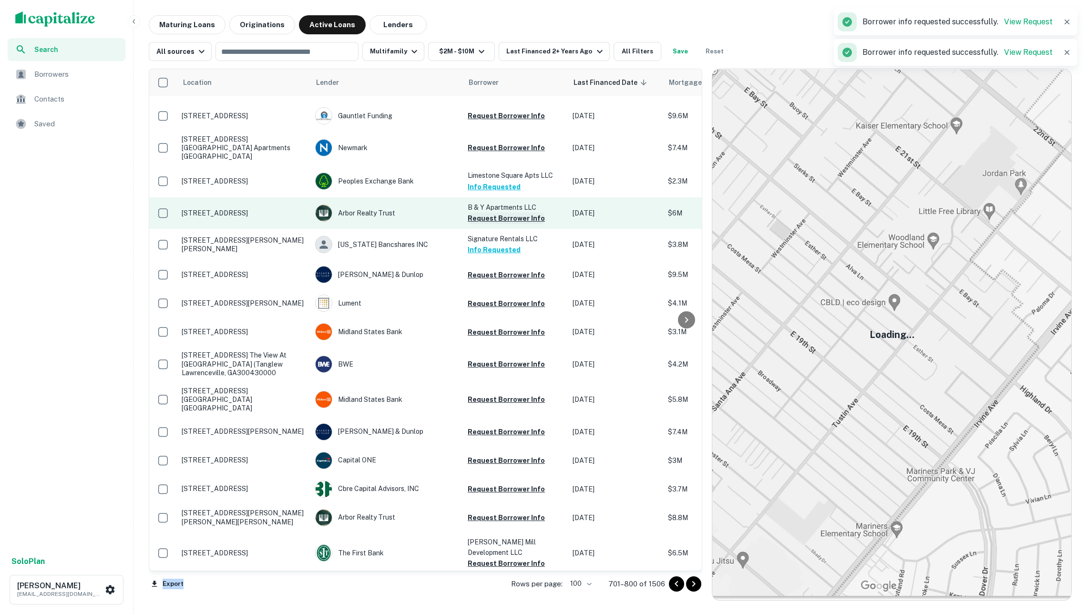
click at [513, 213] on button "Request Borrower Info" at bounding box center [506, 218] width 77 height 11
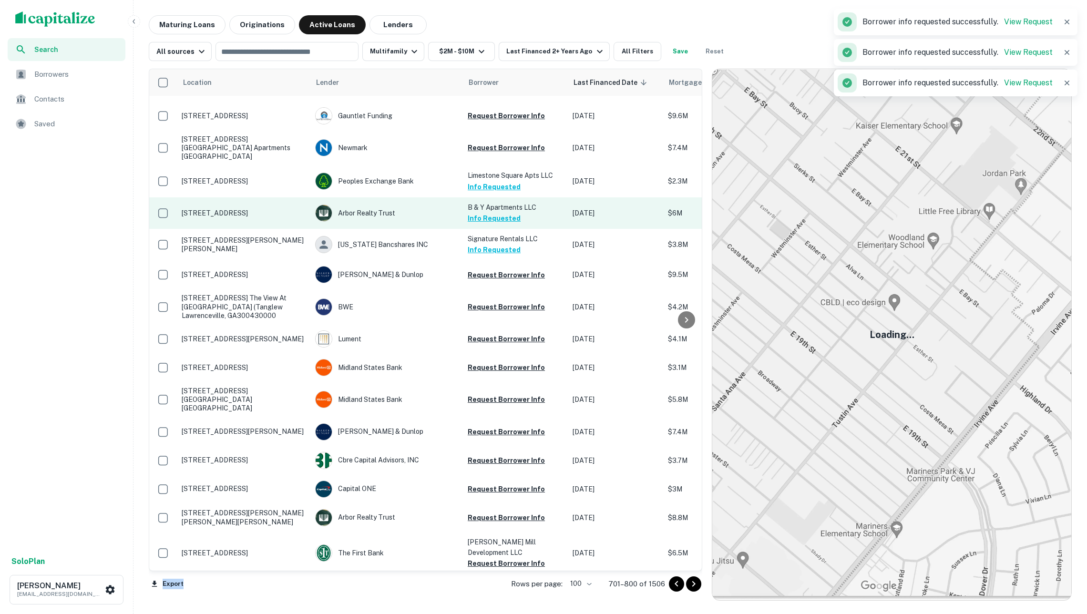
scroll to position [1291, 0]
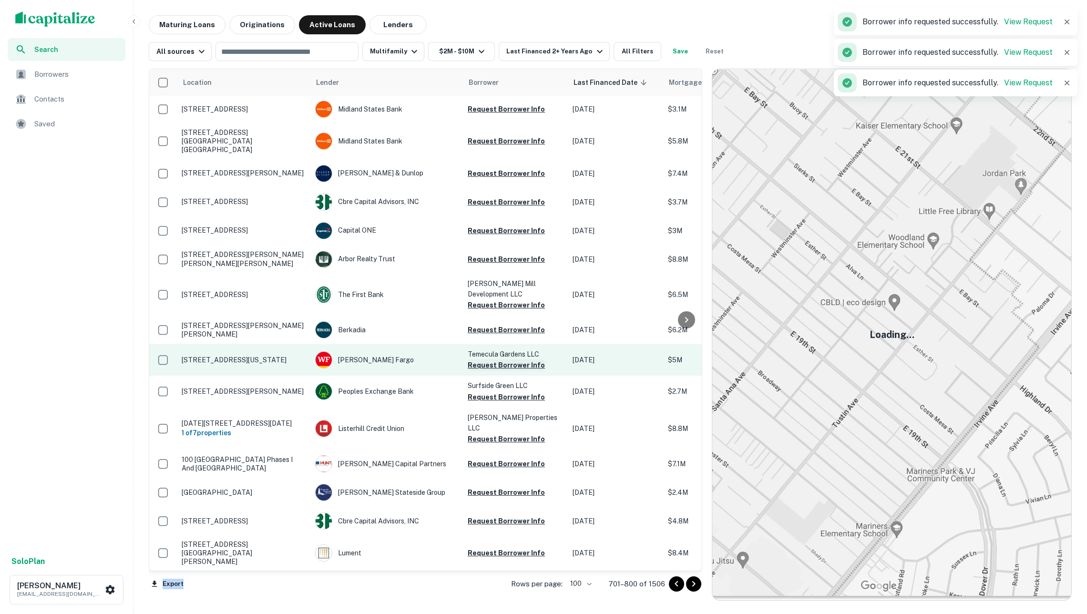
click at [512, 359] on button "Request Borrower Info" at bounding box center [506, 364] width 77 height 11
